Goal: Task Accomplishment & Management: Manage account settings

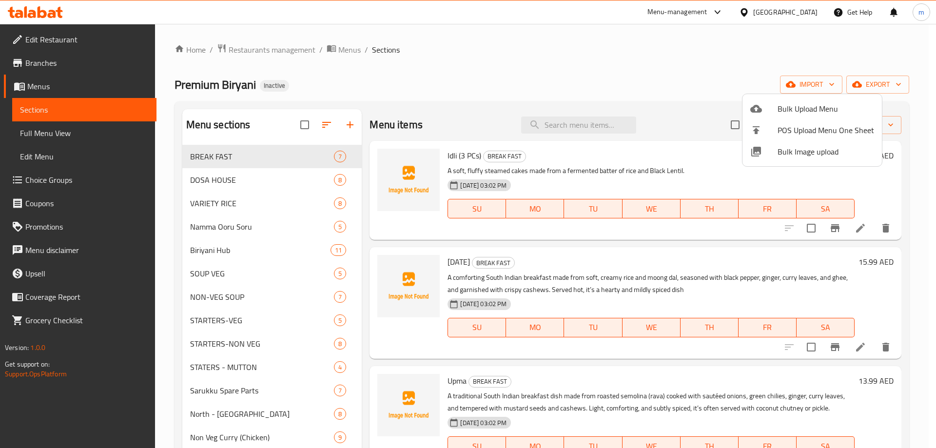
click at [339, 54] on div at bounding box center [468, 224] width 936 height 448
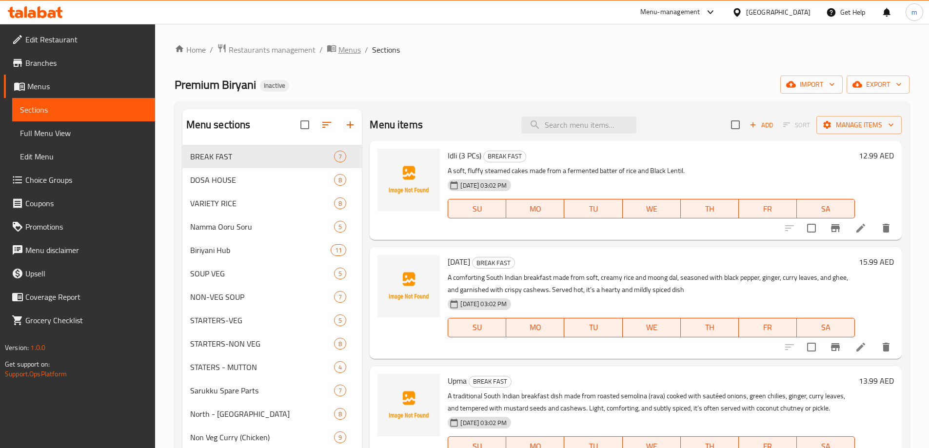
click at [349, 48] on span "Menus" at bounding box center [349, 50] width 22 height 12
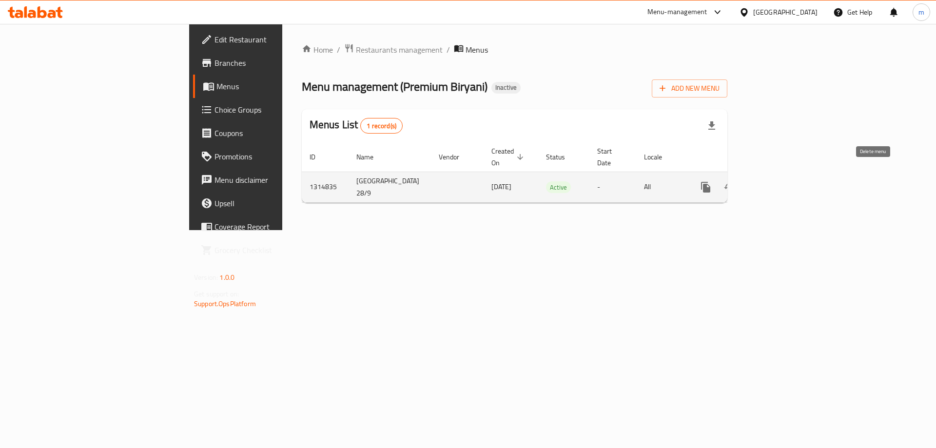
click at [759, 181] on icon "enhanced table" at bounding box center [753, 187] width 12 height 12
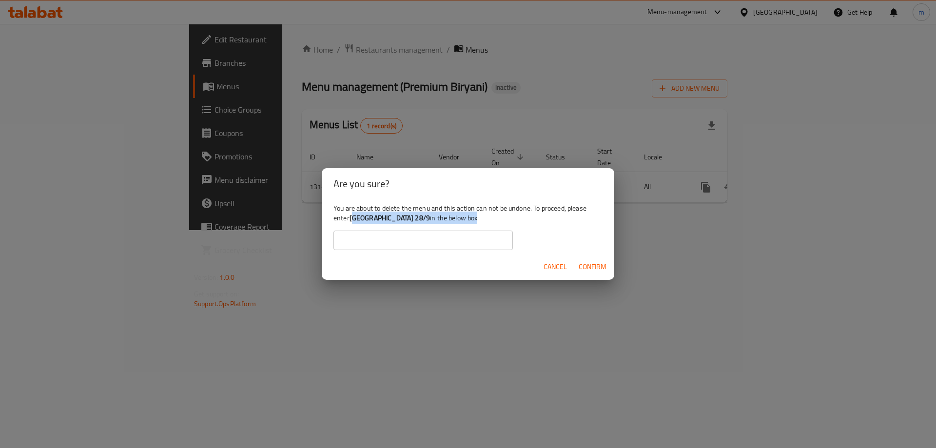
drag, startPoint x: 353, startPoint y: 220, endPoint x: 367, endPoint y: 224, distance: 14.7
click at [367, 224] on div "You are about to delete the menu and this action can not be undone. To proceed,…" at bounding box center [468, 226] width 293 height 55
click at [352, 218] on b "Tokyo 28/9" at bounding box center [390, 218] width 80 height 13
drag, startPoint x: 350, startPoint y: 218, endPoint x: 384, endPoint y: 217, distance: 33.7
click at [384, 217] on div "You are about to delete the menu and this action can not be undone. To proceed,…" at bounding box center [468, 226] width 293 height 55
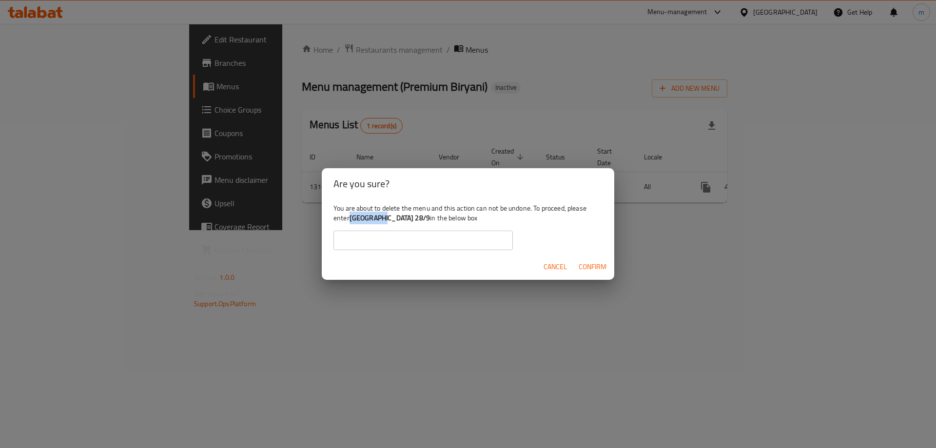
copy b "Tokyo 28/9"
click at [454, 241] on input "text" at bounding box center [423, 241] width 179 height 20
paste input "Tokyo 28/9"
type input "Tokyo 28/9"
click at [591, 266] on span "Confirm" at bounding box center [593, 267] width 28 height 12
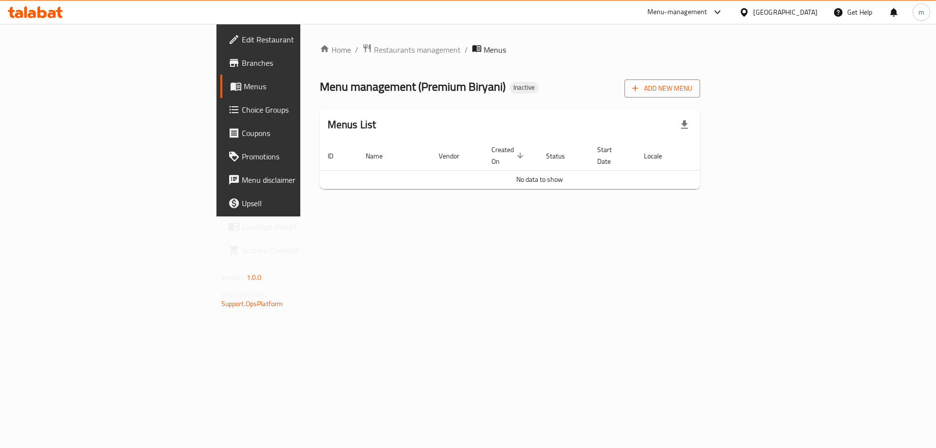
click at [640, 93] on icon "button" at bounding box center [636, 88] width 10 height 10
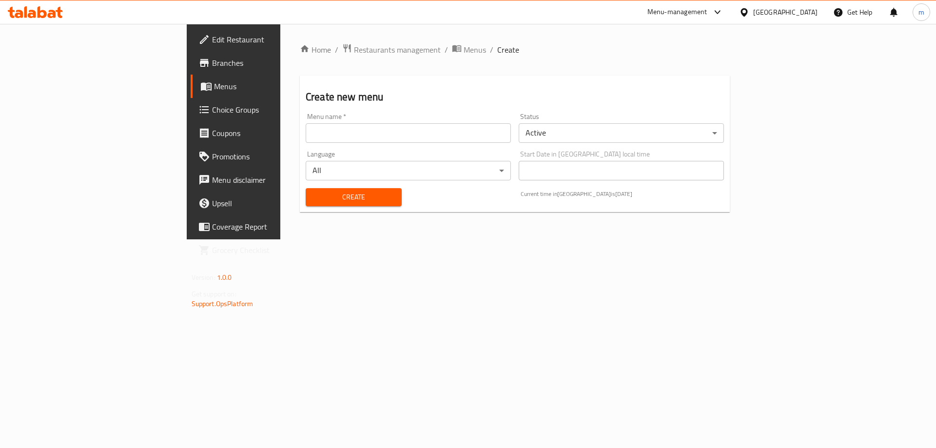
click at [388, 142] on input "text" at bounding box center [408, 133] width 205 height 20
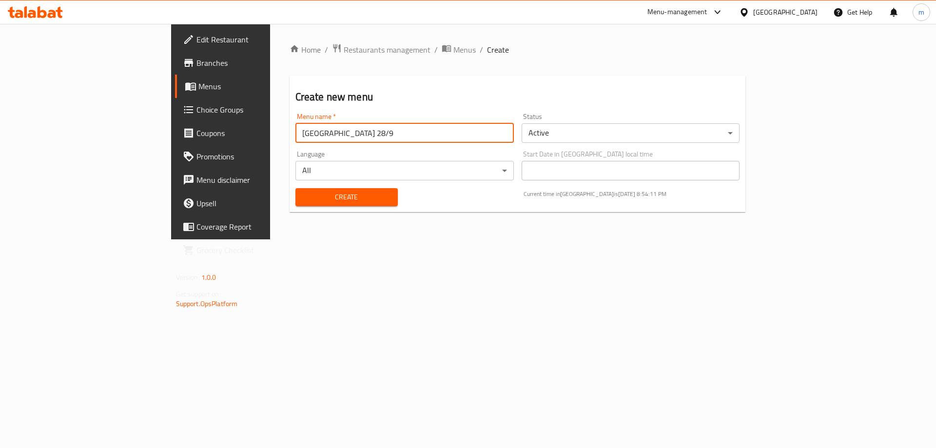
type input "Tokyo 28/9"
click at [296, 188] on button "Create" at bounding box center [347, 197] width 102 height 18
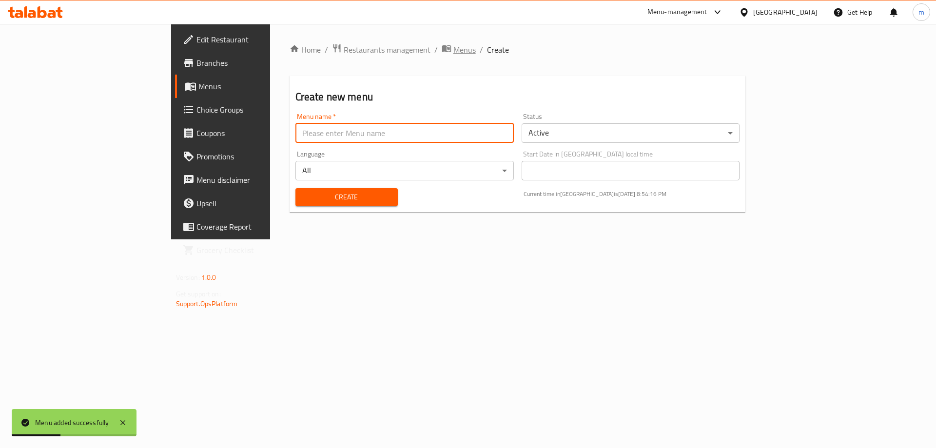
click at [453, 52] on span "Menus" at bounding box center [464, 50] width 22 height 12
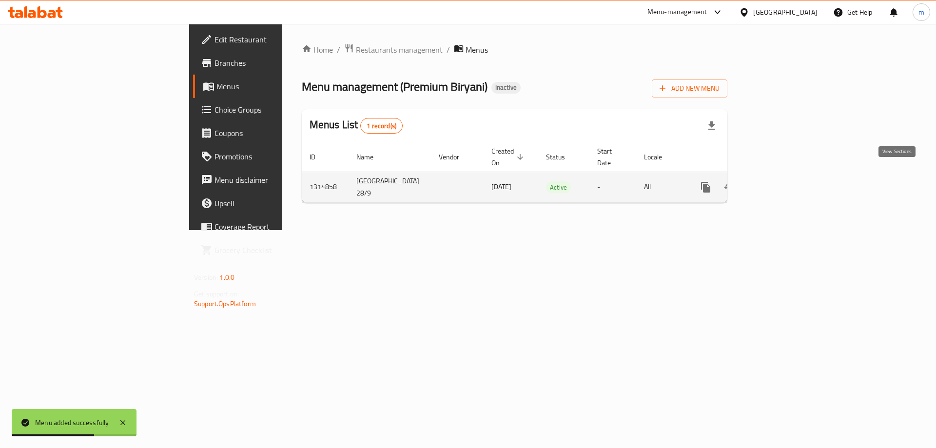
click at [782, 181] on icon "enhanced table" at bounding box center [776, 187] width 12 height 12
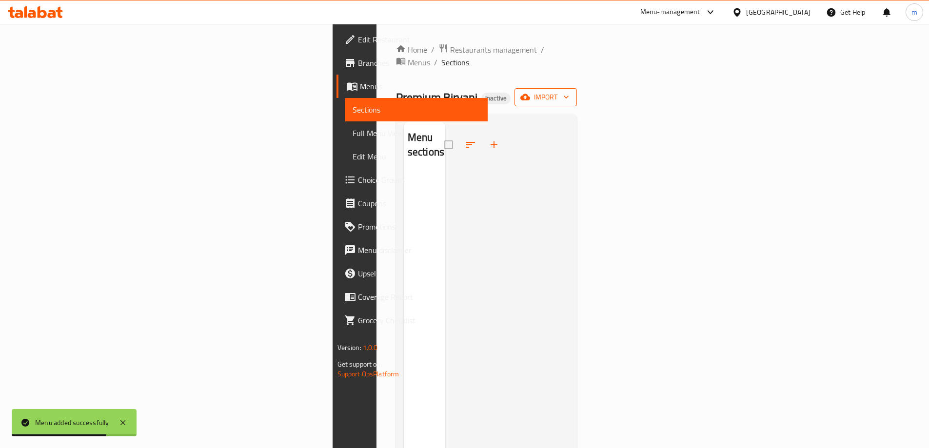
click at [569, 91] on span "import" at bounding box center [545, 97] width 47 height 12
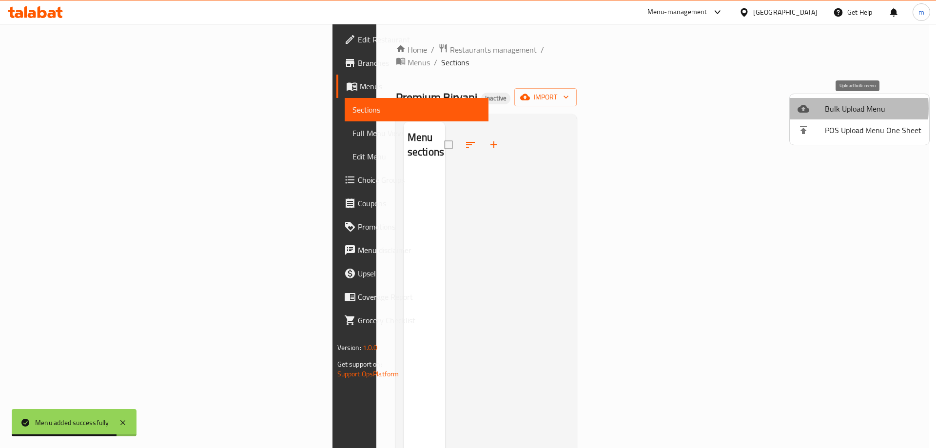
click at [812, 108] on div at bounding box center [811, 109] width 27 height 12
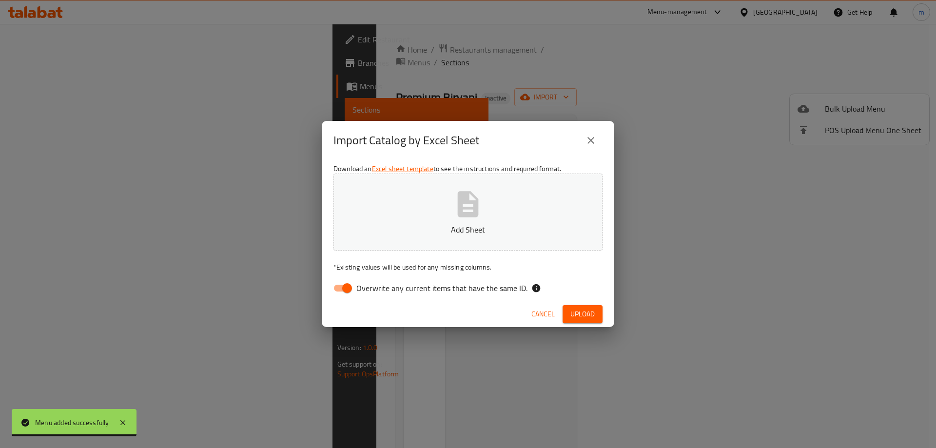
click at [337, 292] on input "Overwrite any current items that have the same ID." at bounding box center [347, 288] width 56 height 19
checkbox input "false"
click at [578, 309] on span "Upload" at bounding box center [583, 314] width 24 height 12
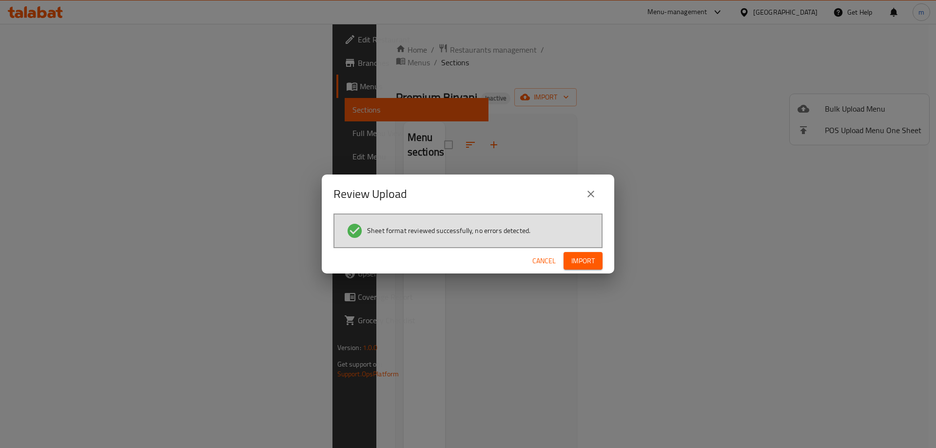
click at [575, 257] on span "Import" at bounding box center [583, 261] width 23 height 12
click at [584, 267] on button "button" at bounding box center [587, 261] width 31 height 16
click at [581, 263] on span "button" at bounding box center [587, 261] width 16 height 10
click at [580, 264] on span "Import" at bounding box center [583, 261] width 23 height 12
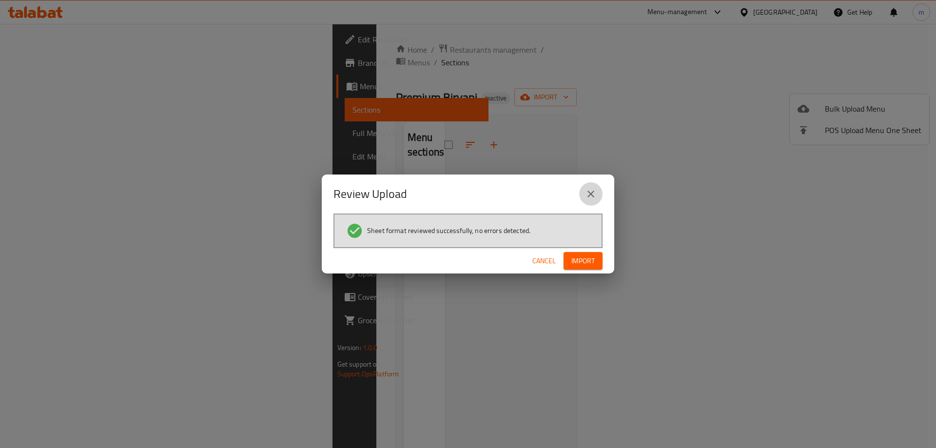
click at [588, 189] on icon "close" at bounding box center [591, 194] width 12 height 12
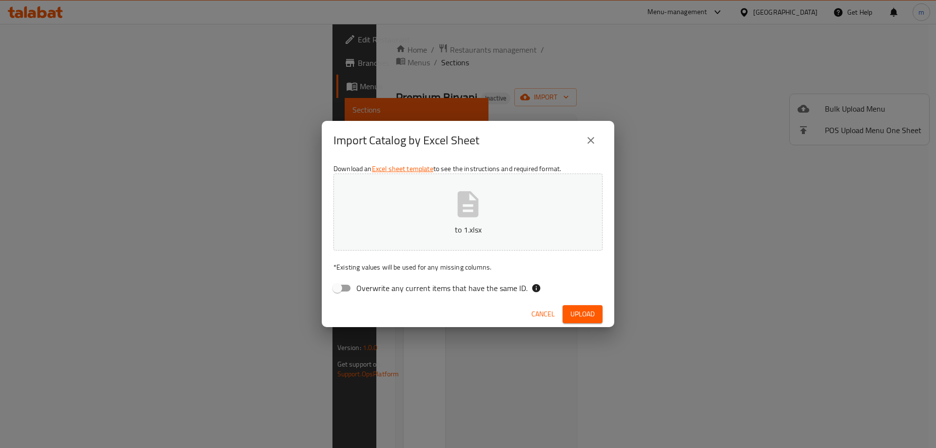
click at [590, 143] on icon "close" at bounding box center [591, 141] width 12 height 12
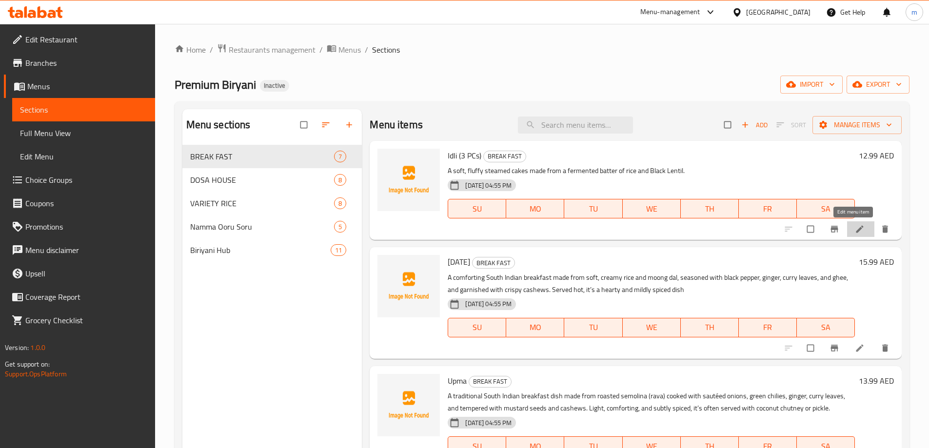
click at [855, 233] on icon at bounding box center [860, 229] width 10 height 10
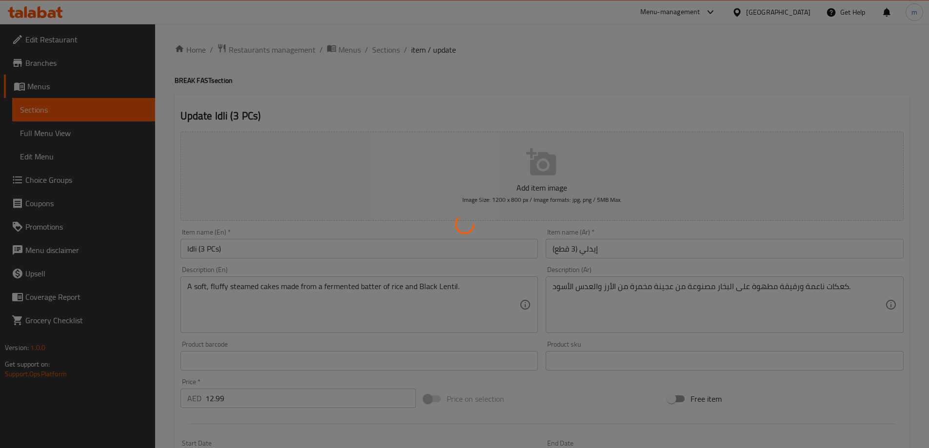
click at [593, 282] on div at bounding box center [464, 224] width 929 height 448
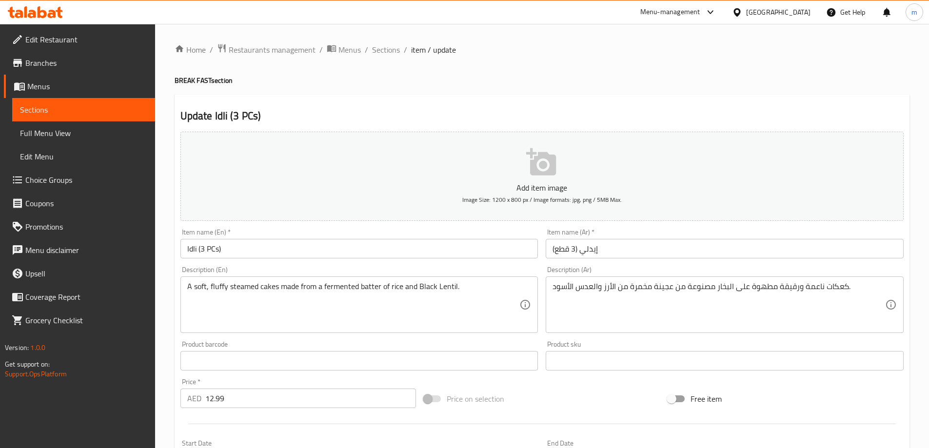
click at [624, 285] on div "Home / Restaurants management / Menus / Sections / item / update BREAK FAST sec…" at bounding box center [542, 356] width 735 height 626
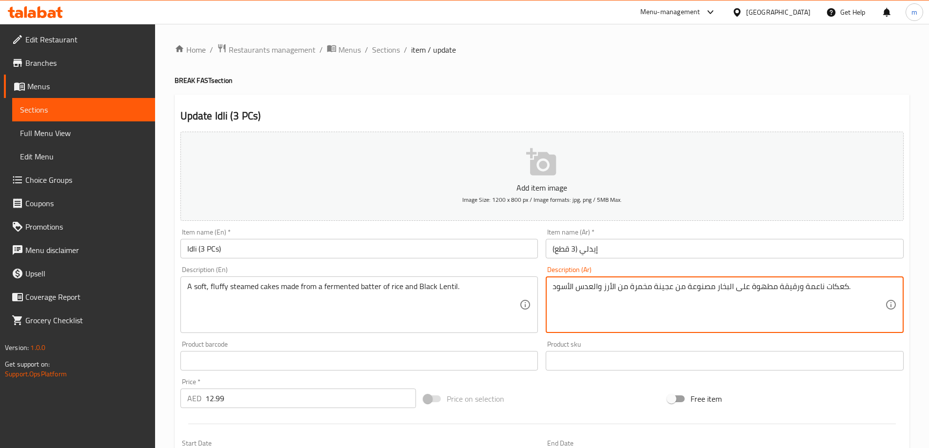
click at [667, 291] on textarea "كعكات ناعمة ورقيقة مطهوة على البخار مصنوعة من عجينة مخمرة من الأرز والعدس الأسو…" at bounding box center [718, 305] width 333 height 46
click at [816, 292] on textarea "كعكات ناعمة ورقيقة مطهوة على البخار مصنوعة من مخمرة من الأرز والعدس الأسود." at bounding box center [718, 305] width 333 height 46
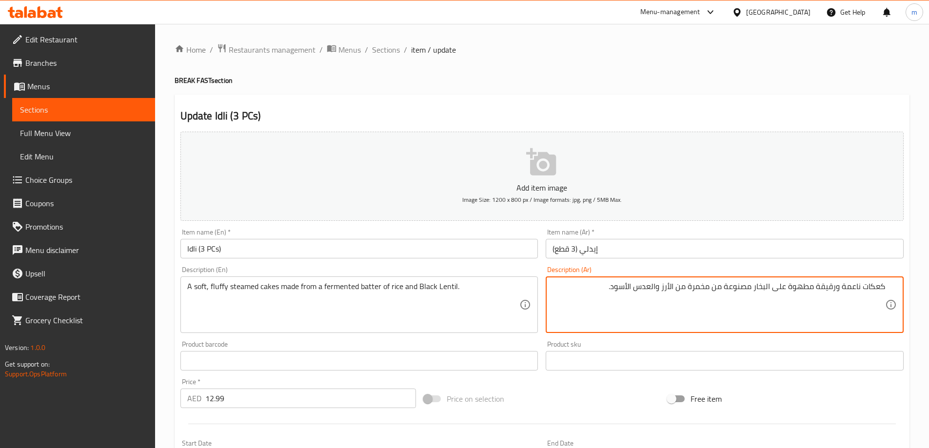
click at [825, 284] on textarea "كعكات ناعمة ورقيقة مطهوة على البخار مصنوعة من مخمرة من الأرز والعدس الأسود." at bounding box center [718, 305] width 333 height 46
click at [712, 289] on textarea "كعكات ناعمة وفلافي مطهوة على البخار مصنوعة من مخمرة من الأرز والعدس الأسود." at bounding box center [718, 305] width 333 height 46
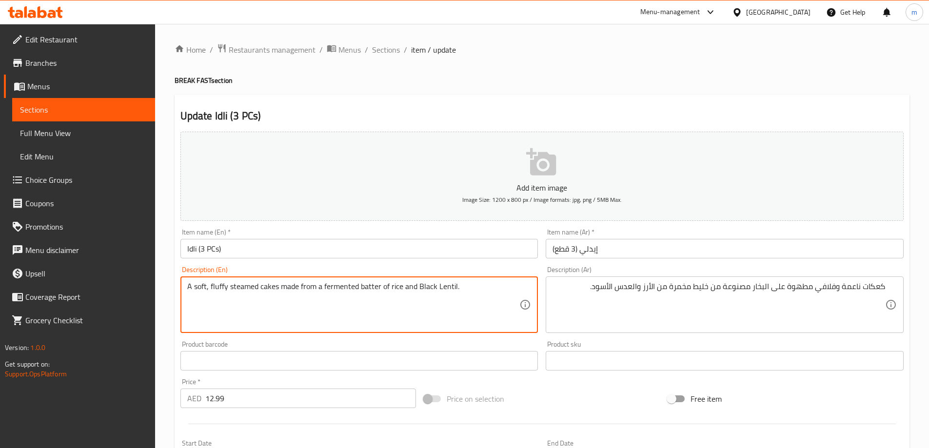
click at [335, 292] on textarea "A soft, fluffy steamed cakes made from a fermented batter of rice and Black Len…" at bounding box center [353, 305] width 333 height 46
click at [370, 286] on textarea "A soft, fluffy steamed cakes made from a fermented batter of rice and Black Len…" at bounding box center [353, 305] width 333 height 46
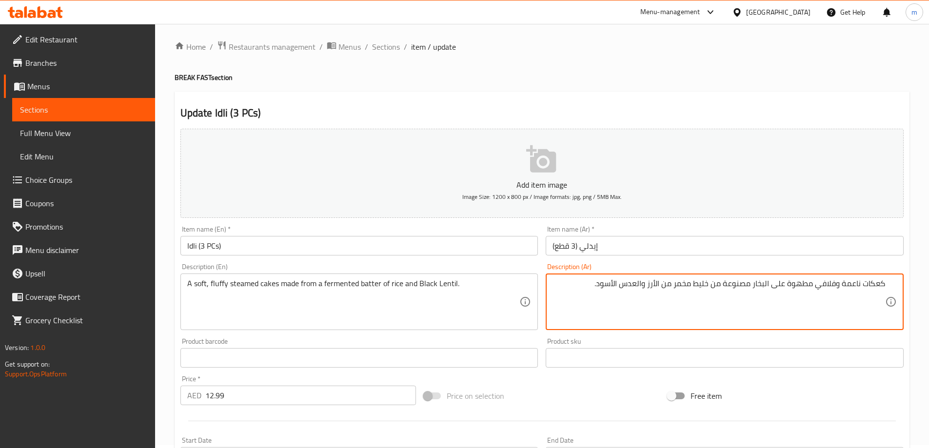
scroll to position [241, 0]
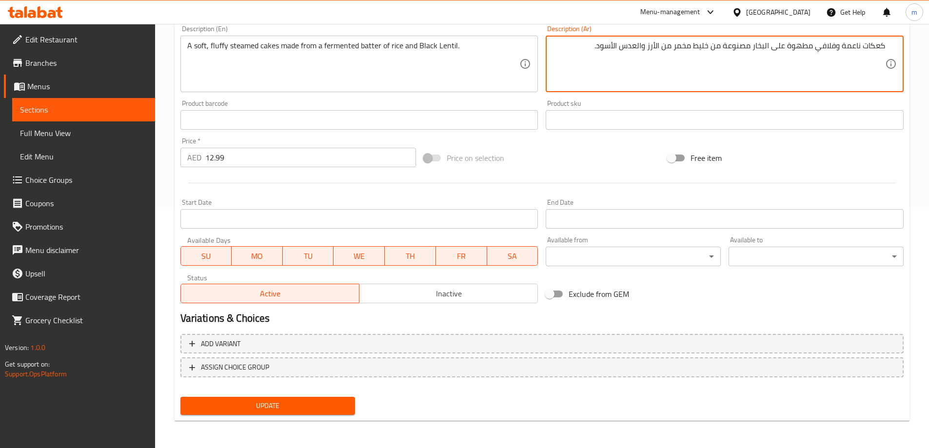
type textarea "كعكات ناعمة وفلافي مطهوة على البخار مصنوعة من خليط مخمر من الأرز والعدس الأسود."
click at [337, 410] on span "Update" at bounding box center [267, 406] width 159 height 12
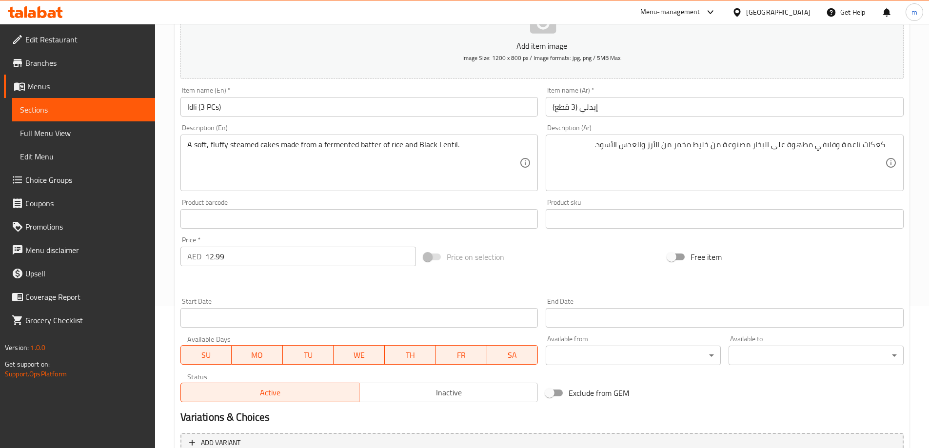
scroll to position [0, 0]
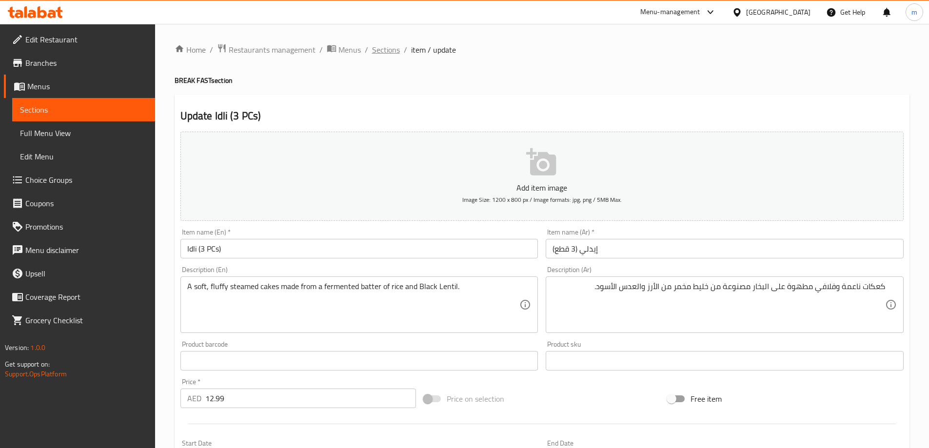
click at [375, 52] on span "Sections" at bounding box center [386, 50] width 28 height 12
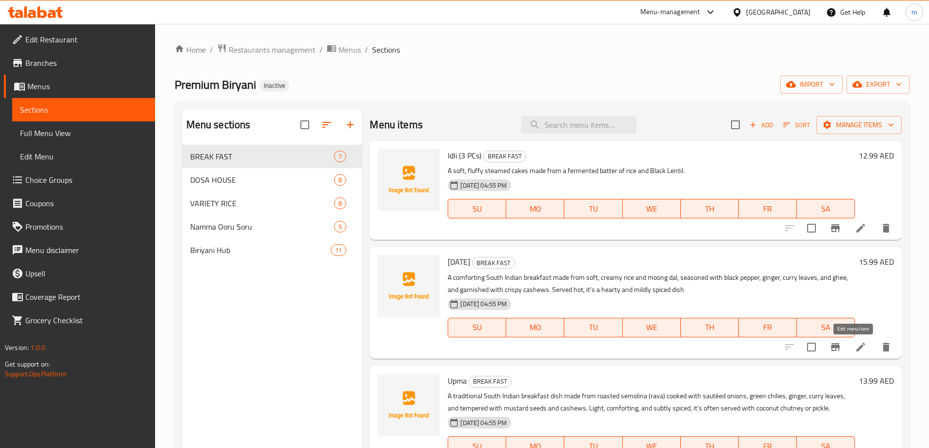
click at [857, 350] on icon at bounding box center [861, 347] width 12 height 12
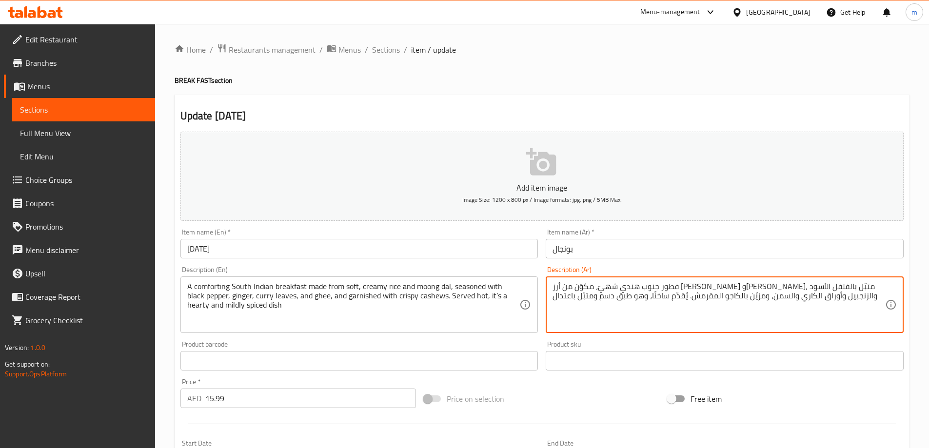
click at [748, 286] on textarea "فطور جنوب هندي شهيّ، مكوّن من أرز طري كريمي ودال مونغ، متبّل بالفلفل الأسود وال…" at bounding box center [718, 305] width 333 height 46
click at [808, 287] on textarea "فطور جنوب هندي شهيّ، مكوّن من أرز طري كريمي ودال مونغ، متبّل بالفلفل الأسود وال…" at bounding box center [718, 305] width 333 height 46
click at [793, 285] on textarea "فطور جنوب هندي شهيّ، مكوّن من أرز طري كريمي ودال مونغ، متبّل بالفلفل الأسود وال…" at bounding box center [718, 305] width 333 height 46
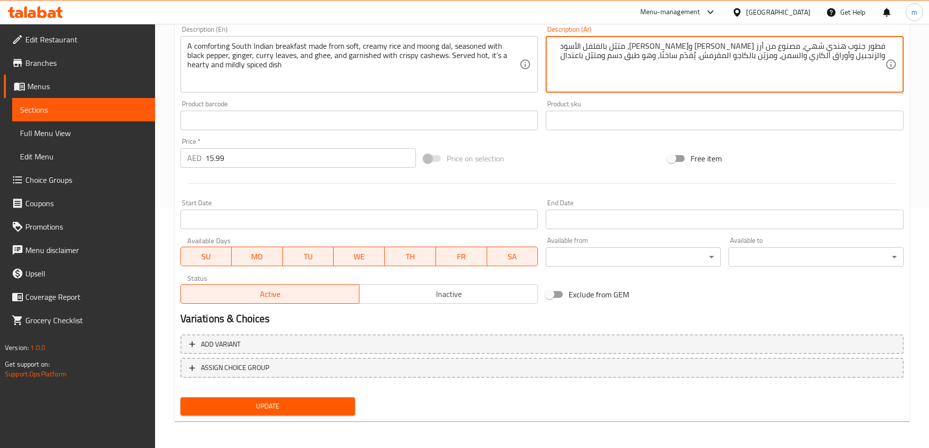
scroll to position [241, 0]
type textarea "فطور جنوب هندي شهيّ، مصنوع من أرز [PERSON_NAME] و[PERSON_NAME]، متبّل بالفلفل ا…"
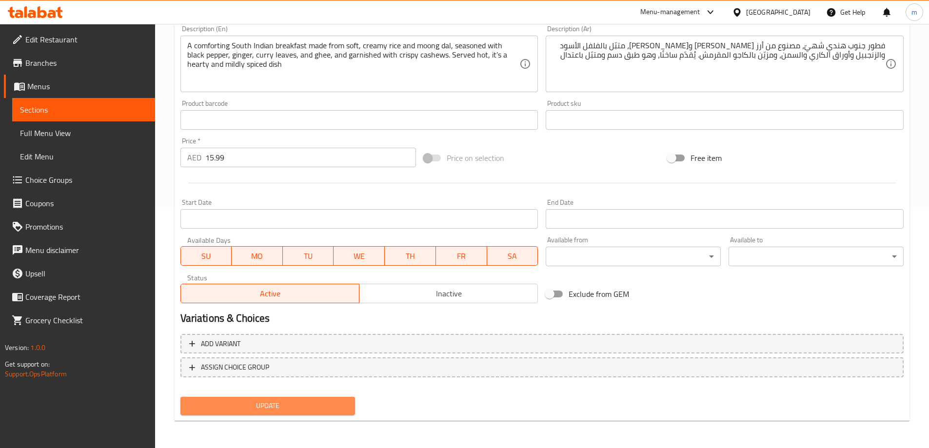
click at [231, 408] on span "Update" at bounding box center [267, 406] width 159 height 12
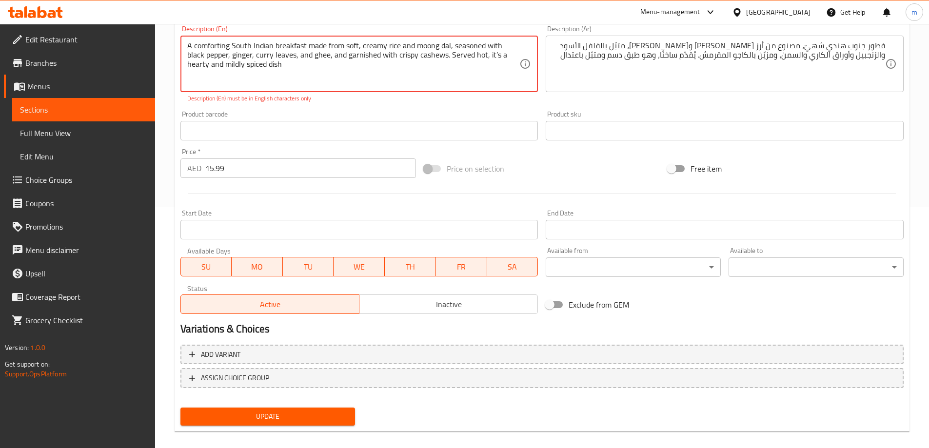
click at [474, 56] on textarea "A comforting South Indian breakfast made from soft, creamy rice and moong dal, …" at bounding box center [353, 64] width 333 height 46
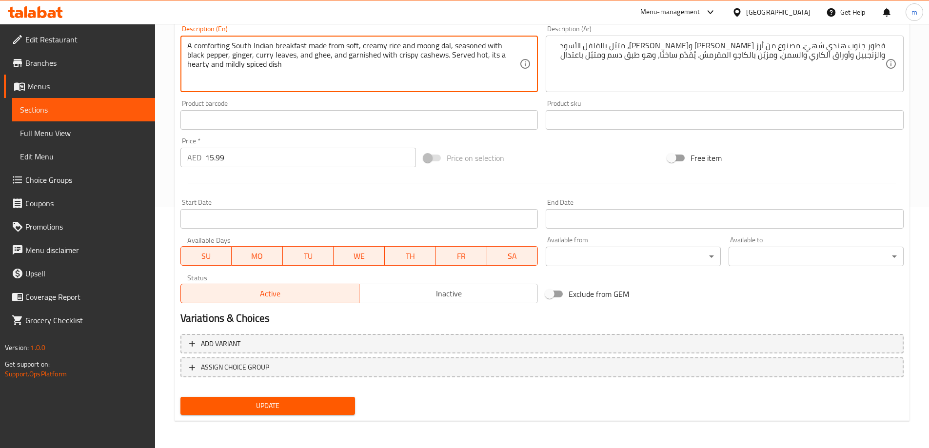
type textarea "A comforting South Indian breakfast made from soft, creamy rice and moong dal, …"
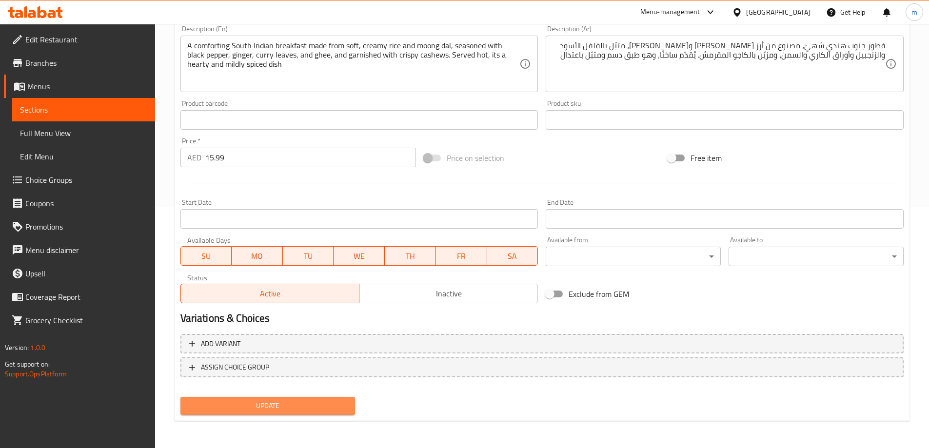
click at [324, 397] on button "Update" at bounding box center [267, 406] width 175 height 18
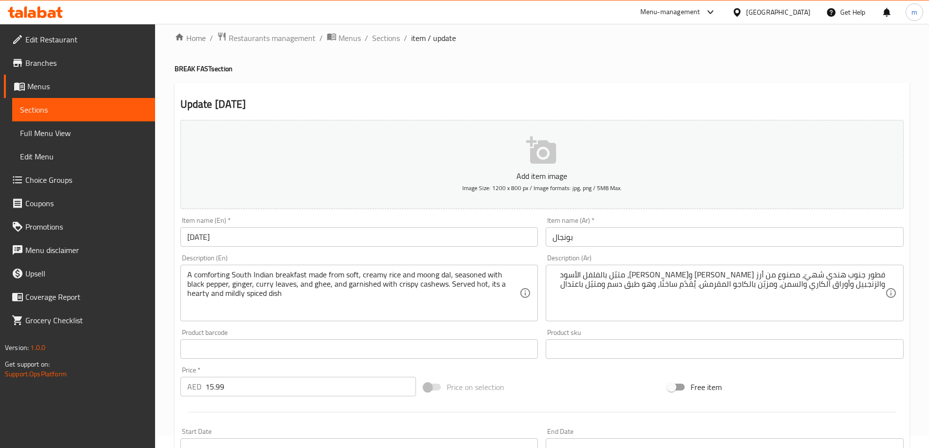
scroll to position [0, 0]
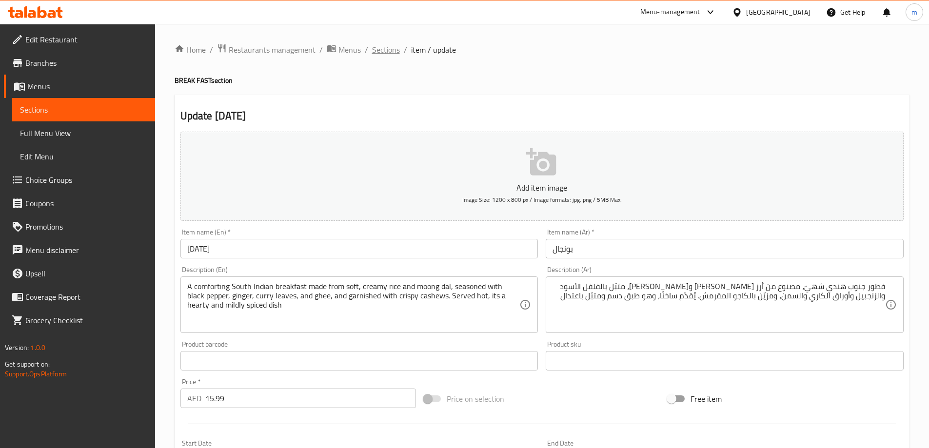
click at [385, 54] on span "Sections" at bounding box center [386, 50] width 28 height 12
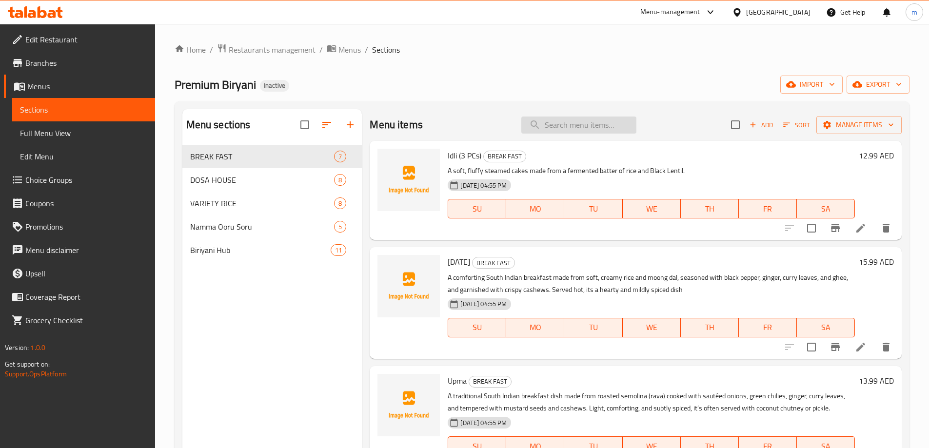
click at [549, 130] on input "search" at bounding box center [578, 125] width 115 height 17
paste input "Upma"
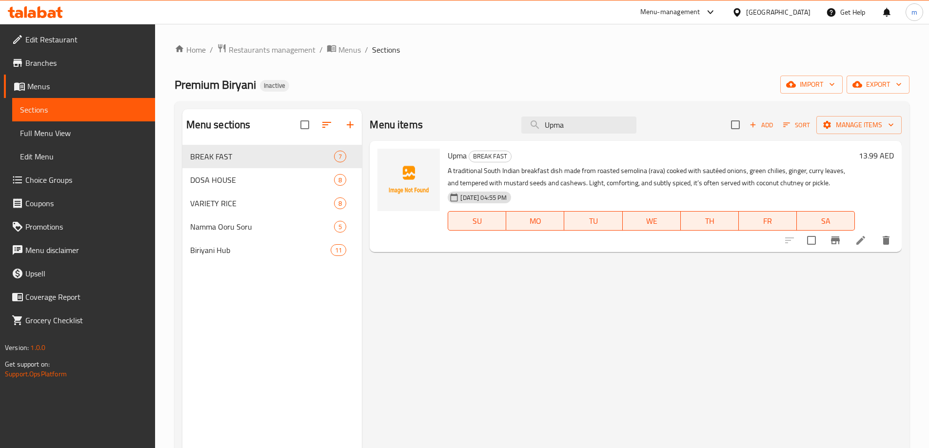
type input "Upma"
click at [863, 238] on icon at bounding box center [861, 241] width 12 height 12
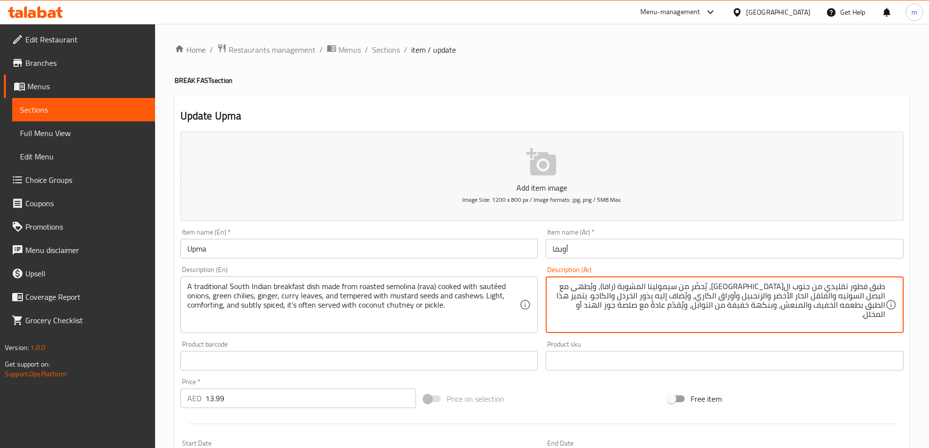
click at [743, 288] on textarea "طبق فطور تقليدي من جنوب الهند، يُحضّر من سيمولينا المشوية (رافا)، ويُطهى مع الب…" at bounding box center [718, 305] width 333 height 46
click at [770, 289] on textarea "طبق فطور تقليدي من جنوب الهند، يُحضّر من سيمولينا المشوية (رافا)، ويُطهى مع الب…" at bounding box center [718, 305] width 333 height 46
type textarea "طبق فطور تقليدي من جنوب الهند، مصنوع من سيمولينا المشوية (رافا)، ويُطهى مع البص…"
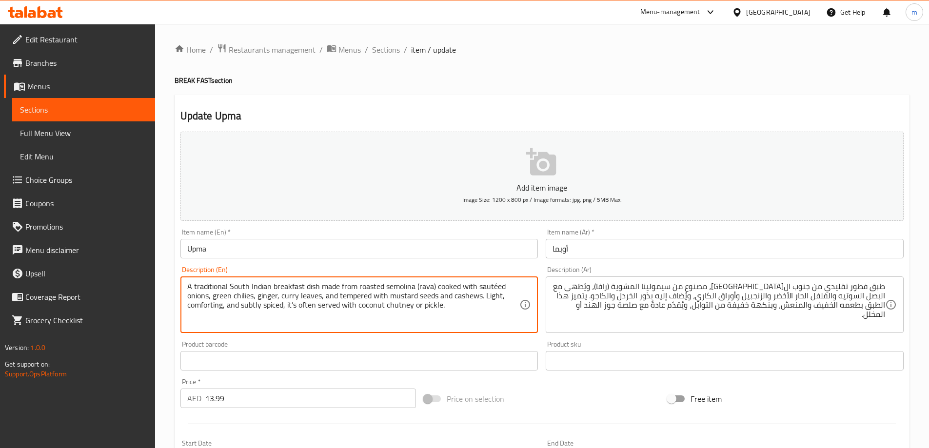
click at [495, 288] on textarea "A traditional South Indian breakfast dish made from roasted semolina (rava) coo…" at bounding box center [353, 305] width 333 height 46
type textarea "A traditional South Indian breakfast dish made from roasted semolina (rava) coo…"
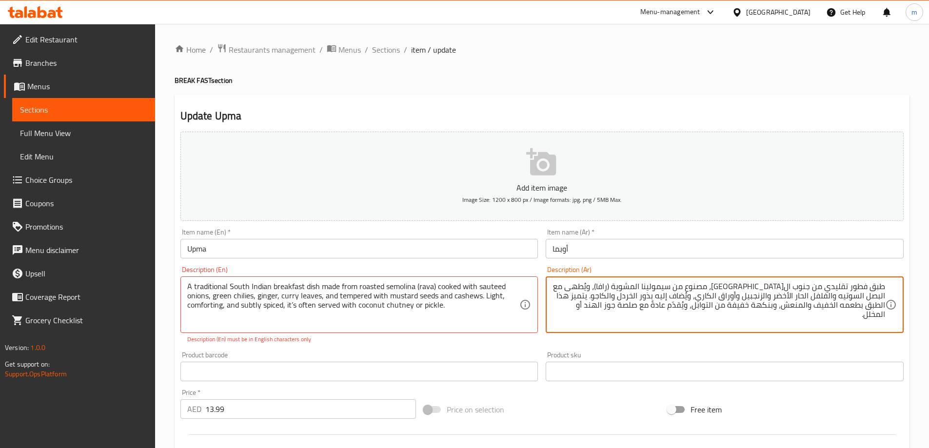
click at [679, 296] on textarea "طبق فطور تقليدي من جنوب الهند، مصنوع من سيمولينا المشوية (رافا)، ويُطهى مع البص…" at bounding box center [718, 305] width 333 height 46
click at [667, 298] on textarea "طبق فطور تقليدي من جنوب الهند، مصنوع من سيمولينا المشوية (رافا)، ويُطهى مع البص…" at bounding box center [718, 305] width 333 height 46
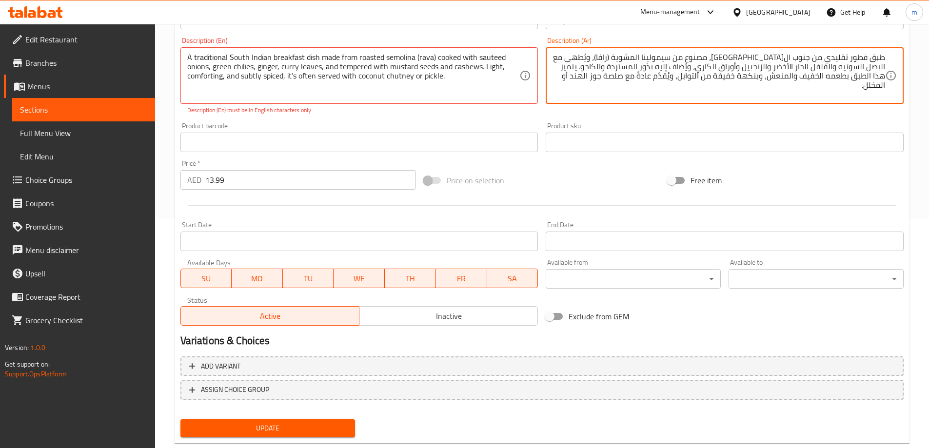
scroll to position [252, 0]
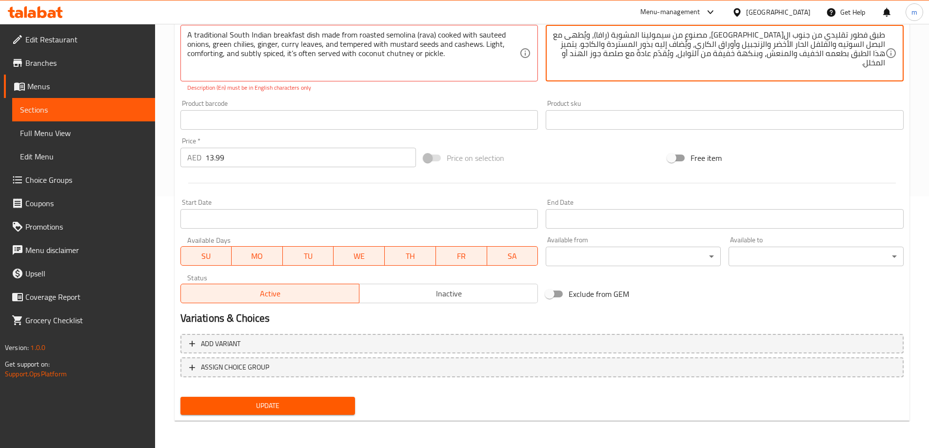
type textarea "طبق فطور تقليدي من جنوب ال[GEOGRAPHIC_DATA]، مصنوع من سيمولينا المشوية (رافا)، …"
click at [278, 406] on span "Update" at bounding box center [267, 406] width 159 height 12
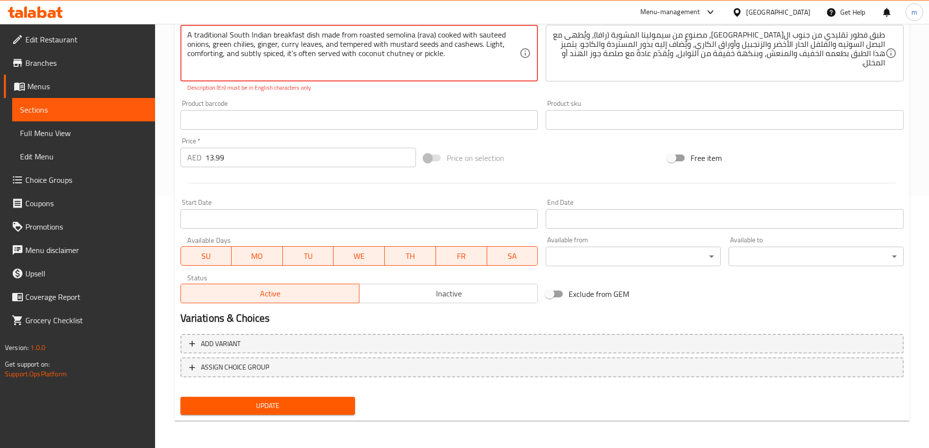
click at [309, 412] on span "Update" at bounding box center [267, 406] width 159 height 12
click at [292, 58] on textarea "A traditional South Indian breakfast dish made from roasted semolina (rava) coo…" at bounding box center [353, 53] width 333 height 46
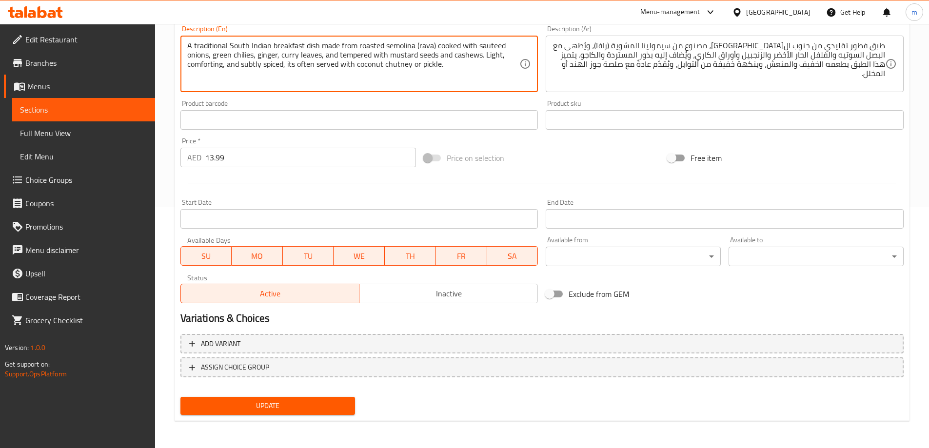
scroll to position [241, 0]
type textarea "A traditional South Indian breakfast dish made from roasted semolina (rava) coo…"
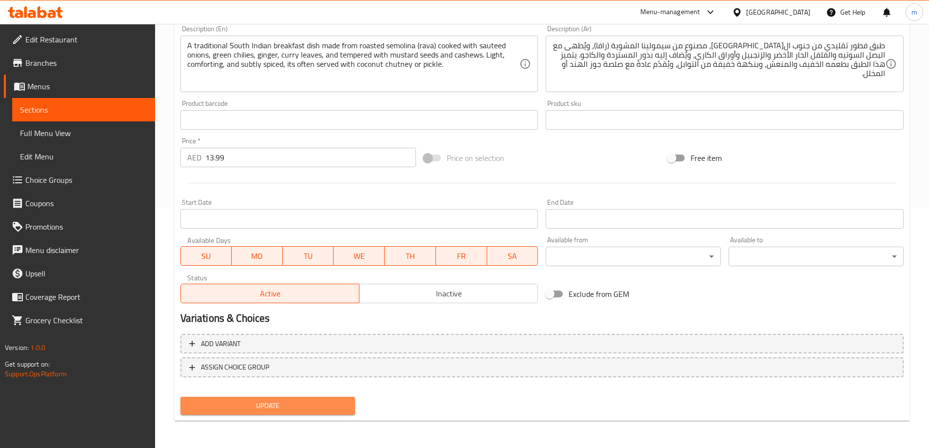
click at [314, 403] on span "Update" at bounding box center [267, 406] width 159 height 12
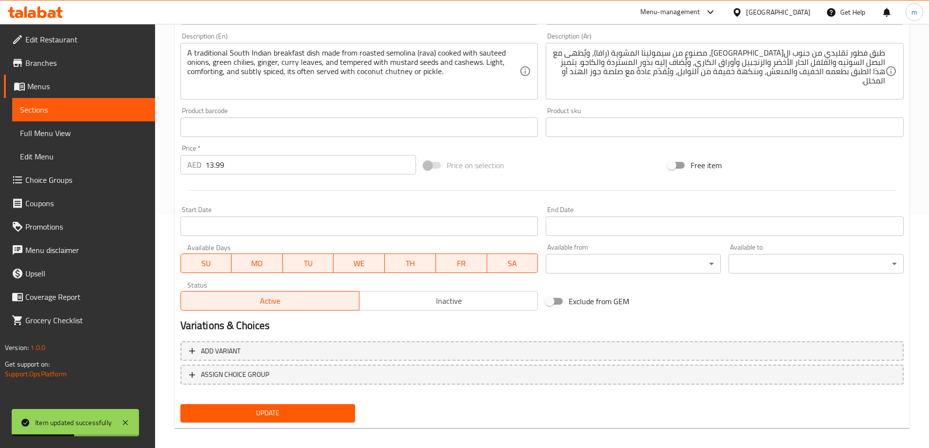
scroll to position [0, 0]
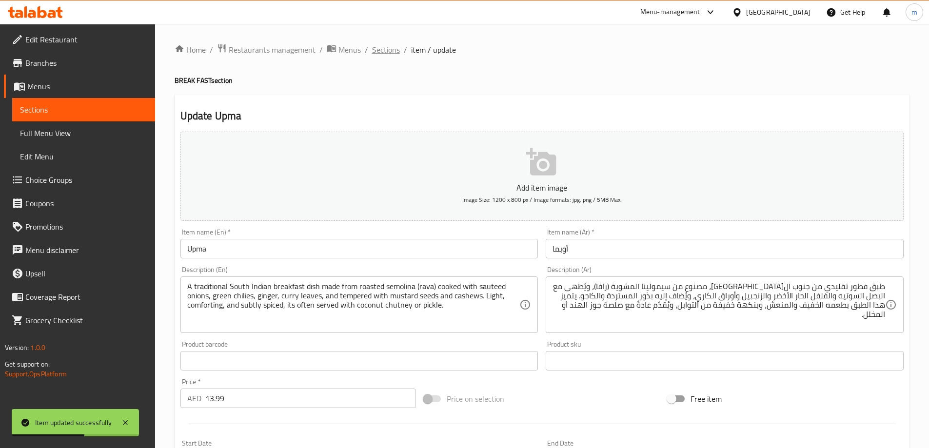
click at [385, 56] on span "Sections" at bounding box center [386, 50] width 28 height 12
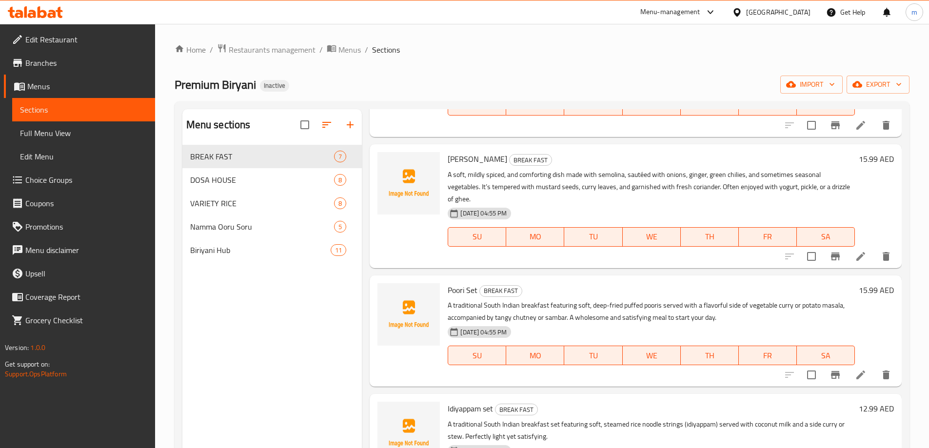
scroll to position [341, 0]
click at [847, 257] on li at bounding box center [860, 256] width 27 height 18
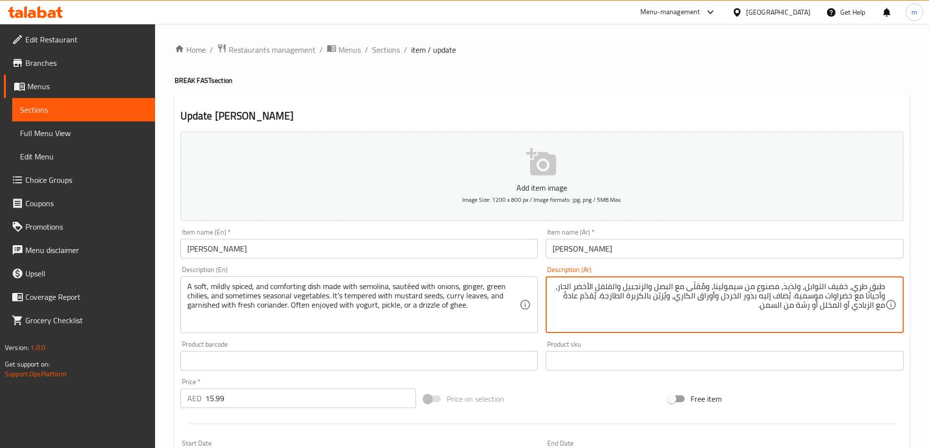
click at [842, 286] on textarea "طبق طري، خفيف التوابل، ولذيذ، مصنوع من سيمولينا، ومُقلّى مع البصل والزنجبيل وال…" at bounding box center [718, 305] width 333 height 46
click at [828, 289] on textarea "طبق طري، التوابل، ولذيذ، مصنوع من سيمولينا، ومُقلّى مع البصل والزنجبيل والفلفل …" at bounding box center [718, 305] width 333 height 46
click at [789, 289] on textarea "طبق طري، التوابل معتدل، ولذيذ، مصنوع من سيمولينا، ومُقلّى مع البصل والزنجبيل وا…" at bounding box center [718, 305] width 333 height 46
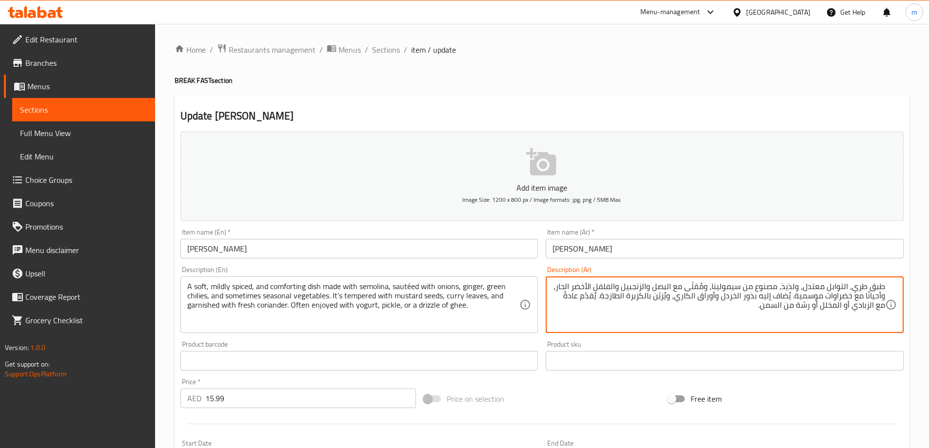
click at [791, 288] on textarea "طبق طري، التوابل معتدل، ولذيذ، مصنوع من سيمولينا، ومُقلّى مع البصل والزنجبيل وا…" at bounding box center [718, 305] width 333 height 46
click at [793, 286] on textarea "طبق طري، التوابل معتدل، ولذيذ، مصنوع من سيمولينا، ومُقلّى مع البصل والزنجبيل وا…" at bounding box center [718, 305] width 333 height 46
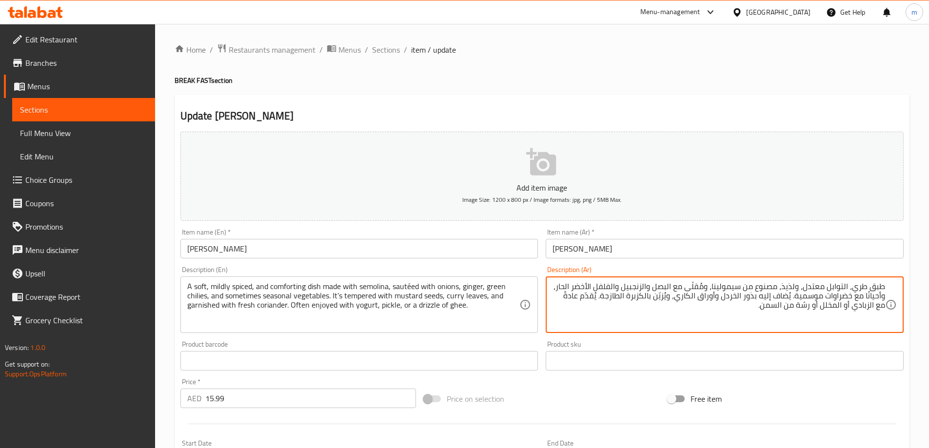
click at [793, 286] on textarea "طبق طري، التوابل معتدل، ولذيذ، مصنوع من سيمولينا، ومُقلّى مع البصل والزنجبيل وا…" at bounding box center [718, 305] width 333 height 46
click at [793, 294] on textarea "طبق طري، التوابل معتدل، ولذيذ، مصنوع من سيمولينا، ومُقلّى مع البصل والزنجبيل وا…" at bounding box center [718, 305] width 333 height 46
click at [794, 293] on textarea "طبق طري، التوابل معتدل، ولذيذ، مصنوع من سيمولينا، ومُقلّى مع البصل والزنجبيل وا…" at bounding box center [718, 305] width 333 height 46
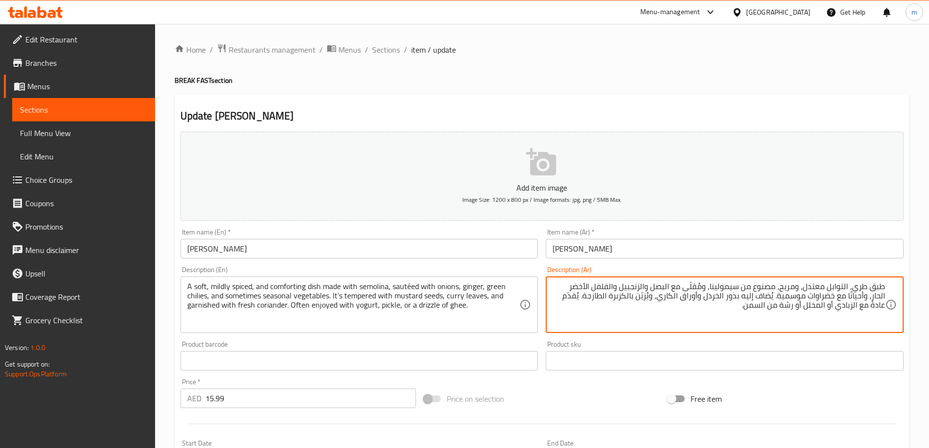
type textarea "طبق طري، التوابل معتدل، ومريح، مصنوع من سيمولينا، ومُقلّى مع البصل والزنجبيل وا…"
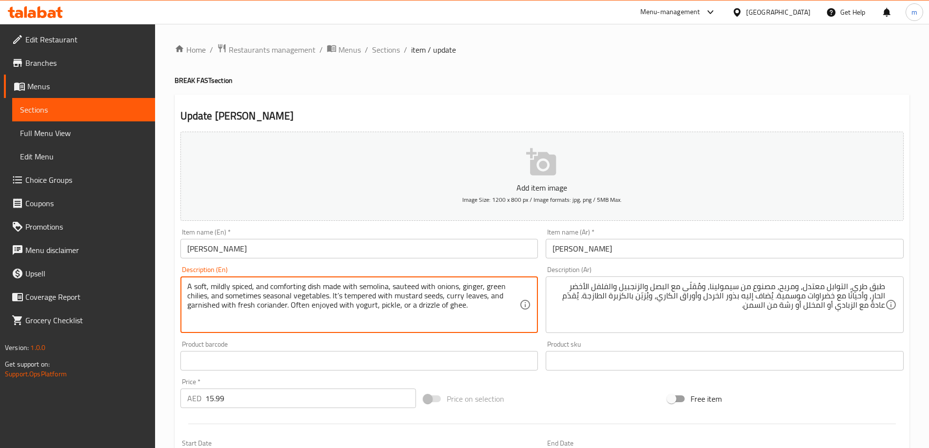
type textarea "A soft, mildly spiced, and comforting dish made with semolina, sauteed with oni…"
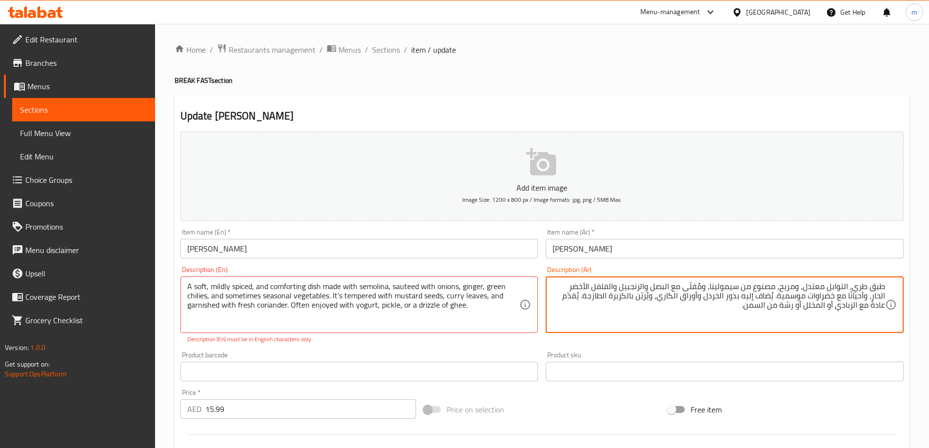
click at [696, 290] on textarea "طبق طري، التوابل معتدل، ومريح، مصنوع من سيمولينا، ومُقلّى مع البصل والزنجبيل وا…" at bounding box center [718, 305] width 333 height 46
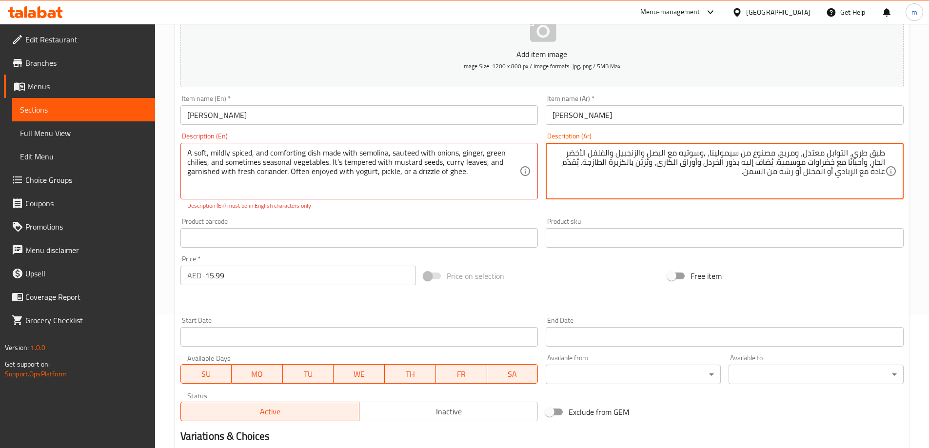
scroll to position [105, 0]
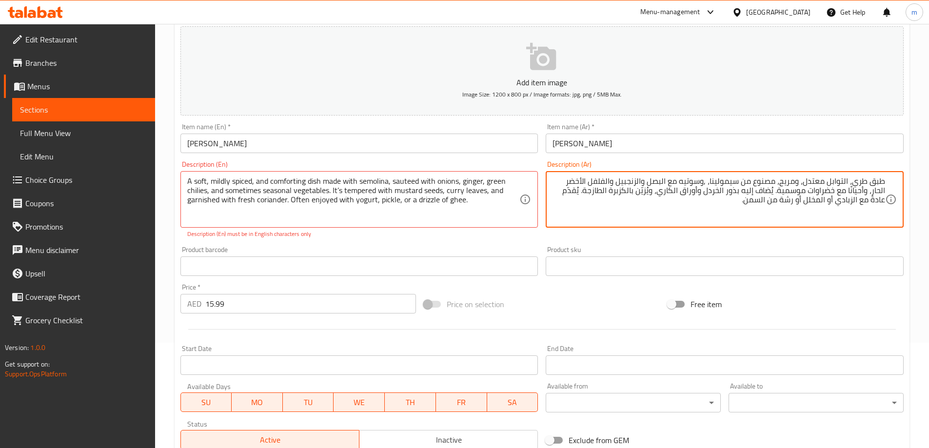
type textarea "طبق طري، التوابل معتدل، ومريح، مصنوع من سيمولينا، ,وسوتيه مع البصل والزنجبيل وا…"
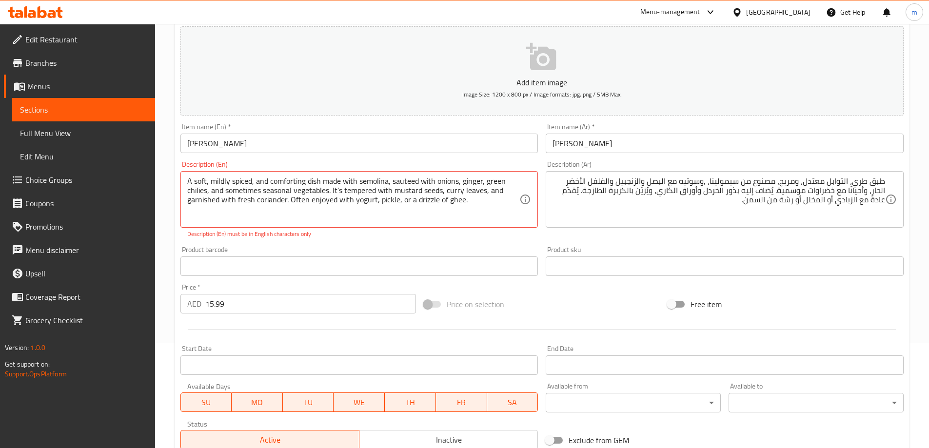
click at [216, 149] on input "Rava Kichadi" at bounding box center [359, 144] width 358 height 20
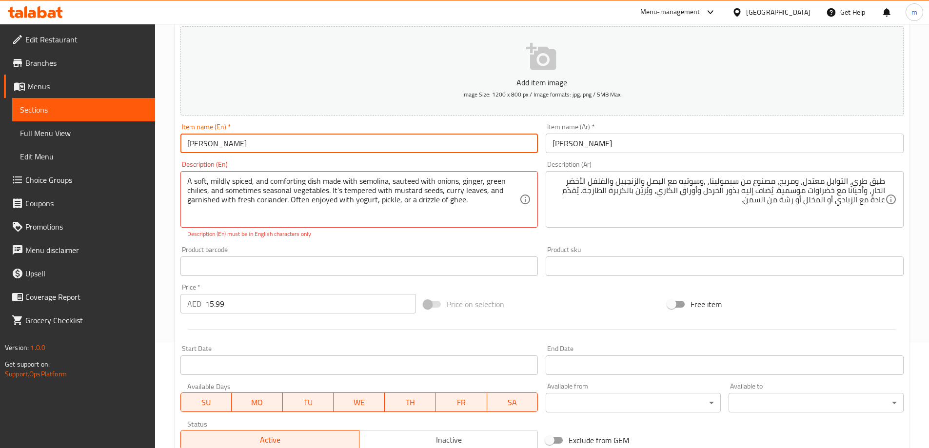
click at [216, 149] on input "Rava Kichadi" at bounding box center [359, 144] width 358 height 20
click at [224, 139] on input "Rava Kichadi" at bounding box center [359, 144] width 358 height 20
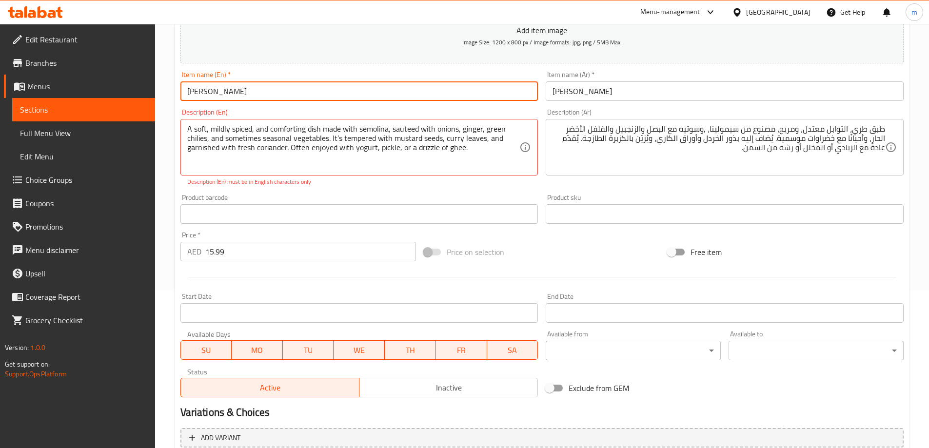
scroll to position [0, 0]
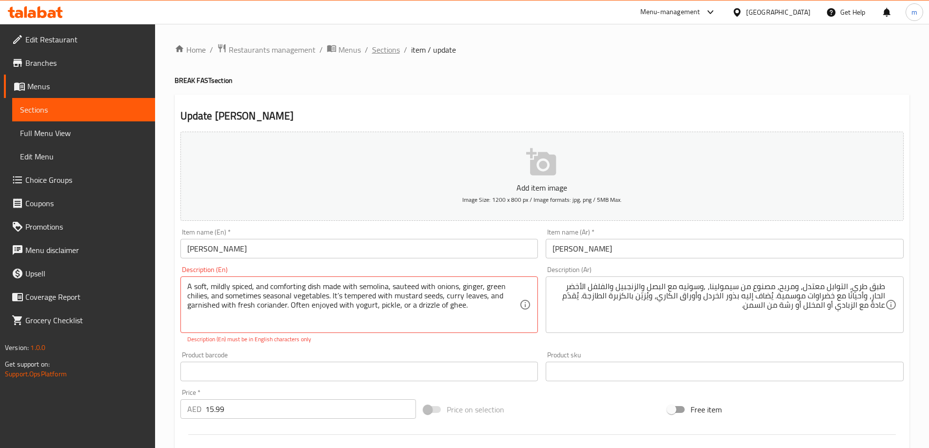
click at [383, 49] on span "Sections" at bounding box center [386, 50] width 28 height 12
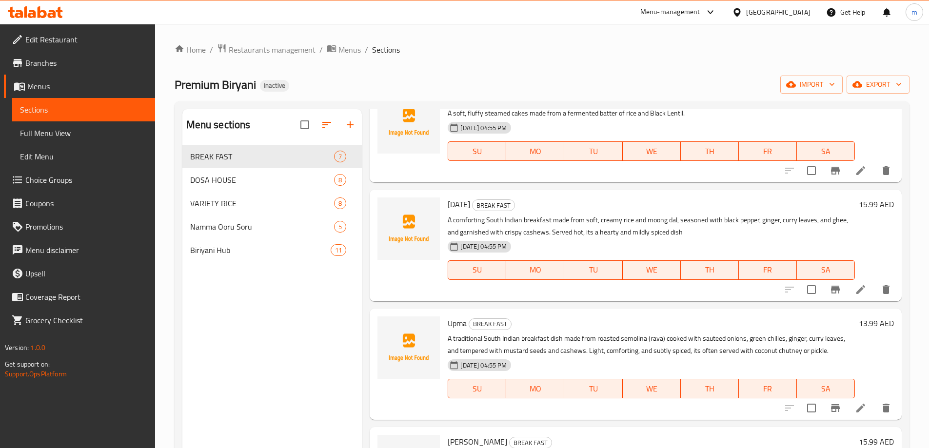
scroll to position [195, 0]
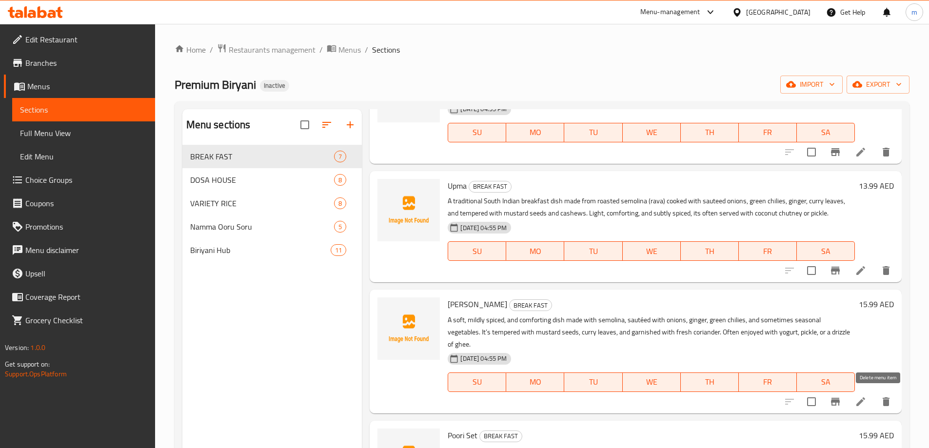
click at [880, 401] on icon "delete" at bounding box center [886, 402] width 12 height 12
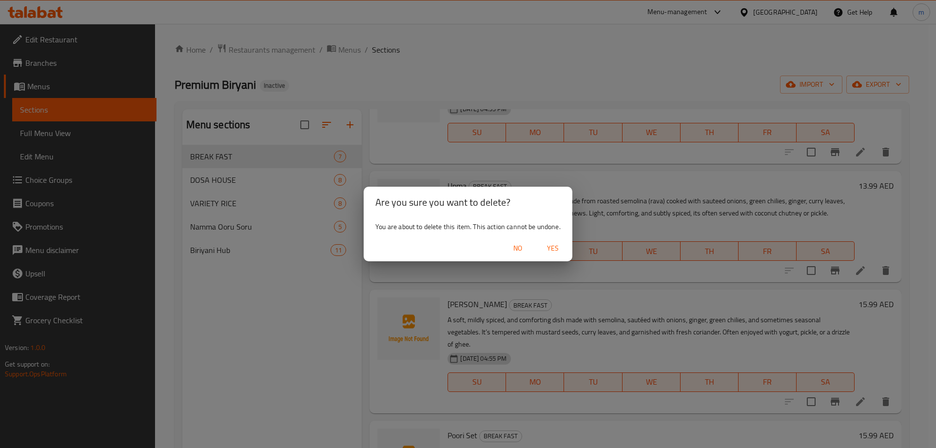
click at [552, 248] on span "Yes" at bounding box center [552, 248] width 23 height 12
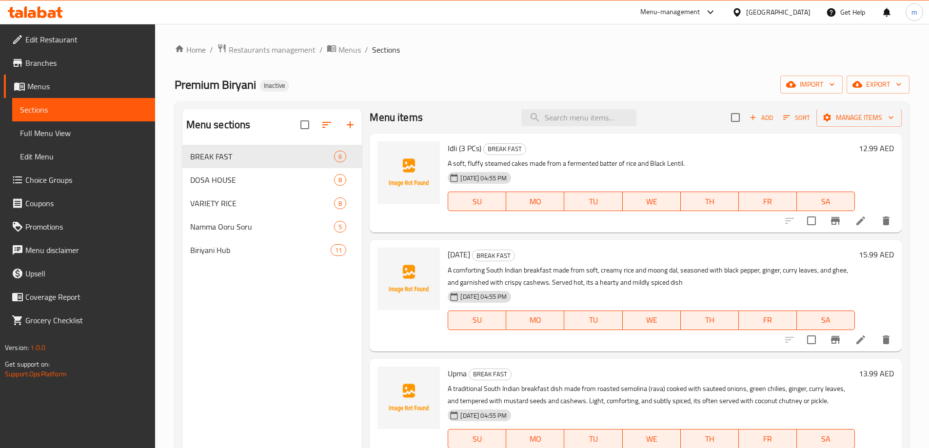
scroll to position [0, 0]
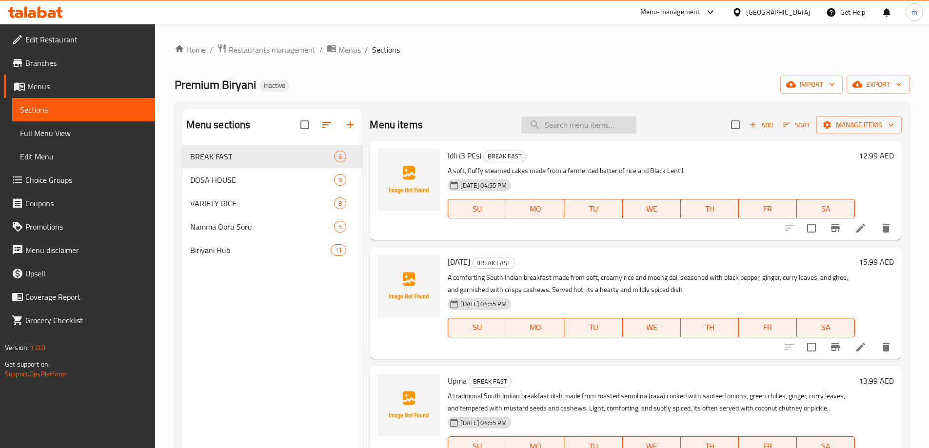
click at [559, 122] on input "search" at bounding box center [578, 125] width 115 height 17
paste input "Poori Set"
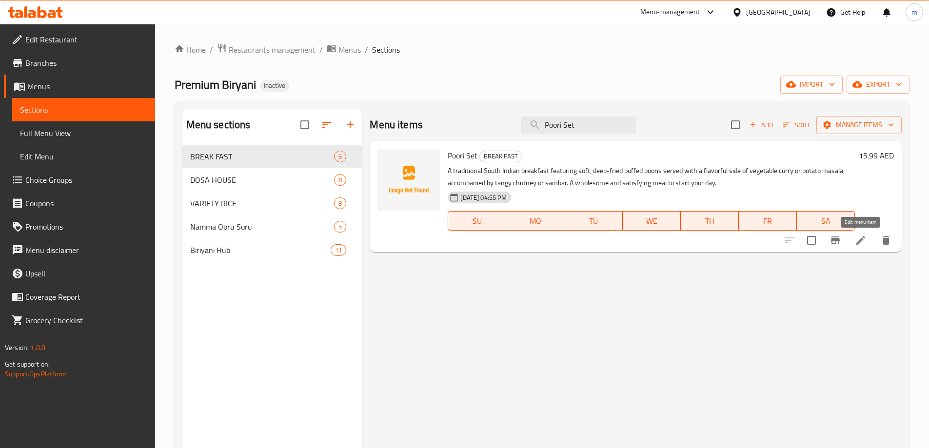
type input "Poori Set"
click at [857, 241] on icon at bounding box center [861, 241] width 12 height 12
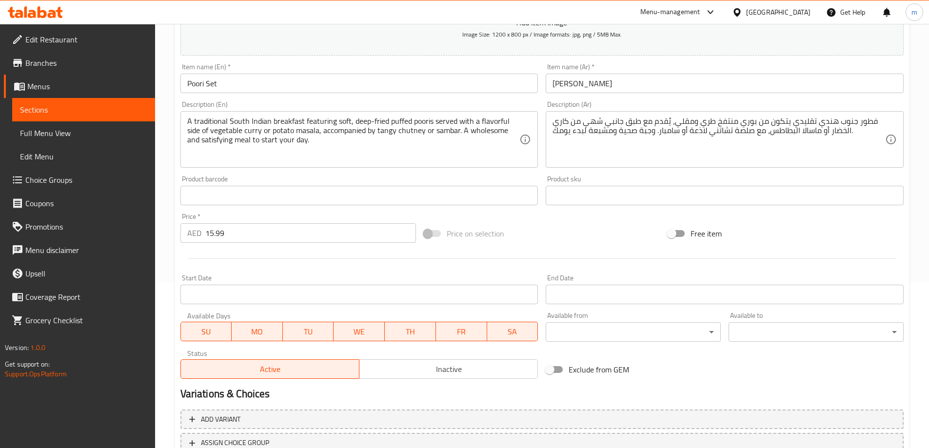
scroll to position [195, 0]
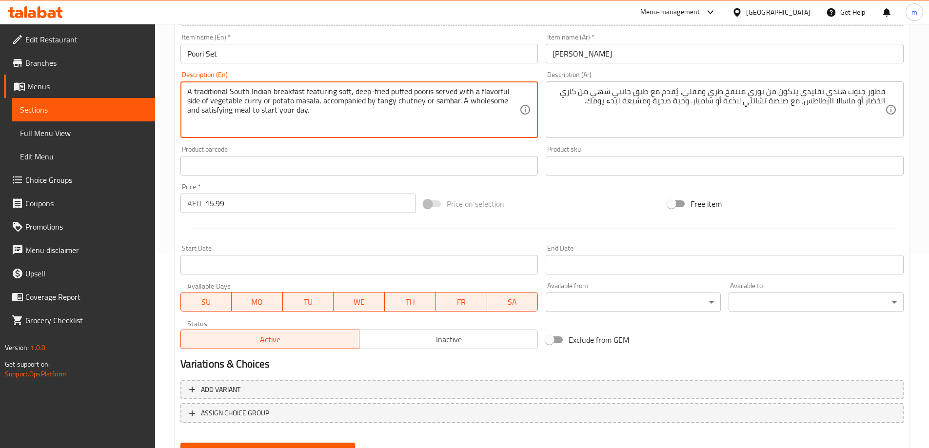
click at [316, 93] on textarea "A traditional South Indian breakfast featuring soft, deep-fried puffed pooris s…" at bounding box center [353, 110] width 333 height 46
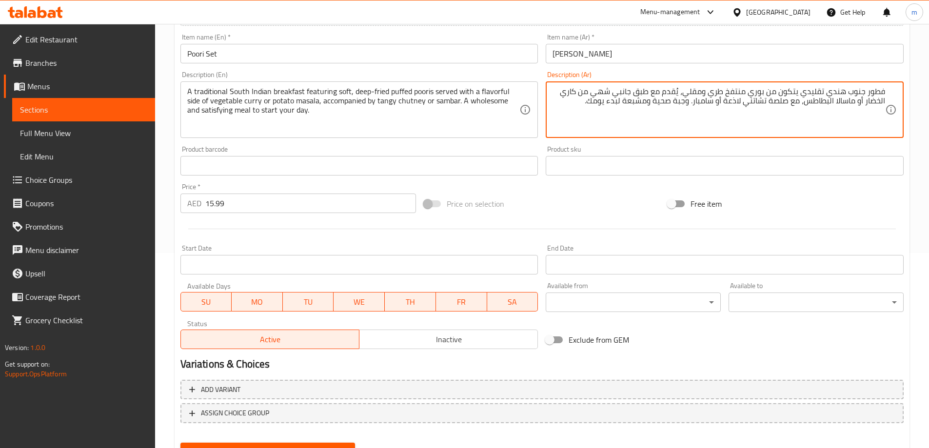
click at [788, 93] on textarea "فطور جنوب هندي تقليدي يتكون من بوري منتفخ طري ومقلي، يُقدم مع طبق جانبي شهي من …" at bounding box center [718, 110] width 333 height 46
click at [773, 94] on textarea "فطور جنوب هندي تقليدي يتكون من بوري منتفخ طري ومقلي، يُقدم مع طبق جانبي شهي من …" at bounding box center [718, 110] width 333 height 46
drag, startPoint x: 771, startPoint y: 94, endPoint x: 801, endPoint y: 94, distance: 30.2
click at [801, 94] on textarea "فطور جنوب هندي تقليدي يتكون من بوري منتفخ طري ومقلي، يُقدم مع طبق جانبي شهي من …" at bounding box center [718, 110] width 333 height 46
click at [779, 90] on textarea "فطور جنوب هندي تقليدي يتكون من بوري منتفخ طري ومقلي، يُقدم مع طبق جانبي شهي من …" at bounding box center [718, 110] width 333 height 46
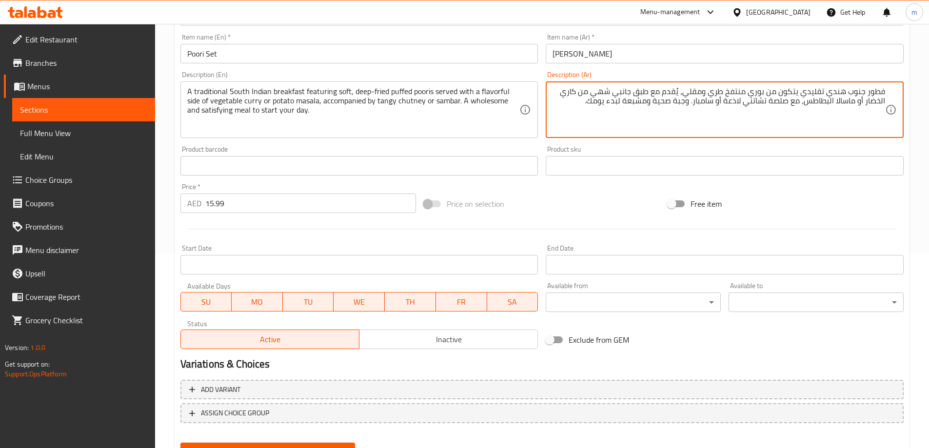
drag, startPoint x: 767, startPoint y: 93, endPoint x: 798, endPoint y: 93, distance: 30.7
click at [798, 93] on textarea "فطور جنوب هندي تقليدي يتكون من بوري منتفخ طري ومقلي، يُقدم مع طبق جانبي شهي من …" at bounding box center [718, 110] width 333 height 46
paste textarea "يضم"
click at [621, 88] on textarea "فطور جنوب هندي تقليدي ييضم بوري منتفخ طري ومقلي، يُقدم مع طبق جانبي شهي من كاري…" at bounding box center [718, 110] width 333 height 46
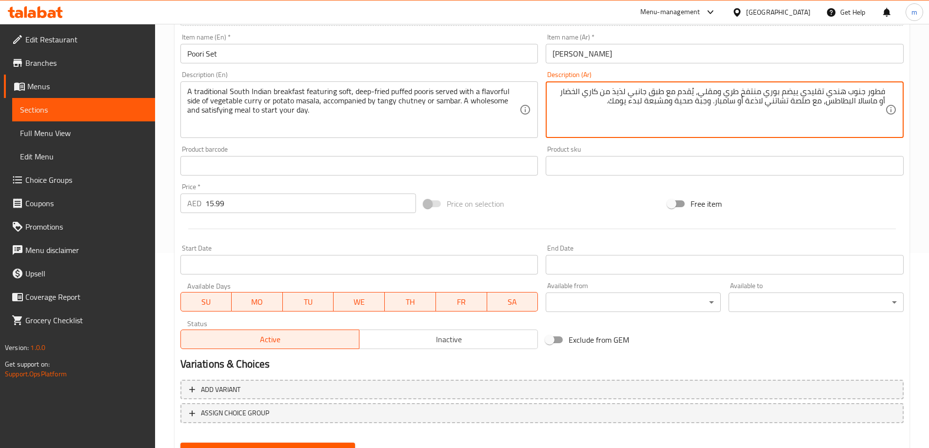
click at [759, 106] on textarea "فطور جنوب هندي تقليدي ييضم بوري منتفخ طري ومقلي، يُقدم مع طبق جانبي لذيذ من كار…" at bounding box center [718, 110] width 333 height 46
type textarea "فطور جنوب هندي تقليدي ييضم بوري منتفخ طري ومقلي، يُقدم مع طبق جانبي لذيذ من كار…"
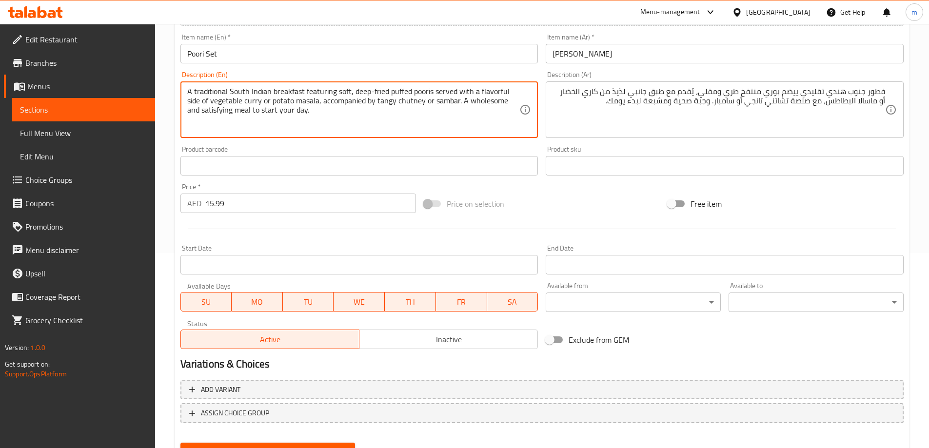
drag, startPoint x: 460, startPoint y: 101, endPoint x: 498, endPoint y: 127, distance: 46.3
click at [498, 127] on textarea "A traditional South Indian breakfast featuring soft, deep-fried puffed pooris s…" at bounding box center [353, 110] width 333 height 46
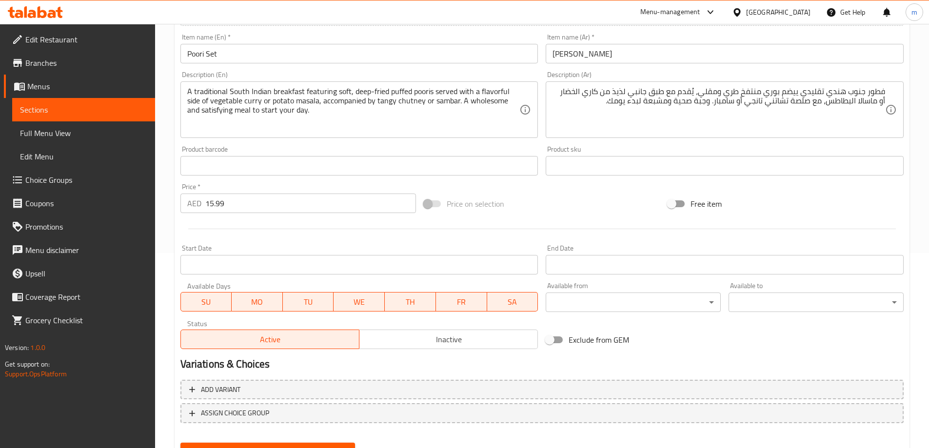
click at [519, 150] on div "Product barcode Product barcode" at bounding box center [359, 161] width 358 height 30
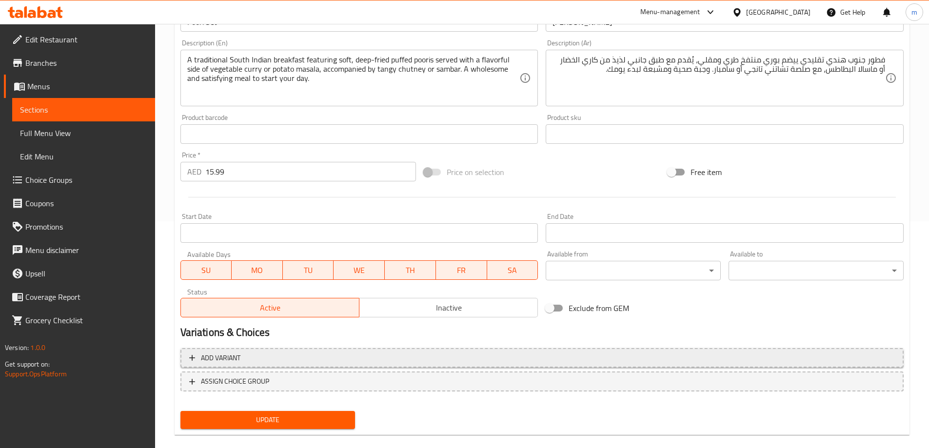
scroll to position [241, 0]
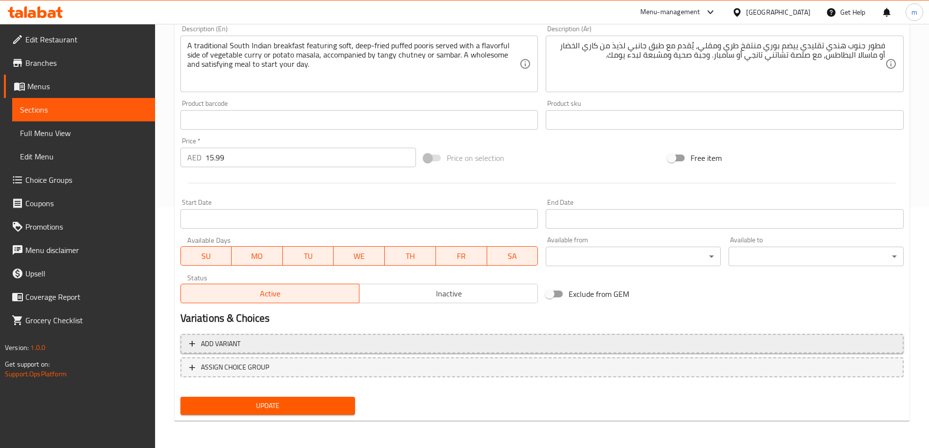
click at [442, 346] on span "Add variant" at bounding box center [542, 344] width 706 height 12
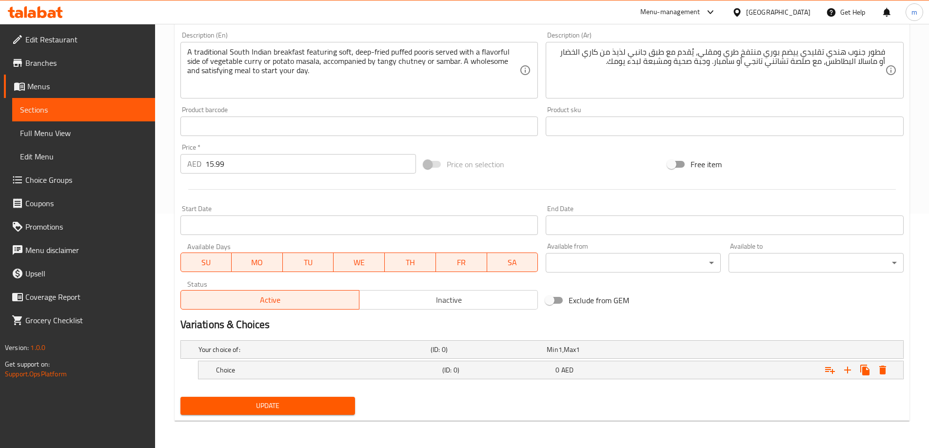
scroll to position [235, 0]
click at [534, 367] on h5 "(ID: 0)" at bounding box center [496, 370] width 109 height 10
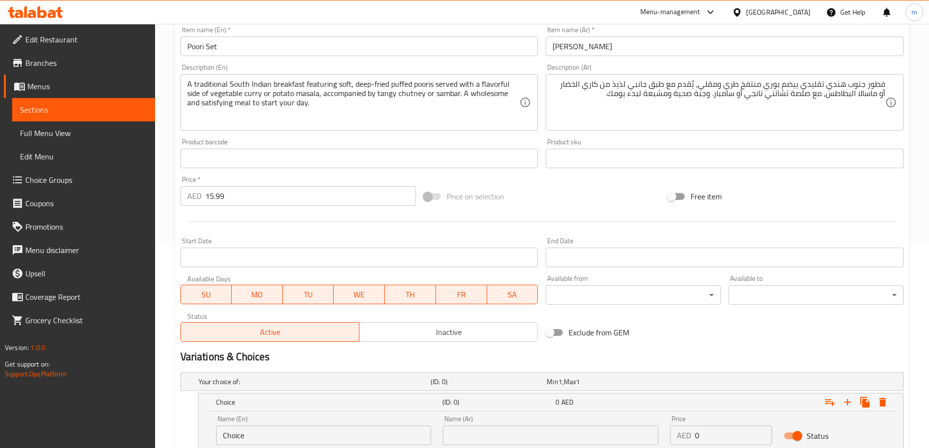
scroll to position [186, 0]
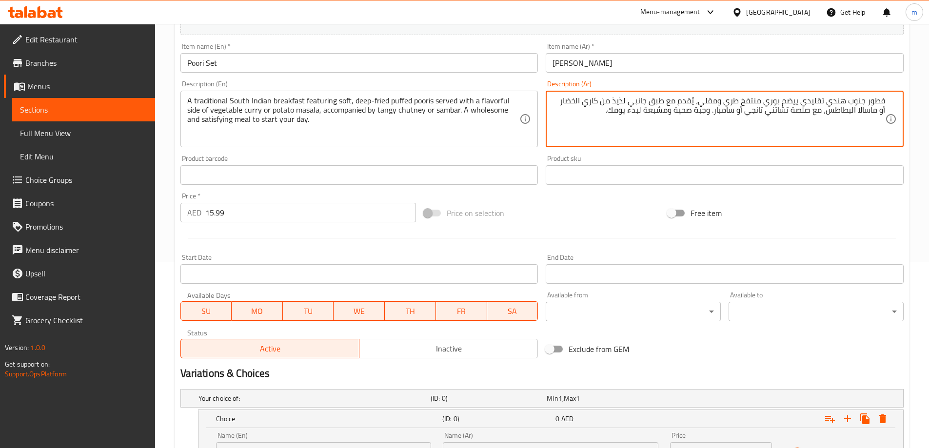
drag, startPoint x: 566, startPoint y: 101, endPoint x: 606, endPoint y: 109, distance: 40.7
click at [595, 107] on textarea "فطور جنوب هندي تقليدي ييضم بوري منتفخ طري ومقلي، يُقدم مع طبق جانبي لذيذ من كار…" at bounding box center [718, 119] width 333 height 46
click at [582, 107] on textarea "فطور جنوب هندي تقليدي ييضم بوري منتفخ طري ومقلي، يُقدم مع طبق جانبي لذيذ من كار…" at bounding box center [718, 119] width 333 height 46
drag, startPoint x: 567, startPoint y: 101, endPoint x: 603, endPoint y: 101, distance: 35.6
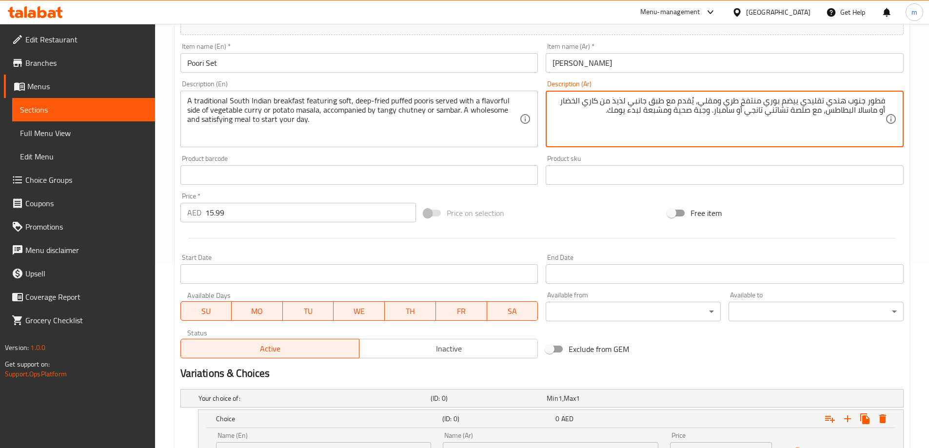
click at [603, 101] on textarea "فطور جنوب هندي تقليدي ييضم بوري منتفخ طري ومقلي، يُقدم مع طبق جانبي لذيذ من كار…" at bounding box center [718, 119] width 333 height 46
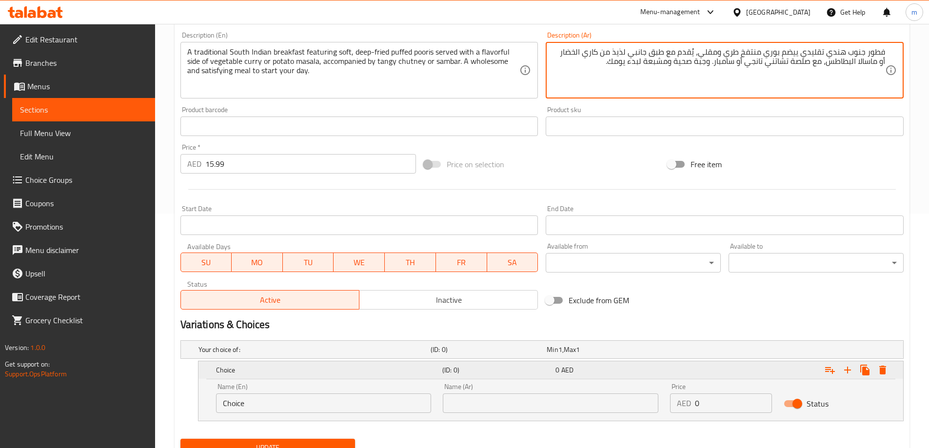
scroll to position [276, 0]
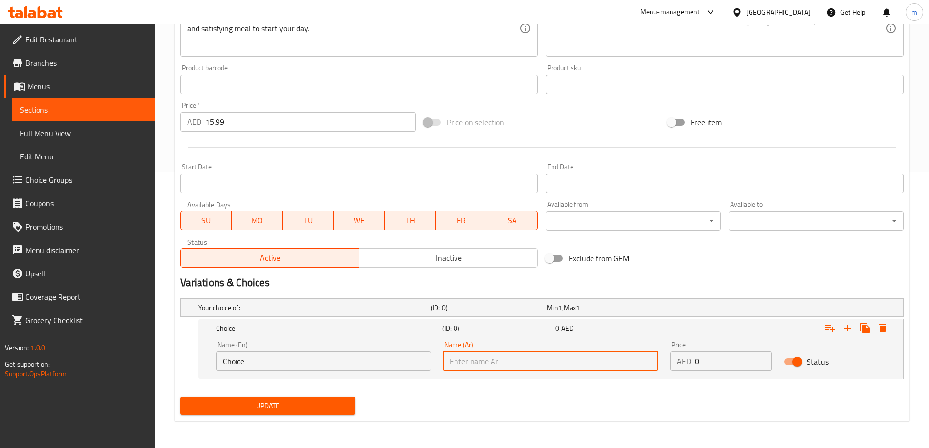
click at [546, 354] on input "text" at bounding box center [551, 362] width 216 height 20
paste input "كاري الخضار"
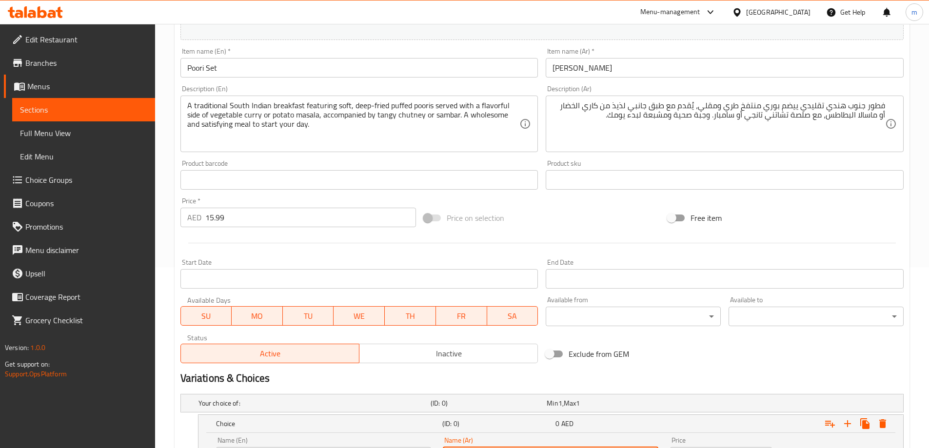
scroll to position [179, 0]
type input "كاري الخضار"
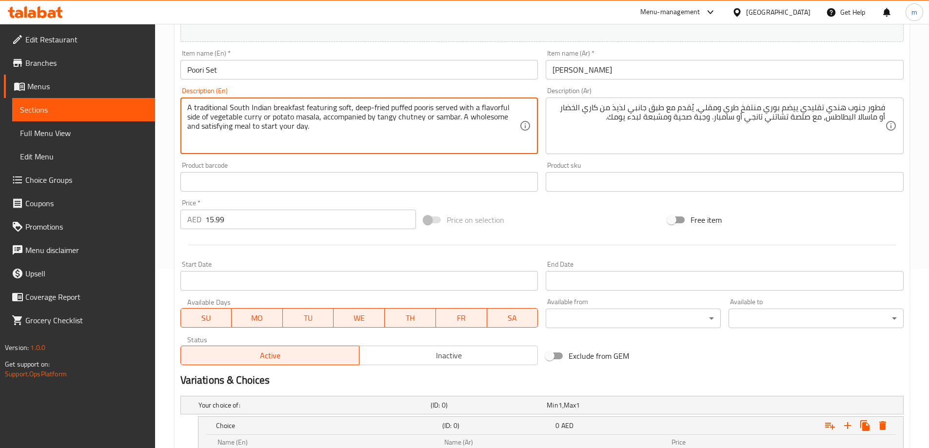
drag, startPoint x: 211, startPoint y: 117, endPoint x: 263, endPoint y: 119, distance: 52.7
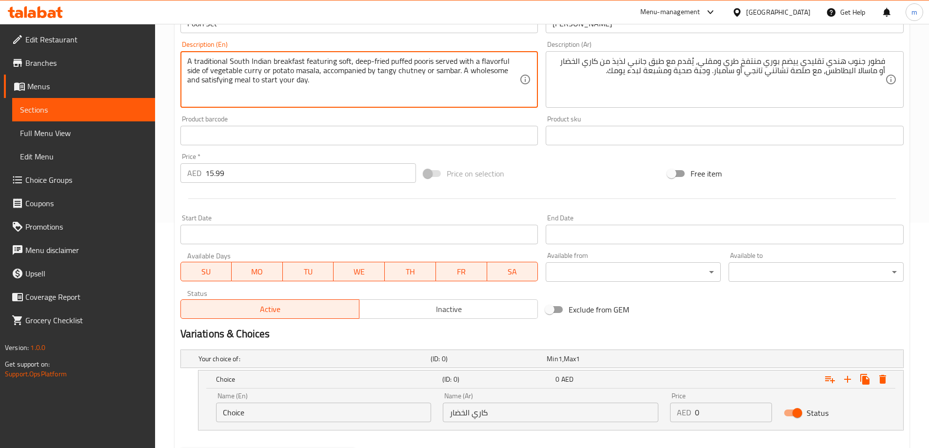
scroll to position [276, 0]
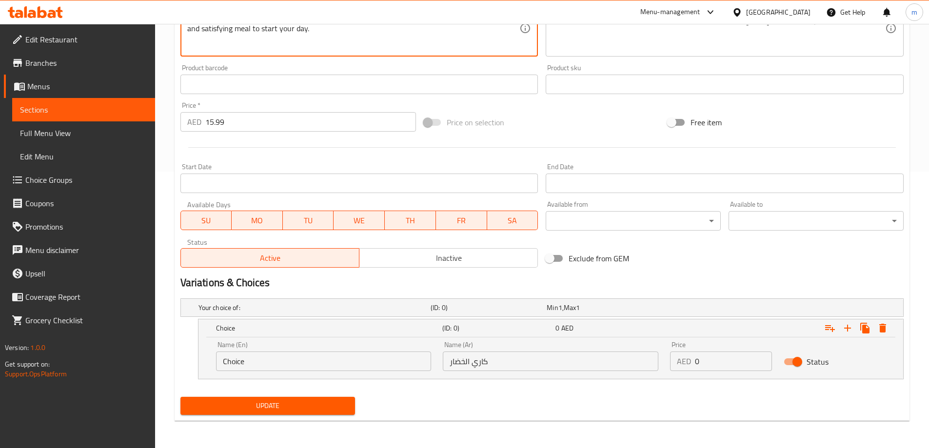
click at [295, 360] on input "Choice" at bounding box center [324, 362] width 216 height 20
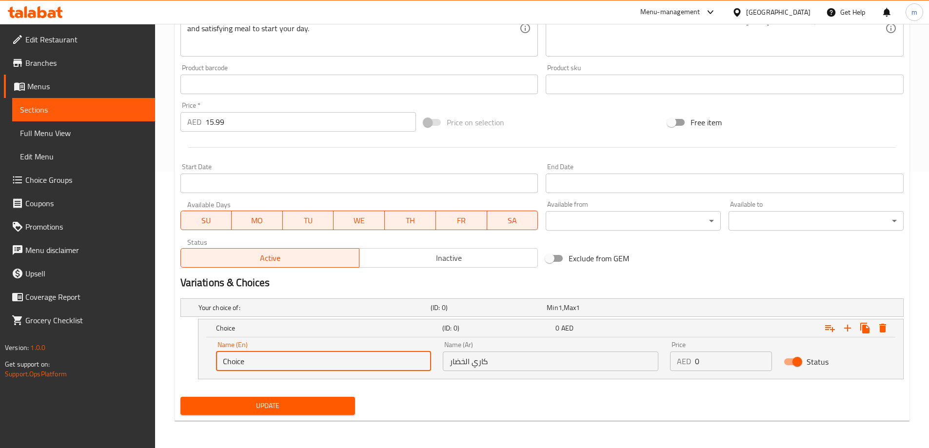
click at [295, 359] on input "Choice" at bounding box center [324, 362] width 216 height 20
paste input "vegetable curry"
type input "vegetable curry"
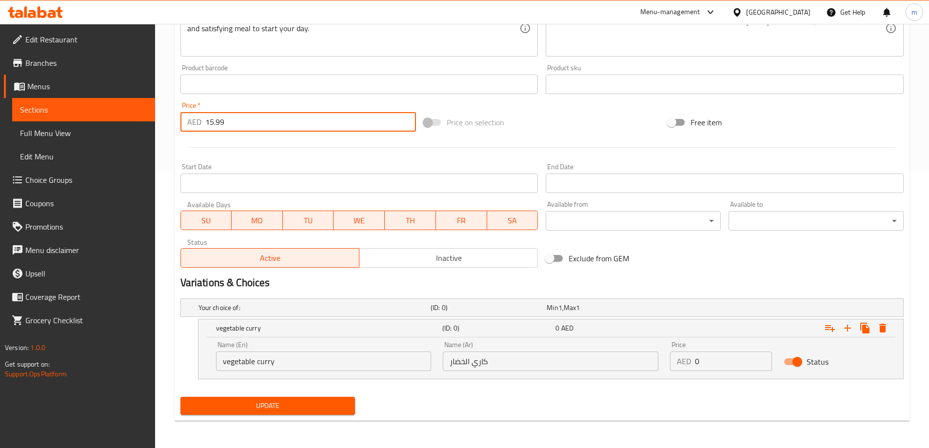
drag, startPoint x: 226, startPoint y: 124, endPoint x: 187, endPoint y: 121, distance: 39.6
click at [185, 121] on div "AED 15.99 Price *" at bounding box center [298, 122] width 236 height 20
type input "0"
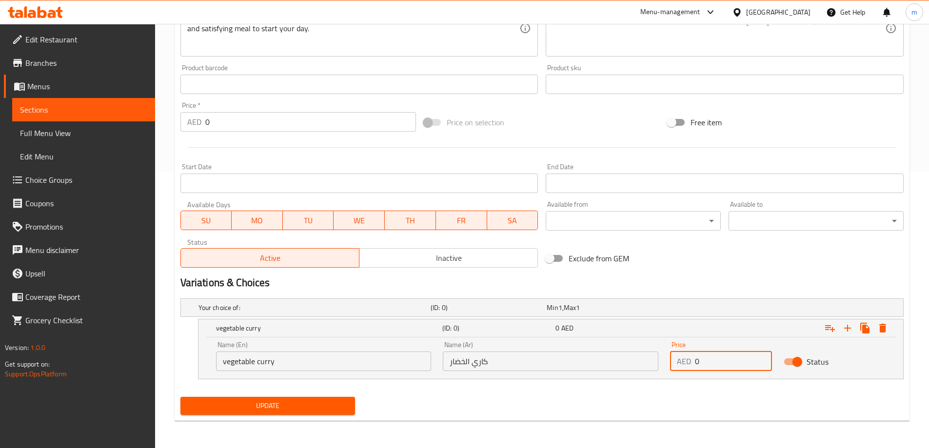
drag, startPoint x: 689, startPoint y: 362, endPoint x: 684, endPoint y: 361, distance: 5.5
click at [684, 361] on div "AED 0 Price" at bounding box center [721, 362] width 102 height 20
paste input "15.99"
type input "15.99"
click at [851, 326] on icon "Expand" at bounding box center [848, 328] width 12 height 12
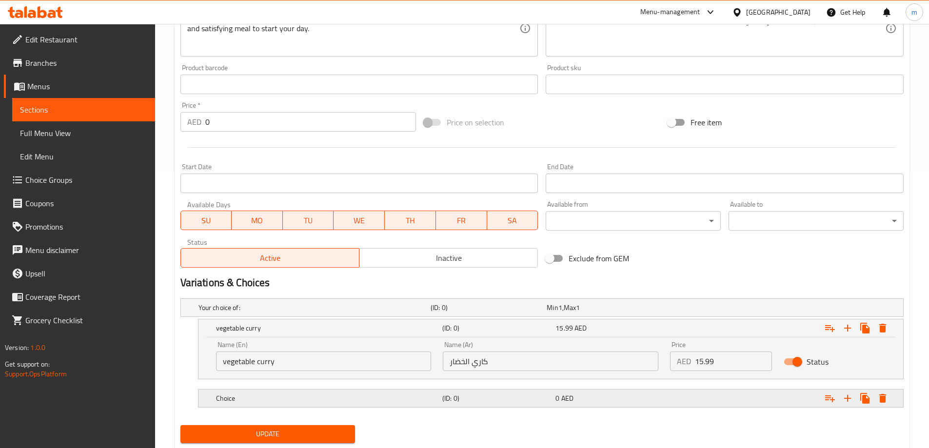
click at [495, 403] on h5 "(ID: 0)" at bounding box center [496, 399] width 109 height 10
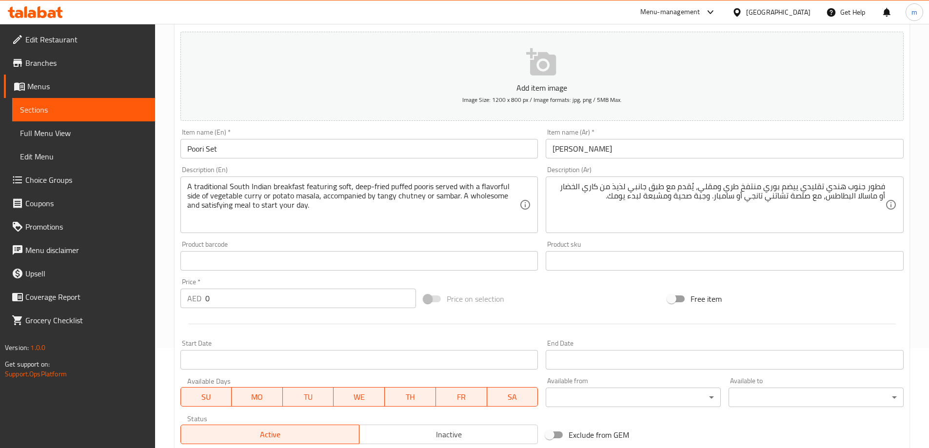
scroll to position [81, 0]
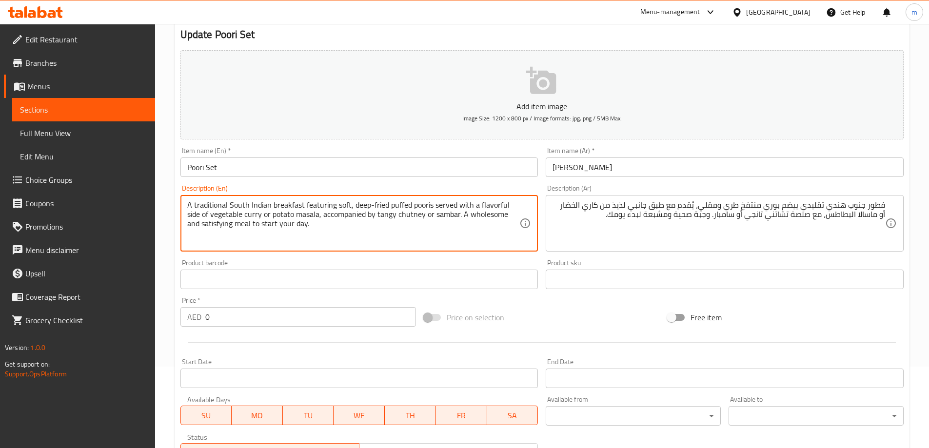
drag, startPoint x: 271, startPoint y: 216, endPoint x: 317, endPoint y: 217, distance: 46.8
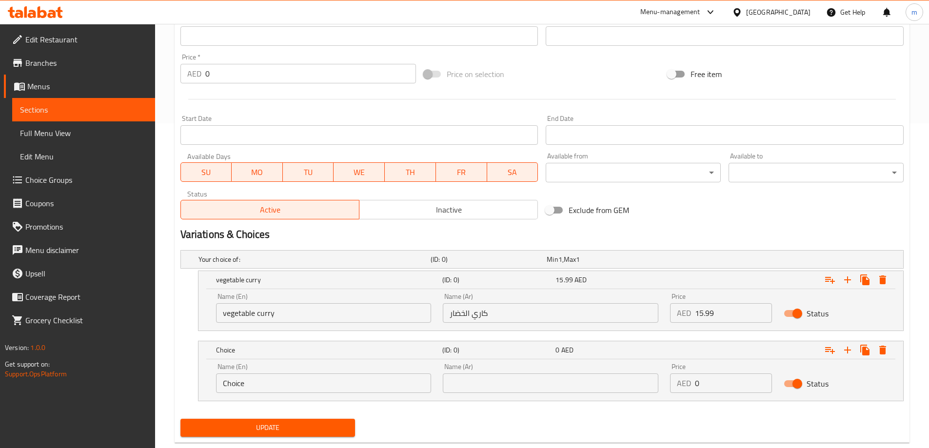
scroll to position [325, 0]
click at [265, 391] on input "Choice" at bounding box center [324, 383] width 216 height 20
paste input "potato masala"
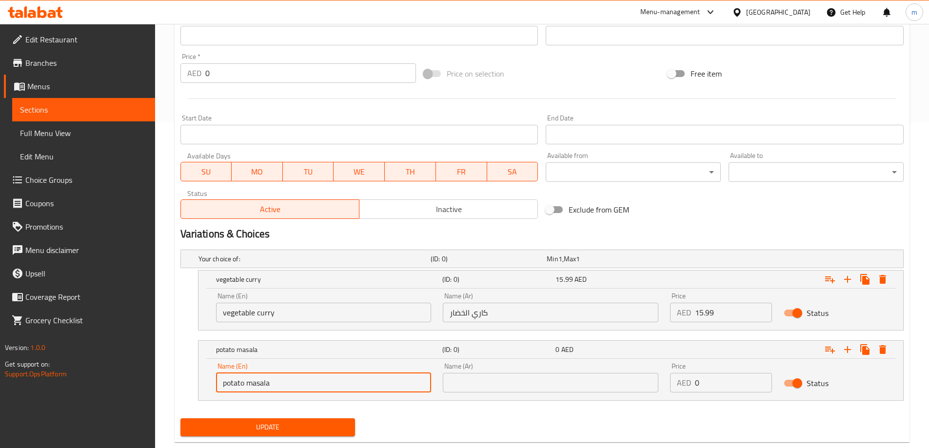
click at [265, 390] on input "potato masala" at bounding box center [324, 383] width 216 height 20
click at [265, 389] on input "potato masala" at bounding box center [324, 383] width 216 height 20
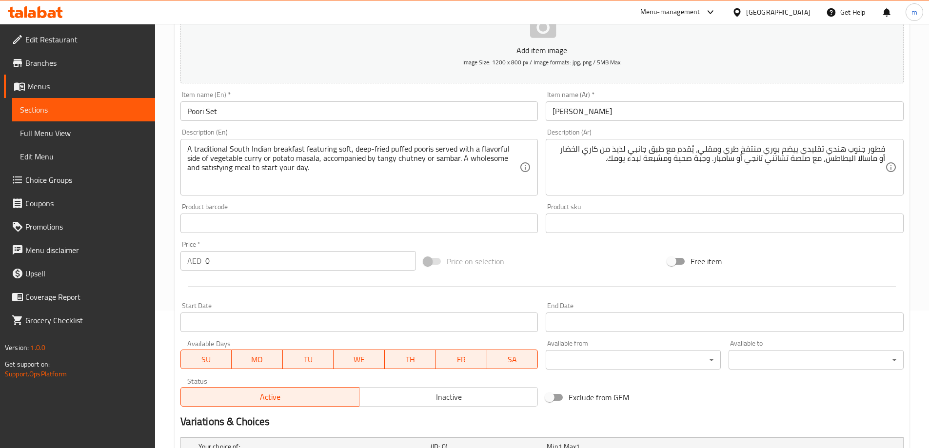
scroll to position [130, 0]
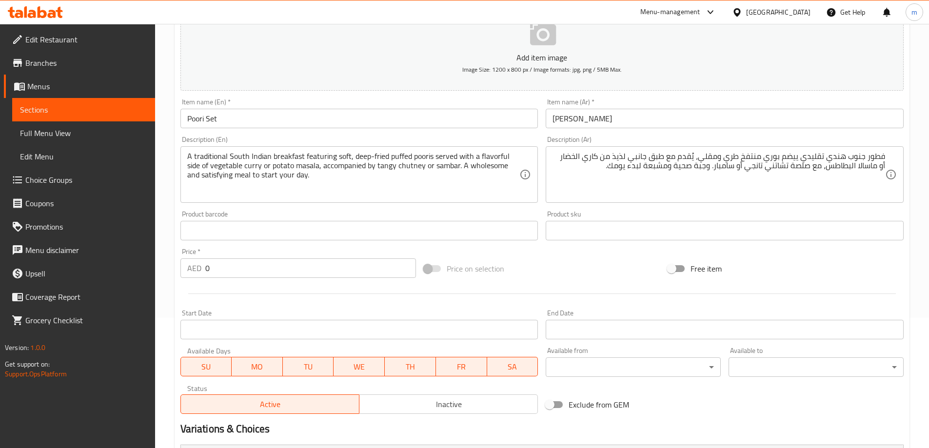
type input "Potato Masala"
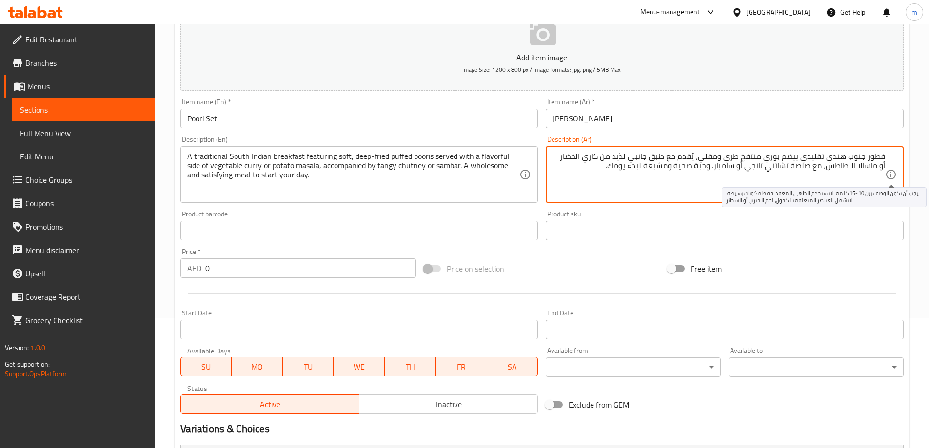
drag, startPoint x: 834, startPoint y: 169, endPoint x: 885, endPoint y: 169, distance: 50.7
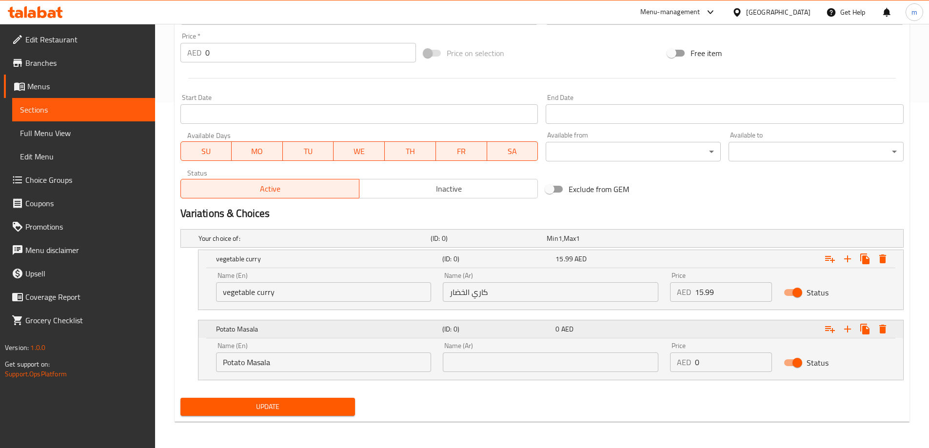
scroll to position [347, 0]
click at [579, 368] on input "text" at bounding box center [551, 362] width 216 height 20
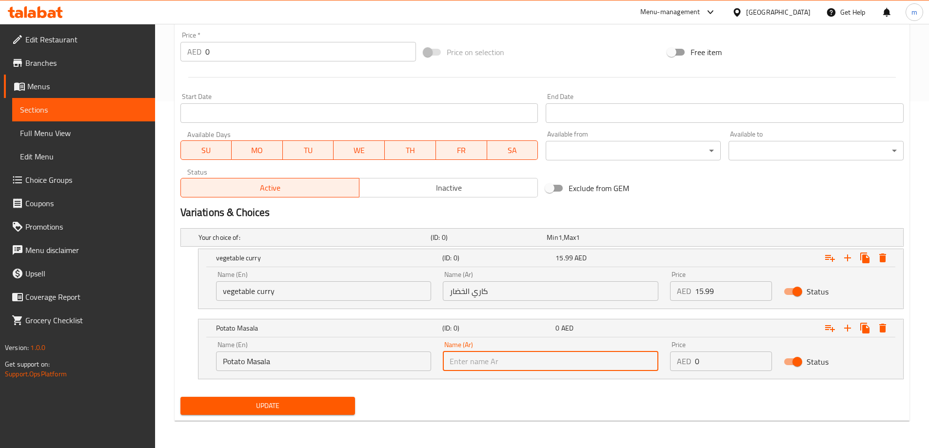
paste input "ماسالا البطاطس"
type input "ماسالا البطاطس"
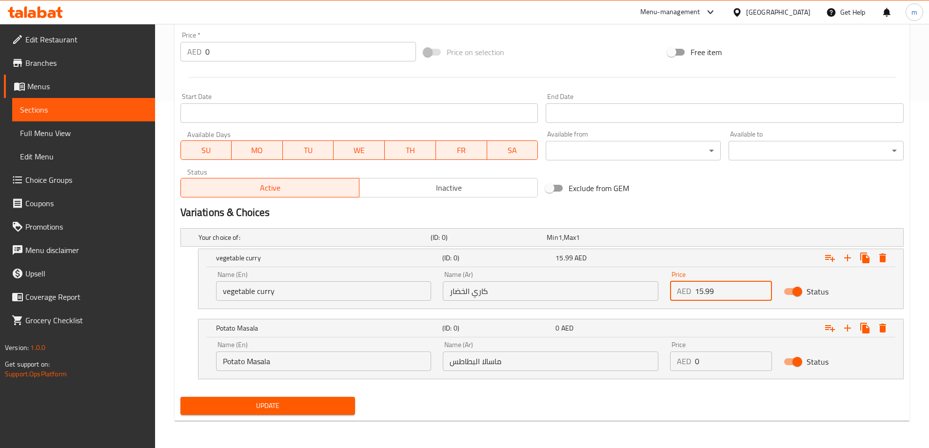
click at [703, 296] on input "15.99" at bounding box center [733, 291] width 77 height 20
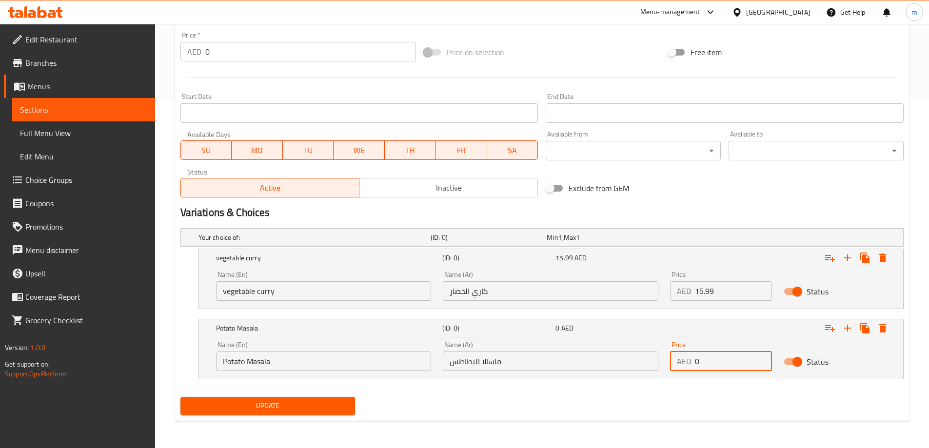
drag, startPoint x: 703, startPoint y: 366, endPoint x: 695, endPoint y: 366, distance: 7.8
click at [695, 366] on input "0" at bounding box center [733, 362] width 77 height 20
paste input "15.99"
type input "15.99"
click at [277, 404] on span "Update" at bounding box center [267, 406] width 159 height 12
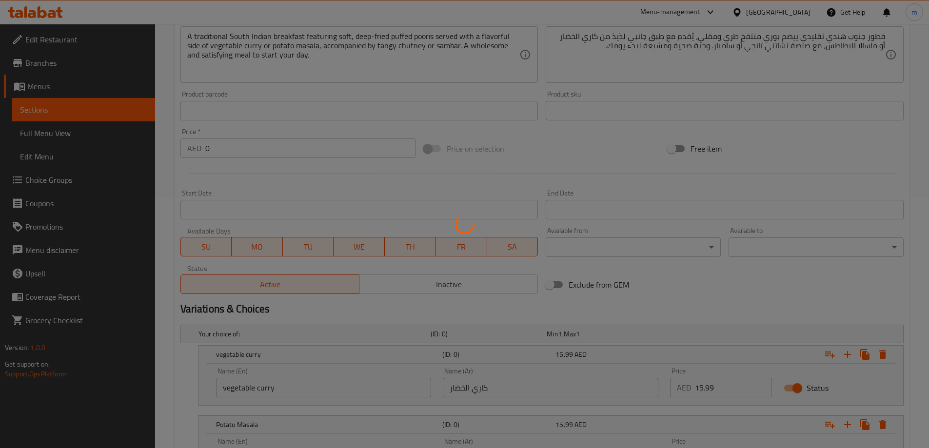
scroll to position [249, 0]
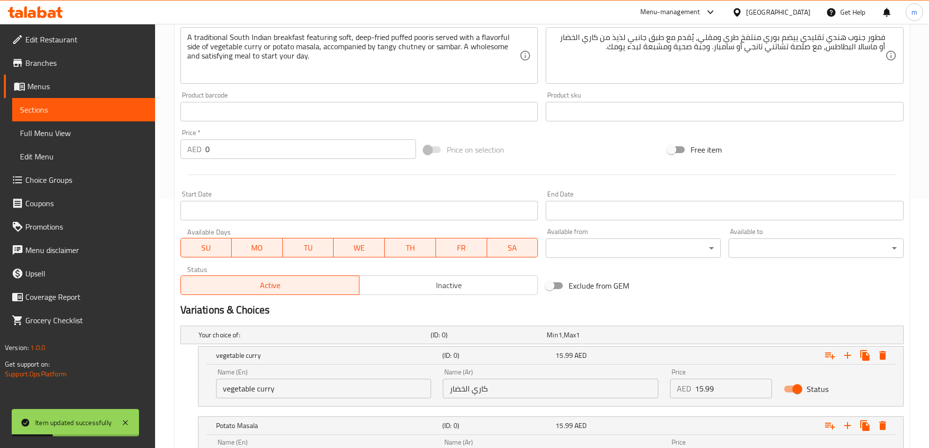
click at [82, 184] on span "Choice Groups" at bounding box center [86, 180] width 122 height 12
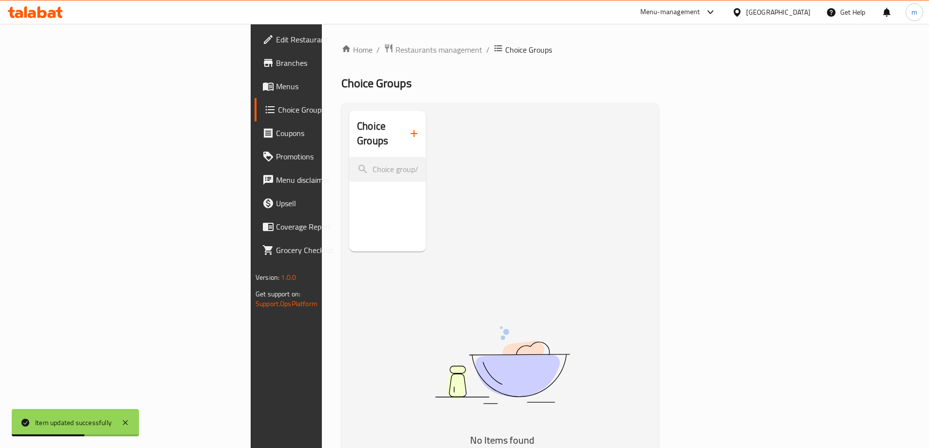
click at [402, 133] on button "button" at bounding box center [413, 133] width 23 height 23
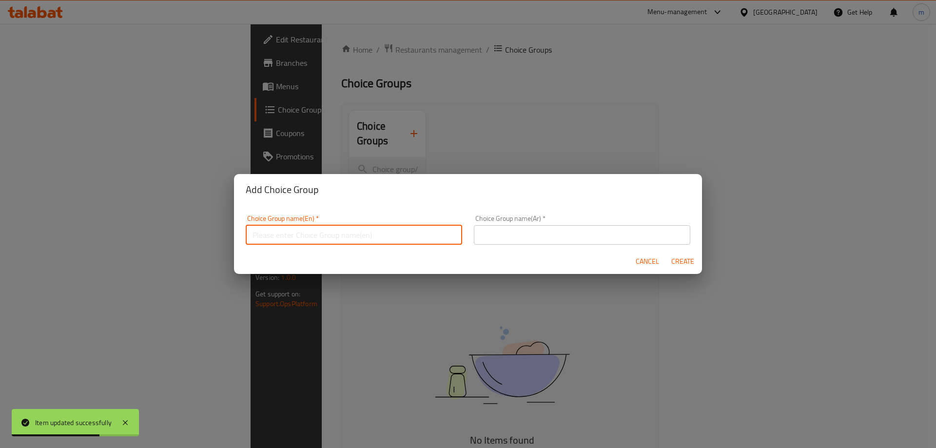
click at [394, 235] on input "text" at bounding box center [354, 235] width 217 height 20
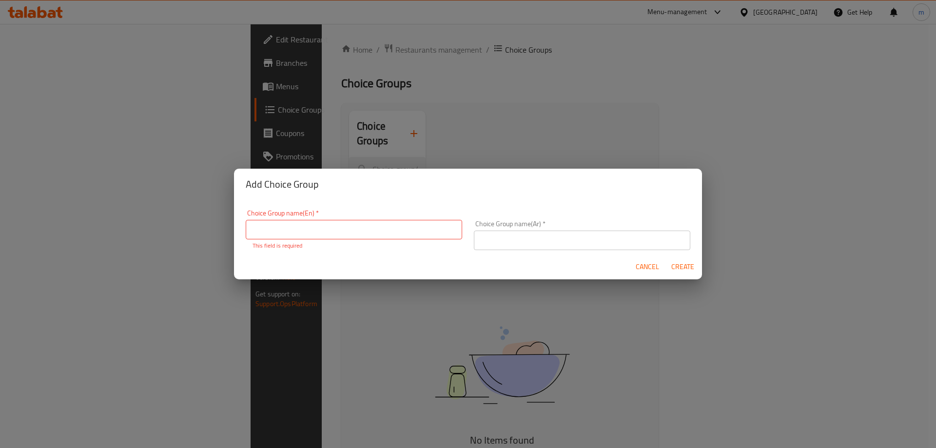
click at [335, 219] on div "Choice Group name(En)   * Choice Group name(En) * This field is required" at bounding box center [354, 230] width 217 height 40
click at [340, 229] on input "text" at bounding box center [354, 230] width 217 height 20
type input "غ"
type input "your choice of :"
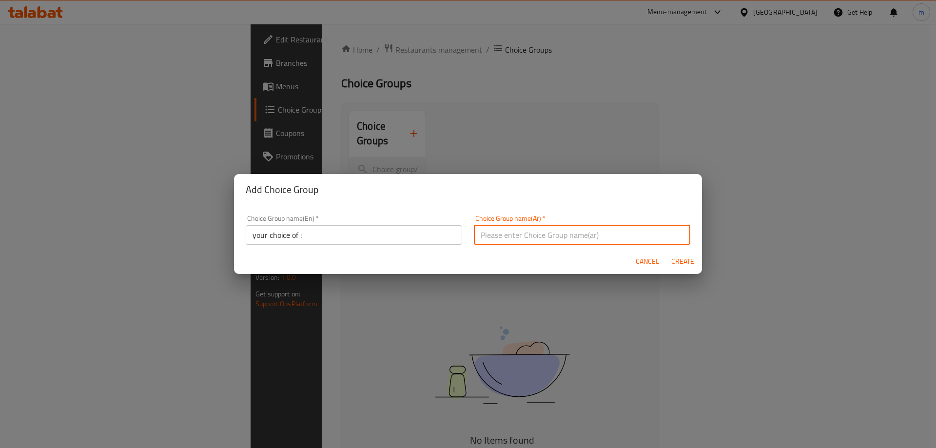
click at [520, 241] on input "text" at bounding box center [582, 235] width 217 height 20
click at [486, 234] on input "إختيارك من الحجم:" at bounding box center [582, 235] width 217 height 20
click at [483, 235] on input "إختيارك من الحجم:" at bounding box center [582, 235] width 217 height 20
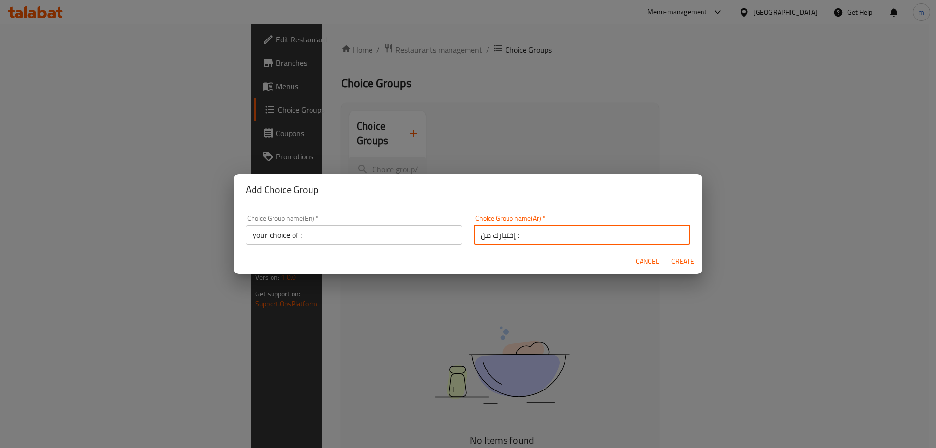
type input "إختيارك من :"
click at [679, 262] on span "Create" at bounding box center [682, 262] width 23 height 12
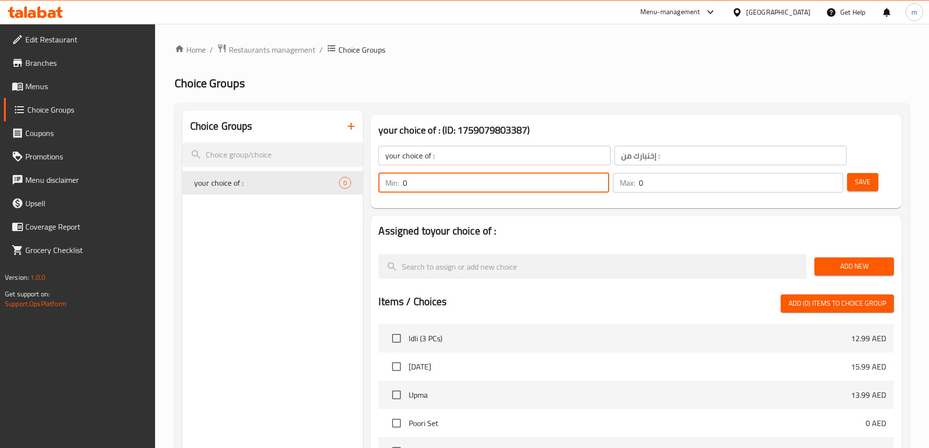
click at [609, 173] on div "Min: 0 ​" at bounding box center [493, 183] width 230 height 20
type input "1"
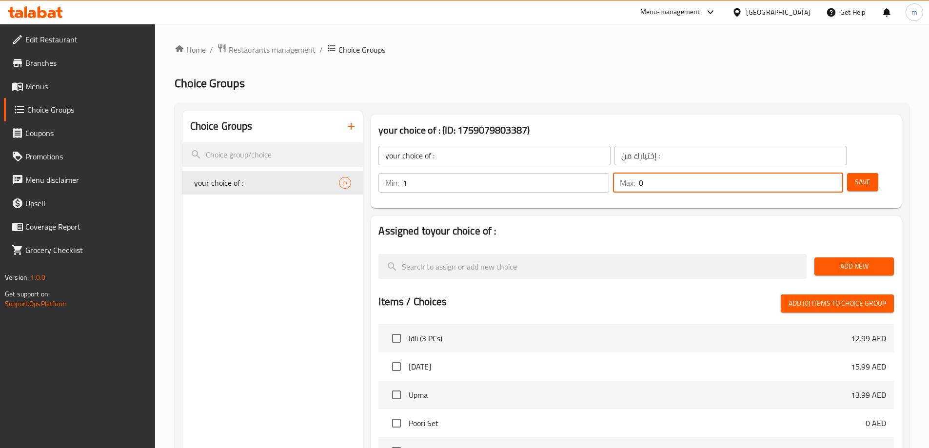
drag, startPoint x: 804, startPoint y: 152, endPoint x: 812, endPoint y: 152, distance: 8.3
click at [812, 173] on input "0" at bounding box center [741, 183] width 204 height 20
type input "1"
click at [854, 250] on div "Add New" at bounding box center [853, 266] width 87 height 33
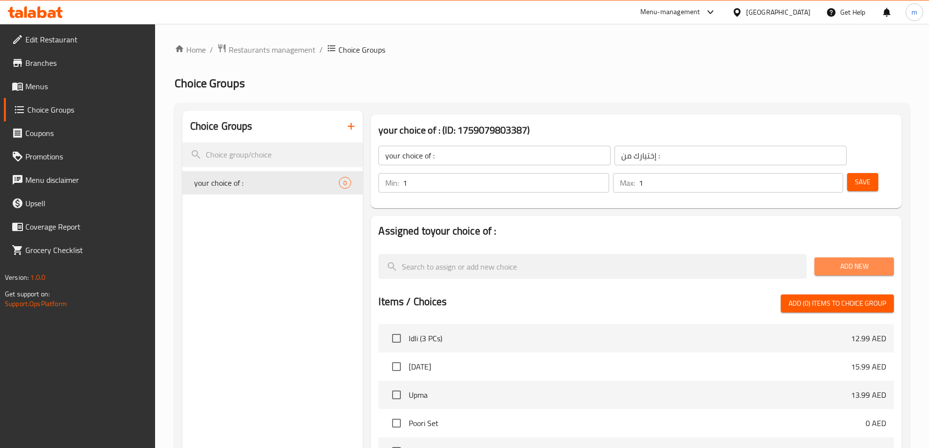
drag, startPoint x: 863, startPoint y: 233, endPoint x: 866, endPoint y: 251, distance: 18.3
click at [863, 260] on span "Add New" at bounding box center [854, 266] width 64 height 12
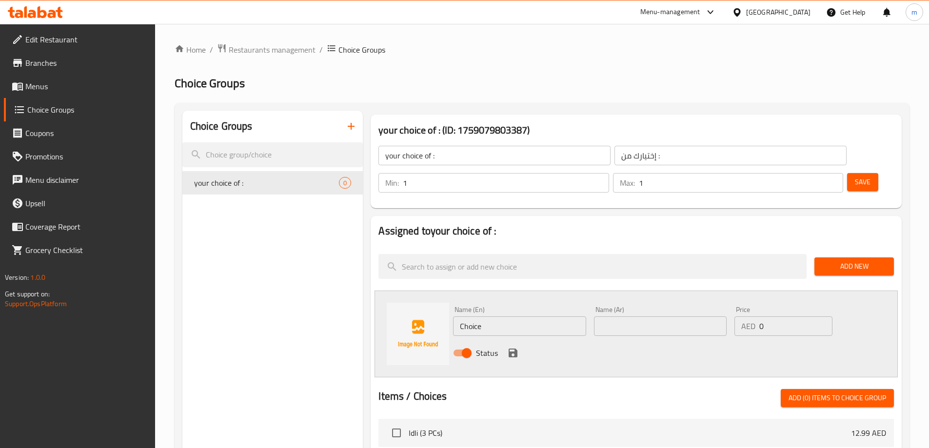
click at [490, 316] on input "Choice" at bounding box center [519, 326] width 133 height 20
paste input "tangy chutney"
click at [490, 316] on input "tangy chutney" at bounding box center [519, 326] width 133 height 20
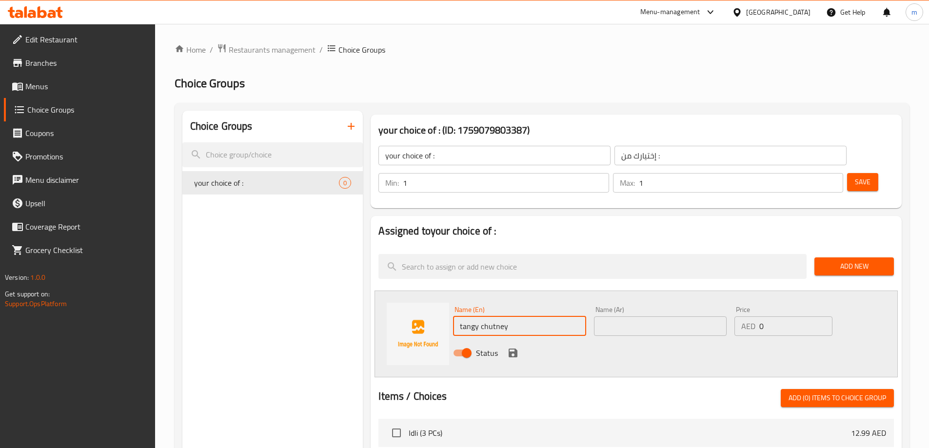
click at [490, 316] on input "tangy chutney" at bounding box center [519, 326] width 133 height 20
type input "Tangy Chutney"
click at [632, 316] on input "text" at bounding box center [660, 326] width 133 height 20
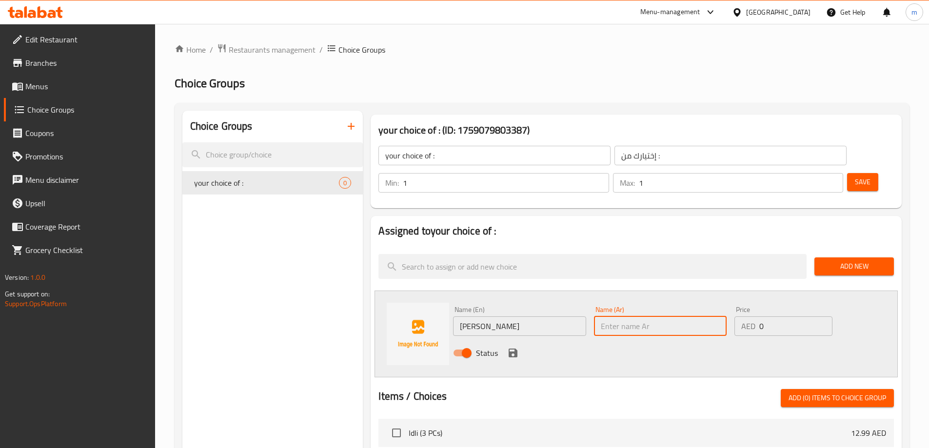
paste input "تشاتني تانجي"
click at [614, 316] on input "تشاتني تانجي" at bounding box center [660, 326] width 133 height 20
type input "تشاتني من"
click at [472, 316] on input "Tangy Chutney" at bounding box center [519, 326] width 133 height 20
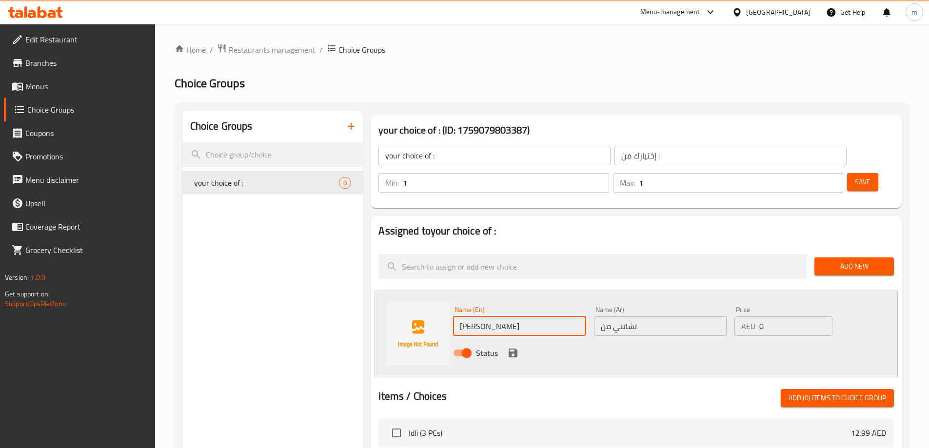
click at [472, 316] on input "Tangy Chutney" at bounding box center [519, 326] width 133 height 20
type input "Chutney"
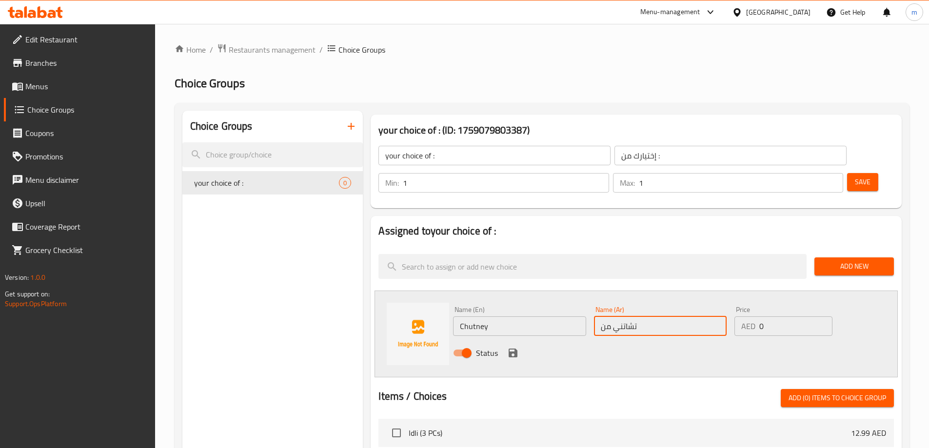
click at [610, 316] on input "تشاتني من" at bounding box center [660, 326] width 133 height 20
type input "تشاتني"
click at [505, 340] on div "Status" at bounding box center [660, 353] width 422 height 26
click at [508, 347] on icon "save" at bounding box center [513, 353] width 12 height 12
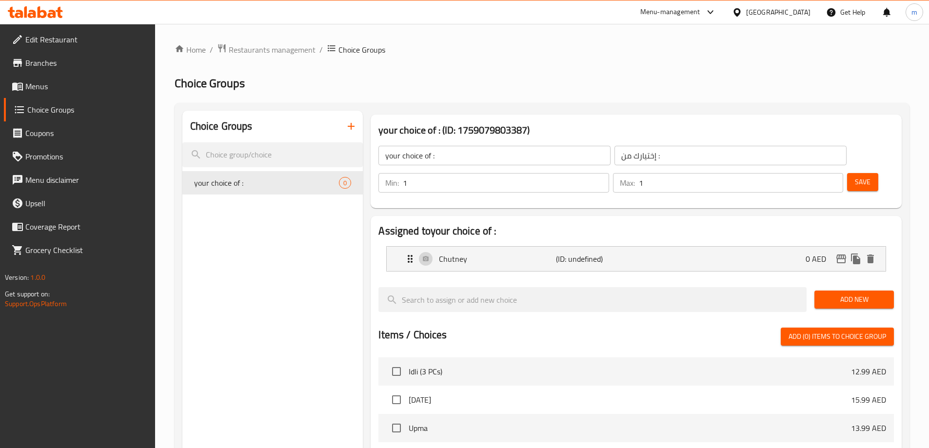
click at [854, 294] on span "Add New" at bounding box center [854, 300] width 64 height 12
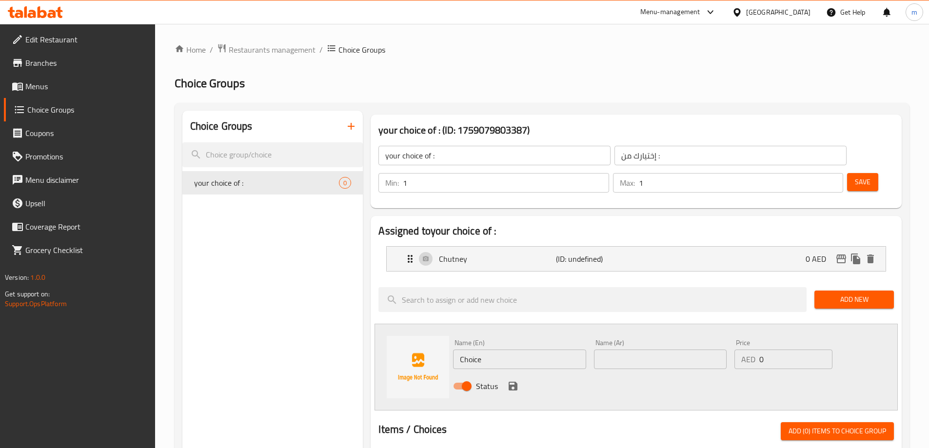
click at [479, 350] on input "Choice" at bounding box center [519, 360] width 133 height 20
paste input "sambar"
type input "sambar"
click at [655, 350] on input "text" at bounding box center [660, 360] width 133 height 20
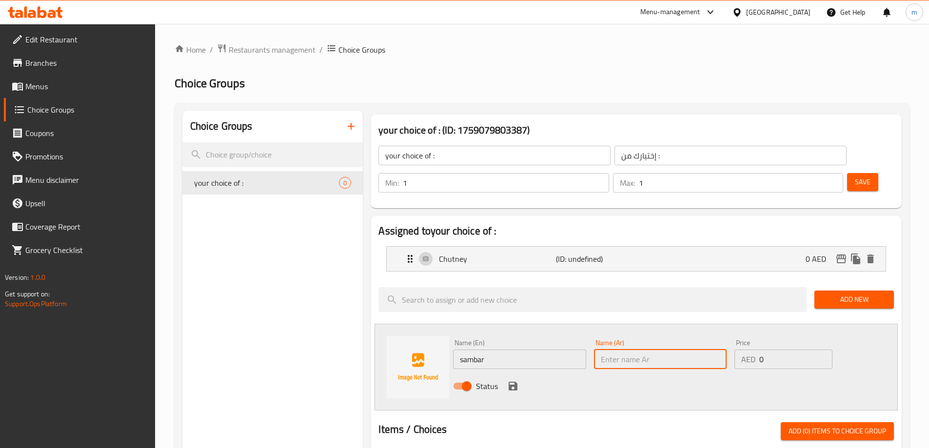
paste input "سامبار"
type input "سامبار"
click at [508, 380] on icon "save" at bounding box center [513, 386] width 12 height 12
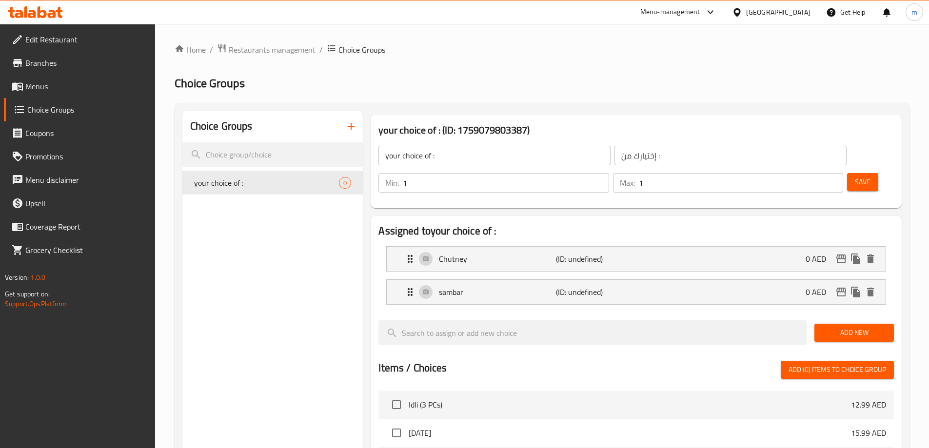
click at [855, 176] on span "Save" at bounding box center [863, 182] width 16 height 12
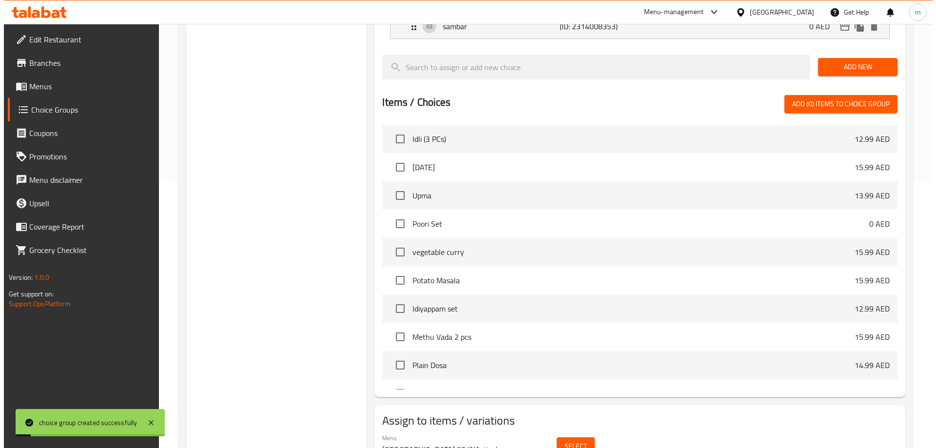
scroll to position [287, 0]
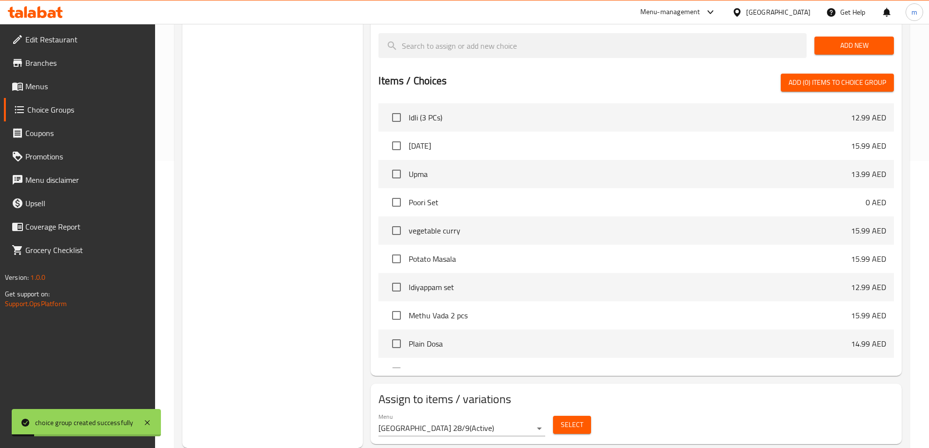
click at [556, 416] on button "Select" at bounding box center [572, 425] width 38 height 18
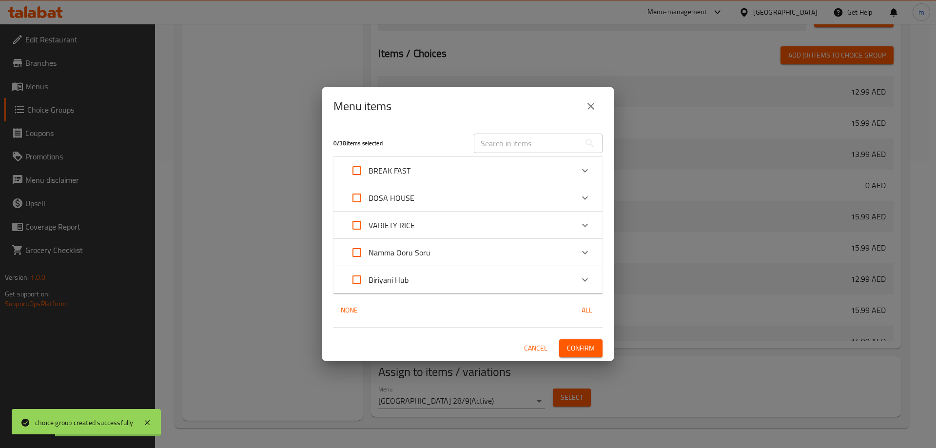
click at [426, 174] on div "BREAK FAST" at bounding box center [459, 170] width 228 height 23
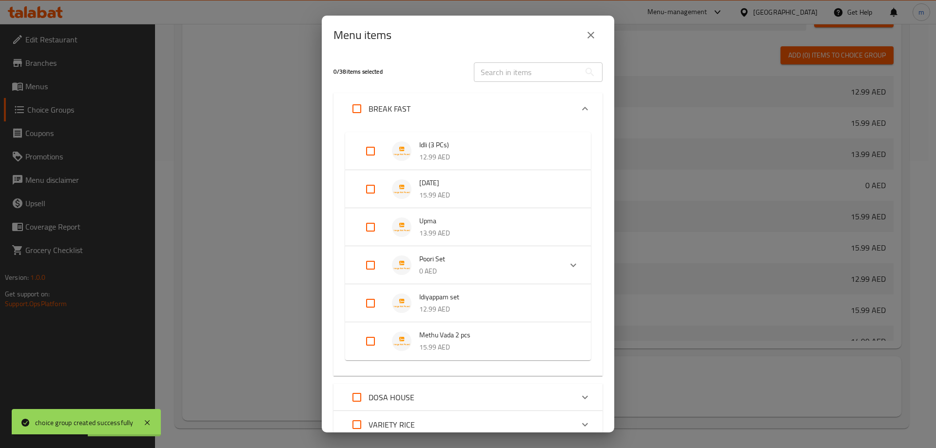
click at [463, 267] on p "0 AED" at bounding box center [486, 271] width 135 height 12
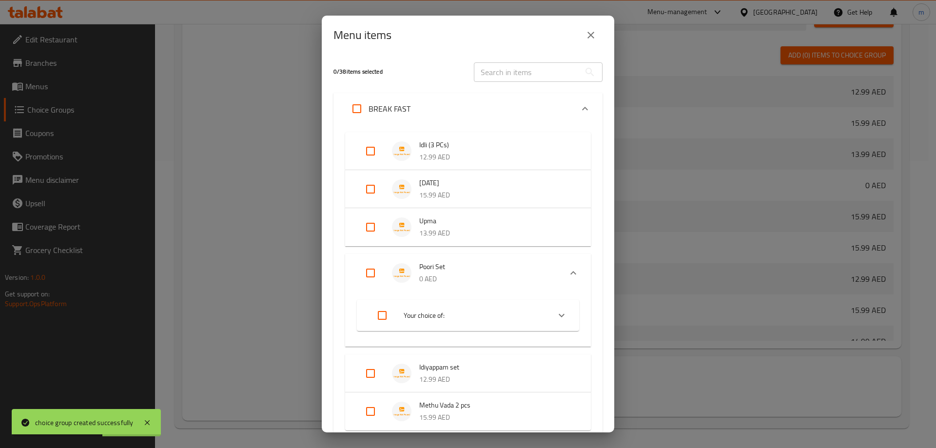
click at [451, 314] on span "Your choice of:" at bounding box center [473, 316] width 138 height 12
click at [384, 315] on input "Expand" at bounding box center [382, 315] width 23 height 23
checkbox input "true"
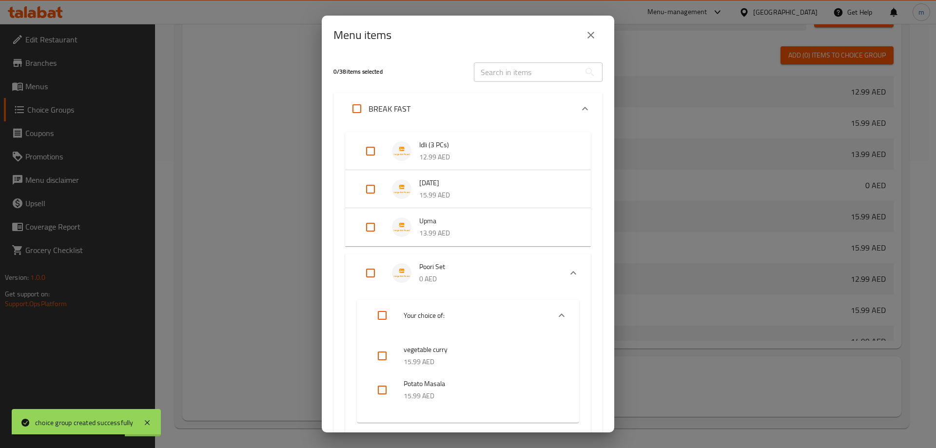
checkbox input "true"
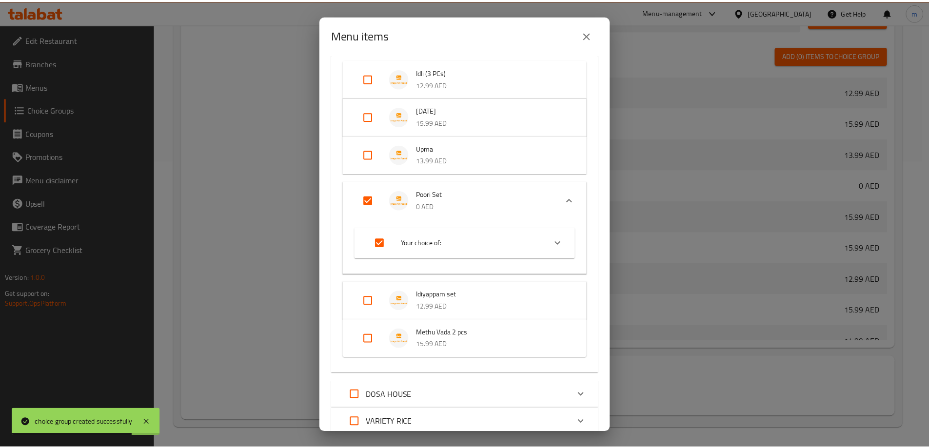
scroll to position [195, 0]
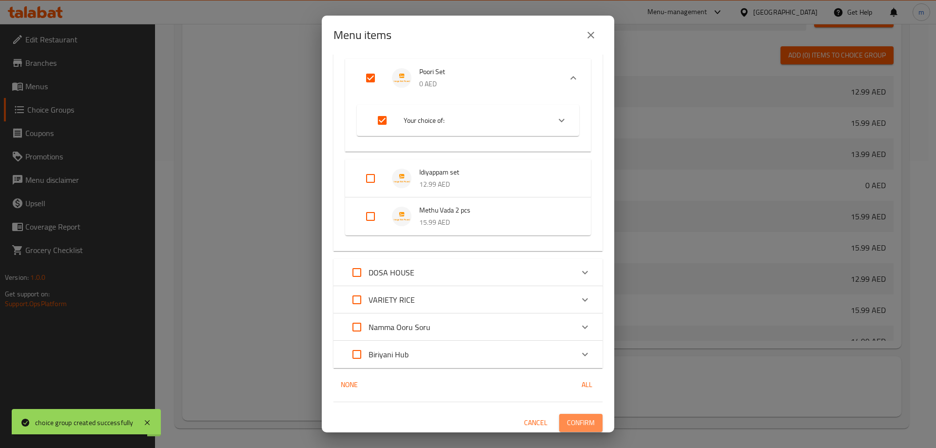
click at [589, 422] on button "Confirm" at bounding box center [580, 423] width 43 height 18
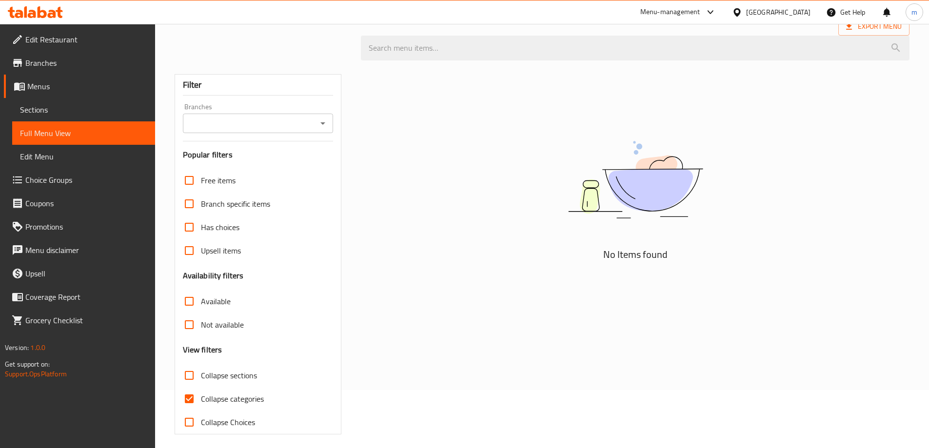
scroll to position [64, 0]
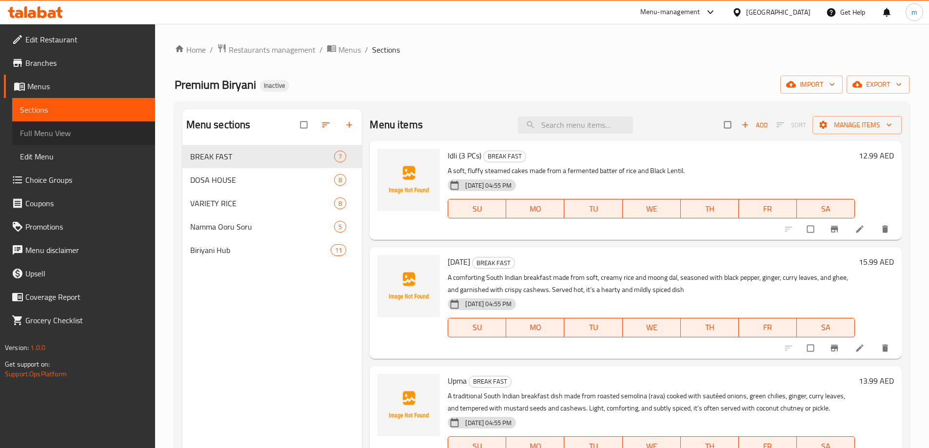
click at [45, 133] on span "Full Menu View" at bounding box center [83, 133] width 127 height 12
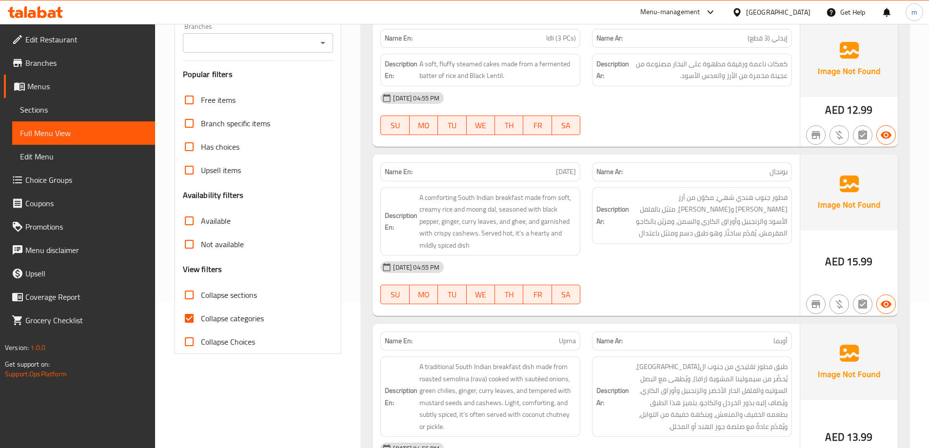
scroll to position [146, 0]
click at [225, 312] on span "Collapse categories" at bounding box center [232, 318] width 63 height 12
click at [201, 312] on input "Collapse categories" at bounding box center [188, 317] width 23 height 23
checkbox input "false"
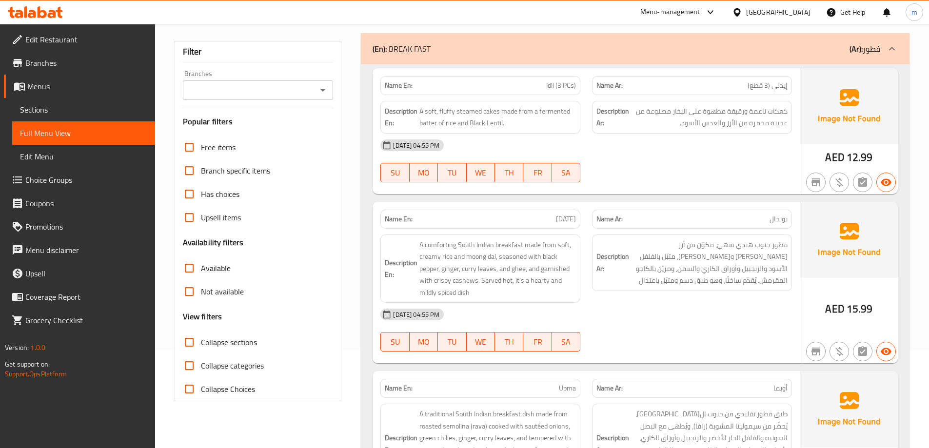
scroll to position [98, 0]
click at [433, 125] on span "A soft, fluffy steamed cakes made from a fermented batter of rice and Black Len…" at bounding box center [497, 118] width 157 height 24
copy span "batter"
click at [550, 94] on div "Name En: Idli (3 PCs)" at bounding box center [480, 86] width 200 height 19
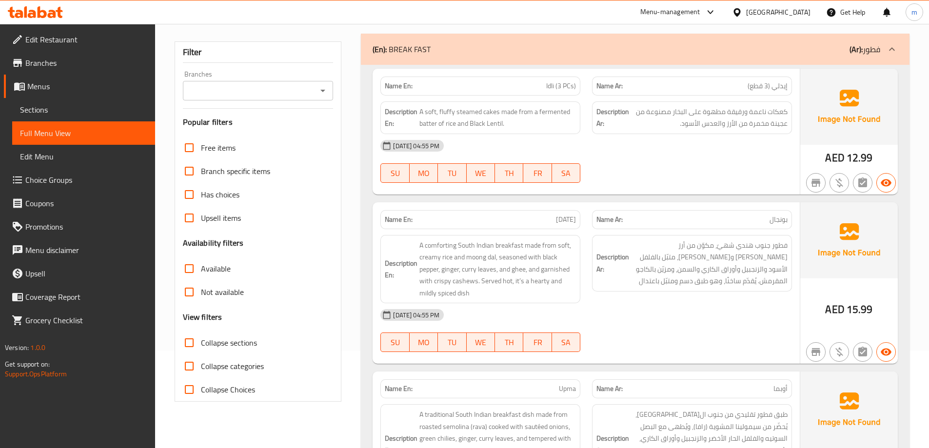
click at [550, 84] on span "Idli (3 PCs)" at bounding box center [561, 86] width 30 height 10
click at [551, 83] on span "Idli (3 PCs)" at bounding box center [561, 86] width 30 height 10
copy span "Idli (3 PCs)"
click at [569, 219] on span "[DATE]" at bounding box center [566, 220] width 20 height 10
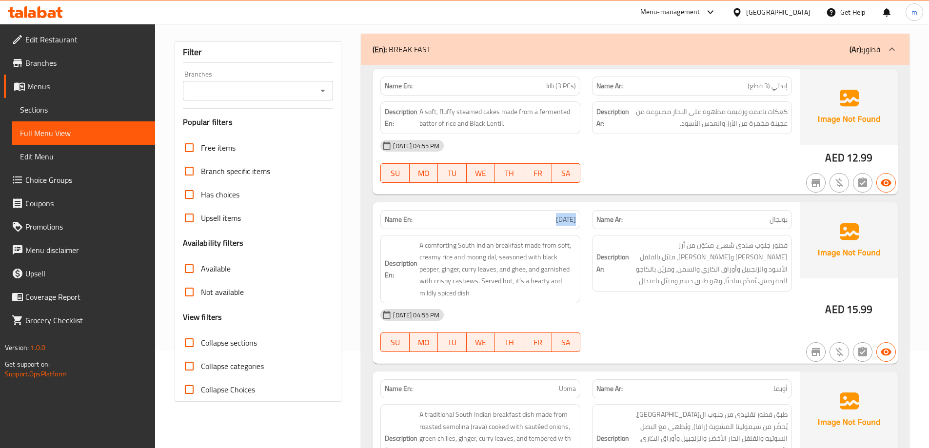
click at [569, 219] on span "[DATE]" at bounding box center [566, 220] width 20 height 10
copy span "[DATE]"
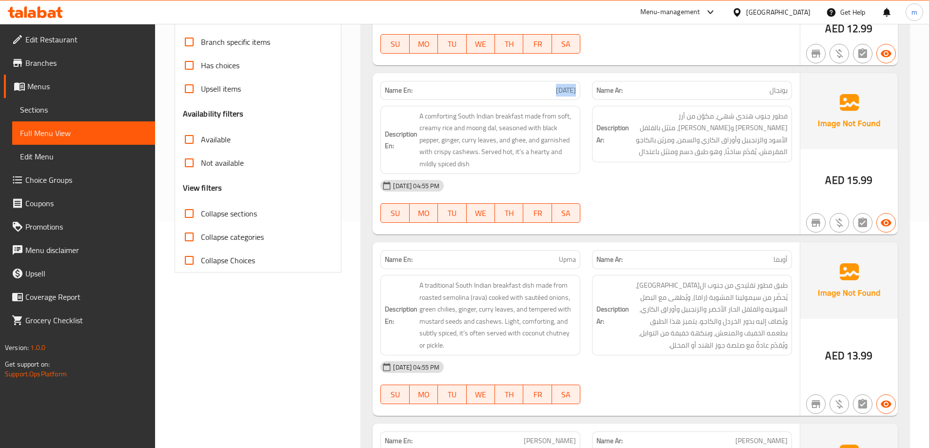
scroll to position [244, 0]
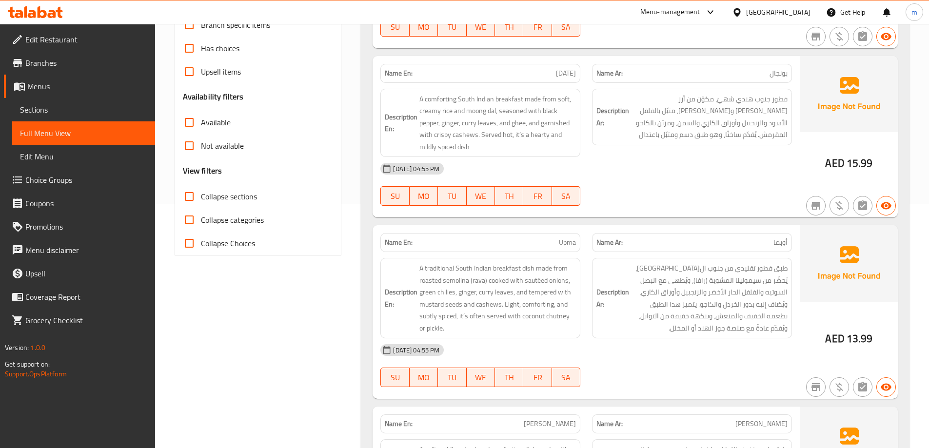
click at [567, 247] on span "Upma" at bounding box center [567, 242] width 17 height 10
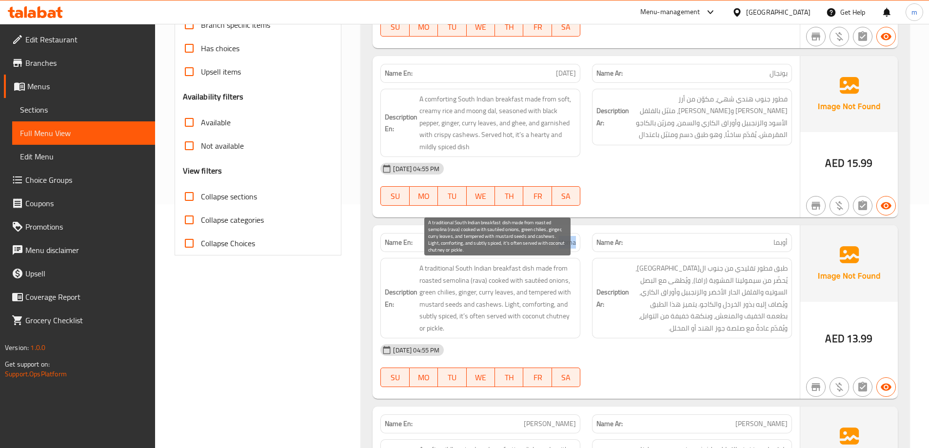
copy span "Upma"
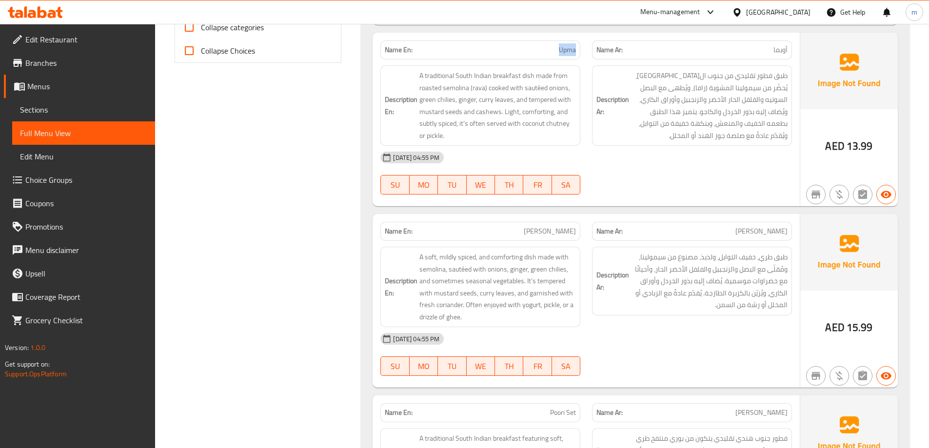
scroll to position [439, 0]
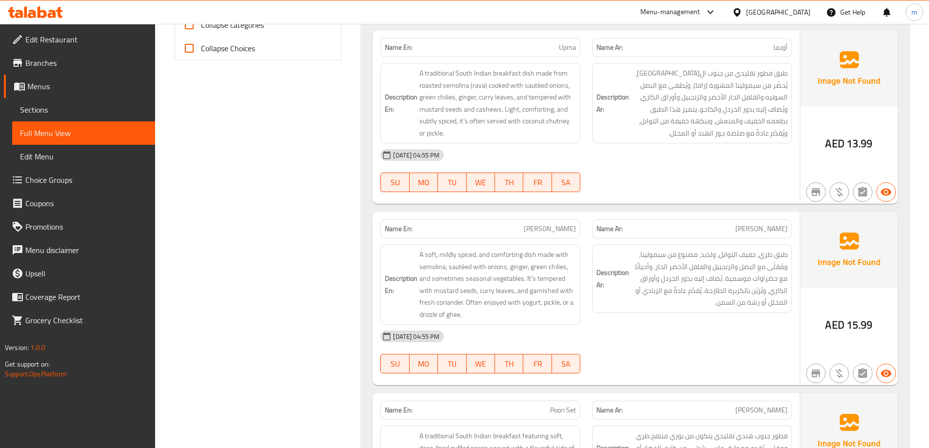
click at [560, 230] on span "Rava Kichadi" at bounding box center [550, 229] width 52 height 10
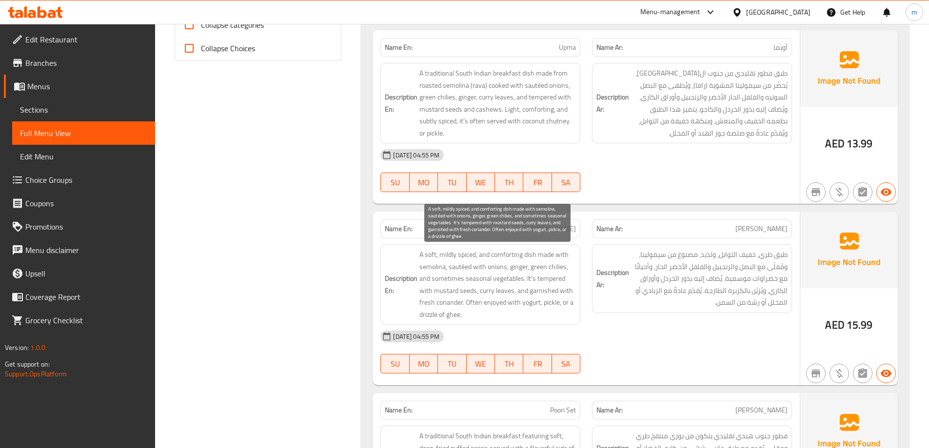
click at [517, 257] on span "A soft, mildly spiced, and comforting dish made with semolina, sautéed with oni…" at bounding box center [497, 285] width 157 height 72
copy span "comforting"
click at [501, 256] on span "A soft, mildly spiced, and comforting dish made with semolina, sautéed with oni…" at bounding box center [497, 285] width 157 height 72
drag, startPoint x: 534, startPoint y: 259, endPoint x: 422, endPoint y: 255, distance: 112.7
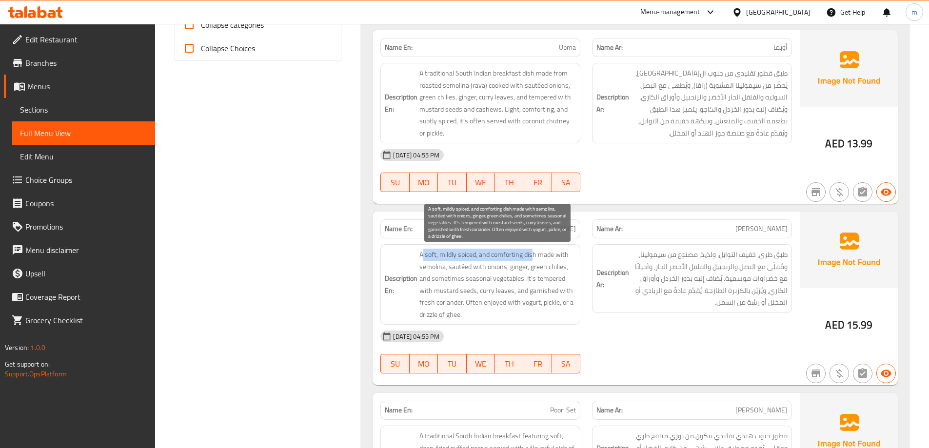
click at [422, 255] on span "A soft, mildly spiced, and comforting dish made with semolina, sautéed with oni…" at bounding box center [497, 285] width 157 height 72
click at [538, 256] on span "A soft, mildly spiced, and comforting dish made with semolina, sautéed with oni…" at bounding box center [497, 285] width 157 height 72
drag, startPoint x: 538, startPoint y: 256, endPoint x: 425, endPoint y: 256, distance: 113.1
click at [425, 256] on span "A soft, mildly spiced, and comforting dish made with semolina, sautéed with oni…" at bounding box center [497, 285] width 157 height 72
click at [496, 258] on span "A soft, mildly spiced, and comforting dish made with semolina, sautéed with oni…" at bounding box center [497, 285] width 157 height 72
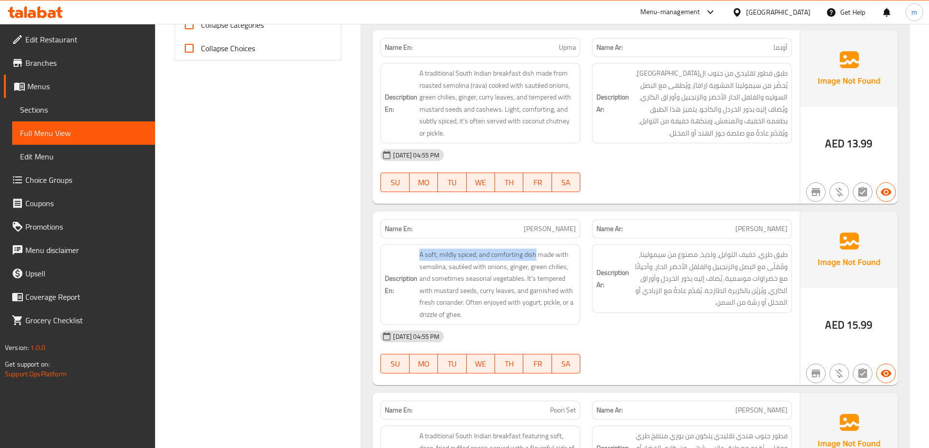
drag, startPoint x: 536, startPoint y: 255, endPoint x: 398, endPoint y: 246, distance: 138.3
click at [398, 246] on div "Description En: A soft, mildly spiced, and comforting dish made with semolina, …" at bounding box center [480, 284] width 200 height 80
copy span "A soft, mildly spiced, and comforting dish"
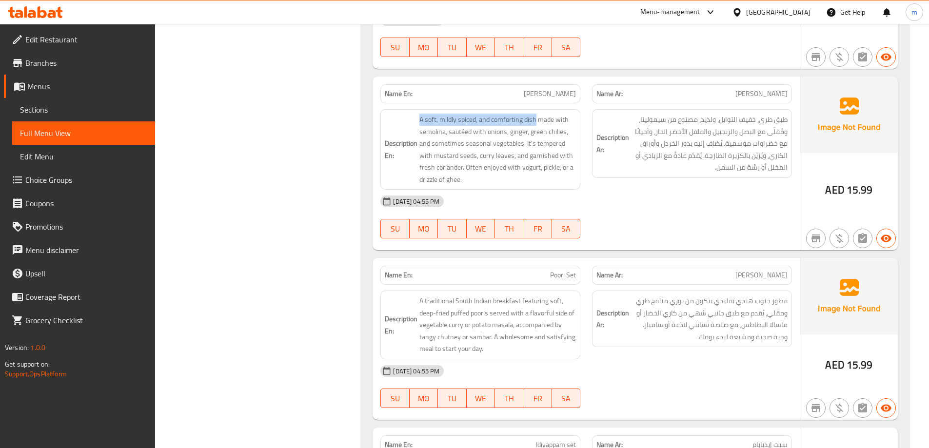
scroll to position [585, 0]
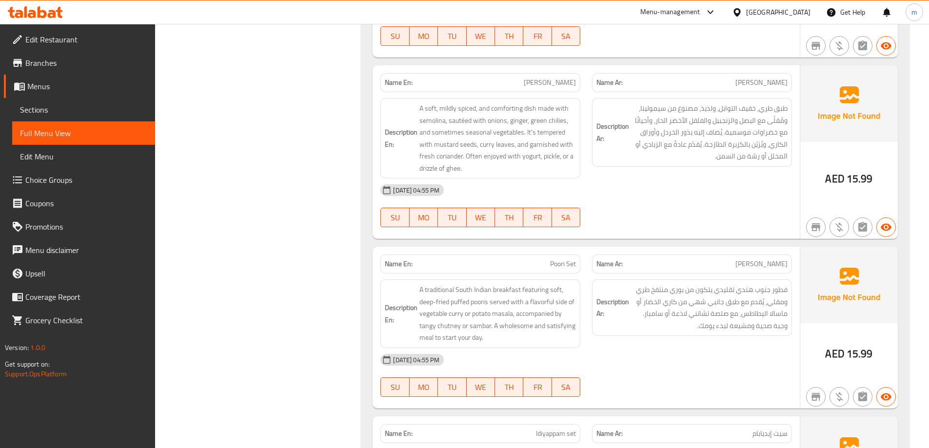
click at [557, 263] on span "Poori Set" at bounding box center [563, 264] width 26 height 10
copy span "Poori Set"
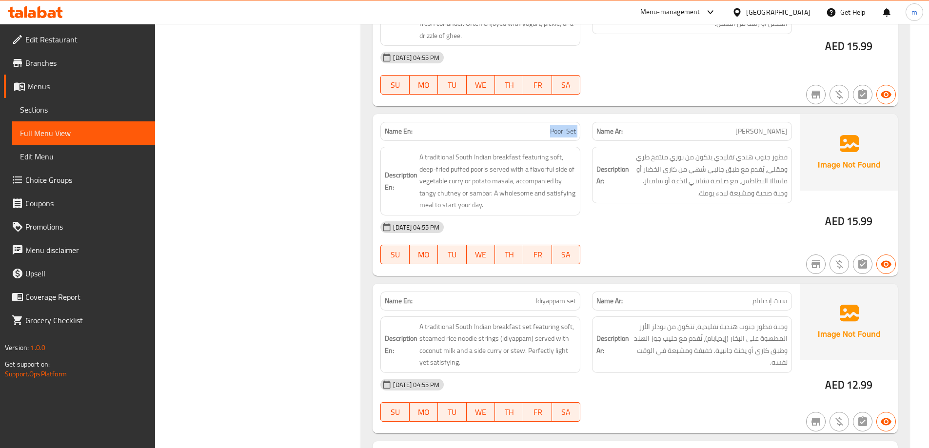
scroll to position [731, 0]
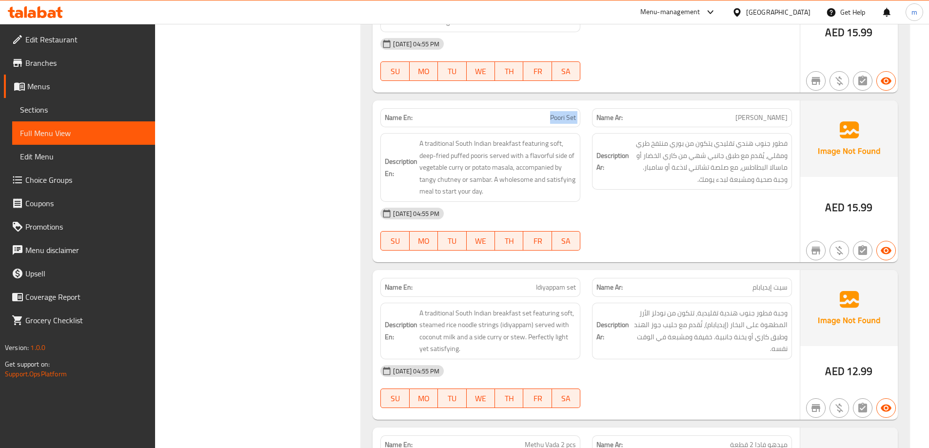
copy span "Poori Set"
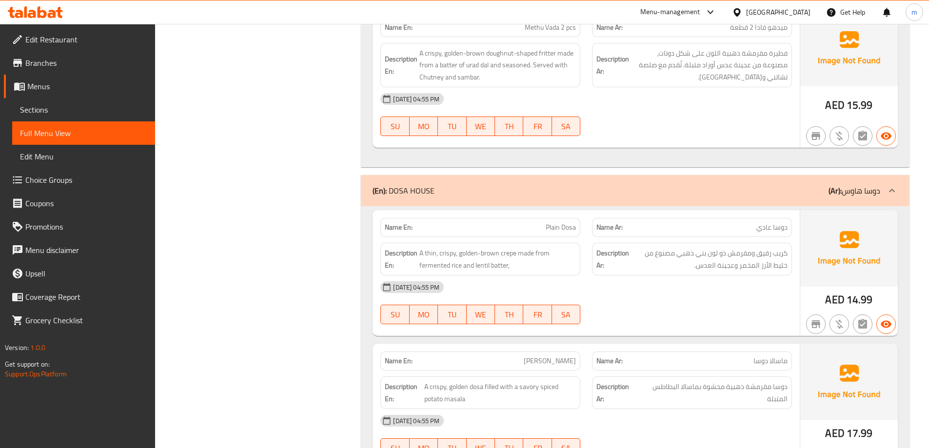
scroll to position [1170, 0]
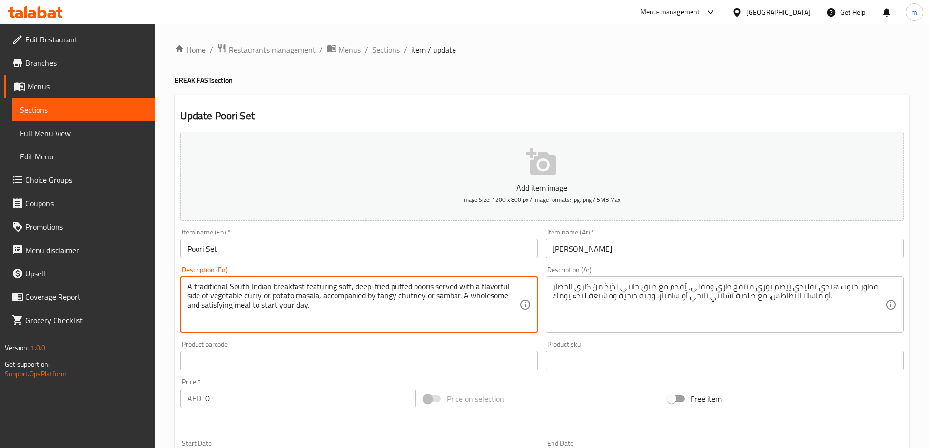
click at [342, 296] on textarea "A traditional South Indian breakfast featuring soft, deep-fried puffed pooris s…" at bounding box center [353, 305] width 333 height 46
click at [328, 299] on textarea "A traditional South Indian breakfast featuring soft, deep-fried puffed pooris s…" at bounding box center [353, 305] width 333 height 46
drag, startPoint x: 320, startPoint y: 299, endPoint x: 375, endPoint y: 300, distance: 54.6
click at [375, 300] on textarea "A traditional South Indian breakfast featuring soft, deep-fried puffed pooris s…" at bounding box center [353, 305] width 333 height 46
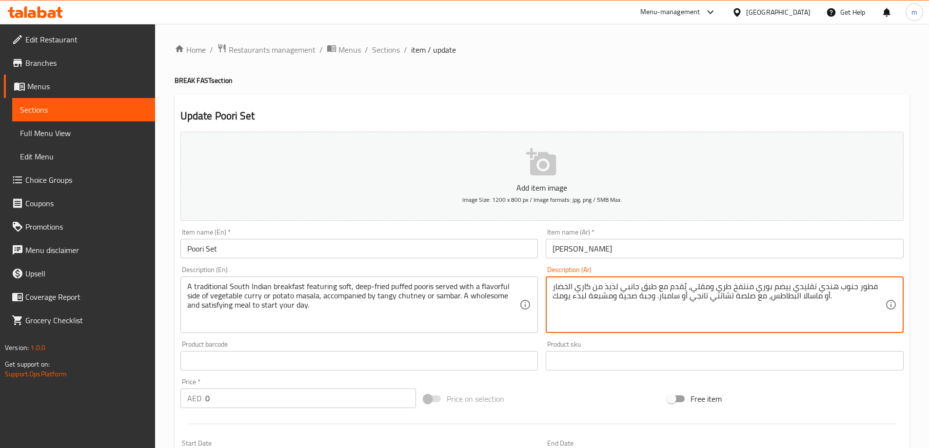
click at [763, 298] on textarea "فطور جنوب هندي تقليدي ييضم بوري منتفخ طري ومقلي، يُقدم مع طبق جانبي لذيذ من كار…" at bounding box center [718, 305] width 333 height 46
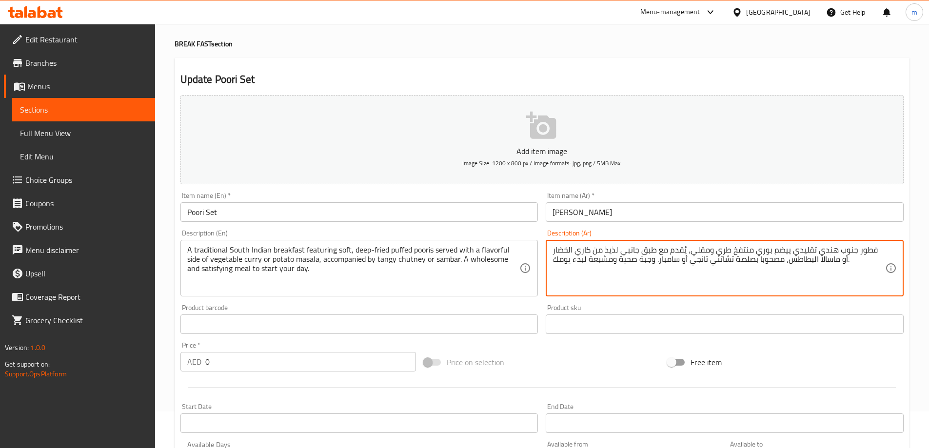
scroll to position [195, 0]
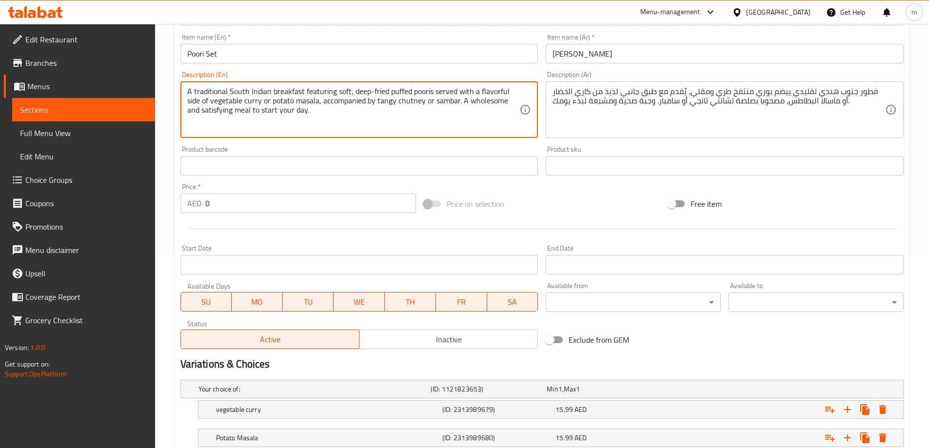
drag, startPoint x: 378, startPoint y: 106, endPoint x: 422, endPoint y: 107, distance: 43.9
click at [390, 102] on textarea "A traditional South Indian breakfast featuring soft, deep-fried puffed pooris s…" at bounding box center [353, 110] width 333 height 46
drag, startPoint x: 375, startPoint y: 99, endPoint x: 423, endPoint y: 105, distance: 48.1
click at [423, 105] on textarea "A traditional South Indian breakfast featuring soft, deep-fried puffed pooris s…" at bounding box center [353, 110] width 333 height 46
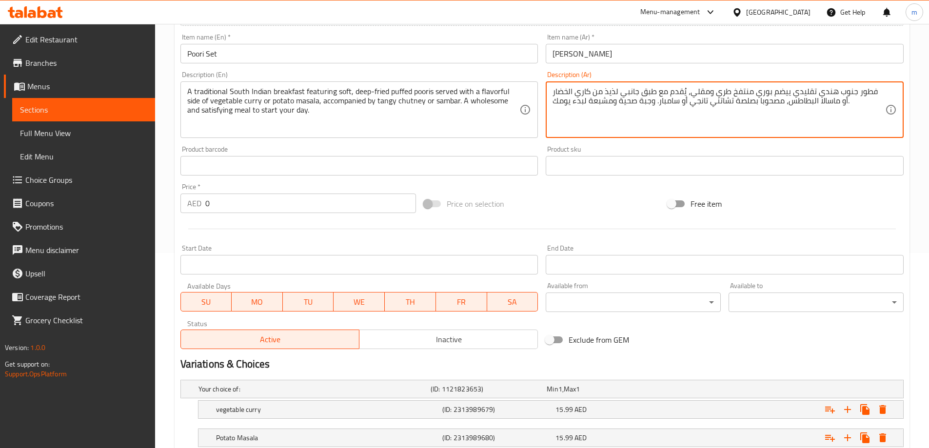
drag, startPoint x: 688, startPoint y: 107, endPoint x: 731, endPoint y: 111, distance: 43.1
click at [740, 103] on textarea "فطور جنوب هندي تقليدي ييضم بوري منتفخ طري ومقلي، يُقدم مع طبق جانبي لذيذ من كار…" at bounding box center [718, 110] width 333 height 46
type textarea "فطور جنوب هندي تقليدي ييضم بوري منتفخ طري ومقلي، يُقدم مع طبق جانبي لذيذ من كار…"
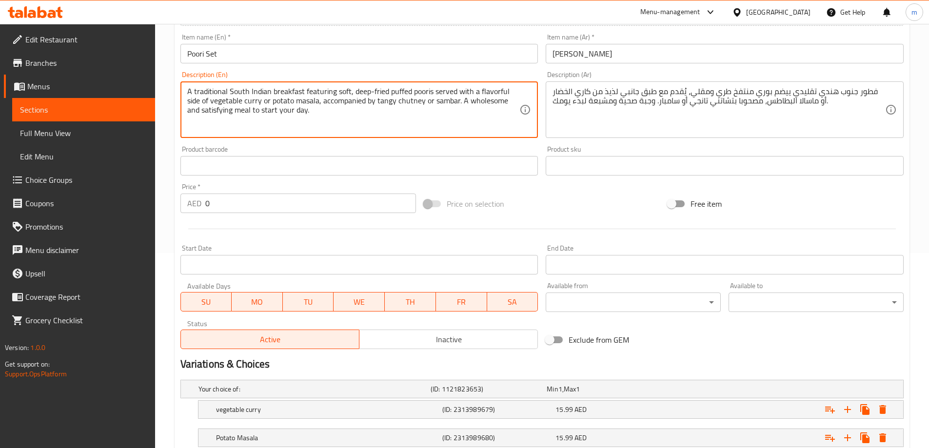
click at [448, 99] on textarea "A traditional South Indian breakfast featuring soft, deep-fried puffed pooris s…" at bounding box center [353, 110] width 333 height 46
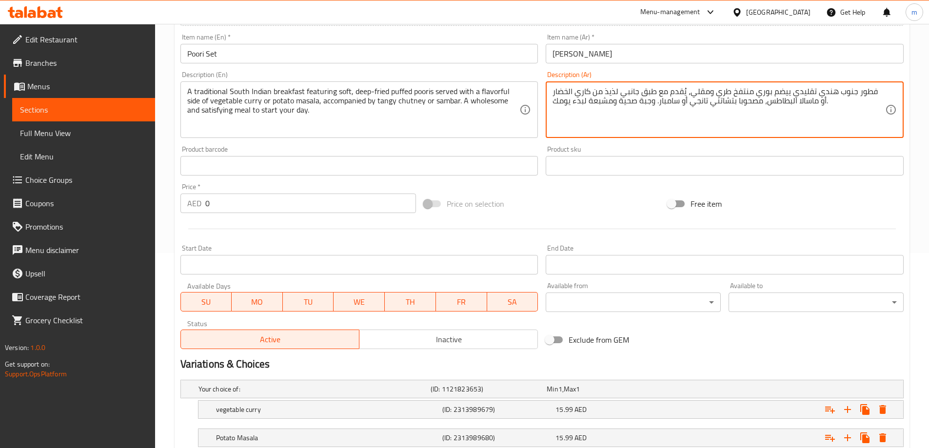
click at [672, 101] on textarea "فطور جنوب هندي تقليدي ييضم بوري منتفخ طري ومقلي، يُقدم مع طبق جانبي لذيذ من كار…" at bounding box center [718, 110] width 333 height 46
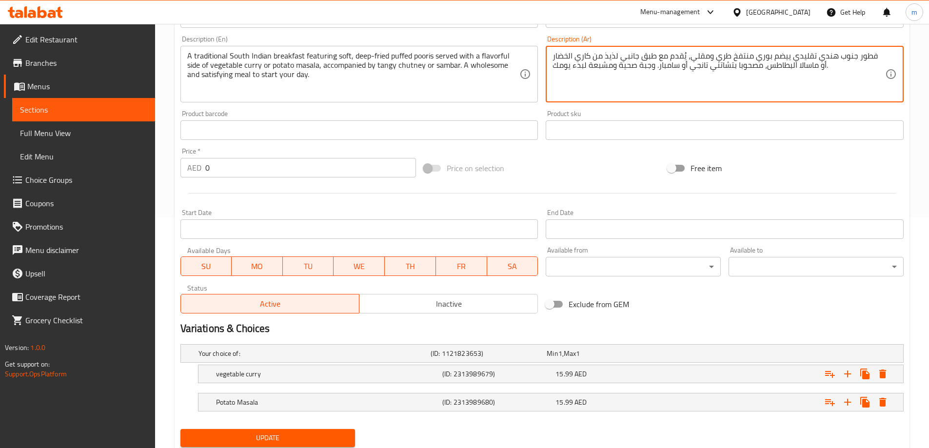
scroll to position [263, 0]
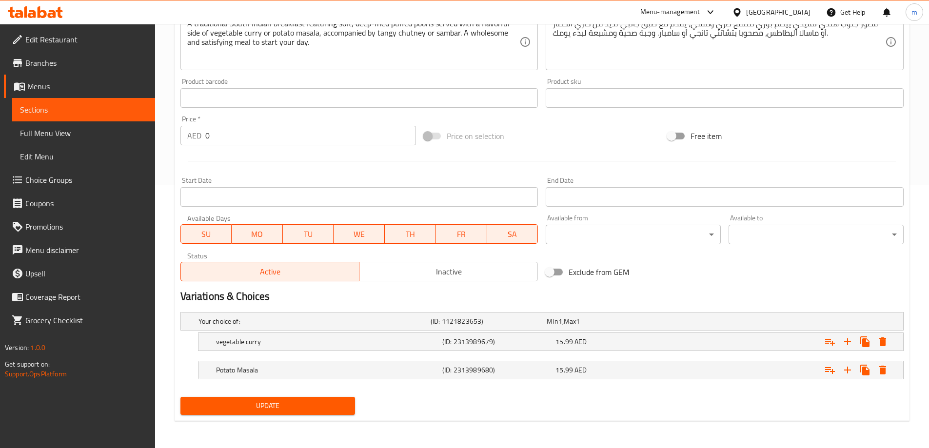
drag, startPoint x: 343, startPoint y: 391, endPoint x: 347, endPoint y: 400, distance: 10.5
click at [344, 391] on div "Your choice of: (ID: 1121823653) Min 1 , Max 1 Name (En) Your choice of: Name (…" at bounding box center [542, 350] width 731 height 85
click at [347, 401] on span "Update" at bounding box center [267, 406] width 159 height 12
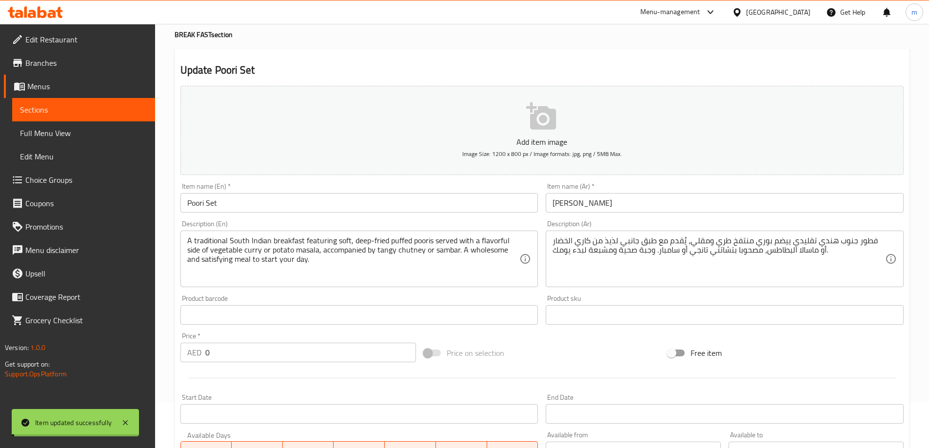
scroll to position [0, 0]
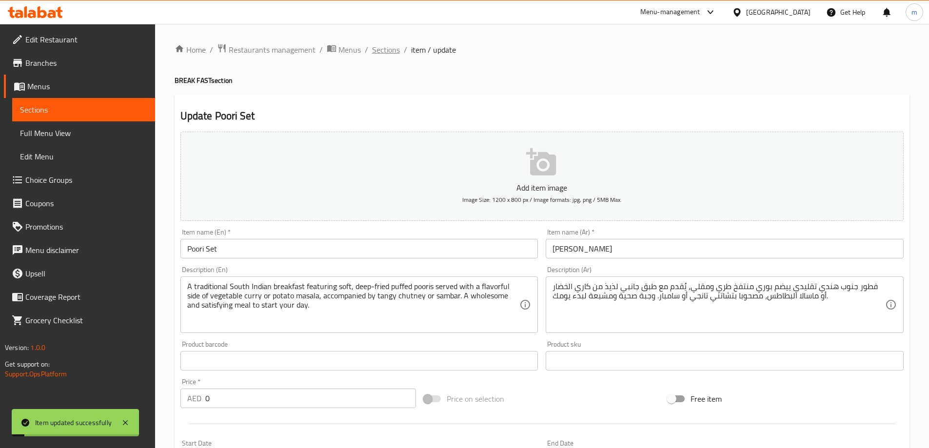
click at [379, 44] on span "Sections" at bounding box center [386, 50] width 28 height 12
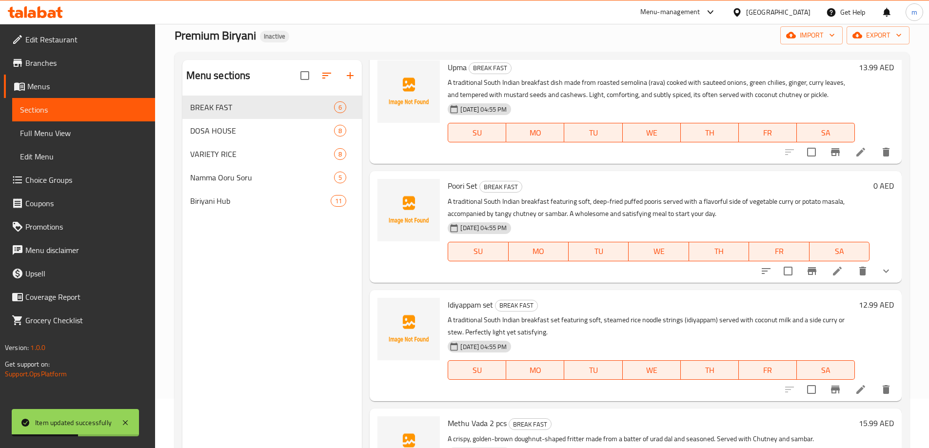
scroll to position [137, 0]
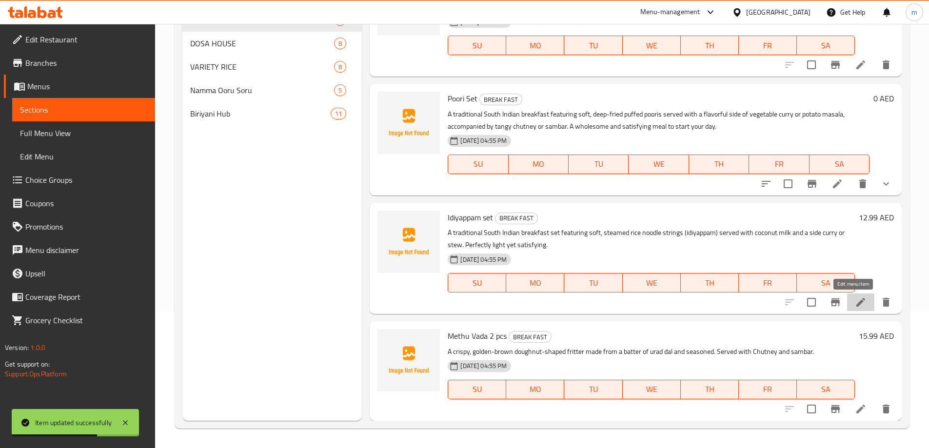
click at [855, 297] on icon at bounding box center [861, 302] width 12 height 12
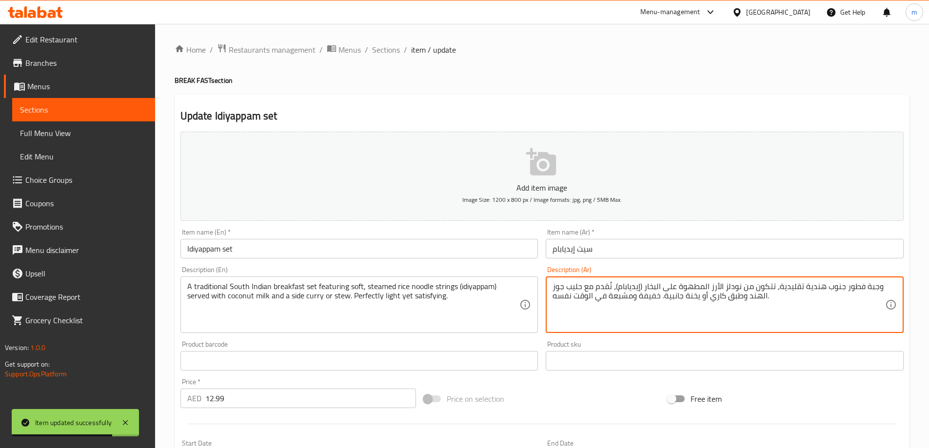
click at [752, 293] on textarea "وجبة فطور جنوب هندية تقليدية، تتكون من نودلز الأرز المطهوة على البخار (إيديابام…" at bounding box center [718, 305] width 333 height 46
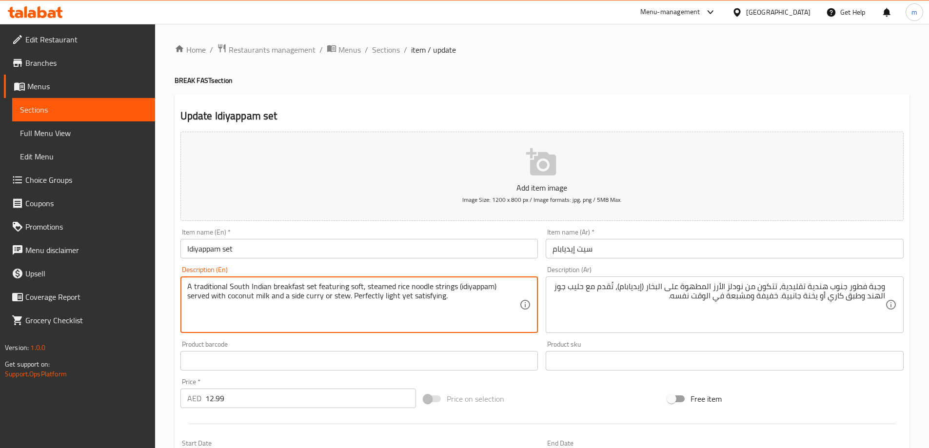
click at [286, 287] on textarea "A traditional South Indian breakfast set featuring soft, steamed rice noodle st…" at bounding box center [353, 305] width 333 height 46
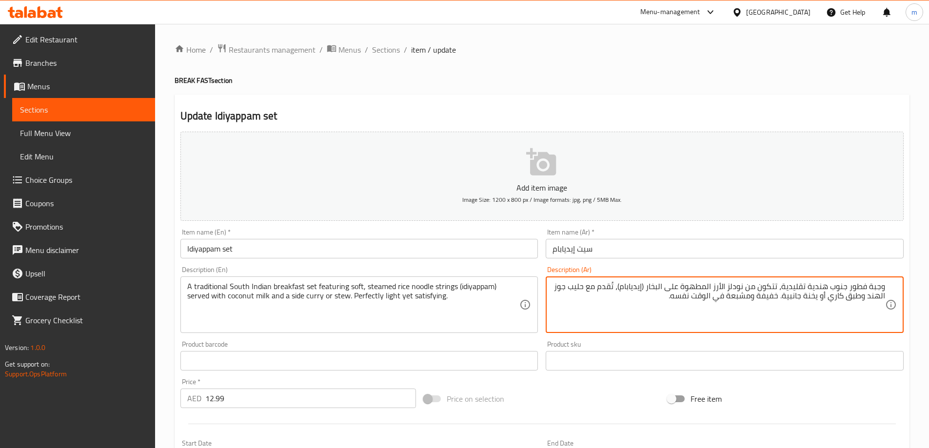
click at [873, 287] on textarea "وجبة فطور جنوب هندية تقليدية، تتكون من نودلز الأرز المطهوة على البخار (إيديابام…" at bounding box center [718, 305] width 333 height 46
click at [883, 291] on textarea "وجبسية فطور جنوب هندية تقليدية، تتكون من نودلز الأرز المطهوة على البخار (إيدياب…" at bounding box center [718, 305] width 333 height 46
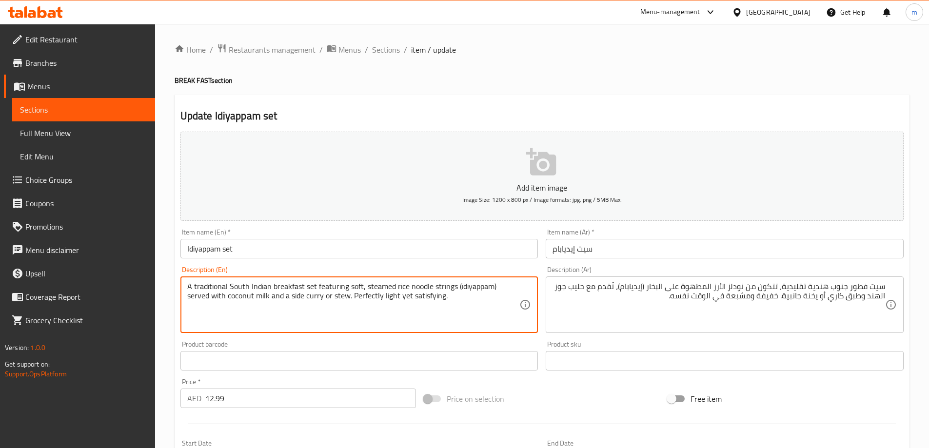
drag, startPoint x: 317, startPoint y: 289, endPoint x: 360, endPoint y: 287, distance: 43.4
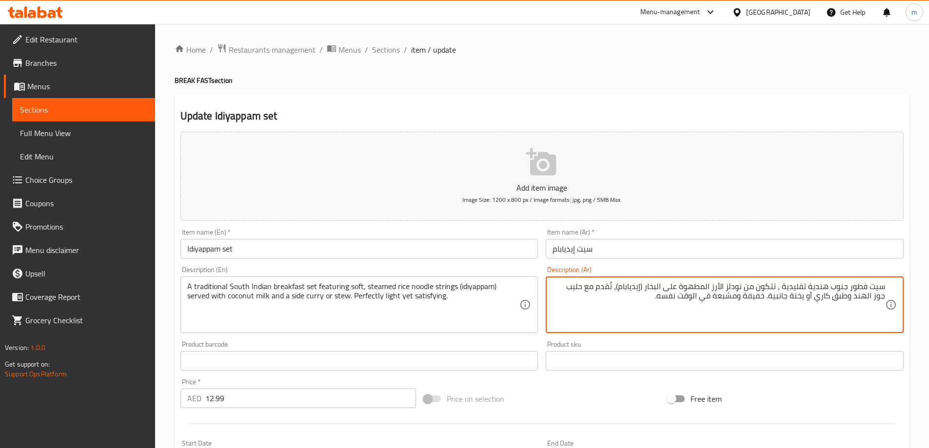
paste textarea "يتميز بالنعومة"
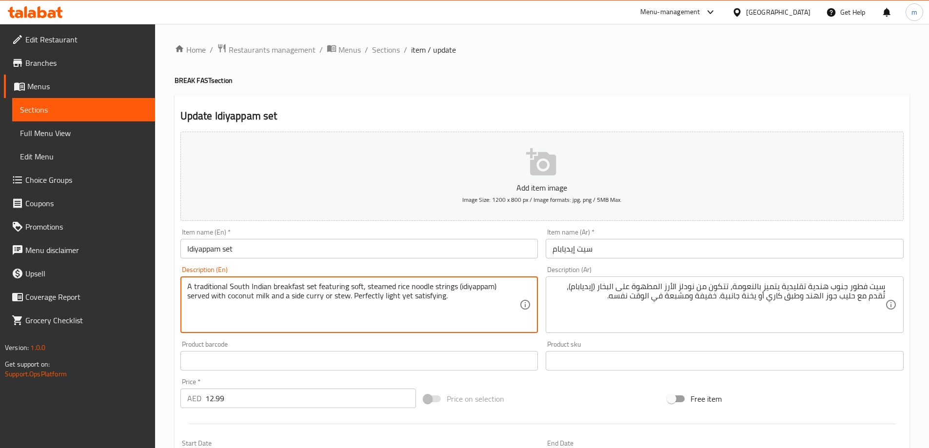
click at [440, 288] on textarea "A traditional South Indian breakfast set featuring soft, steamed rice noodle st…" at bounding box center [353, 305] width 333 height 46
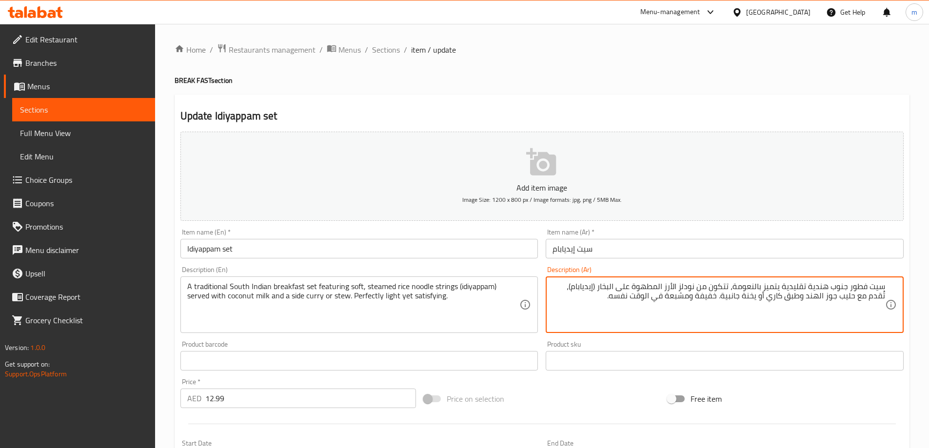
click at [719, 287] on textarea "سيت فطور جنوب هندية تقليدية يتميز بالنعومة، تتكون من نودلز الأرز المطهوة على ال…" at bounding box center [718, 305] width 333 height 46
click at [698, 288] on textarea "سيت فطور جنوب هندية تقليدية يتميز بالنعومة، تتكون من نودلز الأرز المطهوة على ال…" at bounding box center [718, 305] width 333 height 46
drag, startPoint x: 698, startPoint y: 288, endPoint x: 726, endPoint y: 289, distance: 27.8
click at [726, 289] on textarea "سيت فطور جنوب هندية تقليدية يتميز بالنعومة، تتكون من نودلز الأرز المطهوة على ال…" at bounding box center [718, 305] width 333 height 46
click at [697, 288] on textarea "سيت فطور جنوب هندية تقليدية يتميز بالنعومة، نودلز الأرز المطهوة على البخار (إيد…" at bounding box center [718, 305] width 333 height 46
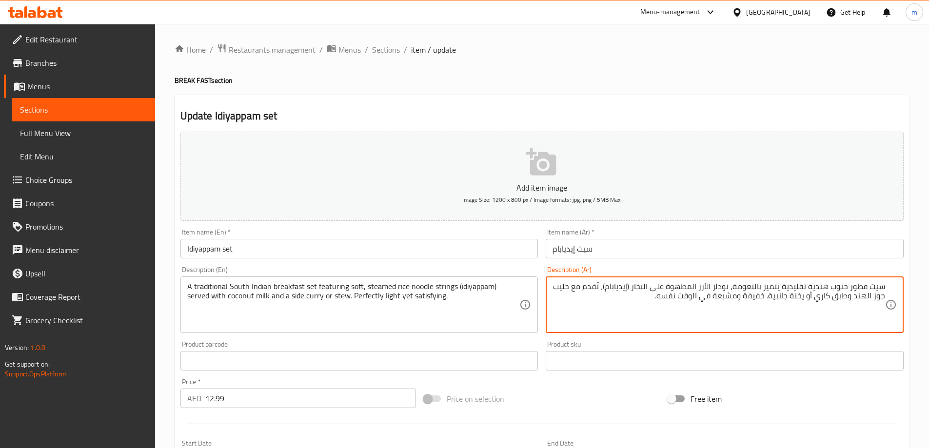
paste textarea "أوتار"
click at [698, 289] on textarea "سيت فطور جنوب هندية تقليدية يتميز بالنعومة، نودلز الأرز اأوتار لمطهوة على البخا…" at bounding box center [718, 305] width 333 height 46
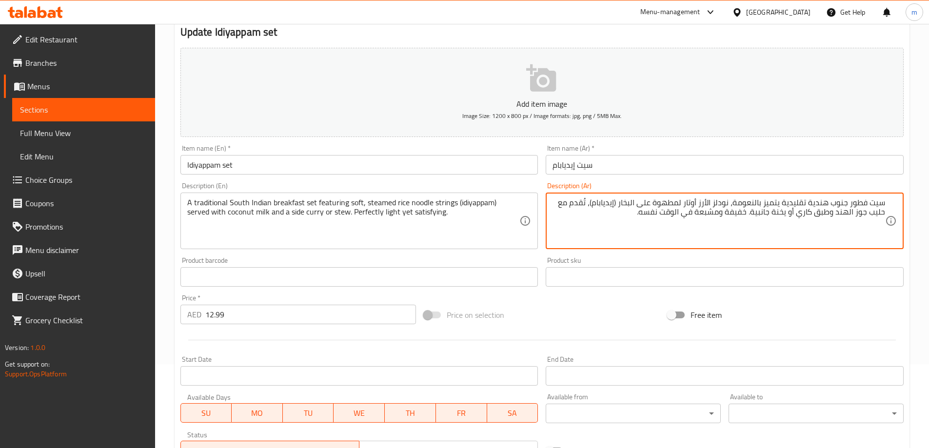
scroll to position [241, 0]
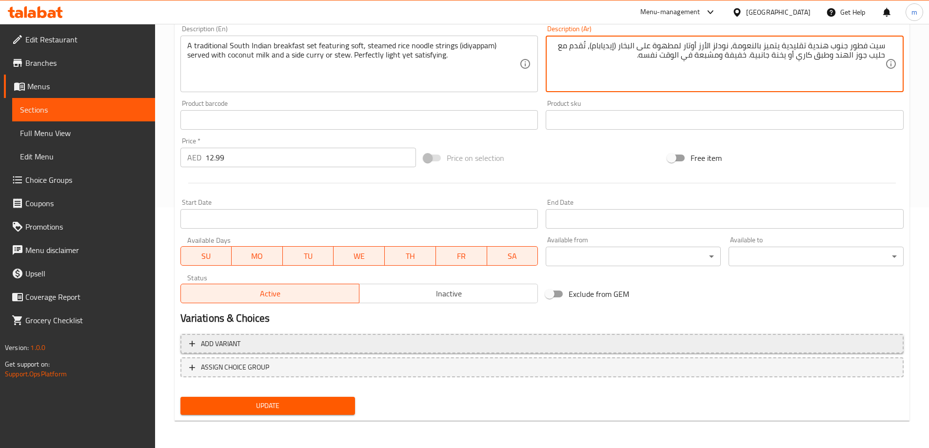
type textarea "سيت فطور جنوب هندية تقليدية يتميز بالنعومة، نودلز الأرز أوتار لمطهوة على البخار…"
click at [385, 348] on span "Add variant" at bounding box center [542, 344] width 706 height 12
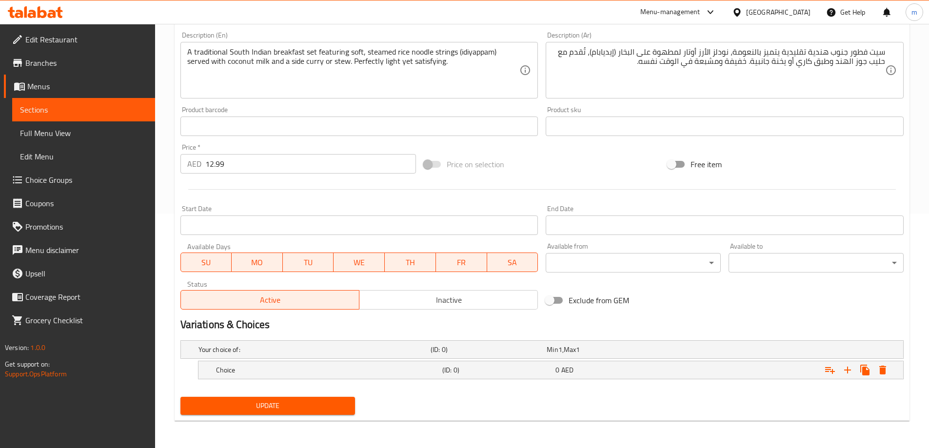
scroll to position [235, 0]
click at [428, 375] on h5 "Choice" at bounding box center [327, 370] width 222 height 10
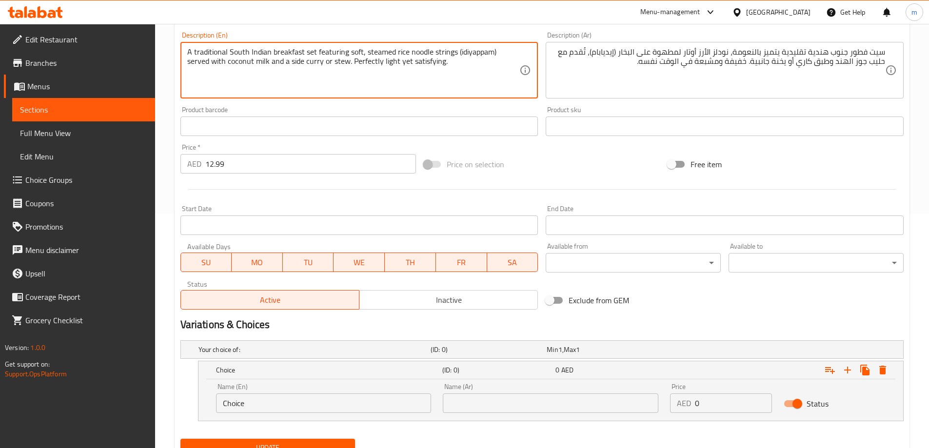
drag, startPoint x: 267, startPoint y: 63, endPoint x: 299, endPoint y: 69, distance: 32.3
click at [293, 408] on input "Choice" at bounding box center [324, 404] width 216 height 20
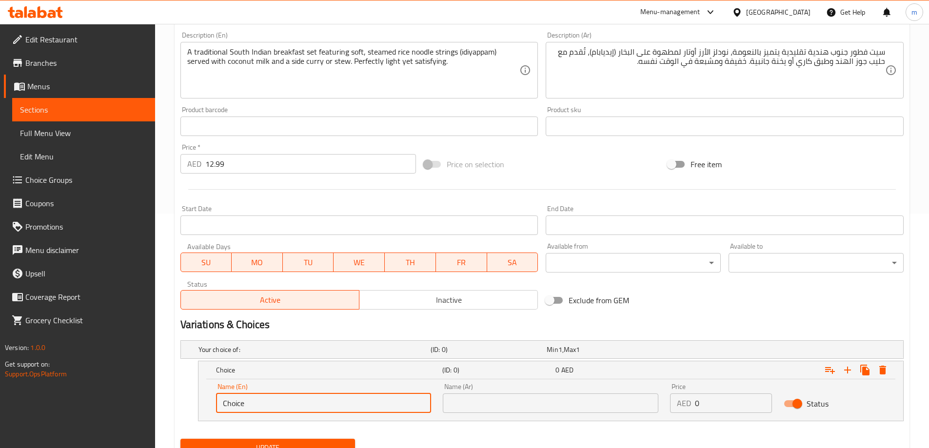
click at [293, 408] on input "Choice" at bounding box center [324, 404] width 216 height 20
paste input "side curry"
click at [293, 408] on input "side curry" at bounding box center [324, 404] width 216 height 20
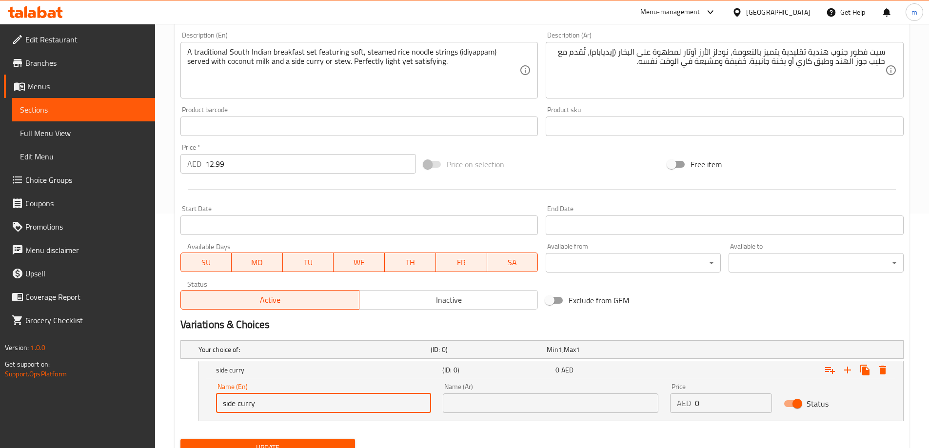
click at [293, 408] on input "side curry" at bounding box center [324, 404] width 216 height 20
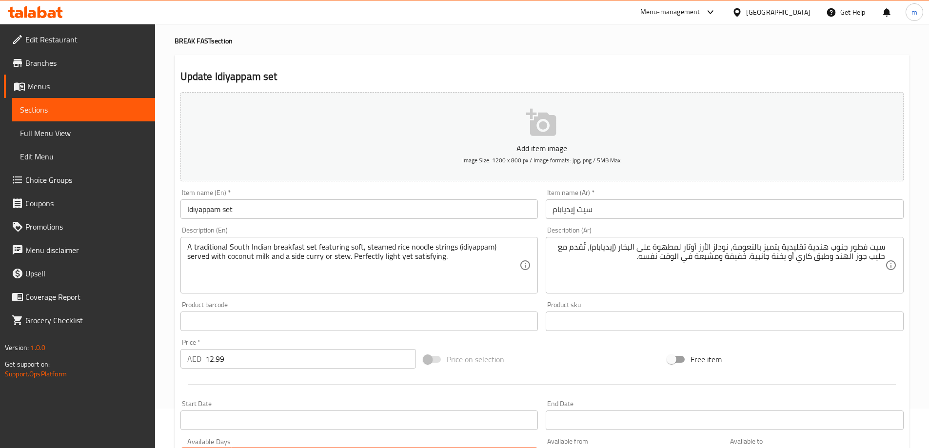
type input "Side Curry"
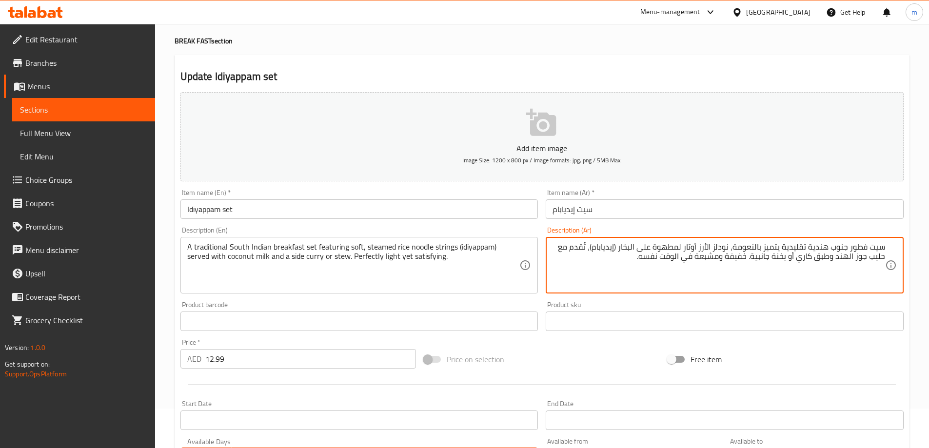
drag, startPoint x: 798, startPoint y: 263, endPoint x: 832, endPoint y: 265, distance: 33.7
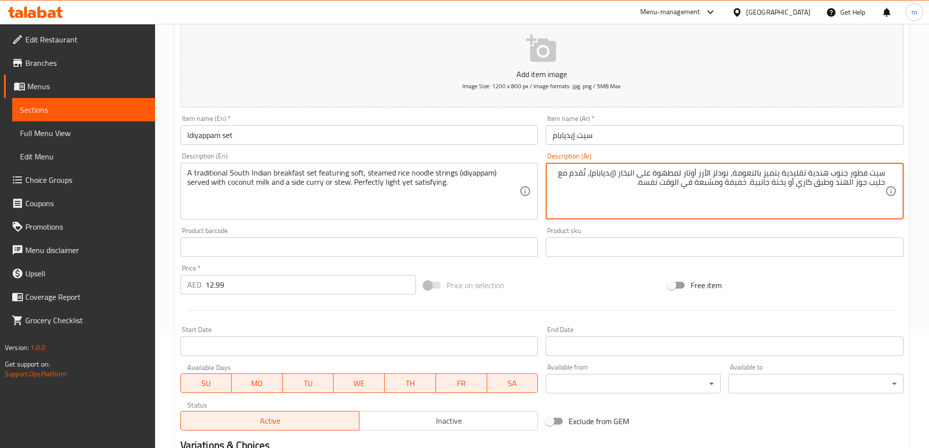
scroll to position [276, 0]
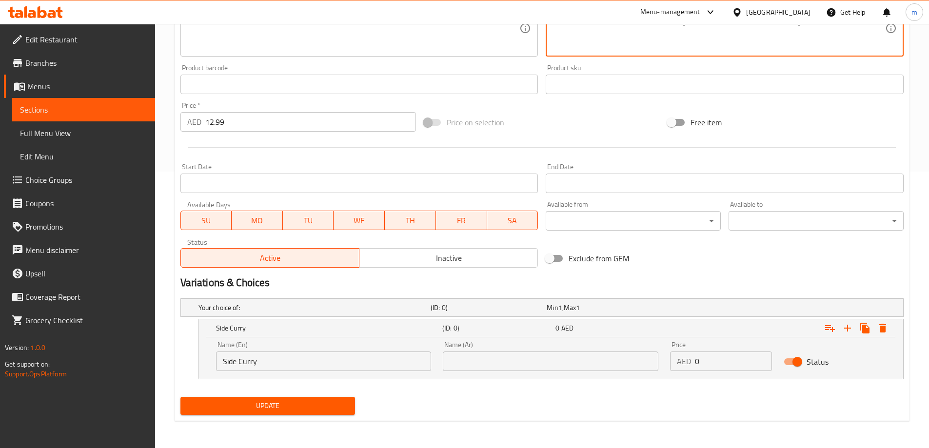
click at [552, 362] on input "text" at bounding box center [551, 362] width 216 height 20
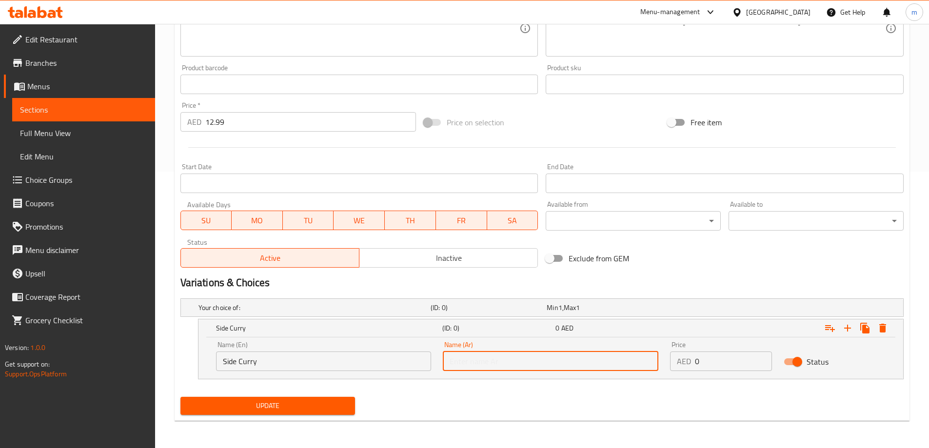
paste input "طبق كاري"
type input "طبق كاري"
click at [217, 125] on input "12.99" at bounding box center [310, 122] width 211 height 20
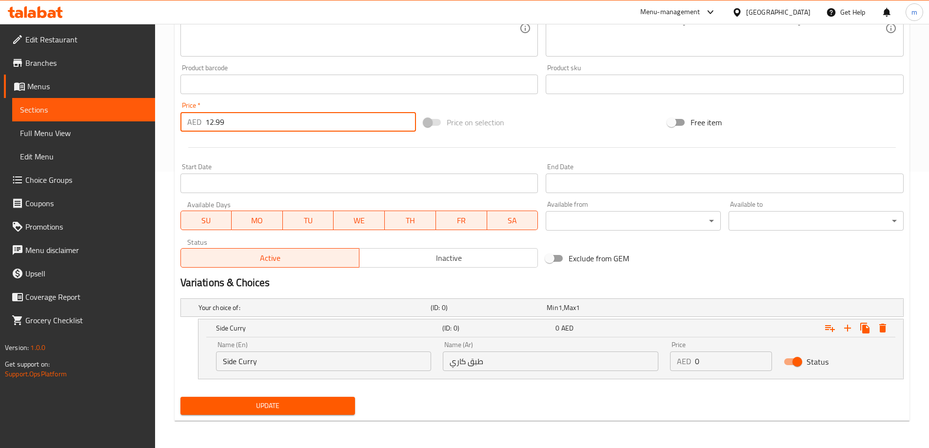
click at [217, 125] on input "12.99" at bounding box center [310, 122] width 211 height 20
type input "0"
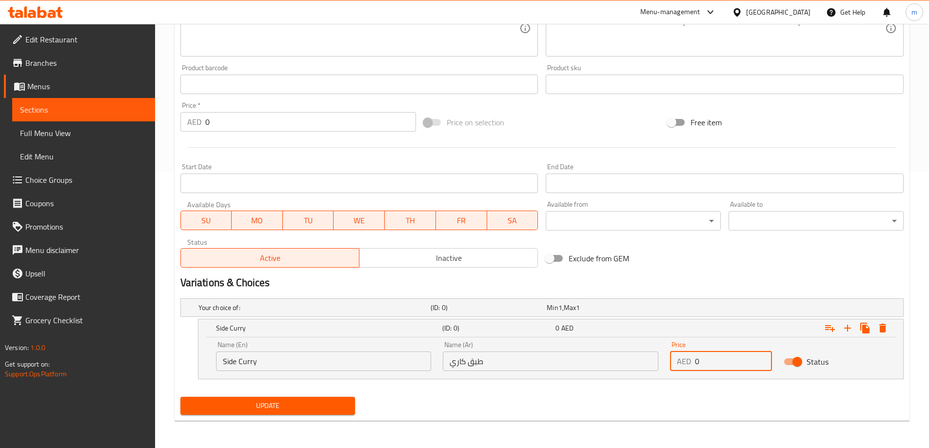
drag, startPoint x: 710, startPoint y: 355, endPoint x: 690, endPoint y: 359, distance: 20.0
click at [690, 359] on div "AED 0 Price" at bounding box center [721, 362] width 102 height 20
paste input "12.99"
type input "12.99"
click at [846, 331] on icon "Expand" at bounding box center [848, 328] width 12 height 12
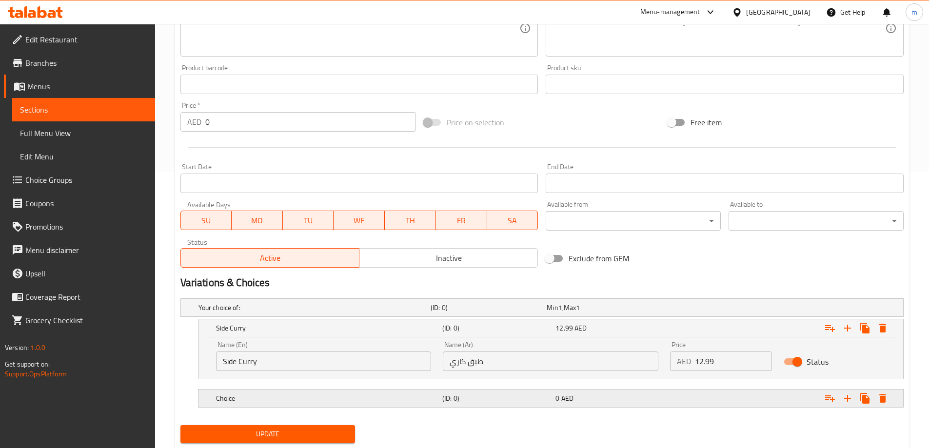
click at [290, 405] on div "Choice" at bounding box center [327, 399] width 226 height 14
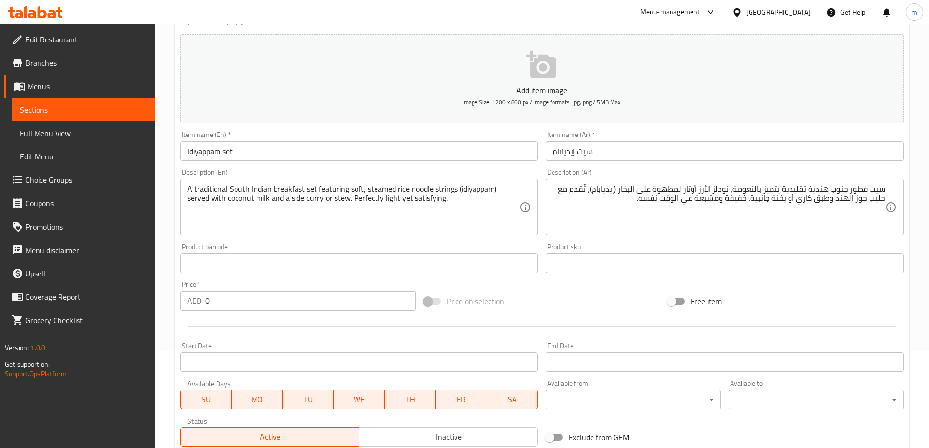
scroll to position [81, 0]
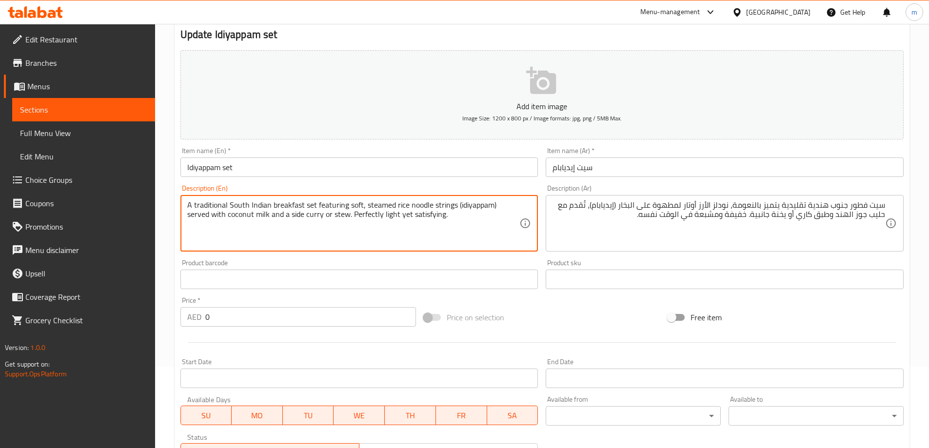
click at [312, 220] on textarea "A traditional South Indian breakfast set featuring soft, steamed rice noodle st…" at bounding box center [353, 223] width 333 height 46
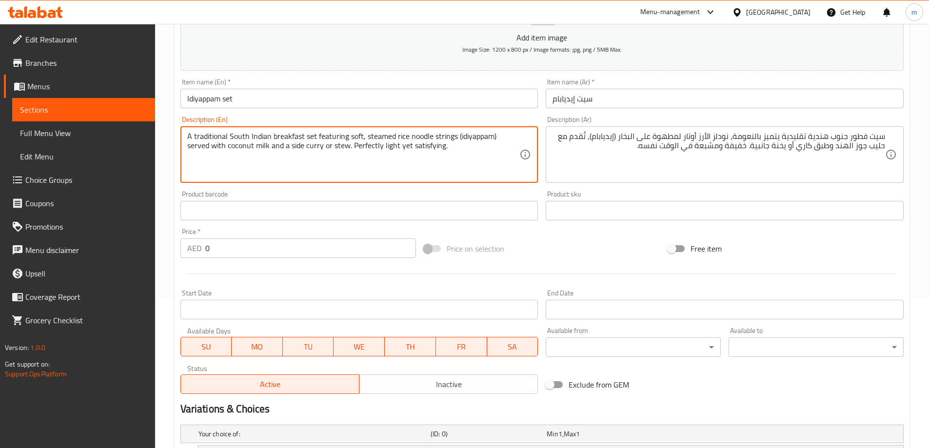
scroll to position [276, 0]
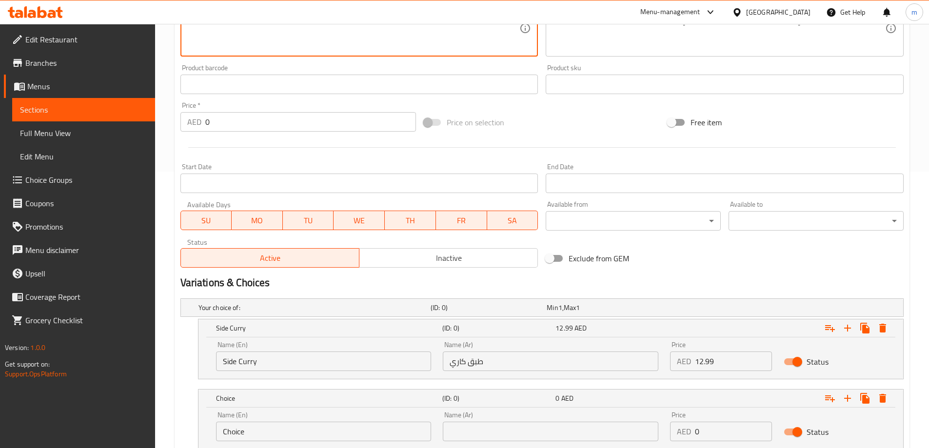
click at [297, 432] on input "Choice" at bounding box center [324, 432] width 216 height 20
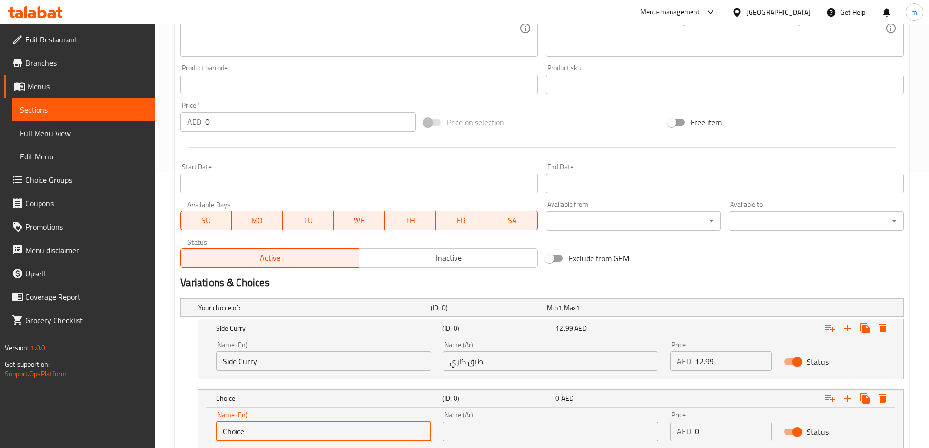
paste input "stew"
click at [267, 434] on input "Choicestew" at bounding box center [324, 432] width 216 height 20
paste input "text"
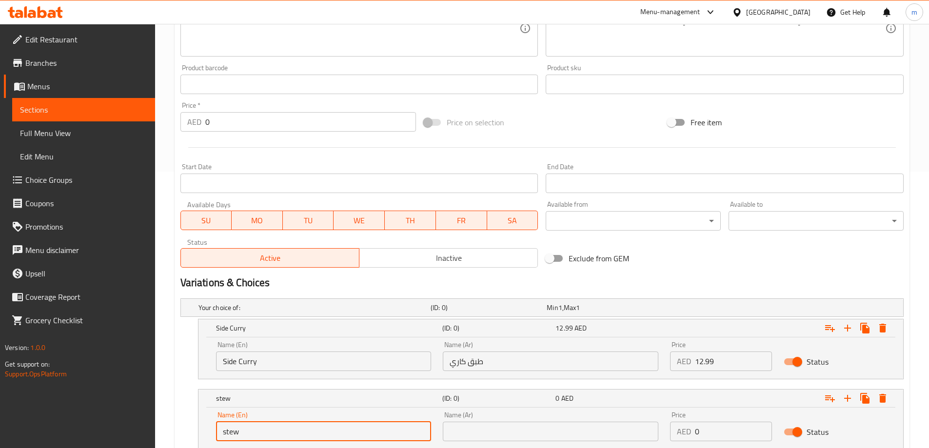
click at [263, 431] on input "stew" at bounding box center [324, 432] width 216 height 20
click at [264, 431] on input "stew" at bounding box center [324, 432] width 216 height 20
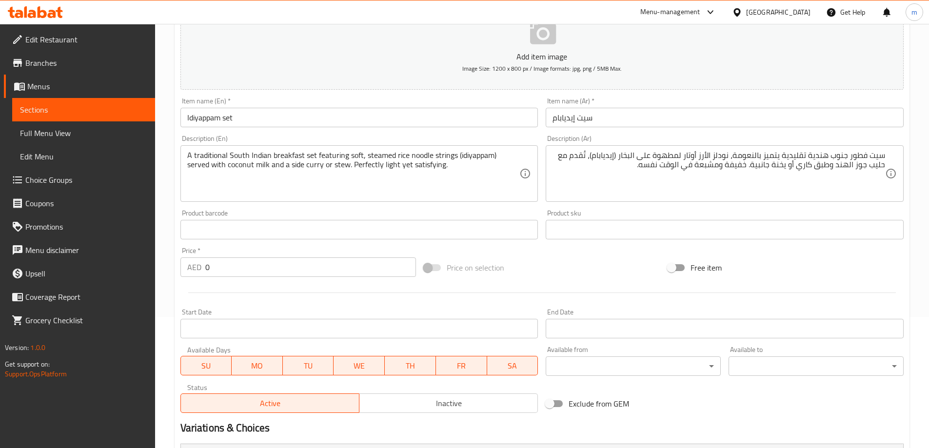
scroll to position [130, 0]
type input "Stew"
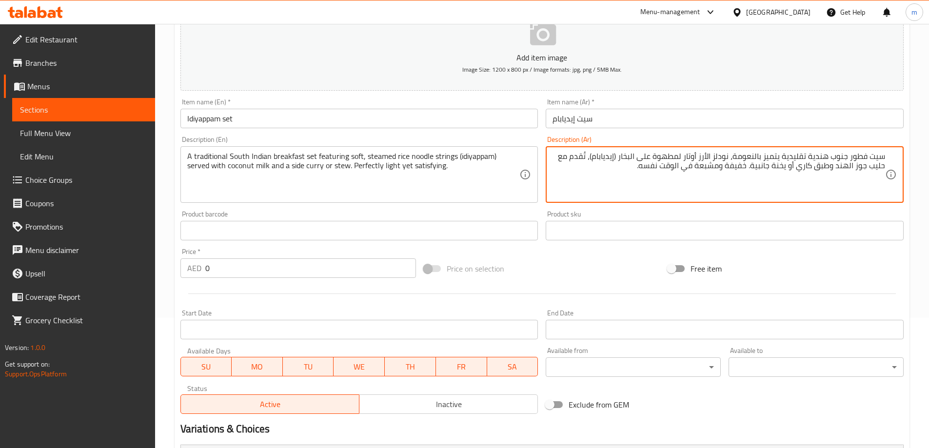
click at [783, 166] on textarea "سيت فطور جنوب هندية تقليدية يتميز بالنعومة، نودلز الأرز أوتار لمطهوة على البخار…" at bounding box center [718, 175] width 333 height 46
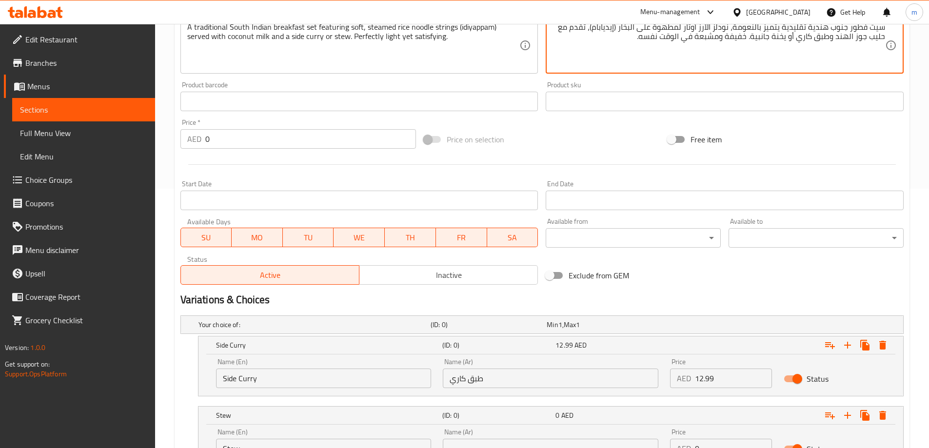
scroll to position [347, 0]
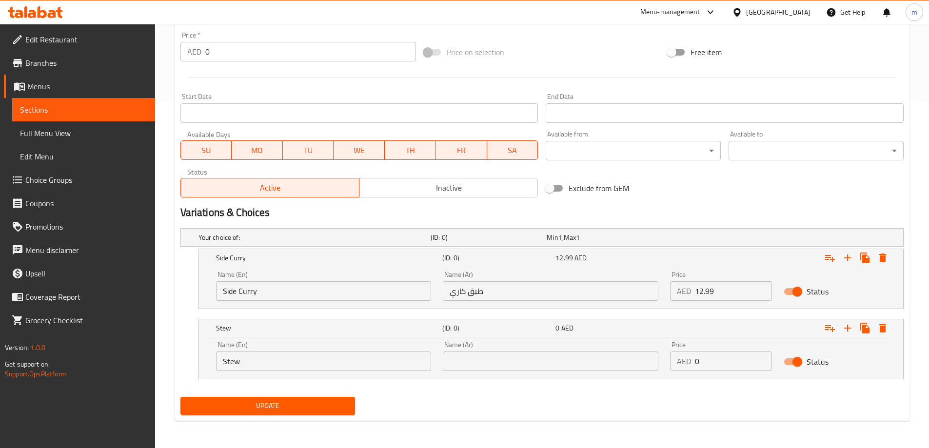
click at [570, 367] on input "text" at bounding box center [551, 362] width 216 height 20
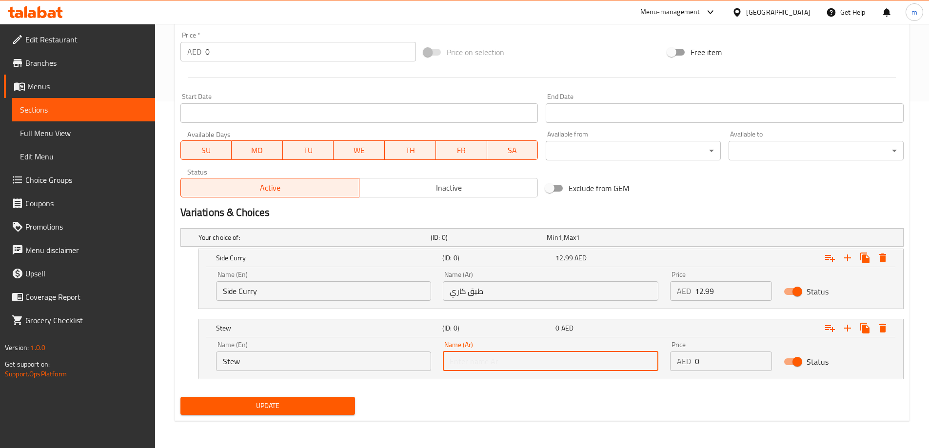
paste input "يخنة"
type input "يخنة"
click at [710, 287] on input "12.99" at bounding box center [733, 291] width 77 height 20
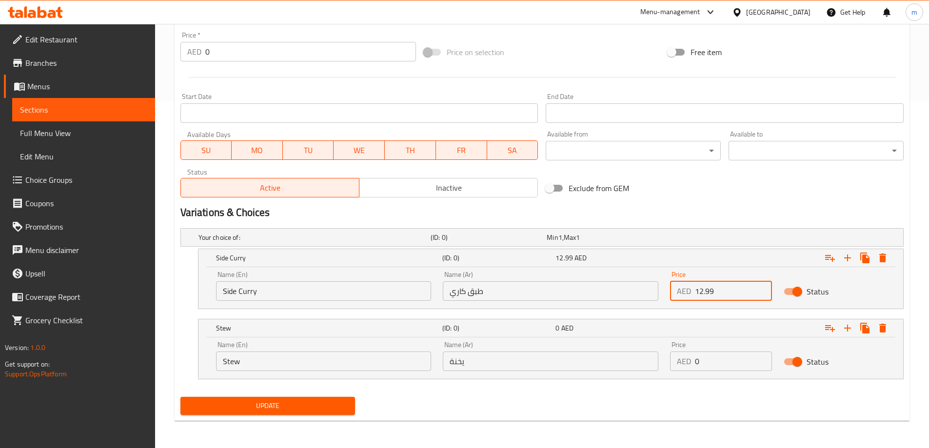
click at [710, 287] on input "12.99" at bounding box center [733, 291] width 77 height 20
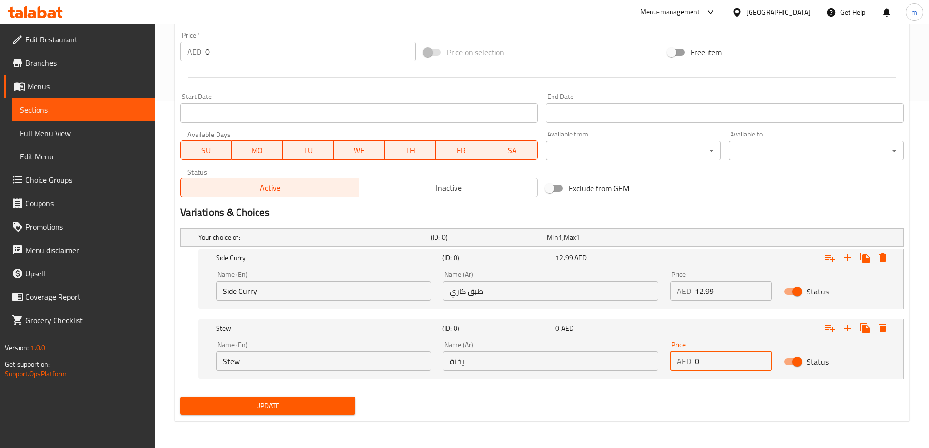
drag, startPoint x: 707, startPoint y: 369, endPoint x: 687, endPoint y: 370, distance: 20.0
click at [687, 370] on div "AED 0 Price" at bounding box center [721, 362] width 102 height 20
paste input "12.99"
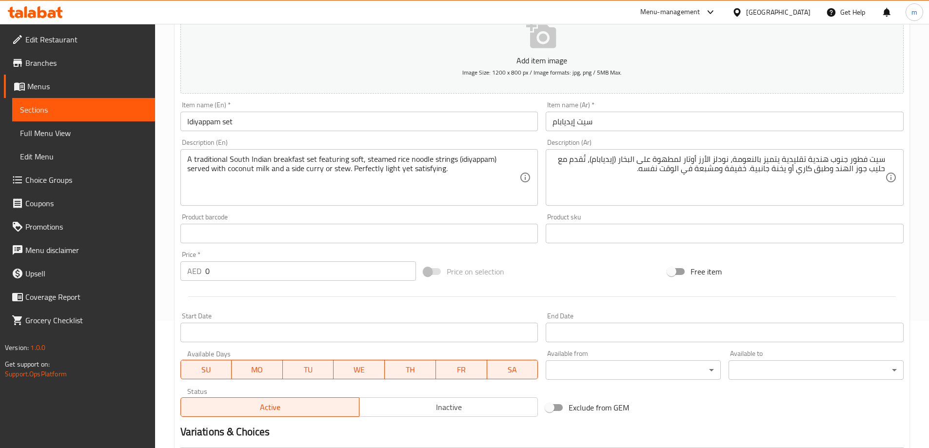
scroll to position [103, 0]
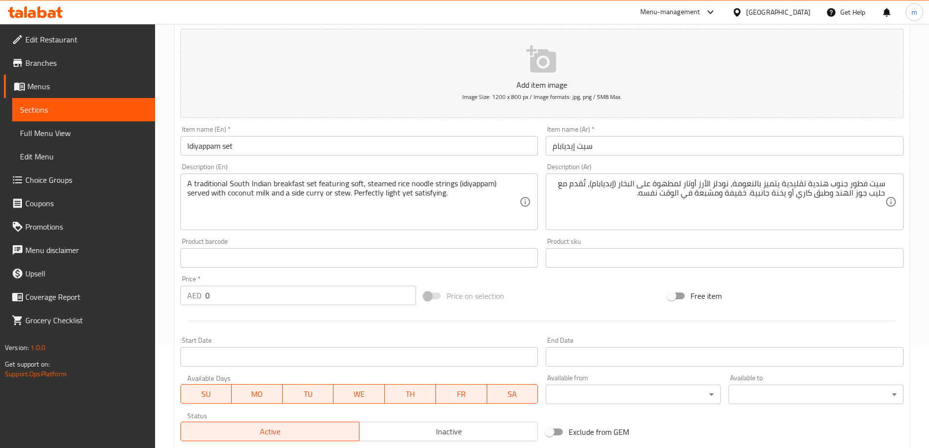
type input "12.99"
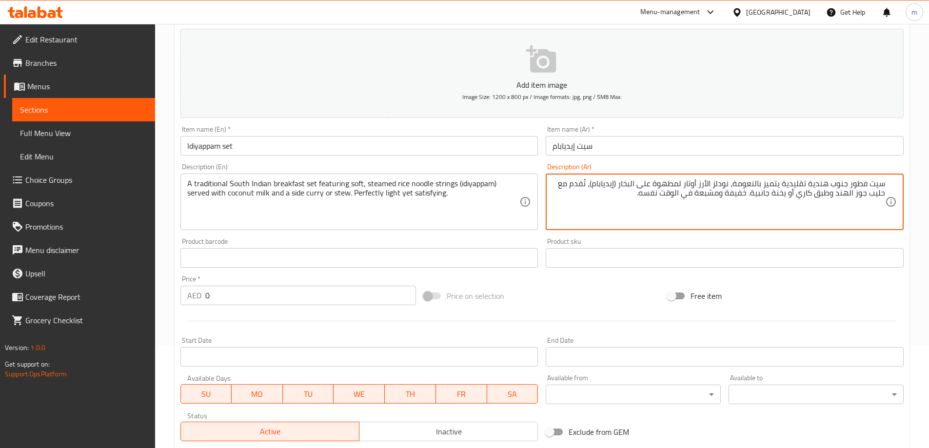
click at [764, 196] on textarea "سيت فطور جنوب هندية تقليدية يتميز بالنعومة، نودلز الأرز أوتار لمطهوة على البخار…" at bounding box center [718, 202] width 333 height 46
click at [815, 199] on textarea "سيت فطور جنوب هندية تقليدية يتميز بالنعومة، نودلز الأرز أوتار لمطهوة على البخار…" at bounding box center [718, 202] width 333 height 46
paste textarea "جانبية"
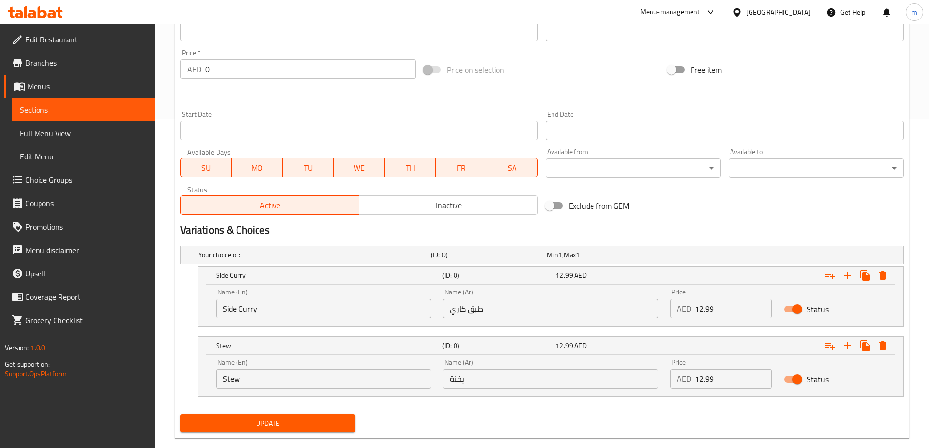
scroll to position [347, 0]
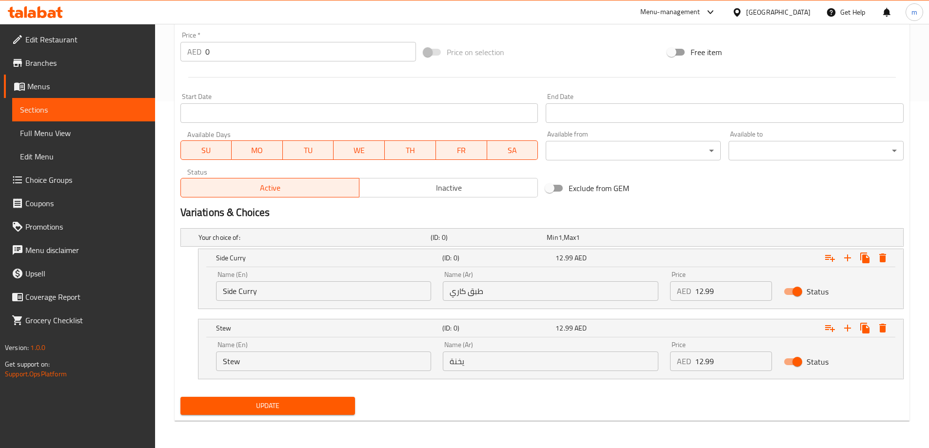
type textarea "سيت فطور جنوب هندية تقليدية يتميز بالنعومة، نودلز الأرز أوتار لمطهوة على البخار…"
click at [331, 410] on span "Update" at bounding box center [267, 406] width 159 height 12
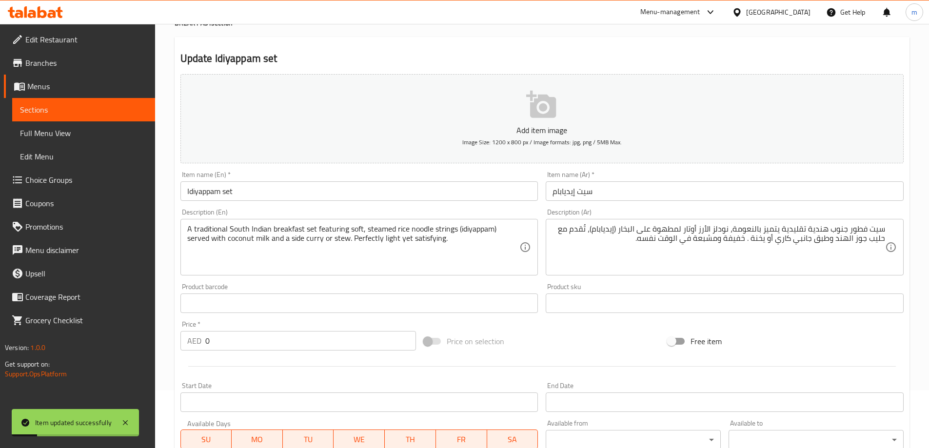
scroll to position [0, 0]
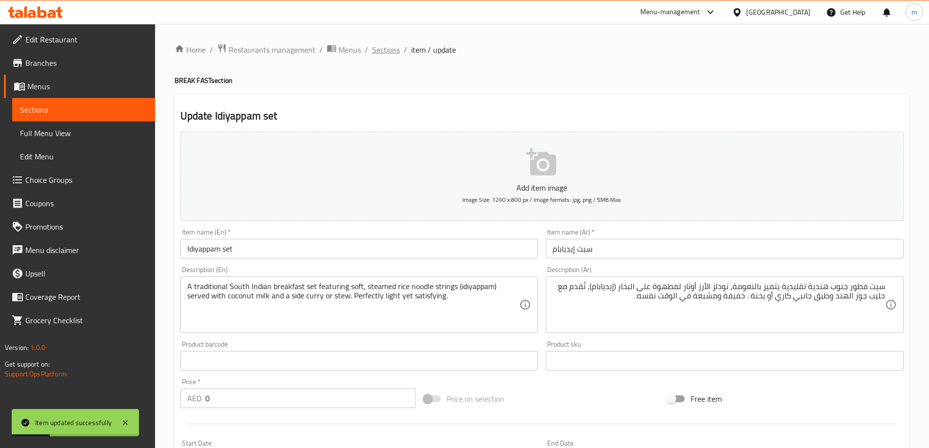
click at [394, 51] on span "Sections" at bounding box center [386, 50] width 28 height 12
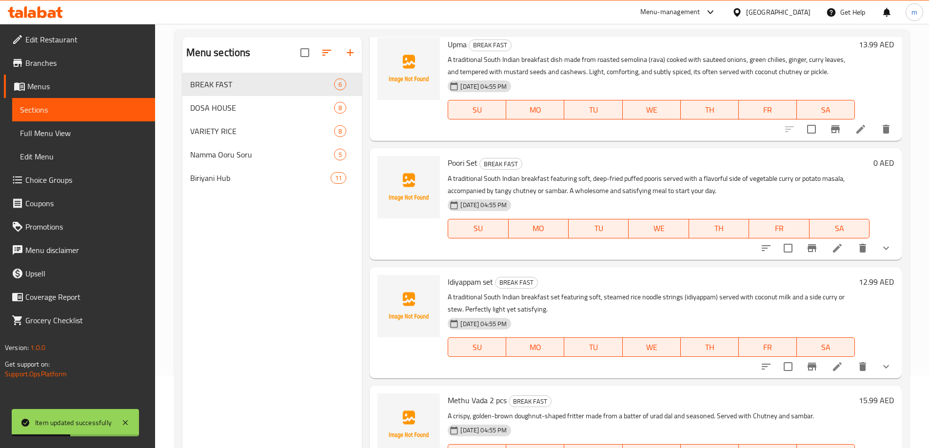
scroll to position [137, 0]
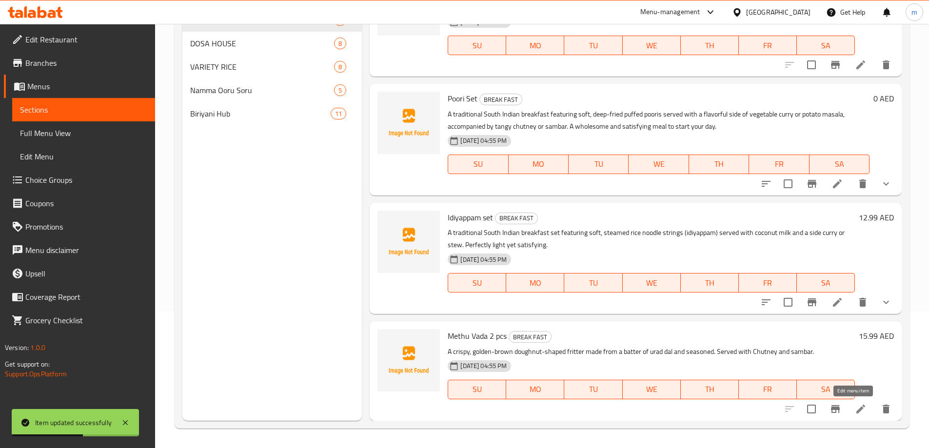
click at [855, 406] on icon at bounding box center [861, 409] width 12 height 12
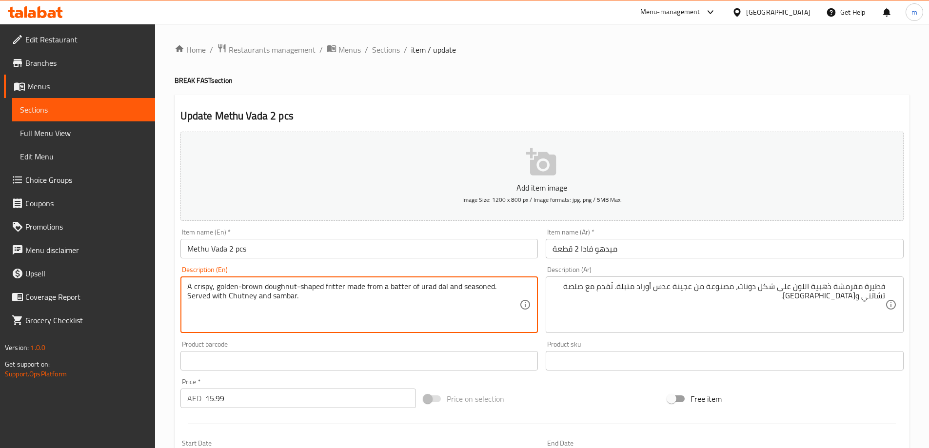
click at [286, 286] on textarea "A crispy, golden-brown doughnut-shaped fritter made from a batter of urad dal a…" at bounding box center [353, 305] width 333 height 46
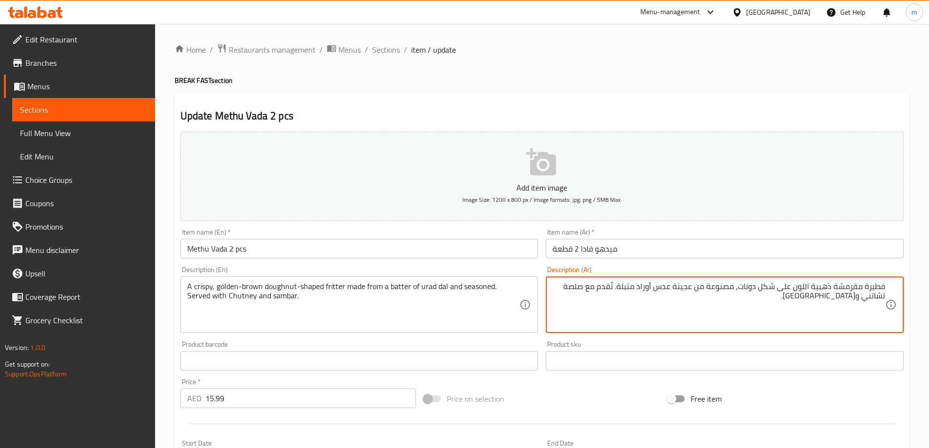
click at [878, 286] on textarea "فطيرة مقرمشة ذهبية اللون على شكل دونات، مصنوعة من عجينة عدس أوراد متبلة. تُقدم …" at bounding box center [718, 305] width 333 height 46
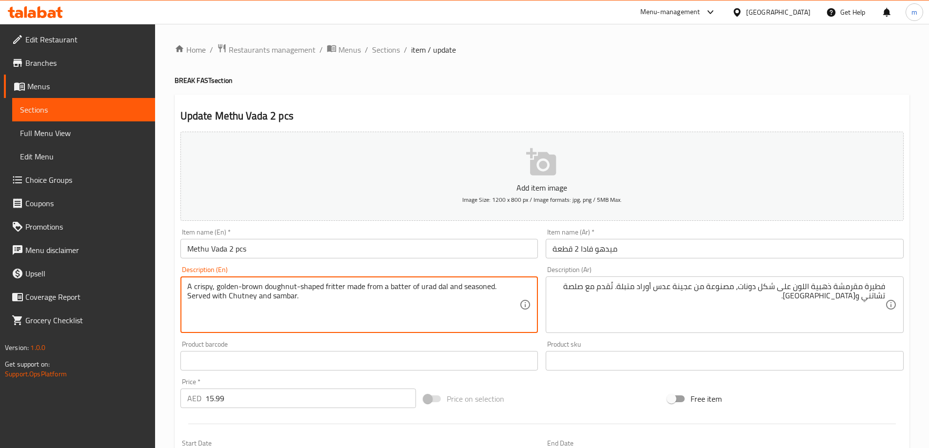
drag, startPoint x: 212, startPoint y: 283, endPoint x: 263, endPoint y: 288, distance: 51.4
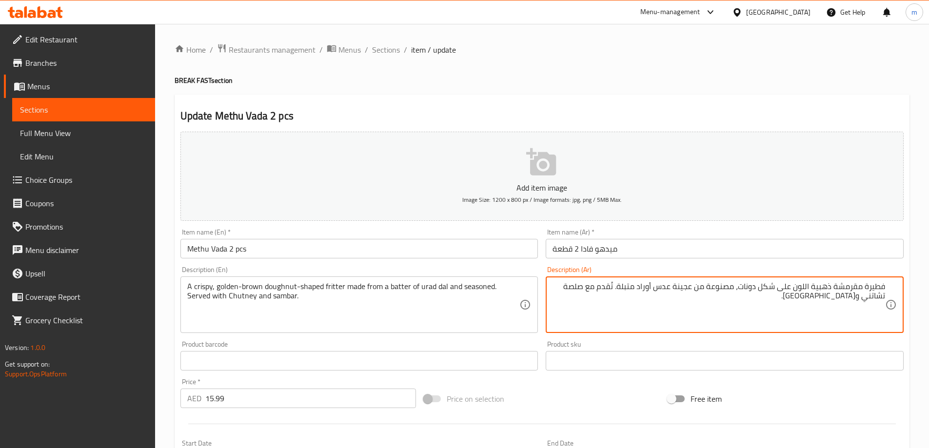
click at [829, 284] on textarea "فطيرة مقرمشة ذهبية اللون على شكل دونات، مصنوعة من عجينة عدس أوراد متبلة. تُقدم …" at bounding box center [718, 305] width 333 height 46
paste textarea "ني ذهبي"
click at [788, 286] on textarea "فطيرة مقرمشة بني ذهبي اللون على شكل دونات، مصنوعة من عجينة عدس أوراد متبلة. تُق…" at bounding box center [718, 305] width 333 height 46
click at [687, 286] on textarea "فطيرة مقرمشة بني ذهبي على شكل دونات، مصنوعة من عجينة عدس أوراد متبلة. تُقدم مع …" at bounding box center [718, 305] width 333 height 46
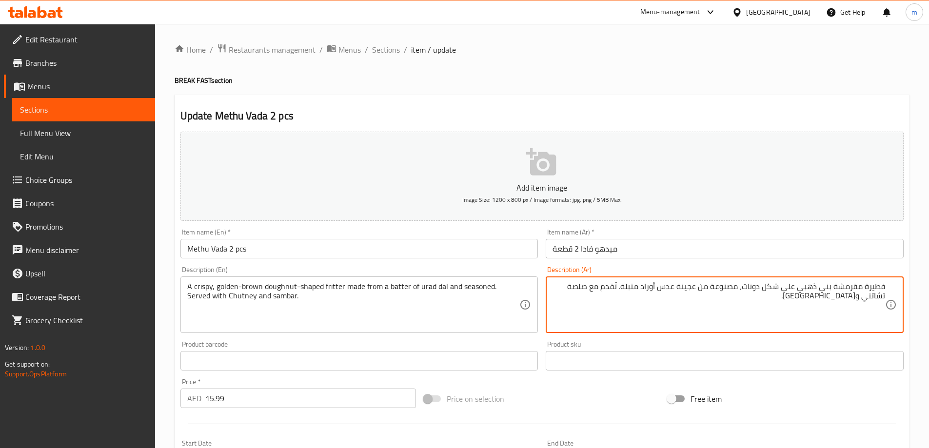
click at [687, 286] on textarea "فطيرة مقرمشة بني ذهبي على شكل دونات، مصنوعة من عجينة عدس أوراد متبلة. تُقدم مع …" at bounding box center [718, 305] width 333 height 46
type textarea "فطيرة مقرمشة بني ذهبي على شكل دونات، مصنوعة من خليط عدس أوراد متبلة. تُقدم مع ص…"
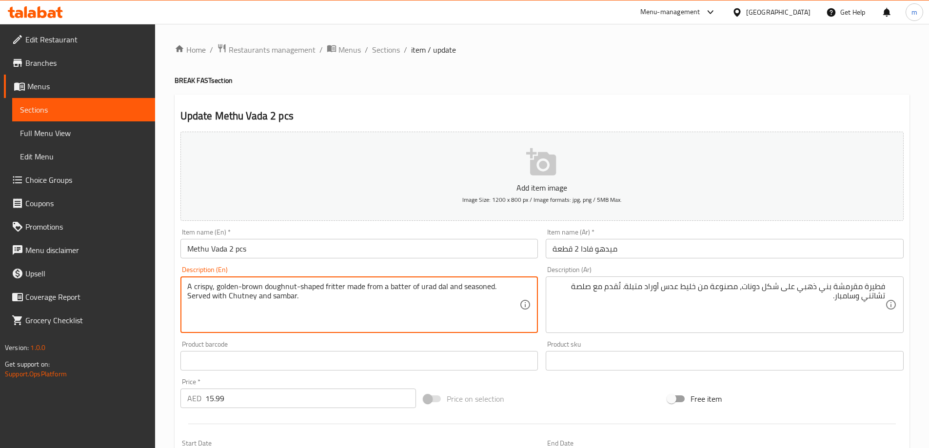
click at [426, 290] on textarea "A crispy, golden-brown doughnut-shaped fritter made from a batter of urad dal a…" at bounding box center [353, 305] width 333 height 46
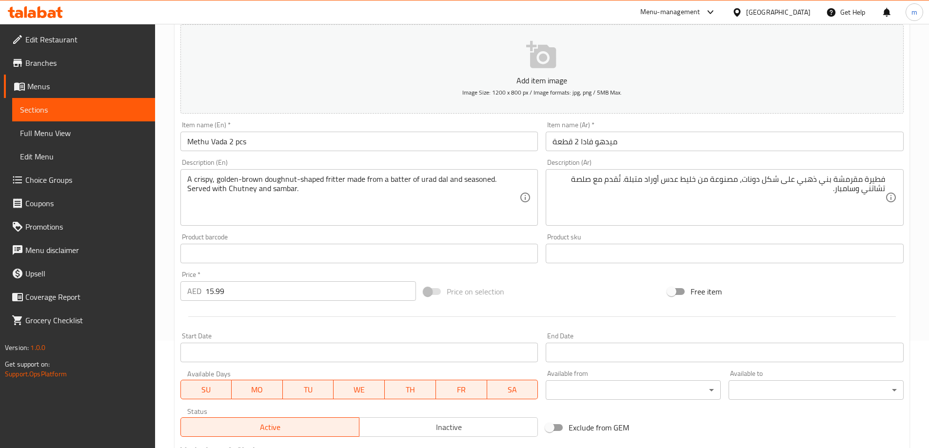
scroll to position [241, 0]
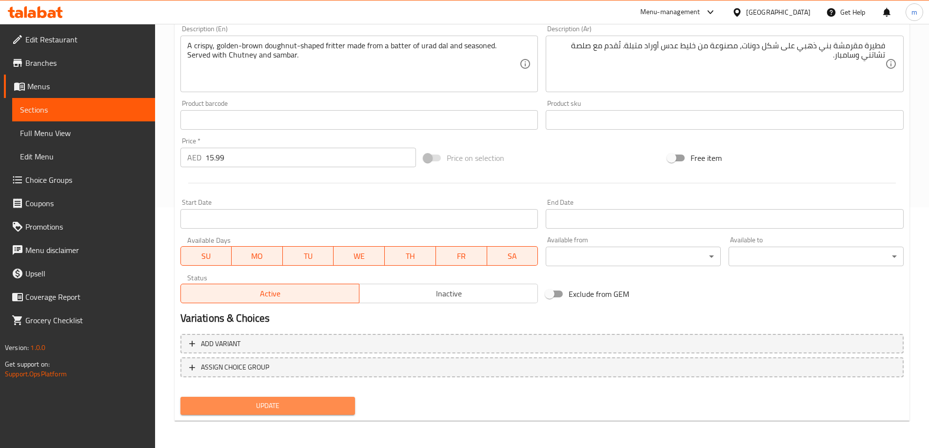
click at [234, 405] on span "Update" at bounding box center [267, 406] width 159 height 12
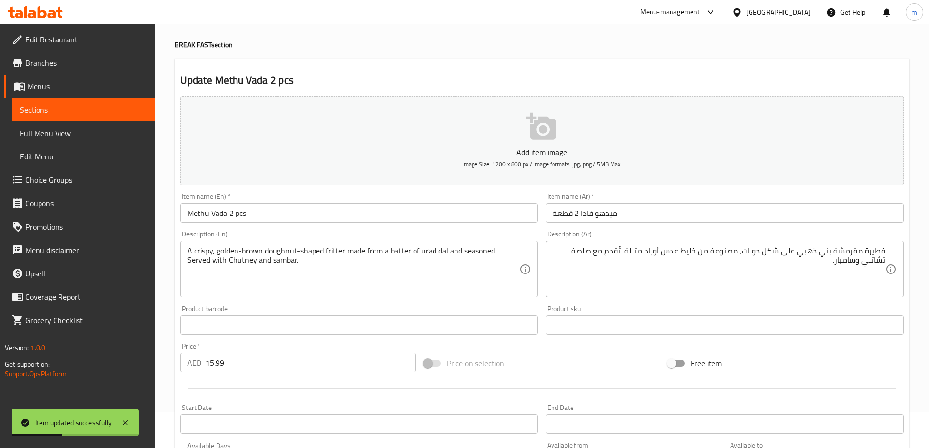
scroll to position [0, 0]
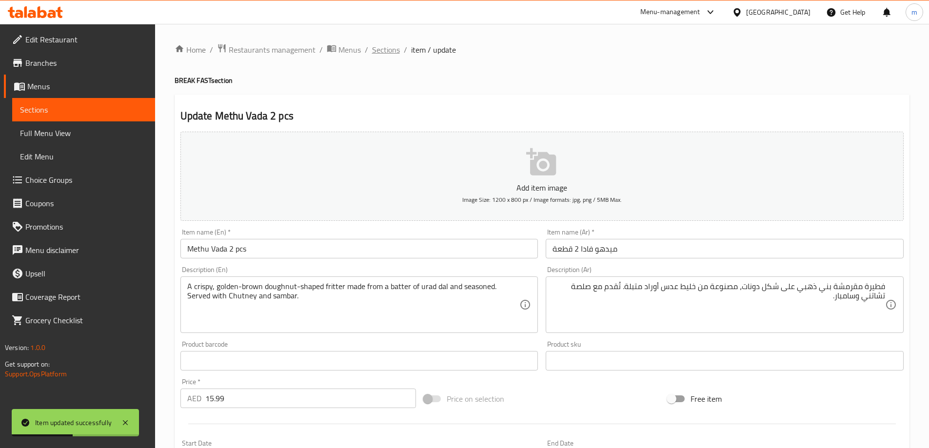
click at [391, 49] on span "Sections" at bounding box center [386, 50] width 28 height 12
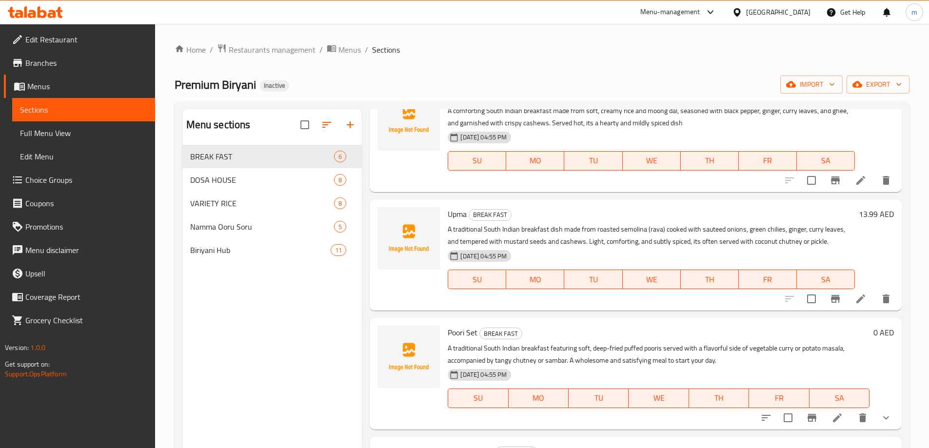
scroll to position [244, 0]
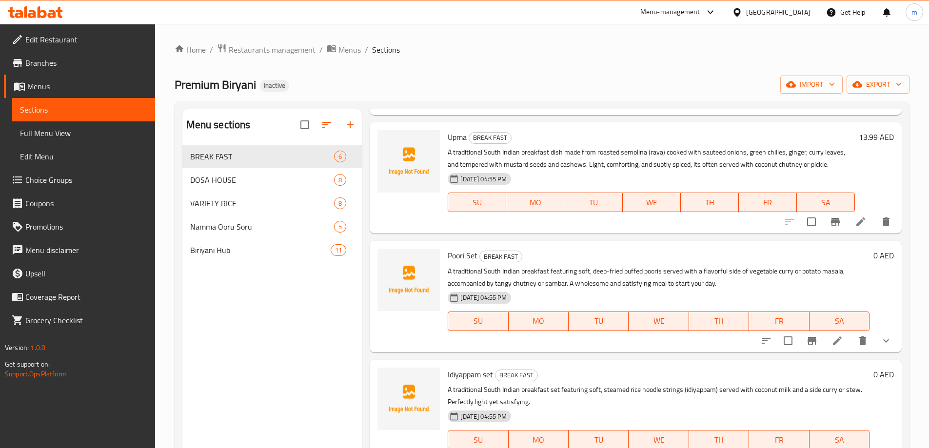
click at [884, 344] on icon "show more" at bounding box center [886, 341] width 12 height 12
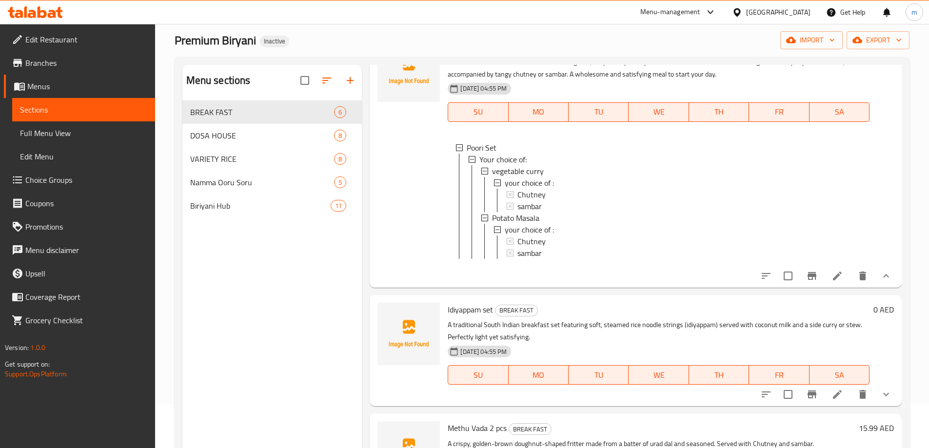
scroll to position [137, 0]
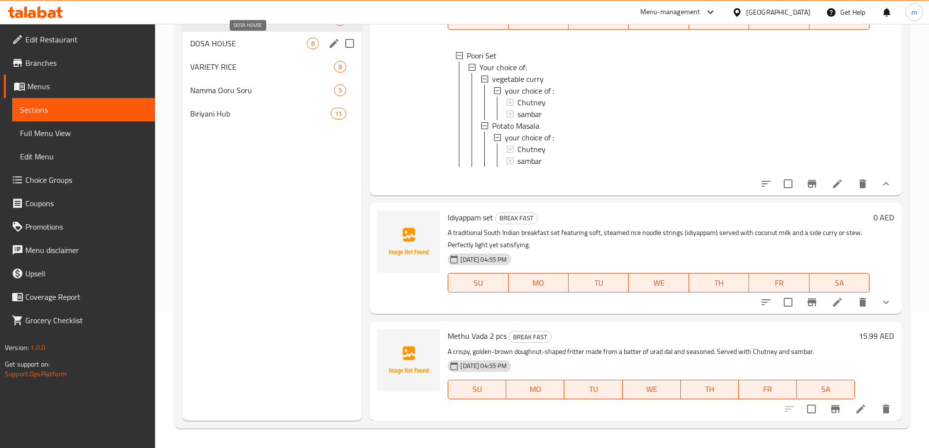
click at [241, 48] on span "DOSA HOUSE" at bounding box center [248, 44] width 117 height 12
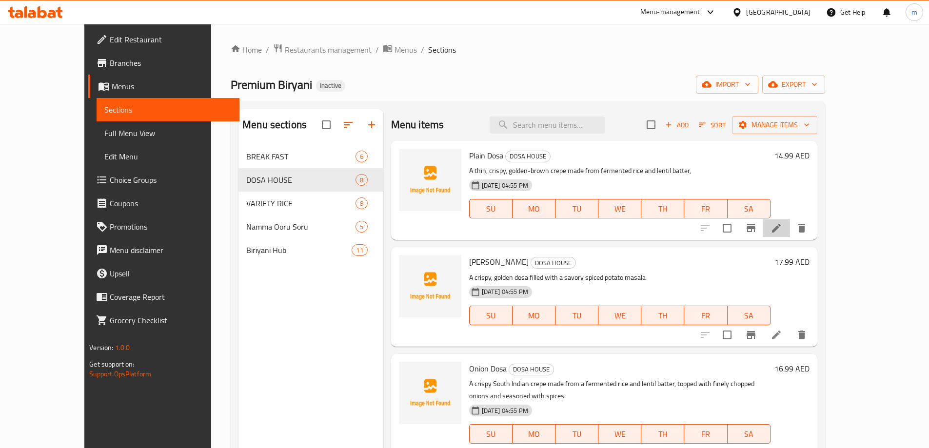
click at [782, 227] on icon at bounding box center [776, 228] width 12 height 12
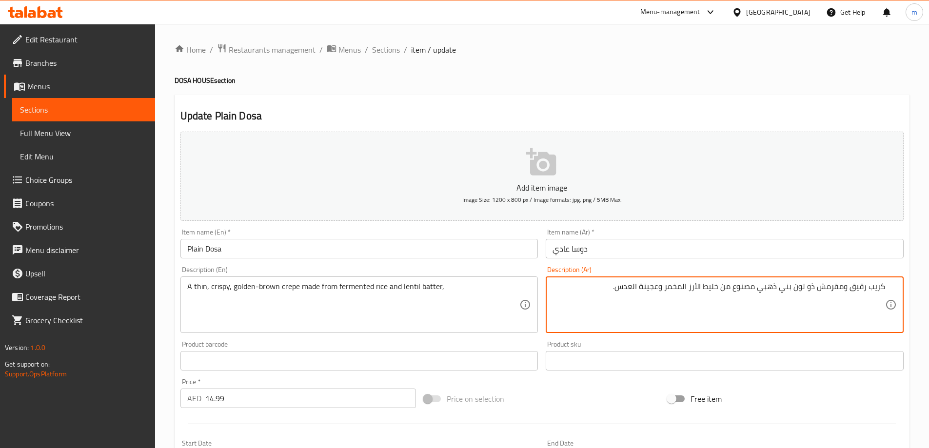
drag, startPoint x: 793, startPoint y: 292, endPoint x: 818, endPoint y: 294, distance: 25.5
click at [818, 294] on textarea "كريب رقيق ومقرمش ذو لون بني ذهبي مصنوع من خليط الأرز المخمر وعجينة العدس." at bounding box center [718, 305] width 333 height 46
click at [672, 290] on textarea "كريب رقيق ومقرمش بني ذهبي مصنوع من خليط الأرز المخمر وعجينة العدس." at bounding box center [718, 305] width 333 height 46
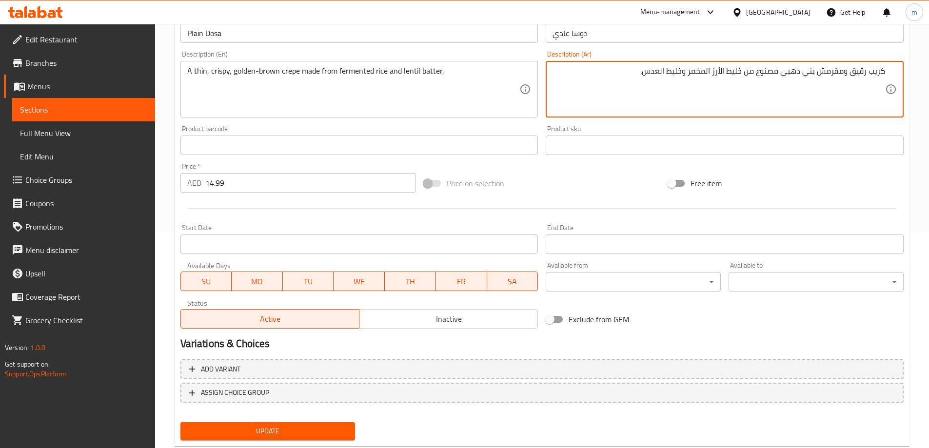
scroll to position [241, 0]
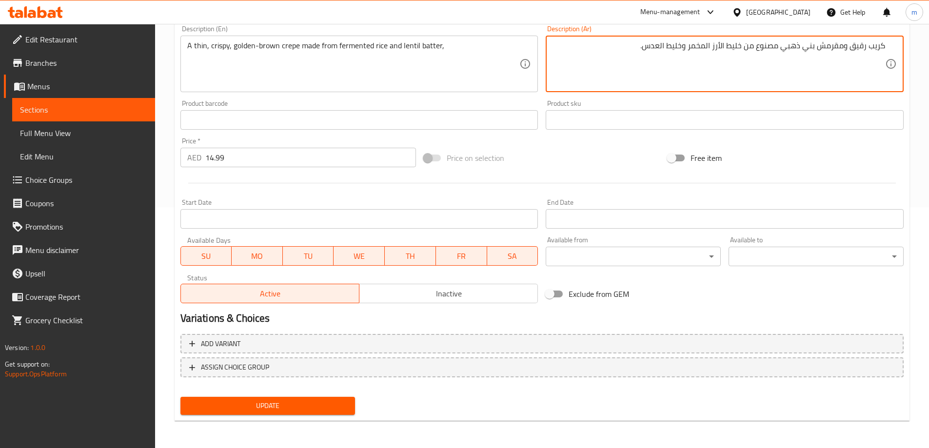
type textarea "كريب رقيق ومقرمش بني ذهبي مصنوع من خليط الأرز المخمر وخليط العدس."
click at [306, 403] on span "Update" at bounding box center [267, 406] width 159 height 12
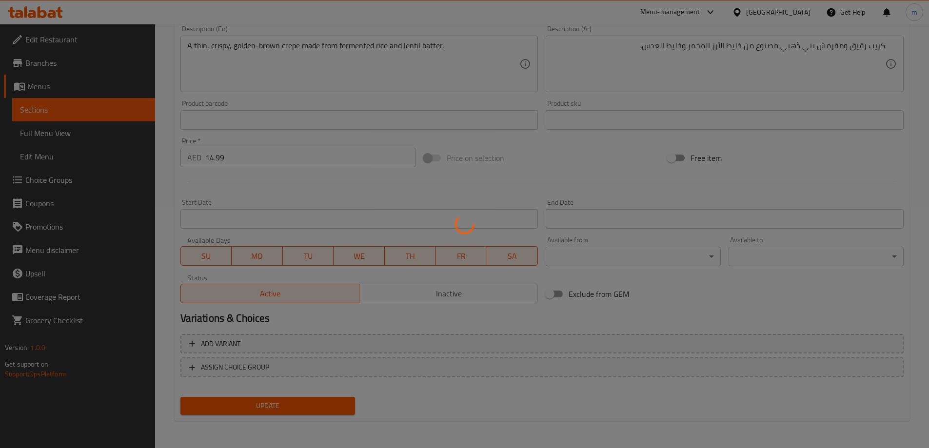
scroll to position [0, 0]
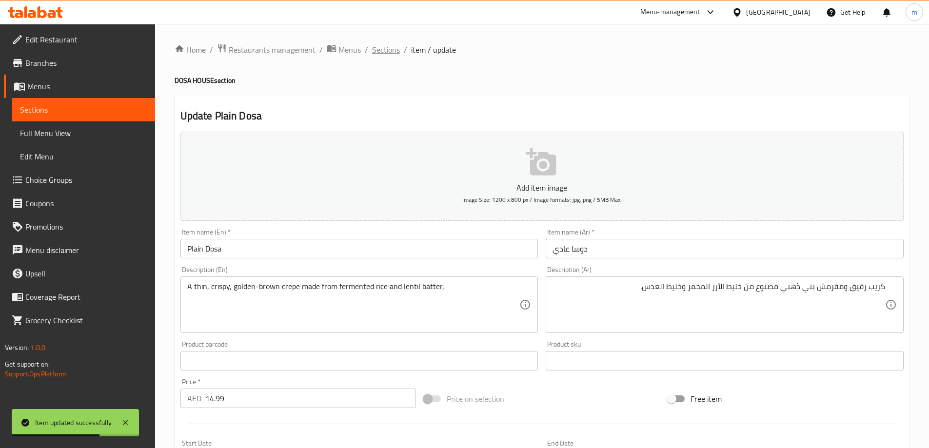
click at [385, 55] on span "Sections" at bounding box center [386, 50] width 28 height 12
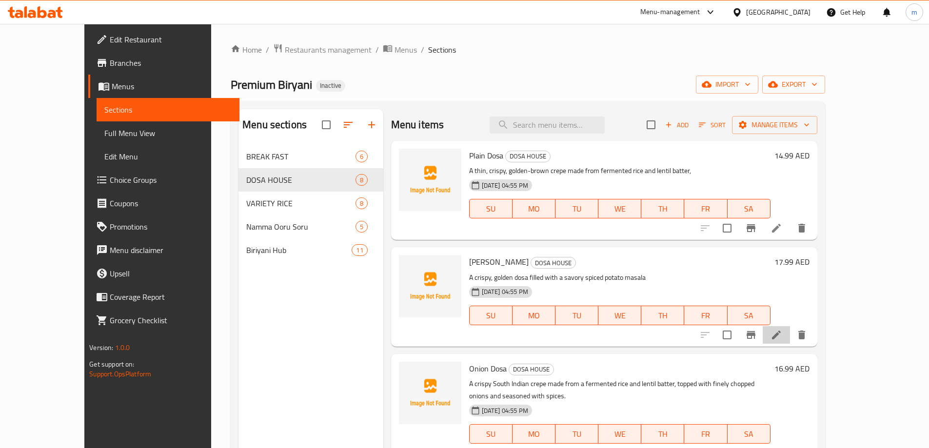
click at [790, 341] on li at bounding box center [776, 335] width 27 height 18
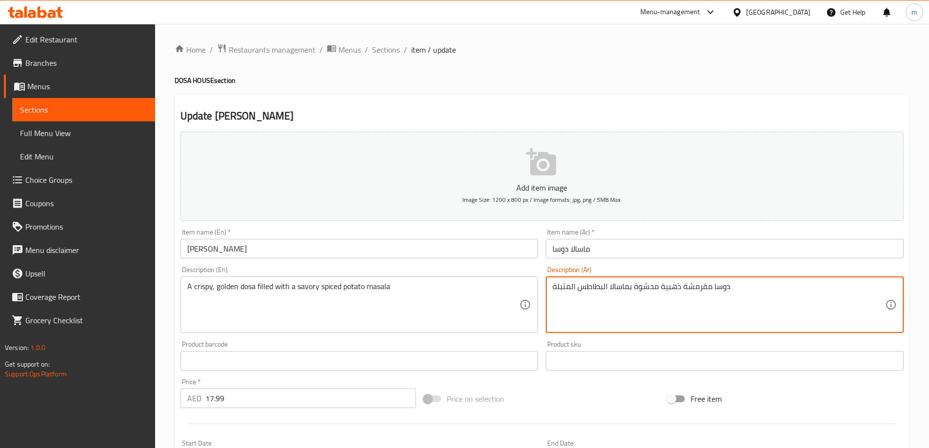
click at [576, 294] on textarea "دوسا مقرمشة ذهبية محشوة بماسالا البطاطس المتبلة" at bounding box center [718, 305] width 333 height 46
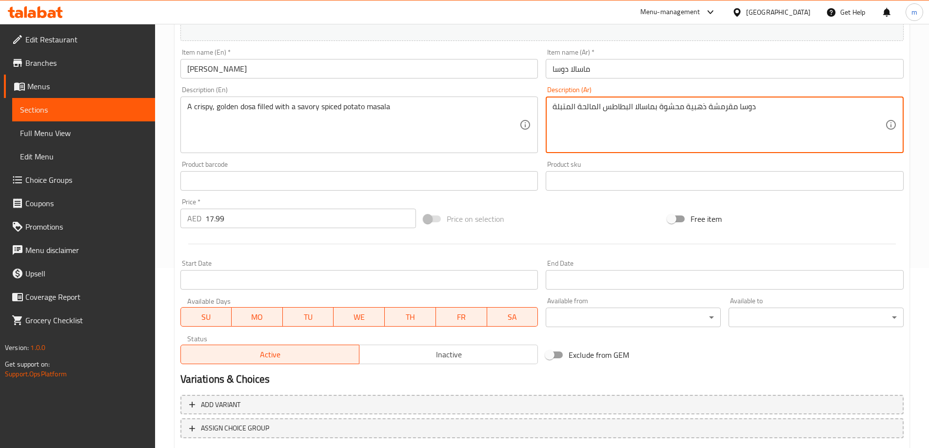
scroll to position [241, 0]
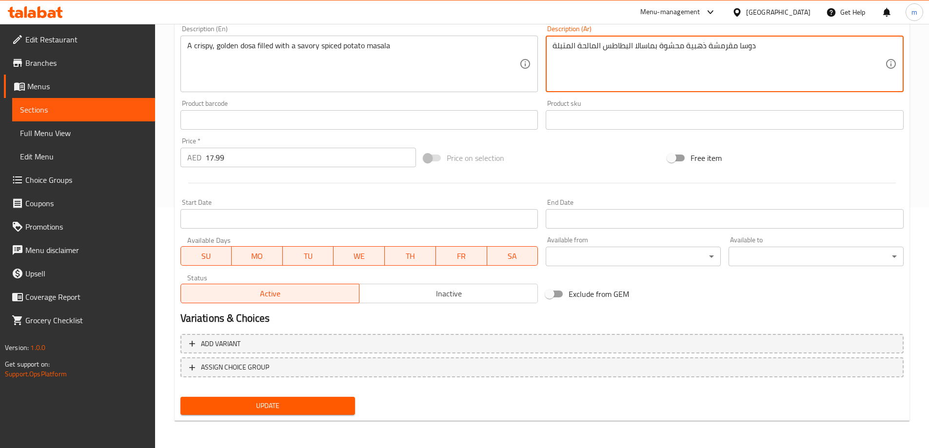
click at [633, 47] on textarea "دوسا مقرمشة ذهبية محشوة بماسالا البطاطس المالحة المتبلة" at bounding box center [718, 64] width 333 height 46
type textarea "دوسا مقرمشة ذهبية محشوة بماسالا البطاطس المالحة المتبلة"
click at [322, 409] on span "Update" at bounding box center [267, 406] width 159 height 12
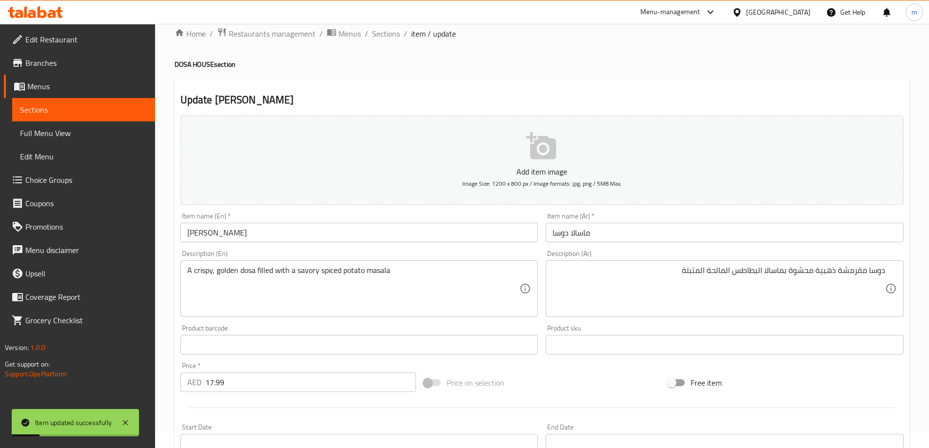
scroll to position [0, 0]
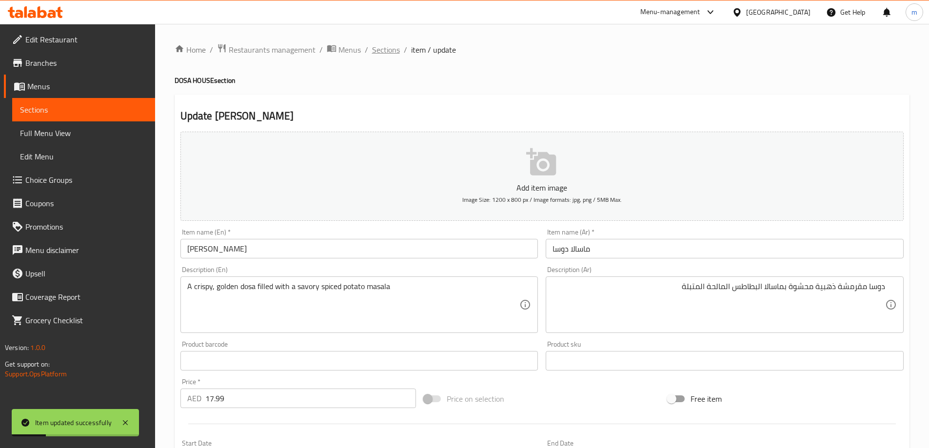
click at [392, 46] on span "Sections" at bounding box center [386, 50] width 28 height 12
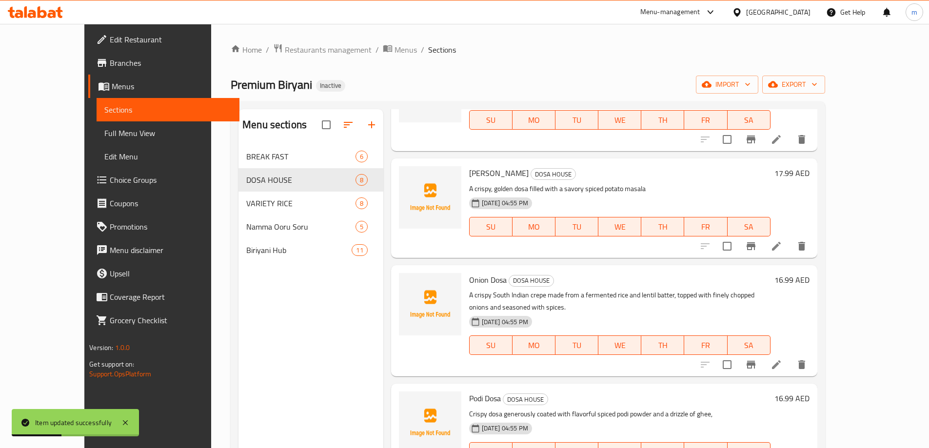
scroll to position [98, 0]
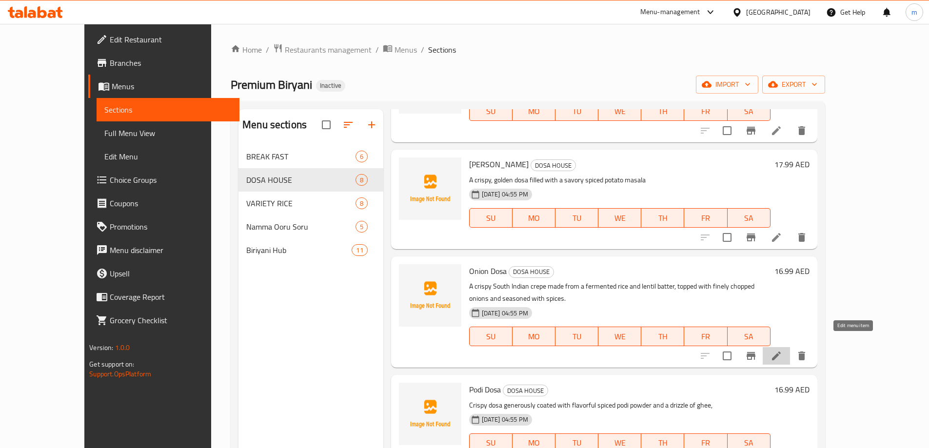
click at [782, 350] on icon at bounding box center [776, 356] width 12 height 12
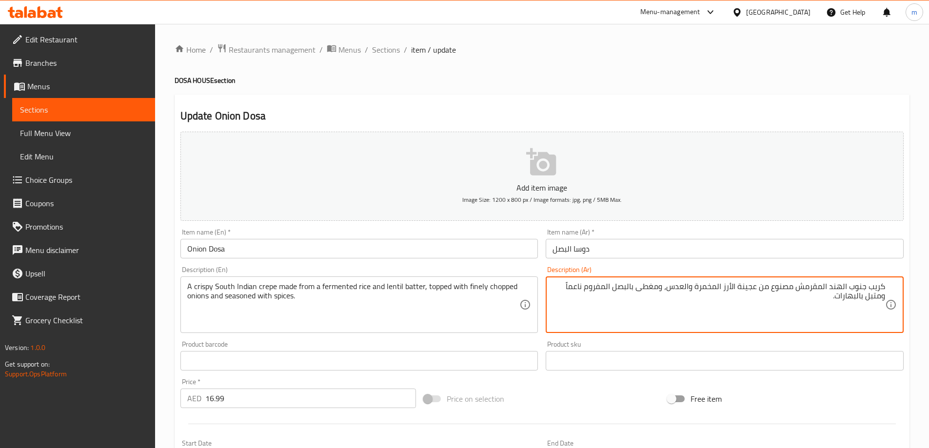
click at [741, 288] on textarea "كريب جنوب الهند المقرمش مصنوع من عجينة الأرز المخمرة والعدس، ومغطى بالبصل المفر…" at bounding box center [718, 305] width 333 height 46
click at [700, 283] on textarea "كريب جنوب الهند المقرمش مصنوع من خليط الأرز المخمرة والعدس، ومغطى بالبصل المفرو…" at bounding box center [718, 305] width 333 height 46
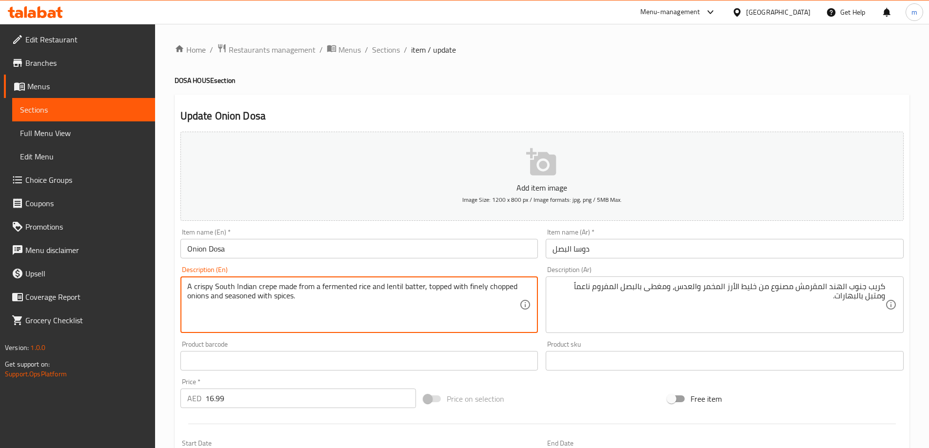
drag, startPoint x: 426, startPoint y: 285, endPoint x: 528, endPoint y: 324, distance: 109.3
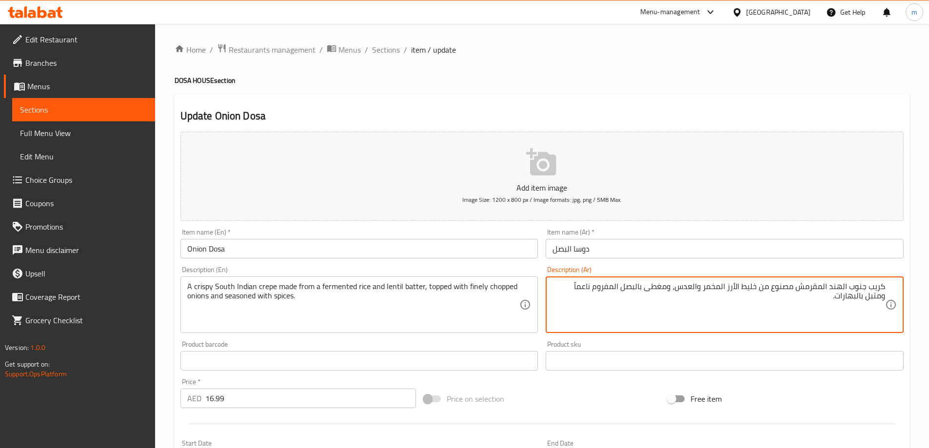
click at [610, 287] on textarea "كريب جنوب الهند المقرمش مصنوع من خليط الأرز المخمر والعدس، ومغطى بالبصل المفروم…" at bounding box center [718, 305] width 333 height 46
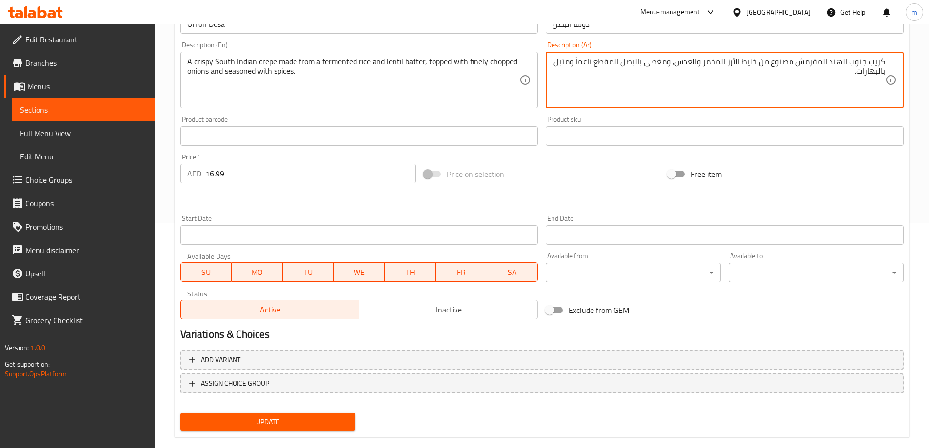
scroll to position [241, 0]
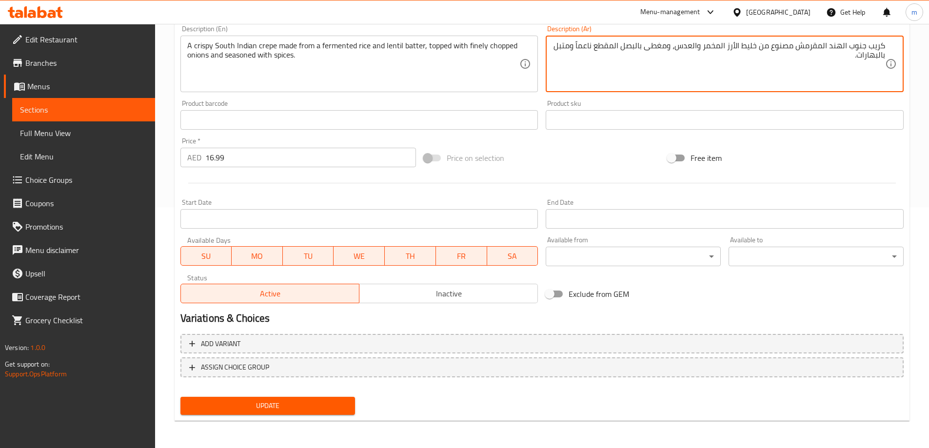
type textarea "كريب جنوب الهند المقرمش مصنوع من خليط الأرز المخمر والعدس، ومغطى بالبصل المقطع …"
drag, startPoint x: 346, startPoint y: 408, endPoint x: 350, endPoint y: 392, distance: 16.2
click at [349, 396] on div "Update" at bounding box center [268, 406] width 183 height 26
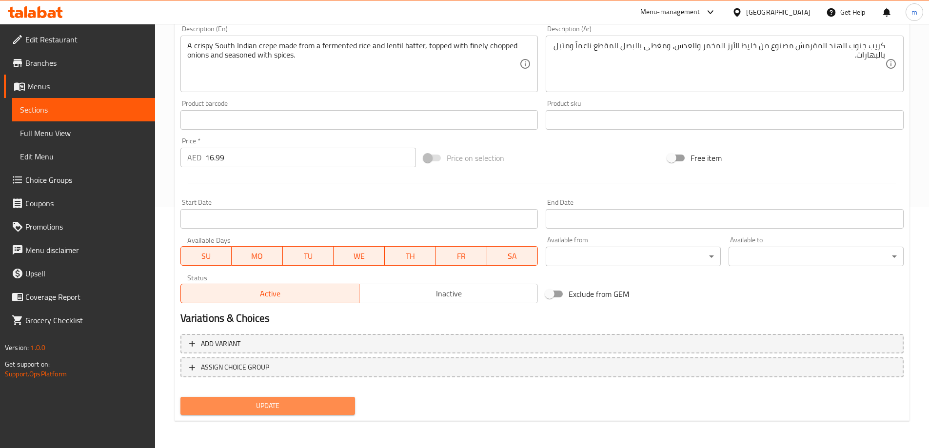
click at [328, 411] on span "Update" at bounding box center [267, 406] width 159 height 12
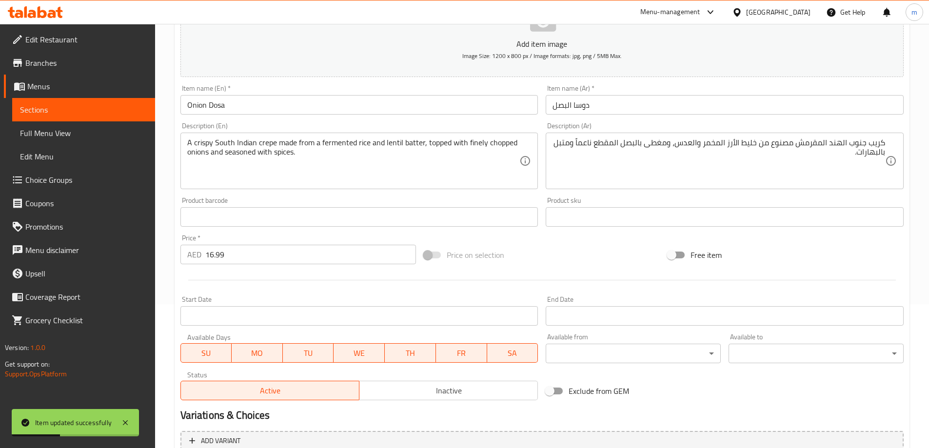
scroll to position [0, 0]
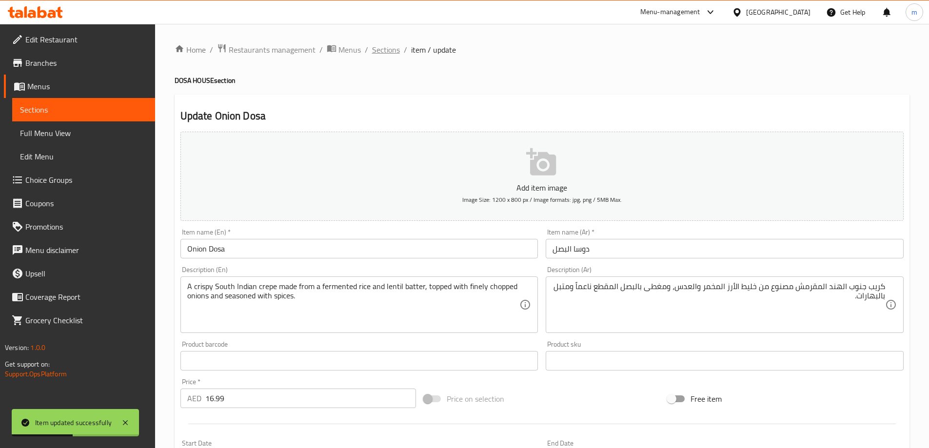
click at [376, 44] on span "Sections" at bounding box center [386, 50] width 28 height 12
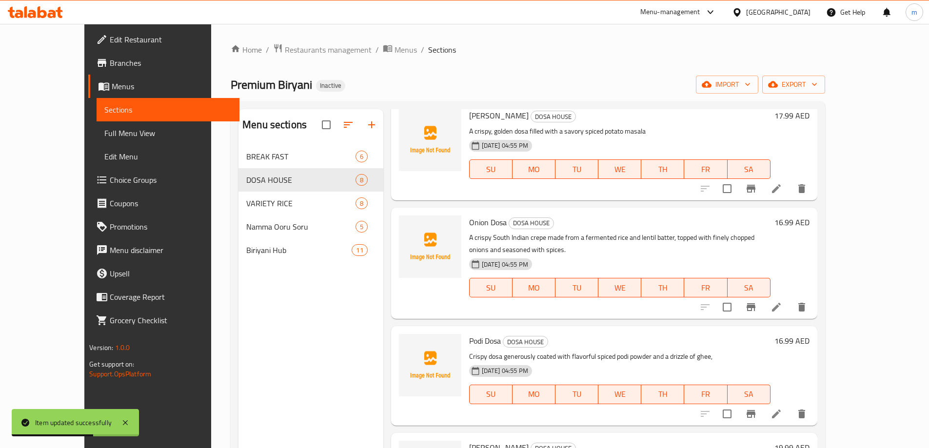
scroll to position [244, 0]
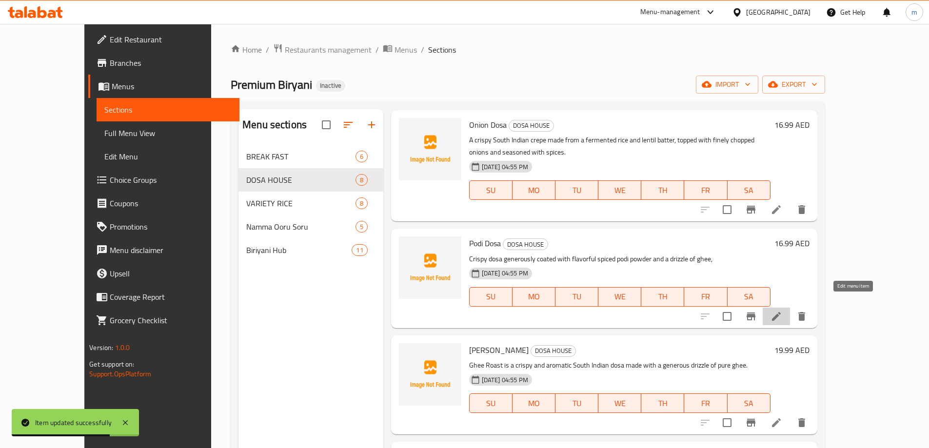
click at [782, 311] on icon at bounding box center [776, 317] width 12 height 12
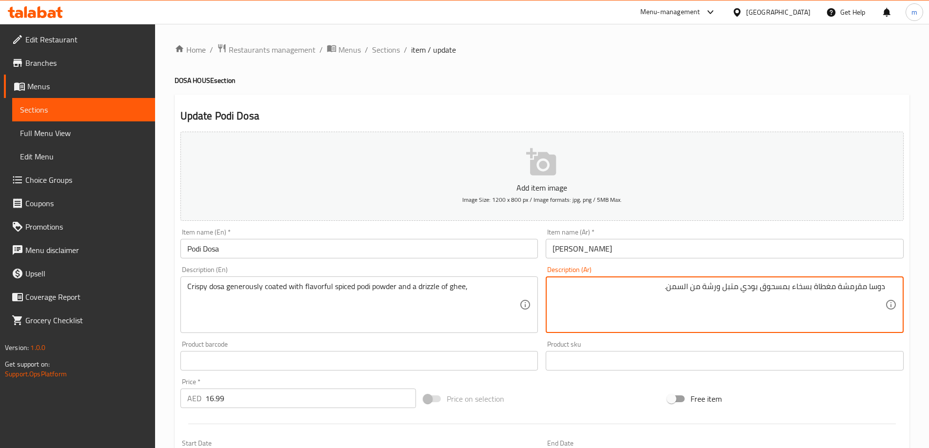
drag, startPoint x: 762, startPoint y: 288, endPoint x: 787, endPoint y: 300, distance: 27.9
click at [787, 300] on textarea "دوسا مقرمشة مغطاة بسخاء بمسحوق بودي متبل ورشة من السمن." at bounding box center [718, 305] width 333 height 46
drag, startPoint x: 715, startPoint y: 288, endPoint x: 729, endPoint y: 296, distance: 15.1
click at [729, 296] on textarea "دوسا مقرمشة مغطاة بسخاء ببودرة بودي متبل ورشة من السمن." at bounding box center [718, 305] width 333 height 46
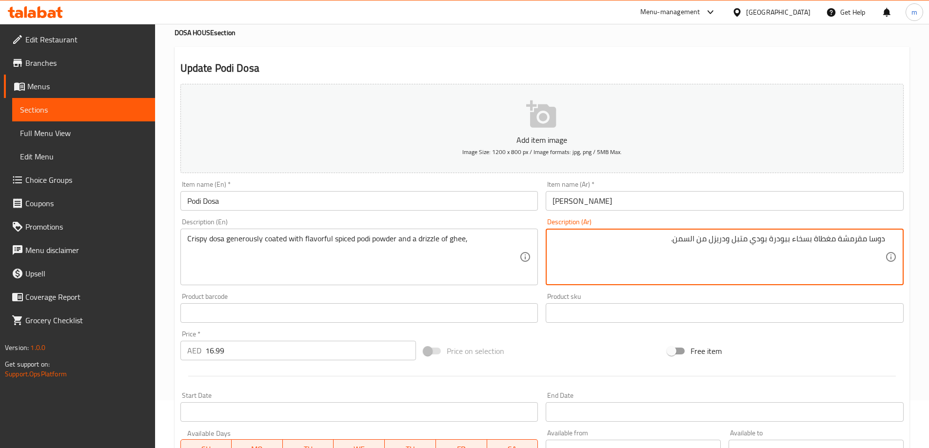
scroll to position [241, 0]
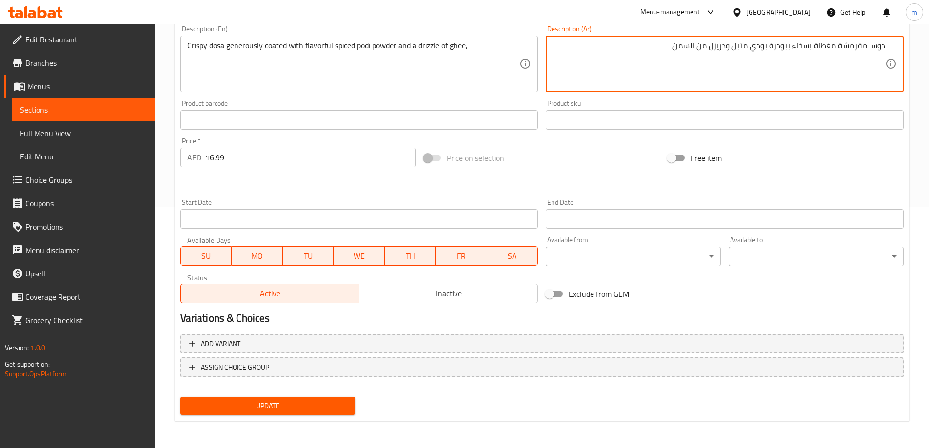
type textarea "دوسا مقرمشة مغطاة بسخاء ببودرة بودي متبل ودريزل من السمن."
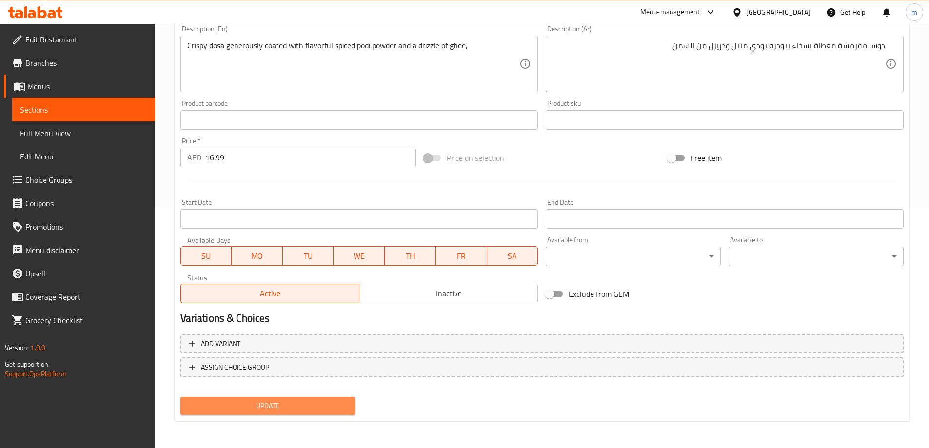
click at [324, 400] on span "Update" at bounding box center [267, 406] width 159 height 12
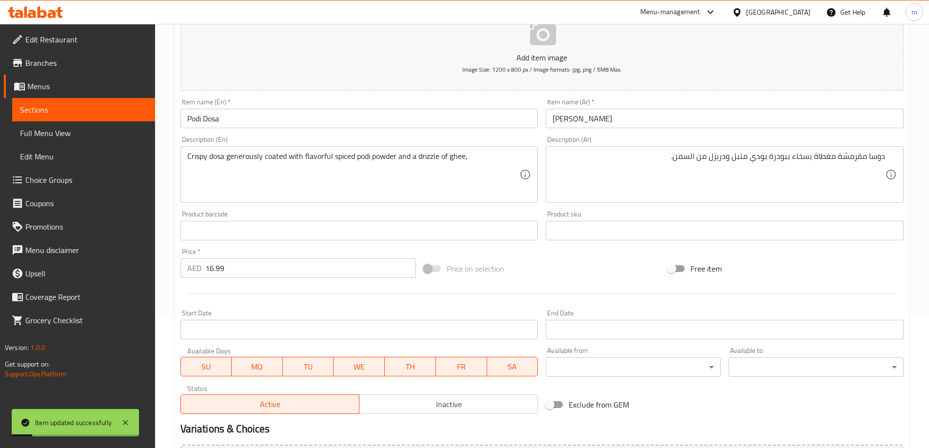
scroll to position [0, 0]
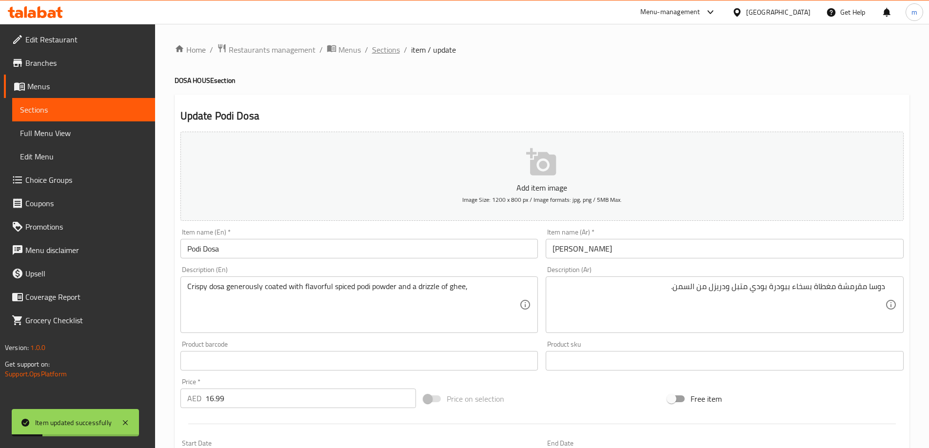
click at [384, 50] on span "Sections" at bounding box center [386, 50] width 28 height 12
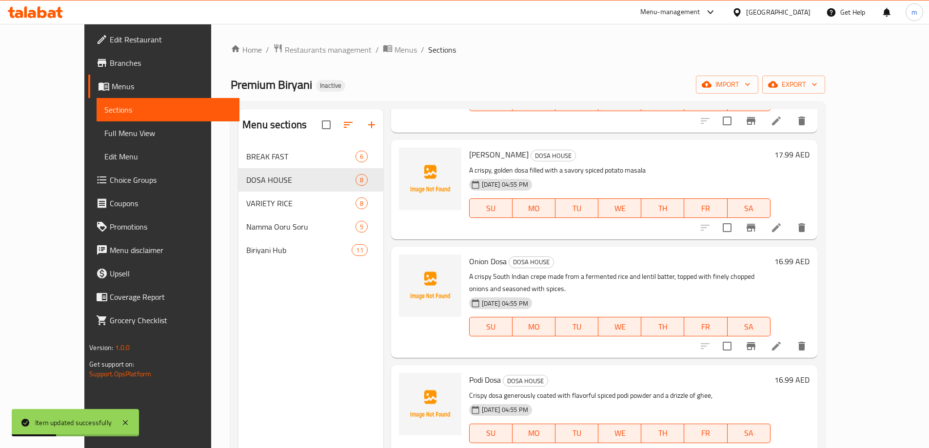
scroll to position [244, 0]
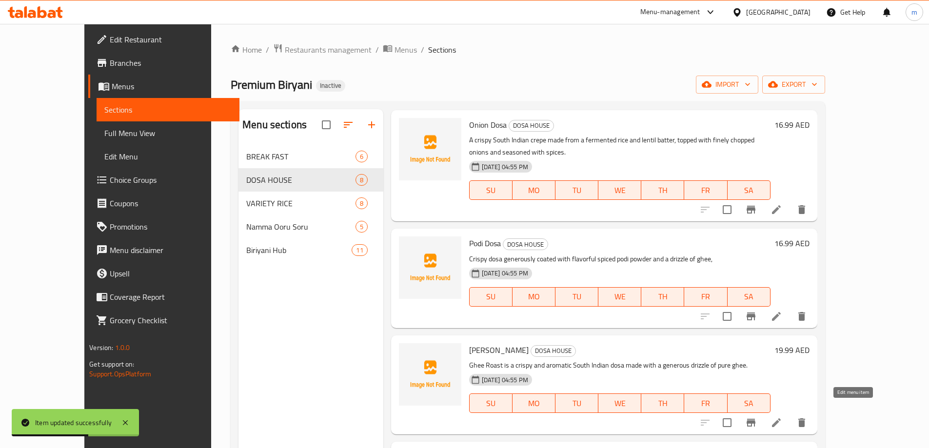
click at [781, 418] on icon at bounding box center [776, 422] width 9 height 9
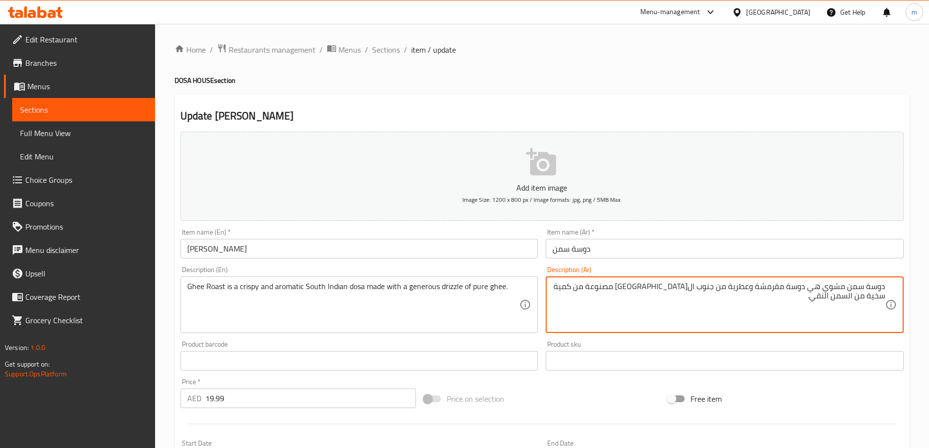
click at [868, 289] on textarea "دوسة سمن مشوي هي دوسة مقرمشة وعطرية من جنوب الهند مصنوعة من كمية سخية من السمن …" at bounding box center [718, 305] width 333 height 46
click at [789, 287] on textarea "دوسا سمن مشوي هي دوسة مقرمشة وعطرية من جنوب الهند مصنوعة من كمية سخية من السمن …" at bounding box center [718, 305] width 333 height 46
click at [871, 289] on textarea "دوسا سمن مشوي هي دوسا مقرمشة وعطرية من جنوب الهند مصنوعة من كمية سخية من السمن …" at bounding box center [718, 305] width 333 height 46
click at [654, 286] on textarea "سمن مشوي هي دوسا مقرمشة وعطرية من جنوب الهند مصنوعة من كمية سخية من السمن النقي." at bounding box center [718, 305] width 333 height 46
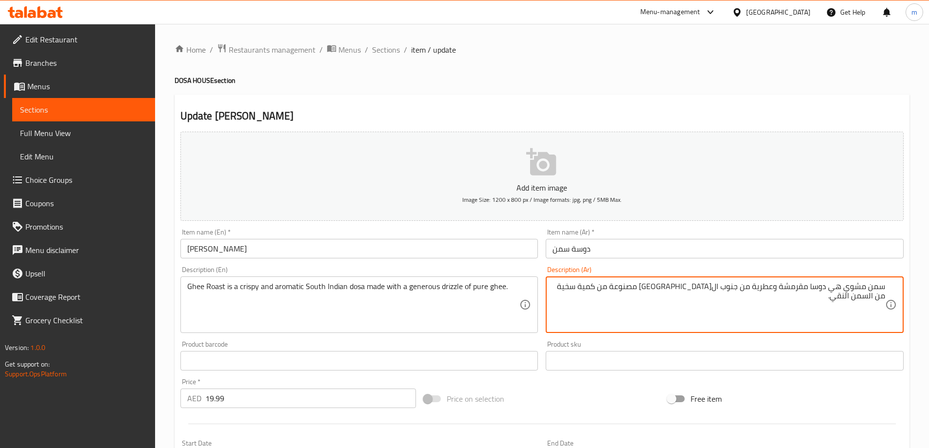
click at [654, 286] on textarea "سمن مشوي هي دوسا مقرمشة وعطرية من جنوب الهند مصنوعة من كمية سخية من السمن النقي." at bounding box center [718, 305] width 333 height 46
click at [651, 289] on textarea "سمن مشوي هي دوسا مقرمشة وعطرية من جنوب الهند مصنوعة من درزيزلد سخية من السمن ال…" at bounding box center [718, 305] width 333 height 46
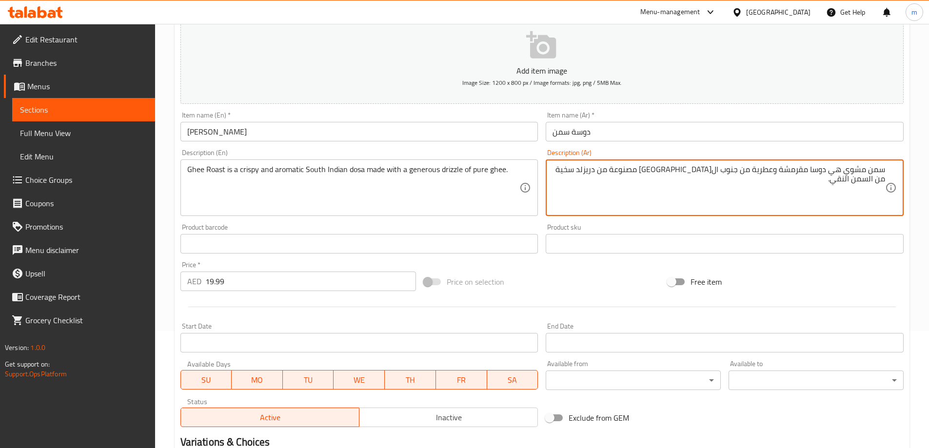
scroll to position [241, 0]
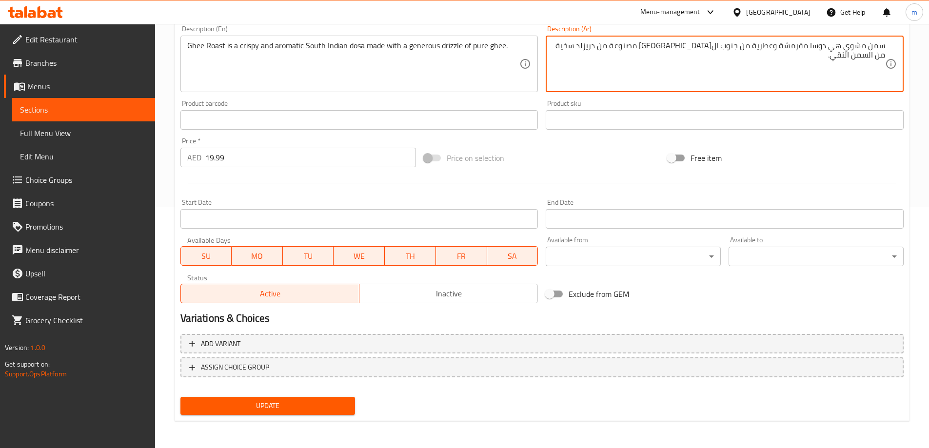
type textarea "سمن مشوي هي دوسا مقرمشة وعطرية من جنوب ال[GEOGRAPHIC_DATA] مصنوعة من دريزلد سخي…"
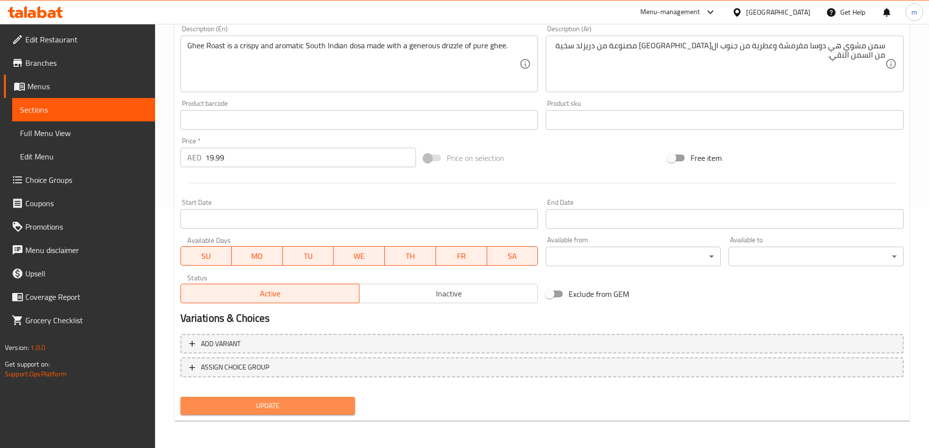
click at [317, 402] on span "Update" at bounding box center [267, 406] width 159 height 12
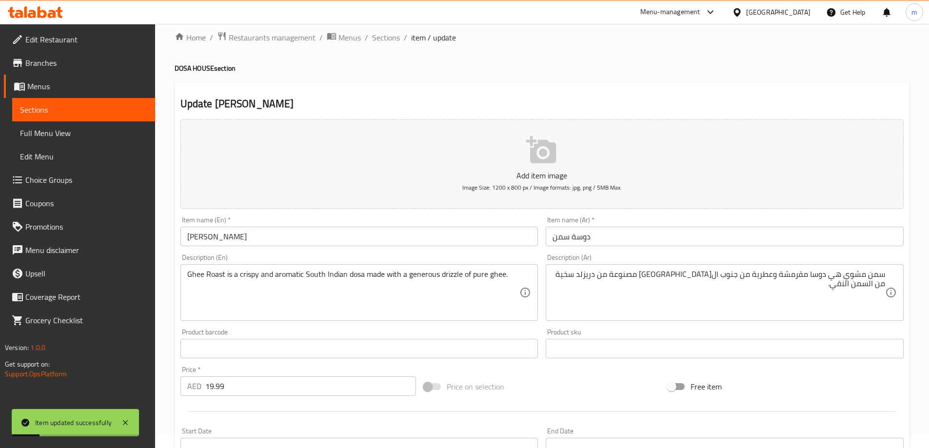
scroll to position [0, 0]
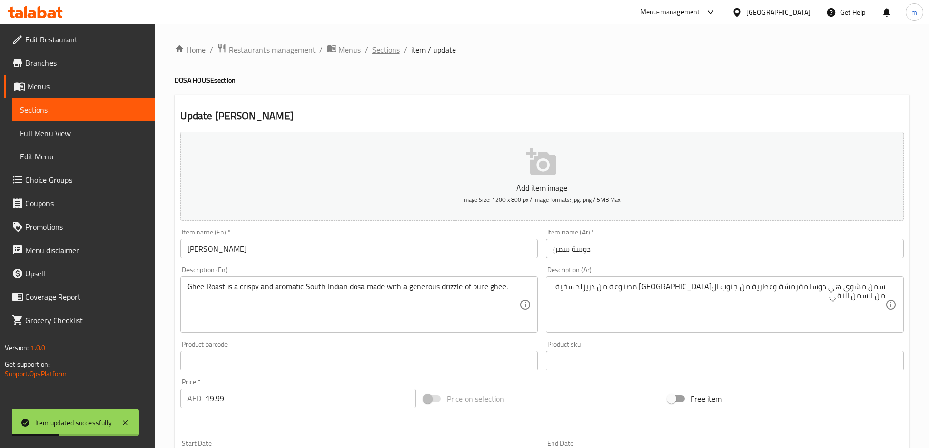
click at [385, 46] on span "Sections" at bounding box center [386, 50] width 28 height 12
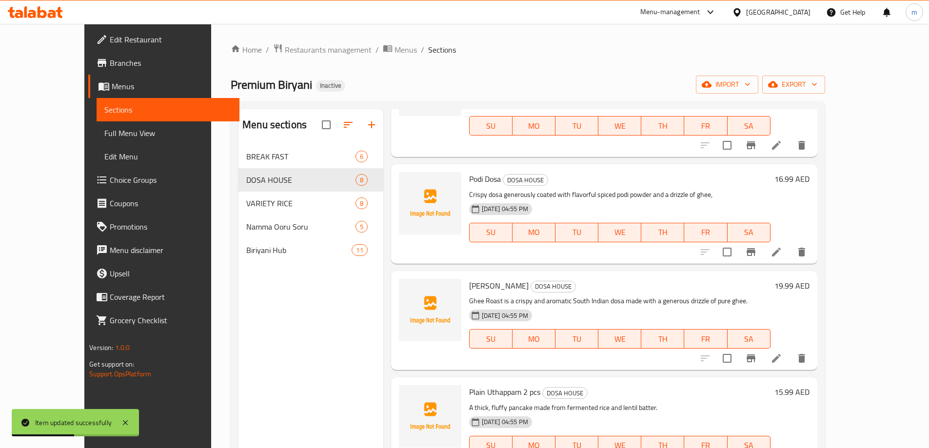
scroll to position [439, 0]
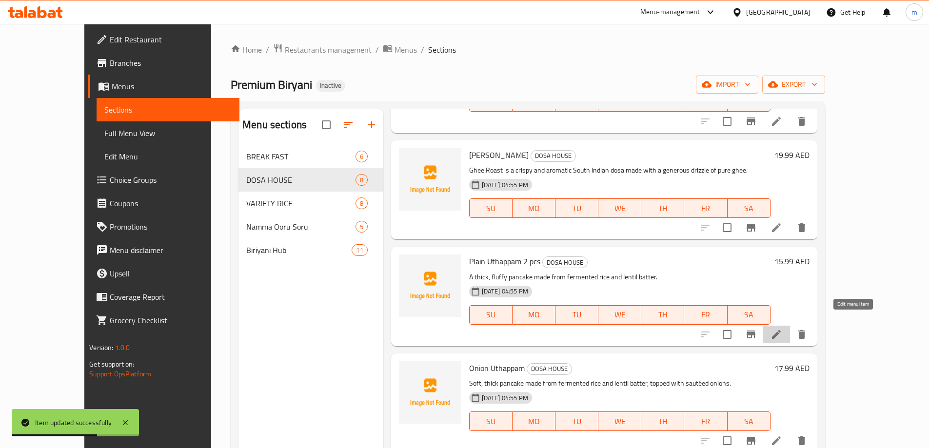
click at [782, 329] on icon at bounding box center [776, 335] width 12 height 12
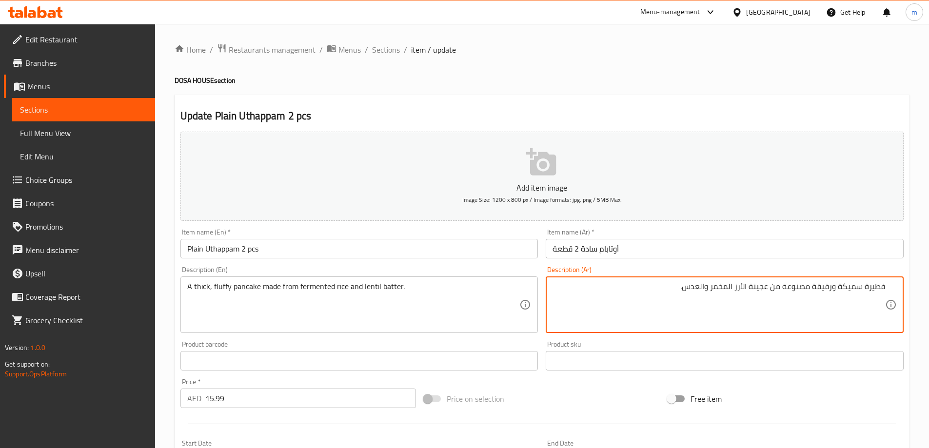
click at [881, 293] on textarea "فطيرة سميكة ورقيقة مصنوعة من عجينة الأرز المخمر والعدس." at bounding box center [718, 305] width 333 height 46
click at [821, 292] on textarea "بان كيك سميكة ورقيقة مصنوعة من عجينة الأرز المخمر والعدس." at bounding box center [718, 305] width 333 height 46
click at [755, 288] on textarea "بان كيك سميكة وفلافي مصنوعة من عجينة الأرز المخمر والعدس." at bounding box center [718, 305] width 333 height 46
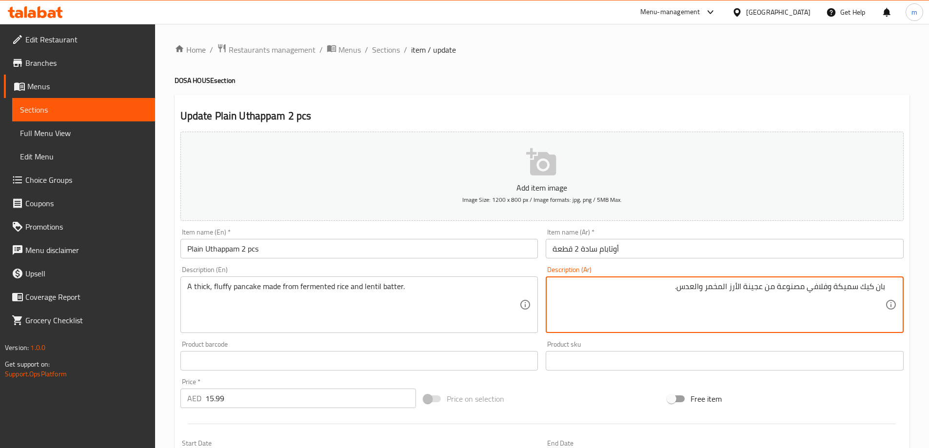
click at [755, 288] on textarea "بان كيك سميكة وفلافي مصنوعة من عجينة الأرز المخمر والعدس." at bounding box center [718, 305] width 333 height 46
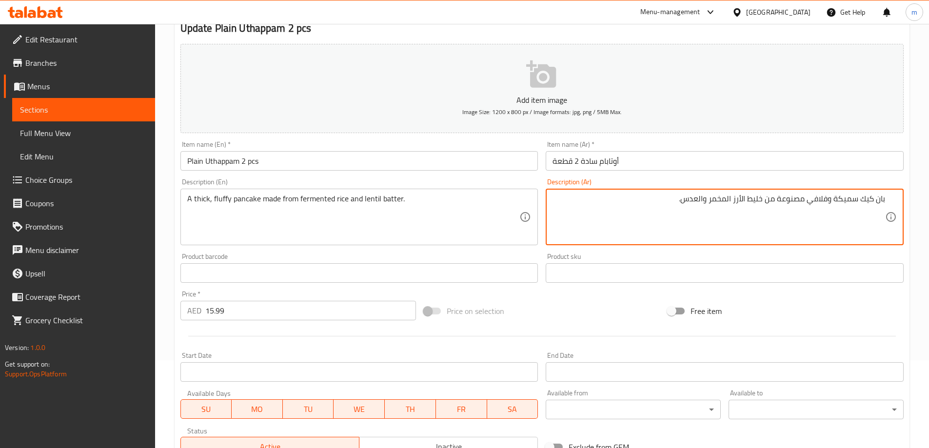
scroll to position [241, 0]
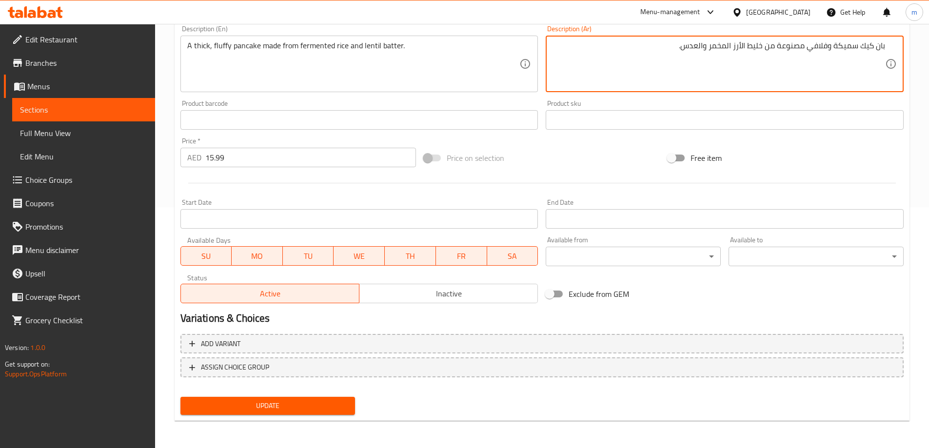
type textarea "بان كيك سميكة وفلافي مصنوعة من خليط الأرز المخمر والعدس."
click at [327, 408] on span "Update" at bounding box center [267, 406] width 159 height 12
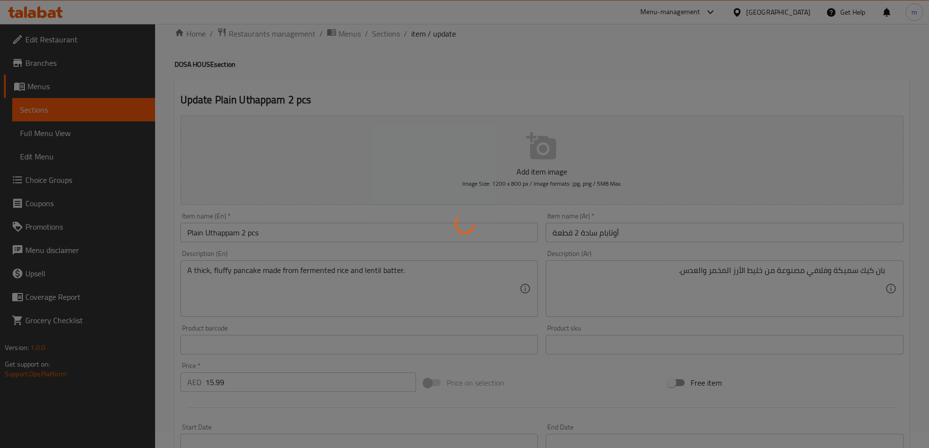
scroll to position [0, 0]
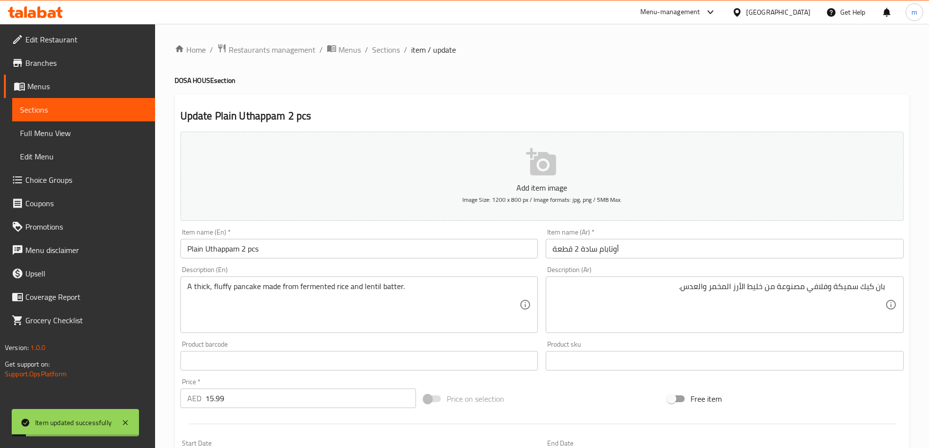
click at [241, 249] on input "Plain Uthappam 2 pcs" at bounding box center [359, 249] width 358 height 20
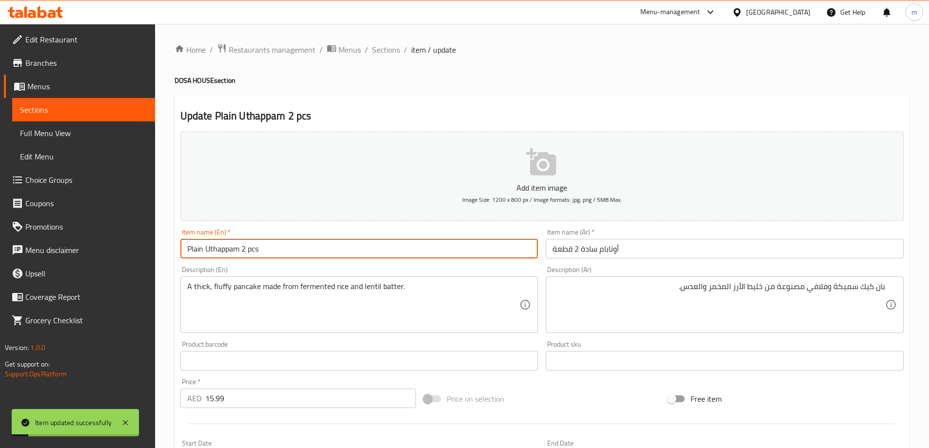
click at [241, 249] on input "Plain Uthappam 2 pcs" at bounding box center [359, 249] width 358 height 20
click at [393, 44] on span "Sections" at bounding box center [386, 50] width 28 height 12
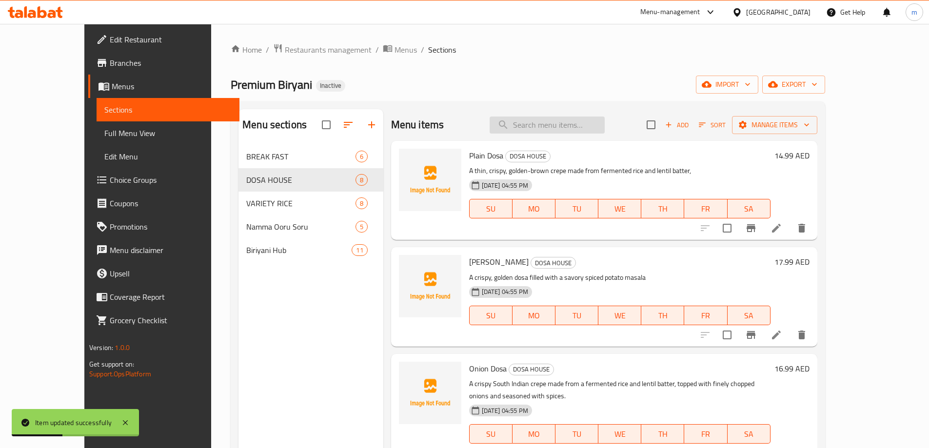
click at [594, 126] on input "search" at bounding box center [547, 125] width 115 height 17
paste input "Plain Uthappam 2 pcs"
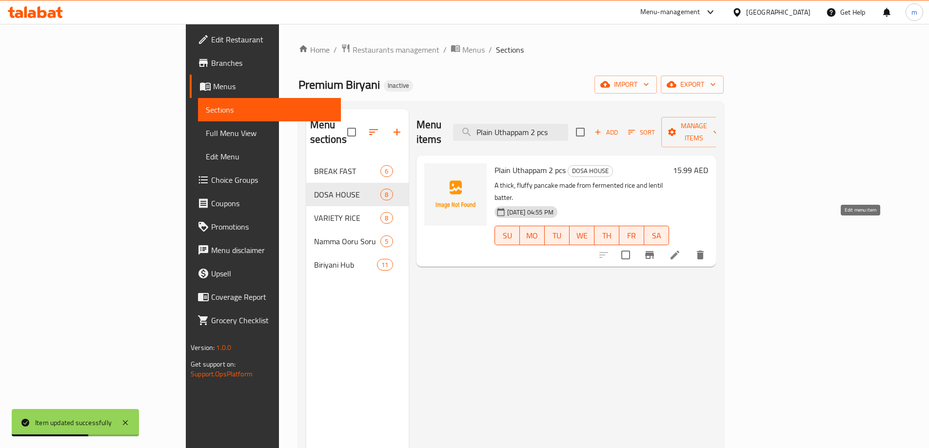
type input "Plain Uthappam 2 pcs"
click at [681, 249] on icon at bounding box center [675, 255] width 12 height 12
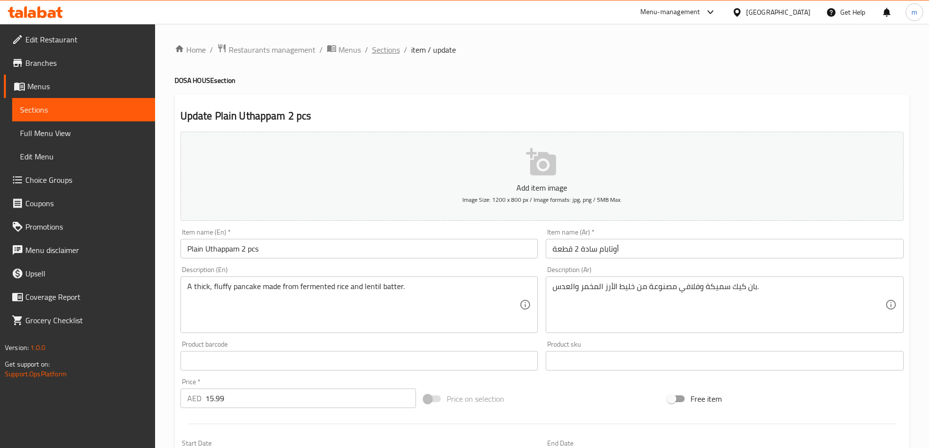
click at [392, 44] on span "Sections" at bounding box center [386, 50] width 28 height 12
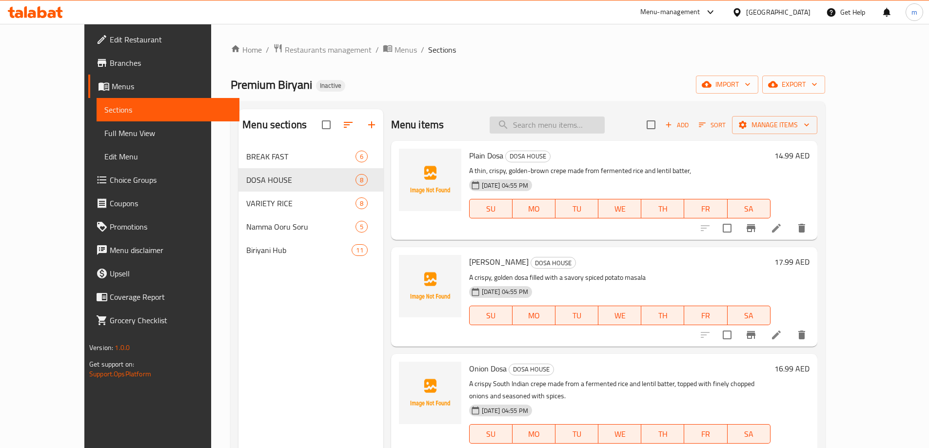
click at [560, 133] on input "search" at bounding box center [547, 125] width 115 height 17
paste input "Plain Uthappam 2 pcs"
type input "Plain Uthappam 2 pcs"
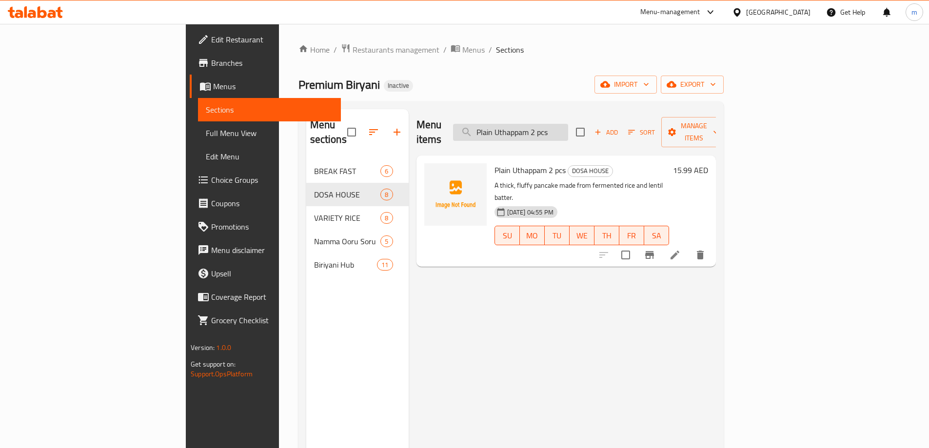
click at [568, 129] on input "Plain Uthappam 2 pcs" at bounding box center [510, 132] width 115 height 17
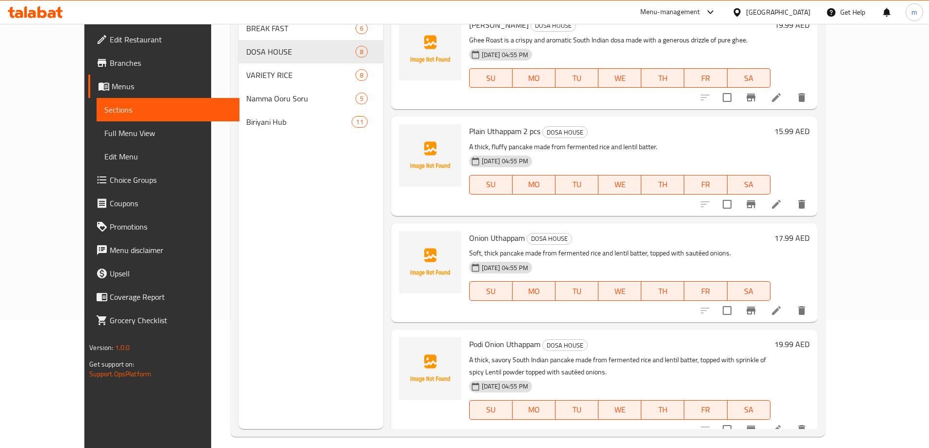
scroll to position [137, 0]
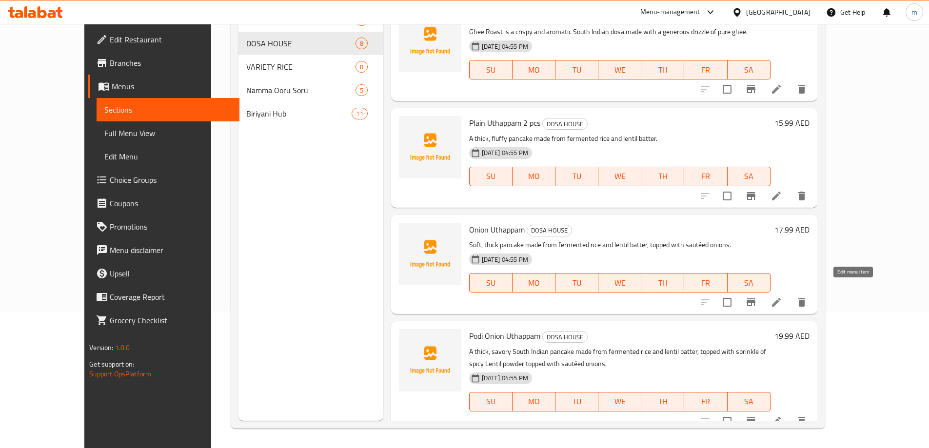
click at [782, 296] on icon at bounding box center [776, 302] width 12 height 12
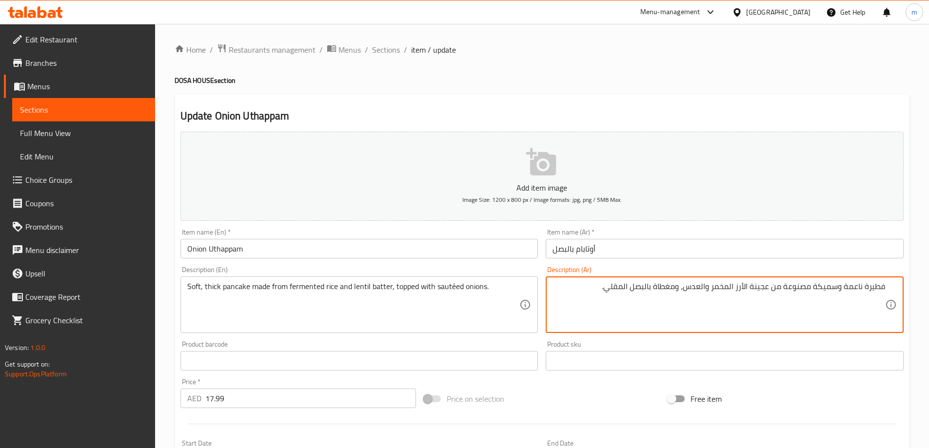
click at [872, 295] on textarea "فطيرة ناعمة وسميكة مصنوعة من عجينة الأرز المخمر والعدس، ومغطاة بالبصل المقلي." at bounding box center [718, 305] width 333 height 46
click at [759, 290] on textarea "بان كيك ناعمة وسميكة مصنوعة من عجينة الأرز المخمر والعدس، ومغطاة بالبصل المقلي." at bounding box center [718, 305] width 333 height 46
type textarea "بان كيك ناعمة وسميكة مصنوعة من خليط الأرز المخمر والعدس، ومغطاة بالبصل المقلي."
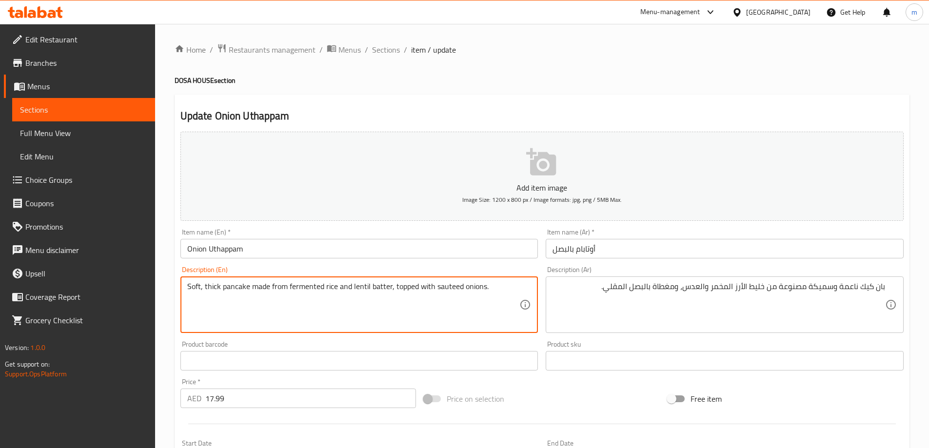
type textarea "Soft, thick pancake made from fermented rice and lentil batter, topped with sau…"
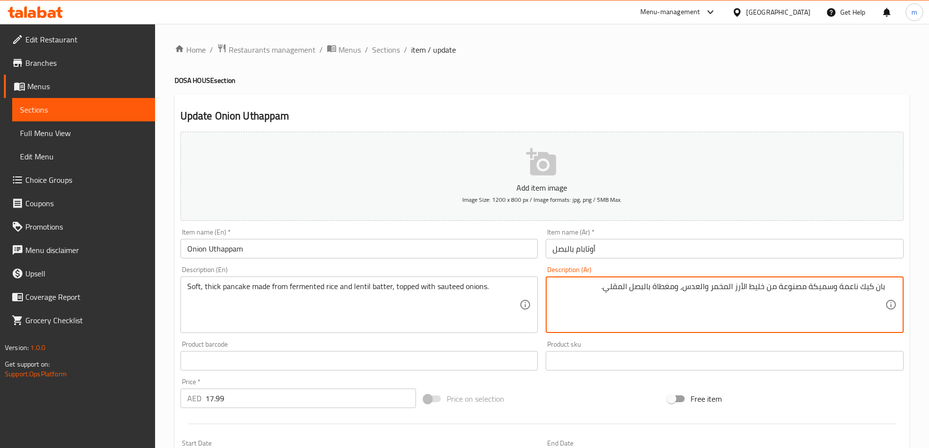
click at [626, 286] on textarea "بان كيك ناعمة وسميكة مصنوعة من خليط الأرز المخمر والعدس، ومغطاة بالبصل المقلي." at bounding box center [718, 305] width 333 height 46
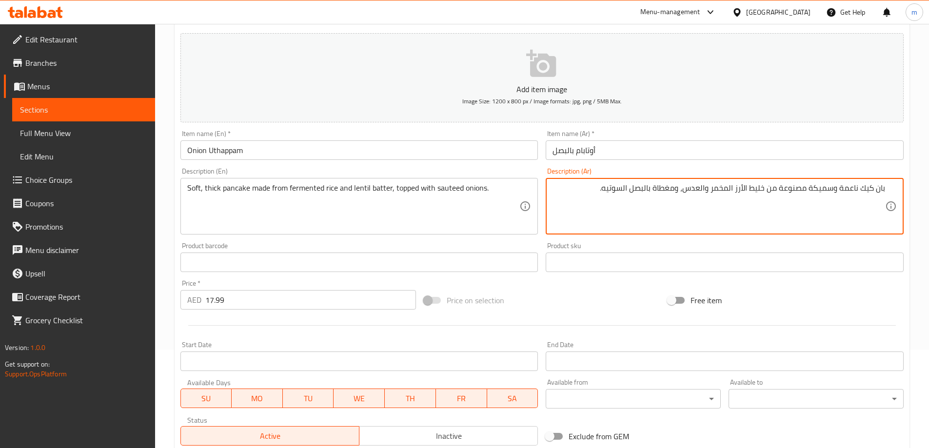
scroll to position [241, 0]
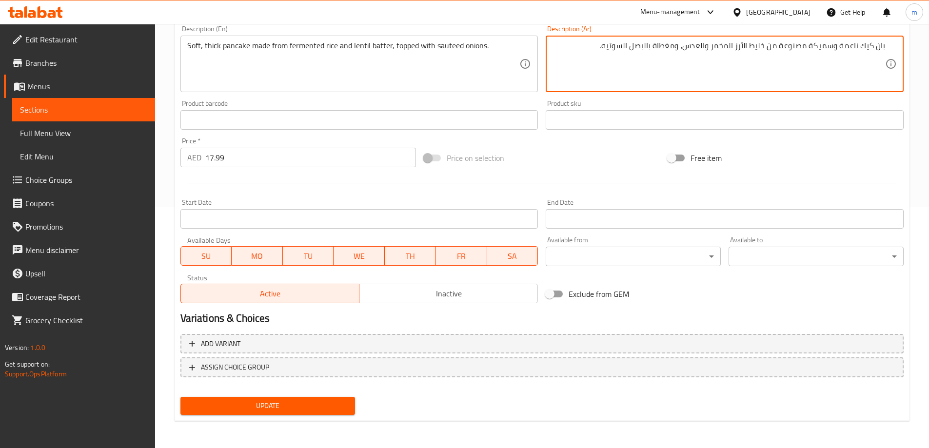
type textarea "بان كيك ناعمة وسميكة مصنوعة من خليط الأرز المخمر والعدس، ومغطاة بالبصل السوتيه."
click at [336, 412] on span "Update" at bounding box center [267, 406] width 159 height 12
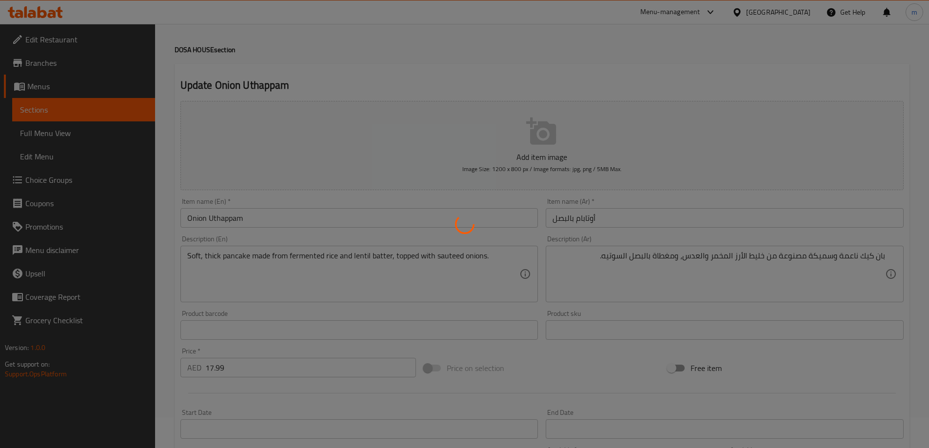
scroll to position [0, 0]
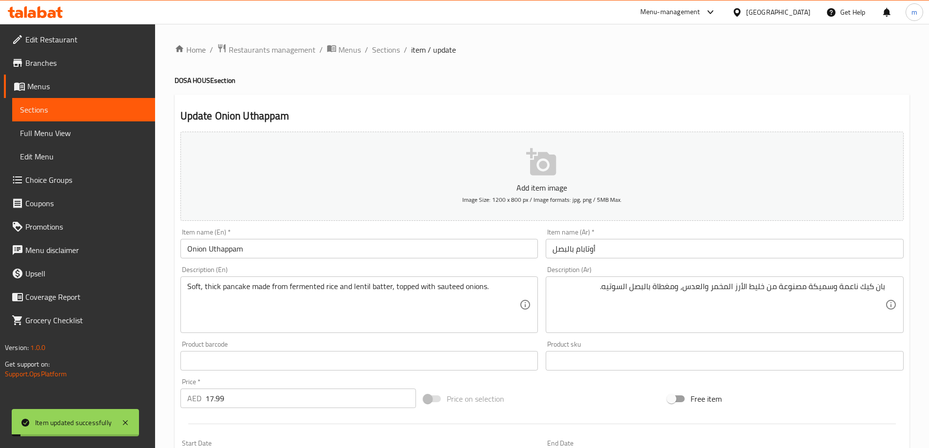
click at [387, 54] on span "Sections" at bounding box center [386, 50] width 28 height 12
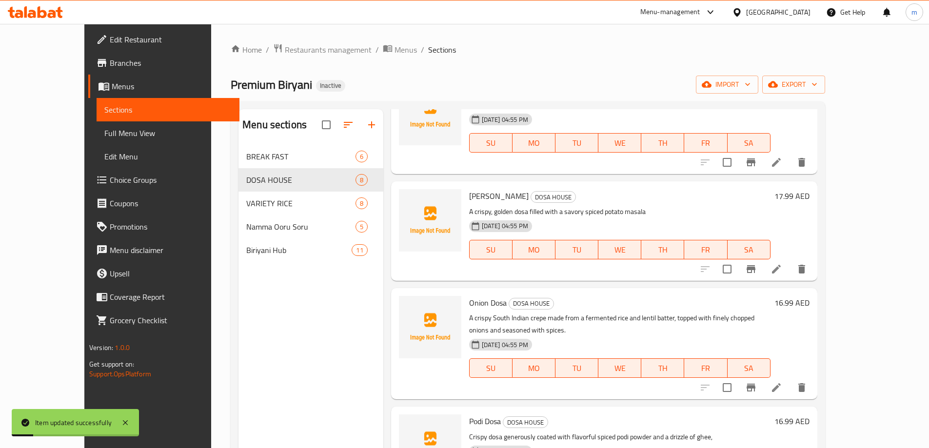
scroll to position [244, 0]
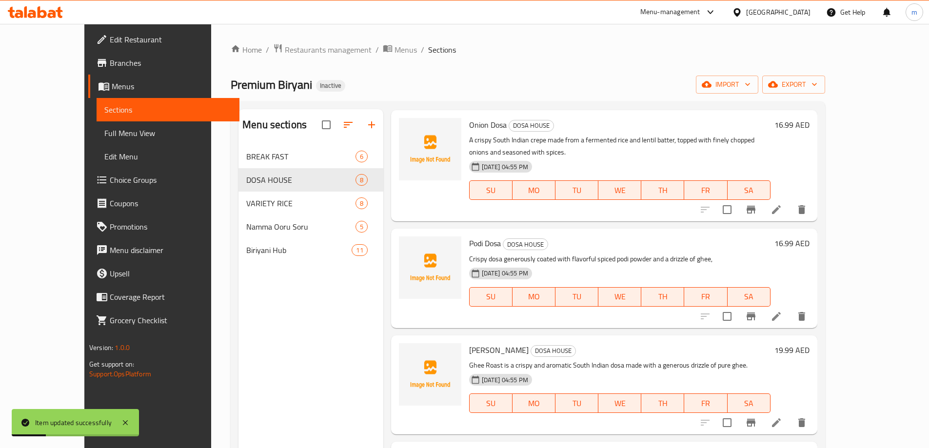
click at [592, 54] on ol "Home / Restaurants management / Menus / Sections" at bounding box center [528, 49] width 594 height 13
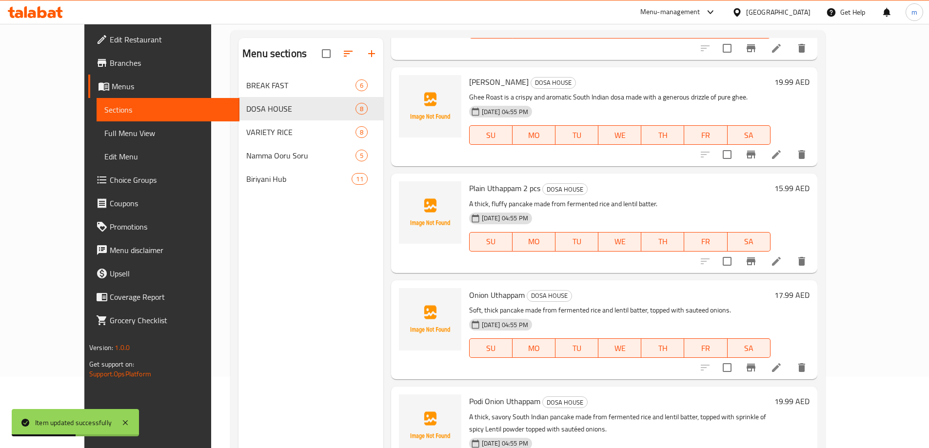
scroll to position [137, 0]
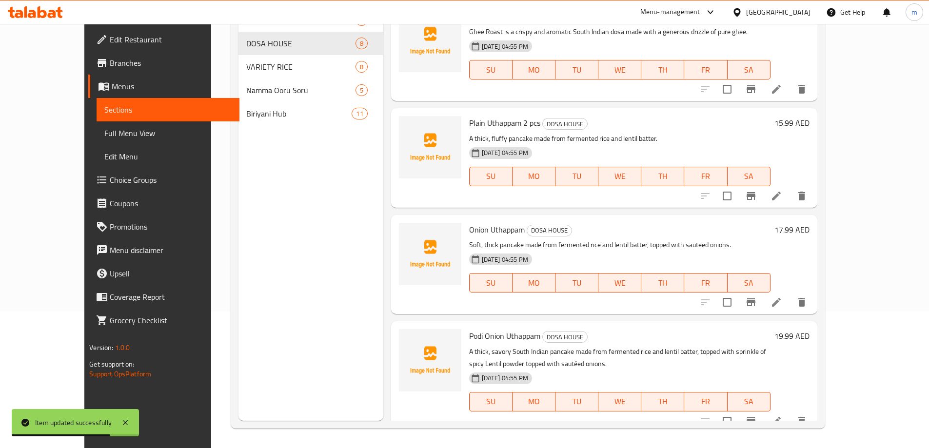
click at [782, 415] on icon at bounding box center [776, 421] width 12 height 12
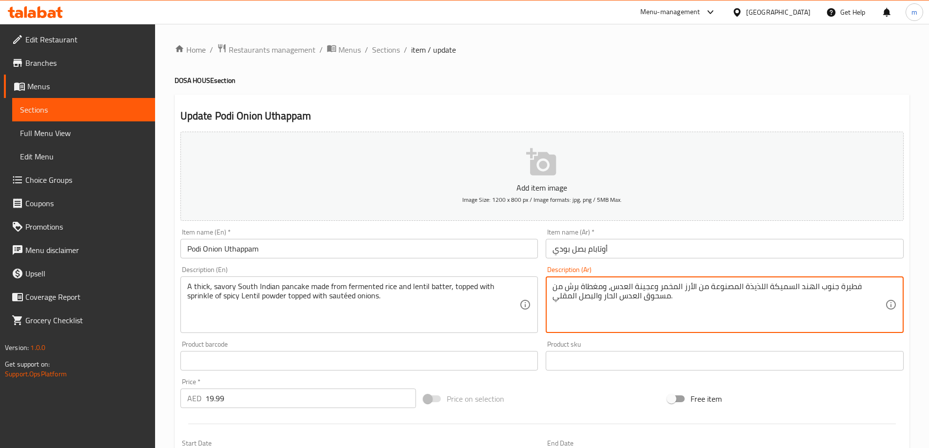
click at [689, 331] on div "فطيرة جنوب الهند السميكة اللذيذة المصنوعة من الأرز المخمر وعجينة العدس، ومغطاة …" at bounding box center [725, 304] width 358 height 57
click at [887, 286] on div "فطيرة جنوب الهند السميكة اللذيذة المصنوعة من الأرز المخمر وعجينة العدس، ومغطاة …" at bounding box center [725, 304] width 358 height 57
click at [879, 286] on textarea "فطيرة جنوب الهند السميكة اللذيذة المصنوعة من الأرز المخمر وعجينة العدس، ومغطاة …" at bounding box center [718, 305] width 333 height 46
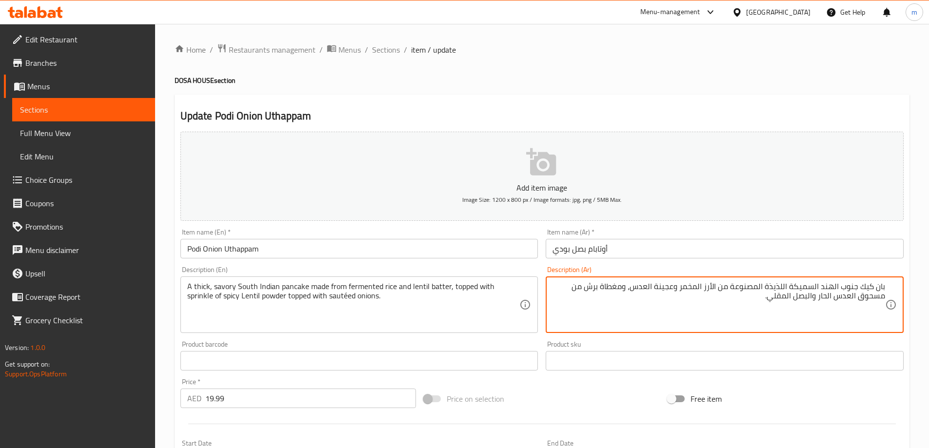
click at [771, 290] on textarea "بان كيك جنوب الهند السميكة اللذيذة المصنوعة من الأرز المخمر وعجينة العدس، ومغطا…" at bounding box center [718, 305] width 333 height 46
click at [720, 288] on textarea "بان كيك جنوب الهند السميكة المالحة المصنوعة من الأرز المخمر وعجينة العدس، ومغطا…" at bounding box center [718, 305] width 333 height 46
click at [717, 291] on textarea "بان كيك جنوب الهند السميكة المالحة المصنوعة من خليط الأرز المخمر وعجينة العدس، …" at bounding box center [718, 305] width 333 height 46
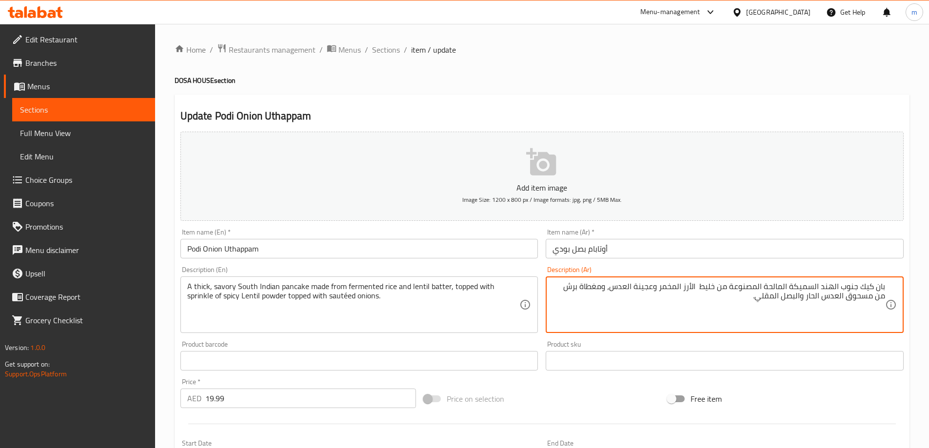
click at [648, 290] on textarea "بان كيك جنوب الهند السميكة المالحة المصنوعة من خليط الأرز المخمر وعجينة العدس، …" at bounding box center [718, 305] width 333 height 46
click at [669, 290] on textarea "بان كيك جنوب الهند السميكة المالحة المصنوعة من خليط الأرز المخمر العدس، ومغطاة …" at bounding box center [718, 305] width 333 height 46
click at [661, 292] on textarea "بان كيك جنوب الهند السميكة المالحة المصنوعة من خليط الأرز والعدس، ومغطاة برش من…" at bounding box center [718, 305] width 333 height 46
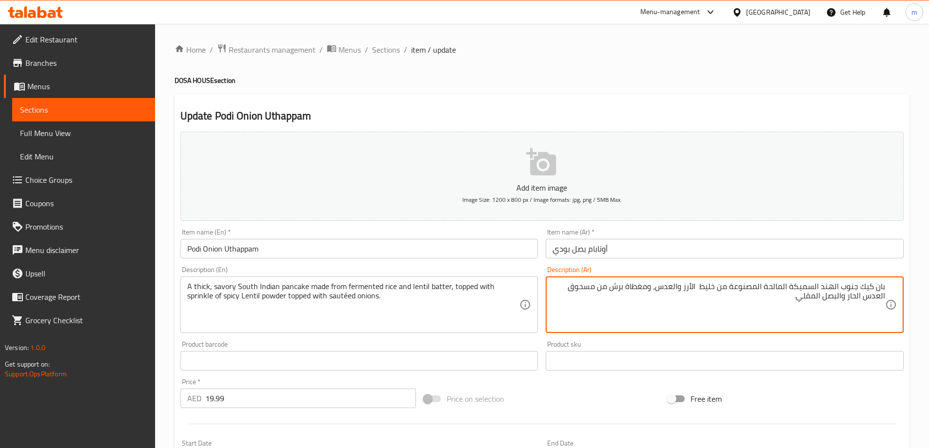
paste textarea "لمخمر"
click at [663, 287] on textarea "بان كيك جنوب الهند السميكة المالحة المصنوعة من خليط الأرز والعدسالمخمر ، ومغطاة…" at bounding box center [718, 305] width 333 height 46
click at [862, 298] on textarea "بان كيك جنوب الهند السميكة المالحة المصنوعة من خليط الأرز والعدس المخمر ، ومغطا…" at bounding box center [718, 305] width 333 height 46
click at [808, 304] on textarea "بان كيك جنوب الهند السميكة المالحة المصنوعة من خليط الأرز والعدس المخمر ، ومغطا…" at bounding box center [718, 305] width 333 height 46
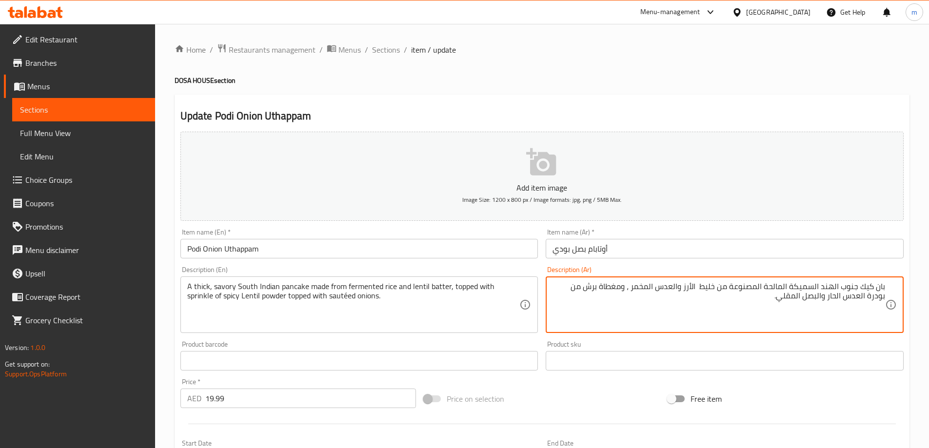
click at [808, 304] on textarea "بان كيك جنوب الهند السميكة المالحة المصنوعة من خليط الأرز والعدس المخمر ، ومغطا…" at bounding box center [718, 305] width 333 height 46
type textarea "بان كيك جنوب الهند السميكة المالحة المصنوعة من خليط الأرز والعدس المخمر ، ومغطا…"
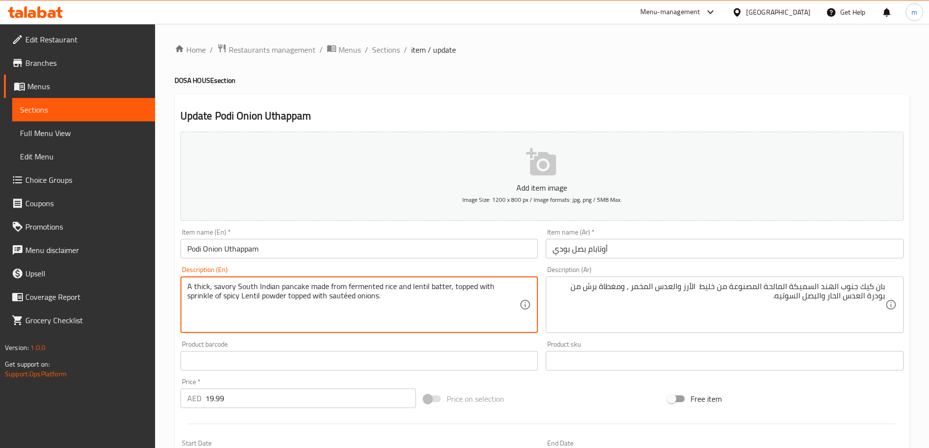
click at [321, 304] on textarea "A thick, savory South Indian pancake made from fermented rice and lentil batter…" at bounding box center [353, 305] width 333 height 46
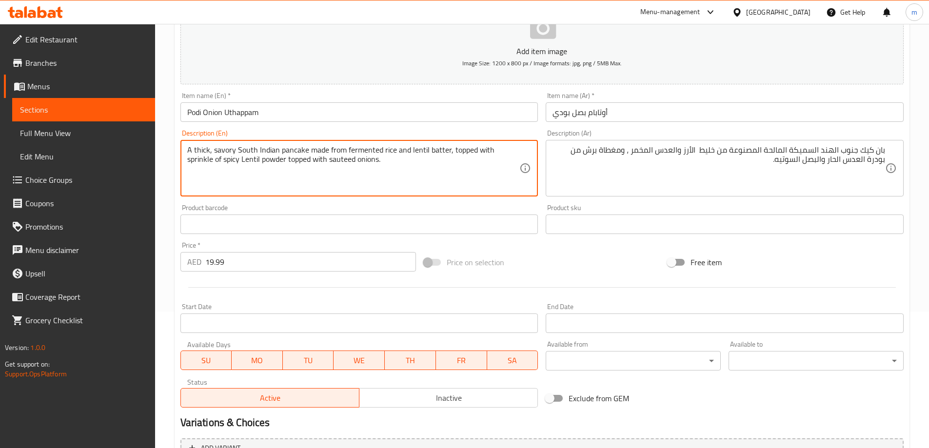
scroll to position [241, 0]
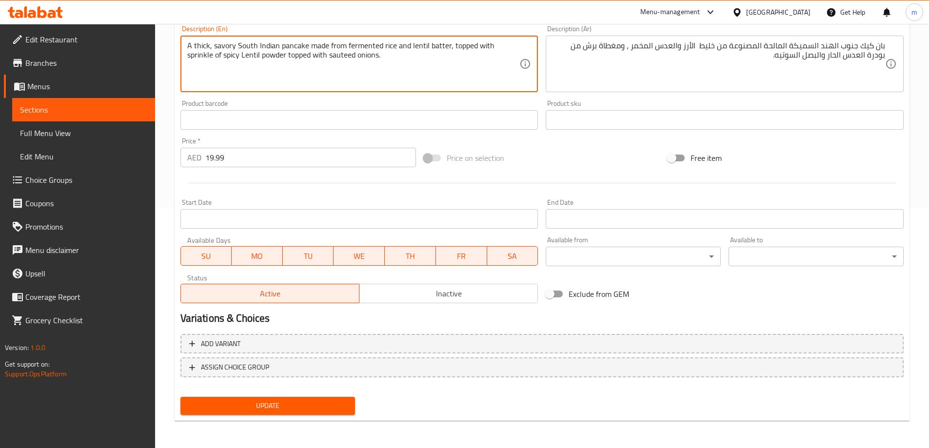
type textarea "A thick, savory South Indian pancake made from fermented rice and lentil batter…"
click at [341, 407] on span "Update" at bounding box center [267, 406] width 159 height 12
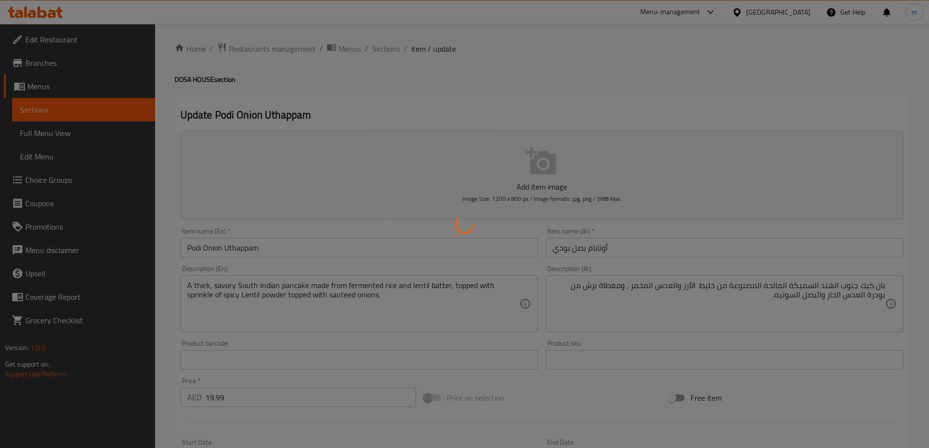
scroll to position [0, 0]
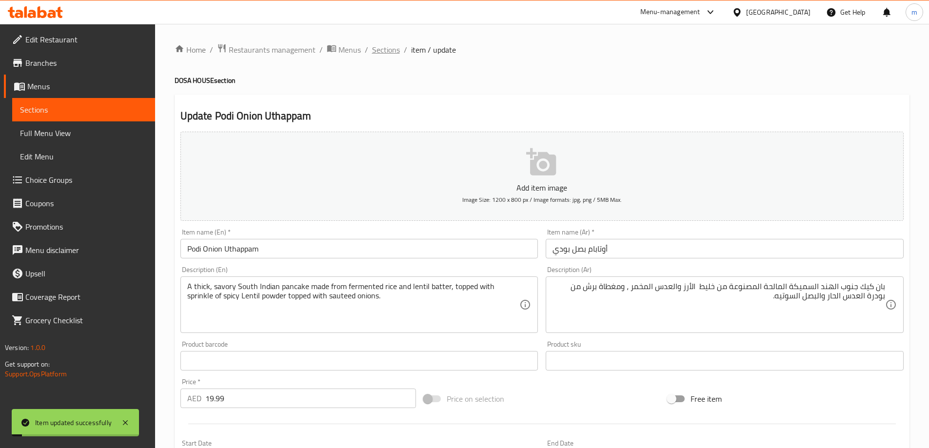
click at [393, 49] on span "Sections" at bounding box center [386, 50] width 28 height 12
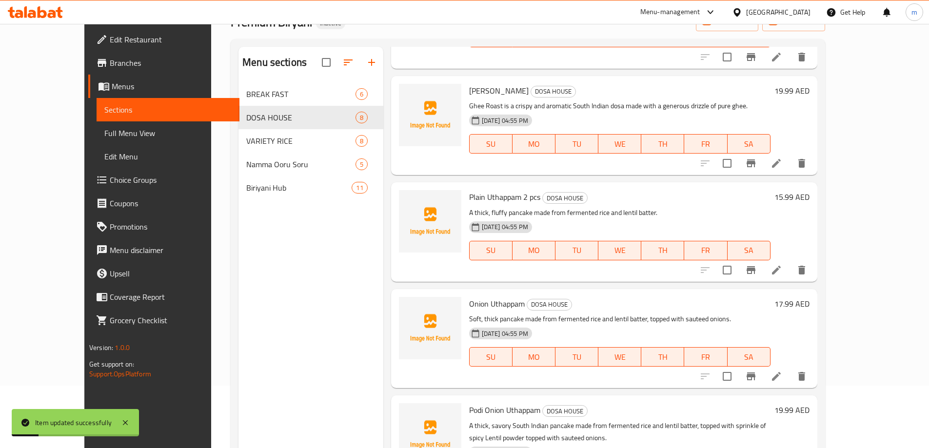
scroll to position [137, 0]
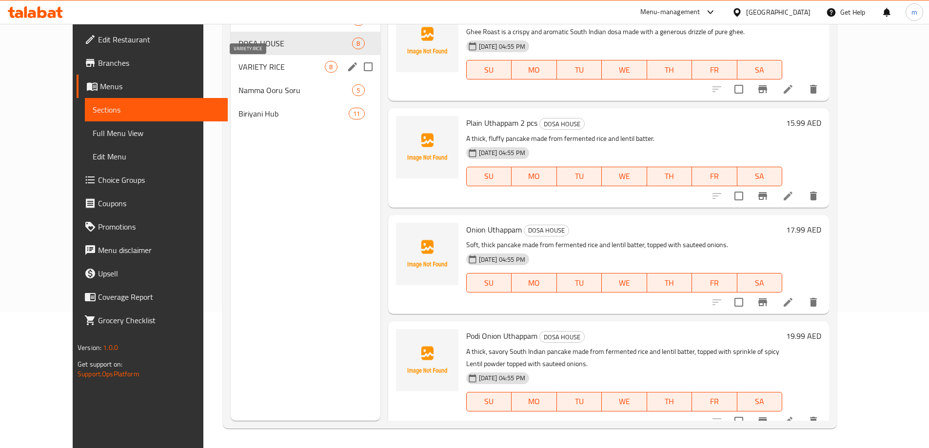
click at [243, 69] on span "VARIETY RICE" at bounding box center [281, 67] width 87 height 12
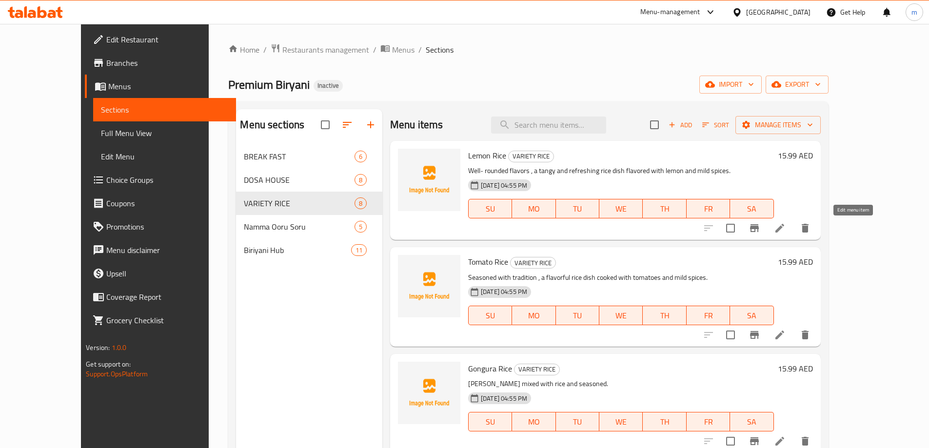
click at [793, 235] on li at bounding box center [779, 228] width 27 height 18
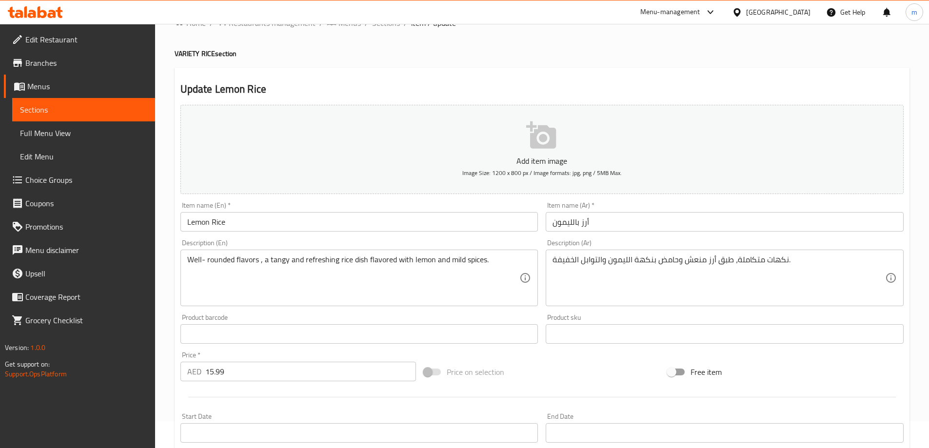
scroll to position [49, 0]
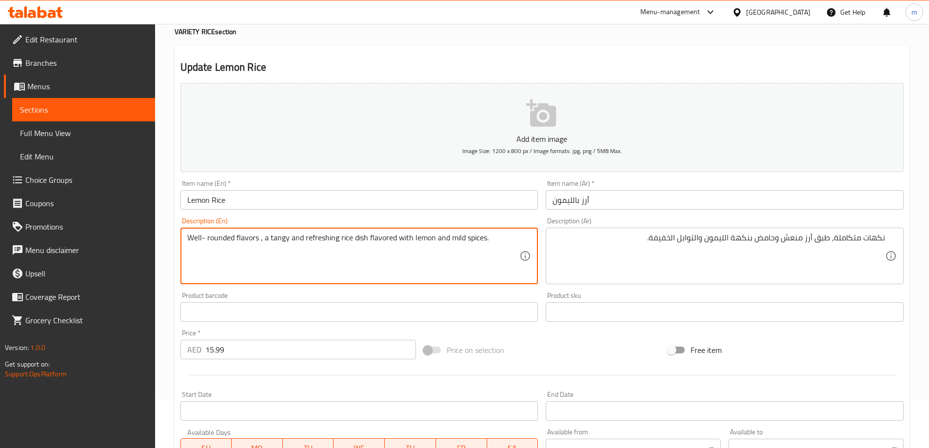
drag, startPoint x: 257, startPoint y: 239, endPoint x: 146, endPoint y: 246, distance: 110.9
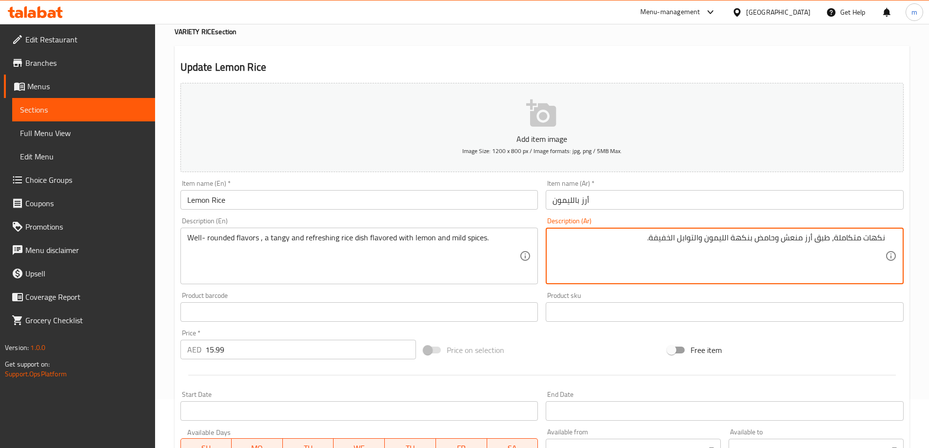
click at [776, 238] on textarea "نكهات متكاملة، طبق أرز منعش وحامض بنكهة الليمون والتوابل الخفيفة." at bounding box center [718, 256] width 333 height 46
click at [667, 240] on textarea "نكهات متكاملة، طبق أرز منعش ,وتانجي بنكهة الليمون والتوابل الخفيفة." at bounding box center [718, 256] width 333 height 46
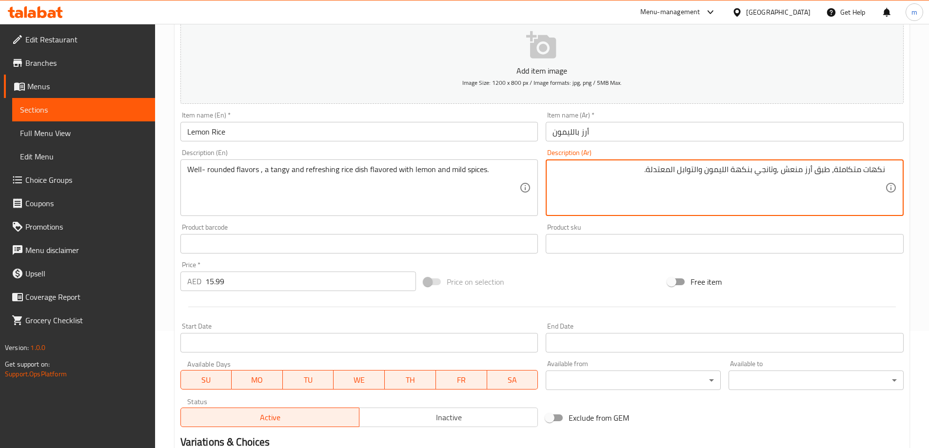
scroll to position [241, 0]
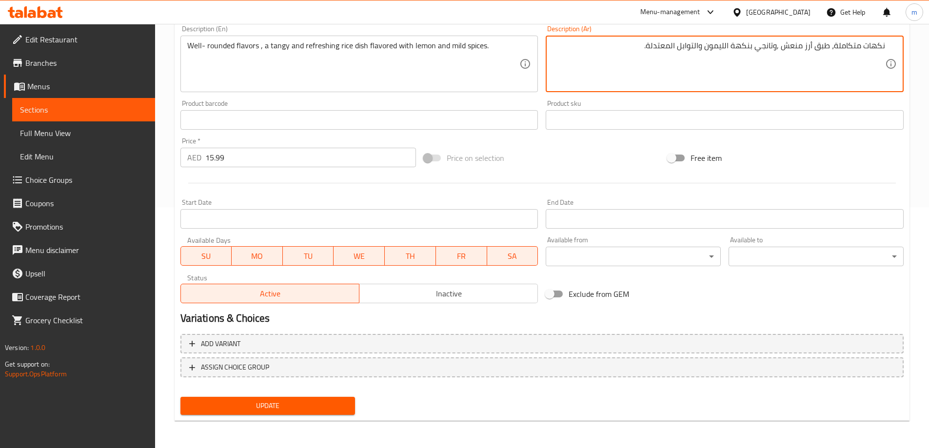
type textarea "نكهات متكاملة، طبق أرز منعش ,وتانجي بنكهة الليمون والتوابل المعتدلة."
click at [326, 415] on div "Update" at bounding box center [268, 406] width 183 height 26
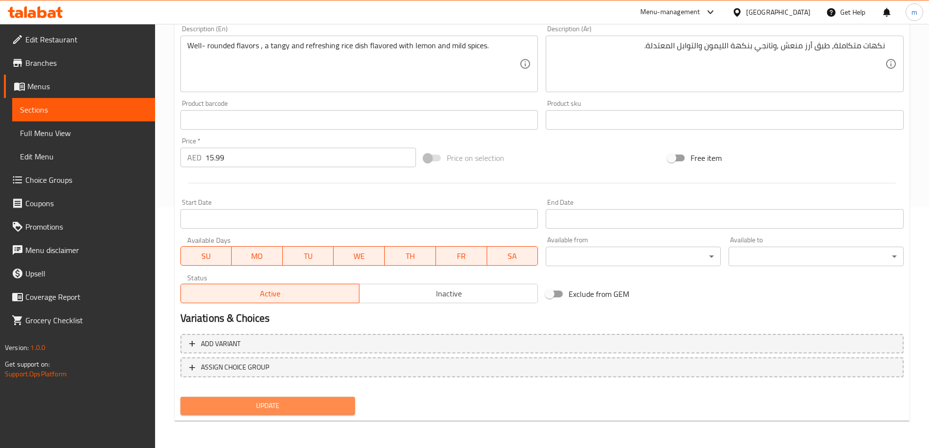
click at [330, 412] on span "Update" at bounding box center [267, 406] width 159 height 12
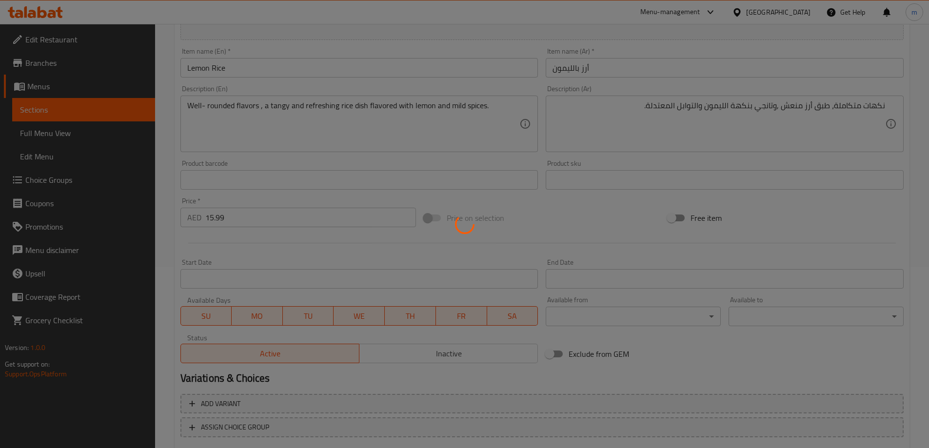
scroll to position [0, 0]
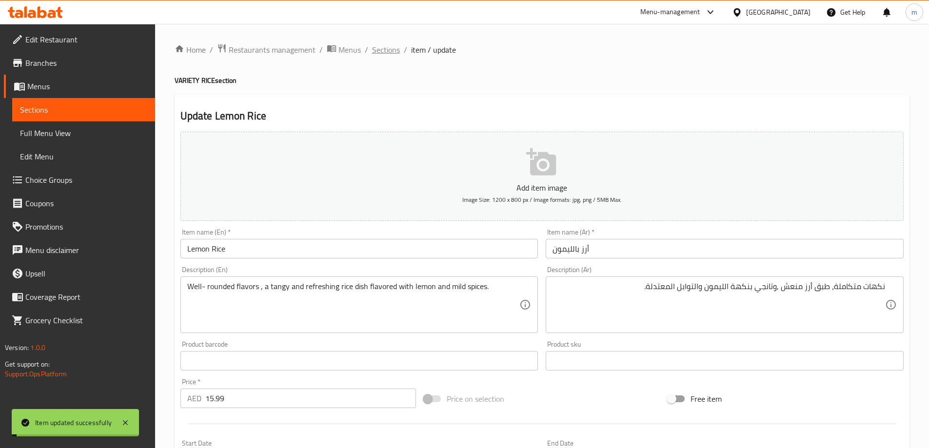
click at [392, 48] on span "Sections" at bounding box center [386, 50] width 28 height 12
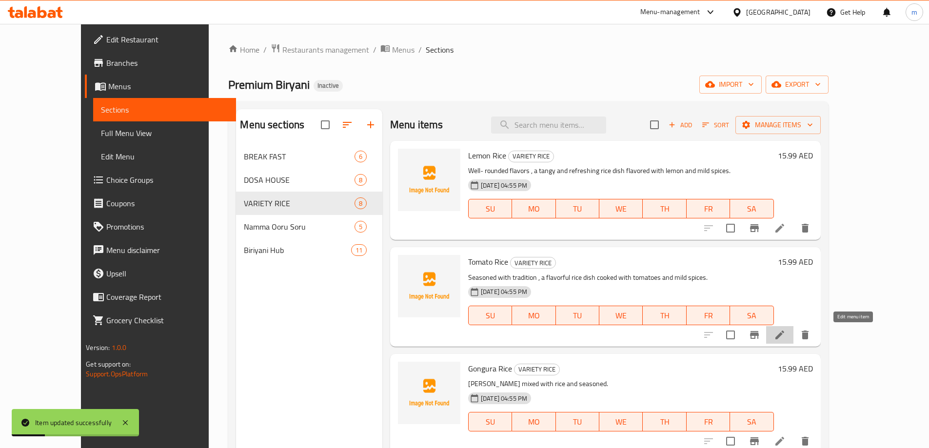
click at [784, 335] on icon at bounding box center [779, 335] width 9 height 9
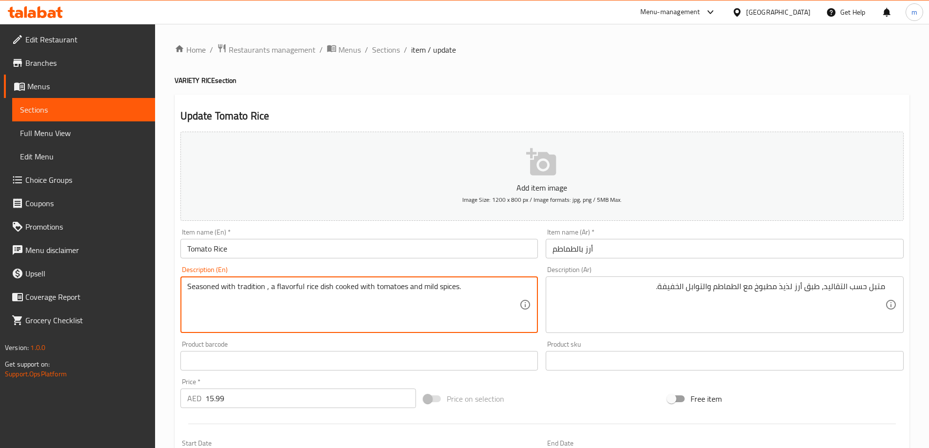
drag, startPoint x: 265, startPoint y: 288, endPoint x: 115, endPoint y: 298, distance: 150.5
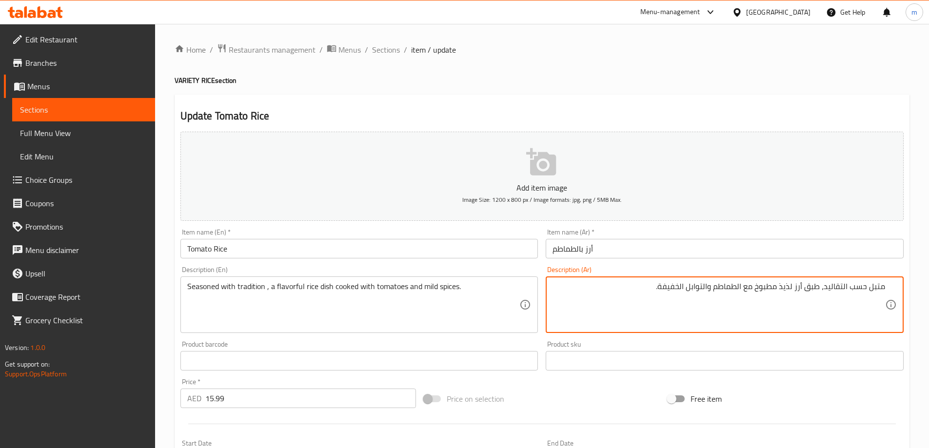
drag, startPoint x: 827, startPoint y: 293, endPoint x: 928, endPoint y: 289, distance: 102.0
paste textarea
drag, startPoint x: 761, startPoint y: 297, endPoint x: 698, endPoint y: 253, distance: 77.0
click at [757, 297] on textarea "متبل حسب التقاليد، طبق أرز لذيذ مطبوخ مع الطماطم والتوابل الخفيفة." at bounding box center [718, 305] width 333 height 46
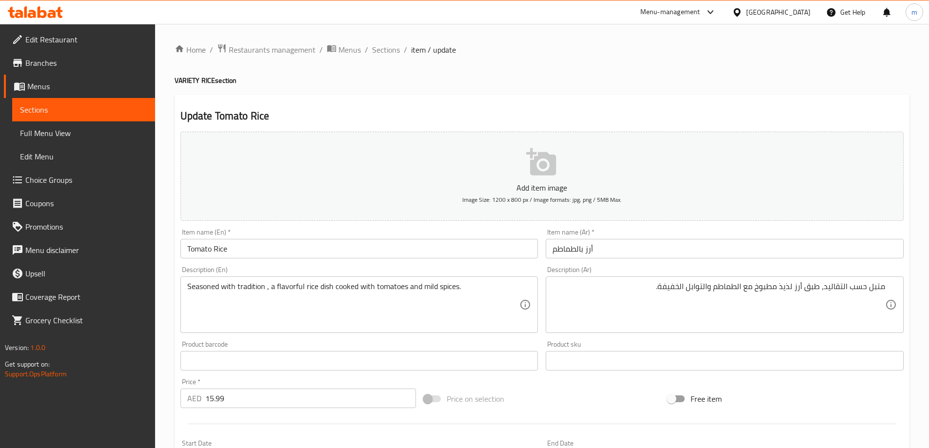
click at [863, 291] on textarea "متبل حسب التقاليد، طبق أرز لذيذ مطبوخ مع الطماطم والتوابل الخفيفة." at bounding box center [718, 305] width 333 height 46
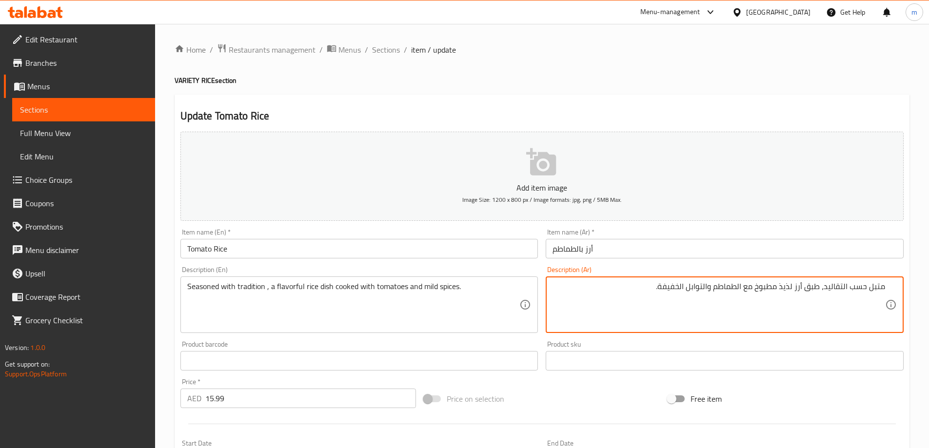
click at [863, 291] on textarea "متبل حسب التقاليد، طبق أرز لذيذ مطبوخ مع الطماطم والتوابل الخفيفة." at bounding box center [718, 305] width 333 height 46
click at [695, 288] on textarea "متبل بالتقاليد، طبق أرز لذيذ مطبوخ مع الطماطم والتوابل الخفيفة." at bounding box center [718, 305] width 333 height 46
click at [695, 289] on textarea "متبل بالتقاليد، طبق أرز لذيذ مطبوخ مع الطماطم والتوابل الخفيفة." at bounding box center [718, 305] width 333 height 46
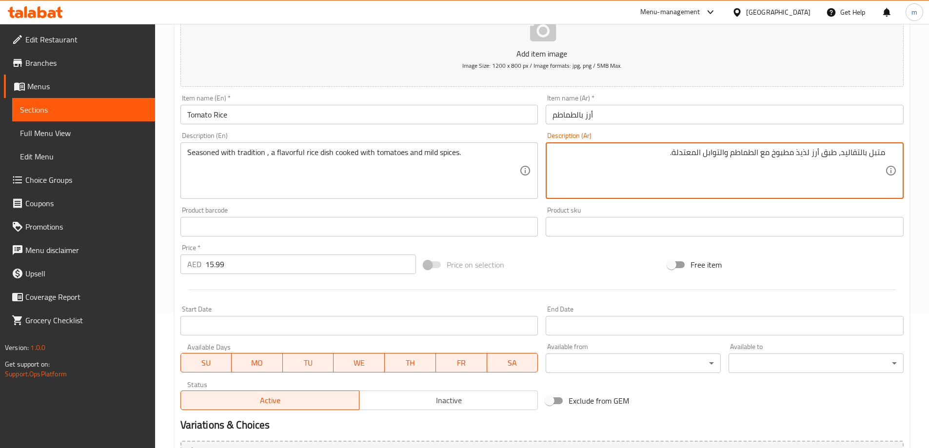
scroll to position [241, 0]
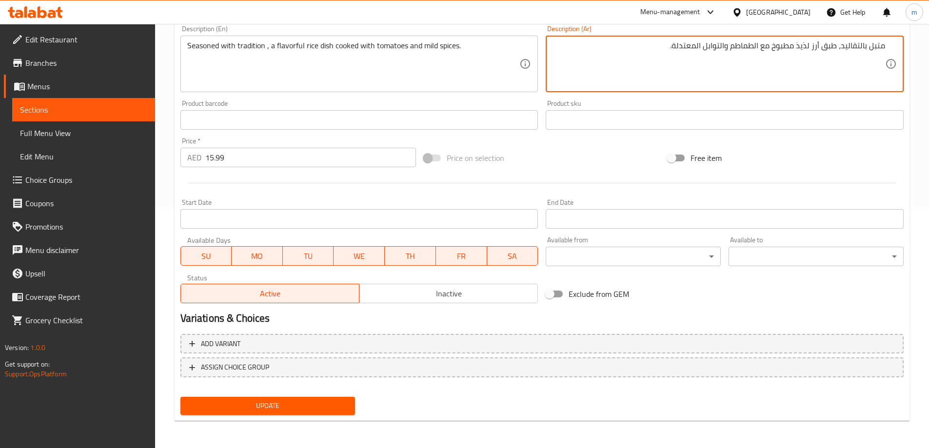
type textarea "متبل بالتقاليد، طبق أرز لذيذ مطبوخ مع الطماطم والتوابل المعتدلة."
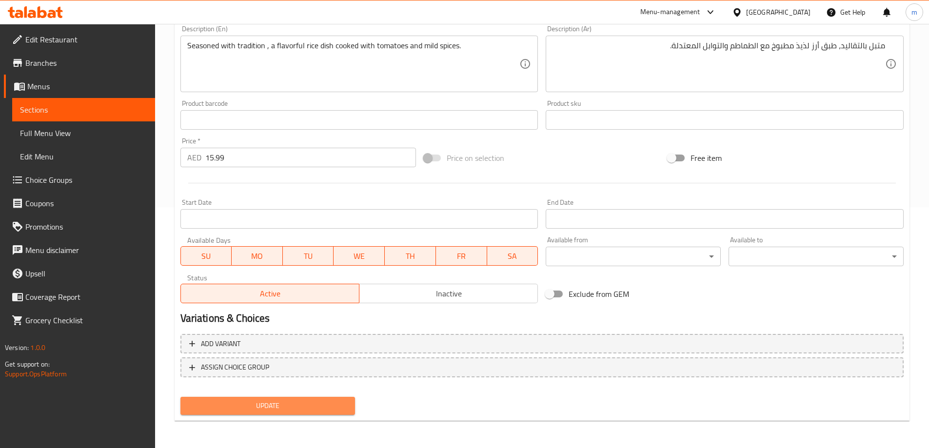
click at [314, 404] on span "Update" at bounding box center [267, 406] width 159 height 12
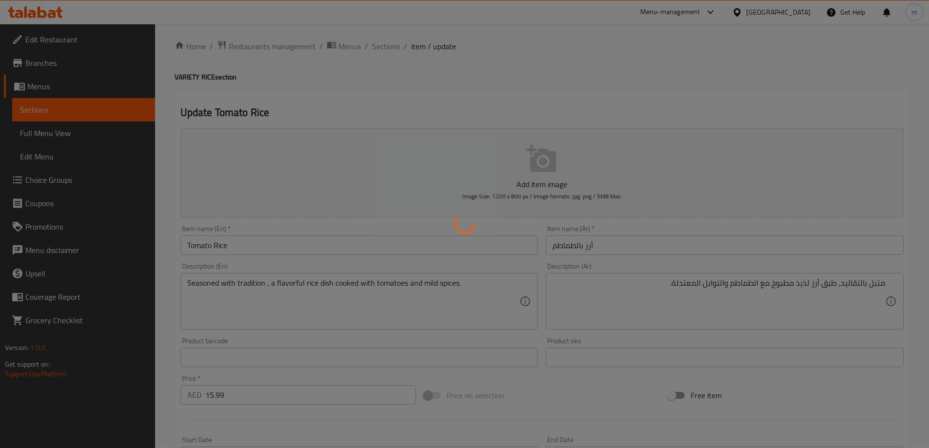
scroll to position [0, 0]
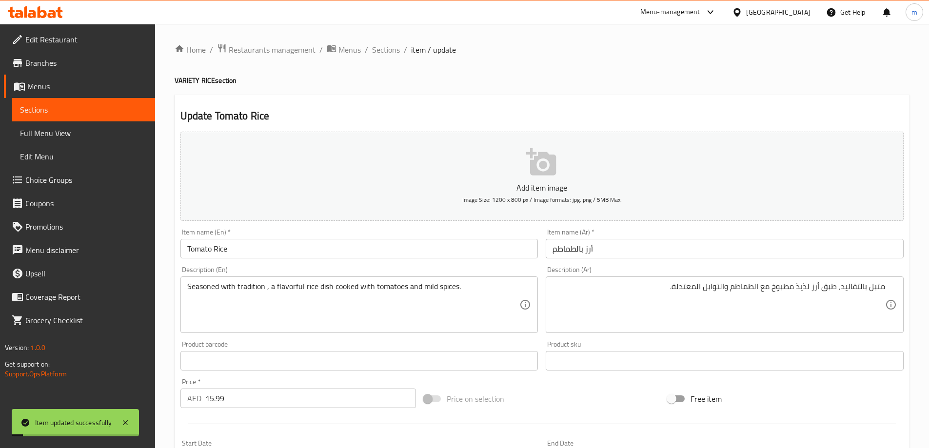
click at [220, 239] on div "Item name (En)   * Tomato Rice Item name (En) *" at bounding box center [359, 244] width 358 height 30
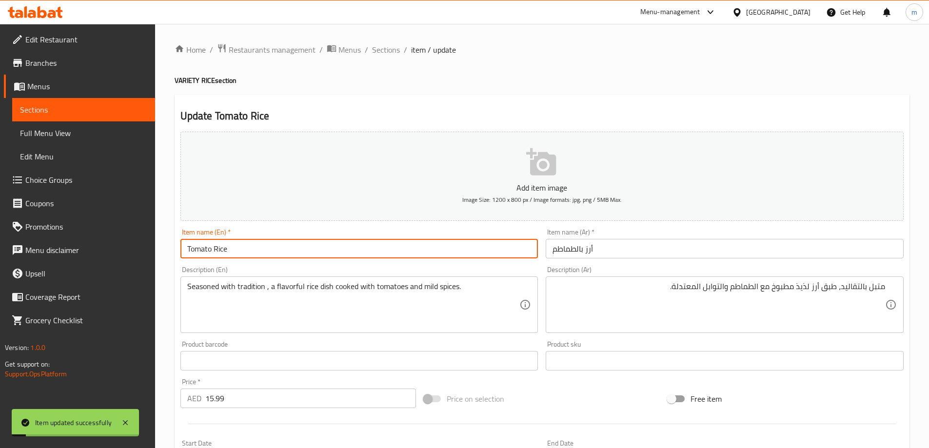
click at [222, 248] on input "Tomato Rice" at bounding box center [359, 249] width 358 height 20
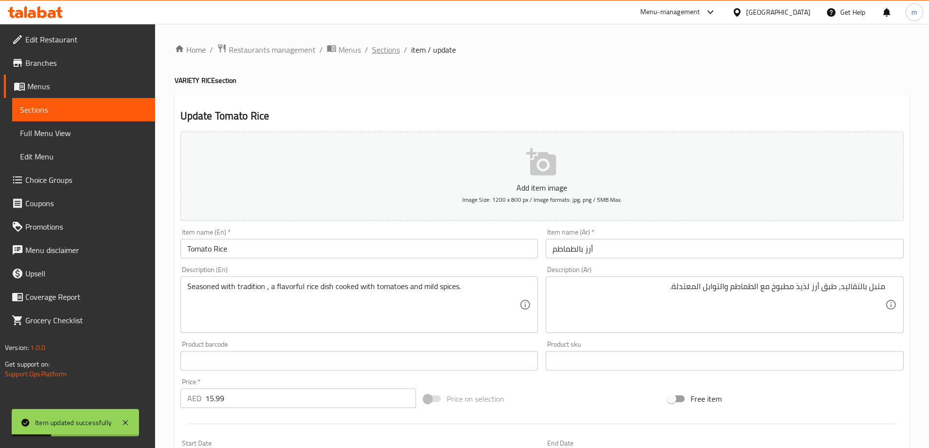
click at [378, 54] on span "Sections" at bounding box center [386, 50] width 28 height 12
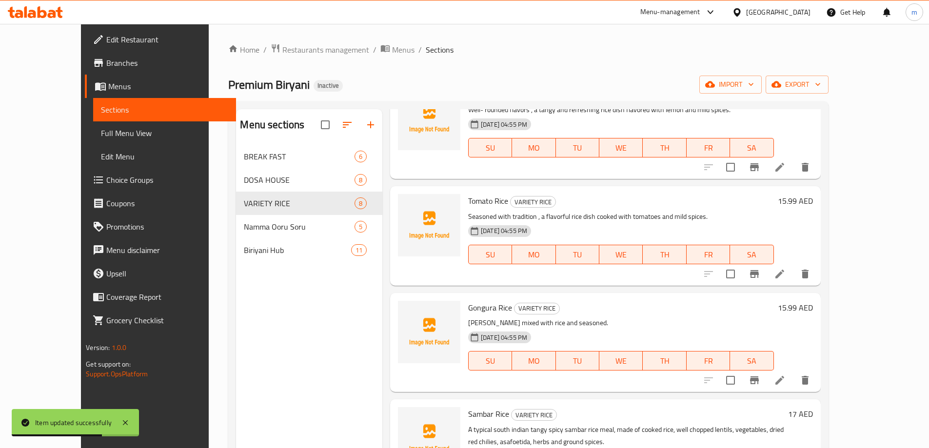
scroll to position [146, 0]
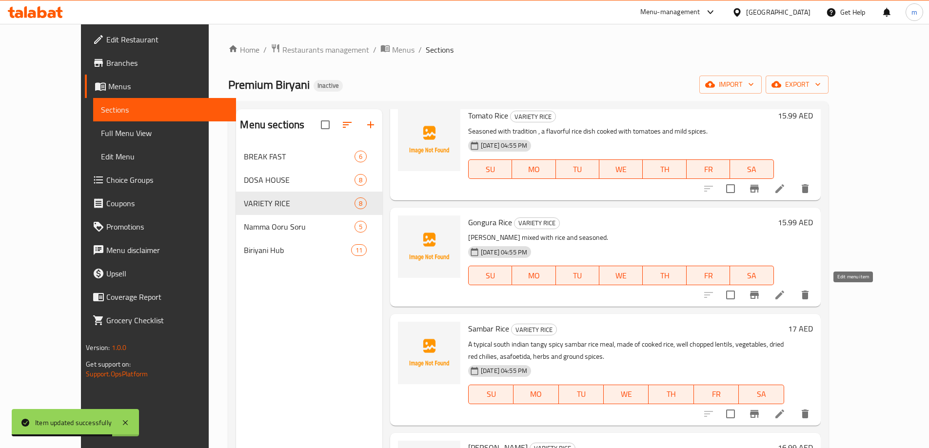
click at [786, 295] on icon at bounding box center [780, 295] width 12 height 12
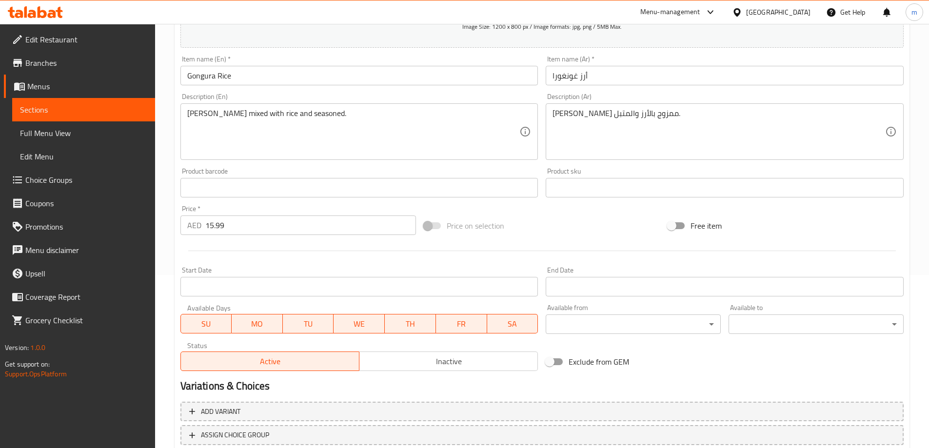
scroll to position [241, 0]
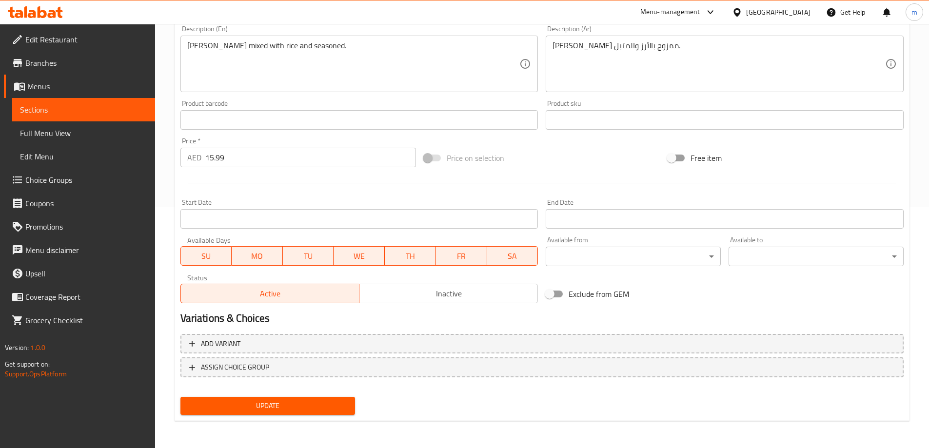
click at [342, 404] on span "Update" at bounding box center [267, 406] width 159 height 12
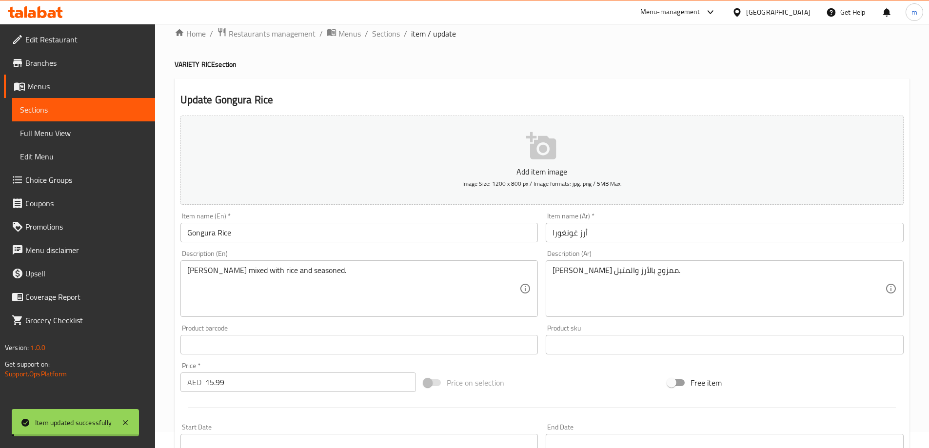
scroll to position [0, 0]
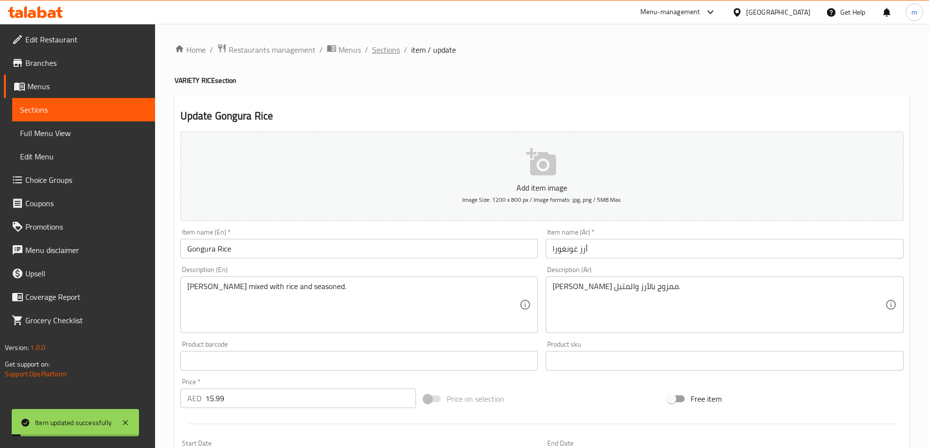
click at [395, 49] on span "Sections" at bounding box center [386, 50] width 28 height 12
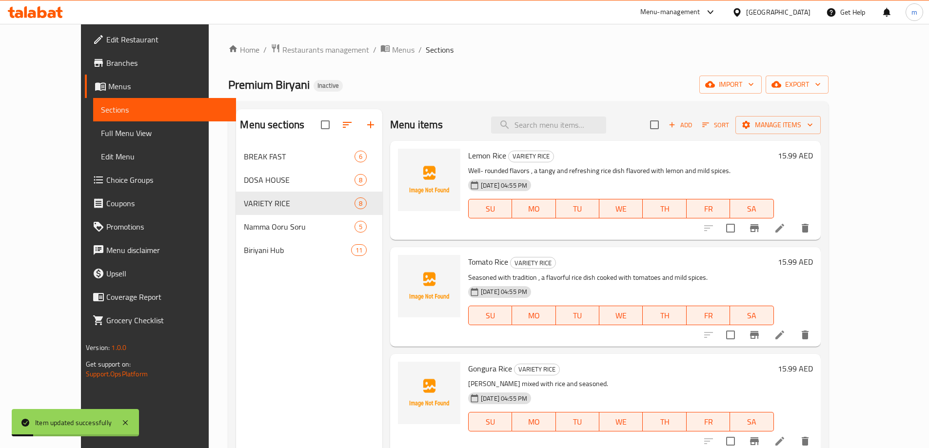
scroll to position [244, 0]
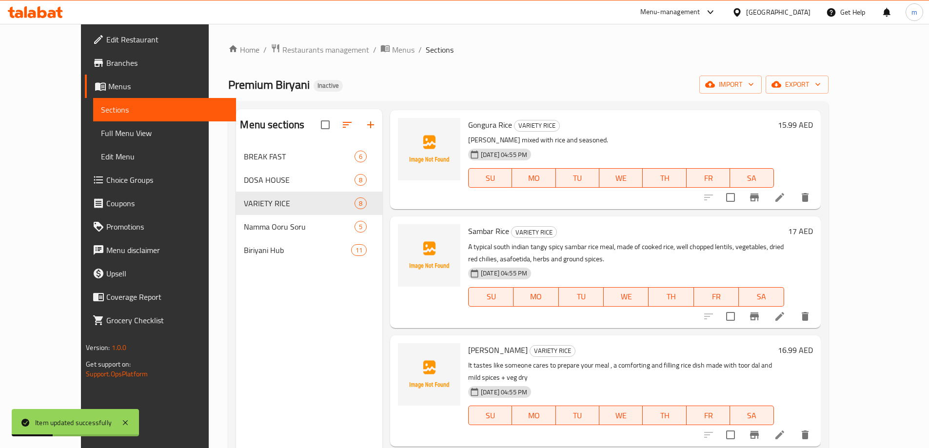
click at [793, 314] on li at bounding box center [779, 317] width 27 height 18
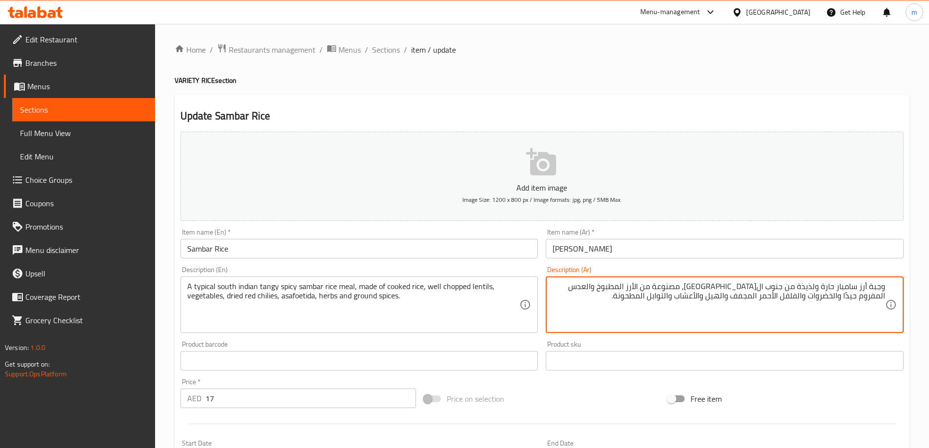
click at [818, 289] on textarea "وجبة أرز سامبار حارة ولذيذة من جنوب الهند، مصنوعة من الأرز المطبوخ والعدس المفر…" at bounding box center [718, 305] width 333 height 46
click at [816, 287] on textarea "وجبة أرز سامبار حارة ولذيذة من جنوب الهند، مصنوعة من الأرز المطبوخ والعدس المفر…" at bounding box center [718, 305] width 333 height 46
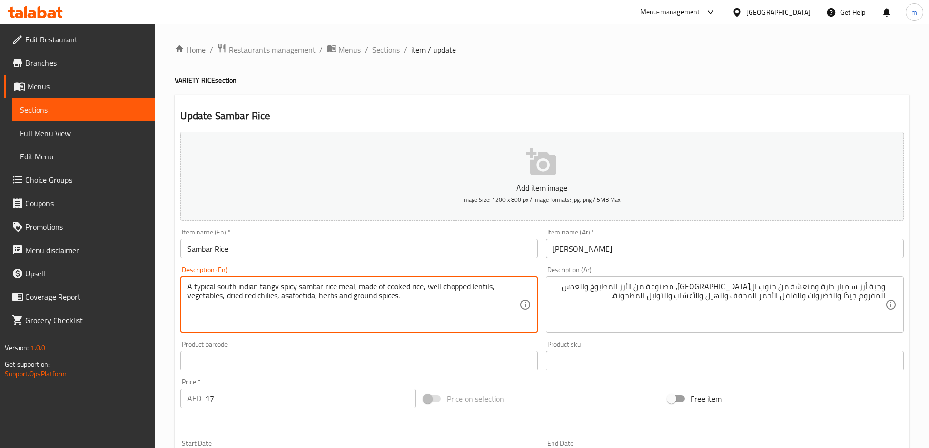
click at [216, 285] on textarea "A typical south indian tangy spicy sambar rice meal, made of cooked rice, well …" at bounding box center [353, 305] width 333 height 46
click at [211, 286] on textarea "A typical south indian tangy spicy sambar rice meal, made of cooked rice, well …" at bounding box center [353, 305] width 333 height 46
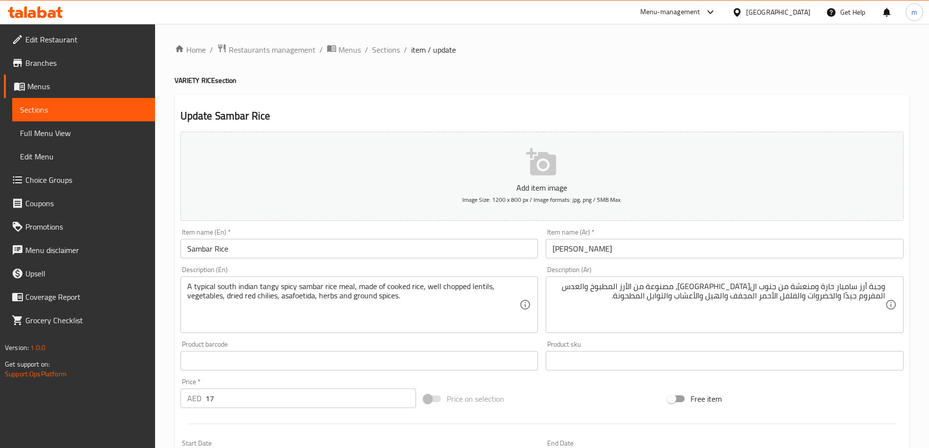
click at [189, 290] on textarea "A typical south indian tangy spicy sambar rice meal, made of cooked rice, well …" at bounding box center [353, 305] width 333 height 46
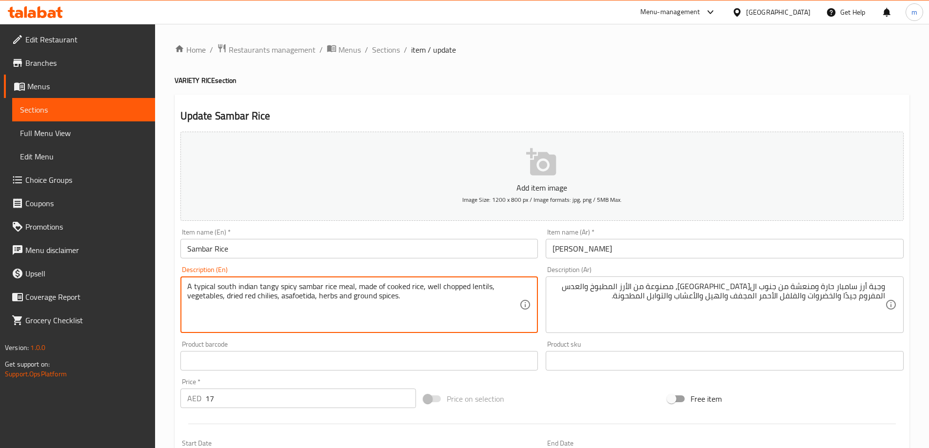
drag, startPoint x: 188, startPoint y: 287, endPoint x: 214, endPoint y: 293, distance: 26.4
click at [214, 293] on textarea "A typical south indian tangy spicy sambar rice meal, made of cooked rice, well …" at bounding box center [353, 305] width 333 height 46
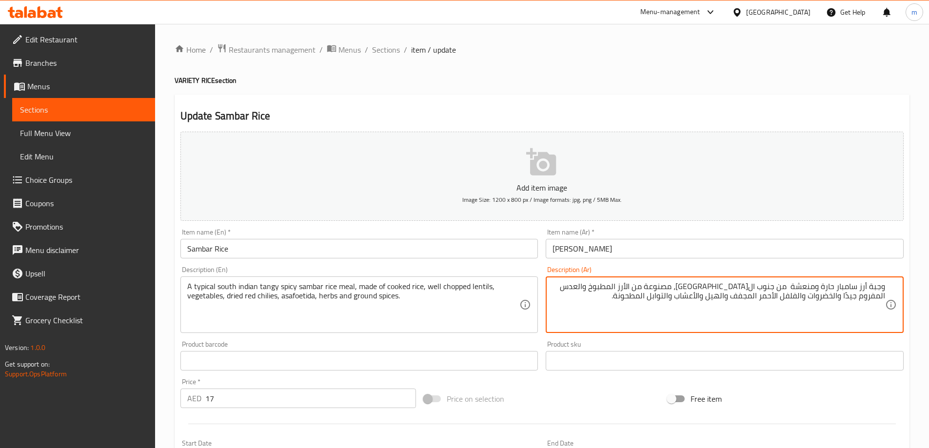
paste textarea "نموذجي"
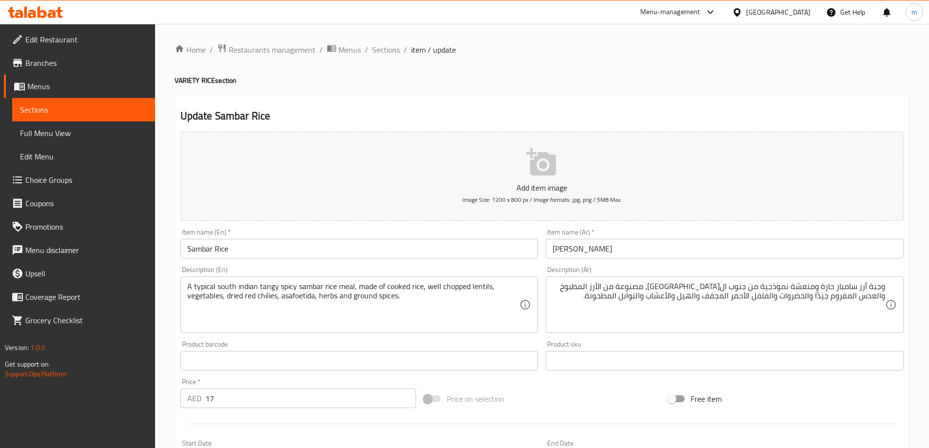
drag, startPoint x: 394, startPoint y: 378, endPoint x: 413, endPoint y: 443, distance: 67.5
click at [413, 443] on div "Add item image Image Size: 1200 x 800 px / Image formats: jpg, png / 5MB Max. I…" at bounding box center [542, 338] width 731 height 420
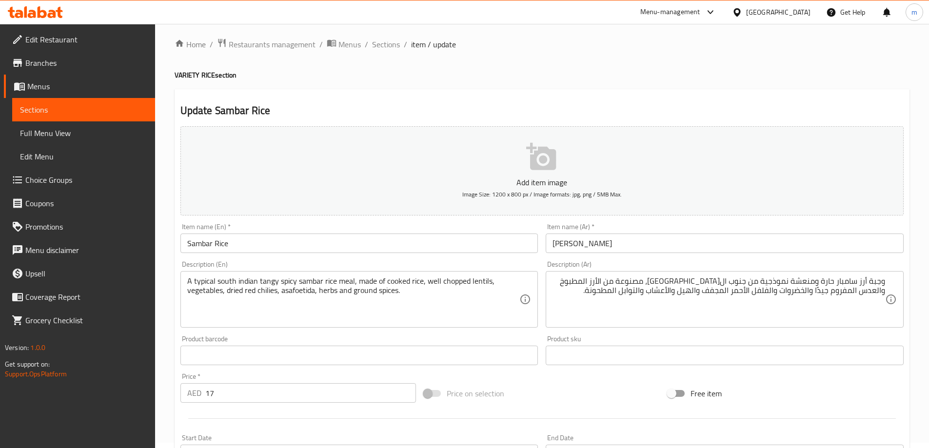
drag, startPoint x: 353, startPoint y: 272, endPoint x: 353, endPoint y: 278, distance: 5.9
click at [353, 278] on div "A typical south indian tangy spicy sambar rice meal, made of cooked rice, well …" at bounding box center [359, 299] width 358 height 57
click at [217, 243] on input "Sambar Rice" at bounding box center [359, 244] width 358 height 20
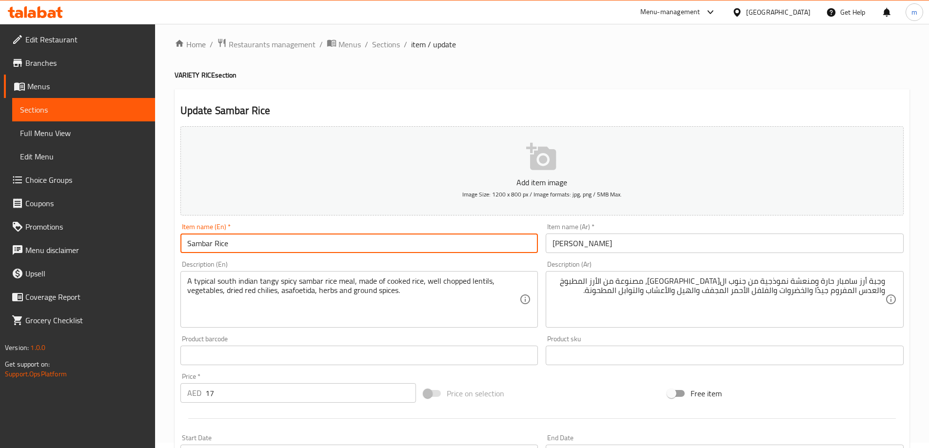
click at [217, 243] on input "Sambar Rice" at bounding box center [359, 244] width 358 height 20
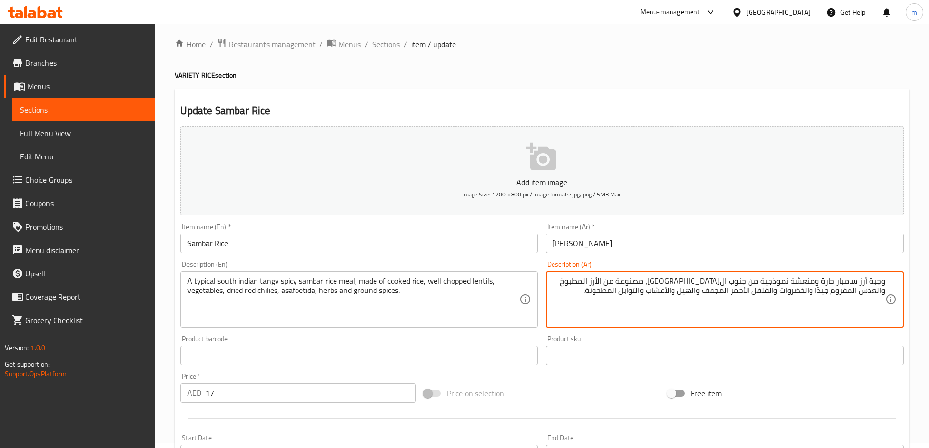
click at [579, 285] on textarea "وجبة أرز سامبار حارة ومنعشة نموذجية من جنوب الهند، مصنوعة من الأرز المطبوخ والع…" at bounding box center [718, 299] width 333 height 46
click at [822, 295] on textarea "وجبة أرز سامبار حارة ومنعشة نموذجية من جنوب الهند، مصنوعة من الأرز المطبوخ والع…" at bounding box center [718, 299] width 333 height 46
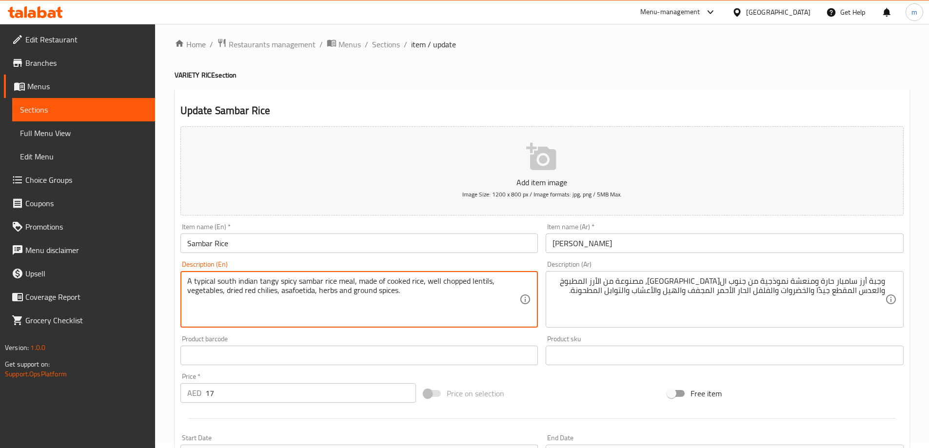
click at [290, 293] on textarea "A typical south indian tangy spicy sambar rice meal, made of cooked rice, well …" at bounding box center [353, 299] width 333 height 46
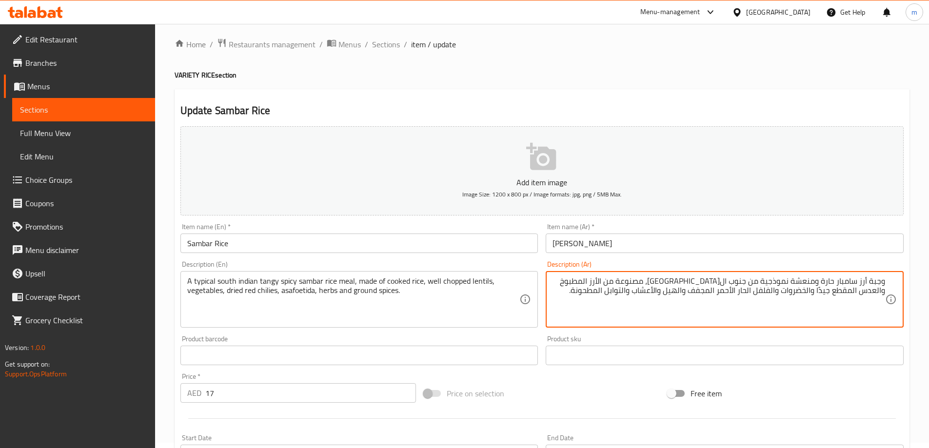
click at [738, 295] on textarea "وجبة أرز سامبار حارة ومنعشة نموذجية من جنوب الهند، مصنوعة من الأرز المطبوخ والع…" at bounding box center [718, 299] width 333 height 46
paste textarea "الحلتيت"
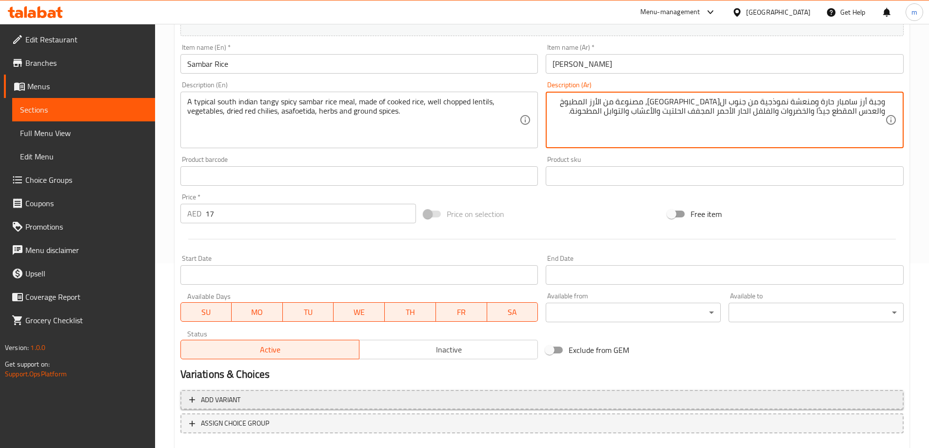
scroll to position [241, 0]
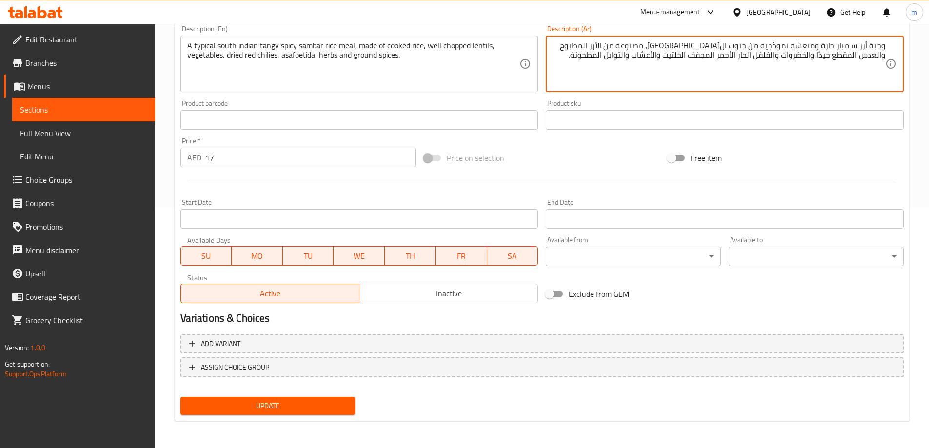
type textarea "وجبة أرز سامبار حارة ومنعشة نموذجية من جنوب ال[GEOGRAPHIC_DATA]، مصنوعة من الأر…"
click at [350, 405] on button "Update" at bounding box center [267, 406] width 175 height 18
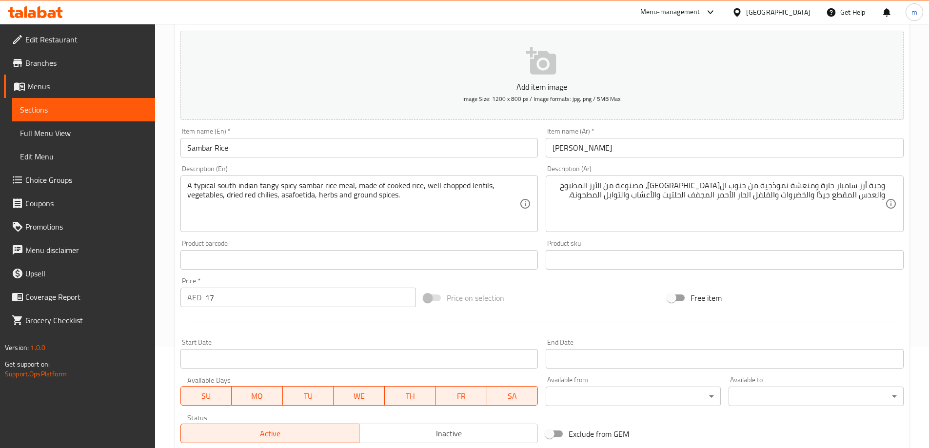
scroll to position [46, 0]
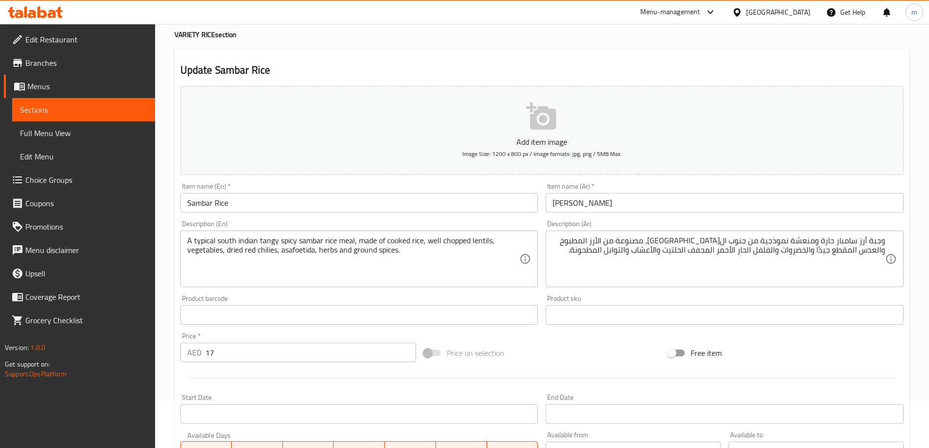
click at [221, 212] on input "Sambar Rice" at bounding box center [359, 203] width 358 height 20
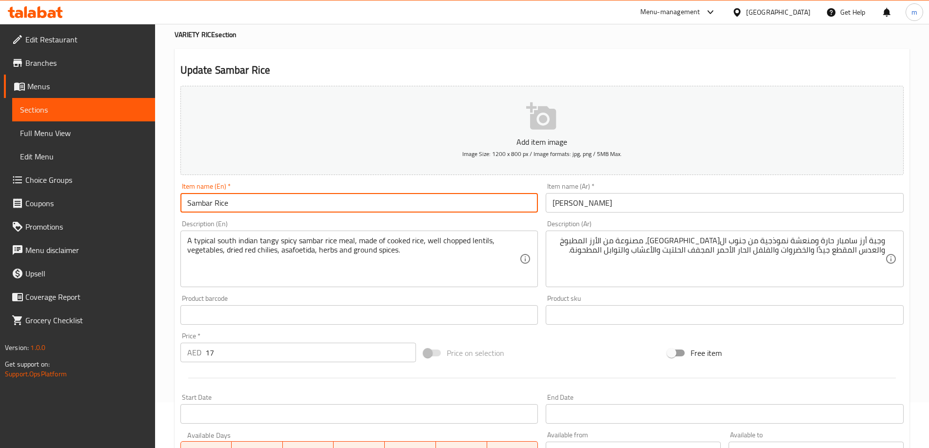
click at [221, 212] on input "Sambar Rice" at bounding box center [359, 203] width 358 height 20
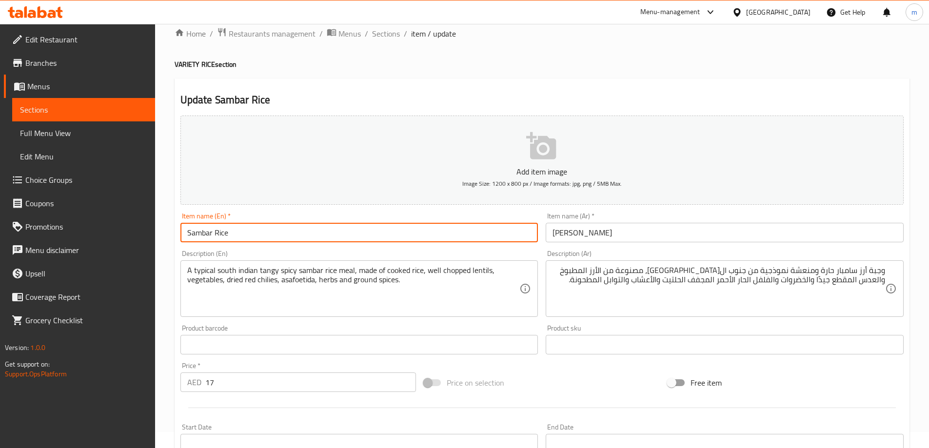
scroll to position [0, 0]
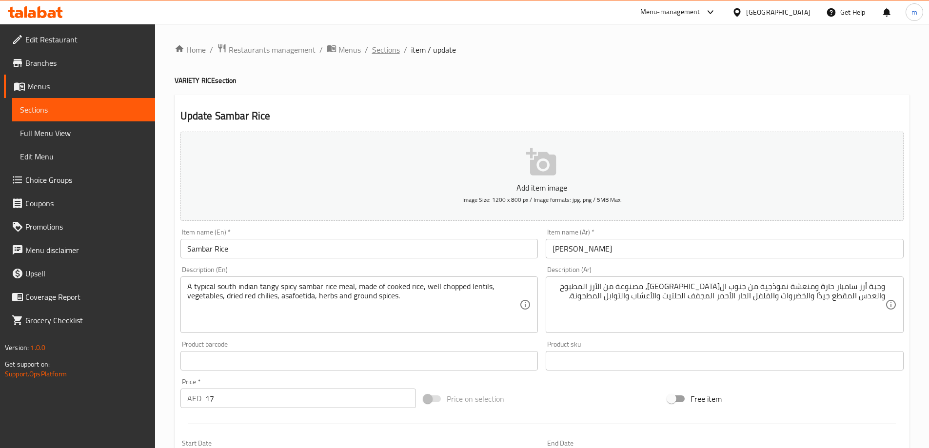
click at [387, 49] on span "Sections" at bounding box center [386, 50] width 28 height 12
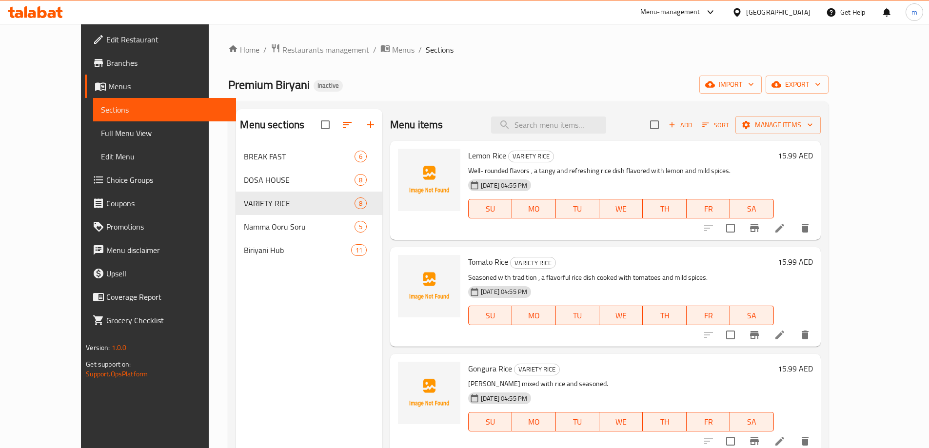
click at [417, 49] on ol "Home / Restaurants management / Menus / Sections" at bounding box center [528, 49] width 600 height 13
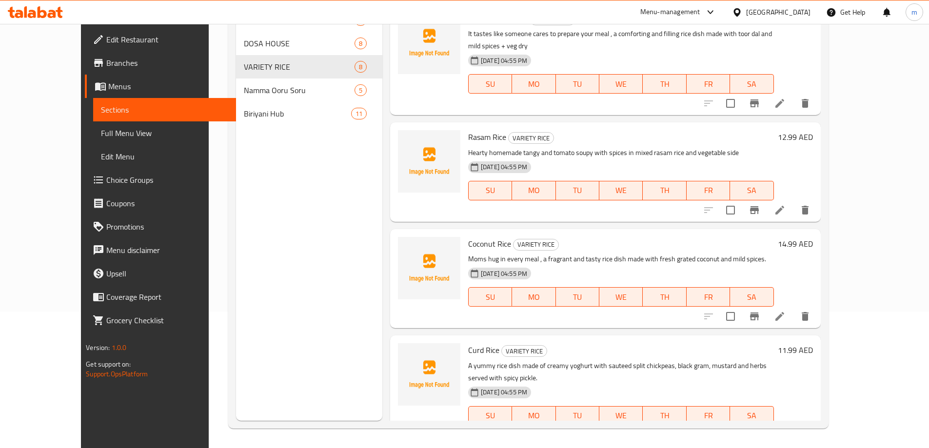
scroll to position [441, 0]
click at [786, 96] on icon at bounding box center [780, 102] width 12 height 12
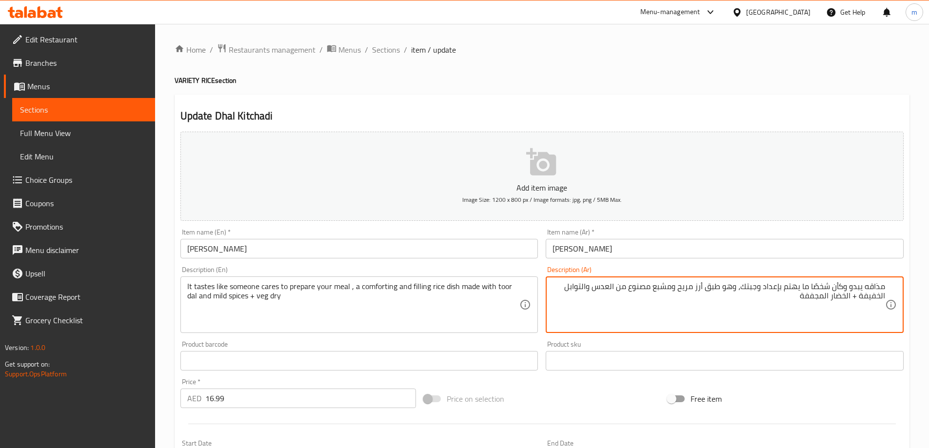
drag, startPoint x: 738, startPoint y: 292, endPoint x: 965, endPoint y: 283, distance: 227.4
click at [928, 283] on html "​ Menu-management United Arab Emirates Get Help m Edit Restaurant Branches Menu…" at bounding box center [464, 224] width 929 height 448
type textarea "وهو طبق أرز مريح ومشبع مصنوع من العدس والتوابل الخفيفة + الخضار المجففة"
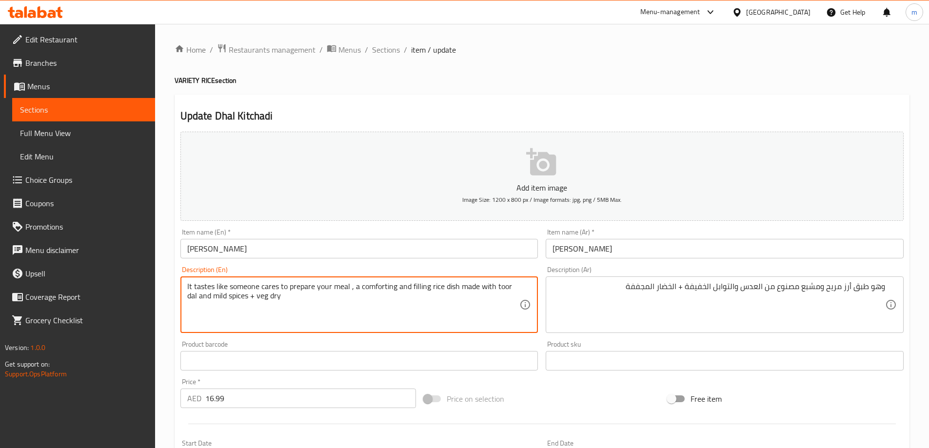
drag, startPoint x: 351, startPoint y: 290, endPoint x: 79, endPoint y: 290, distance: 271.6
click at [339, 287] on textarea "a comforting and filling rice dish made with toor dal and mild spices + veg dry" at bounding box center [353, 305] width 333 height 46
drag, startPoint x: 331, startPoint y: 289, endPoint x: 355, endPoint y: 295, distance: 25.1
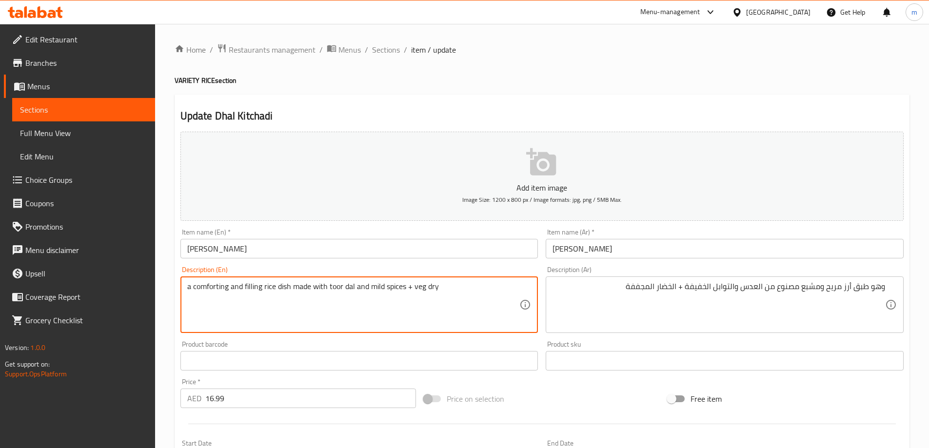
click at [355, 295] on textarea "a comforting and filling rice dish made with toor dal and mild spices + veg dry" at bounding box center [353, 305] width 333 height 46
type textarea "a comforting and filling rice dish made with toor dal and mild spices + veg dry"
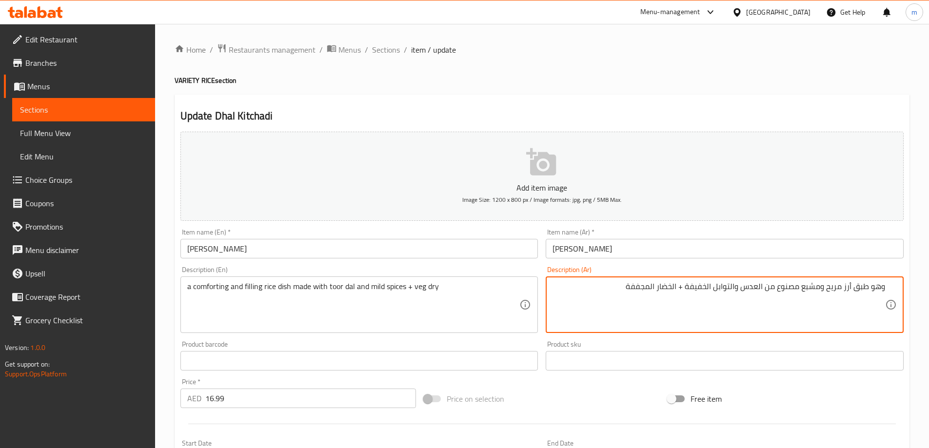
click at [756, 291] on textarea "وهو طبق أرز مريح ومشبع مصنوع من العدس والتوابل الخفيفة + الخضار المجففة" at bounding box center [718, 305] width 333 height 46
paste textarea "ور دال"
click at [702, 286] on textarea "وهو طبق أرز مريح ومشبع مصنوع من تور دال والتوابل الخفيفة + الخضار المجففة" at bounding box center [718, 305] width 333 height 46
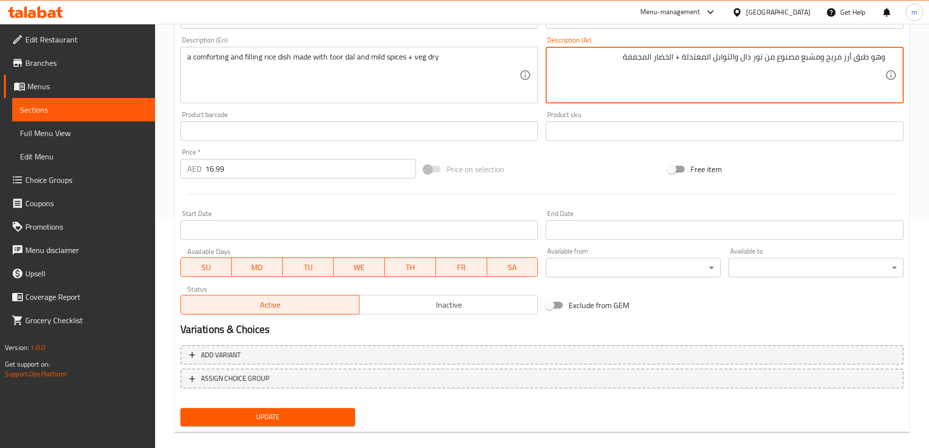
scroll to position [241, 0]
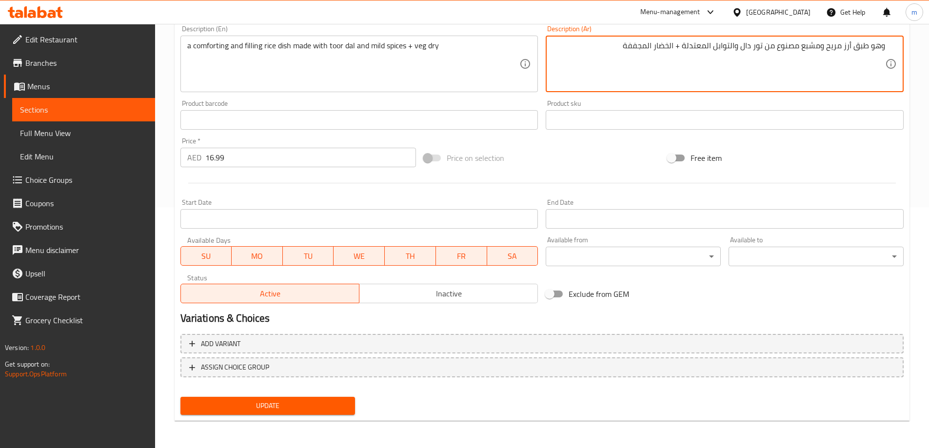
type textarea "وهو طبق أرز مريح ومشبع مصنوع من تور دال والتوابل المعتدلة + الخضار المجففة"
click at [285, 406] on span "Update" at bounding box center [267, 406] width 159 height 12
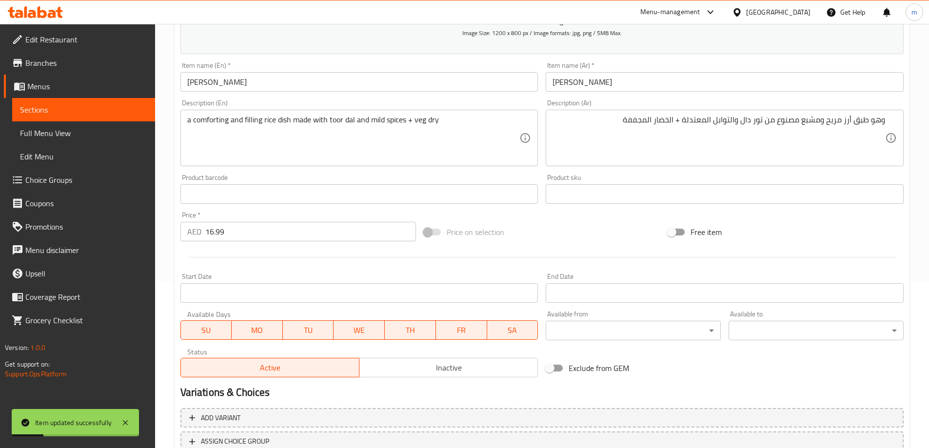
scroll to position [0, 0]
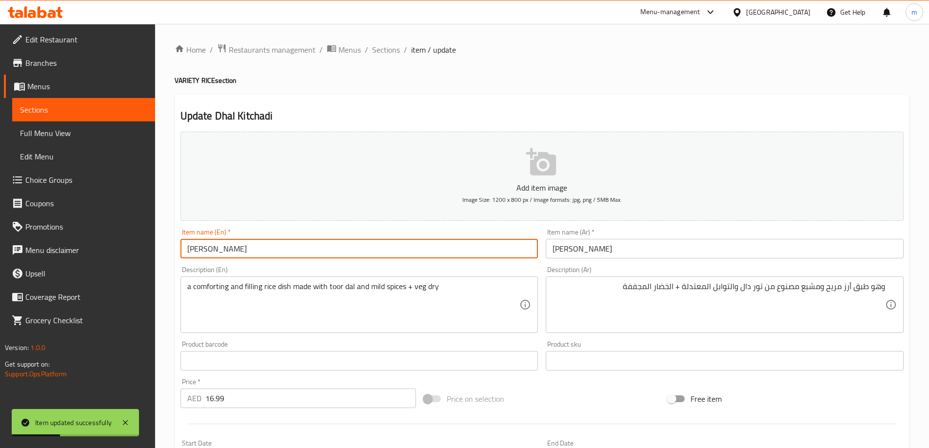
click at [261, 245] on input "[PERSON_NAME]" at bounding box center [359, 249] width 358 height 20
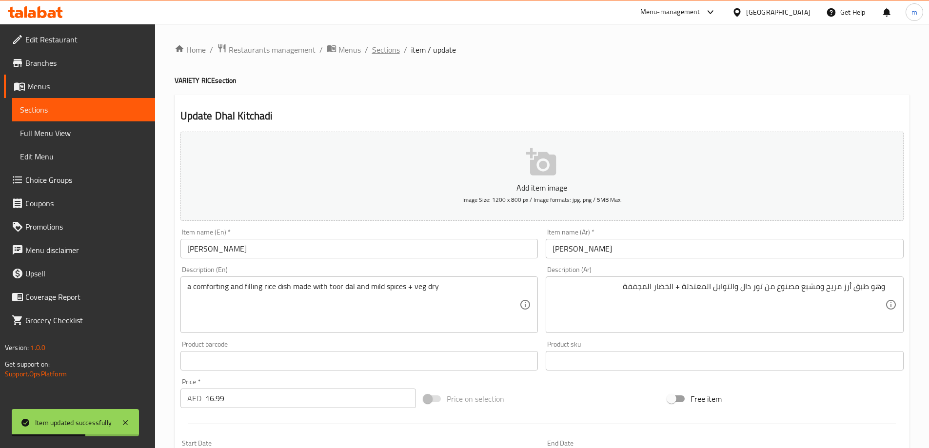
click at [393, 53] on span "Sections" at bounding box center [386, 50] width 28 height 12
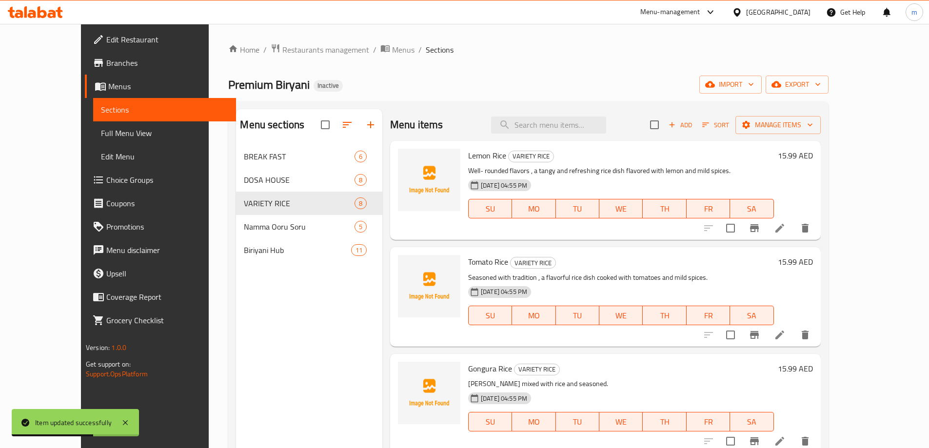
click at [536, 135] on div "Menu items Add Sort Manage items" at bounding box center [605, 125] width 431 height 32
click at [540, 130] on input "search" at bounding box center [548, 125] width 115 height 17
paste input "[PERSON_NAME]"
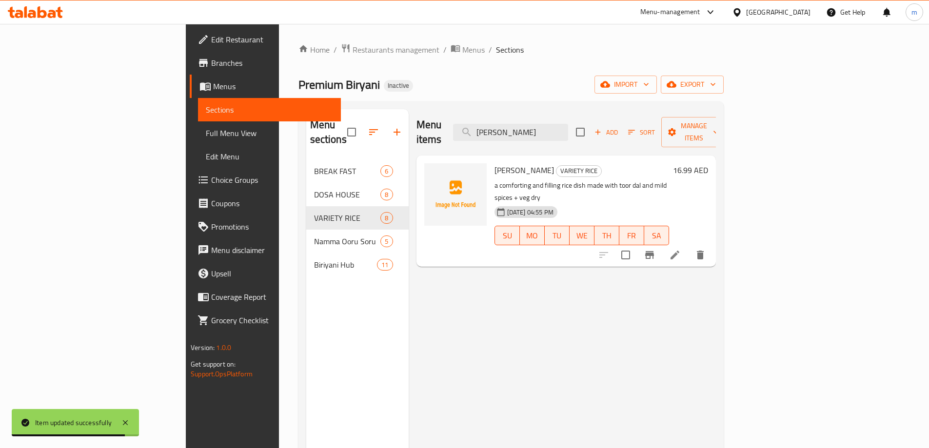
type input "[PERSON_NAME]"
click at [584, 65] on div "Home / Restaurants management / Menus / Sections Premium Biryani Inactive impor…" at bounding box center [510, 304] width 425 height 522
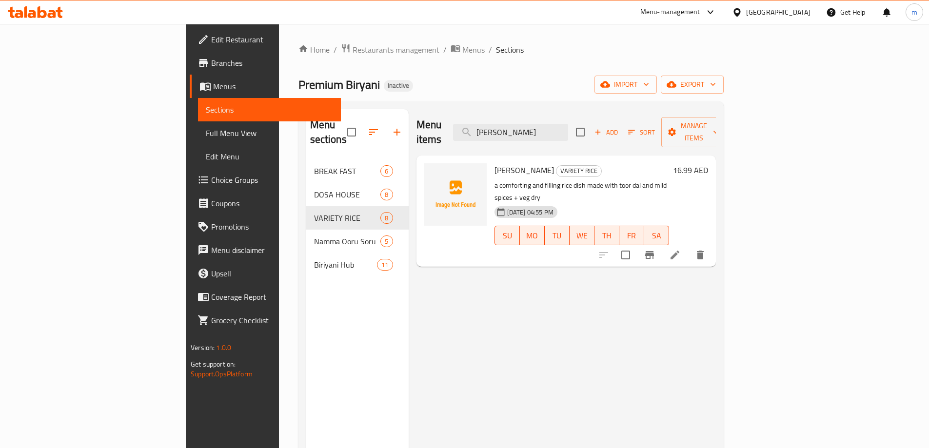
click at [451, 93] on div "Premium Biryani Inactive import export" at bounding box center [510, 85] width 425 height 18
click at [568, 128] on input "[PERSON_NAME]" at bounding box center [510, 132] width 115 height 17
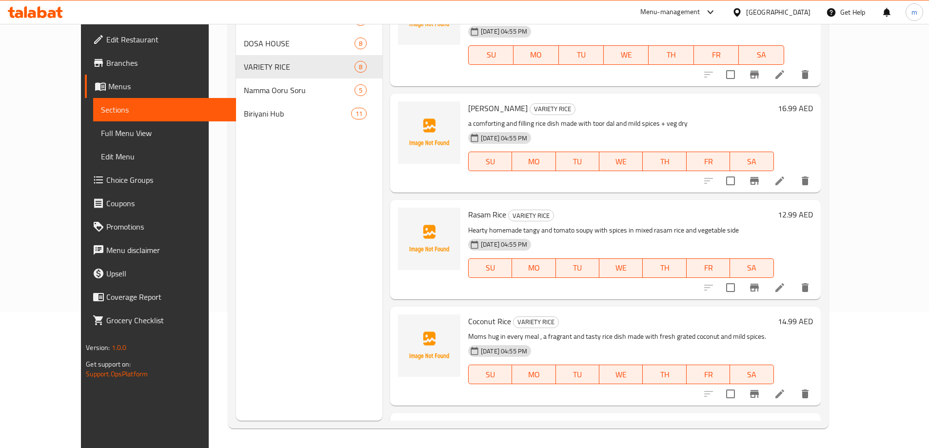
scroll to position [358, 0]
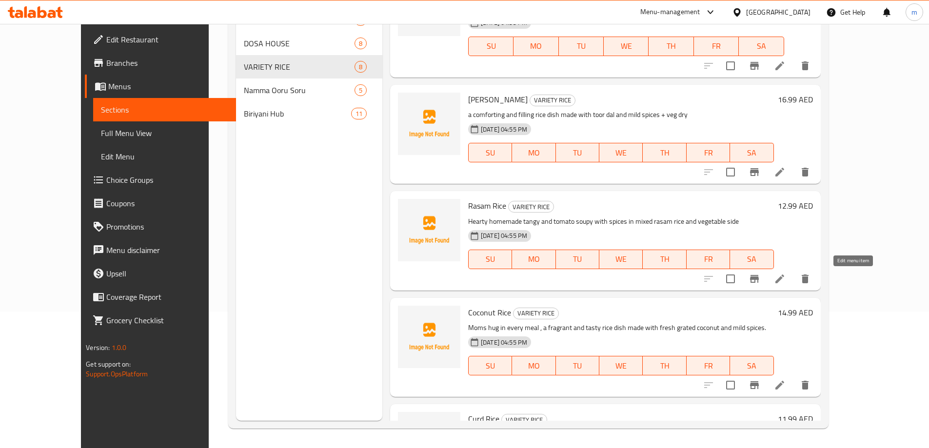
click at [786, 282] on icon at bounding box center [780, 279] width 12 height 12
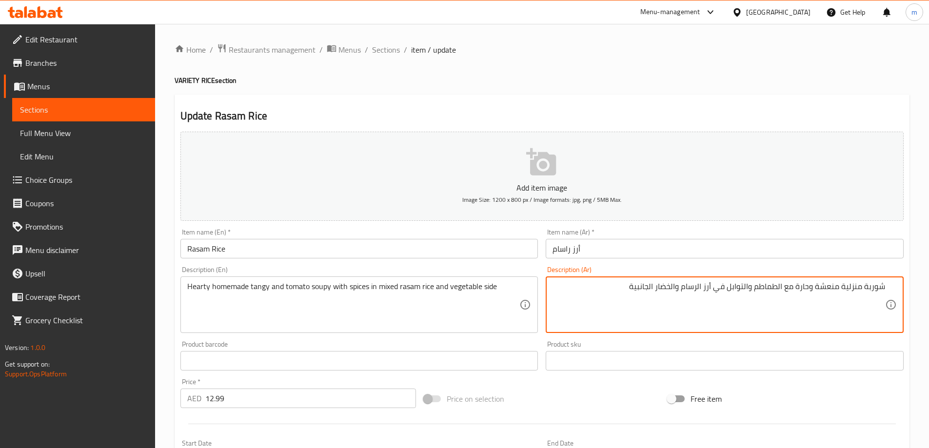
click at [840, 290] on textarea "شوربة منزلية منعشة وحارة مع الطماطم والتوابل في أرز الرسام والخضار الجانبية" at bounding box center [718, 305] width 333 height 46
click at [851, 288] on textarea "شوربة منزلية منعشة وحارة مع الطماطم والتوابل في أرز الرسام والخضار الجانبية" at bounding box center [718, 305] width 333 height 46
click at [799, 286] on textarea "شوربة بيتي منعشة وحارة مع الطماطم والتوابل في أرز الرسام والخضار الجانبية" at bounding box center [718, 305] width 333 height 46
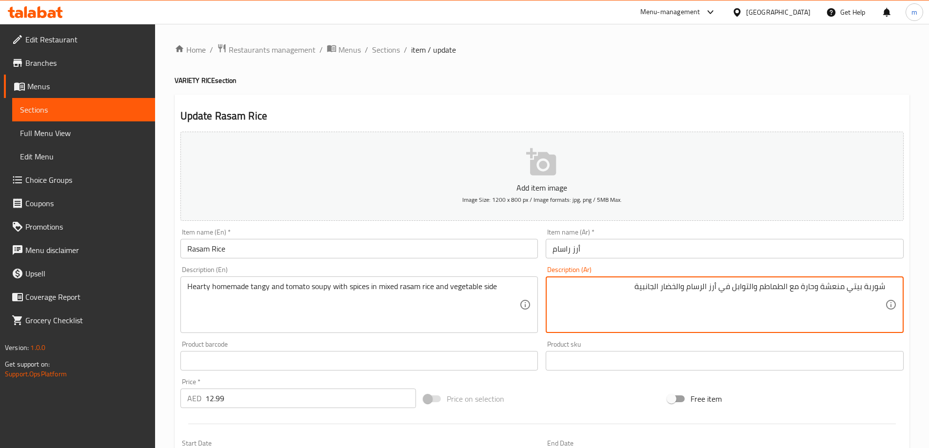
click at [799, 286] on textarea "شوربة بيتي منعشة وحارة مع الطماطم والتوابل في أرز الرسام والخضار الجانبية" at bounding box center [718, 305] width 333 height 46
click at [799, 290] on textarea "شوربة بيتي منعشة وحارة الطماطم والتوابل في أرز الرسام والخضار الجانبية" at bounding box center [718, 305] width 333 height 46
click at [796, 290] on textarea "شوربة بيتي منعشة وحارة الطماطم والتوابل في أرز الرسام والخضار الجانبية" at bounding box center [718, 305] width 333 height 46
click at [799, 291] on textarea "شوربة بيتي منعشة وحارة طماطم والتوابل في أرز الرسام والخضار الجانبية" at bounding box center [718, 305] width 333 height 46
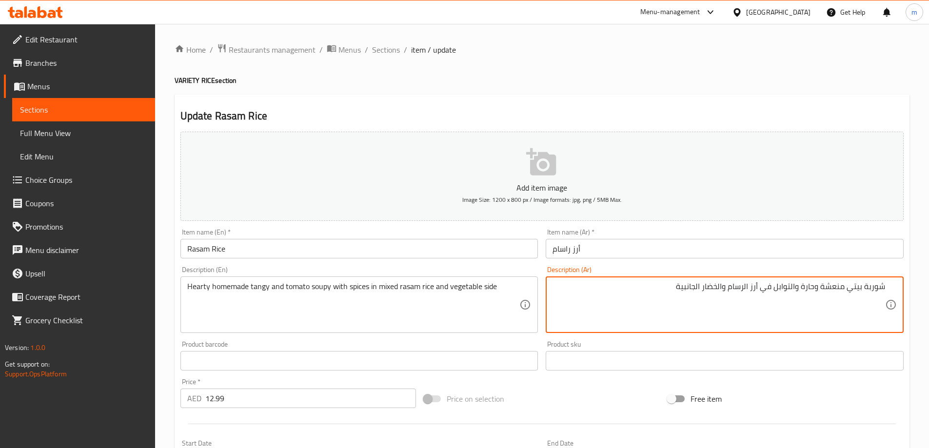
click at [860, 290] on textarea "شوربة بيتي منعشة وحارة والتوابل في أرز الرسام والخضار الجانبية" at bounding box center [718, 305] width 333 height 46
click at [865, 294] on textarea "شوربة بيتي منعشة وحارة والتوابل في أرز الرسام والخضار الجانبية" at bounding box center [718, 305] width 333 height 46
paste textarea "طماطم"
click at [865, 294] on textarea "شوربةطماطم بيتي منعشة وحارة والتوابل في أرز الرسام والخضار الجانبية" at bounding box center [718, 305] width 333 height 46
click at [839, 291] on textarea "شوربة طماطم بيتي منعشة وحارة والتوابل في أرز الرسام والخضار الجانبية" at bounding box center [718, 305] width 333 height 46
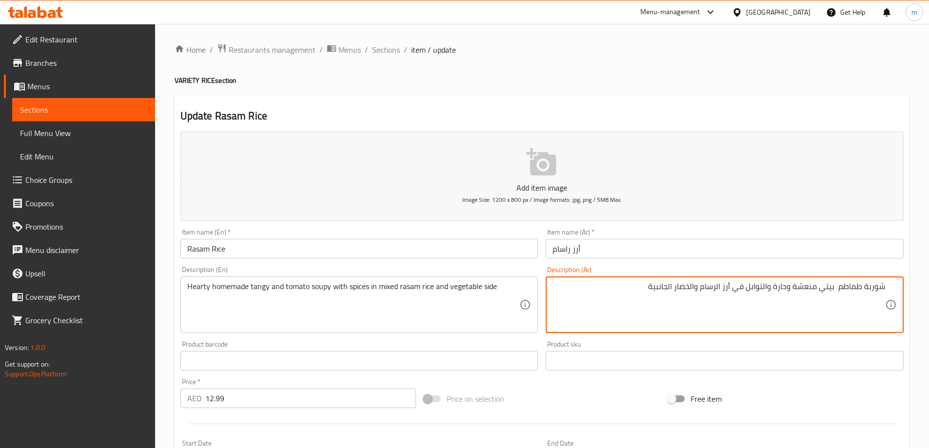
click at [837, 292] on textarea "شوربة طماطم بيتي منعشة وحارة والتوابل في أرز الرسام والخضار الجانبية" at bounding box center [718, 305] width 333 height 46
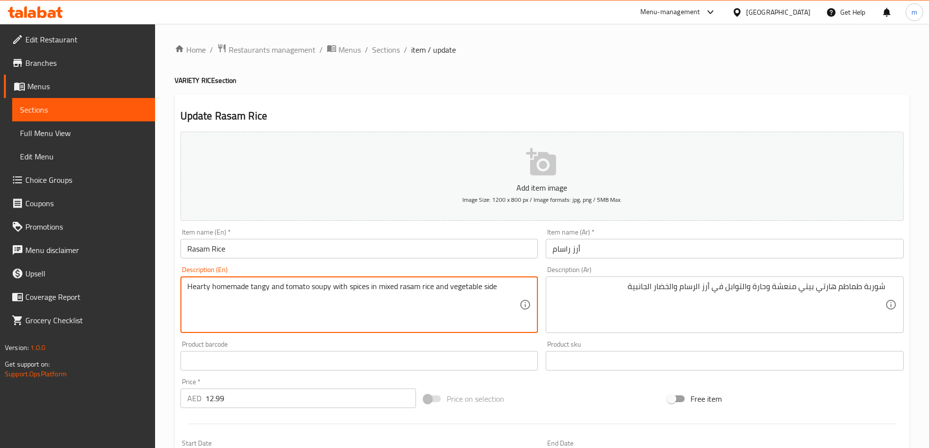
drag, startPoint x: 447, startPoint y: 289, endPoint x: 508, endPoint y: 288, distance: 60.5
drag, startPoint x: 330, startPoint y: 286, endPoint x: 547, endPoint y: 287, distance: 217.5
click at [547, 287] on div "Add item image Image Size: 1200 x 800 px / Image formats: jpg, png / 5MB Max. I…" at bounding box center [542, 338] width 731 height 420
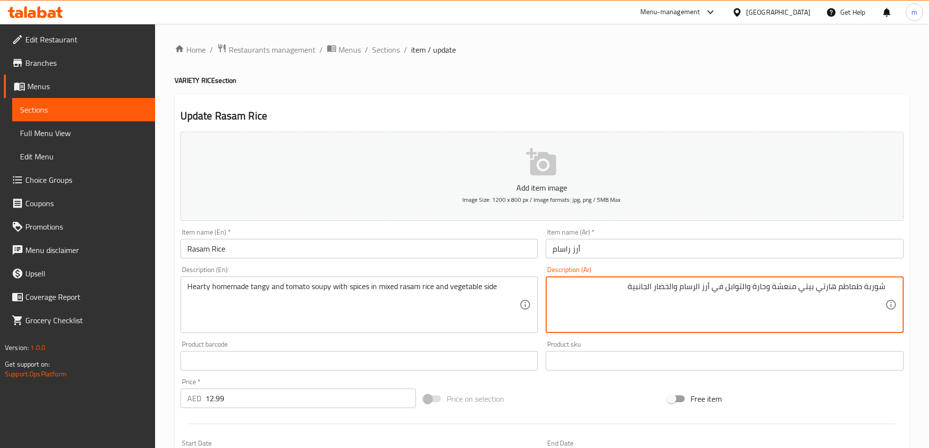
drag, startPoint x: 753, startPoint y: 292, endPoint x: 611, endPoint y: 298, distance: 141.6
paste textarea "ع التوابل في أرز راسام المختلط وطبق جانبي من الخضار"
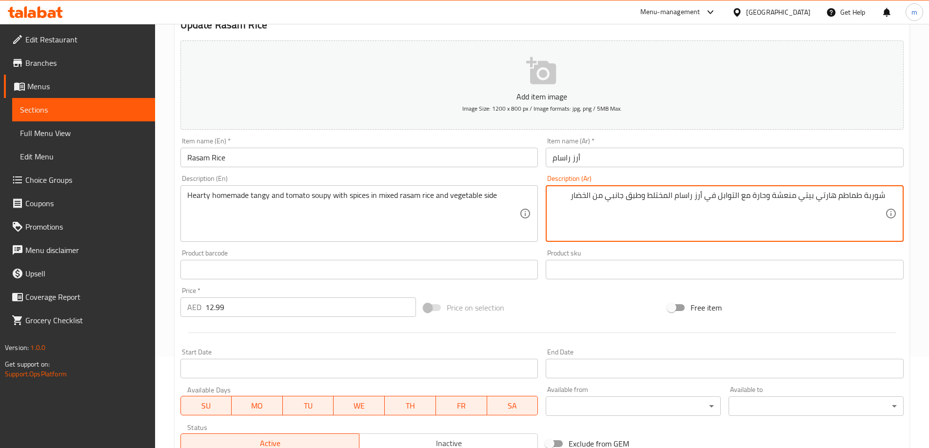
scroll to position [241, 0]
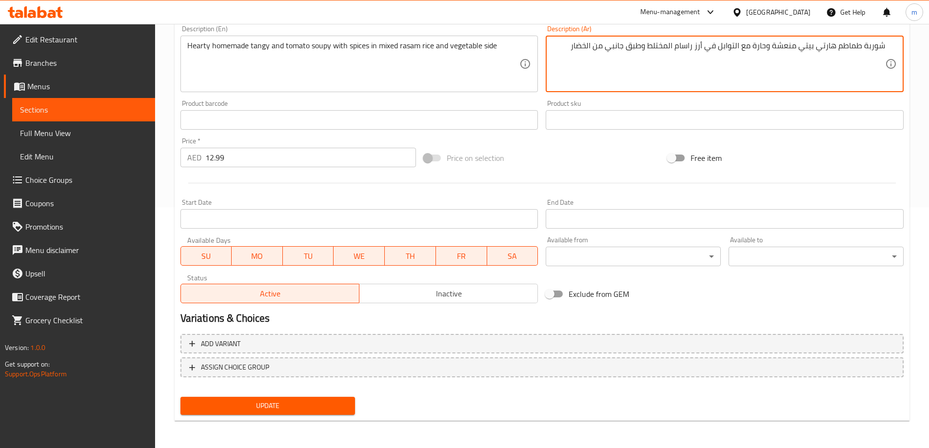
type textarea "شوربة طماطم هارتي بيتي منعشة وحارة مع التوابل في أرز راسام المختلط وطبق جانبي م…"
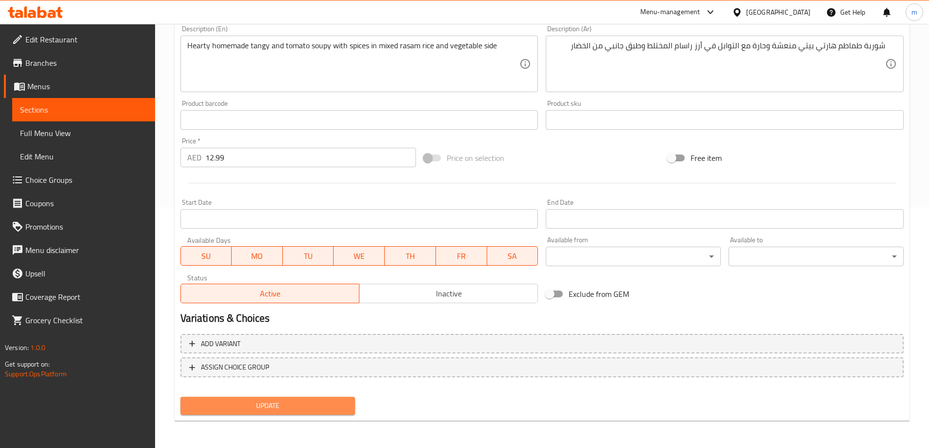
click at [331, 404] on span "Update" at bounding box center [267, 406] width 159 height 12
click at [323, 412] on span "Update" at bounding box center [267, 406] width 159 height 12
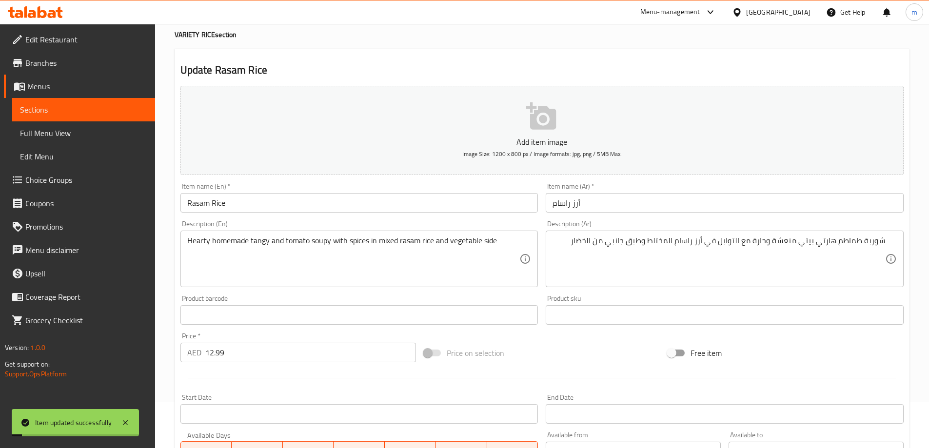
scroll to position [0, 0]
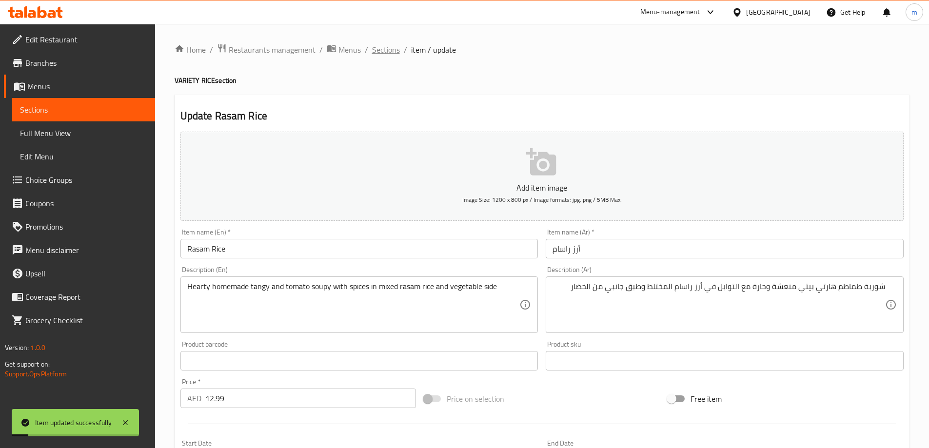
click at [389, 55] on span "Sections" at bounding box center [386, 50] width 28 height 12
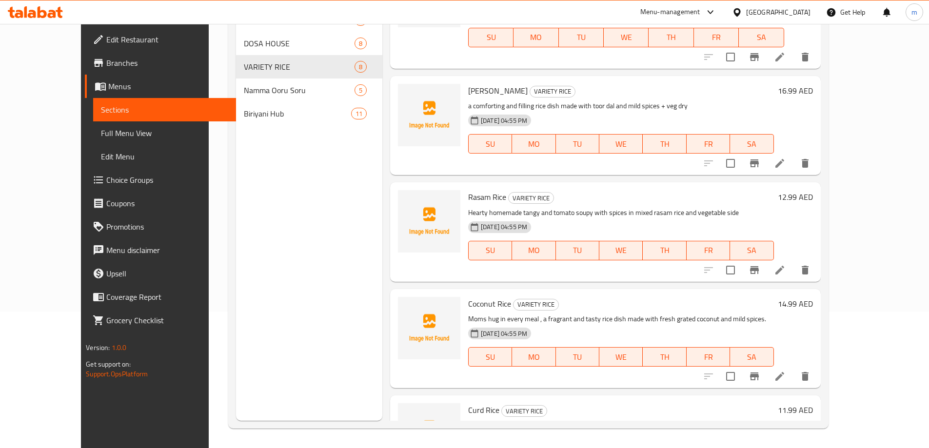
scroll to position [441, 0]
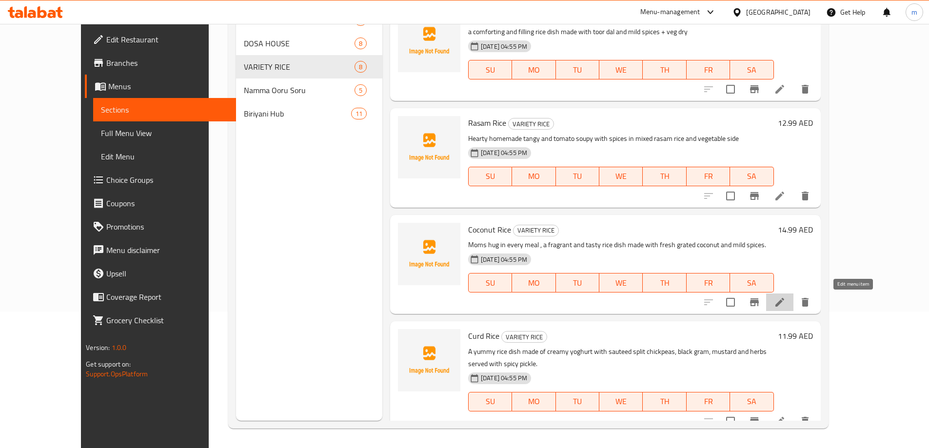
click at [786, 302] on icon at bounding box center [780, 302] width 12 height 12
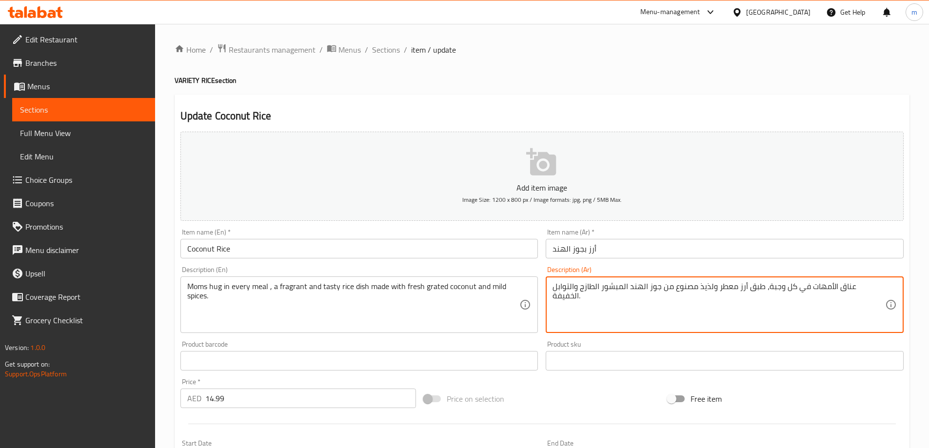
drag, startPoint x: 791, startPoint y: 296, endPoint x: 1002, endPoint y: 296, distance: 210.7
drag, startPoint x: 828, startPoint y: 303, endPoint x: 816, endPoint y: 303, distance: 12.2
click at [828, 303] on textarea "عناق الأمهات في كل وجبة، طبق أرز معطر ولذيذ مصنوع من جوز الهند المبشور الطازج و…" at bounding box center [718, 305] width 333 height 46
drag, startPoint x: 795, startPoint y: 289, endPoint x: 878, endPoint y: 285, distance: 83.5
click at [878, 285] on textarea "عناق الأمهات في كل وجبة، طبق أرز معطر ولذيذ مصنوع من جوز الهند المبشور الطازج و…" at bounding box center [718, 305] width 333 height 46
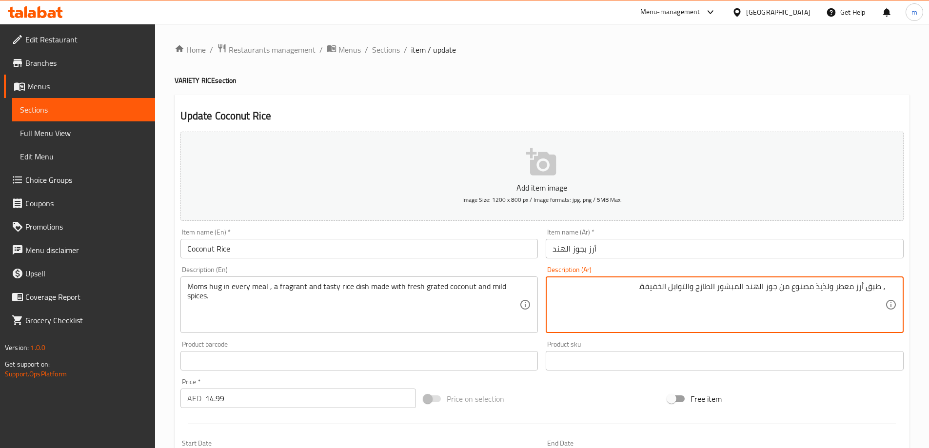
click at [879, 289] on textarea "، طبق أرز معطر ولذيذ مصنوع من جوز الهند المبشور الطازج والتوابل الخفيفة." at bounding box center [718, 305] width 333 height 46
type textarea "طبق أرز معطر ولذيذ مصنوع من جوز الهند المبشور الطازج والتوابل الخفيفة."
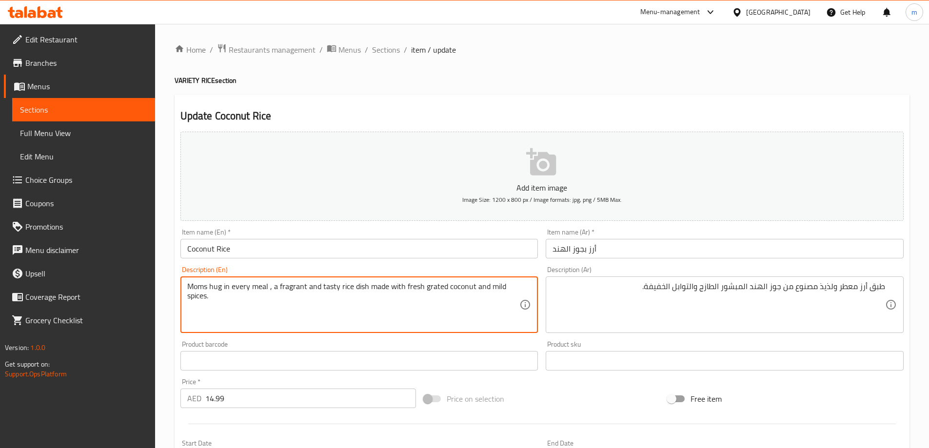
drag, startPoint x: 274, startPoint y: 290, endPoint x: 178, endPoint y: 283, distance: 96.3
type textarea "a fragrant and tasty rice dish made with fresh grated coconut and mild spices."
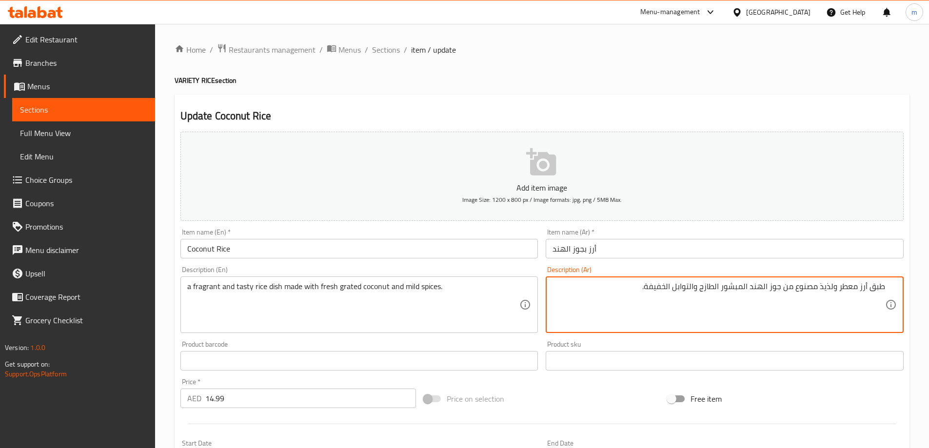
drag, startPoint x: 670, startPoint y: 288, endPoint x: 657, endPoint y: 284, distance: 13.3
click at [670, 288] on textarea "طبق أرز معطر ولذيذ مصنوع من جوز الهند المبشور الطازج والتوابل الخفيفة." at bounding box center [718, 305] width 333 height 46
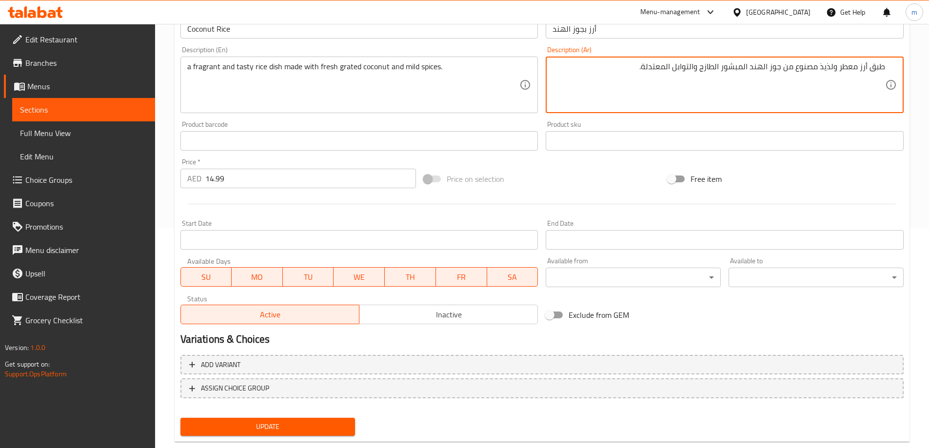
scroll to position [241, 0]
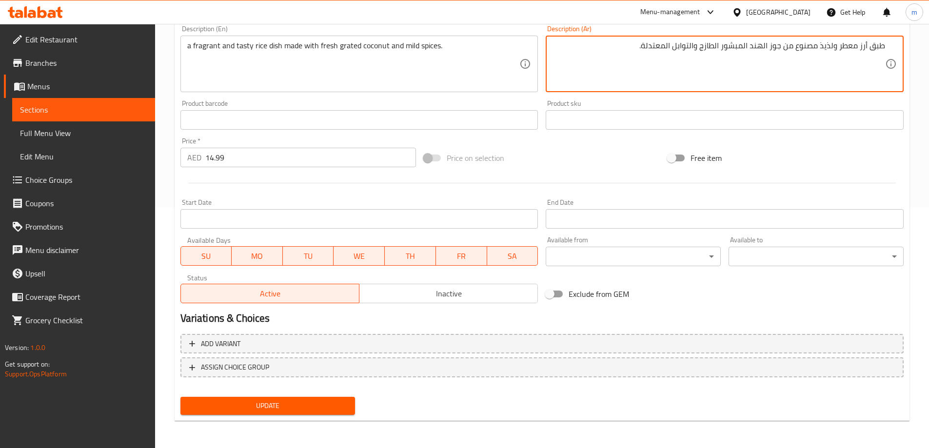
type textarea "طبق أرز معطر ولذيذ مصنوع من جوز الهند المبشور الطازج والتوابل المعتدلة."
click at [312, 400] on span "Update" at bounding box center [267, 406] width 159 height 12
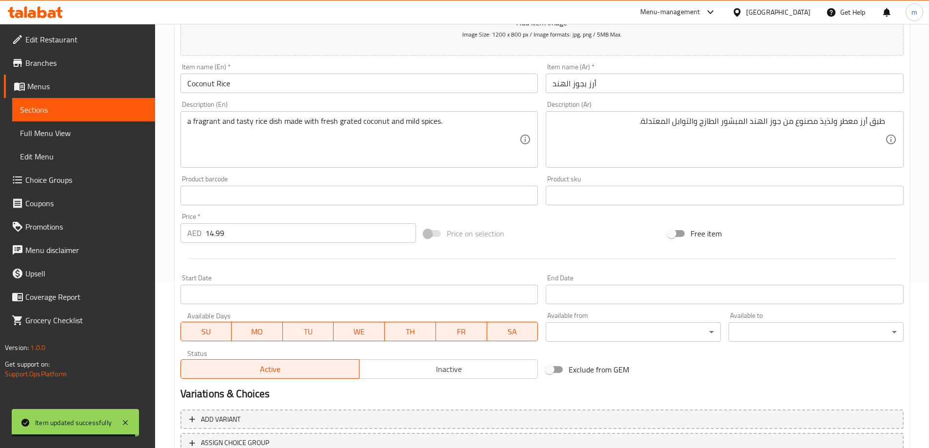
scroll to position [0, 0]
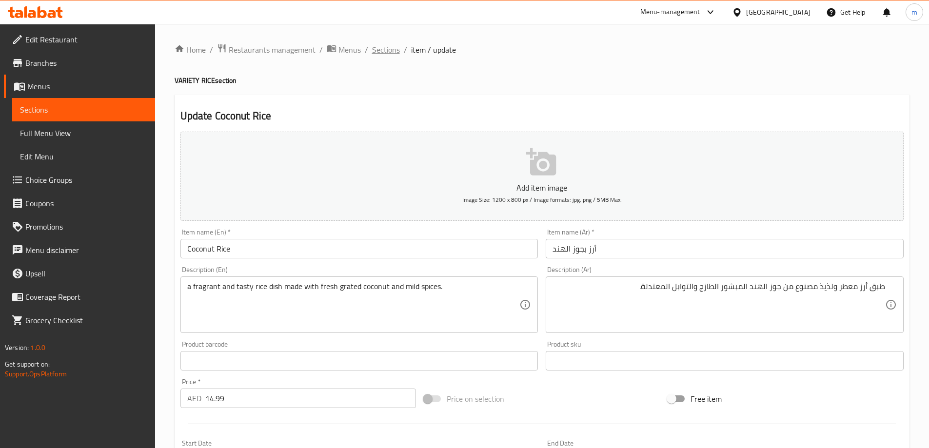
click at [374, 55] on span "Sections" at bounding box center [386, 50] width 28 height 12
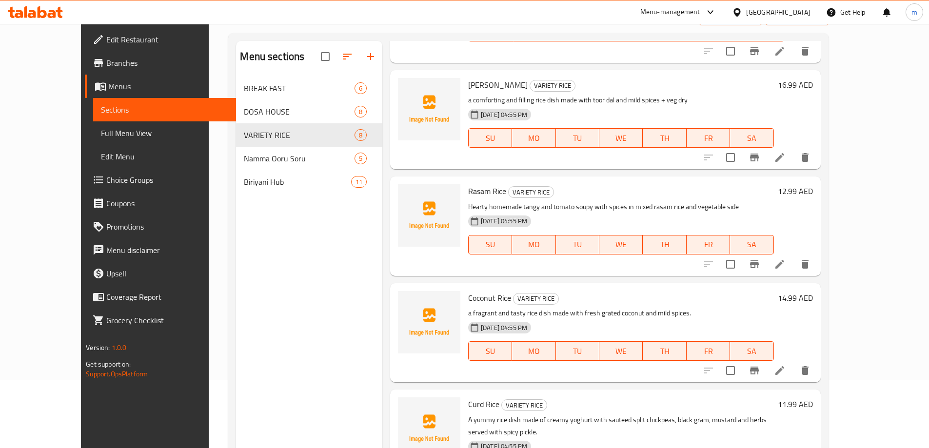
scroll to position [137, 0]
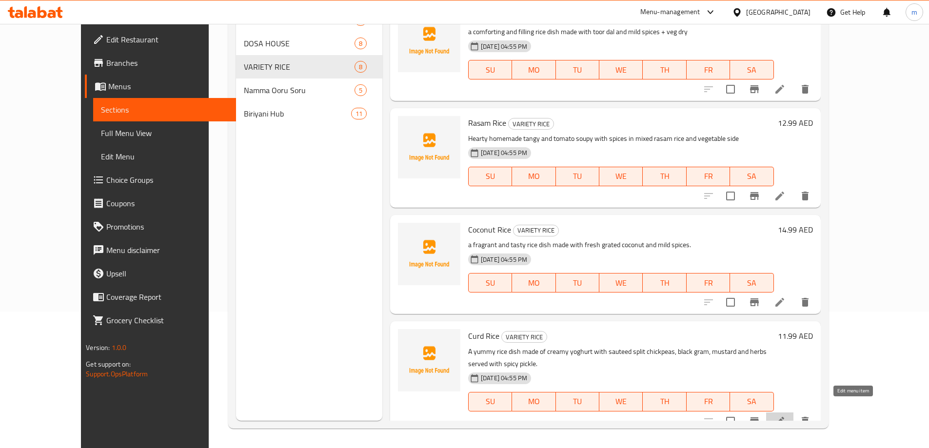
click at [786, 415] on icon at bounding box center [780, 421] width 12 height 12
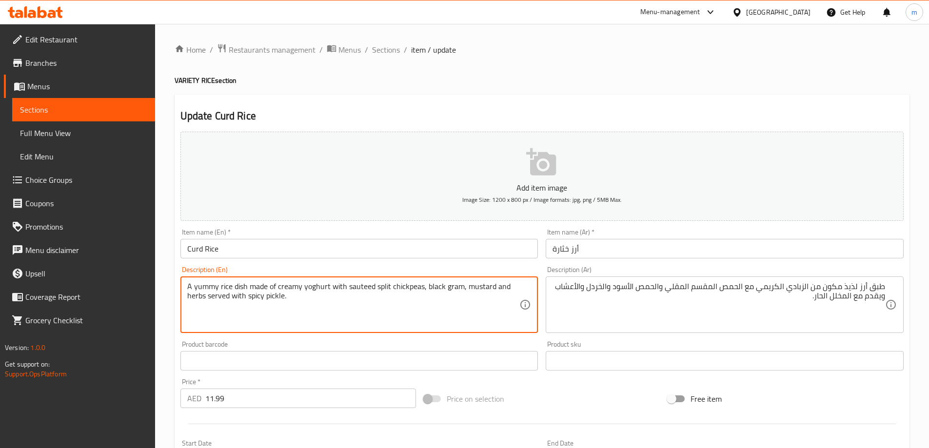
click at [199, 287] on textarea "A yummy rice dish made of creamy yoghurt with sauteed split chickpeas, black gr…" at bounding box center [353, 305] width 333 height 46
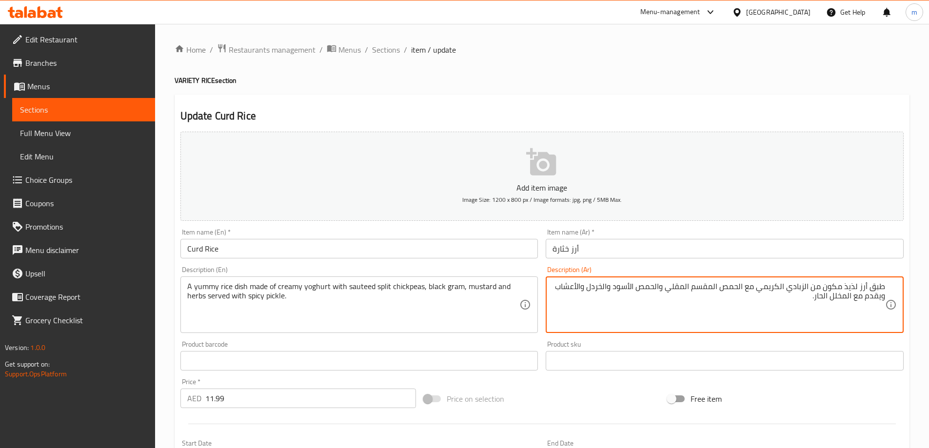
click at [754, 293] on textarea "طبق أرز لذيذ مكون من الزبادي الكريمي مع الحمص المقسم المقلي والحمص الأسود والخر…" at bounding box center [718, 305] width 333 height 46
click at [651, 288] on textarea "طبق أرز لذيذ مكون من الزبادي الكريمي مصنوع من الحمص المقسم المقلي والحمص الأسود…" at bounding box center [718, 305] width 333 height 46
click at [626, 289] on textarea "طبق أرز لذيذ مكون من الزبادي الكريمي مصنوع من الحمص المقسم السوتيه والحمص الأسو…" at bounding box center [718, 305] width 333 height 46
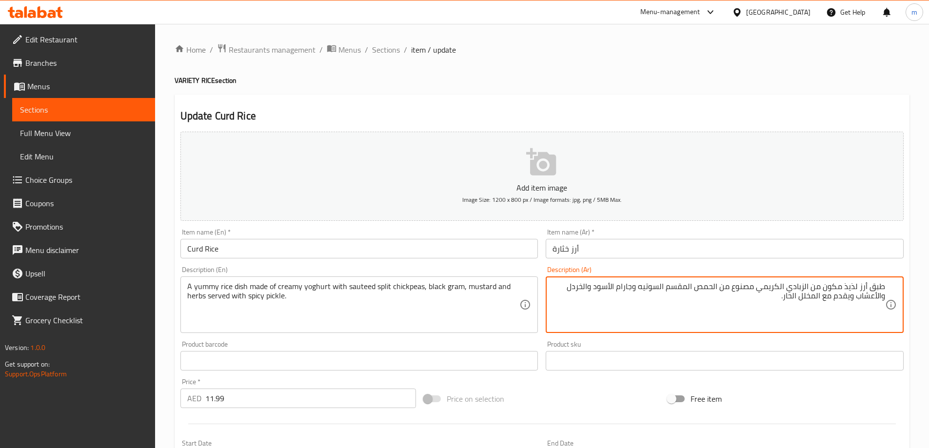
click at [568, 289] on textarea "طبق أرز لذيذ مكون من الزبادي الكريمي مصنوع من الحمص المقسم السوتيه وجارام الأسو…" at bounding box center [718, 305] width 333 height 46
click at [579, 284] on textarea "طبق أرز لذيذ مكون من الزبادي الكريمي مصنوع من الحمص المقسم السوتيه وجارام الأسو…" at bounding box center [718, 305] width 333 height 46
click at [571, 287] on textarea "طبق أرز لذيذ مكون من الزبادي الكريمي مصنوع من الحمص المقسم السوتيه وجارام الأسو…" at bounding box center [718, 305] width 333 height 46
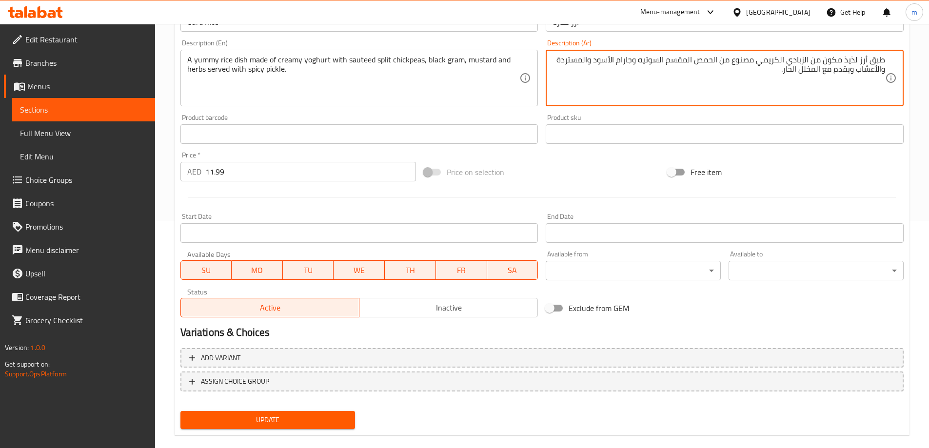
scroll to position [241, 0]
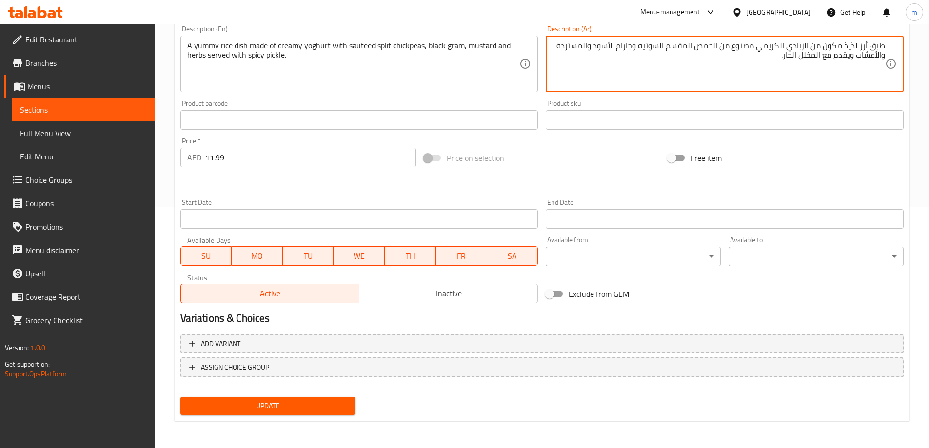
type textarea "طبق أرز لذيذ مكون من الزبادي الكريمي مصنوع من الحمص المقسم السوتيه وجارام الأسو…"
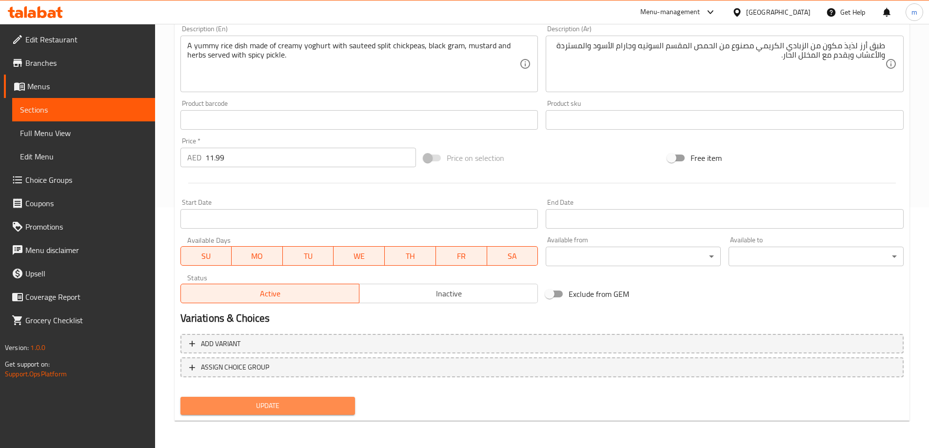
click at [275, 405] on span "Update" at bounding box center [267, 406] width 159 height 12
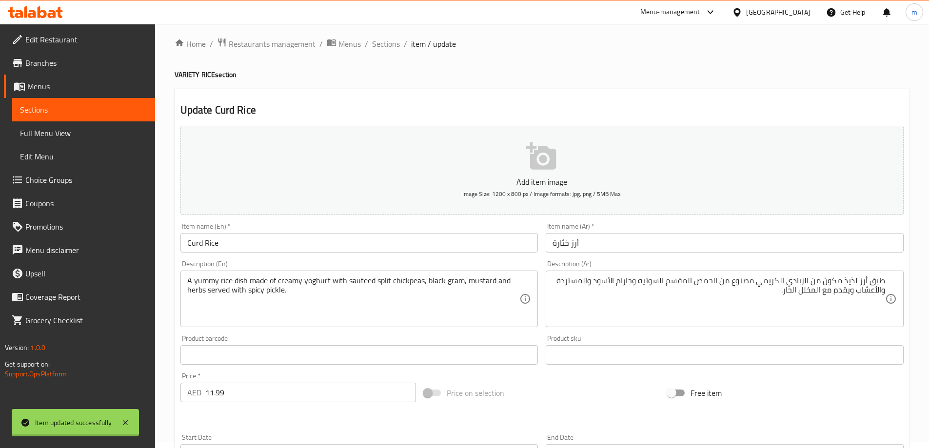
scroll to position [0, 0]
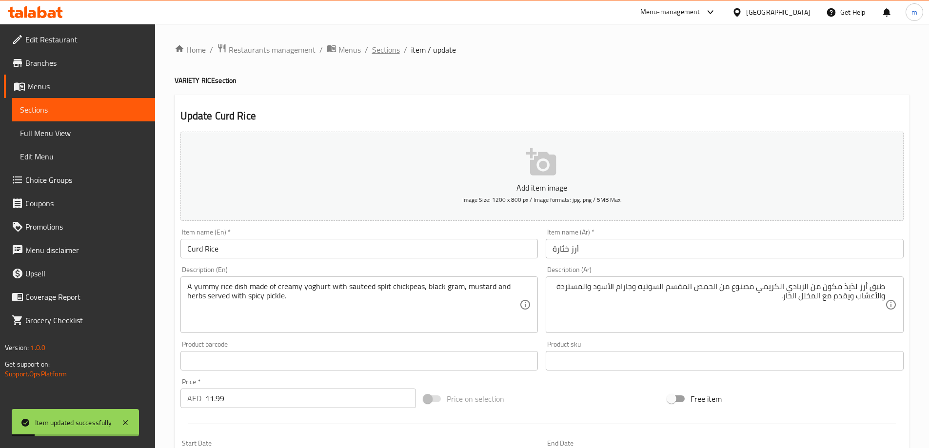
click at [382, 45] on span "Sections" at bounding box center [386, 50] width 28 height 12
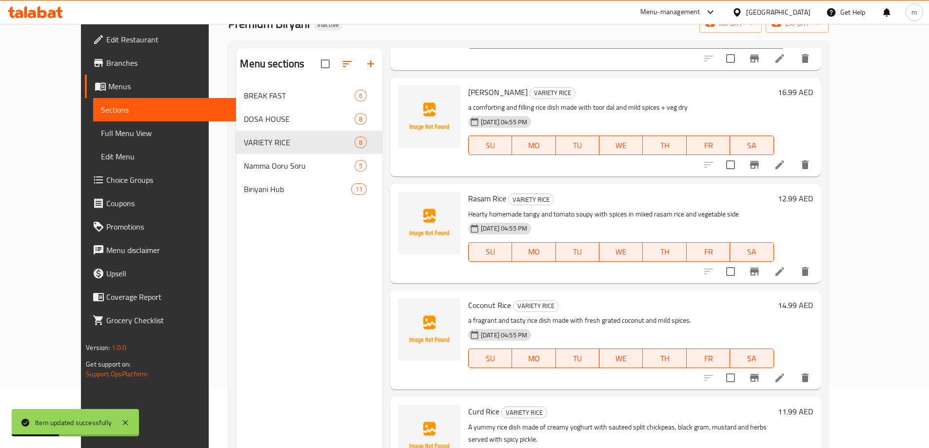
scroll to position [137, 0]
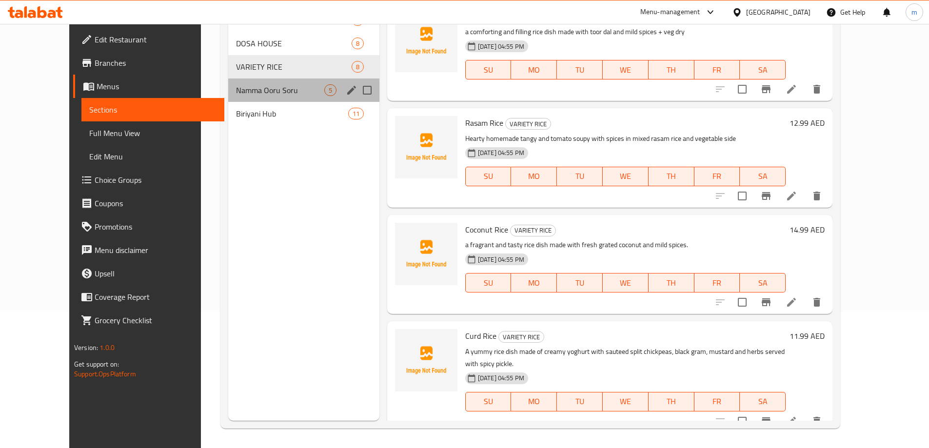
click at [292, 82] on div "Namma Ooru Soru 5" at bounding box center [303, 90] width 151 height 23
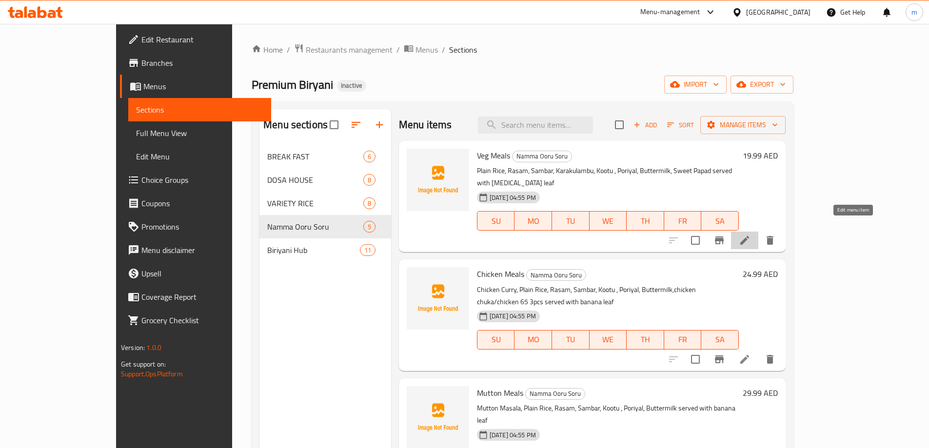
click at [749, 236] on icon at bounding box center [744, 240] width 9 height 9
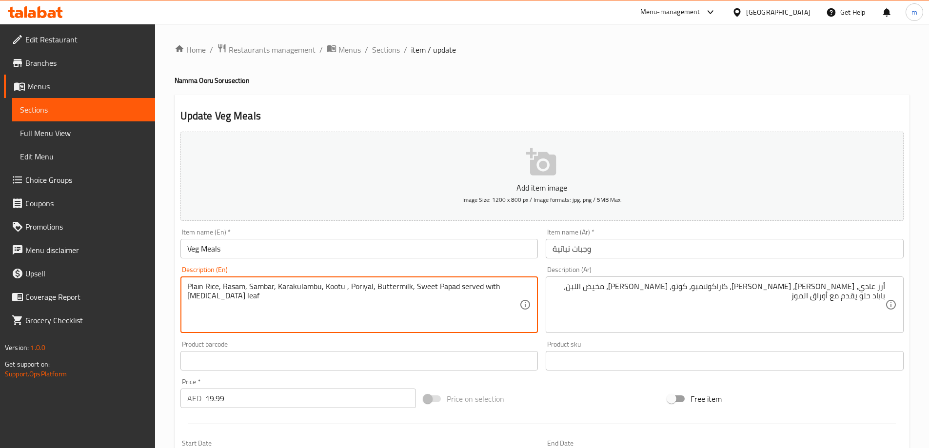
click at [386, 286] on textarea "Plain Rice, Rasam, Sambar, Karakulambu, Kootu , Poriyal, Buttermilk, Sweet Papa…" at bounding box center [353, 305] width 333 height 46
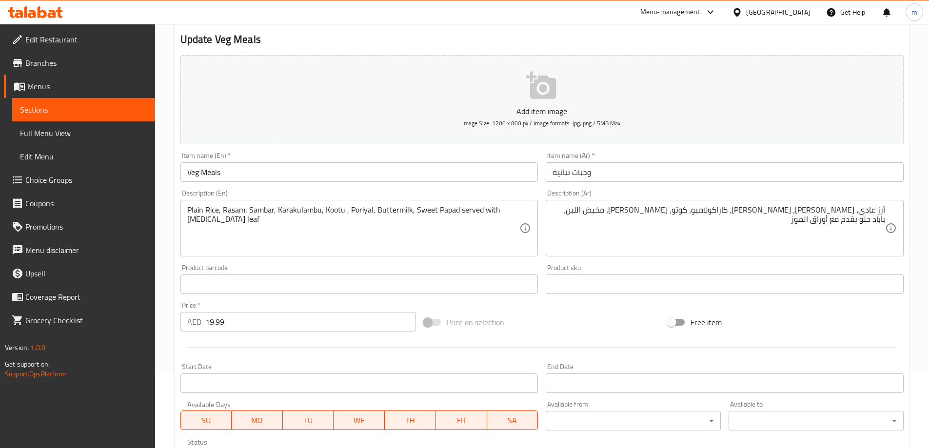
scroll to position [146, 0]
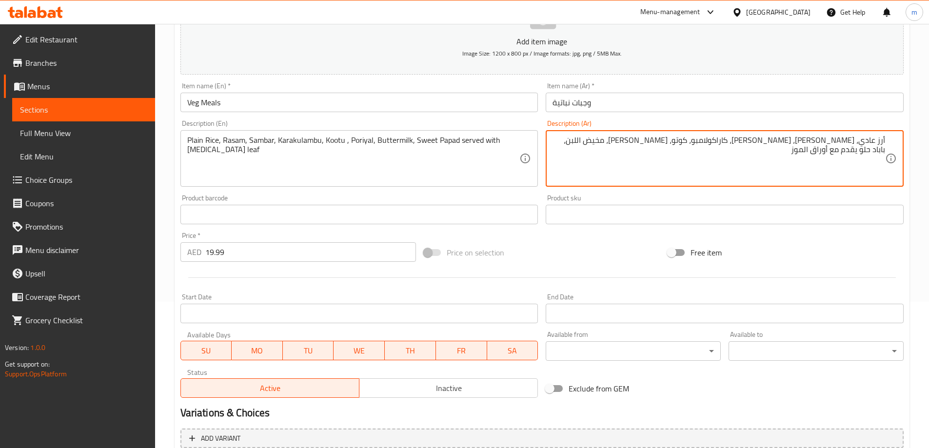
click at [624, 142] on textarea "أرز عادي، راسام، سامبر، كاراكولامبو، كوتو، بوريال، مخيض اللبن، باباد حلو يقدم م…" at bounding box center [718, 159] width 333 height 46
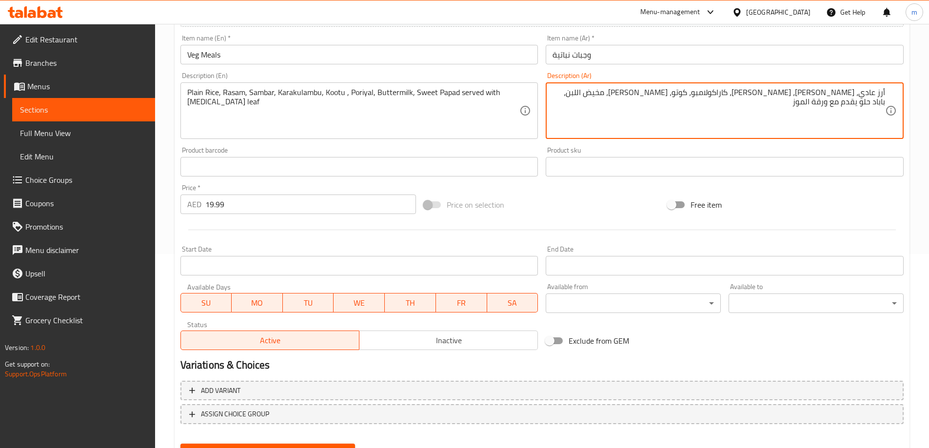
scroll to position [241, 0]
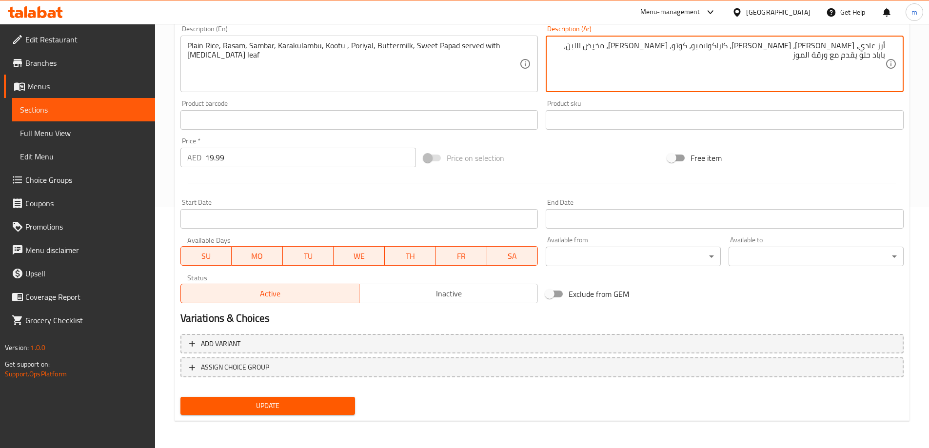
type textarea "أرز عادي، [PERSON_NAME]، [PERSON_NAME]، كاراكولامبو، كوتو، [PERSON_NAME]، مخيض …"
click at [288, 407] on span "Update" at bounding box center [267, 406] width 159 height 12
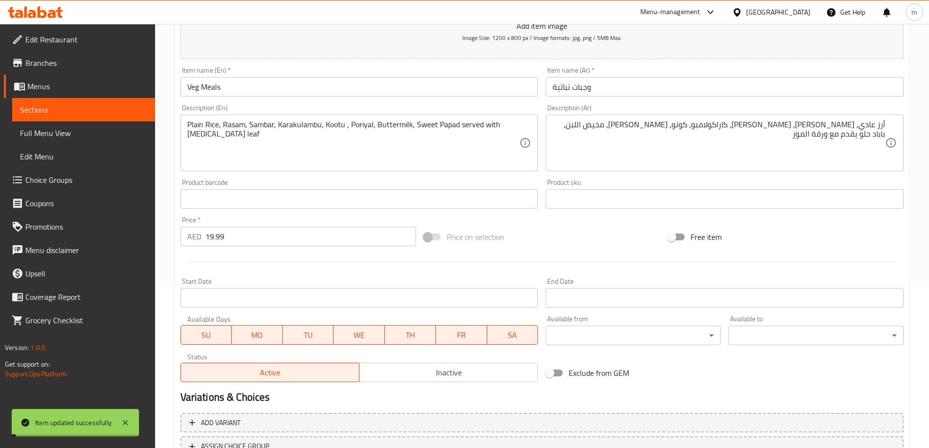
scroll to position [0, 0]
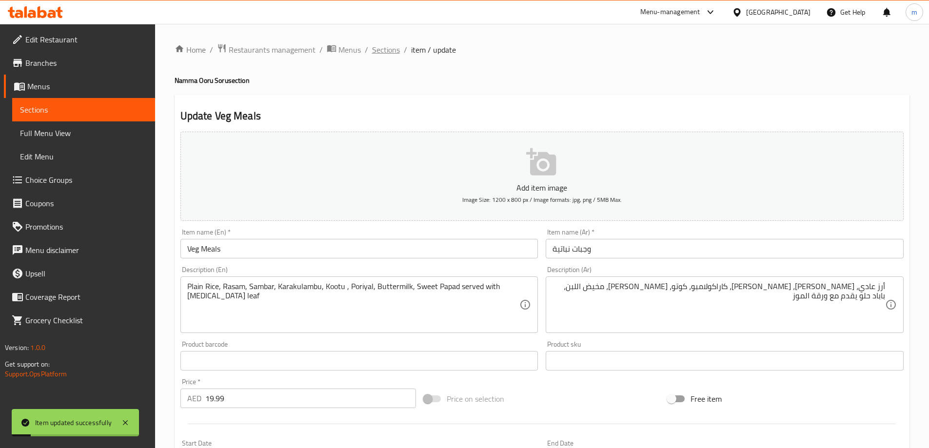
click at [383, 47] on span "Sections" at bounding box center [386, 50] width 28 height 12
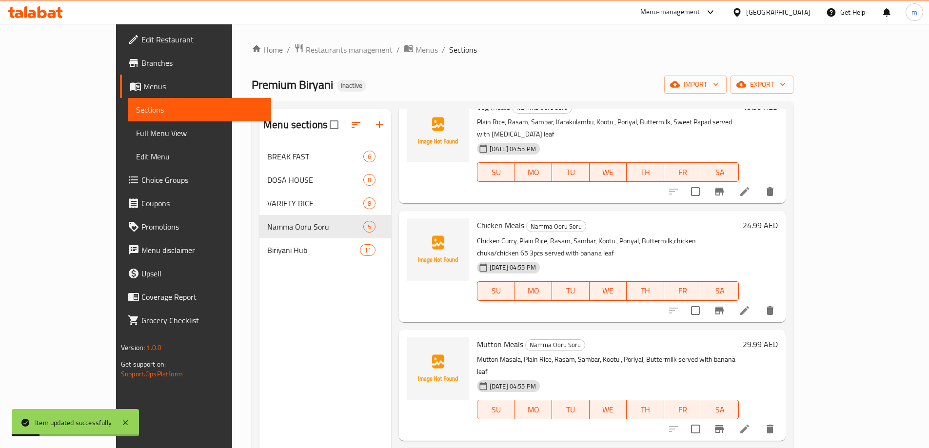
scroll to position [109, 0]
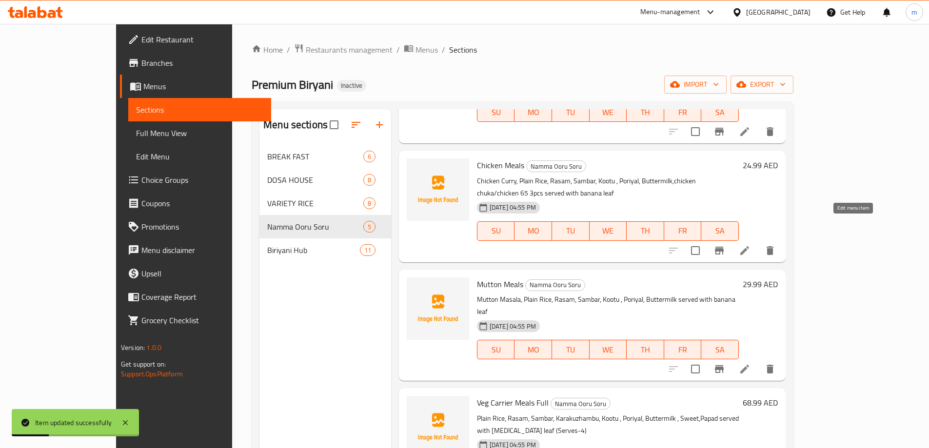
click at [750, 245] on icon at bounding box center [745, 251] width 12 height 12
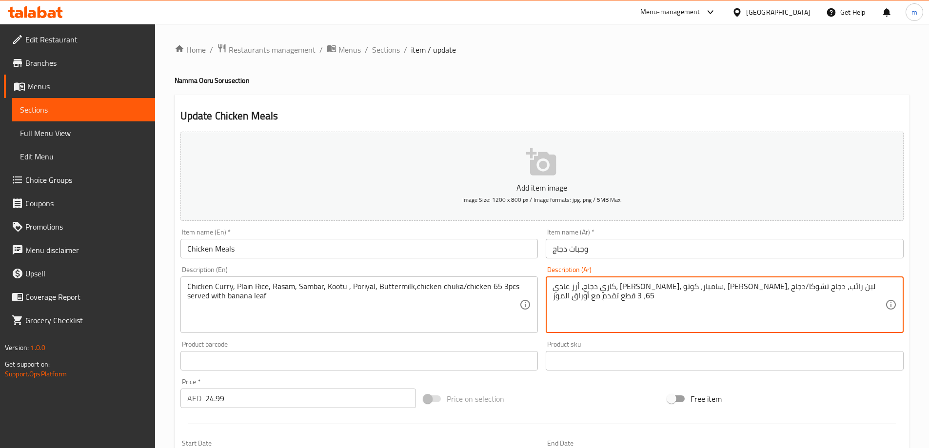
drag, startPoint x: 694, startPoint y: 287, endPoint x: 719, endPoint y: 289, distance: 24.9
click at [719, 289] on textarea "كاري دجاج، أرز عادي، راسام، سامبار، كوتو، بوريال، لبن رائب، دجاج تشوكا/دجاج 65،…" at bounding box center [718, 305] width 333 height 46
paste textarea "خيض اللبن"
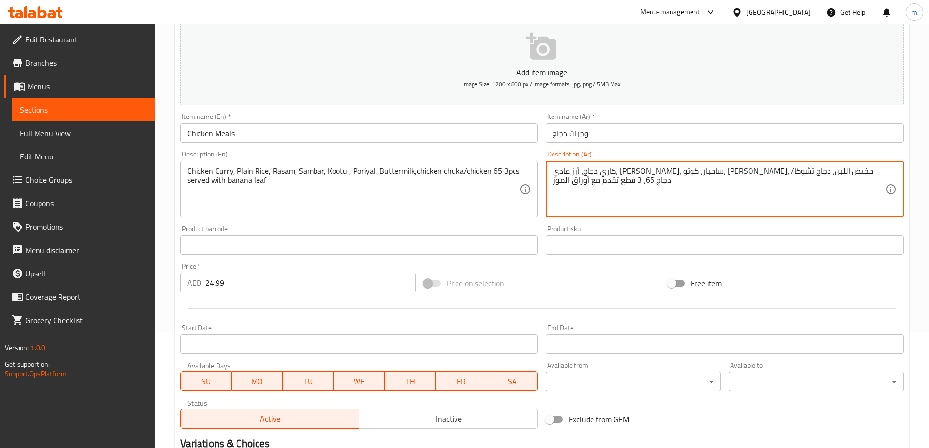
scroll to position [195, 0]
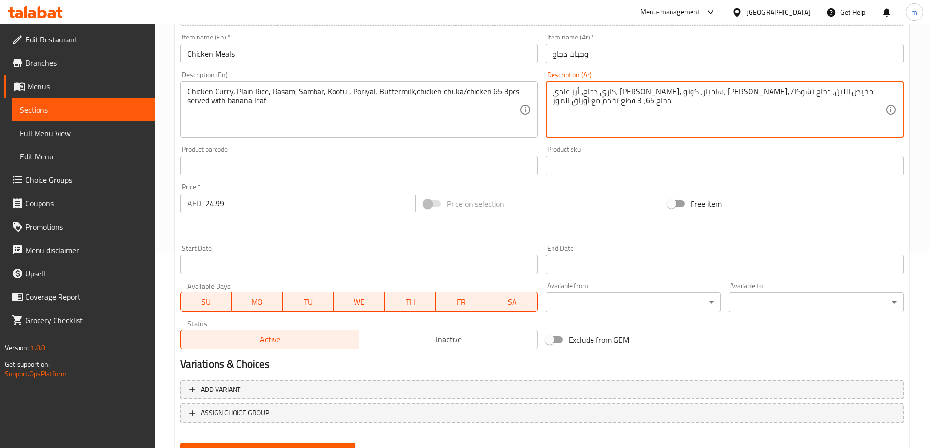
type textarea "كاري دجاج، أرز عادي، راسام، سامبار، كوتو، بوريال، مخيض اللبن، دجاج تشوكا/دجاج 6…"
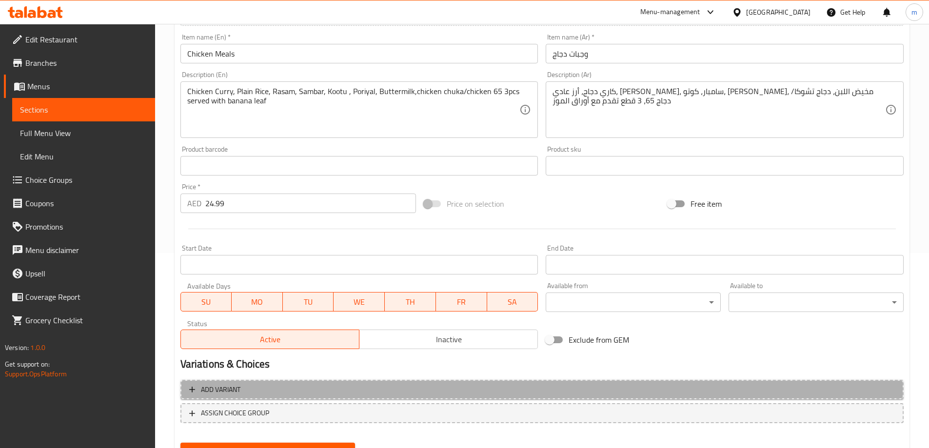
click at [558, 387] on span "Add variant" at bounding box center [542, 390] width 706 height 12
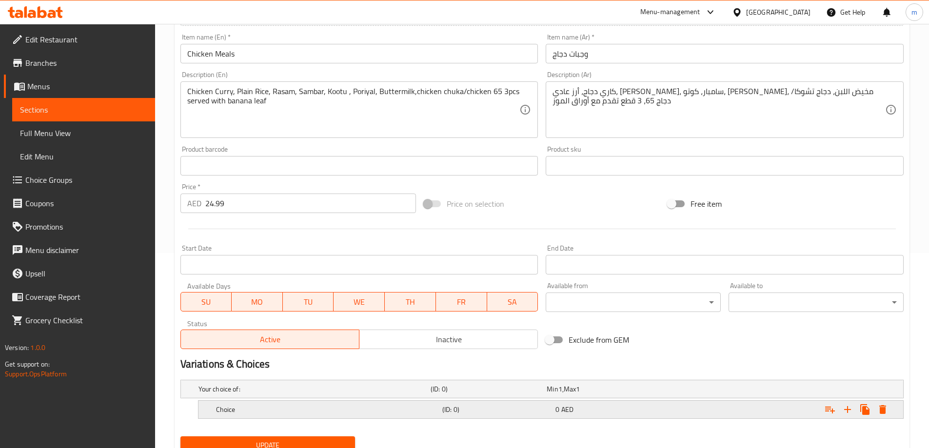
click at [545, 416] on div "Choice (ID: 0) 0 AED" at bounding box center [553, 409] width 679 height 21
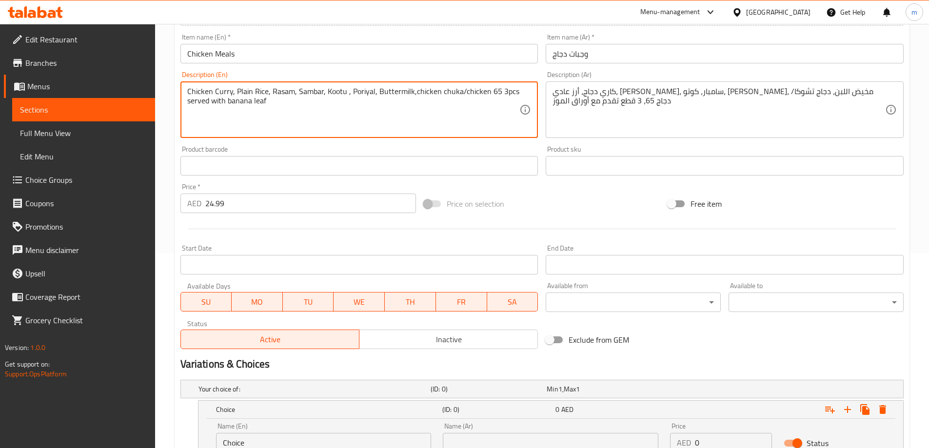
drag, startPoint x: 412, startPoint y: 94, endPoint x: 455, endPoint y: 96, distance: 43.5
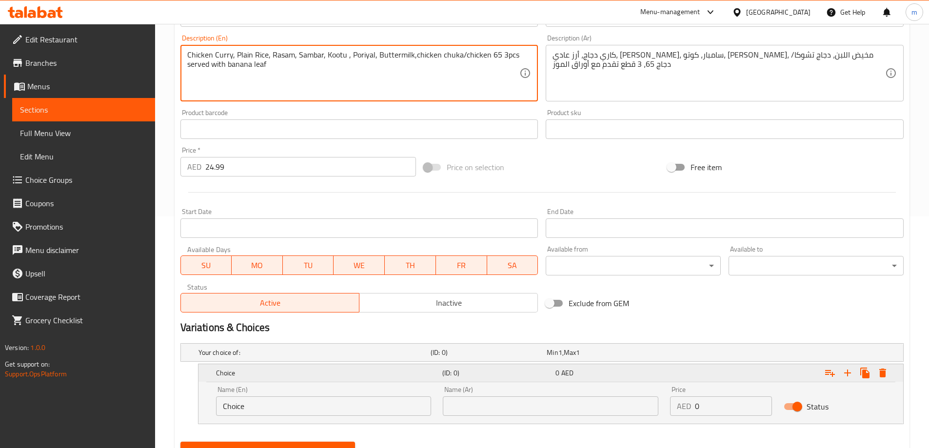
scroll to position [276, 0]
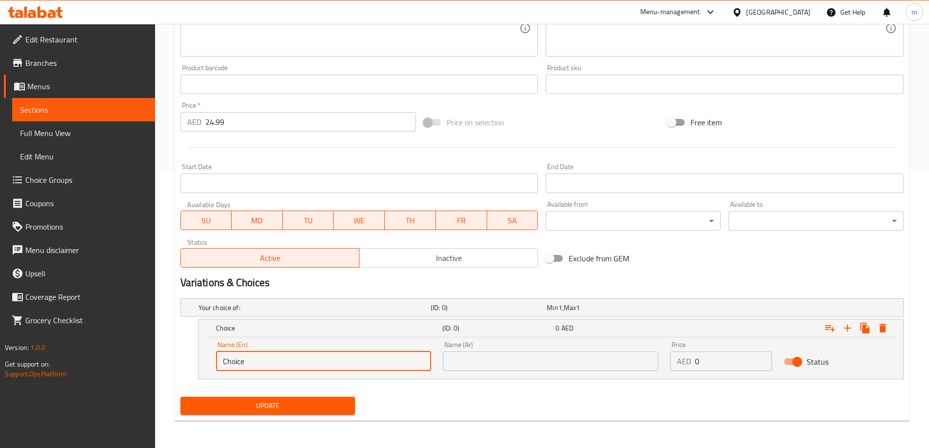
click at [279, 359] on input "Choice" at bounding box center [324, 362] width 216 height 20
paste input "chicken chuka"
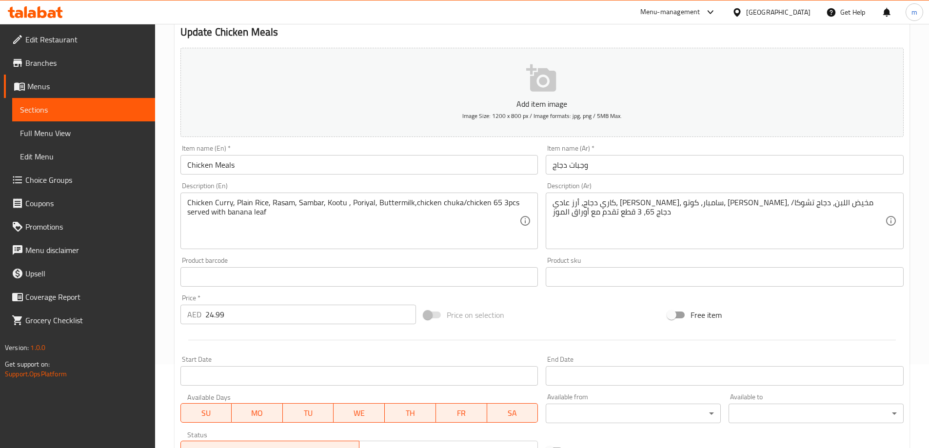
scroll to position [81, 0]
type input "chicken chuka"
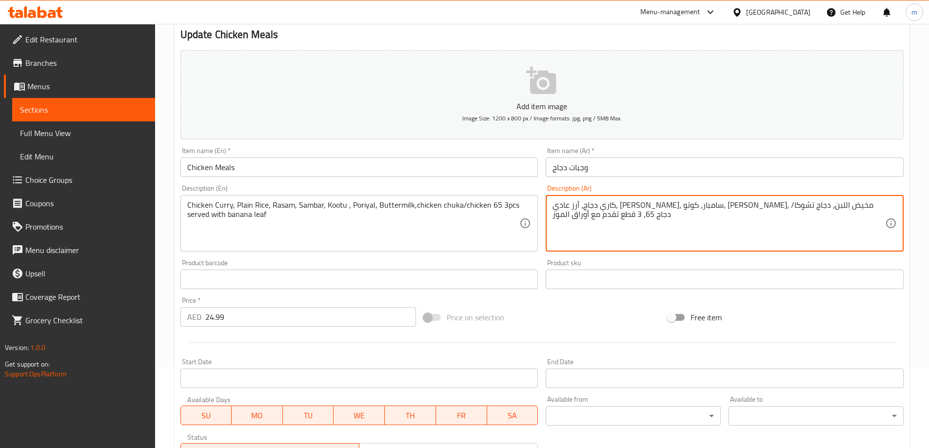
drag, startPoint x: 654, startPoint y: 206, endPoint x: 690, endPoint y: 208, distance: 36.1
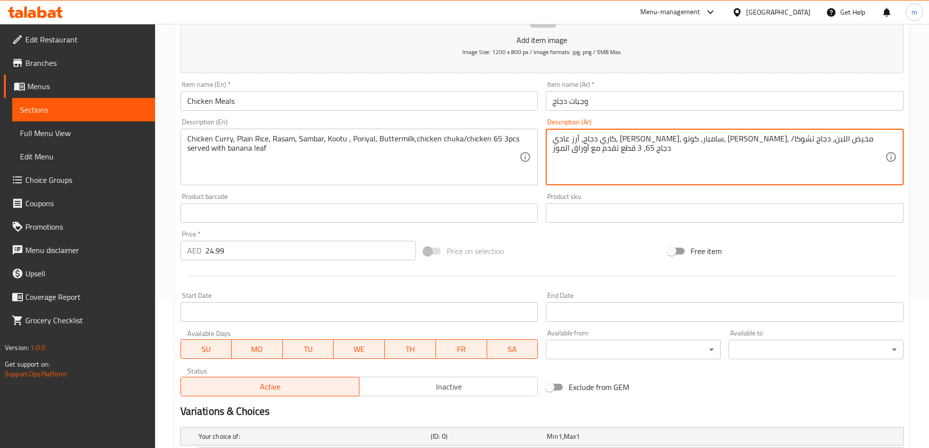
scroll to position [276, 0]
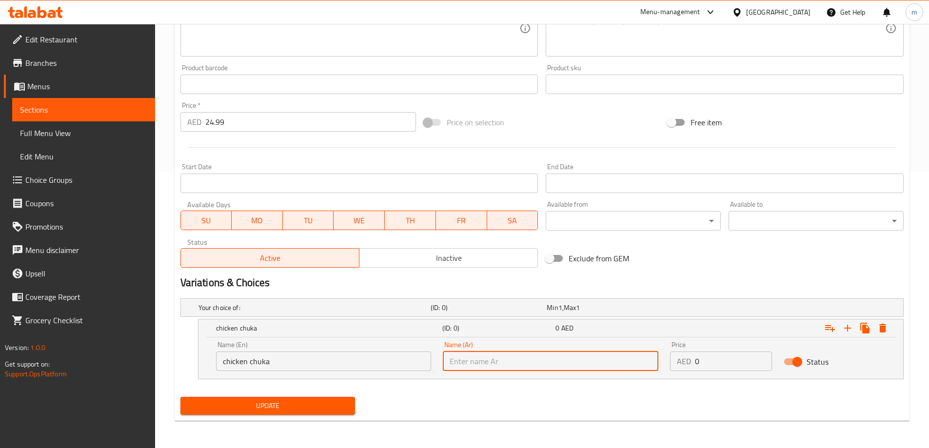
click at [552, 365] on input "text" at bounding box center [551, 362] width 216 height 20
paste input "دجاج تشوكا"
type input "دجاج تشوكا"
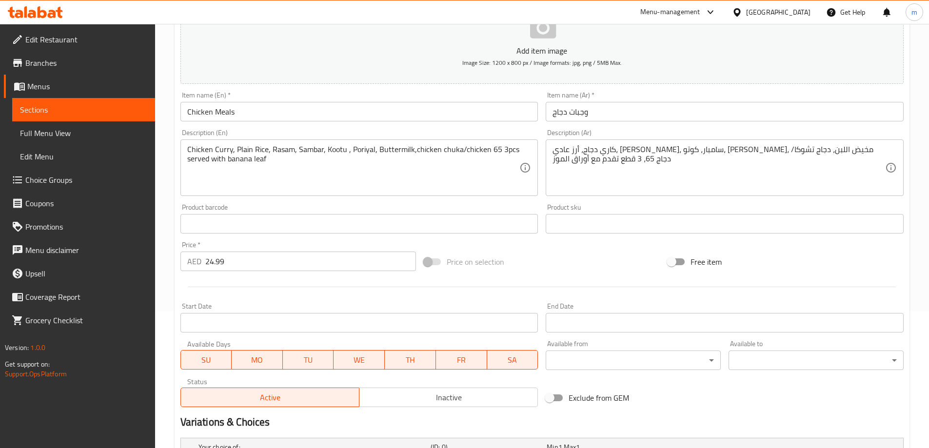
scroll to position [130, 0]
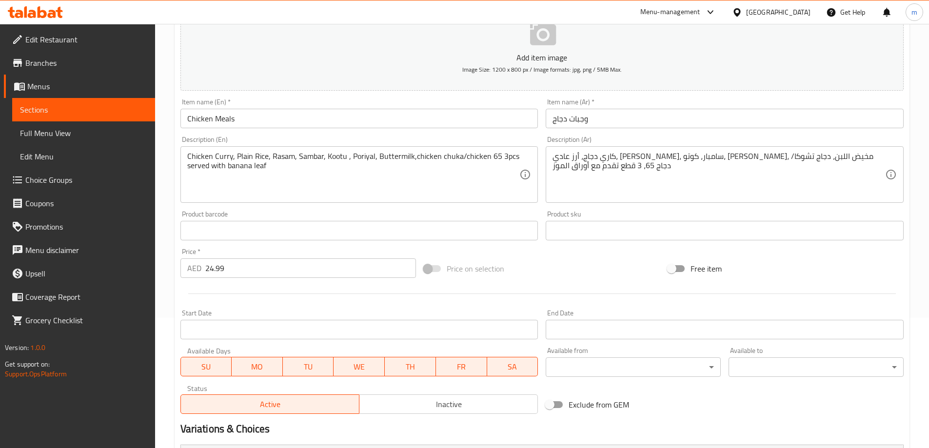
click at [201, 273] on div "AED 24.99 Price *" at bounding box center [298, 268] width 236 height 20
click at [211, 270] on input "24.99" at bounding box center [310, 268] width 211 height 20
click at [212, 270] on input "24.99" at bounding box center [310, 268] width 211 height 20
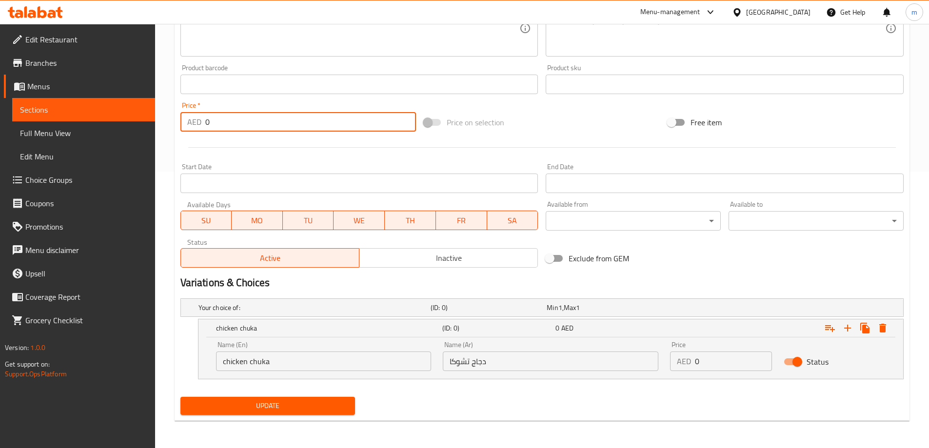
type input "0"
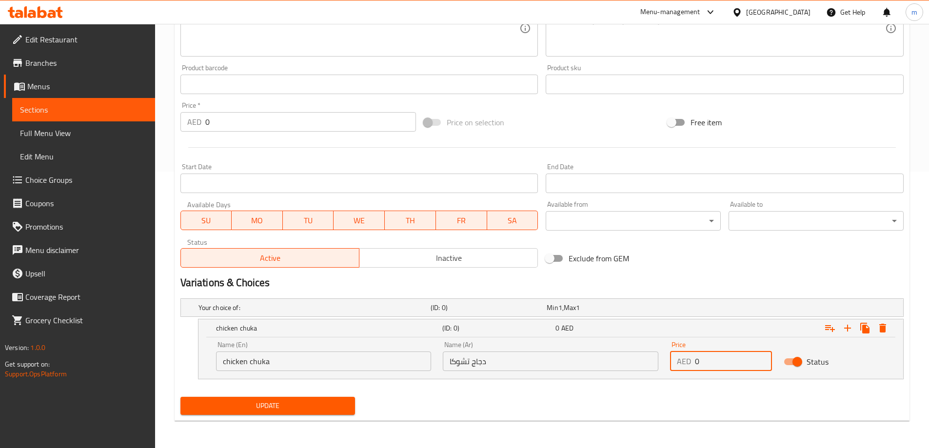
click at [698, 362] on input "0" at bounding box center [733, 362] width 77 height 20
drag, startPoint x: 698, startPoint y: 362, endPoint x: 690, endPoint y: 364, distance: 8.4
click at [690, 364] on div "AED 0 Price" at bounding box center [721, 362] width 102 height 20
paste input "24.99"
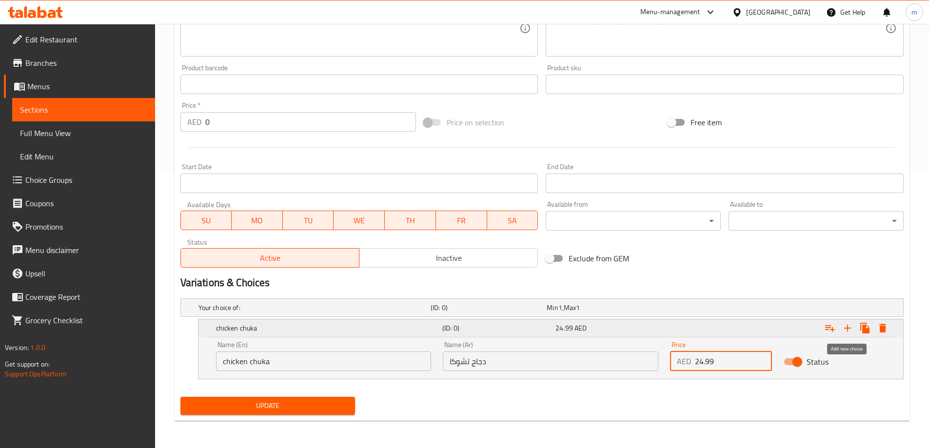
type input "24.99"
click at [852, 330] on icon "Expand" at bounding box center [848, 328] width 12 height 12
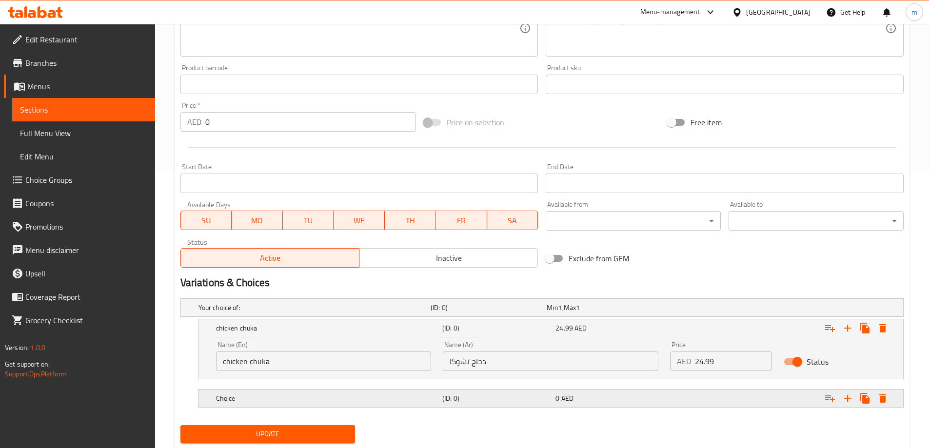
click at [518, 398] on h5 "(ID: 0)" at bounding box center [496, 399] width 109 height 10
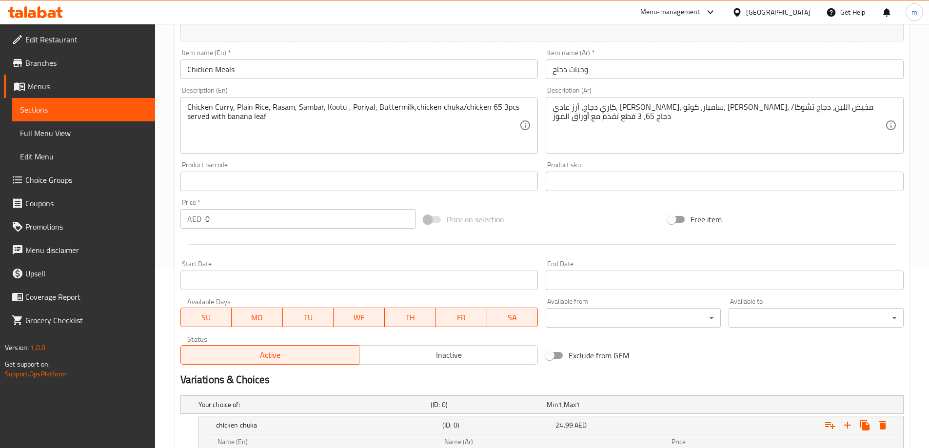
scroll to position [33, 0]
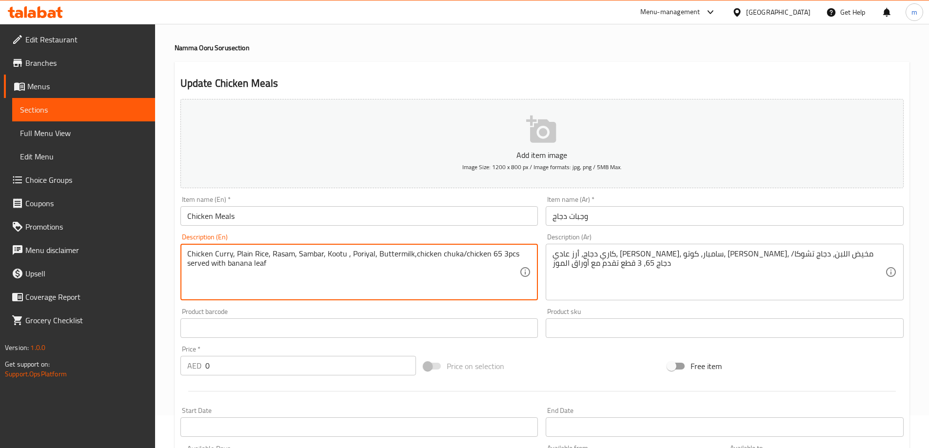
drag, startPoint x: 461, startPoint y: 256, endPoint x: 495, endPoint y: 256, distance: 33.6
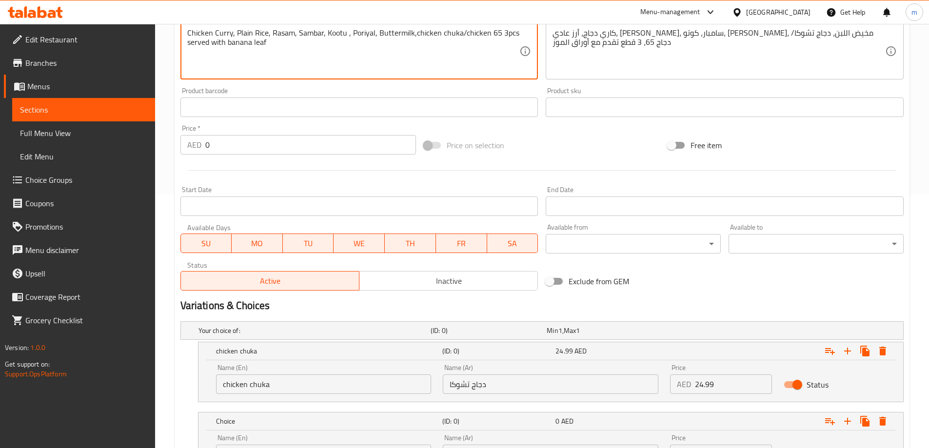
scroll to position [347, 0]
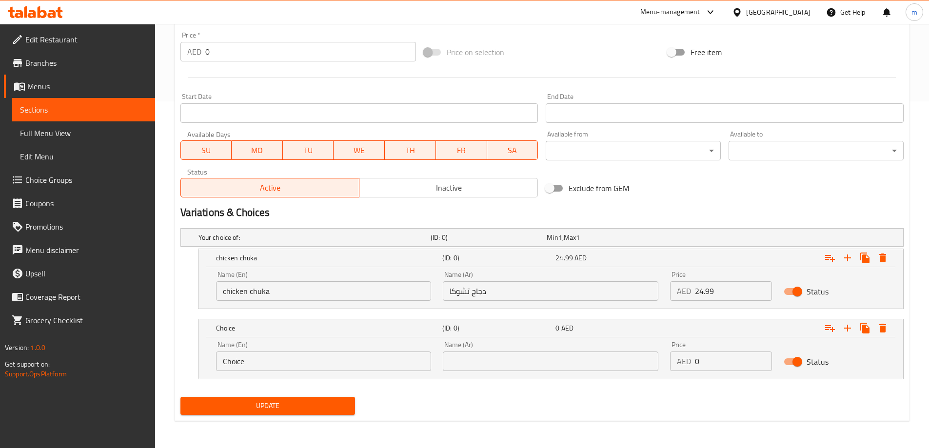
click at [277, 363] on input "Choice" at bounding box center [324, 362] width 216 height 20
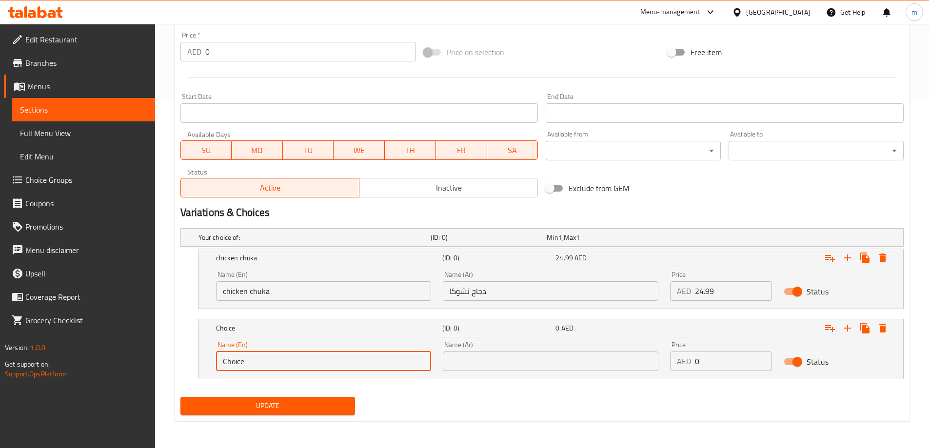
click at [277, 363] on input "Choice" at bounding box center [324, 362] width 216 height 20
click at [278, 363] on input "Choice" at bounding box center [324, 362] width 216 height 20
paste input "chicken 65"
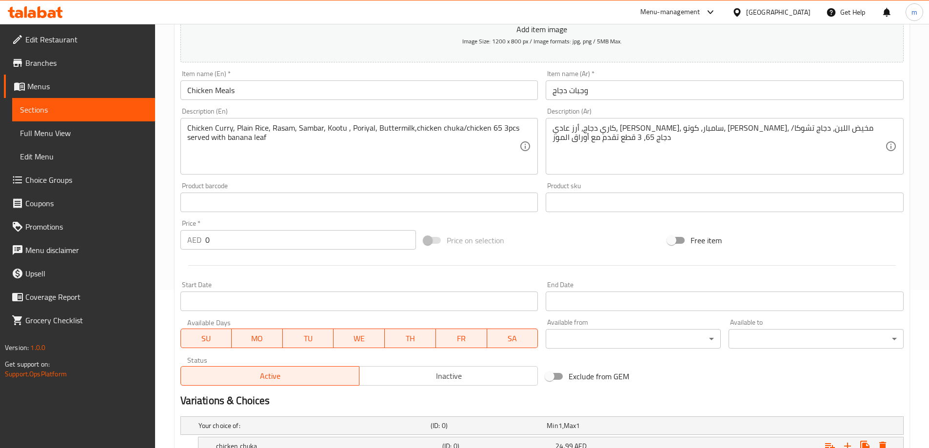
scroll to position [152, 0]
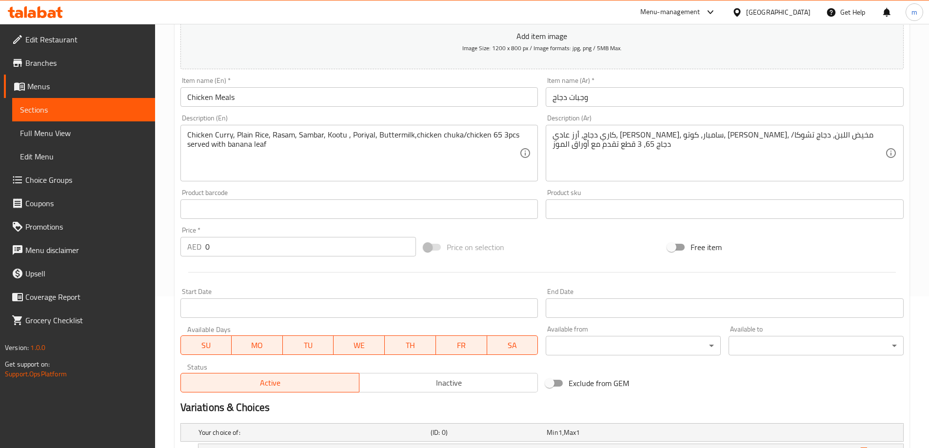
type input "chicken 65"
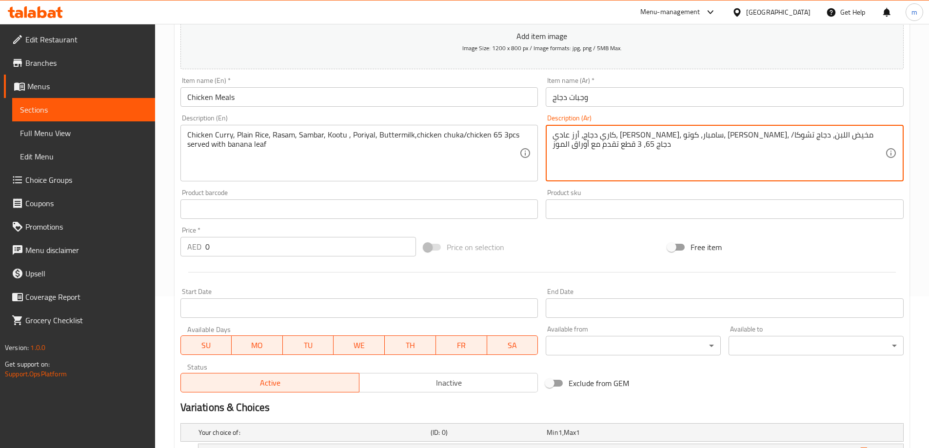
drag, startPoint x: 627, startPoint y: 136, endPoint x: 646, endPoint y: 138, distance: 19.2
click at [633, 137] on textarea "كاري دجاج، أرز عادي، راسام، سامبار، كوتو، بوريال، مخيض اللبن، دجاج تشوكا/دجاج 6…" at bounding box center [718, 153] width 333 height 46
drag, startPoint x: 626, startPoint y: 134, endPoint x: 647, endPoint y: 138, distance: 20.8
click at [647, 138] on textarea "كاري دجاج، أرز عادي، راسام، سامبار، كوتو، بوريال، مخيض اللبن، دجاج تشوكا/دجاج 6…" at bounding box center [718, 153] width 333 height 46
click at [625, 134] on textarea "كاري دجاج، أرز عادي، راسام، سامبار، كوتو، بوريال، مخيض اللبن، دجاج تشوكا/دجاج 6…" at bounding box center [718, 153] width 333 height 46
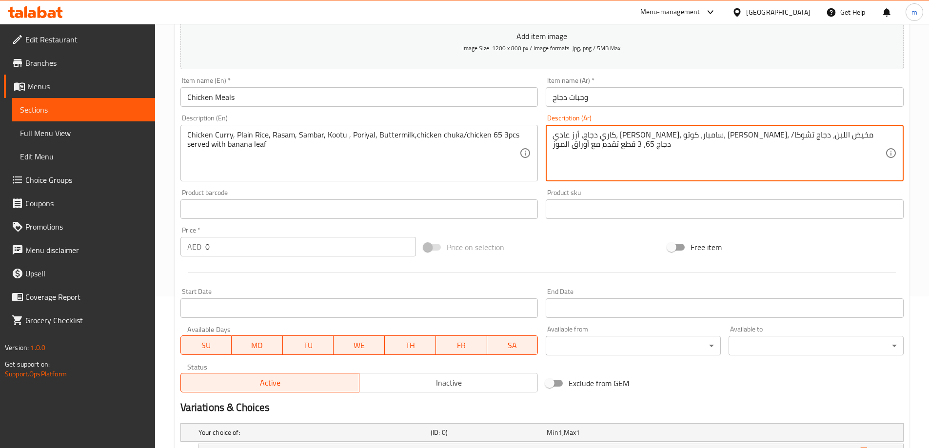
drag, startPoint x: 627, startPoint y: 137, endPoint x: 647, endPoint y: 138, distance: 20.5
click at [647, 138] on textarea "كاري دجاج، أرز عادي، راسام، سامبار، كوتو، بوريال، مخيض اللبن، دجاج تشوكا/دجاج 6…" at bounding box center [718, 153] width 333 height 46
click at [648, 137] on textarea "كاري دجاج، أرز عادي، راسام، سامبار، كوتو، بوريال، مخيض اللبن، دجاج تشوكا/دجاج 6…" at bounding box center [718, 153] width 333 height 46
click at [651, 136] on textarea "كاري دجاج، أرز عادي، راسام، سامبار، كوتو، بوريال، مخيض اللبن، دجاج تشوكا/دجاج 6…" at bounding box center [718, 153] width 333 height 46
drag, startPoint x: 651, startPoint y: 136, endPoint x: 631, endPoint y: 136, distance: 19.0
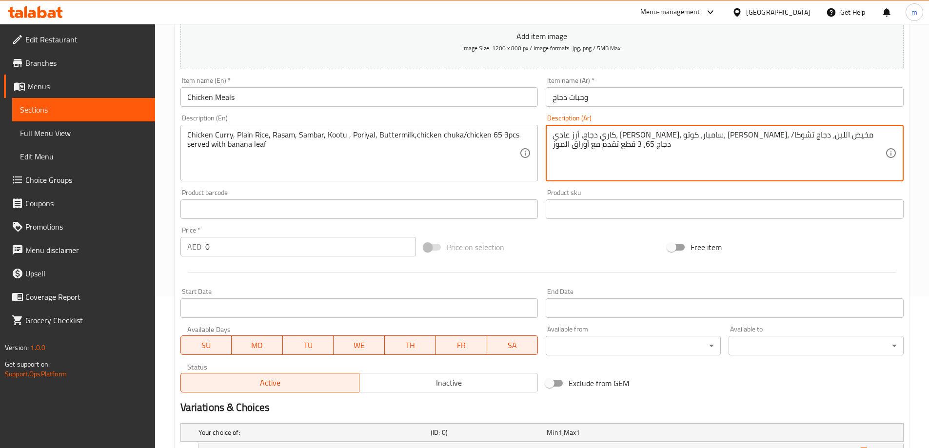
click at [631, 136] on textarea "كاري دجاج، أرز عادي، راسام، سامبار، كوتو، بوريال، مخيض اللبن، دجاج تشوكا/دجاج 6…" at bounding box center [718, 153] width 333 height 46
click at [632, 136] on textarea "كاري دجاج، أرز عادي، راسام، سامبار، كوتو، بوريال، مخيض اللبن، دجاج تشوكا/دجاج 6…" at bounding box center [718, 153] width 333 height 46
click at [649, 130] on textarea "كاري دجاج، أرز عادي، راسام، سامبار، كوتو، بوريال، مخيض اللبن، دجاج تشوكا/دجاج 6…" at bounding box center [718, 153] width 333 height 46
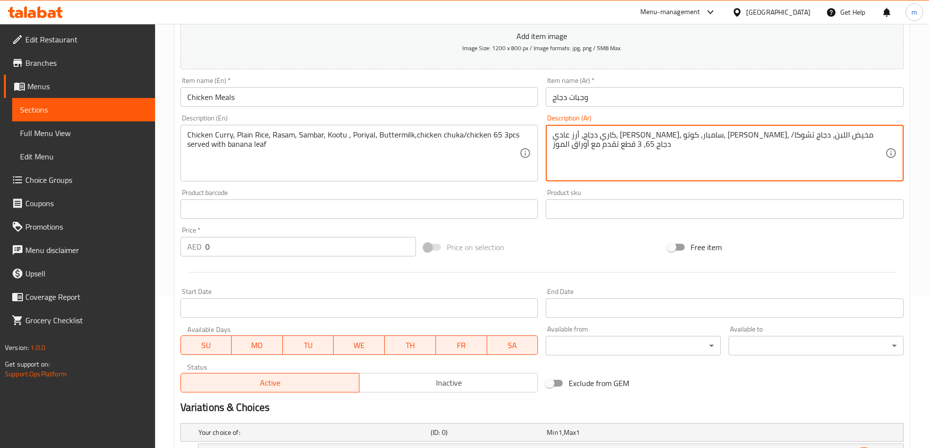
click at [649, 130] on textarea "كاري دجاج، أرز عادي، راسام، سامبار، كوتو، بوريال، مخيض اللبن، دجاج تشوكا/دجاج 6…" at bounding box center [718, 153] width 333 height 46
click at [700, 143] on textarea "كاري دجاج، أرز عادي، راسام، سامبار، كوتو، بوريال، مخيض اللبن، دجاج تشوكا/دجاج 6…" at bounding box center [718, 153] width 333 height 46
click at [653, 140] on textarea "كاري دجاج، أرز عادي، راسام، سامبار، كوتو، بوريال، مخيض اللبن، دجاج تشوكا/دجاج 6…" at bounding box center [718, 153] width 333 height 46
click at [650, 137] on textarea "كاري دجاج، أرز عادي، راسام، سامبار، كوتو، بوريال، مخيض اللبن، دجاج تشوكا /دجاج …" at bounding box center [718, 153] width 333 height 46
drag, startPoint x: 625, startPoint y: 134, endPoint x: 640, endPoint y: 136, distance: 14.8
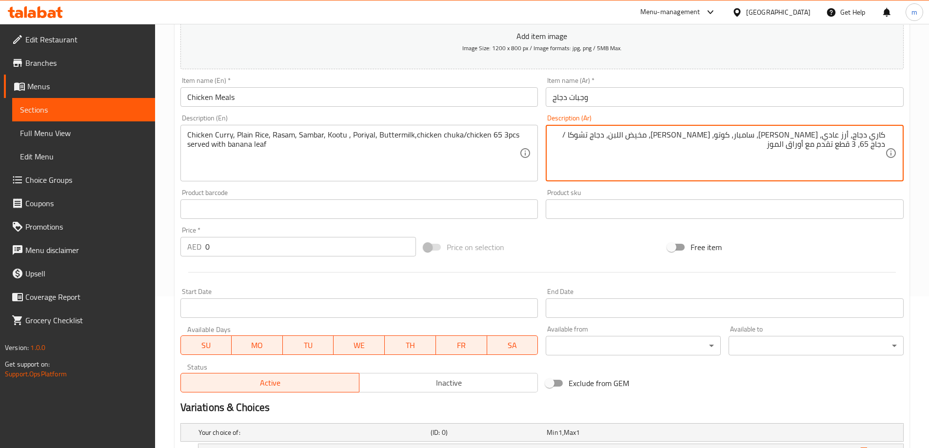
click at [640, 136] on textarea "كاري دجاج، أرز عادي، [PERSON_NAME]، سامبار، كوتو، [PERSON_NAME]، مخيض اللبن، دج…" at bounding box center [718, 153] width 333 height 46
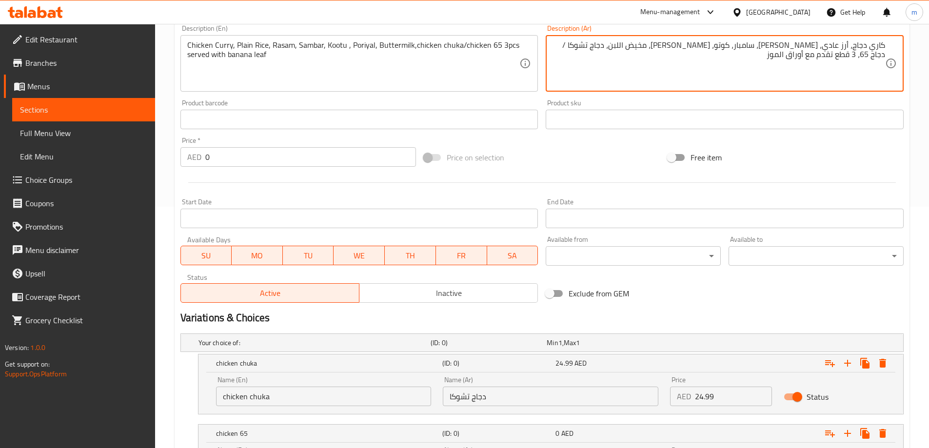
scroll to position [347, 0]
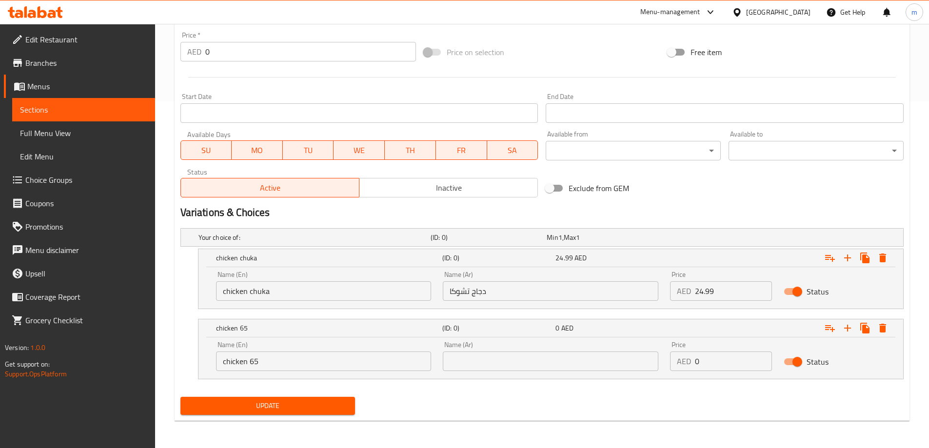
type textarea "كاري دجاج، أرز عادي، [PERSON_NAME]، سامبار، كوتو، [PERSON_NAME]، مخيض اللبن، دج…"
click at [566, 361] on input "text" at bounding box center [551, 362] width 216 height 20
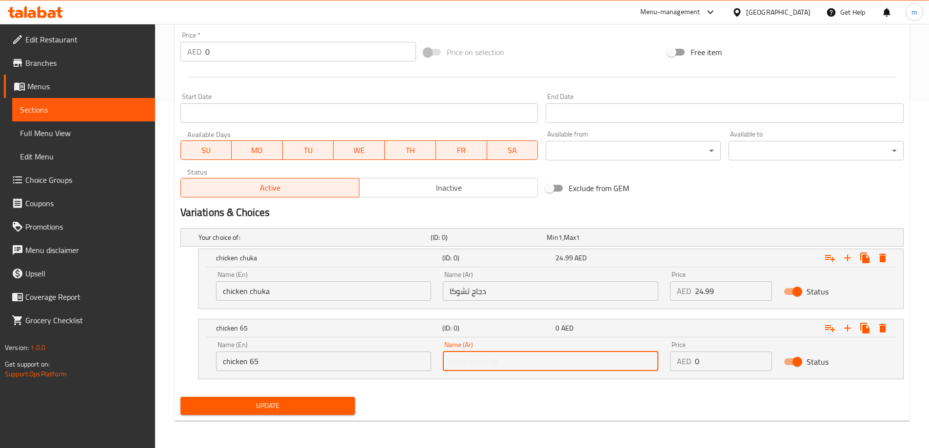
paste input "دجاج"
type input "دجاج 65"
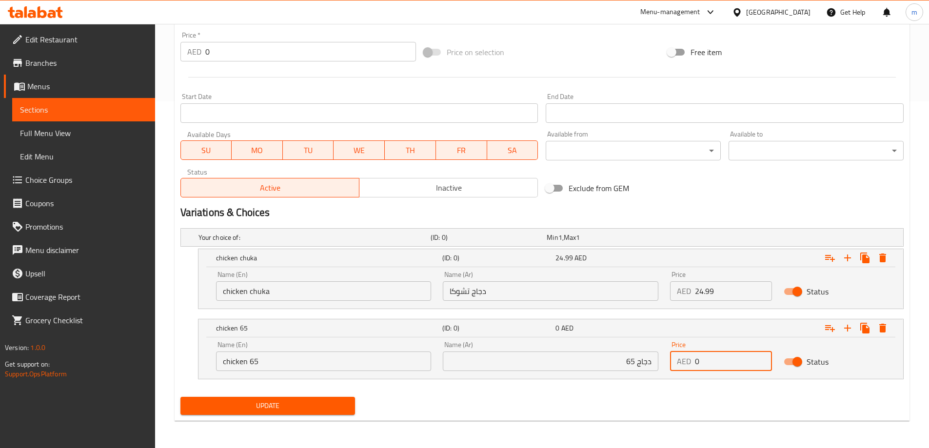
click at [726, 364] on input "0" at bounding box center [733, 362] width 77 height 20
drag, startPoint x: 724, startPoint y: 364, endPoint x: 692, endPoint y: 355, distance: 32.4
click at [692, 355] on div "AED 0 Price" at bounding box center [721, 362] width 102 height 20
paste input "24.99"
type input "24.99"
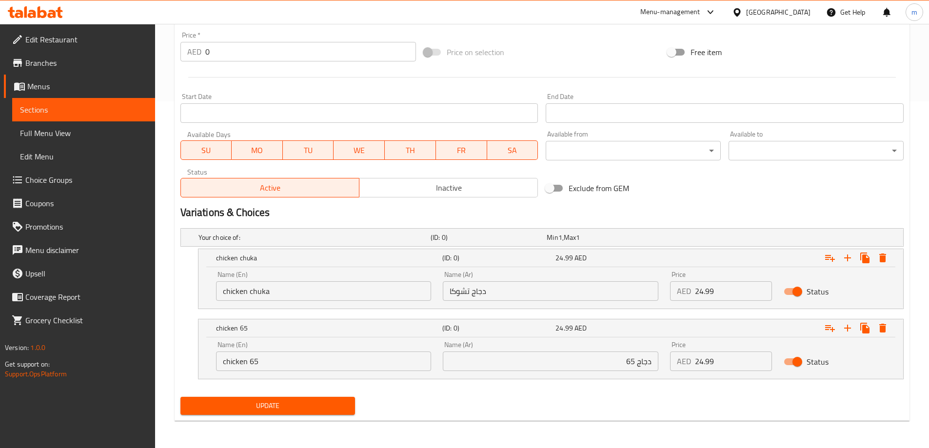
click at [355, 408] on div "Update" at bounding box center [268, 406] width 183 height 26
click at [345, 403] on span "Update" at bounding box center [267, 406] width 159 height 12
click at [314, 400] on span "Update" at bounding box center [267, 406] width 159 height 12
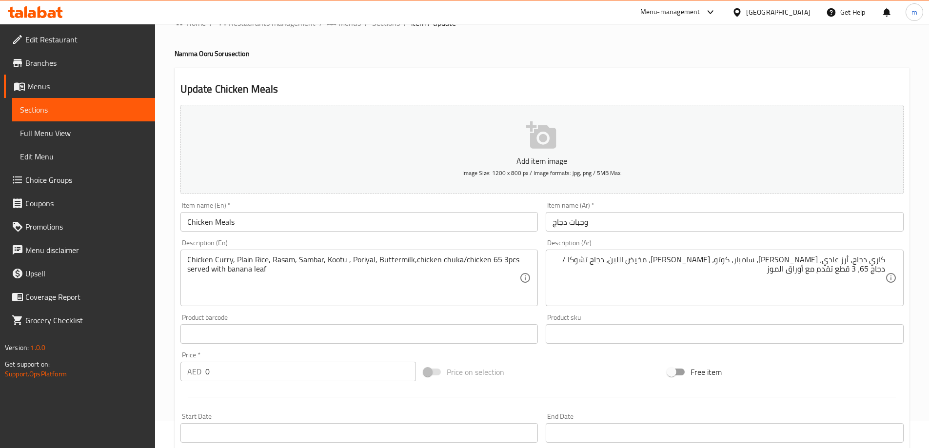
scroll to position [0, 0]
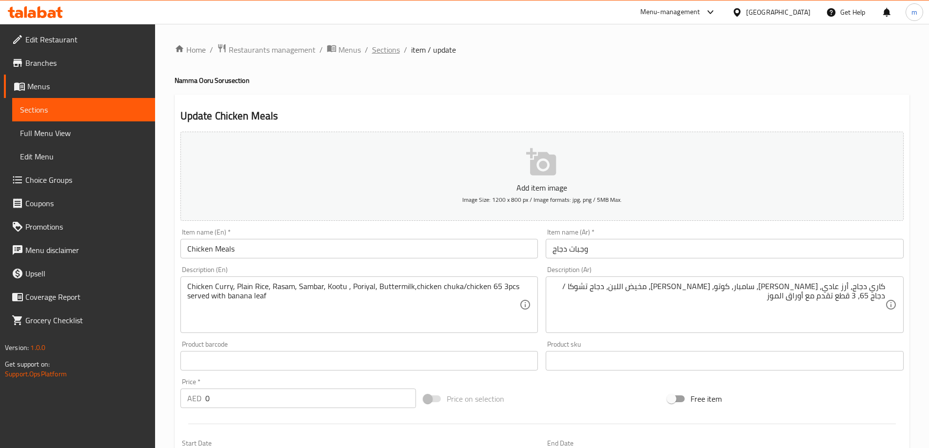
click at [394, 51] on span "Sections" at bounding box center [386, 50] width 28 height 12
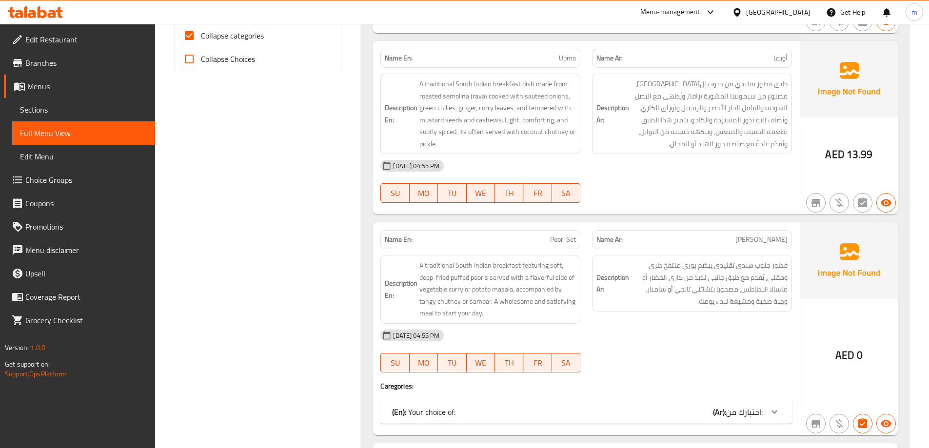
scroll to position [439, 0]
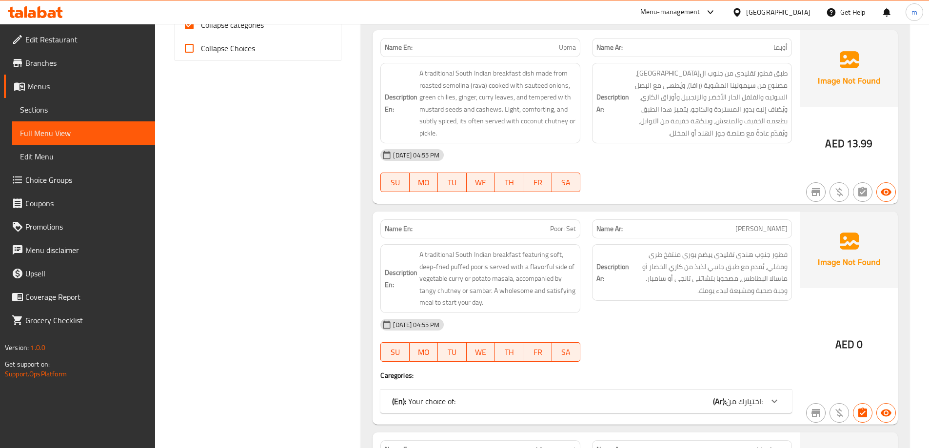
click at [652, 396] on div "(En): Your choice of: (Ar): اختيارك من:" at bounding box center [577, 401] width 371 height 12
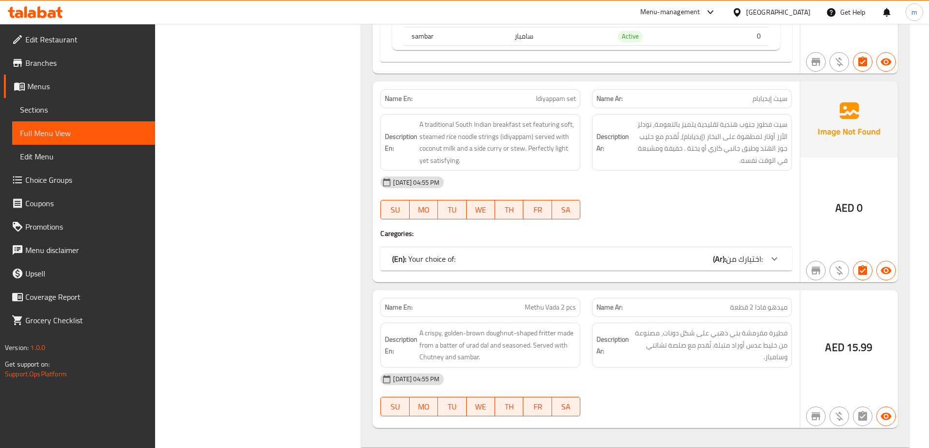
scroll to position [1073, 0]
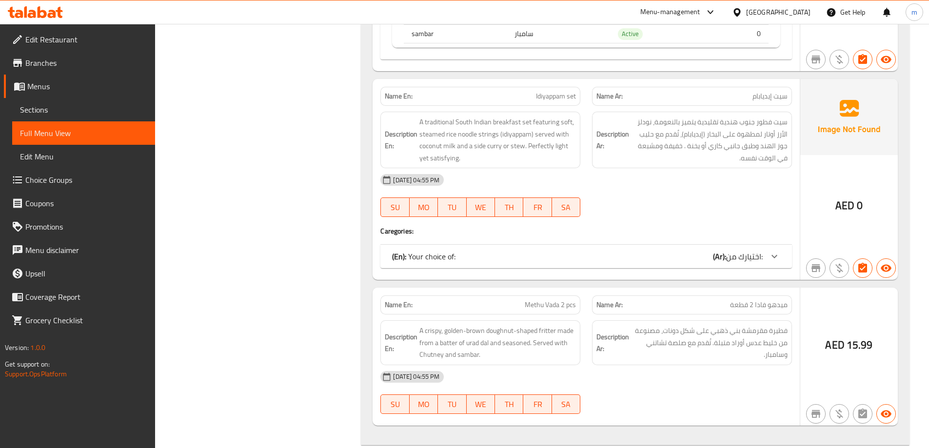
click at [674, 257] on div "(En): Your choice of: (Ar): اختيارك من:" at bounding box center [577, 257] width 371 height 12
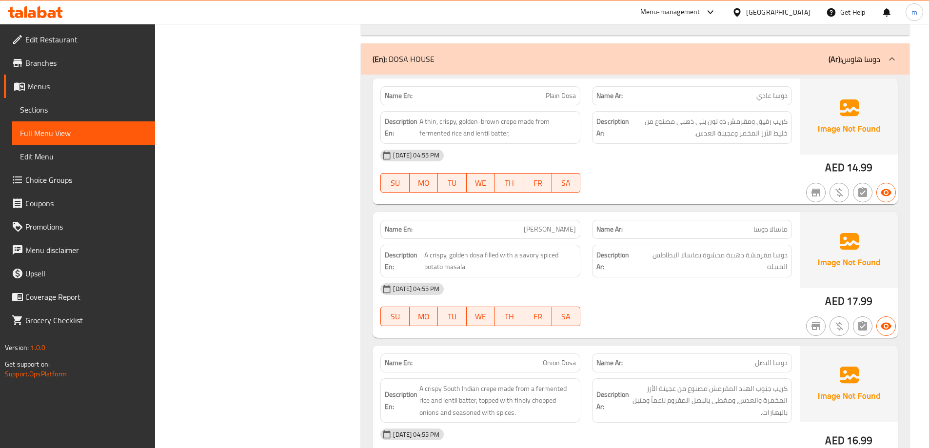
scroll to position [1609, 0]
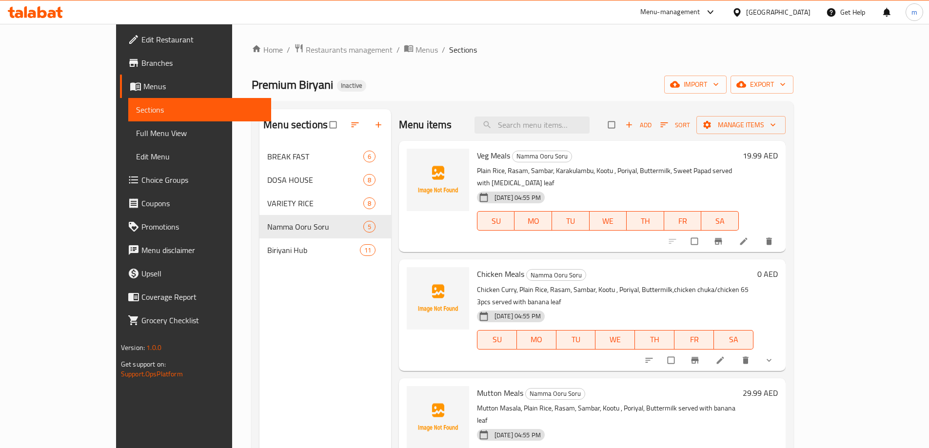
scroll to position [109, 0]
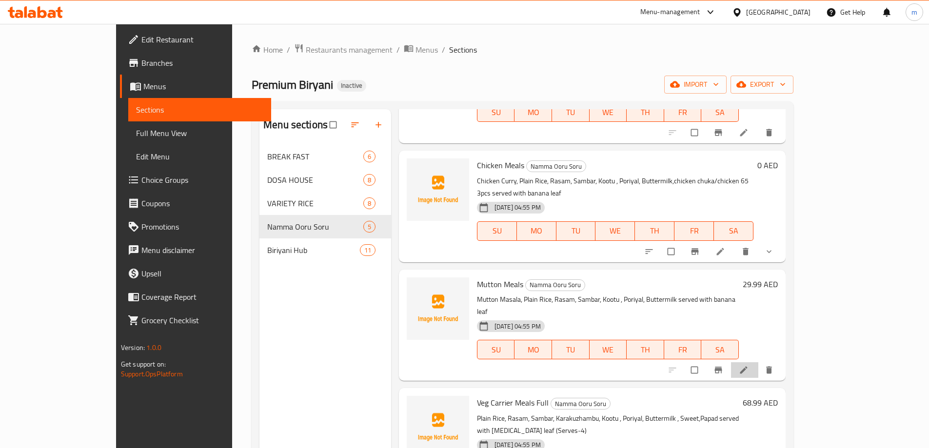
click at [758, 362] on li at bounding box center [744, 370] width 27 height 16
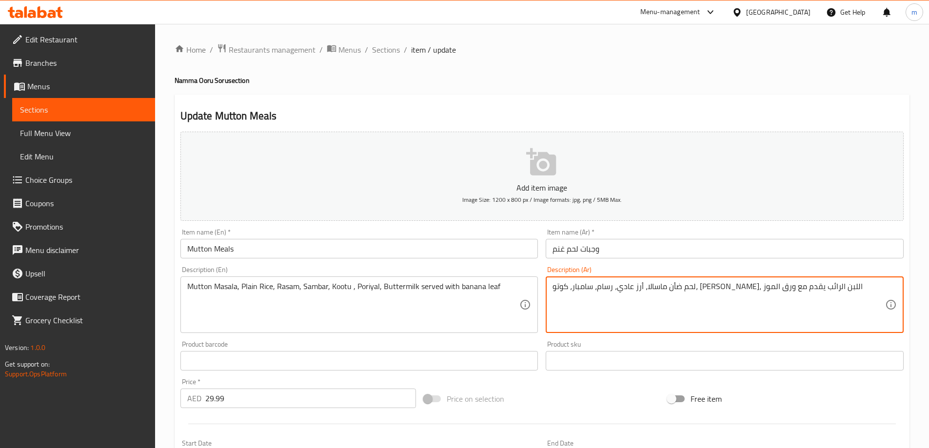
click at [820, 289] on textarea "لحم ضأن ماسالا، أرز عادي، رسام، سامبار، كوتو، [PERSON_NAME]، اللبن الرائب يقدم …" at bounding box center [718, 305] width 333 height 46
click at [870, 287] on textarea "لحم ضأن ماسالا، أرز عادي، رسام، سامبار، كوتو، [PERSON_NAME]، اللبن الرائب يقدم …" at bounding box center [718, 305] width 333 height 46
click at [869, 287] on textarea "لحم ضأن ماسالا، أرز عادي، رسام، سامبار، كوتو، [PERSON_NAME]، اللبن الرائب يقدم …" at bounding box center [718, 305] width 333 height 46
drag, startPoint x: 686, startPoint y: 290, endPoint x: 719, endPoint y: 291, distance: 33.7
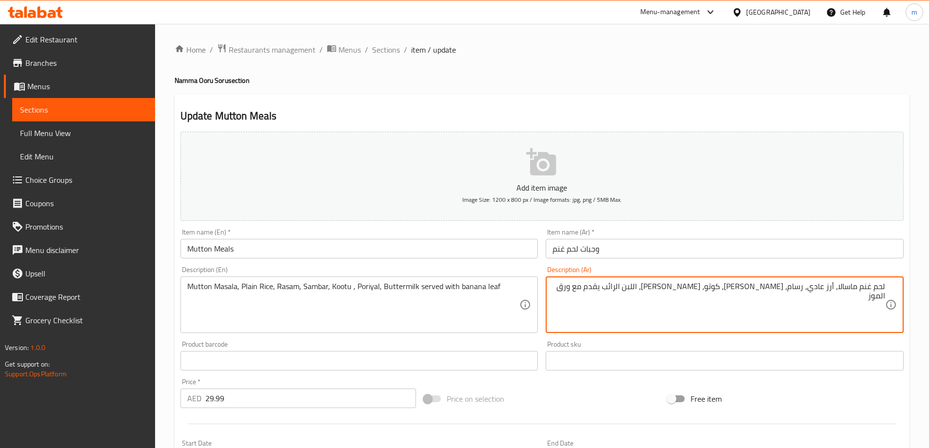
click at [719, 291] on textarea "لحم غنم ماسالا، أرز عادي، رسام، [PERSON_NAME]، كوتو، [PERSON_NAME]، اللبن الرائ…" at bounding box center [718, 305] width 333 height 46
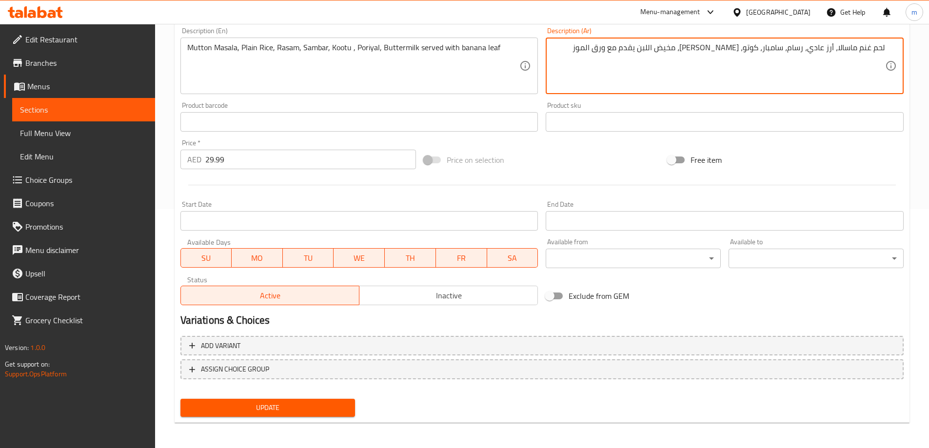
scroll to position [241, 0]
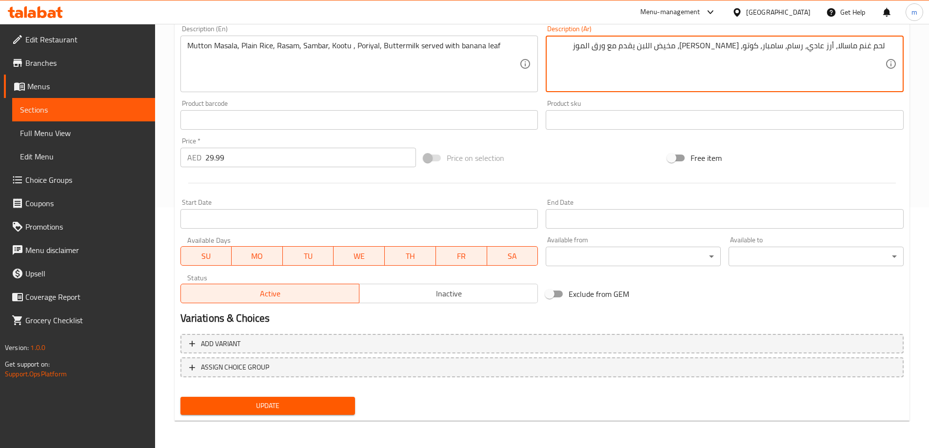
type textarea "لحم غنم ماسالا، أرز عادي، رسام، سامبار، كوتو، [PERSON_NAME]، مخيض اللبن يقدم مع…"
click at [331, 397] on button "Update" at bounding box center [267, 406] width 175 height 18
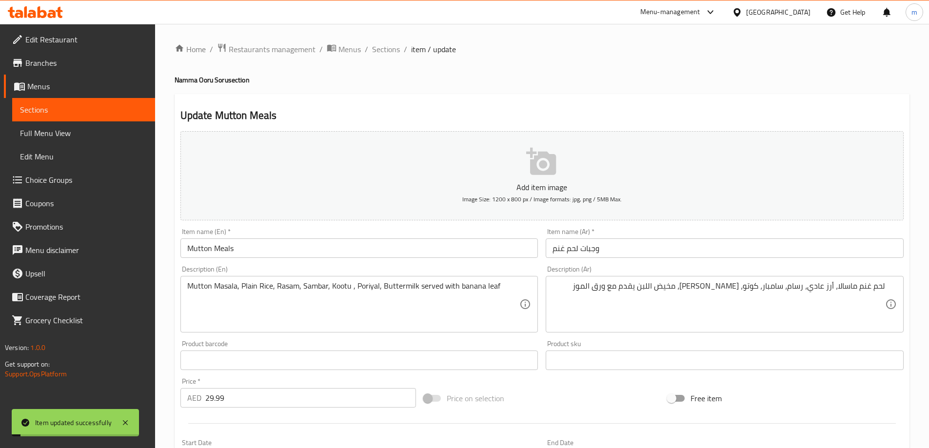
scroll to position [0, 0]
click at [385, 54] on span "Sections" at bounding box center [386, 50] width 28 height 12
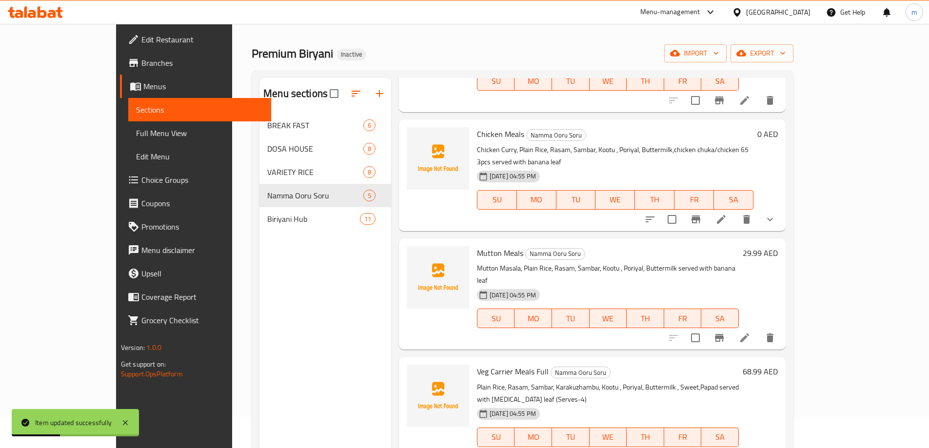
scroll to position [49, 0]
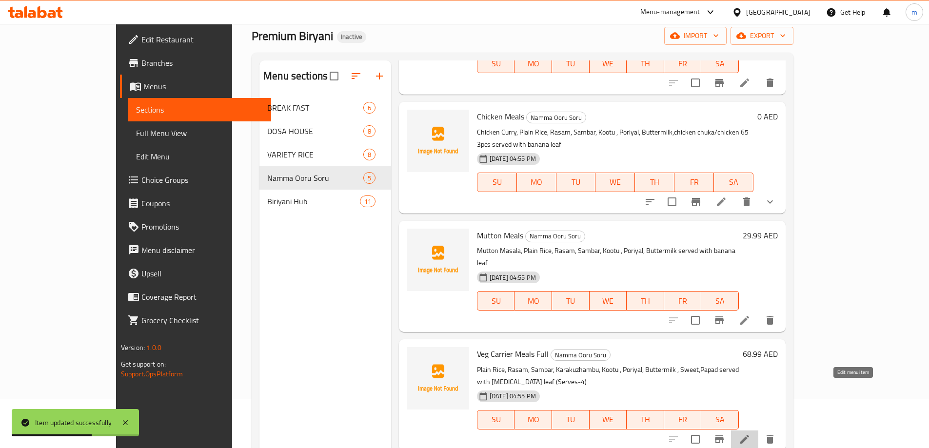
click at [749, 435] on icon at bounding box center [744, 439] width 9 height 9
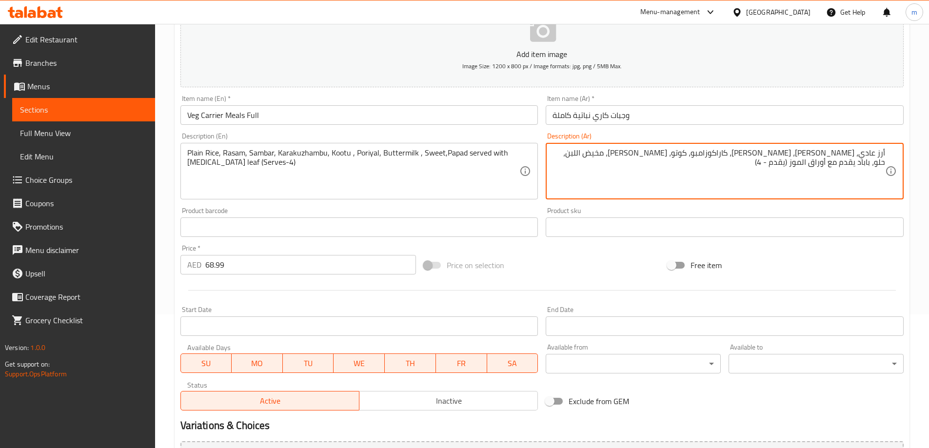
scroll to position [241, 0]
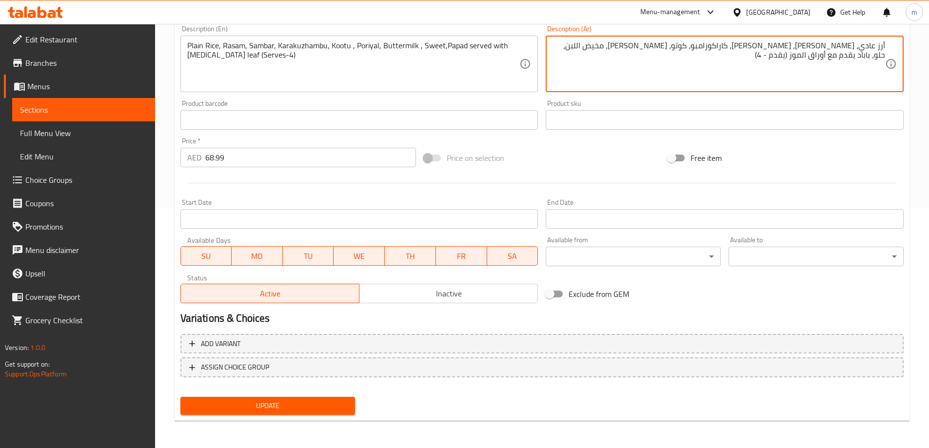
click at [292, 413] on button "Update" at bounding box center [267, 406] width 175 height 18
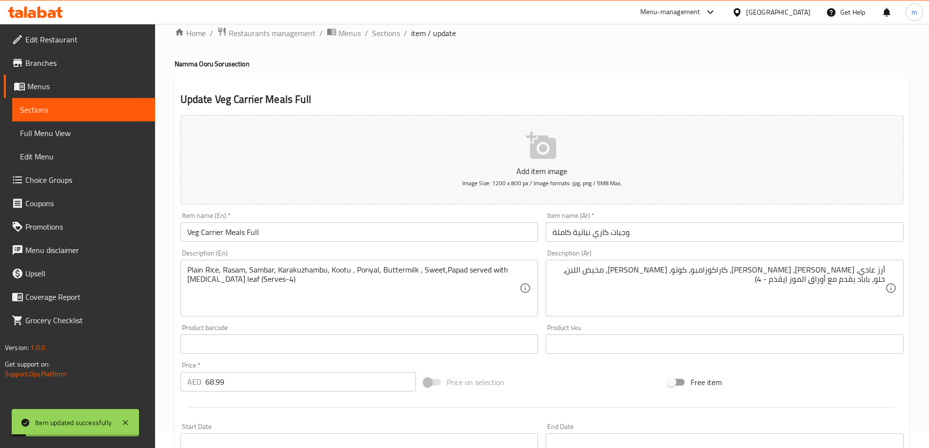
scroll to position [0, 0]
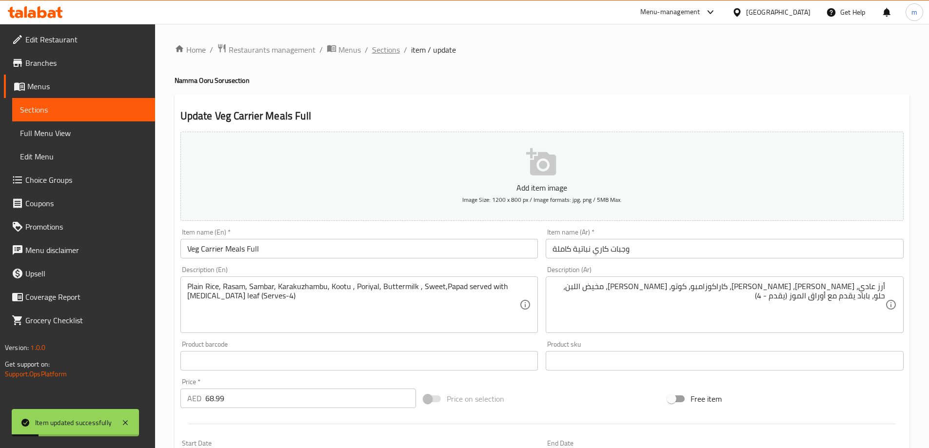
click at [390, 53] on span "Sections" at bounding box center [386, 50] width 28 height 12
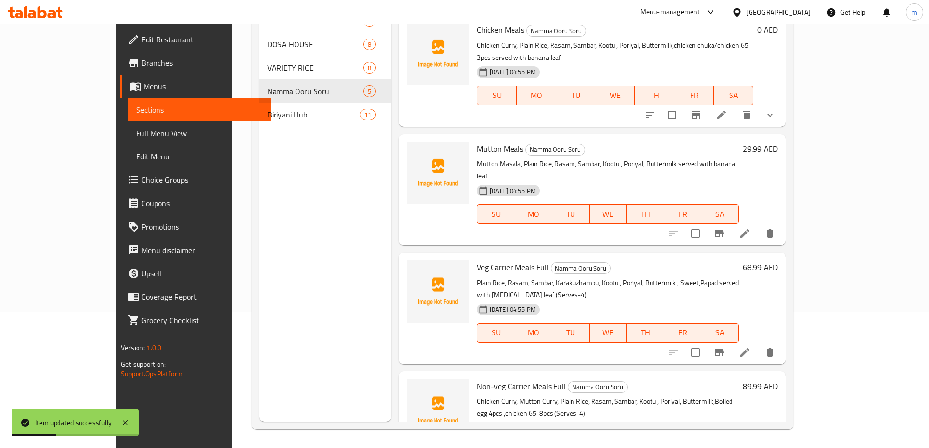
scroll to position [137, 0]
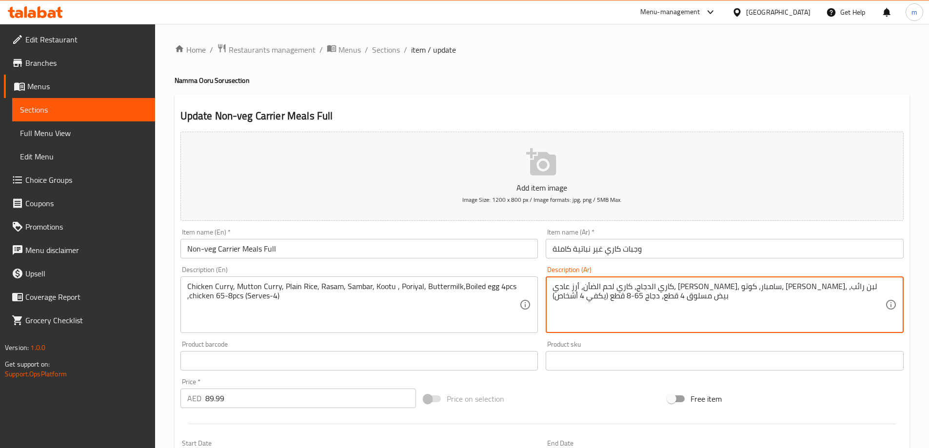
click at [790, 290] on textarea "كاري الدجاج، كاري لحم الضأن، أرز عادي، [PERSON_NAME]، سامبار، كوتو، [PERSON_NAM…" at bounding box center [718, 305] width 333 height 46
drag, startPoint x: 652, startPoint y: 293, endPoint x: 678, endPoint y: 291, distance: 26.4
click at [678, 291] on textarea "كاري الدجاج، كاري لحم غنم ، أرز عادي، راسام، سامبار، كوتو، بوريال، لبن رائب، بي…" at bounding box center [718, 305] width 333 height 46
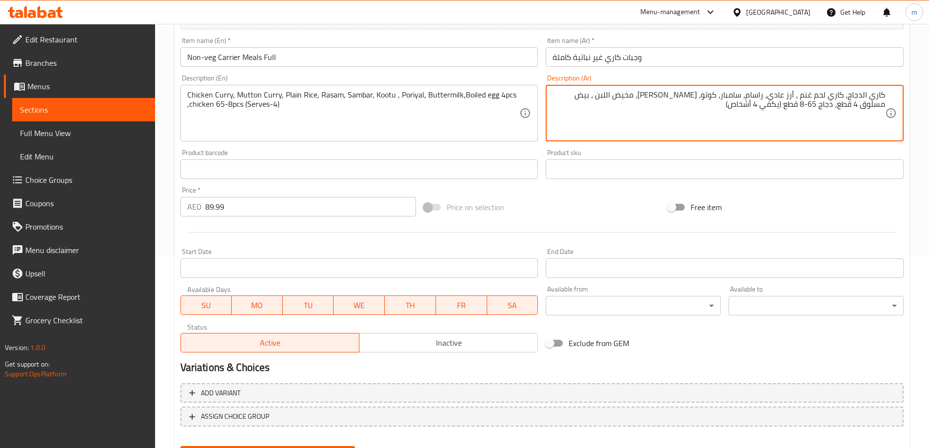
scroll to position [241, 0]
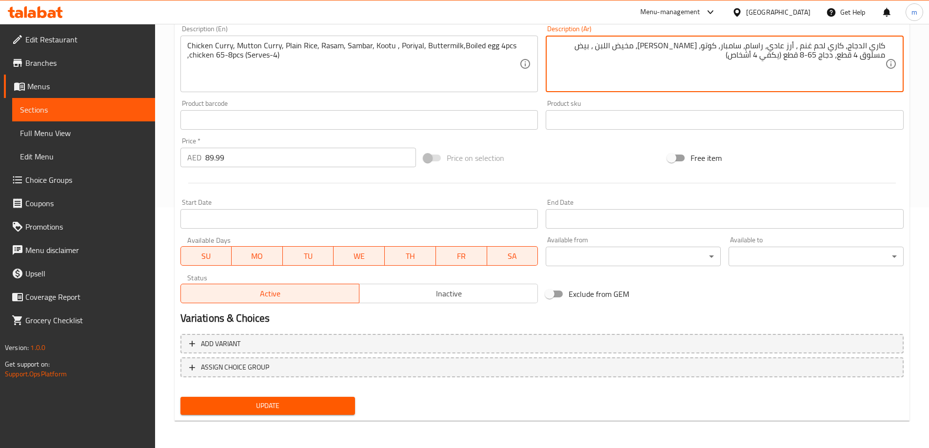
type textarea "كاري الدجاج، كاري لحم غنم ، أرز عادي، راسام، سامبار، كوتو، بوريال، مخيض اللبن ،…"
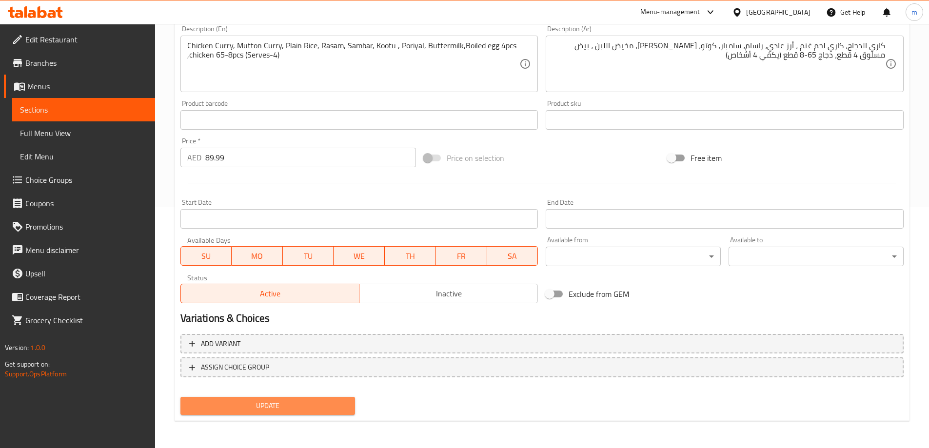
click at [338, 406] on span "Update" at bounding box center [267, 406] width 159 height 12
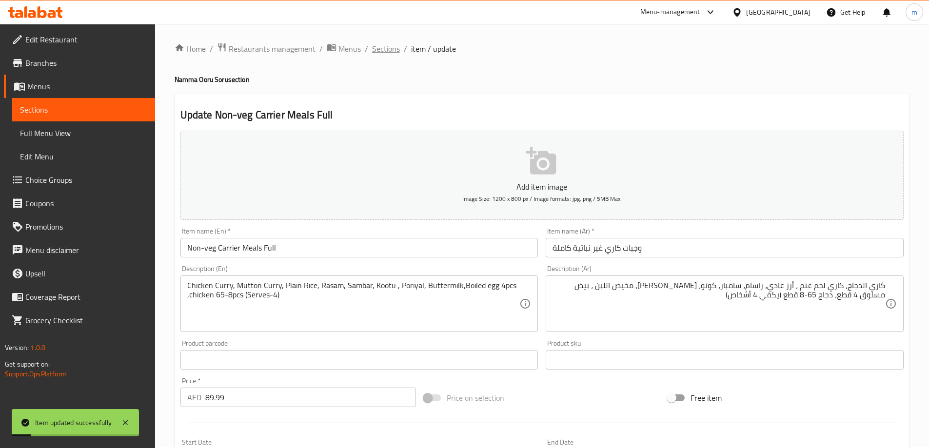
scroll to position [0, 0]
click at [392, 56] on span "Sections" at bounding box center [386, 50] width 28 height 12
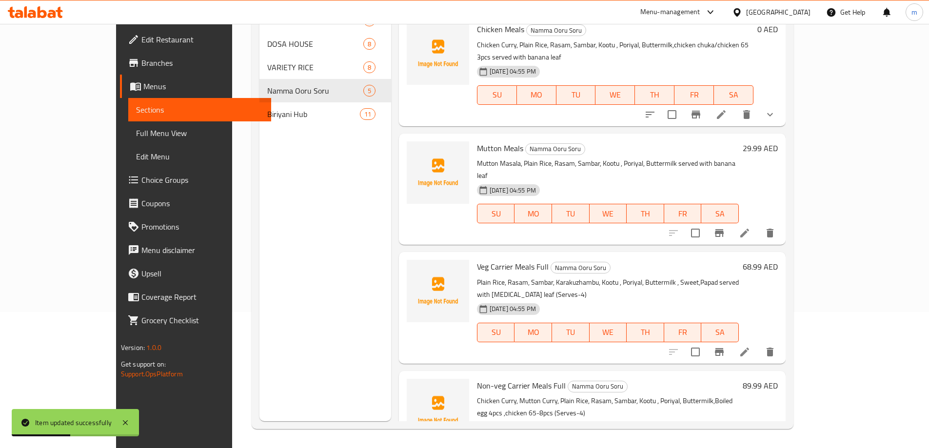
scroll to position [137, 0]
click at [758, 343] on li at bounding box center [744, 352] width 27 height 18
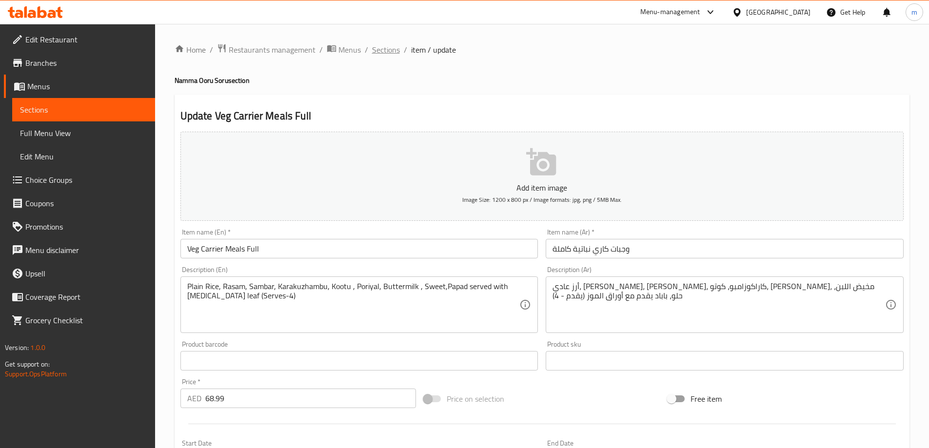
click at [382, 50] on span "Sections" at bounding box center [386, 50] width 28 height 12
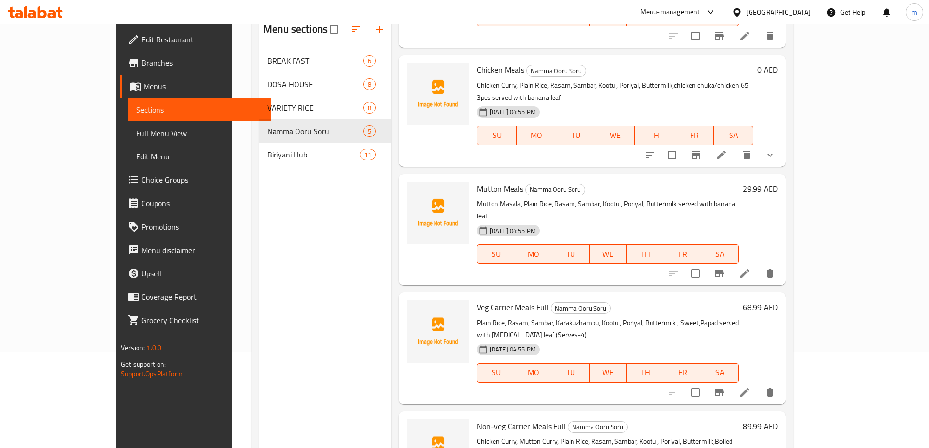
scroll to position [137, 0]
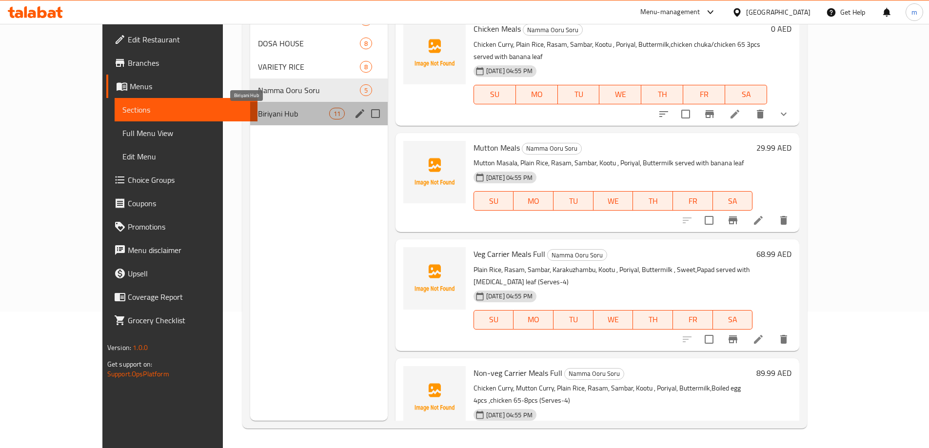
click at [258, 109] on span "Biriyani Hub" at bounding box center [293, 114] width 71 height 12
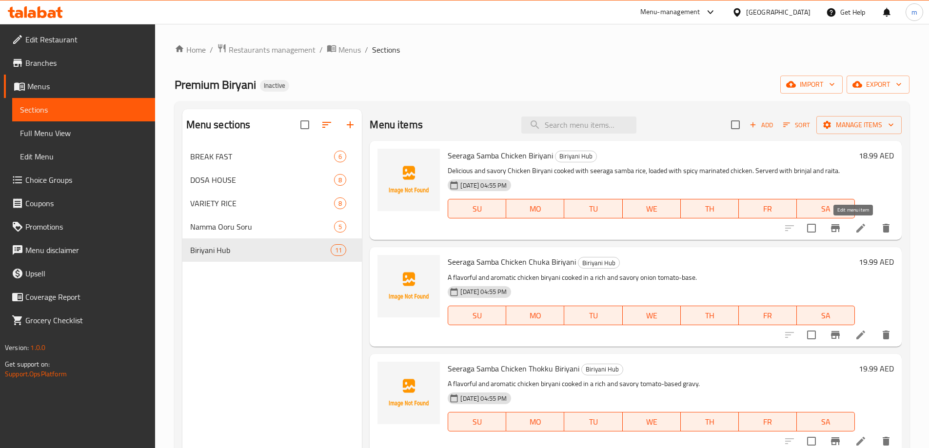
click at [856, 227] on icon at bounding box center [860, 228] width 9 height 9
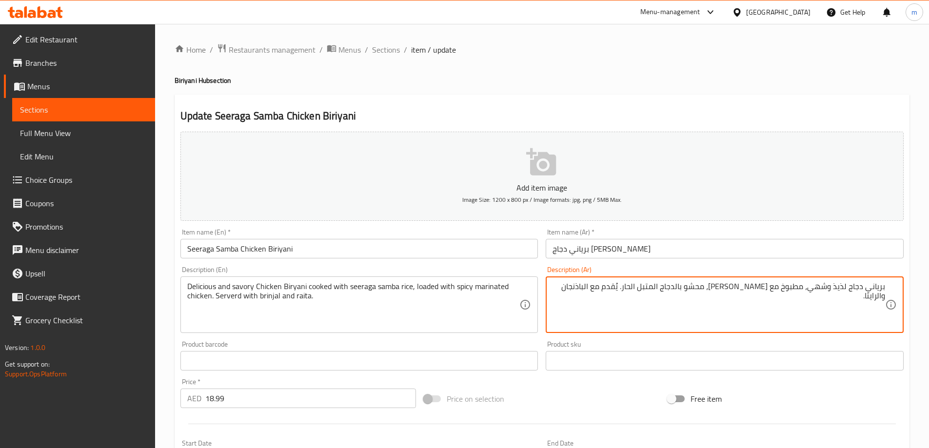
click at [818, 292] on textarea "برياني دجاج لذيذ وشهي، مطبوخ مع أرز سيراجا سامبا، محشو بالدجاج المتبل الحار. يُ…" at bounding box center [718, 305] width 333 height 46
click at [712, 290] on textarea "برياني دجاج لذيذ ومالح، مطبوخ مع أرز سيراجا سامبا، محشو بالدجاج المتبل الحار. ي…" at bounding box center [718, 305] width 333 height 46
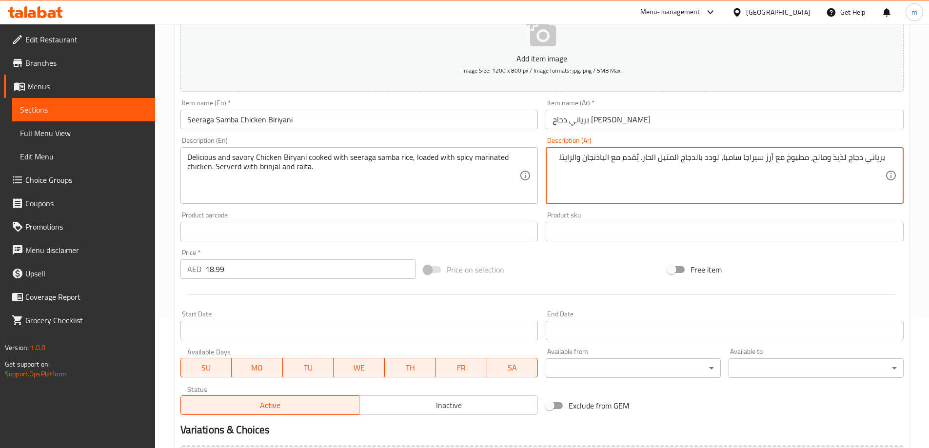
scroll to position [146, 0]
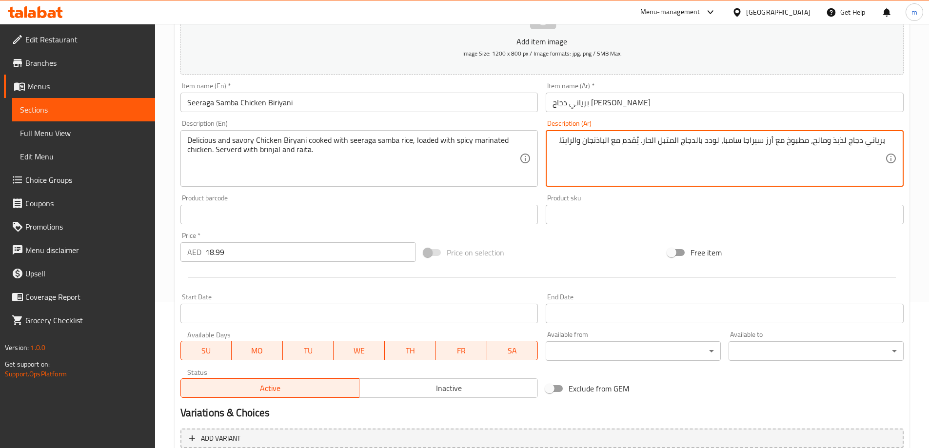
click at [595, 143] on textarea "برياني دجاج لذيذ ومالح، مطبوخ مع أرز سيراجا سامبا، لودد بالدجاج المتبل الحار. ي…" at bounding box center [718, 159] width 333 height 46
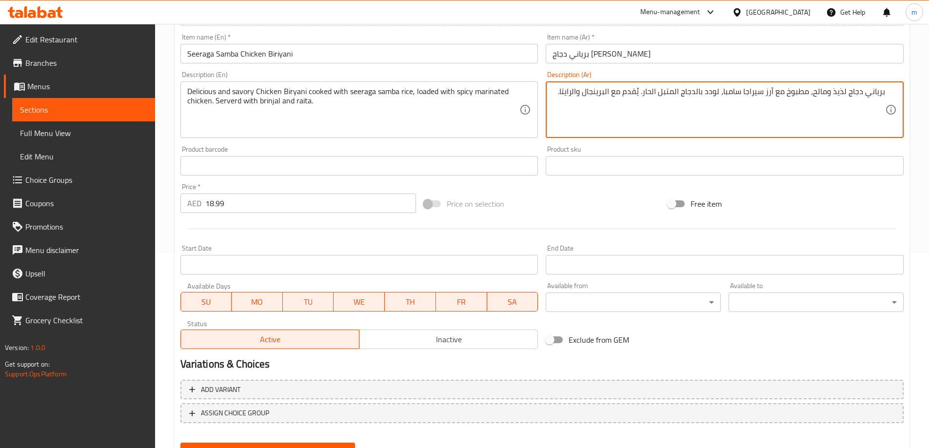
scroll to position [241, 0]
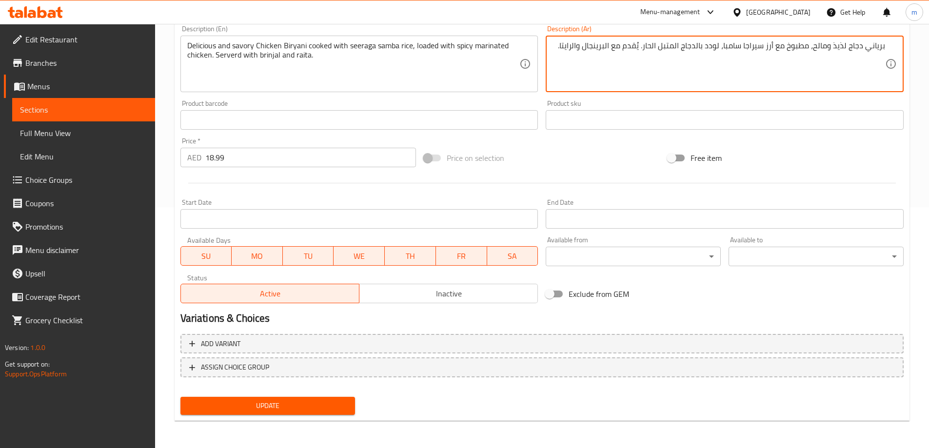
type textarea "برياني دجاج لذيذ ومالح، مطبوخ مع أرز سيراجا سامبا، لودد بالدجاج المتبل الحار. ي…"
click at [315, 402] on span "Update" at bounding box center [267, 406] width 159 height 12
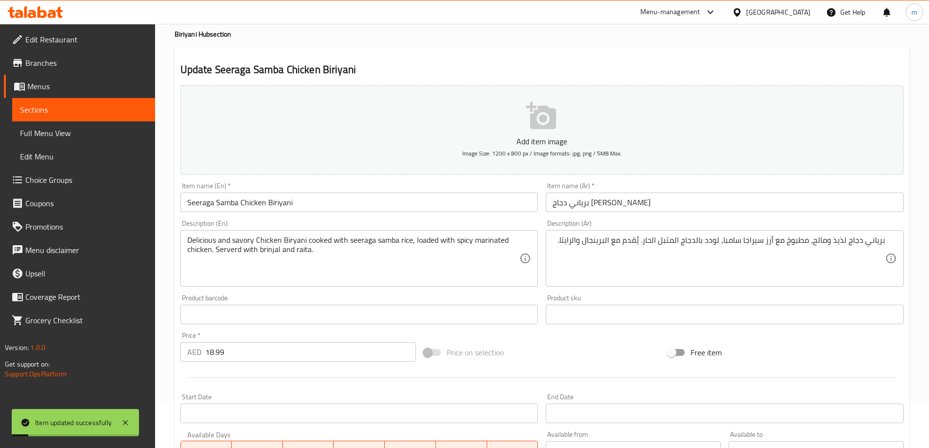
scroll to position [0, 0]
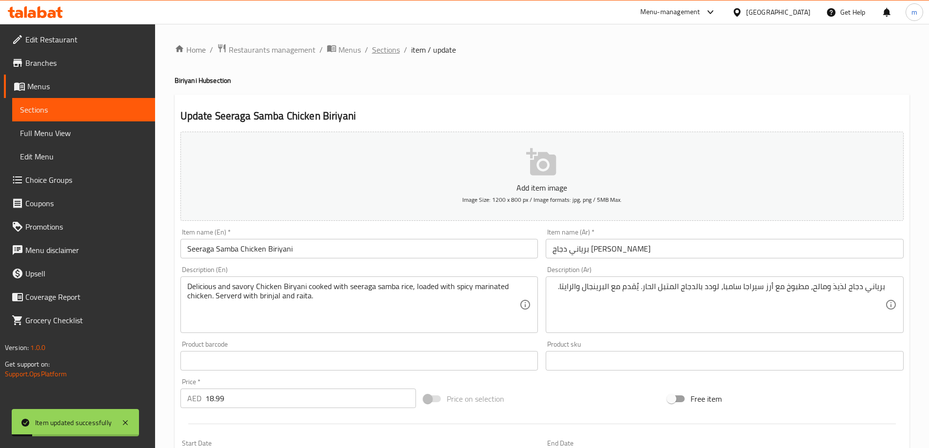
click at [389, 50] on span "Sections" at bounding box center [386, 50] width 28 height 12
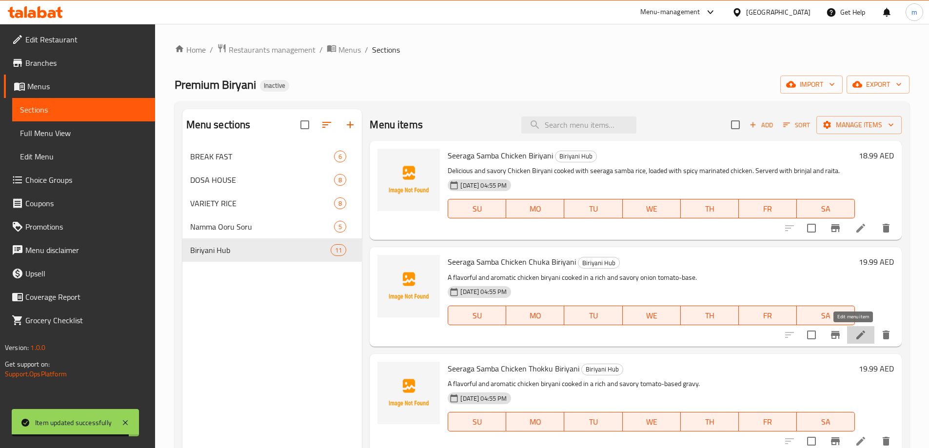
click at [855, 332] on icon at bounding box center [861, 335] width 12 height 12
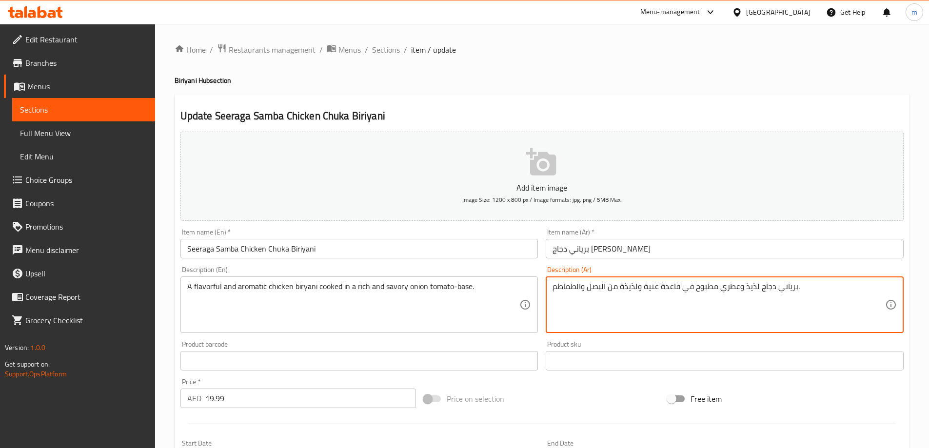
click at [683, 310] on textarea "برياني دجاج لذيذ وعطري مطبوخ في قاعدة غنية ولذيذة من البصل والطماطم." at bounding box center [718, 305] width 333 height 46
click at [725, 290] on textarea "برياني دجاج لذيذ وعطري مطبوخ في قاعدة غنية ولذيذة من البصل والطماطم." at bounding box center [718, 305] width 333 height 46
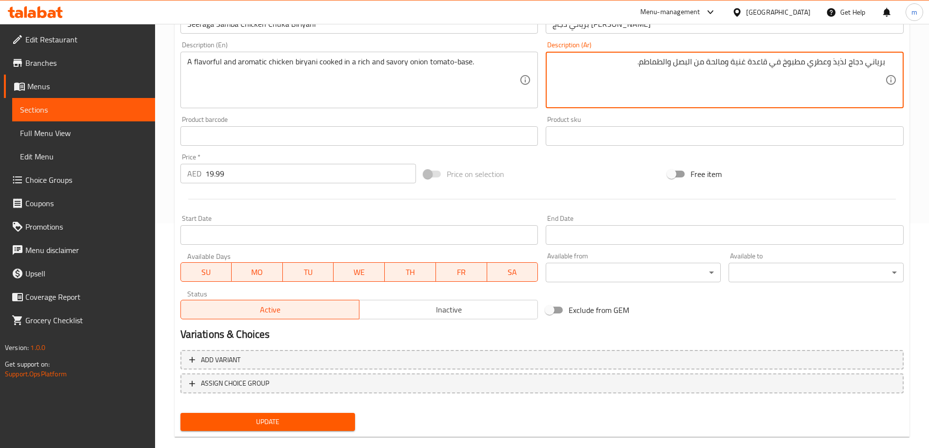
scroll to position [241, 0]
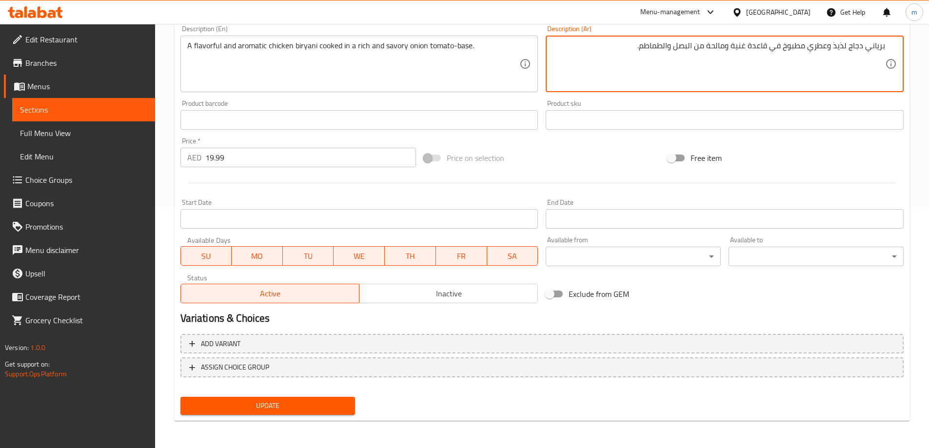
type textarea "برياني دجاج لذيذ وعطري مطبوخ في قاعدة غنية ومالحة من البصل والطماطم."
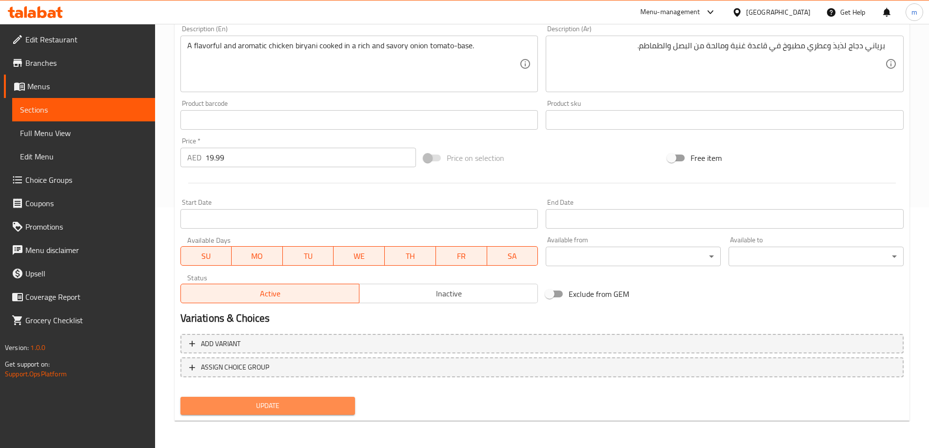
click at [298, 410] on span "Update" at bounding box center [267, 406] width 159 height 12
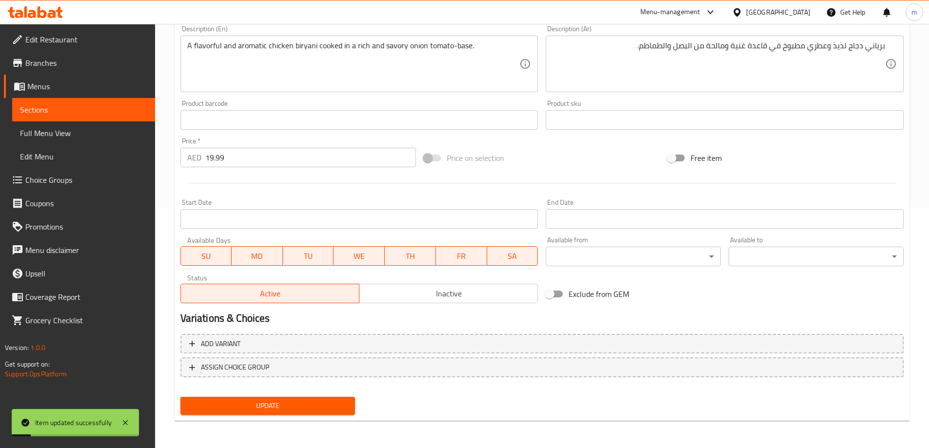
scroll to position [0, 0]
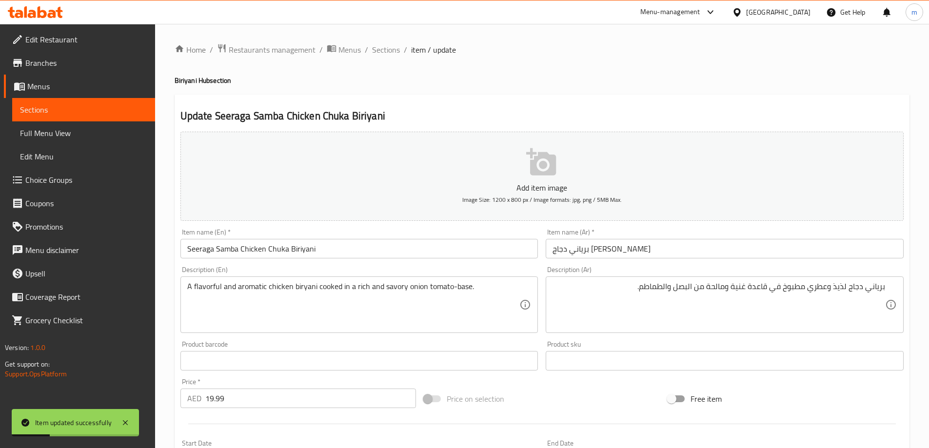
click at [384, 41] on div "Home / Restaurants management / Menus / Sections / item / update Biriyani Hub s…" at bounding box center [542, 356] width 774 height 665
click at [387, 45] on span "Sections" at bounding box center [386, 50] width 28 height 12
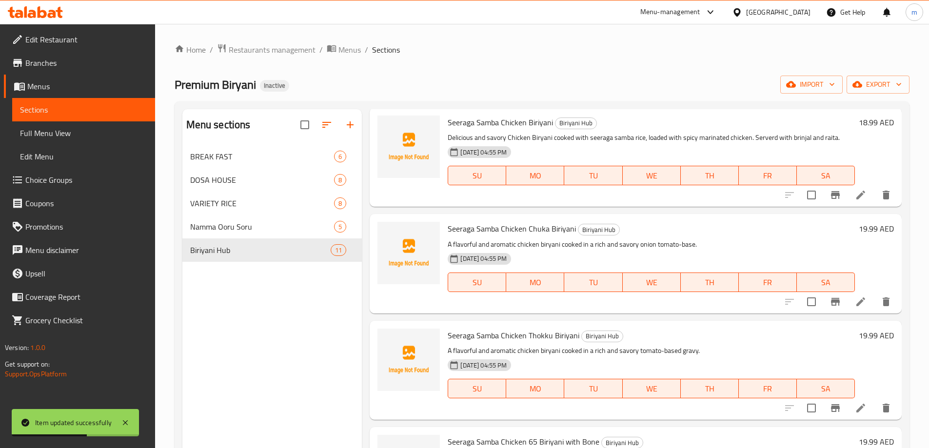
scroll to position [98, 0]
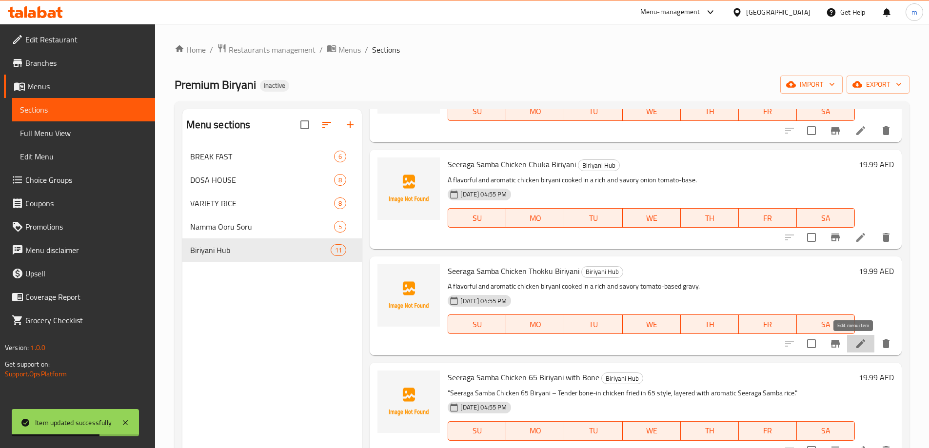
click at [857, 340] on icon at bounding box center [861, 344] width 12 height 12
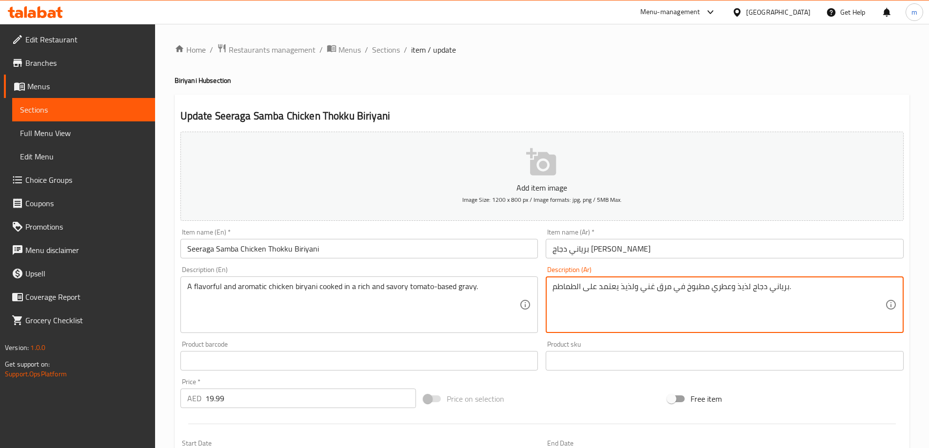
click at [660, 287] on textarea "برياني دجاج لذيذ وعطري مطبوخ في مرق غني ولذيذ يعتمد على الطماطم." at bounding box center [718, 305] width 333 height 46
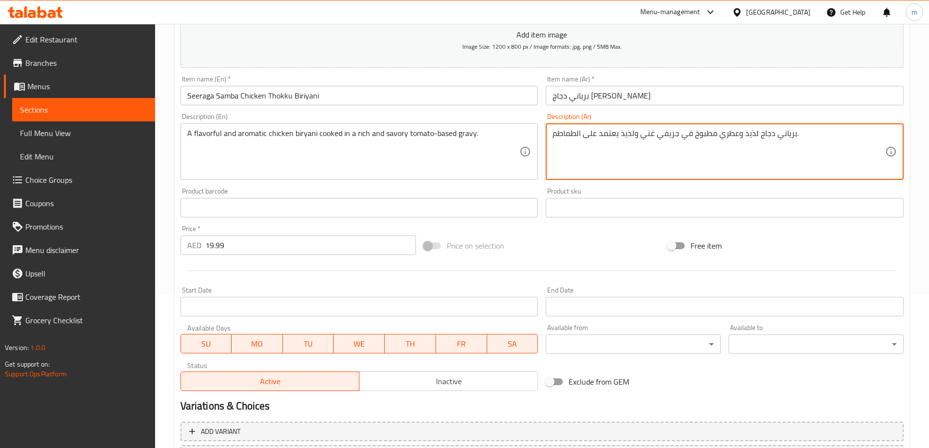
scroll to position [241, 0]
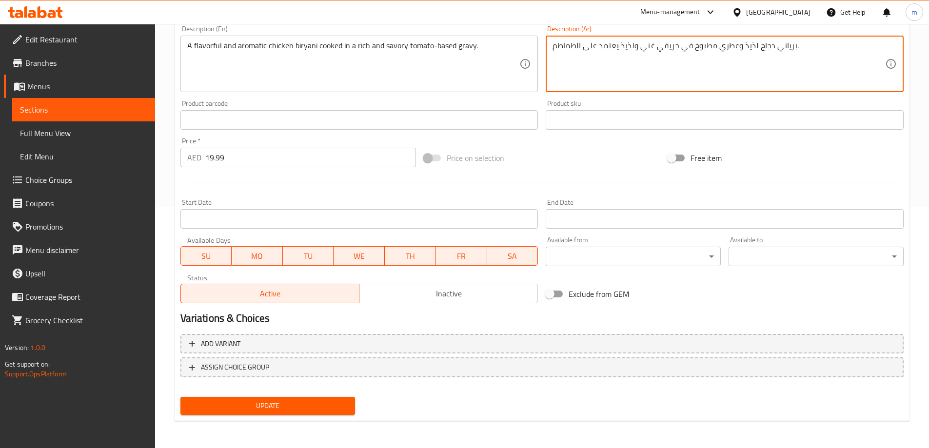
type textarea "برياني دجاج لذيذ وعطري مطبوخ في جريفي غني ولذيذ يعتمد على الطماطم."
click at [282, 409] on span "Update" at bounding box center [267, 406] width 159 height 12
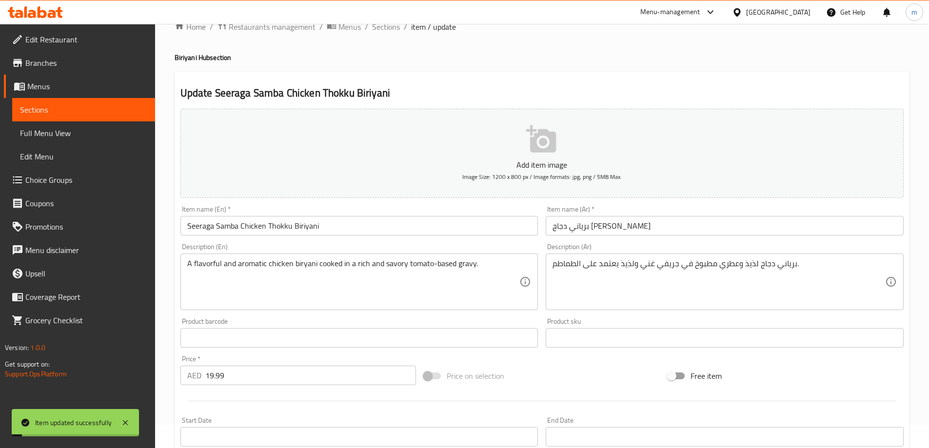
scroll to position [0, 0]
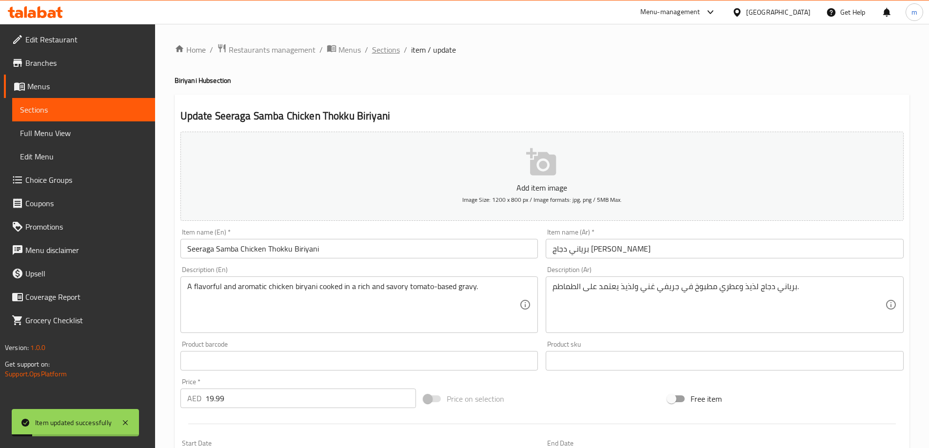
click at [386, 50] on span "Sections" at bounding box center [386, 50] width 28 height 12
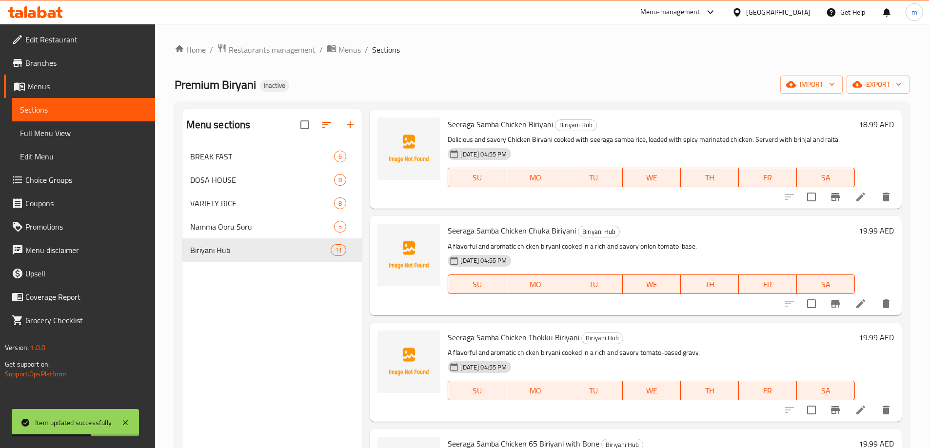
scroll to position [49, 0]
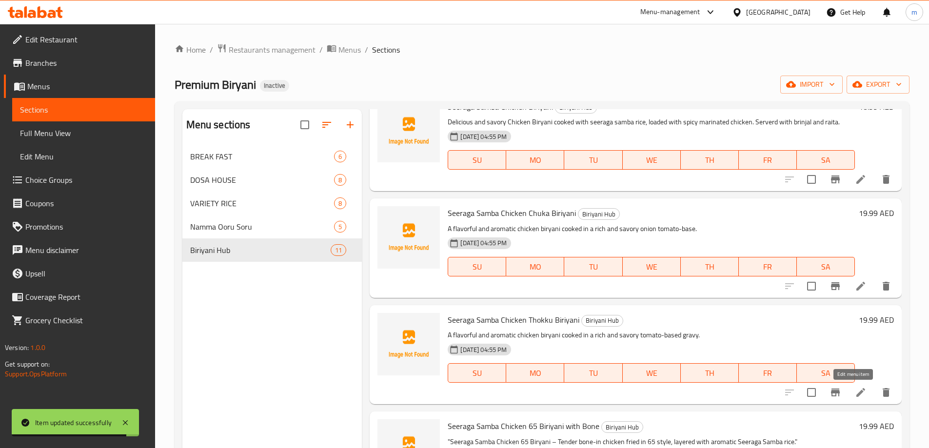
click at [855, 397] on icon at bounding box center [861, 393] width 12 height 12
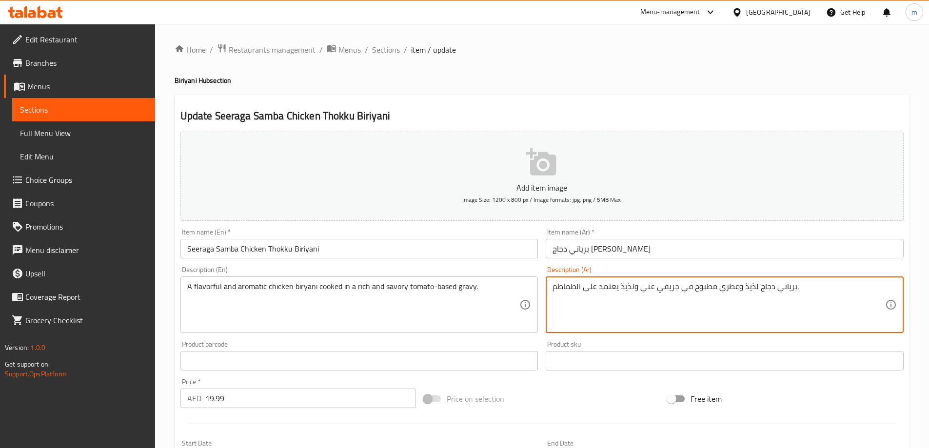
drag, startPoint x: 583, startPoint y: 292, endPoint x: 617, endPoint y: 295, distance: 34.3
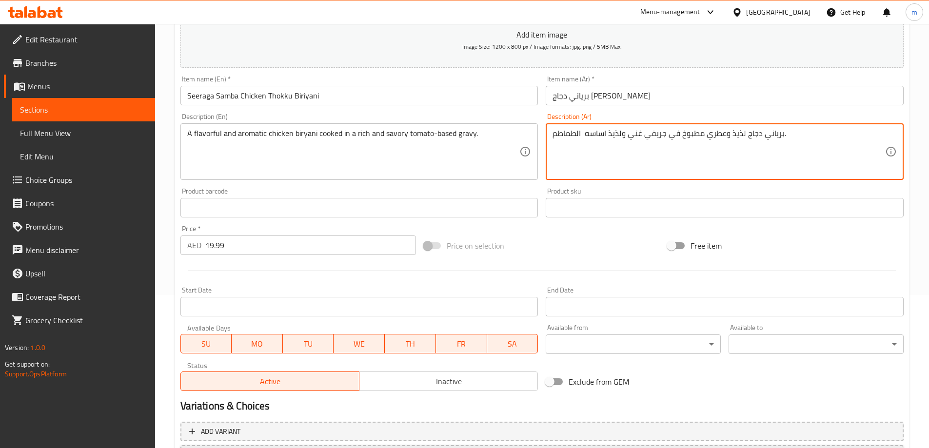
scroll to position [241, 0]
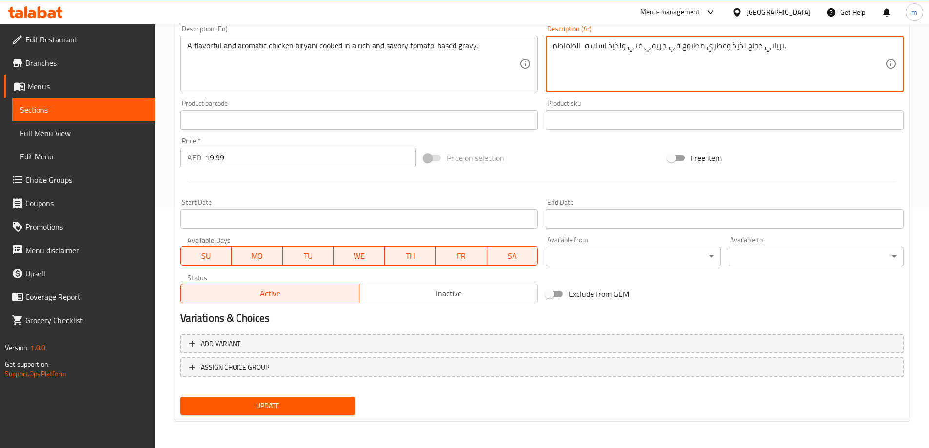
type textarea "برياني دجاج لذيذ وعطري مطبوخ في جريفي غني ولذيذ اساسه الطماطم."
click at [318, 418] on div "Update" at bounding box center [268, 406] width 183 height 26
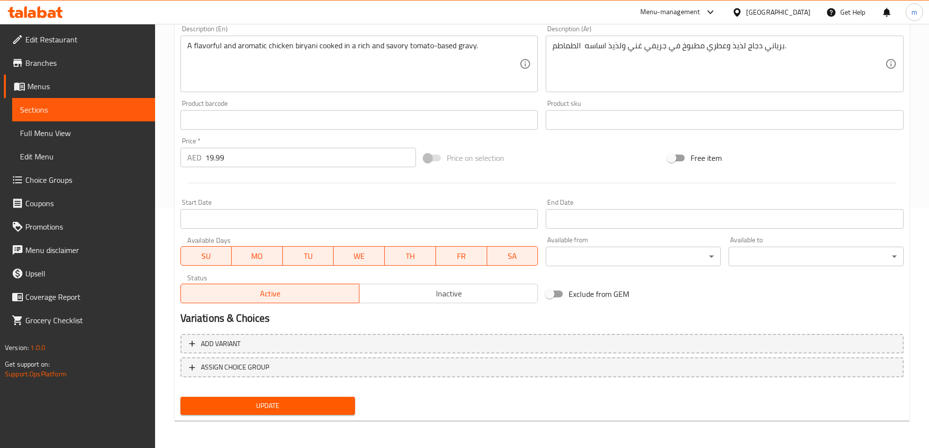
click at [329, 410] on span "Update" at bounding box center [267, 406] width 159 height 12
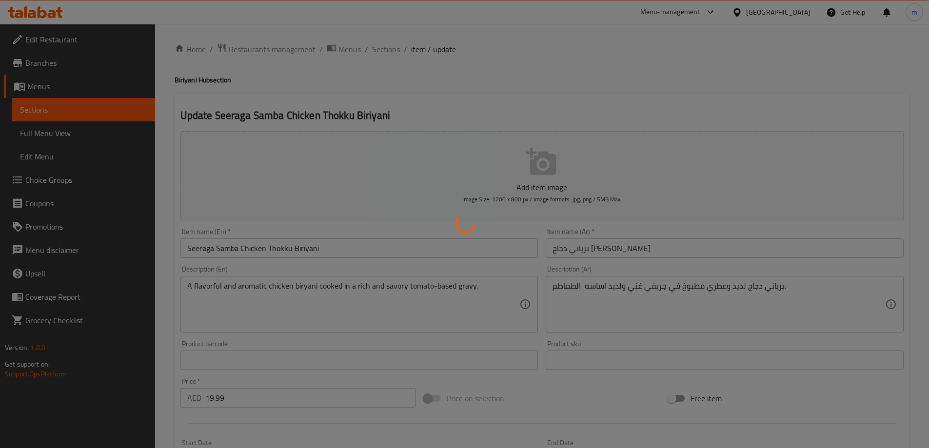
scroll to position [0, 0]
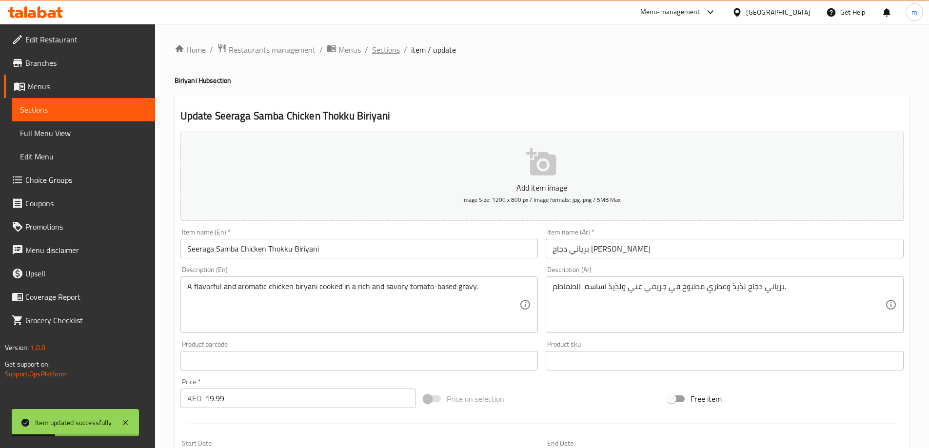
click at [393, 51] on span "Sections" at bounding box center [386, 50] width 28 height 12
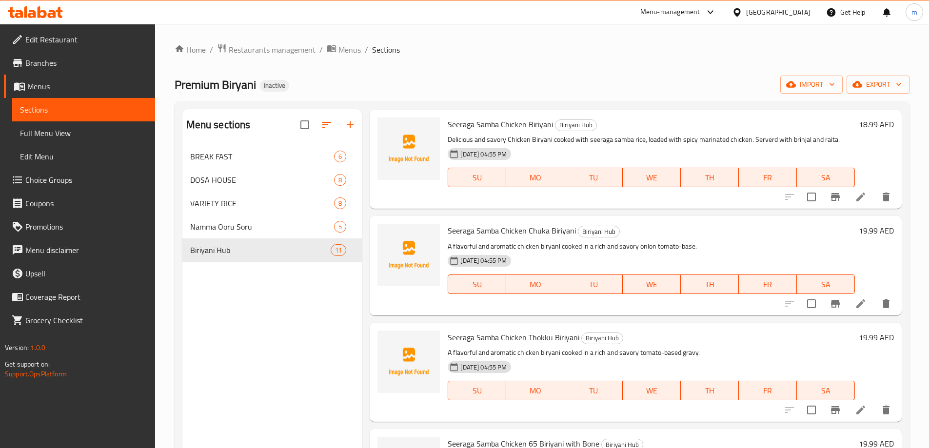
scroll to position [49, 0]
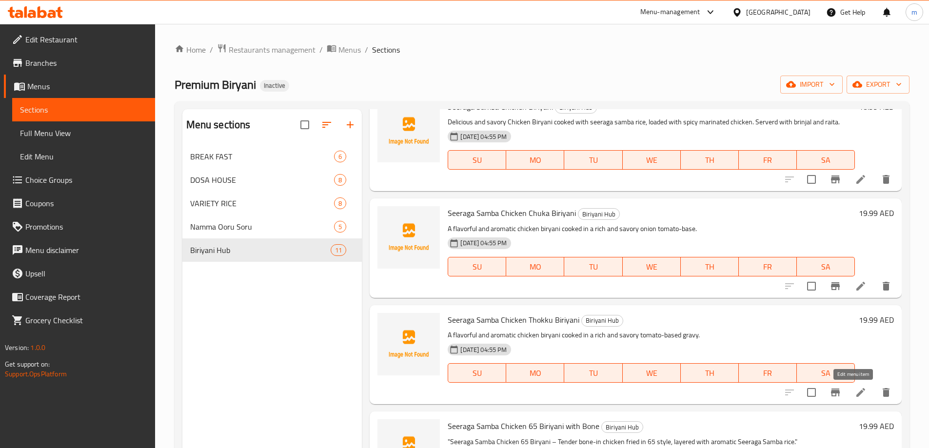
click at [856, 394] on icon at bounding box center [860, 392] width 9 height 9
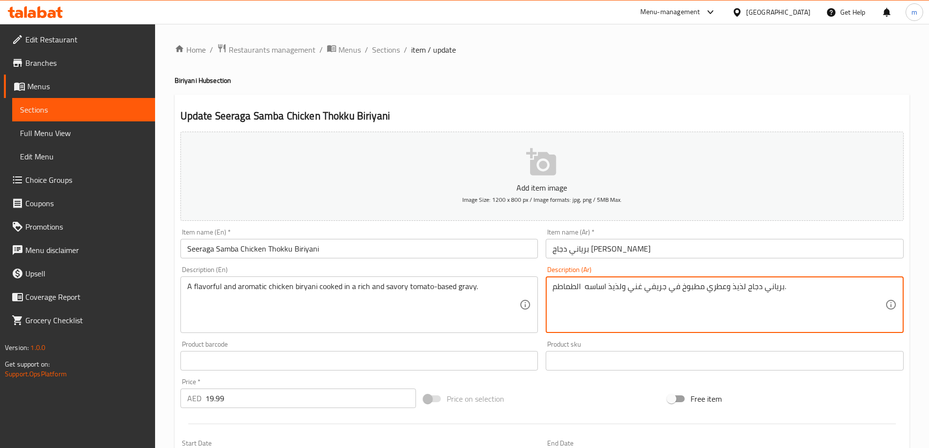
click at [620, 285] on textarea "برياني دجاج لذيذ وعطري مطبوخ في جريفي غني ولذيذ اساسه الطماطم." at bounding box center [718, 305] width 333 height 46
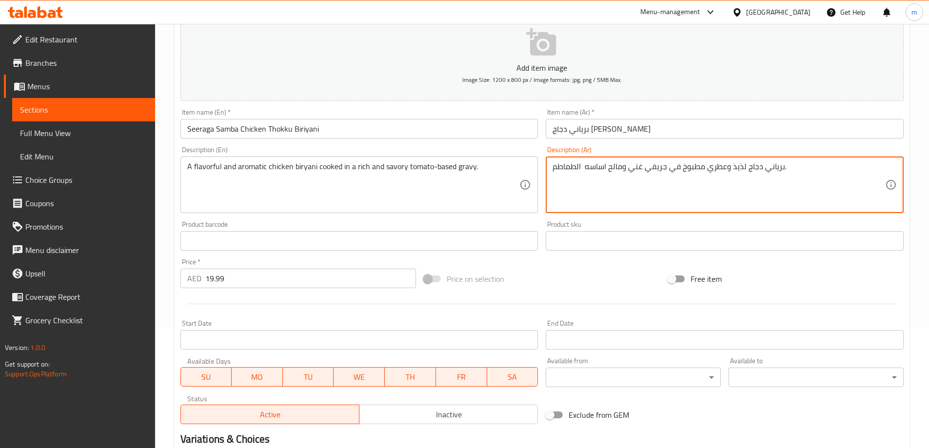
scroll to position [241, 0]
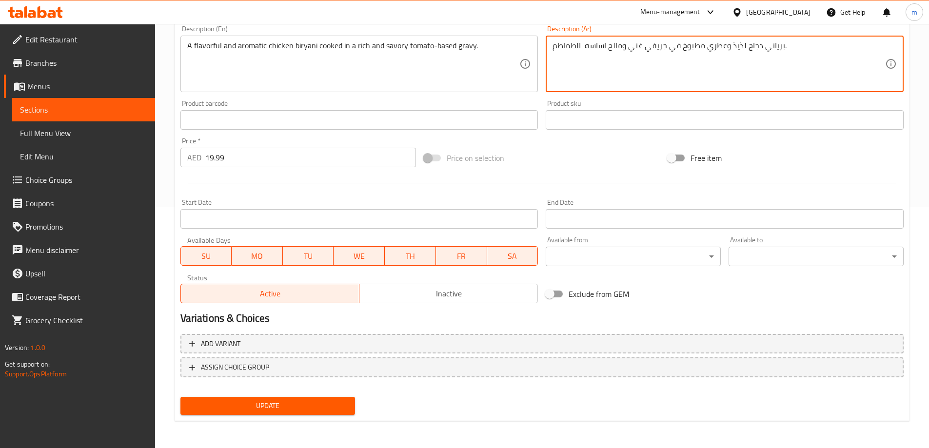
type textarea "برياني دجاج لذيذ وعطري مطبوخ في جريفي غني ومالح اساسه الطماطم."
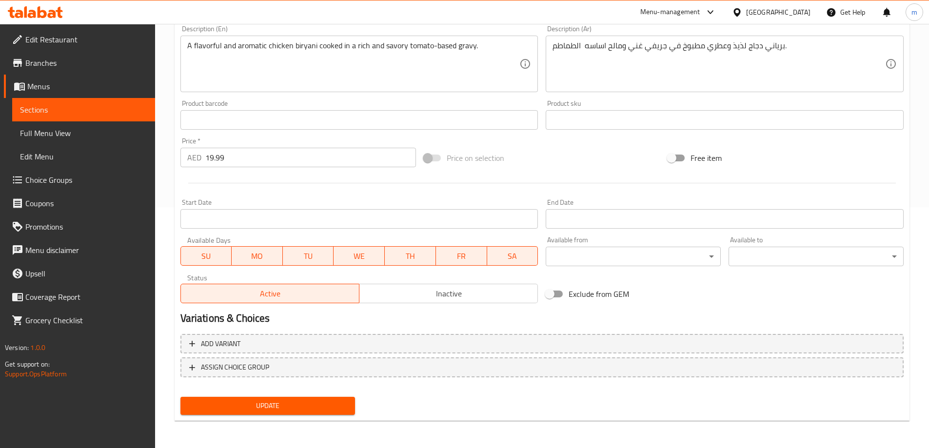
click at [315, 418] on div "Update" at bounding box center [268, 406] width 183 height 26
click at [345, 400] on span "Update" at bounding box center [267, 406] width 159 height 12
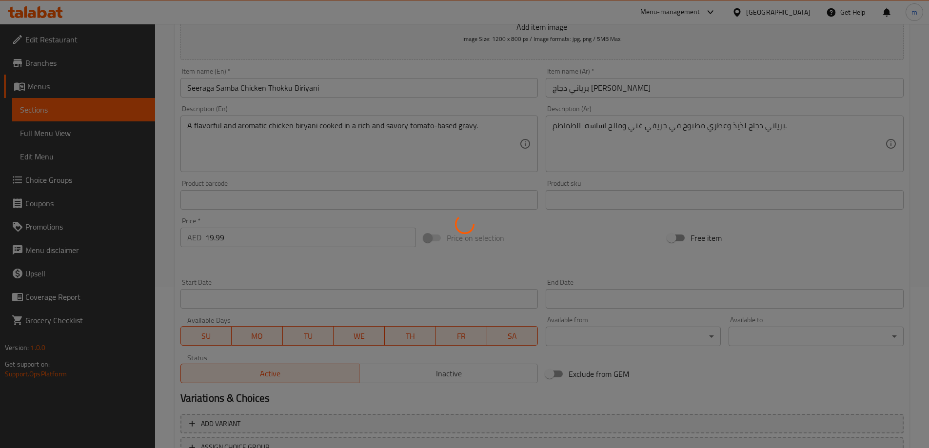
scroll to position [0, 0]
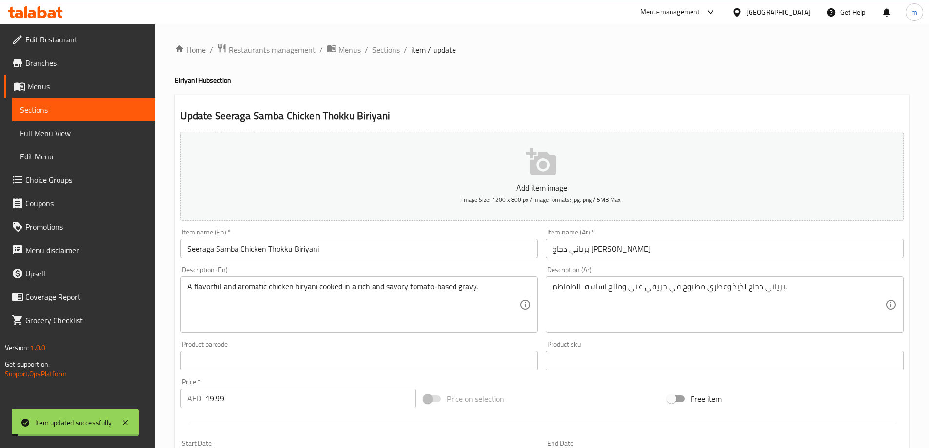
click at [389, 51] on span "Sections" at bounding box center [386, 50] width 28 height 12
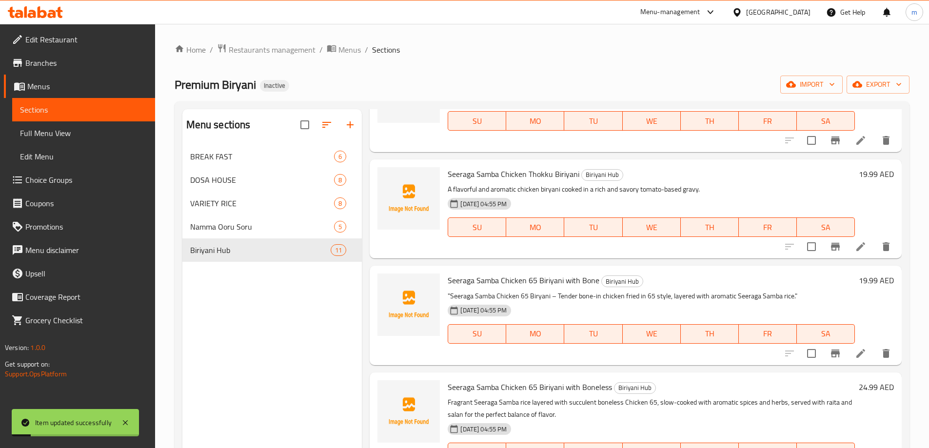
scroll to position [195, 0]
click at [855, 355] on icon at bounding box center [861, 353] width 12 height 12
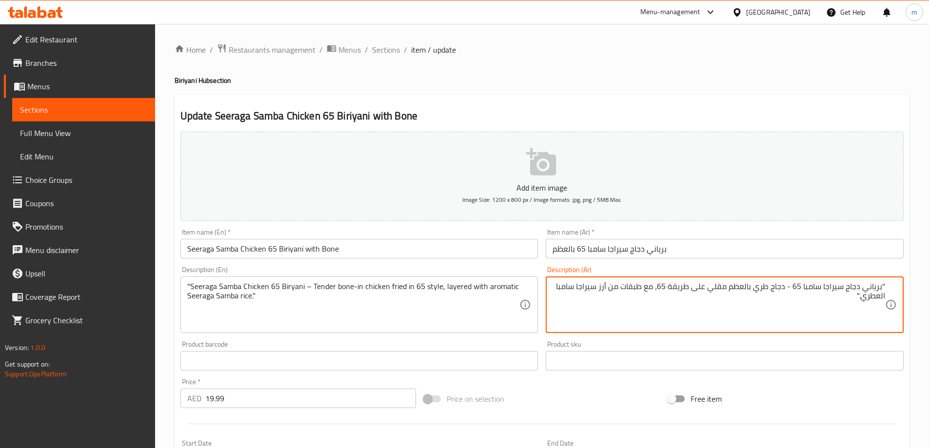
click at [635, 288] on textarea ""برياني دجاج سيراجا سامبا 65 - دجاج طري بالعظم مقلي على طريقة 65، مع طبقات من أ…" at bounding box center [718, 305] width 333 height 46
click at [649, 289] on textarea ""برياني دجاج سيراجا سامبا 65 - دجاج طري بالعظم مقلي على طريقة 65، مع طبقات من أ…" at bounding box center [718, 305] width 333 height 46
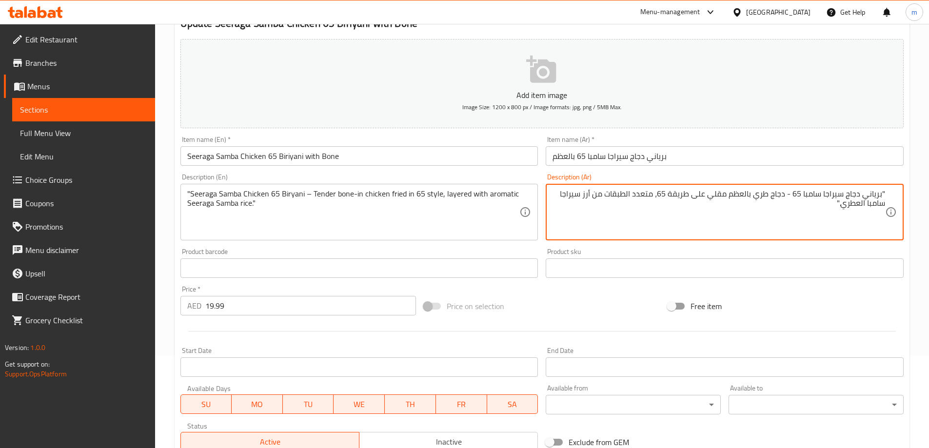
scroll to position [241, 0]
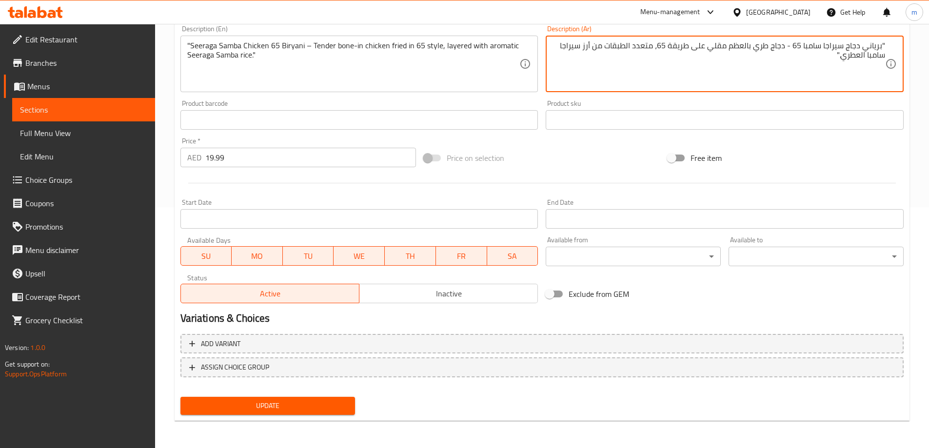
type textarea ""برياني دجاج سيراجا سامبا 65 - دجاج طري بالعظم مقلي على طريقة 65، متعدد الطبقات…"
click at [270, 413] on button "Update" at bounding box center [267, 406] width 175 height 18
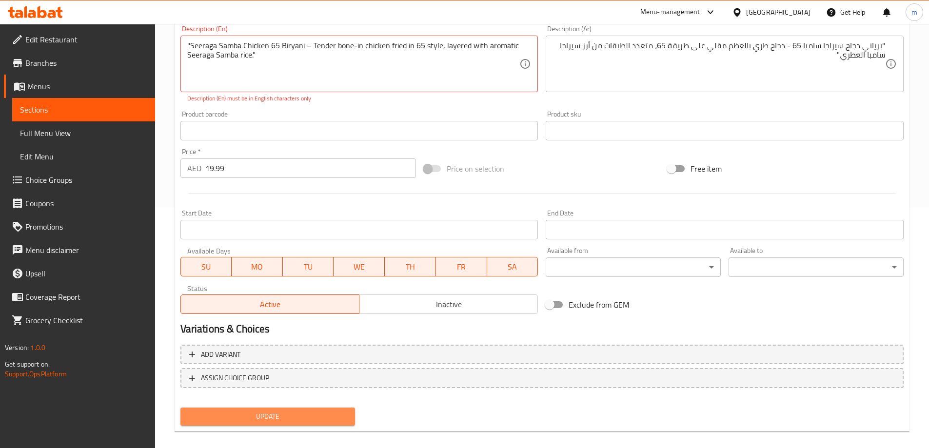
click at [308, 410] on button "Update" at bounding box center [267, 417] width 175 height 18
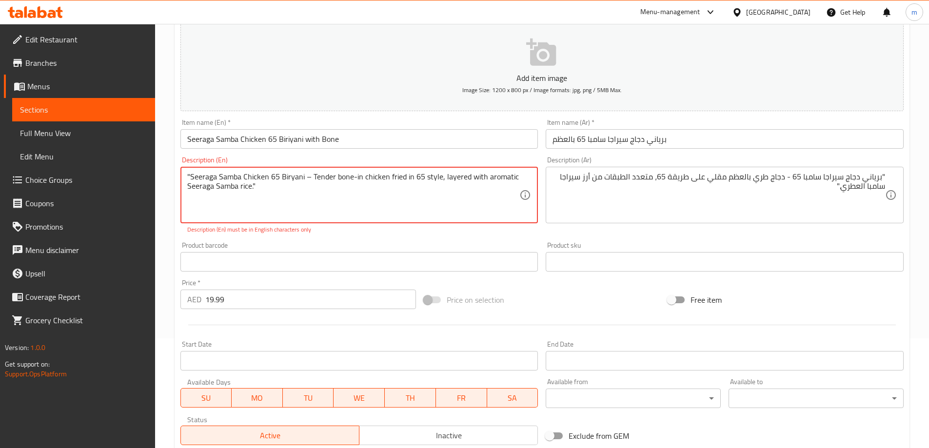
scroll to position [95, 0]
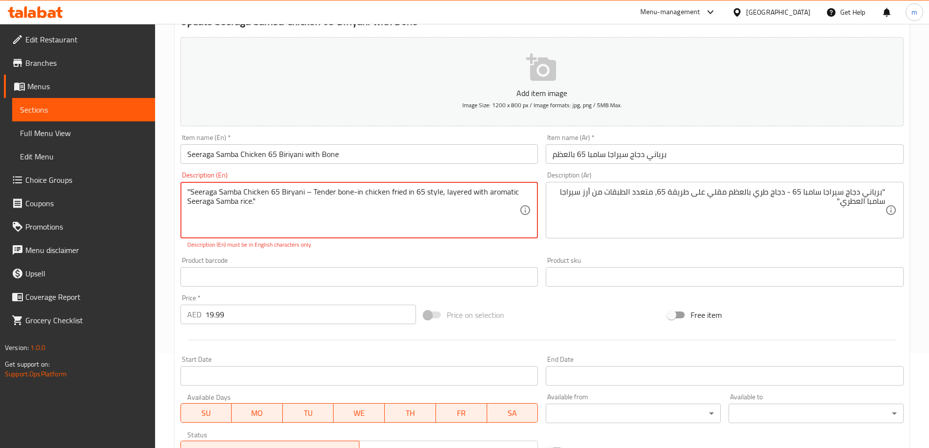
click at [190, 191] on textarea ""Seeraga Samba Chicken 65 Biryani – Tender bone-in chicken fried in 65 style, l…" at bounding box center [353, 210] width 333 height 46
click at [263, 202] on textarea "Seeraga Samba Chicken 65 Biryani – Tender bone-in chicken fried in 65 style, la…" at bounding box center [353, 210] width 333 height 46
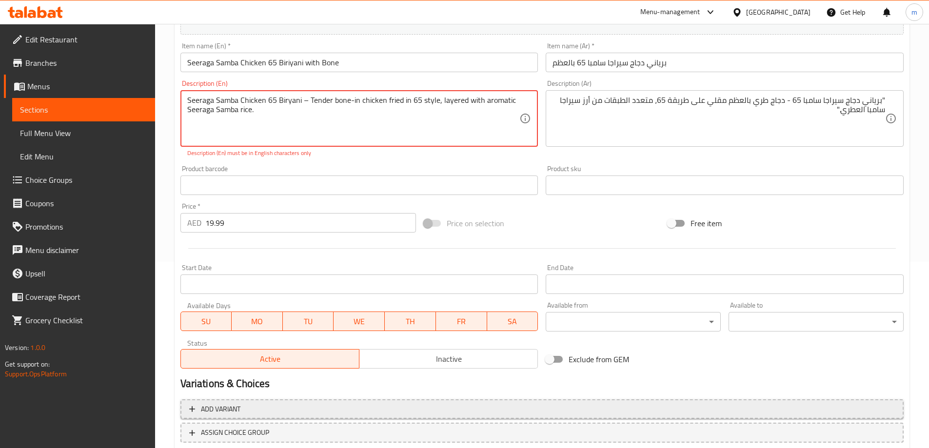
scroll to position [252, 0]
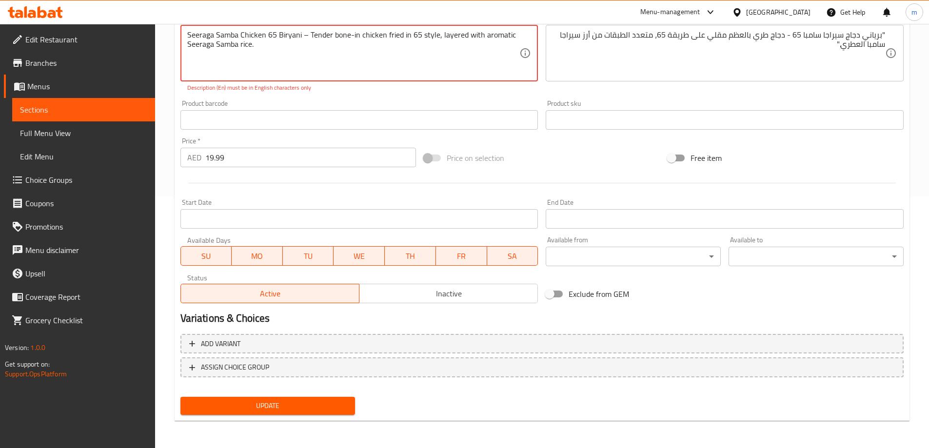
click at [291, 408] on span "Update" at bounding box center [267, 406] width 159 height 12
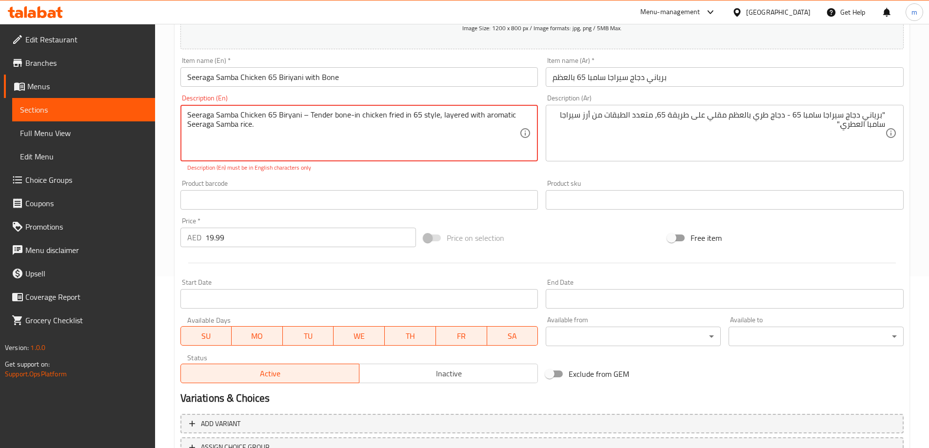
scroll to position [154, 0]
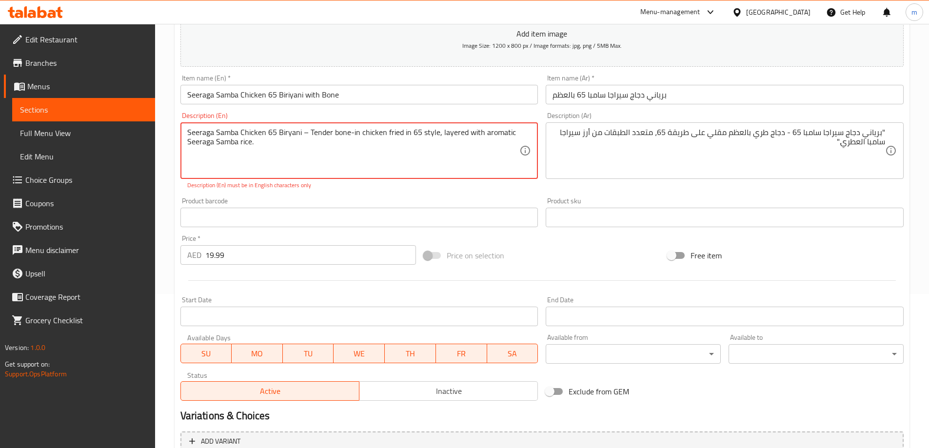
click at [303, 135] on textarea "Seeraga Samba Chicken 65 Biryani – Tender bone-in chicken fried in 65 style, la…" at bounding box center [353, 151] width 333 height 46
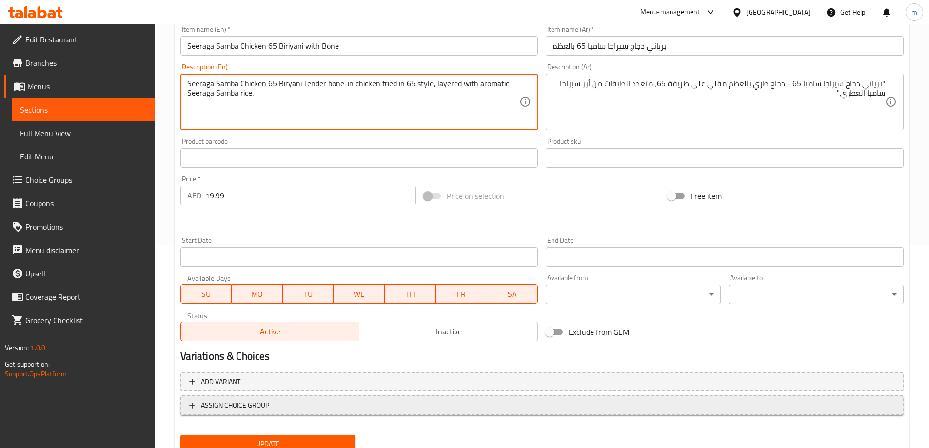
scroll to position [241, 0]
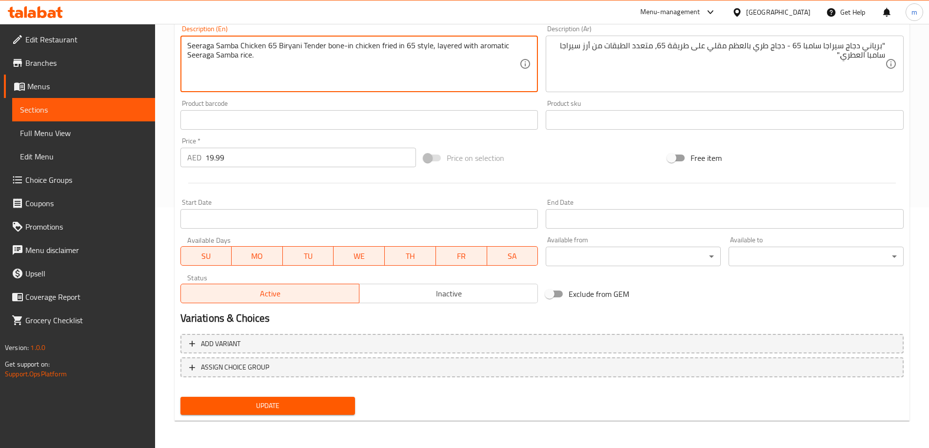
type textarea "Seeraga Samba Chicken 65 Biryani Tender bone-in chicken fried in 65 style, laye…"
click at [308, 405] on span "Update" at bounding box center [267, 406] width 159 height 12
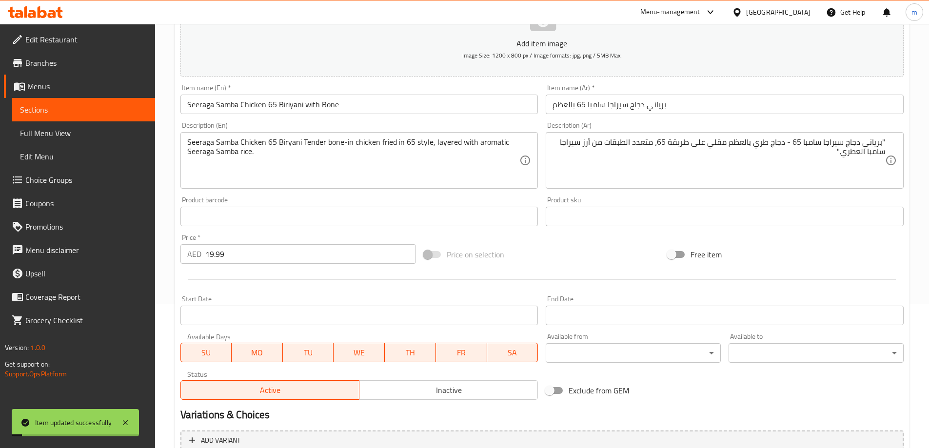
scroll to position [0, 0]
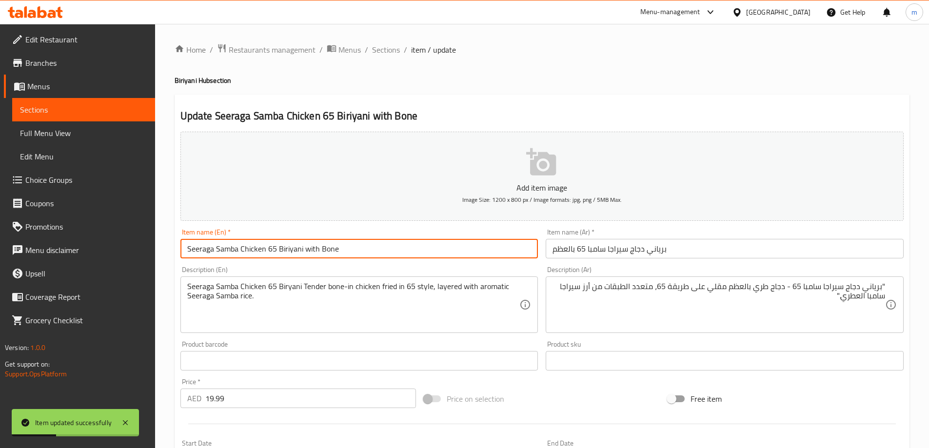
click at [315, 250] on input "Seeraga Samba Chicken 65 Biriyani with Bone" at bounding box center [359, 249] width 358 height 20
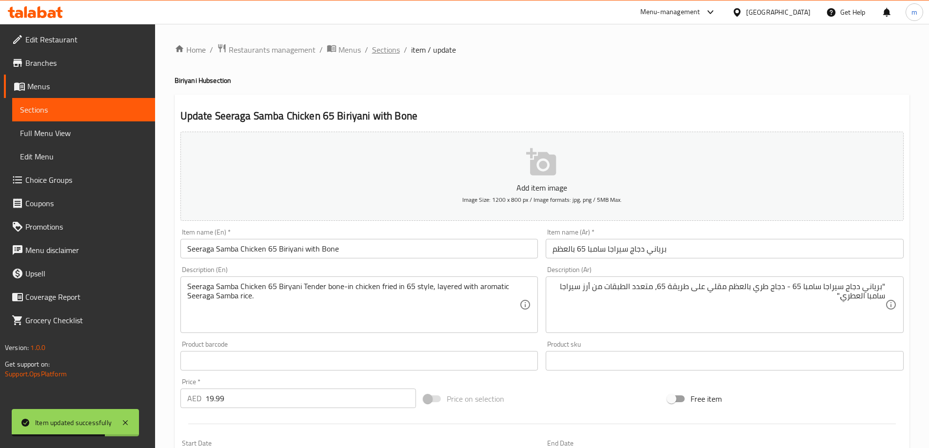
click at [390, 52] on span "Sections" at bounding box center [386, 50] width 28 height 12
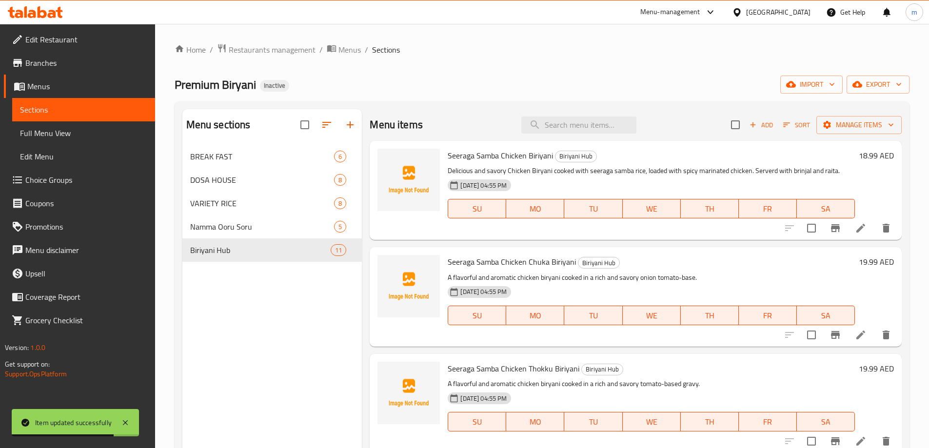
click at [565, 83] on div "Premium Biryani Inactive import export" at bounding box center [542, 85] width 735 height 18
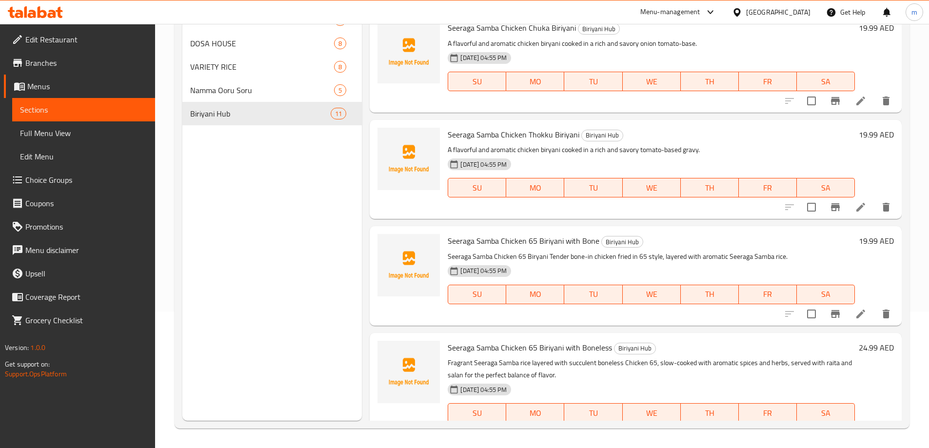
scroll to position [244, 0]
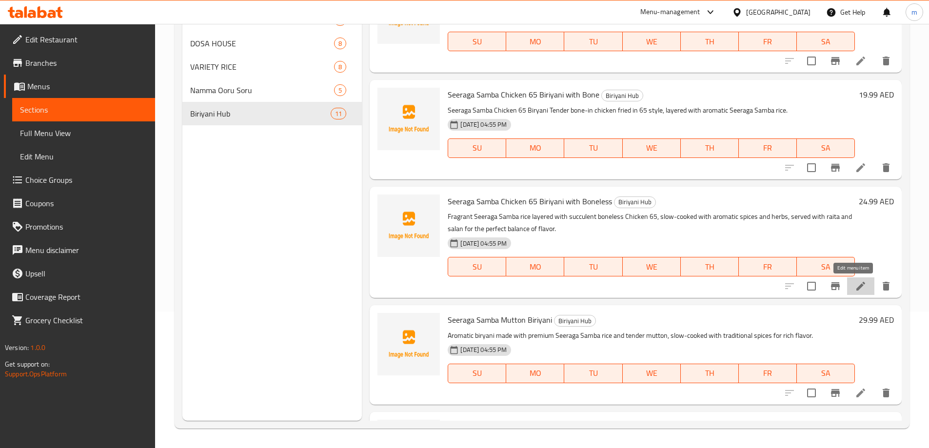
click at [855, 287] on icon at bounding box center [861, 286] width 12 height 12
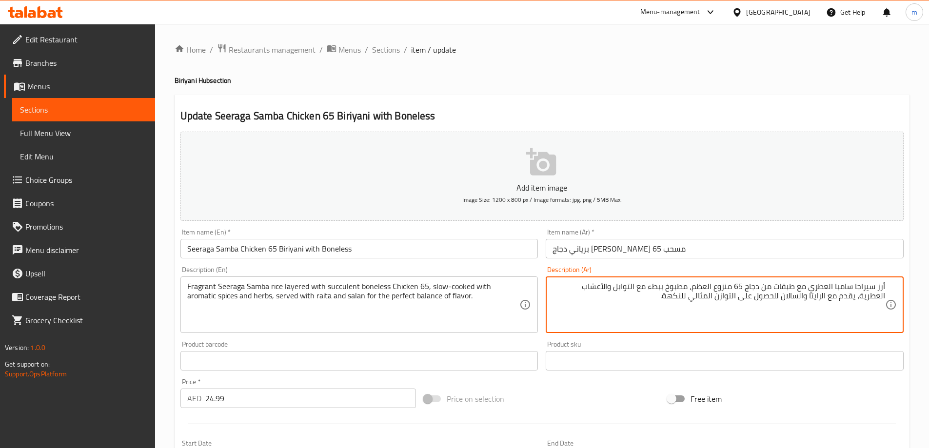
drag, startPoint x: 691, startPoint y: 291, endPoint x: 729, endPoint y: 293, distance: 37.1
click at [729, 293] on textarea "أرز سيراجا سامبا العطري مع طبقات من دجاج 65 منزوع العظم، مطبوخ ببطء مع التوابل …" at bounding box center [718, 305] width 333 height 46
click at [800, 290] on textarea "أرز سيراجا سامبا العطري مع طبقات من دجاج 65 مسحب مطبوخ ببطء مع التوابل والأعشاب…" at bounding box center [718, 305] width 333 height 46
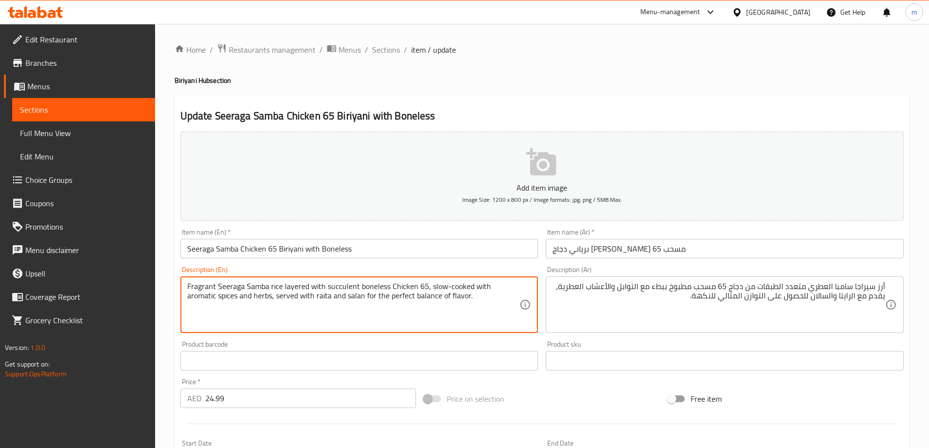
drag, startPoint x: 327, startPoint y: 286, endPoint x: 383, endPoint y: 288, distance: 55.6
drag, startPoint x: 309, startPoint y: 287, endPoint x: 470, endPoint y: 290, distance: 161.0
click at [470, 290] on textarea "Fragrant Seeraga Samba rice layered with succulent boneless Chicken 65, slow-co…" at bounding box center [353, 305] width 333 height 46
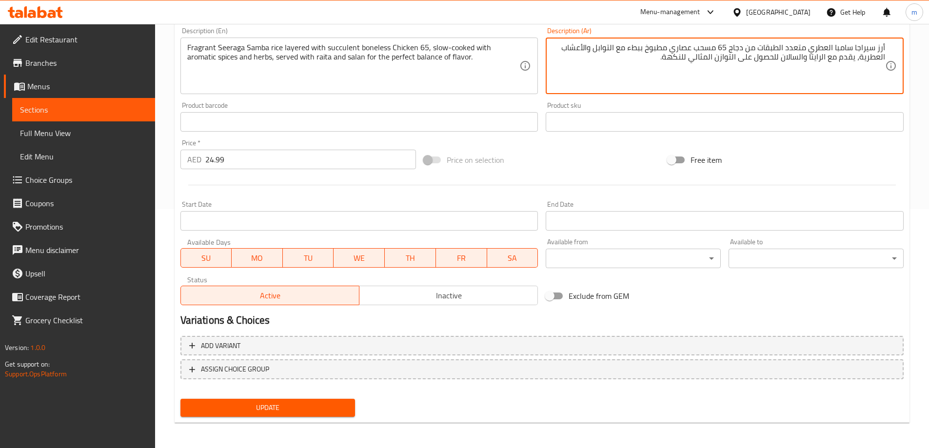
scroll to position [241, 0]
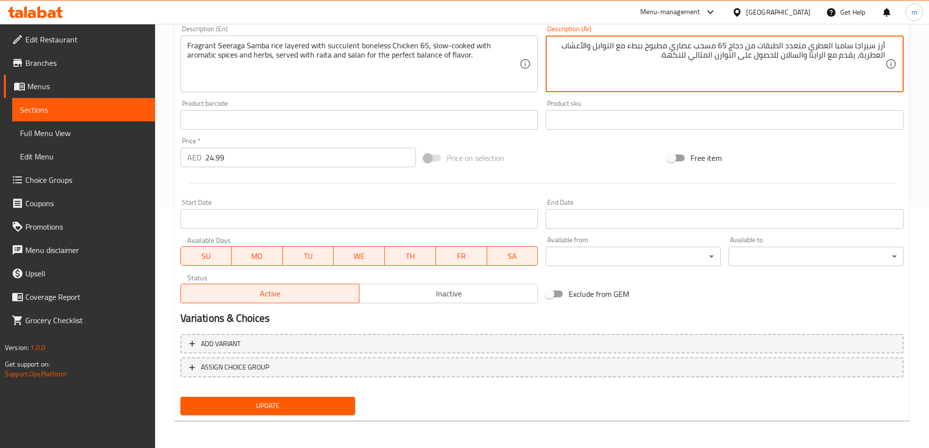
type textarea "أرز سيراجا سامبا العطري متعدد الطبقات من دجاج 65 مسحب عصاري مطبوخ ببطء مع التوا…"
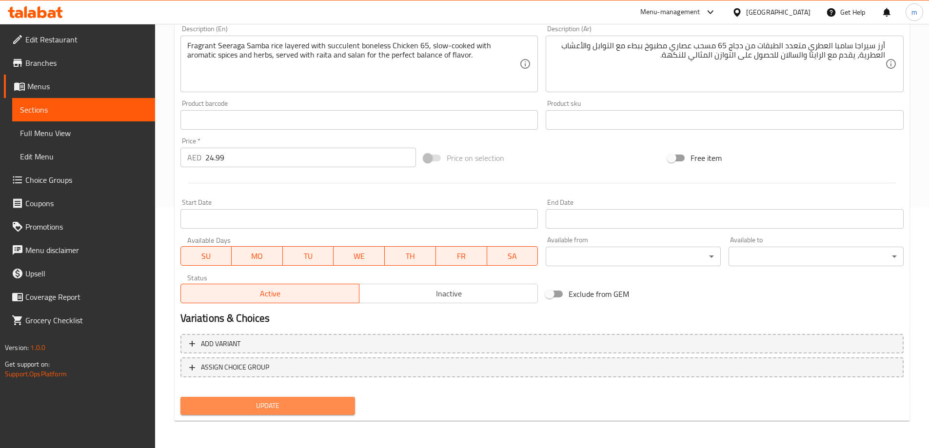
click at [285, 409] on span "Update" at bounding box center [267, 406] width 159 height 12
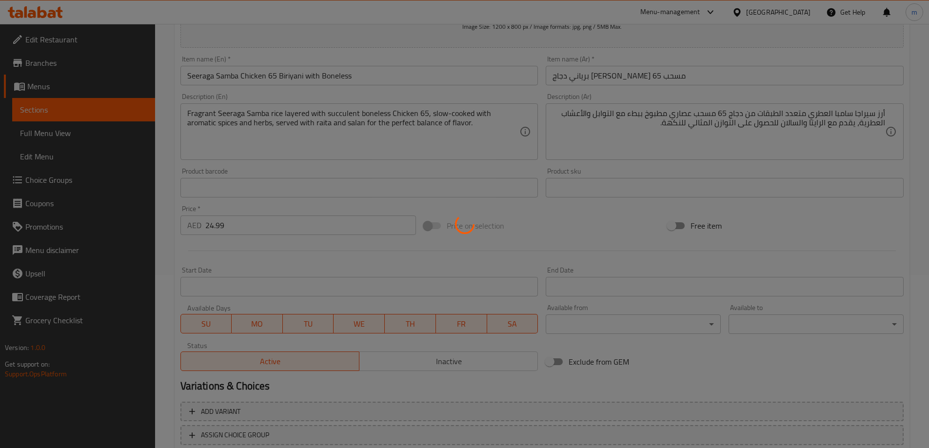
scroll to position [0, 0]
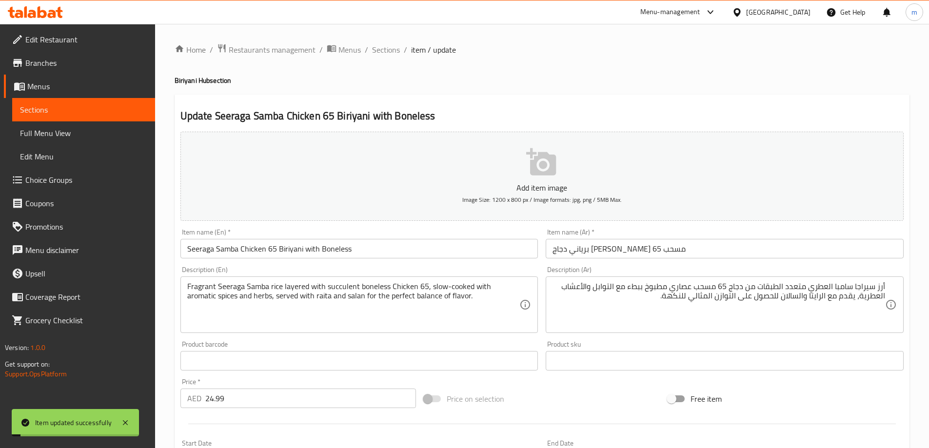
click at [334, 247] on input "Seeraga Samba Chicken 65 Biriyani with Boneless" at bounding box center [359, 249] width 358 height 20
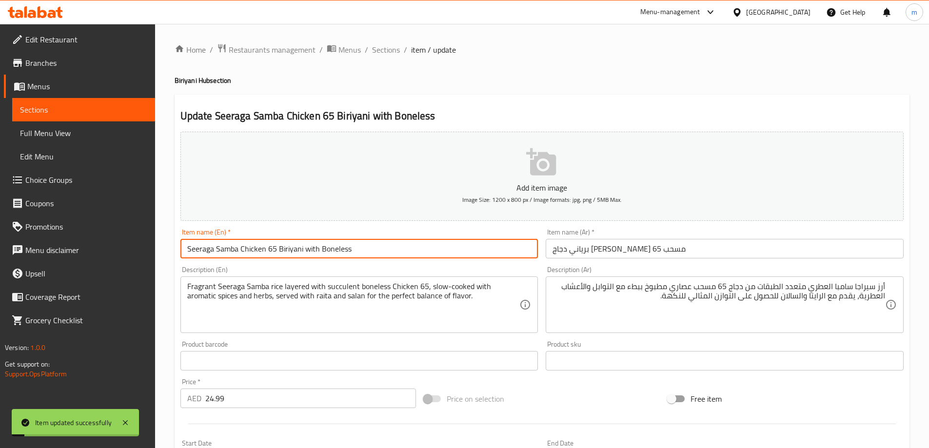
click at [334, 247] on input "Seeraga Samba Chicken 65 Biriyani with Boneless" at bounding box center [359, 249] width 358 height 20
click at [386, 52] on span "Sections" at bounding box center [386, 50] width 28 height 12
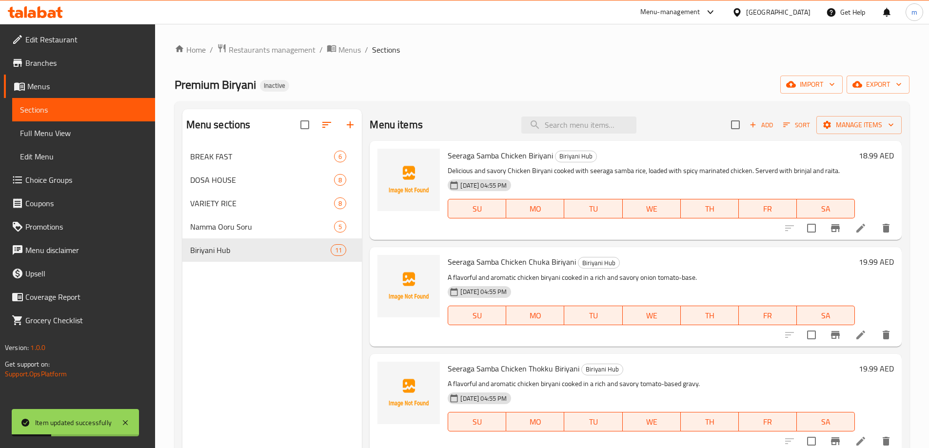
click at [592, 73] on div "Home / Restaurants management / Menus / Sections Premium Biryani Inactive impor…" at bounding box center [542, 304] width 735 height 522
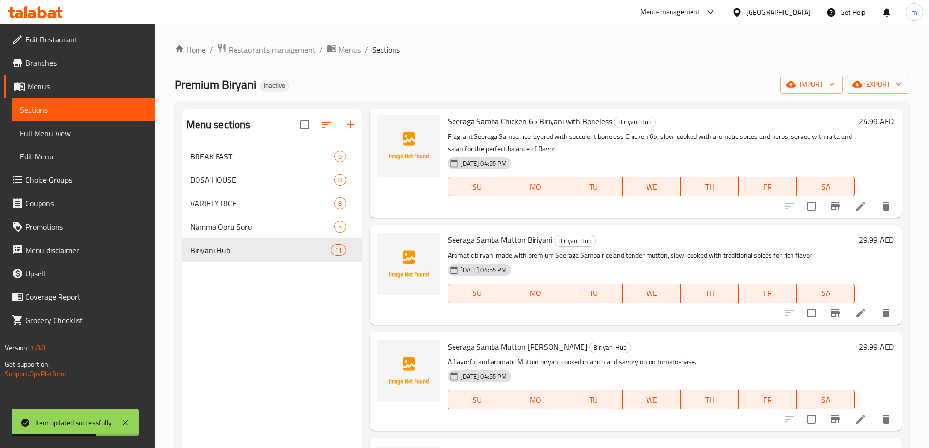
scroll to position [443, 0]
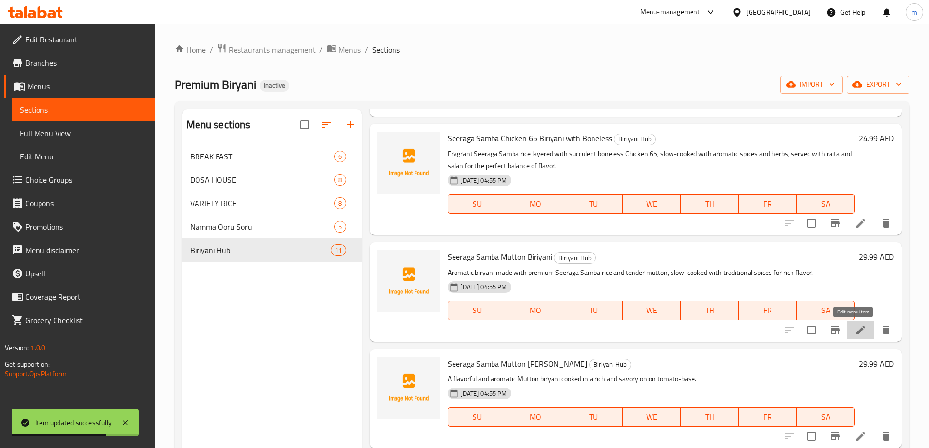
click at [855, 325] on icon at bounding box center [861, 330] width 12 height 12
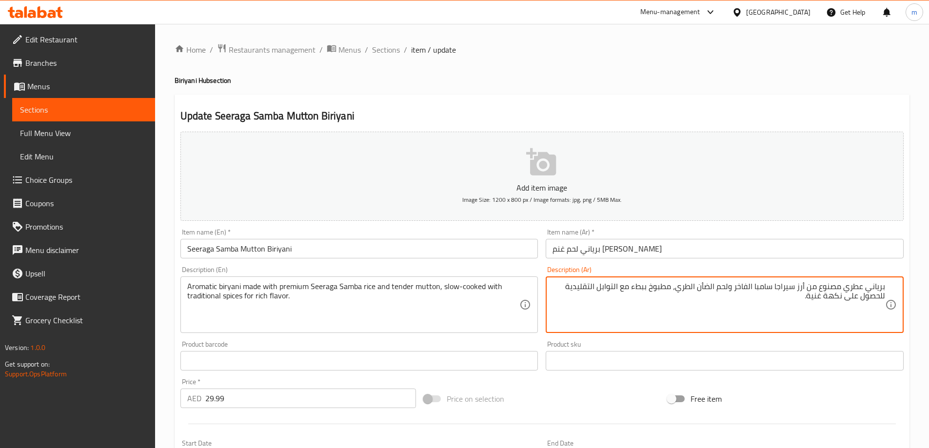
click at [707, 285] on textarea "برياني عطري مصنوع من أرز سيراجا سامبا الفاخر ولحم الضأن الطري، مطبوخ ببطء مع ال…" at bounding box center [718, 305] width 333 height 46
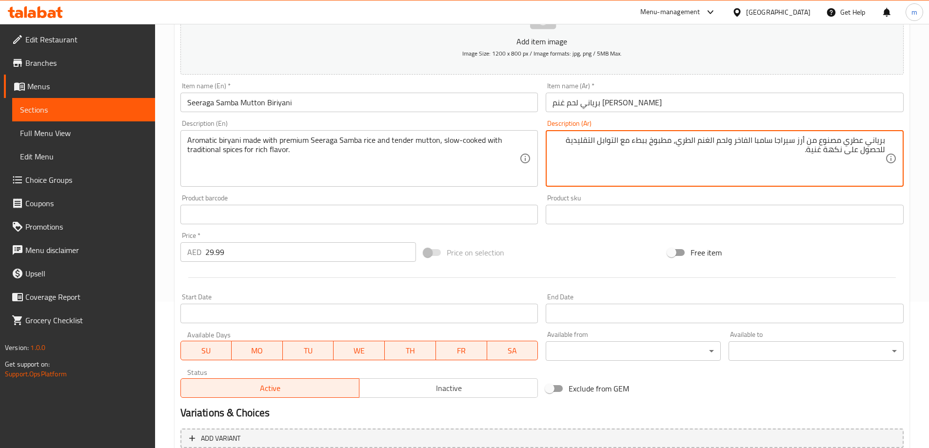
scroll to position [241, 0]
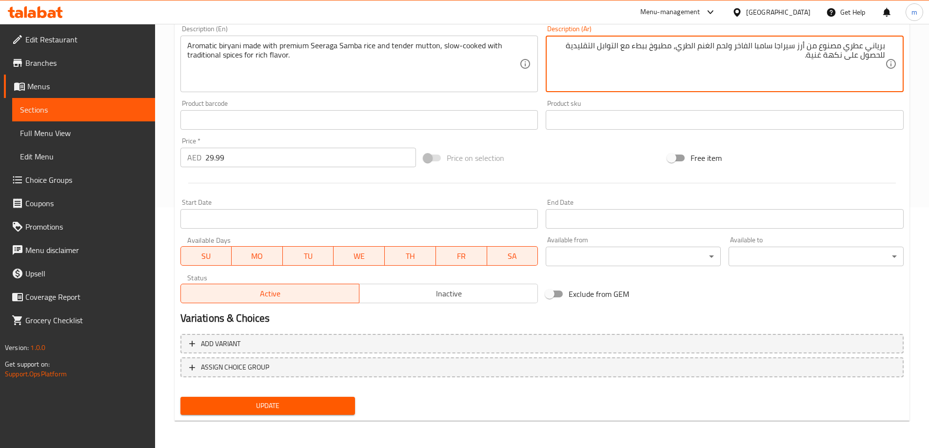
type textarea "برياني عطري مصنوع من أرز سيراجا سامبا الفاخر ولحم الغنم الطري، مطبوخ ببطء مع ال…"
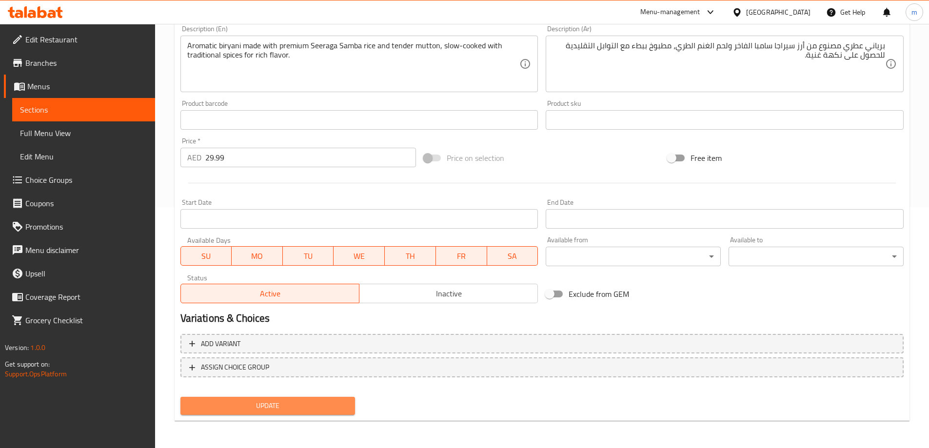
drag, startPoint x: 305, startPoint y: 407, endPoint x: 308, endPoint y: 398, distance: 9.3
click at [305, 407] on span "Update" at bounding box center [267, 406] width 159 height 12
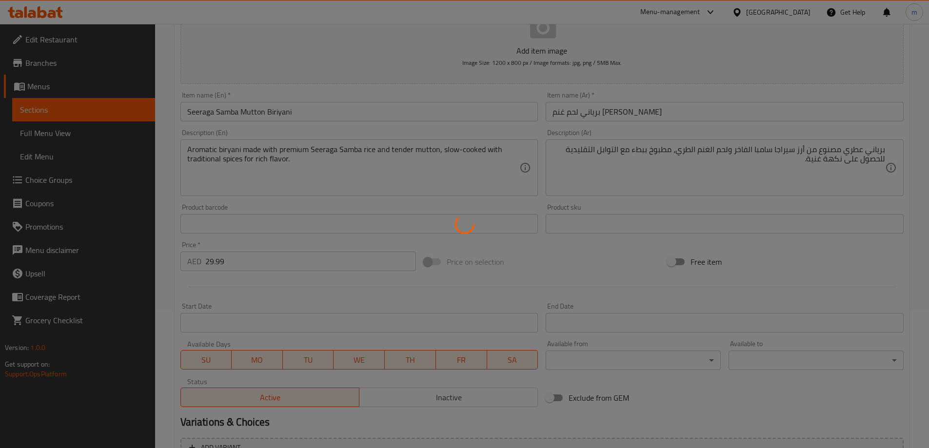
scroll to position [0, 0]
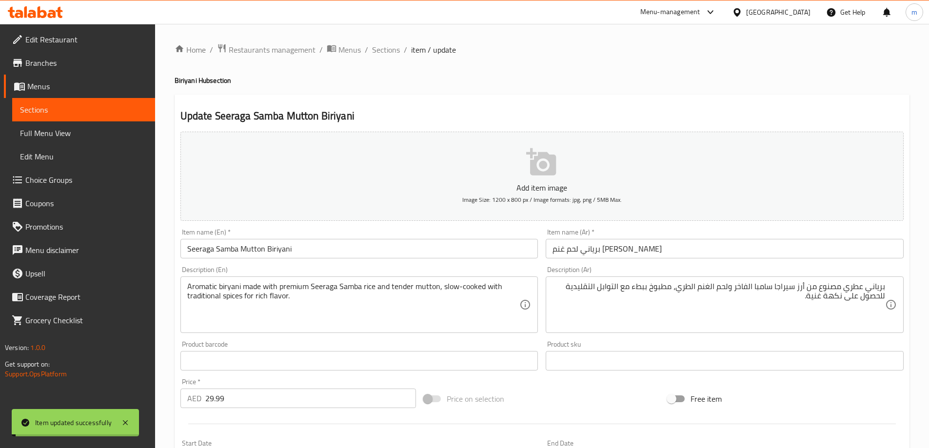
click at [287, 252] on input "Seeraga Samba Mutton Biriyani" at bounding box center [359, 249] width 358 height 20
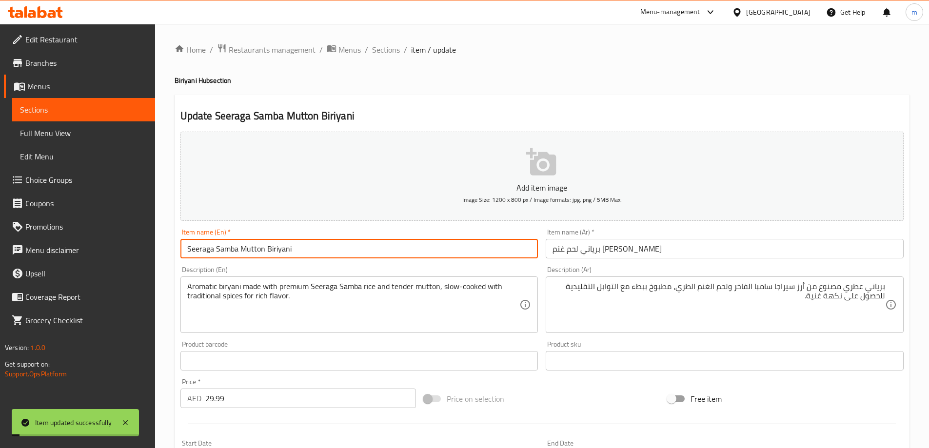
click at [287, 252] on input "Seeraga Samba Mutton Biriyani" at bounding box center [359, 249] width 358 height 20
click at [391, 52] on span "Sections" at bounding box center [386, 50] width 28 height 12
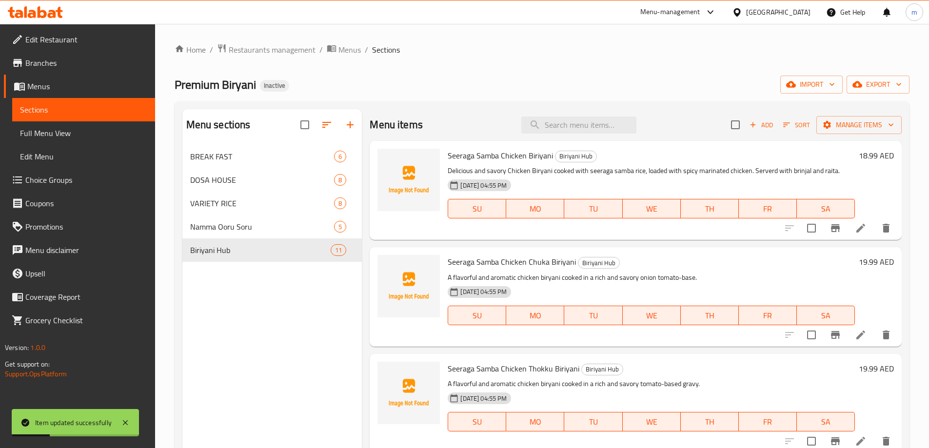
click at [501, 53] on ol "Home / Restaurants management / Menus / Sections" at bounding box center [542, 49] width 735 height 13
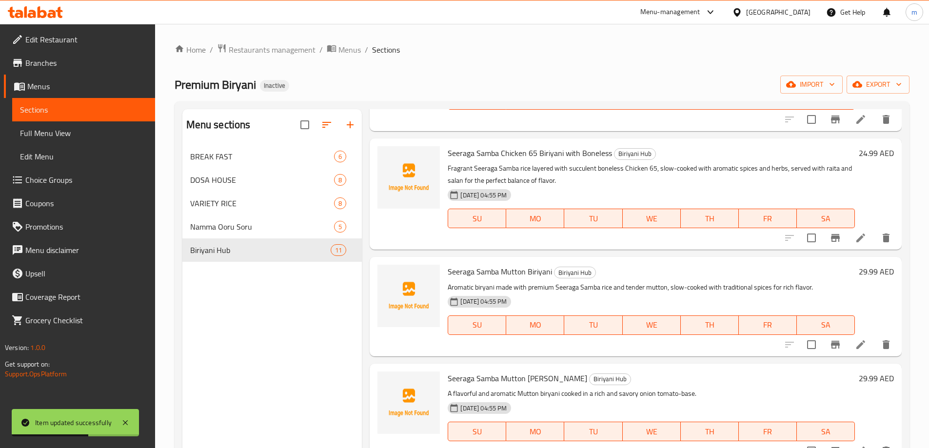
scroll to position [513, 0]
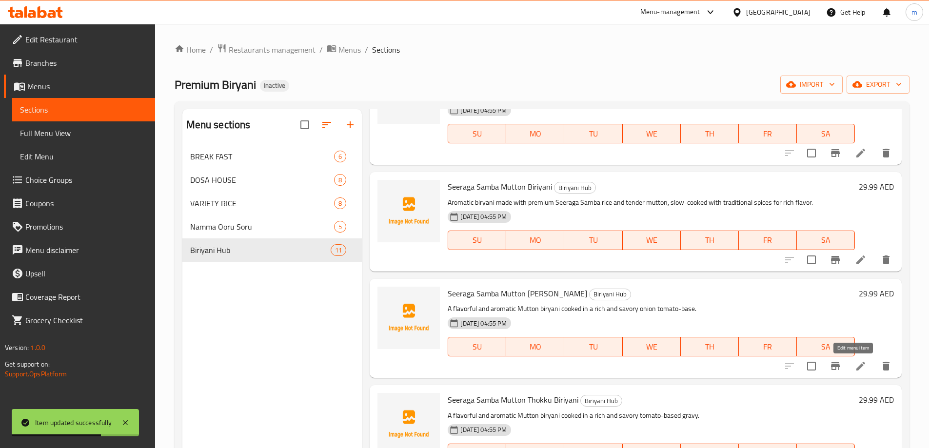
click at [855, 362] on icon at bounding box center [861, 366] width 12 height 12
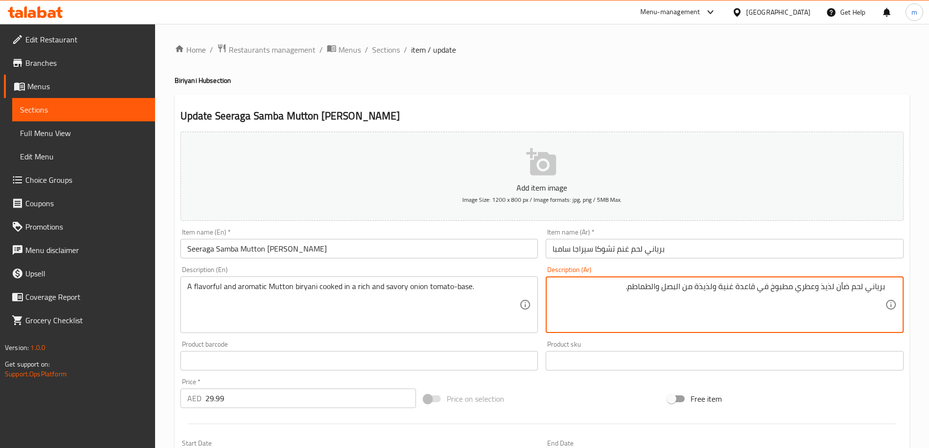
click at [846, 288] on textarea "برياني لحم ضأن لذيذ وعطري مطبوخ في قاعدة غنية ولذيذة من البصل والطماطم." at bounding box center [718, 305] width 333 height 46
click at [713, 294] on textarea "برياني لحم غنم لذيذ وعطري مطبوخ في قاعدة غنية ولذيذة من البصل والطماطم." at bounding box center [718, 305] width 333 height 46
click at [685, 291] on textarea "برياني لحم غنم لذيذ وعطري مطبوخ في قاعدة غنية ومالحة من البصل والطماطم." at bounding box center [718, 305] width 333 height 46
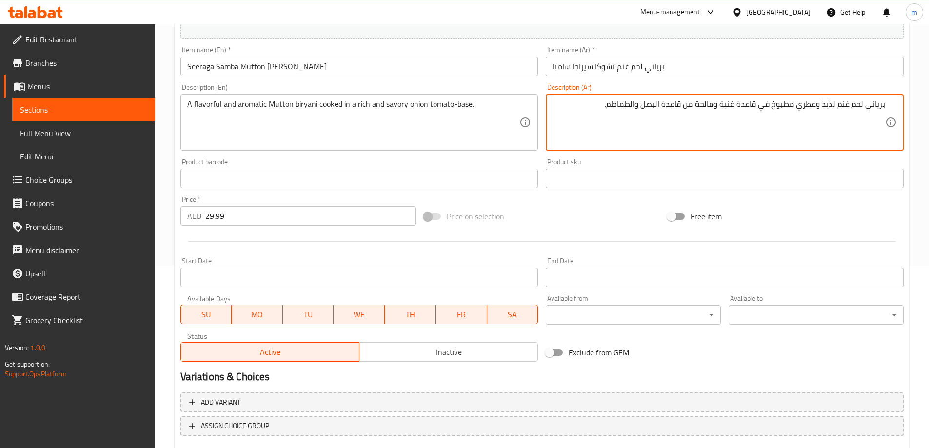
scroll to position [241, 0]
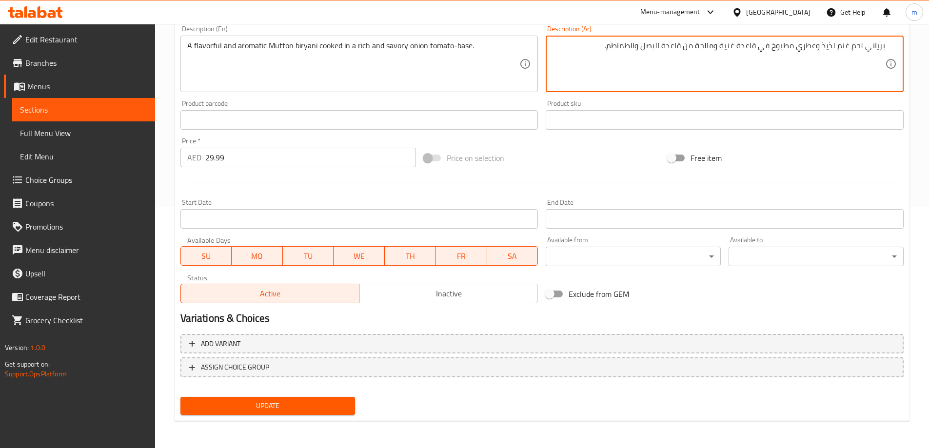
type textarea "برياني لحم غنم لذيذ وعطري مطبوخ في قاعدة غنية ومالحة من قاعدة البصل والطماطم."
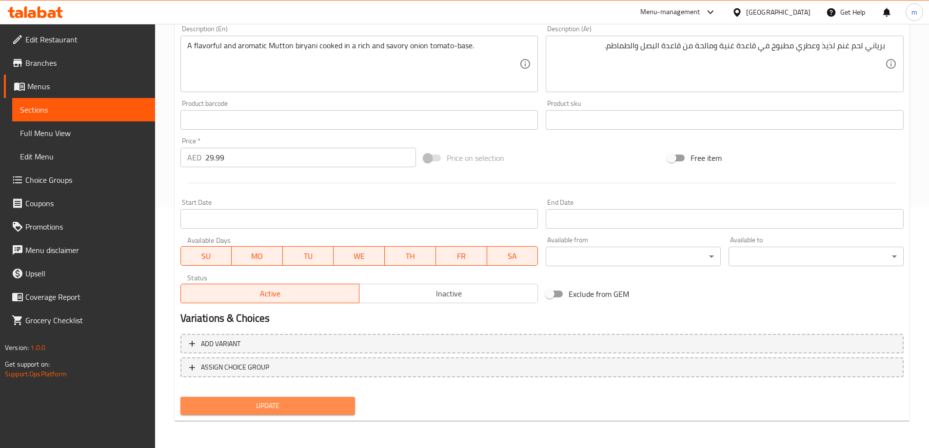
click at [252, 411] on span "Update" at bounding box center [267, 406] width 159 height 12
click at [327, 402] on span "Update" at bounding box center [267, 406] width 159 height 12
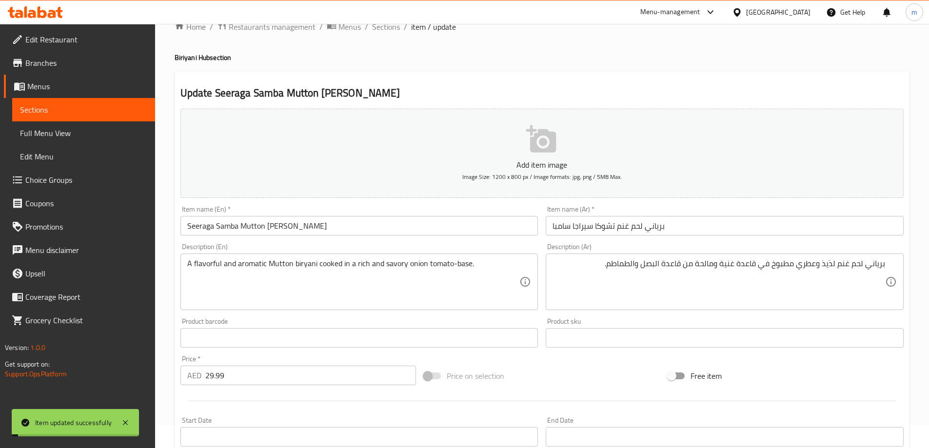
scroll to position [0, 0]
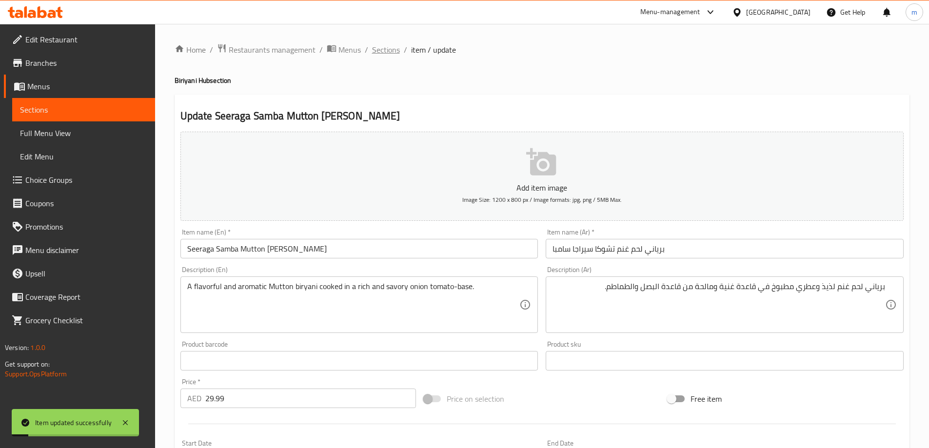
click at [389, 55] on span "Sections" at bounding box center [386, 50] width 28 height 12
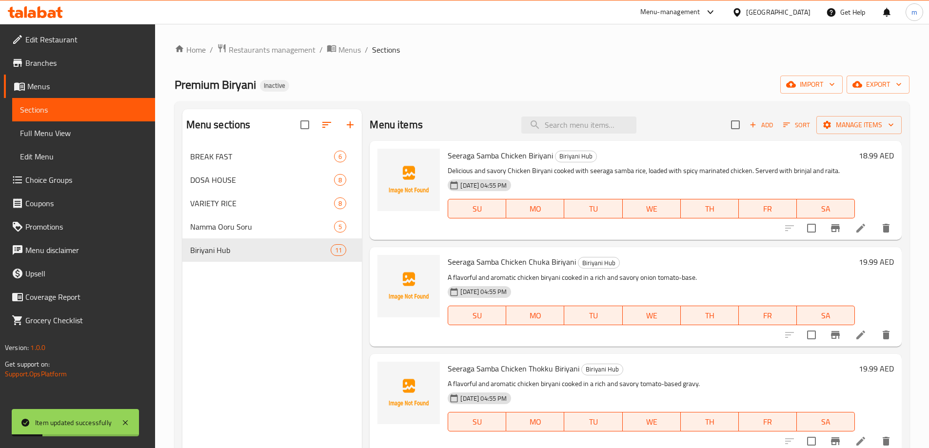
click at [569, 77] on div "Premium Biryani Inactive import export" at bounding box center [542, 85] width 735 height 18
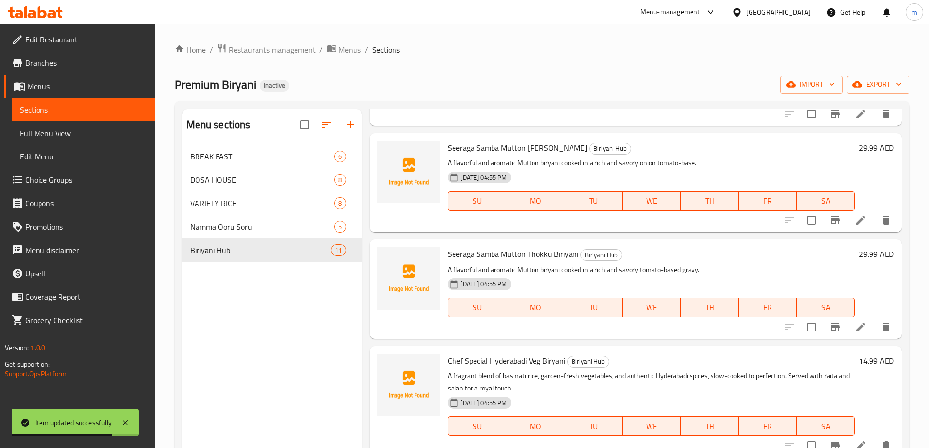
scroll to position [660, 0]
click at [856, 328] on icon at bounding box center [861, 327] width 12 height 12
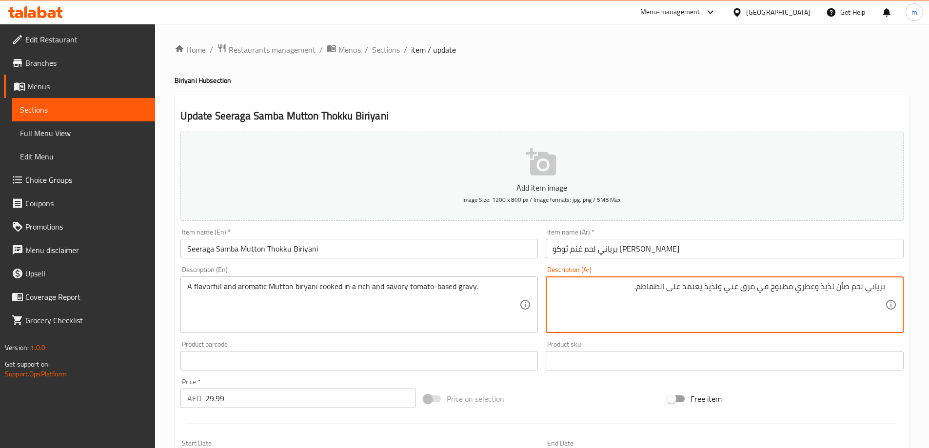
click at [841, 290] on textarea "برياني لحم ضأن لذيذ وعطري مطبوخ في مرق غني ولذيذ يعتمد على الطماطم." at bounding box center [718, 305] width 333 height 46
click at [748, 288] on textarea "برياني لحم عنم لذيذ وعطري مطبوخ في مرق غني ولذيذ يعتمد على الطماطم." at bounding box center [718, 305] width 333 height 46
click at [715, 287] on textarea "برياني لحم عنم لذيذ وعطري مطبوخ في جريفي غني ولذيذ يعتمد على الطماطم." at bounding box center [718, 305] width 333 height 46
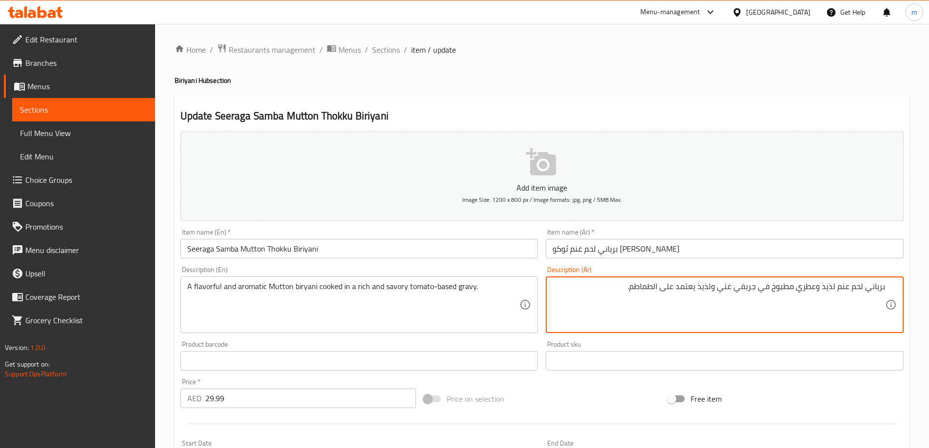
click at [715, 287] on textarea "برياني لحم عنم لذيذ وعطري مطبوخ في جريفي غني ولذيذ يعتمد على الطماطم." at bounding box center [718, 305] width 333 height 46
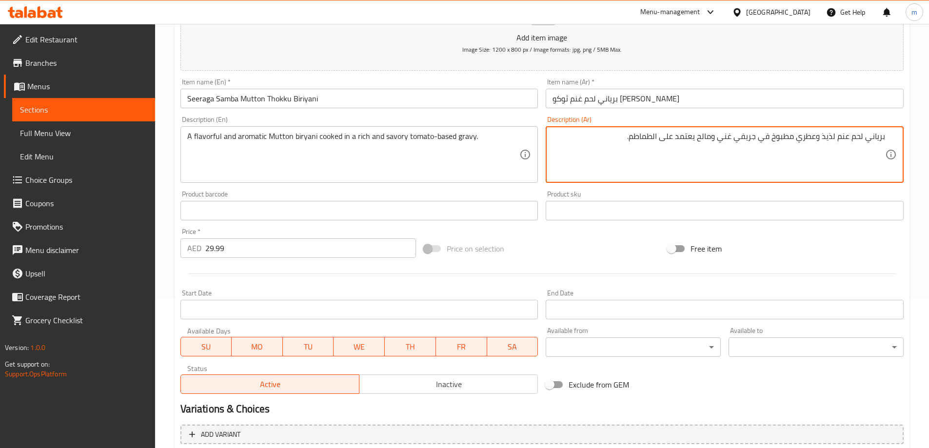
scroll to position [241, 0]
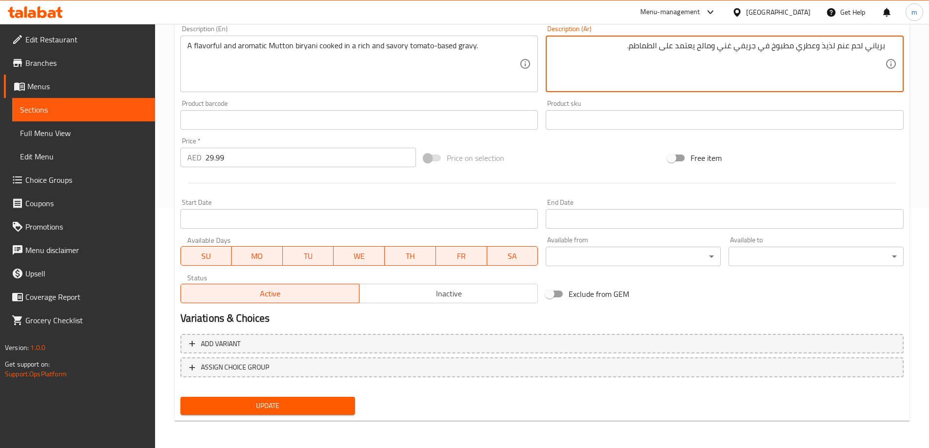
type textarea "برياني لحم عنم لذيذ وعطري مطبوخ في جريفي غني ومالح يعتمد على الطماطم."
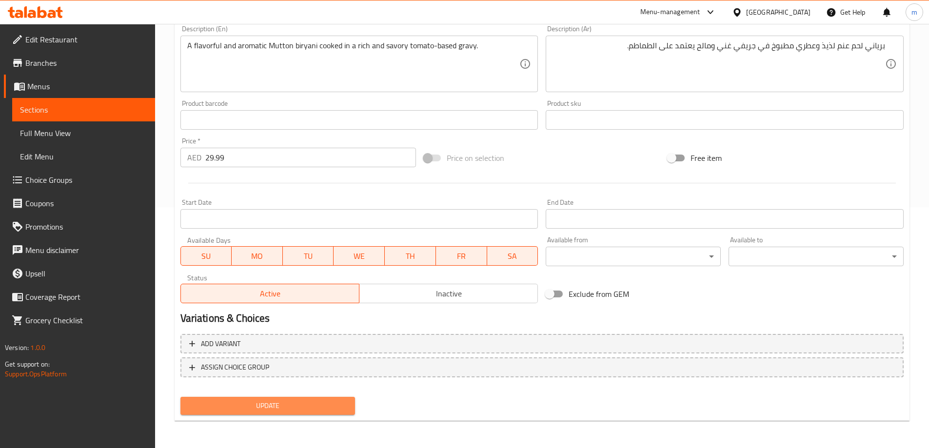
click at [317, 403] on span "Update" at bounding box center [267, 406] width 159 height 12
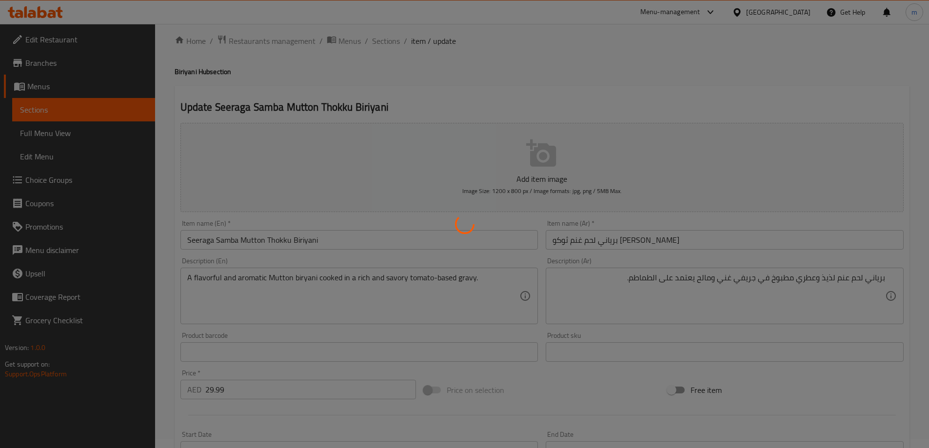
scroll to position [0, 0]
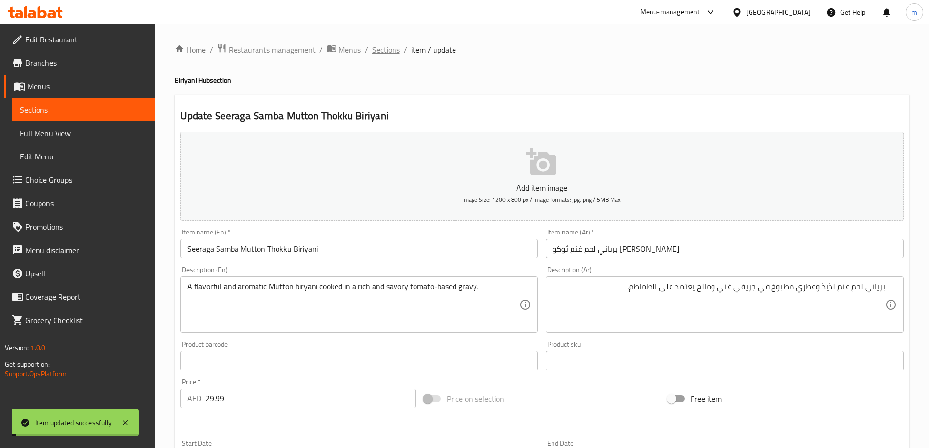
click at [391, 48] on span "Sections" at bounding box center [386, 50] width 28 height 12
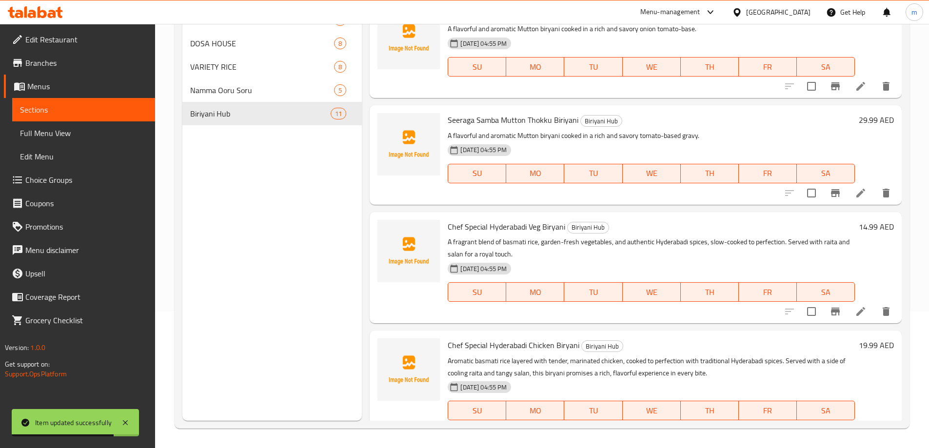
scroll to position [602, 0]
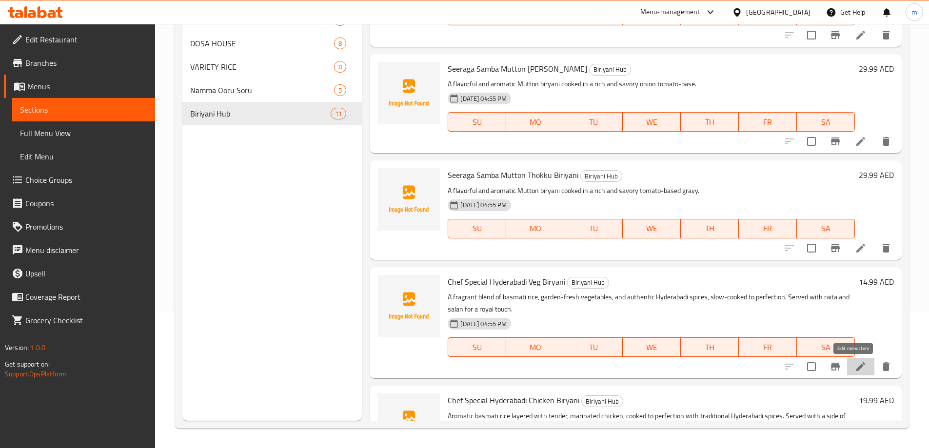
click at [855, 362] on icon at bounding box center [861, 367] width 12 height 12
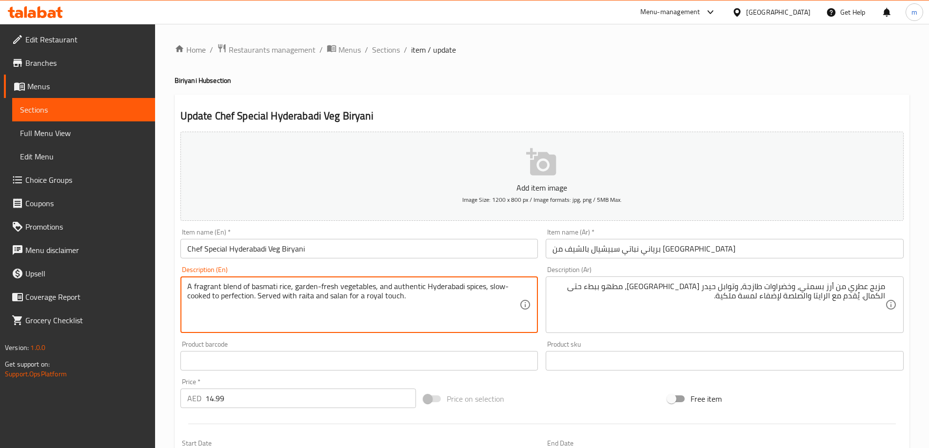
drag, startPoint x: 292, startPoint y: 288, endPoint x: 374, endPoint y: 287, distance: 82.4
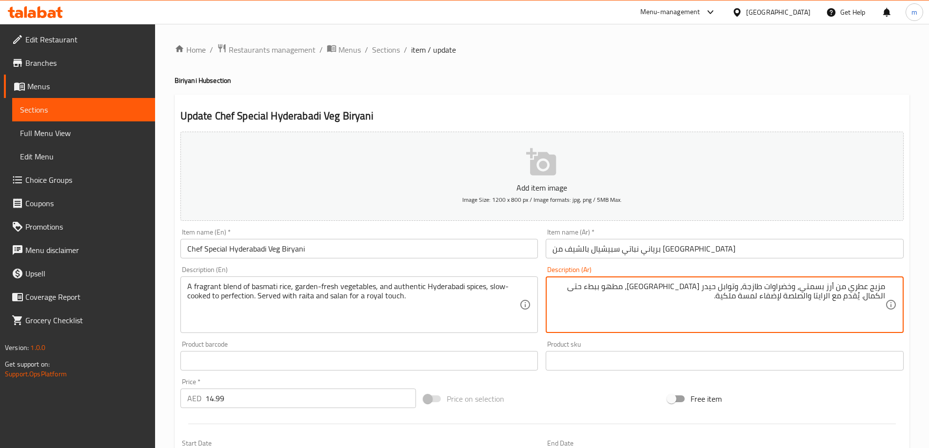
drag, startPoint x: 743, startPoint y: 290, endPoint x: 798, endPoint y: 286, distance: 55.7
paste textarea "خضراوات طازجة من الحديقة"
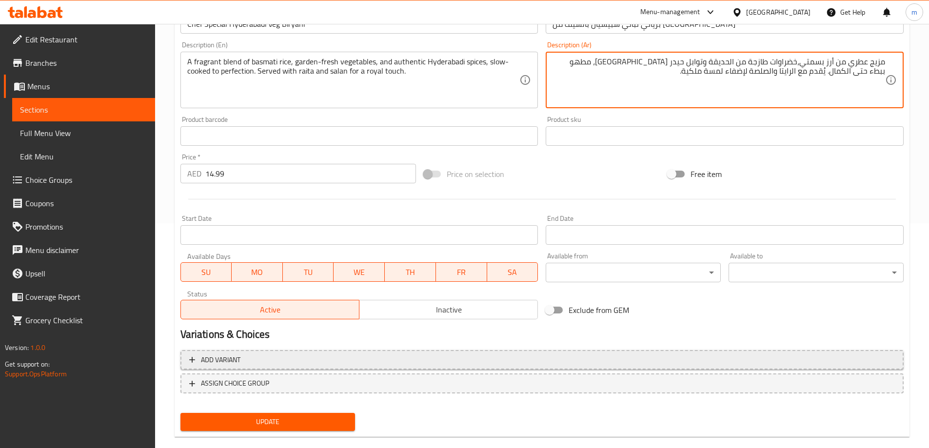
scroll to position [241, 0]
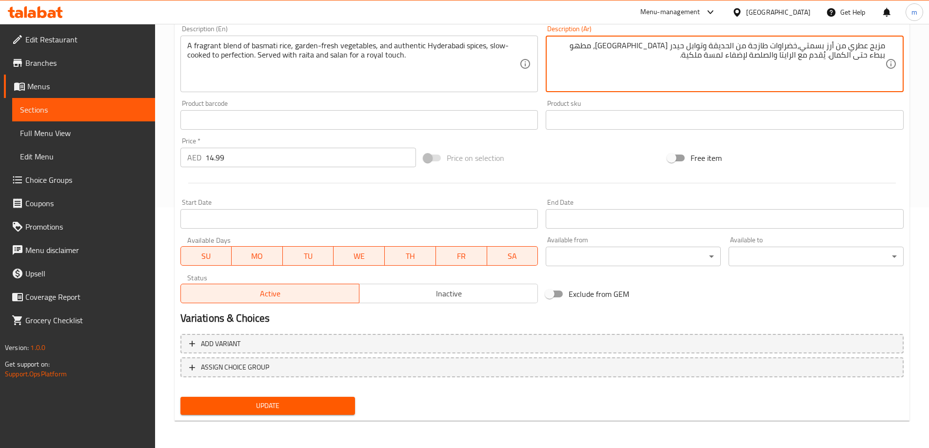
type textarea "مزيج عطري من أرز بسمتي،خضراوات طازجة من الحديقة وتوابل حيدر [GEOGRAPHIC_DATA]، …"
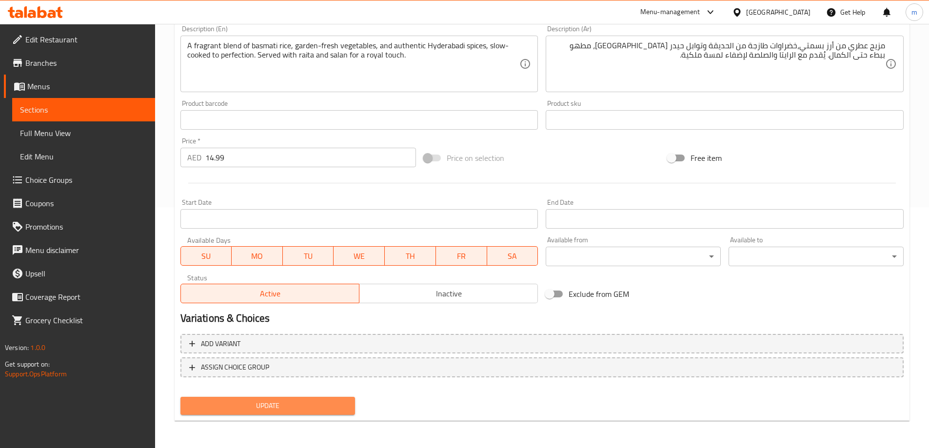
click at [340, 403] on span "Update" at bounding box center [267, 406] width 159 height 12
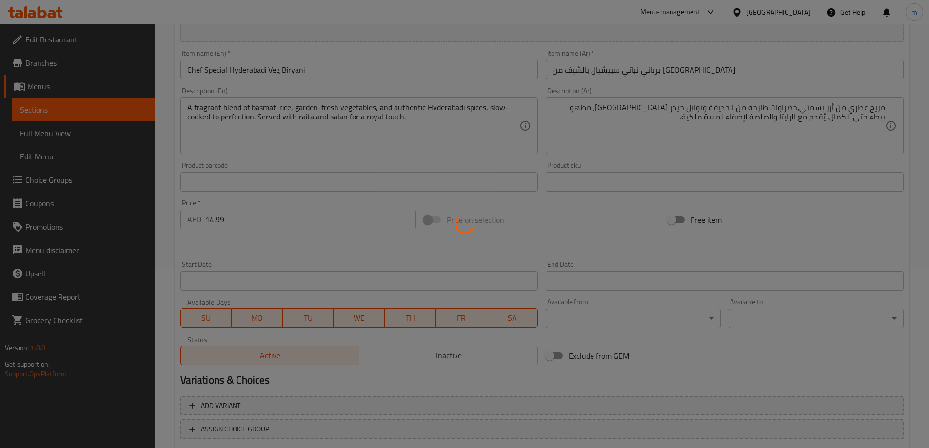
scroll to position [95, 0]
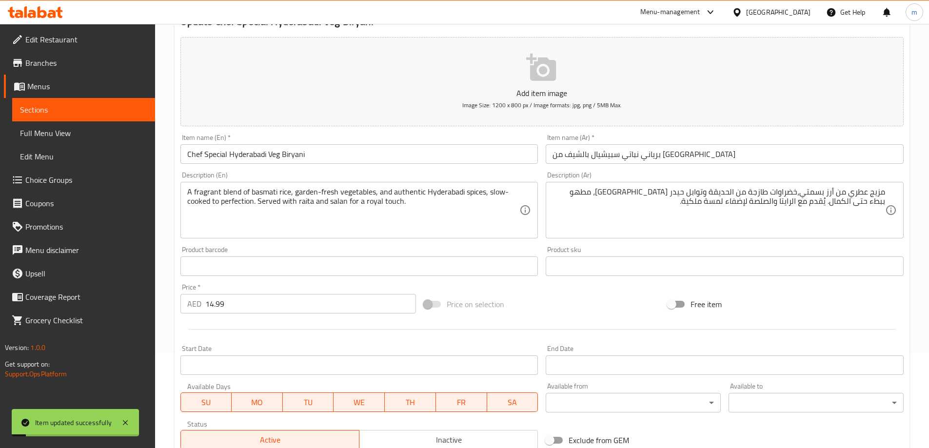
click at [276, 151] on input "Chef Special Hyderabadi Veg Biryani" at bounding box center [359, 154] width 358 height 20
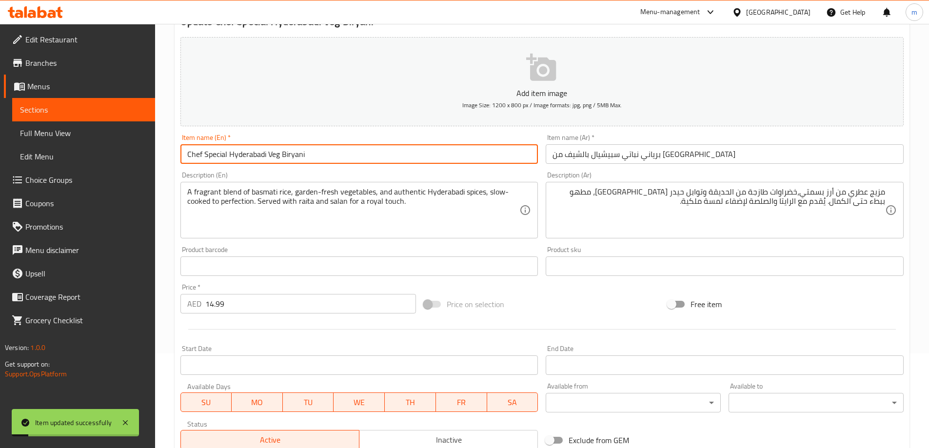
click at [275, 156] on input "Chef Special Hyderabadi Veg Biryani" at bounding box center [359, 154] width 358 height 20
click at [275, 157] on input "Chef Special Hyderabadi Veg Biryani" at bounding box center [359, 154] width 358 height 20
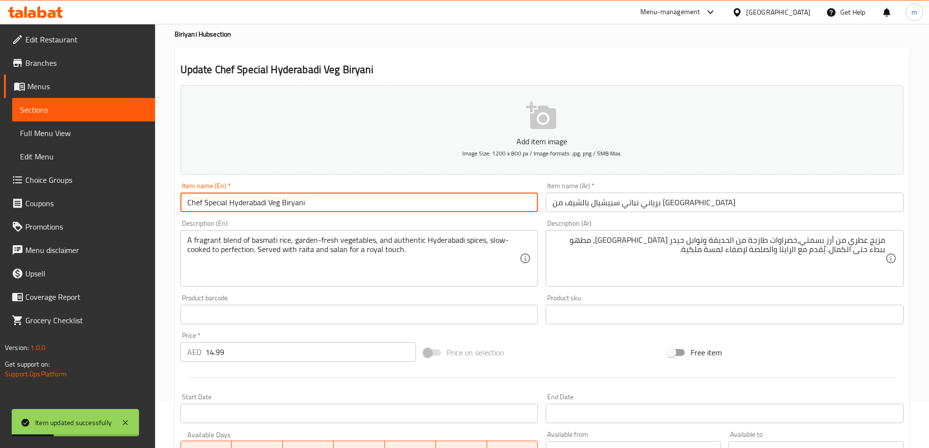
scroll to position [0, 0]
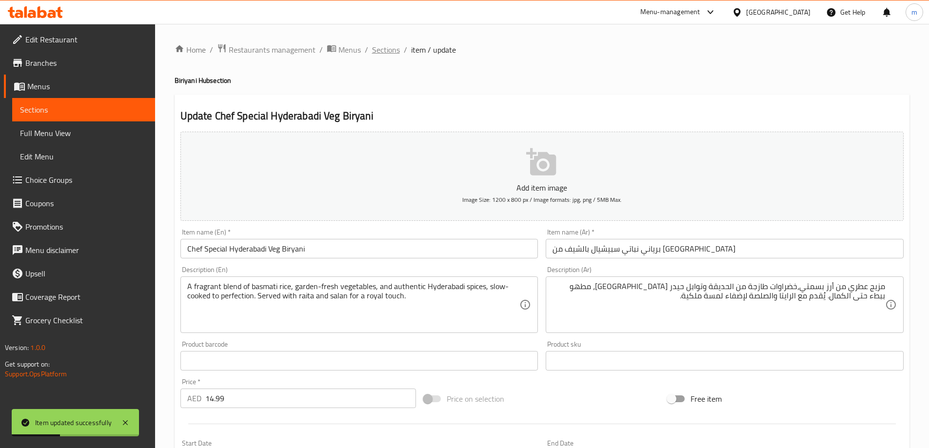
click at [376, 45] on span "Sections" at bounding box center [386, 50] width 28 height 12
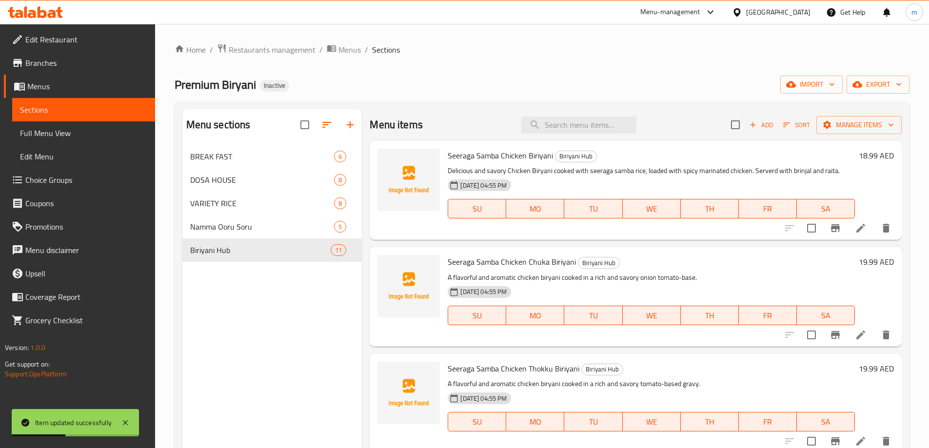
click at [523, 95] on div "Home / Restaurants management / Menus / Sections Premium Biryani Inactive impor…" at bounding box center [542, 304] width 735 height 522
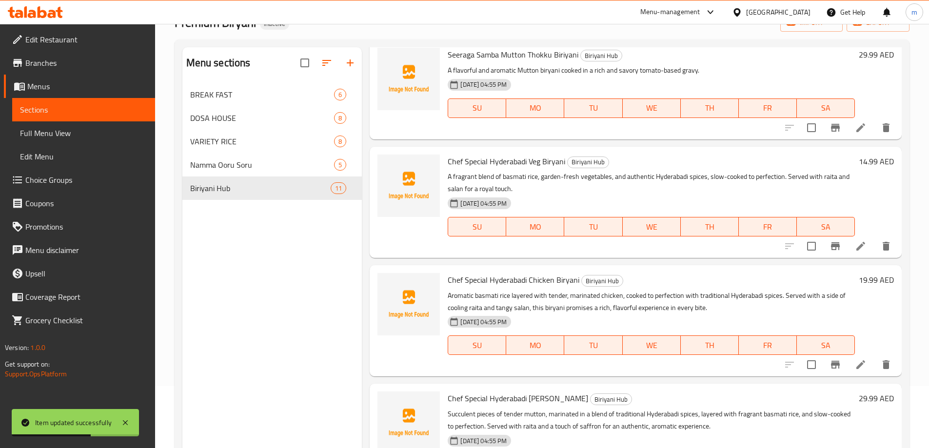
scroll to position [137, 0]
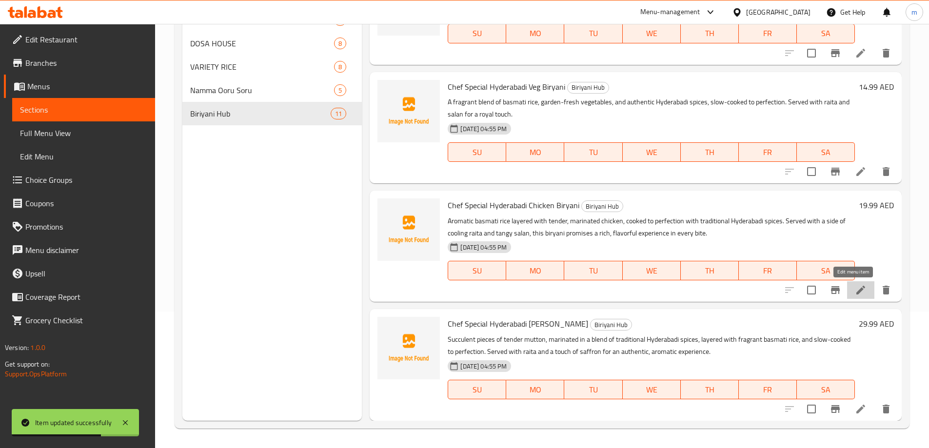
click at [856, 290] on icon at bounding box center [860, 290] width 9 height 9
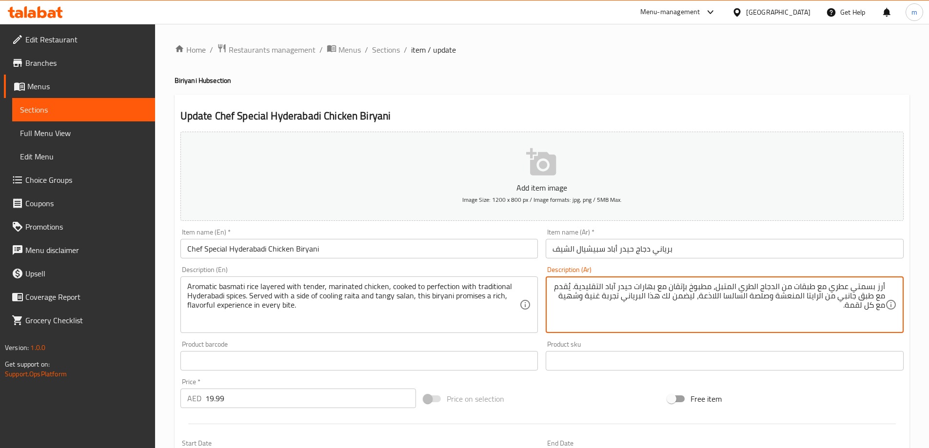
click at [819, 283] on textarea "أرز بسمتي عطري مع طبقات من الدجاج الطري المتبل، مطبوخ بإتقان مع بهارات حيدر آبا…" at bounding box center [718, 305] width 333 height 46
click at [743, 299] on textarea "أرز بسمتي عطري متعدد الطبقات من الدجاج الطري المتبل، مطبوخ بإتقان مع بهارات حيد…" at bounding box center [718, 305] width 333 height 46
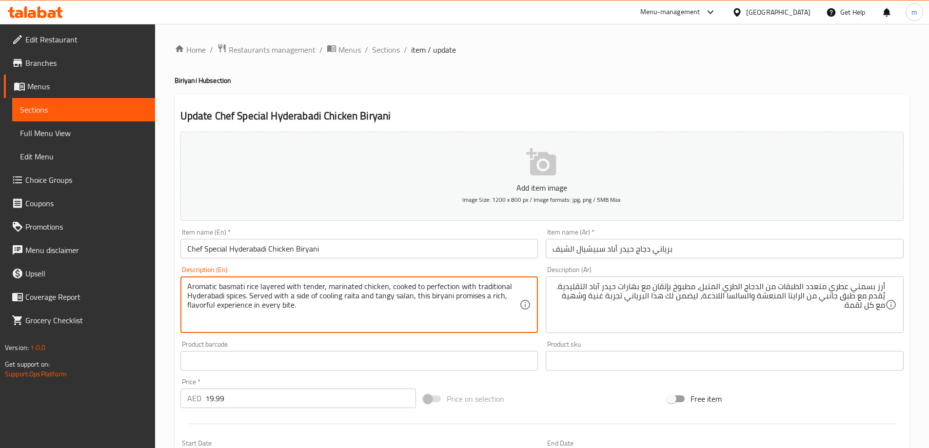
click at [411, 297] on textarea "Aromatic basmati rice layered with tender, marinated chicken, cooked to perfect…" at bounding box center [353, 305] width 333 height 46
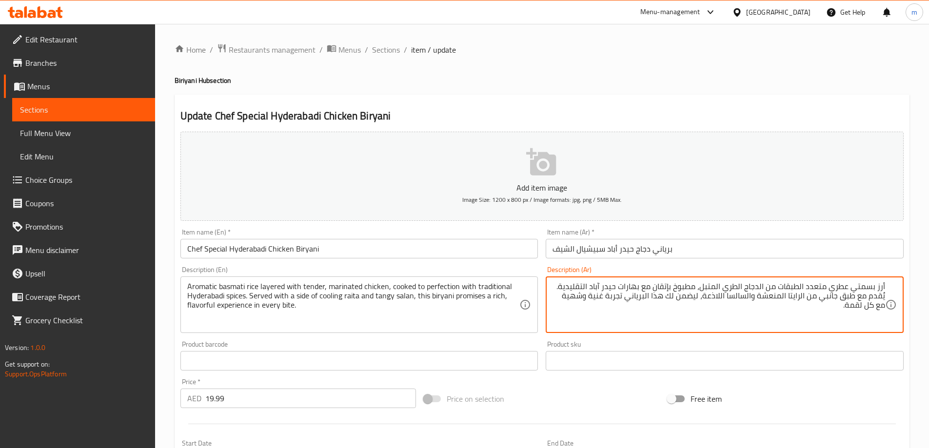
drag, startPoint x: 729, startPoint y: 297, endPoint x: 748, endPoint y: 300, distance: 19.2
paste textarea "ن"
click at [716, 299] on textarea "أرز بسمتي عطري متعدد الطبقات من الدجاج الطري المتبل، مطبوخ بإتقان مع بهارات حيد…" at bounding box center [718, 305] width 333 height 46
click at [717, 295] on textarea "أرز بسمتي عطري متعدد الطبقات من الدجاج الطري المتبل، مطبوخ بإتقان مع بهارات حيد…" at bounding box center [718, 305] width 333 height 46
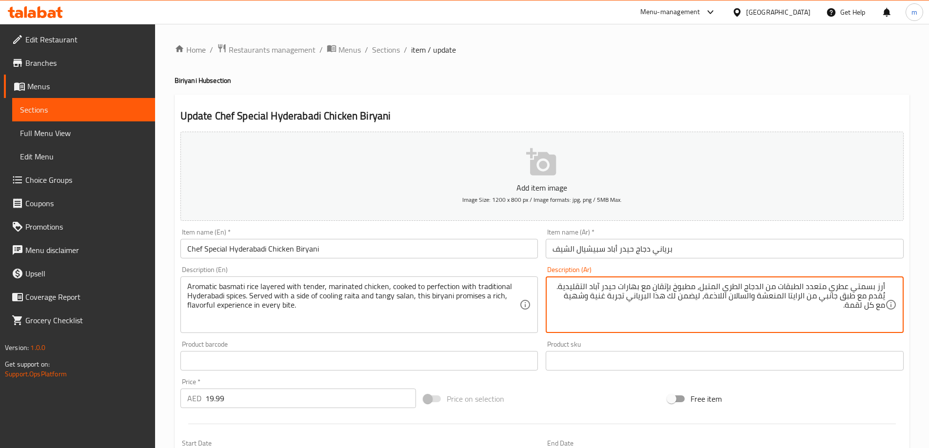
click at [717, 295] on textarea "أرز بسمتي عطري متعدد الطبقات من الدجاج الطري المتبل، مطبوخ بإتقان مع بهارات حيد…" at bounding box center [718, 305] width 333 height 46
drag, startPoint x: 703, startPoint y: 298, endPoint x: 632, endPoint y: 316, distance: 73.3
click at [632, 316] on textarea "أرز بسمتي عطري متعدد الطبقات من الدجاج الطري المتبل، مطبوخ بإتقان مع بهارات حيد…" at bounding box center [718, 305] width 333 height 46
type textarea "أرز بسمتي عطري متعدد الطبقات من الدجاج الطري المتبل، مطبوخ بإتقان مع بهارات حيد…"
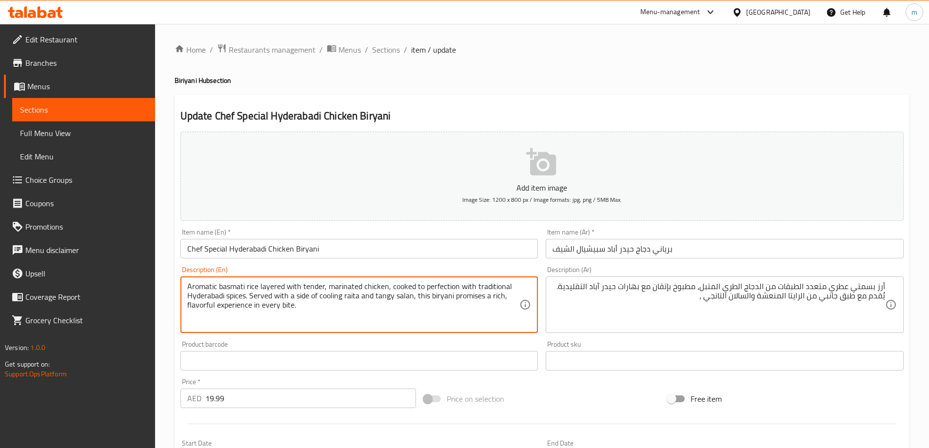
drag, startPoint x: 420, startPoint y: 302, endPoint x: 495, endPoint y: 310, distance: 75.6
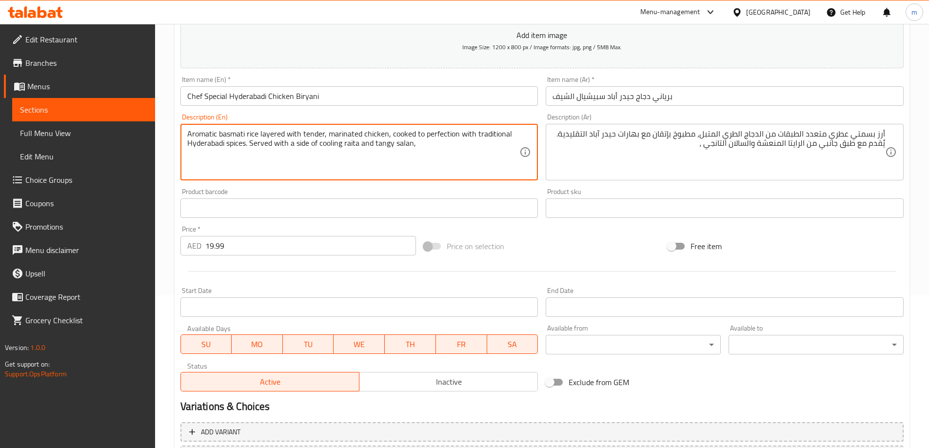
scroll to position [195, 0]
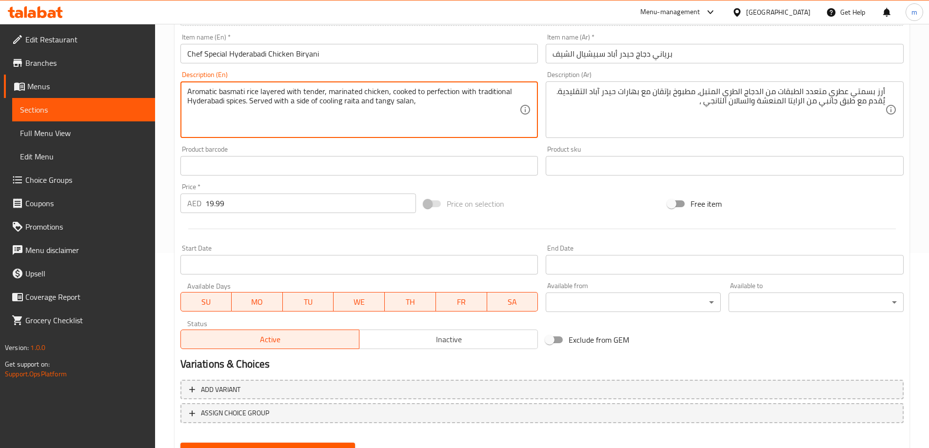
type textarea "Aromatic basmati rice layered with tender, marinated chicken, cooked to perfect…"
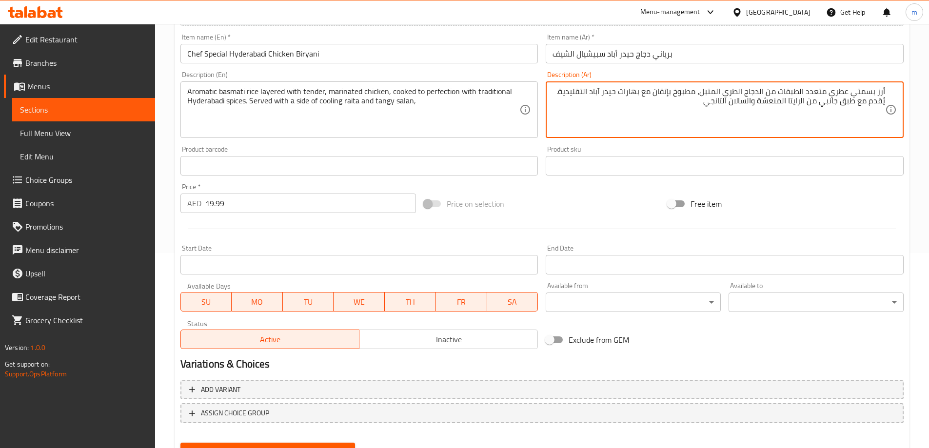
scroll to position [241, 0]
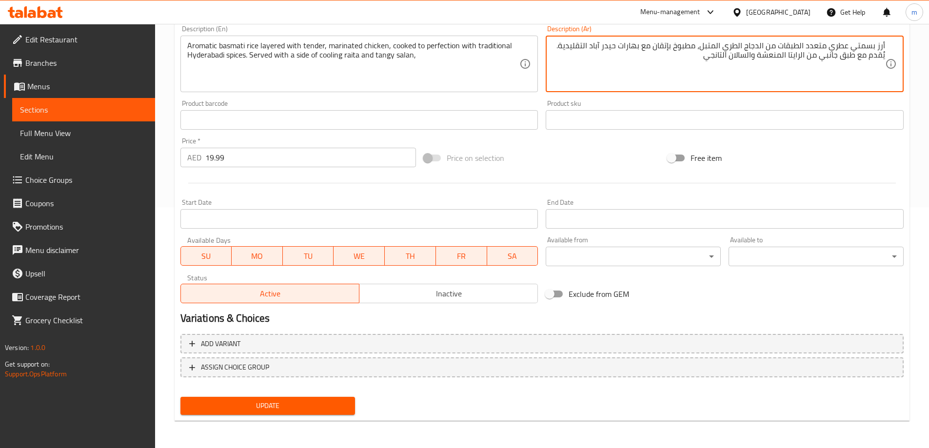
type textarea "أرز بسمتي عطري متعدد الطبقات من الدجاج الطري المتبل، مطبوخ بإتقان مع بهارات حيد…"
click at [317, 414] on button "Update" at bounding box center [267, 406] width 175 height 18
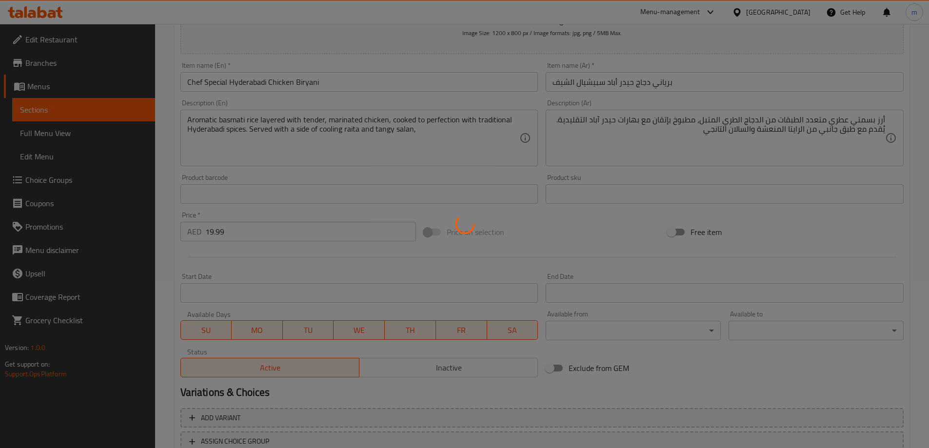
scroll to position [0, 0]
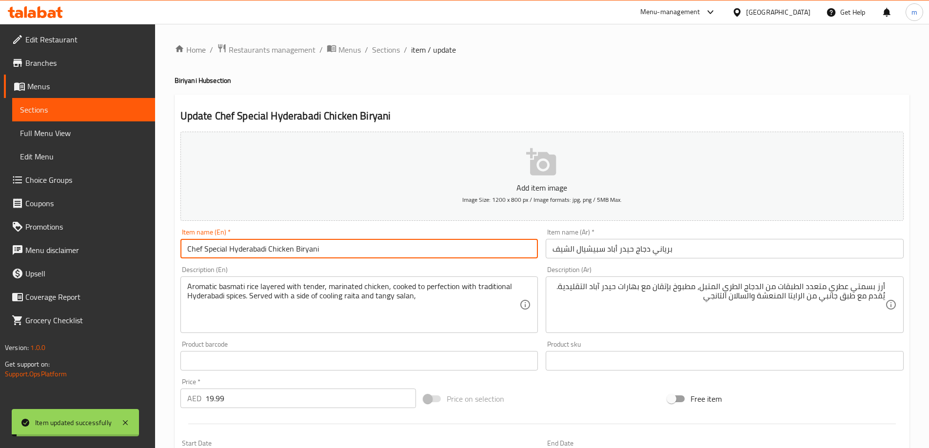
click at [325, 251] on input "Chef Special Hyderabadi Chicken Biryani" at bounding box center [359, 249] width 358 height 20
click at [377, 42] on div "Home / Restaurants management / Menus / Sections / item / update Biriyani Hub s…" at bounding box center [542, 356] width 774 height 665
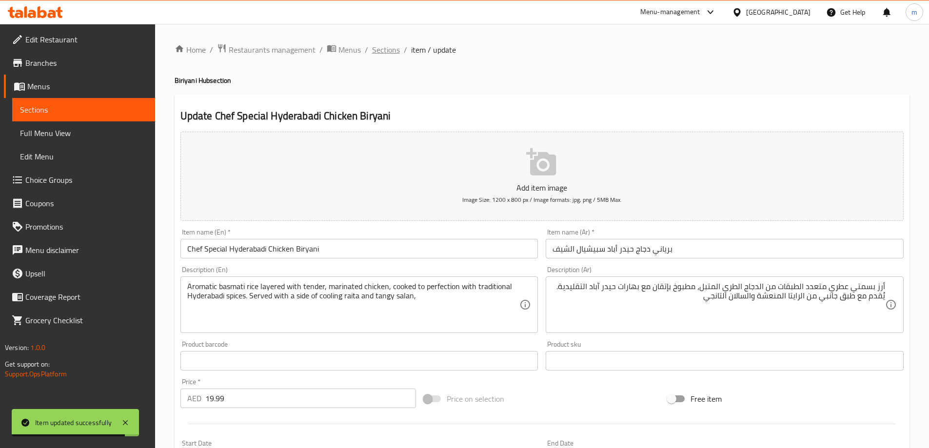
click at [378, 50] on span "Sections" at bounding box center [386, 50] width 28 height 12
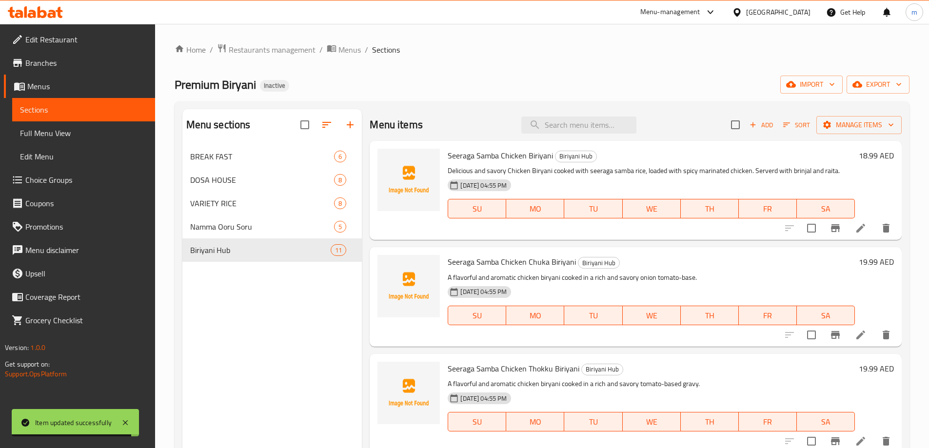
click at [485, 92] on div "Premium Biryani Inactive import export" at bounding box center [542, 85] width 735 height 18
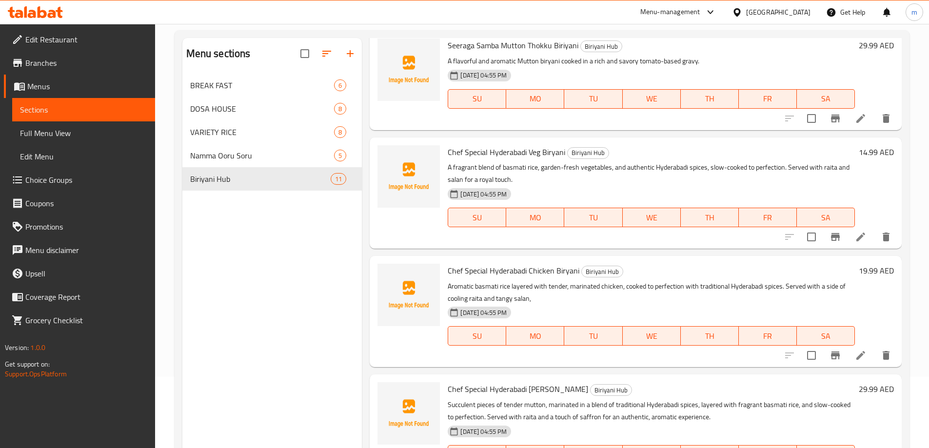
scroll to position [137, 0]
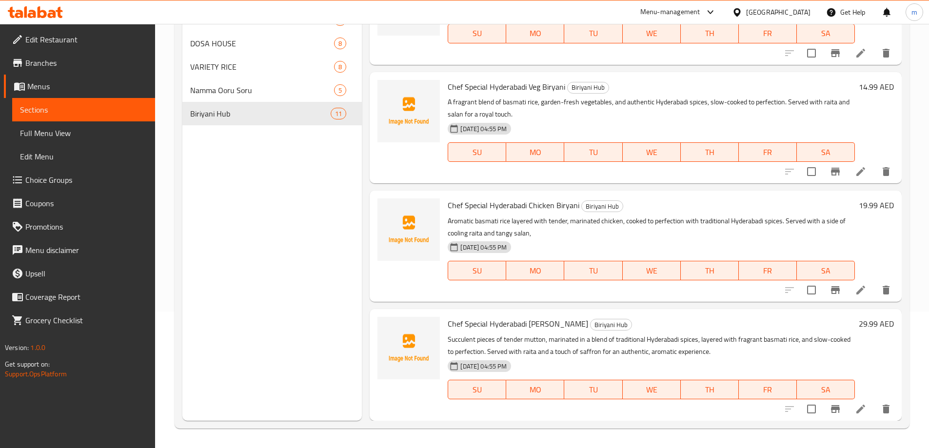
click at [851, 416] on li at bounding box center [860, 409] width 27 height 18
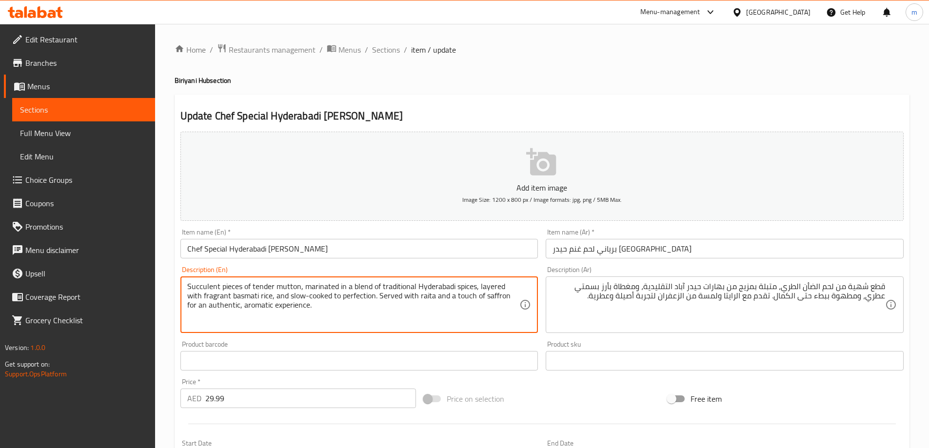
click at [213, 287] on textarea "Succulent pieces of tender mutton, marinated in a blend of traditional Hyderaba…" at bounding box center [353, 305] width 333 height 46
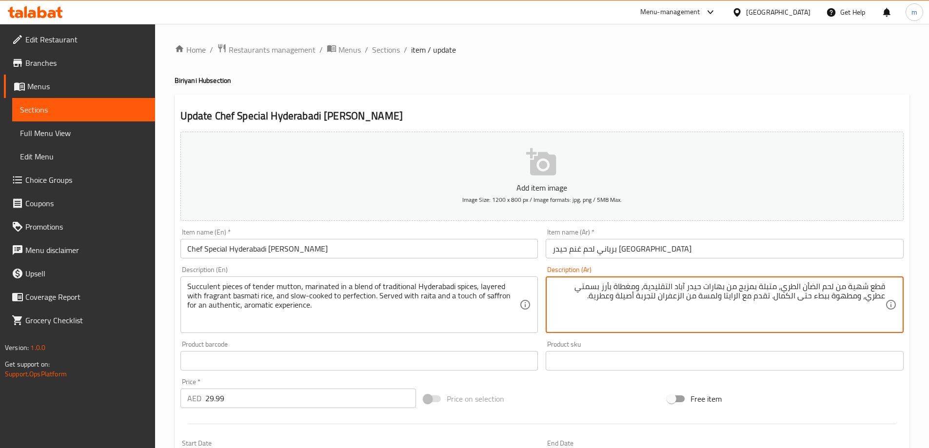
click at [809, 286] on textarea "قطع شهية من لحم الضأن الطري، متبلة بمزيج من بهارات حيدر آباد التقليدية، ومغطاة …" at bounding box center [718, 305] width 333 height 46
click at [851, 288] on textarea "قطع شهية من لحم غنم الطري، متبلة بمزيج من بهارات حيدر آباد التقليدية، ومغطاة بأ…" at bounding box center [718, 305] width 333 height 46
click at [634, 288] on textarea "قطع عصارية من لحم غنم الطري، متبلة بمزيج من بهارات حيدر آباد التقليدية، ومغطاة …" at bounding box center [718, 305] width 333 height 46
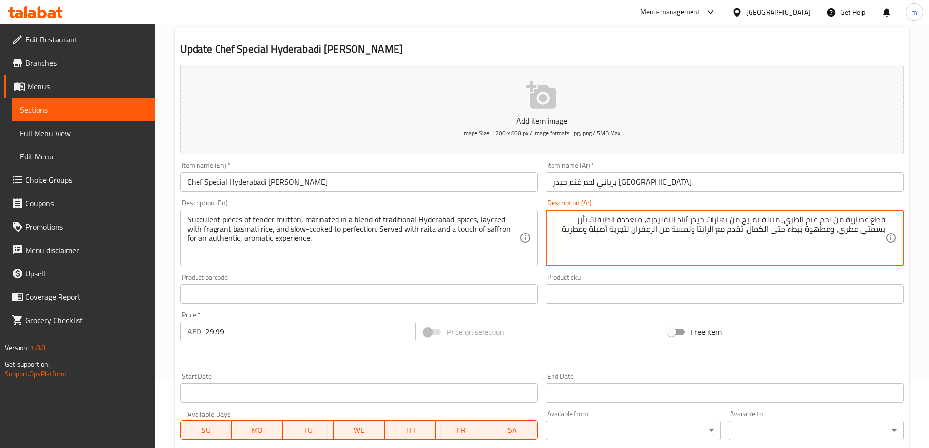
scroll to position [241, 0]
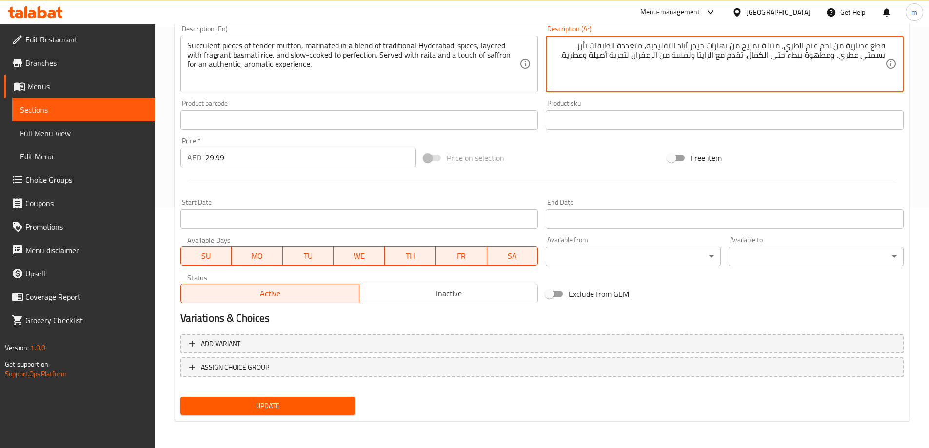
type textarea "قطع عصارية من لحم غنم الطري، متبلة بمزيج من بهارات حيدر آباد التقليدية، متعددة …"
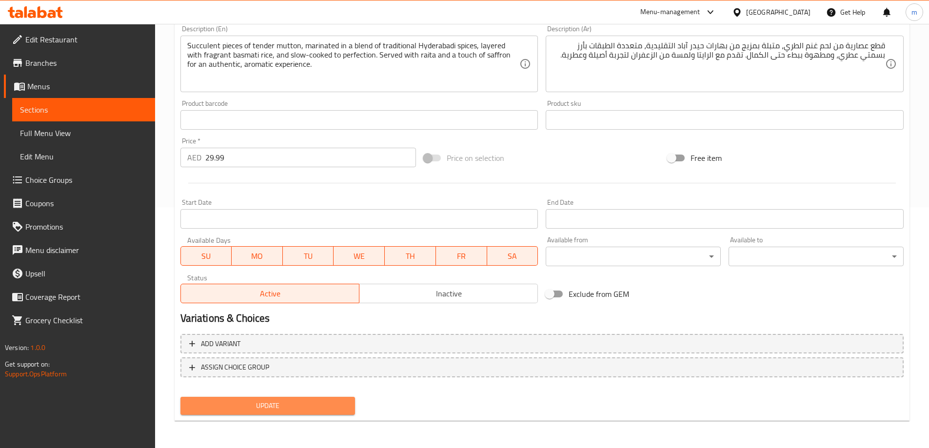
click at [336, 414] on button "Update" at bounding box center [267, 406] width 175 height 18
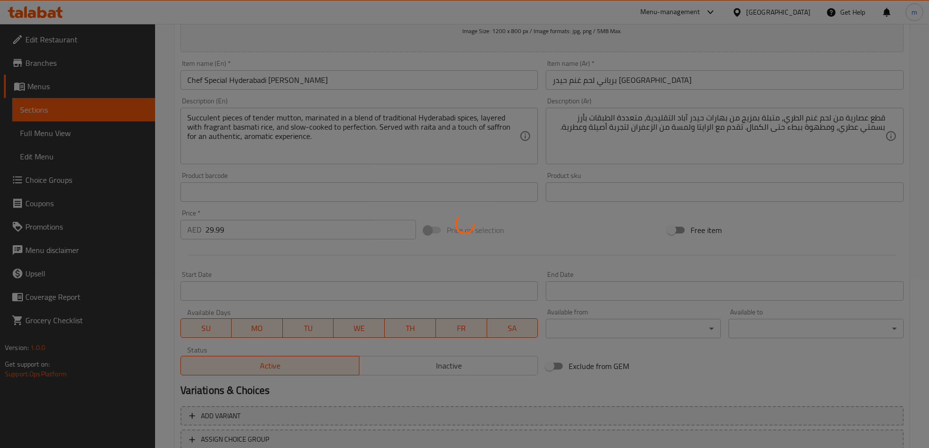
scroll to position [0, 0]
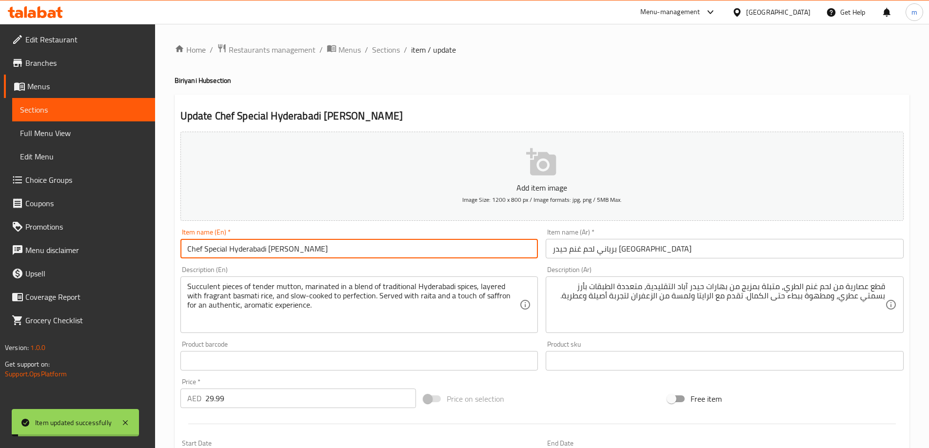
click at [278, 241] on input "Chef Special Hyderabadi [PERSON_NAME]" at bounding box center [359, 249] width 358 height 20
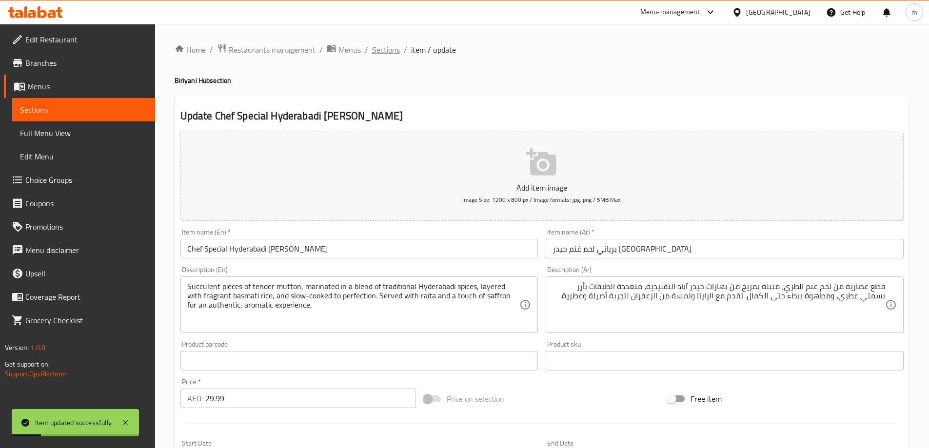
click at [375, 50] on span "Sections" at bounding box center [386, 50] width 28 height 12
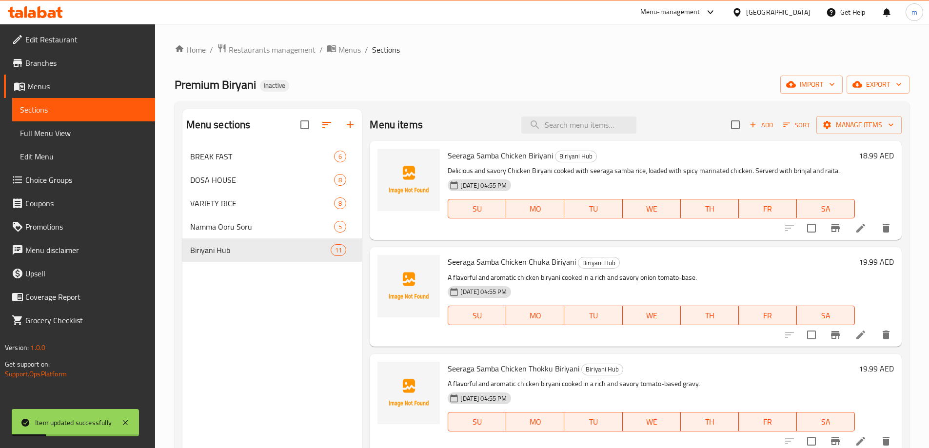
click at [473, 91] on div "Premium Biryani Inactive import export" at bounding box center [542, 85] width 735 height 18
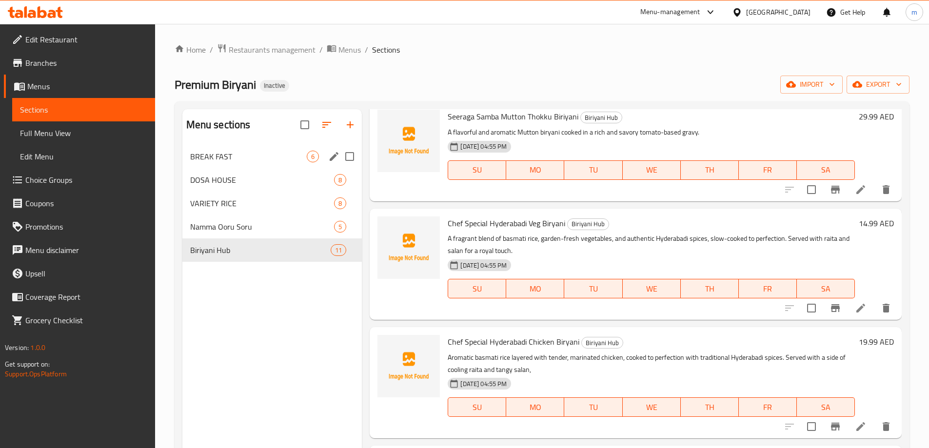
click at [272, 148] on div "BREAK FAST 6" at bounding box center [272, 156] width 180 height 23
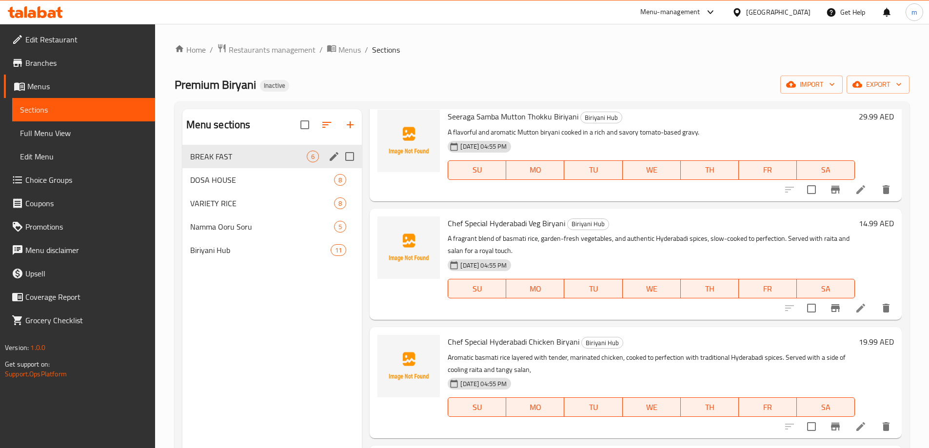
scroll to position [264, 0]
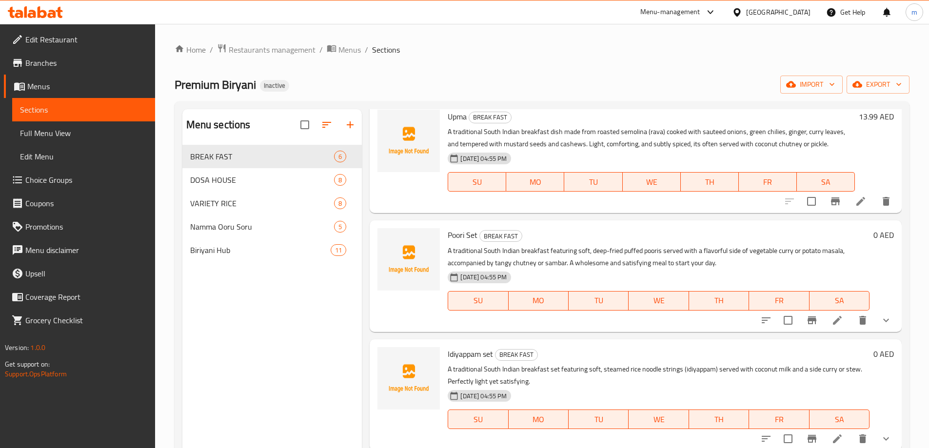
click at [607, 89] on div "Premium Biryani Inactive import export" at bounding box center [542, 85] width 735 height 18
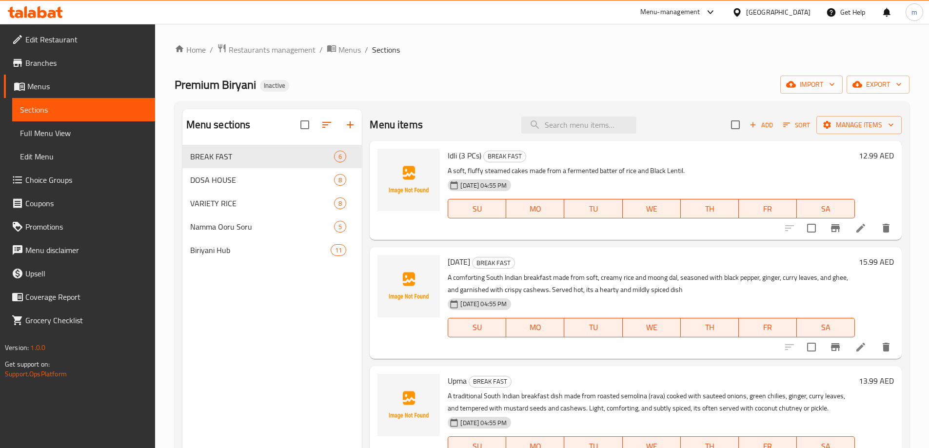
click at [858, 347] on icon at bounding box center [861, 347] width 12 height 12
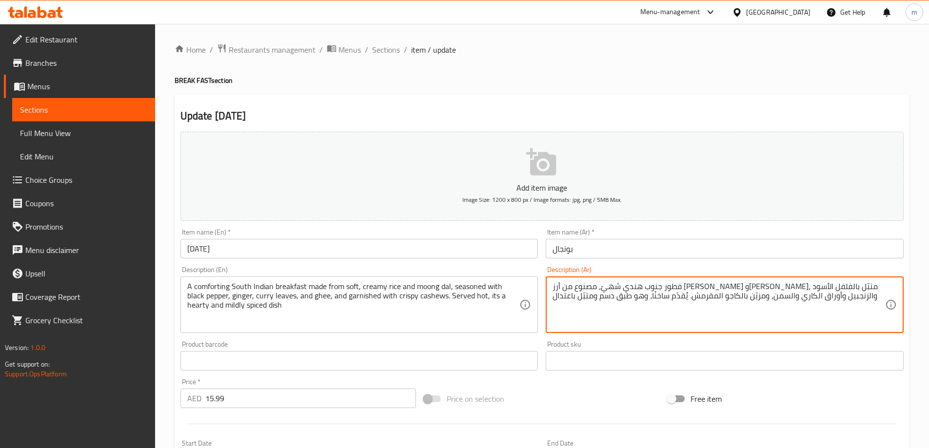
click at [811, 286] on textarea "فطور جنوب هندي شهيّ، مصنوع من أرز [PERSON_NAME] و[PERSON_NAME]، متبّل بالفلفل ا…" at bounding box center [718, 305] width 333 height 46
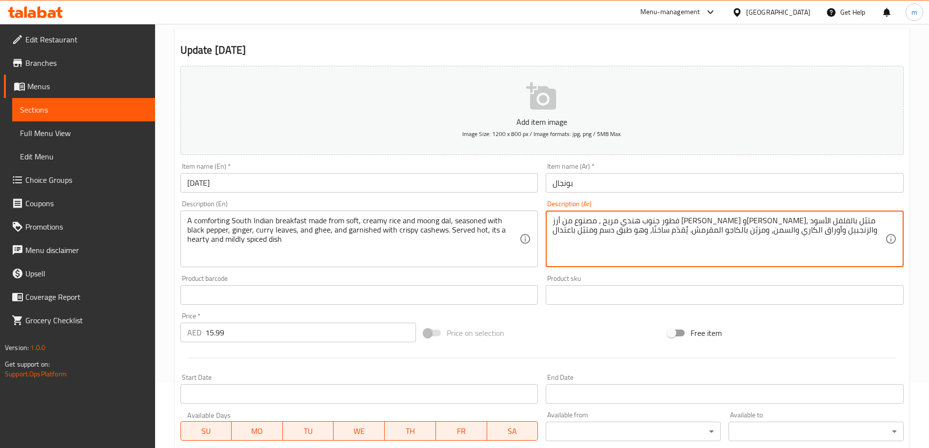
scroll to position [241, 0]
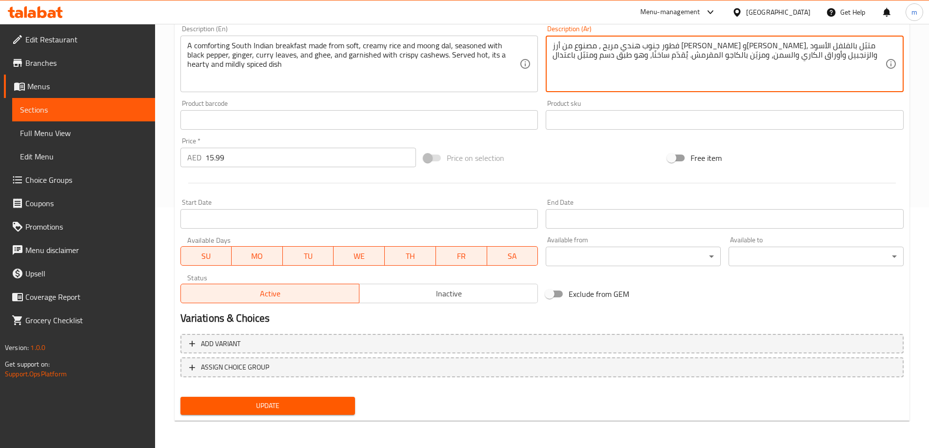
type textarea "فطور جنوب هندي مريح ، مصنوع من أرز طري كريمي ودال مونغ، متبّل بالفلفل الأسود وا…"
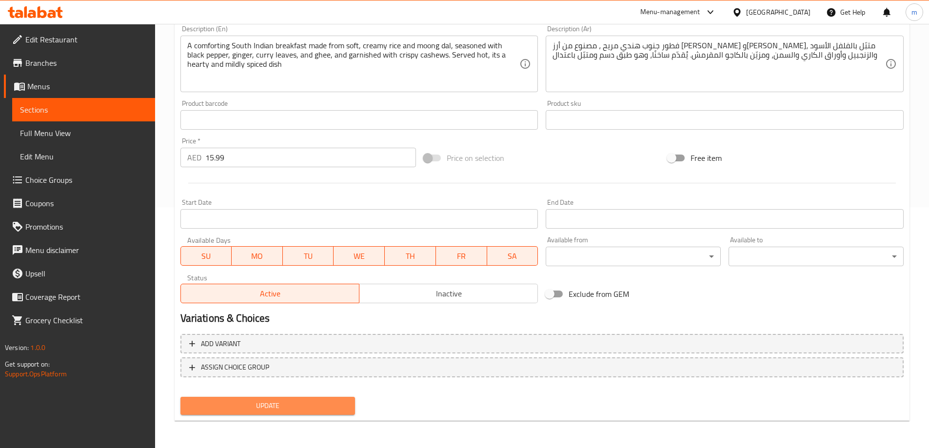
click at [318, 411] on span "Update" at bounding box center [267, 406] width 159 height 12
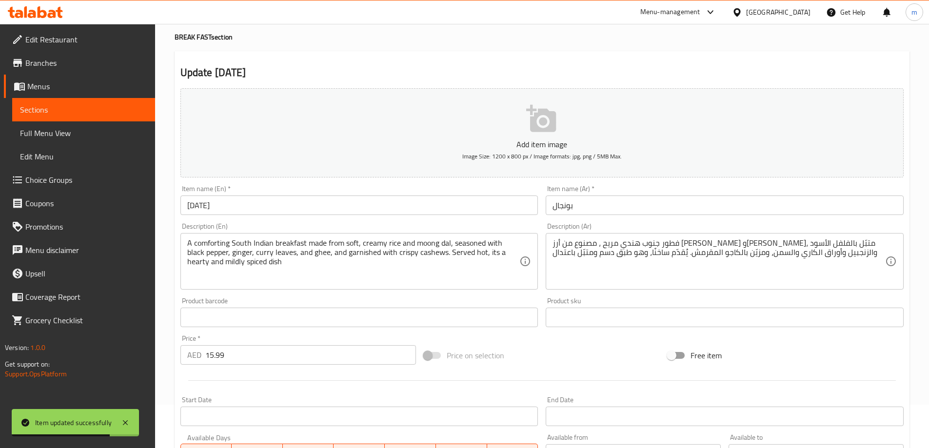
scroll to position [0, 0]
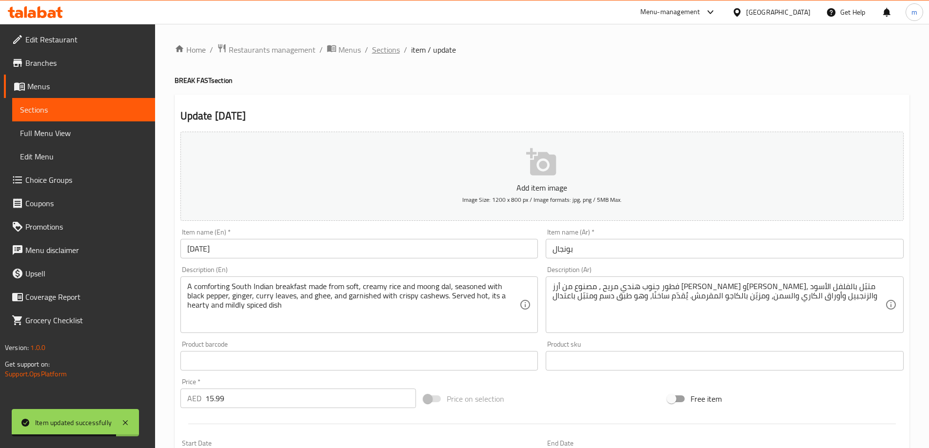
click at [388, 56] on span "Sections" at bounding box center [386, 50] width 28 height 12
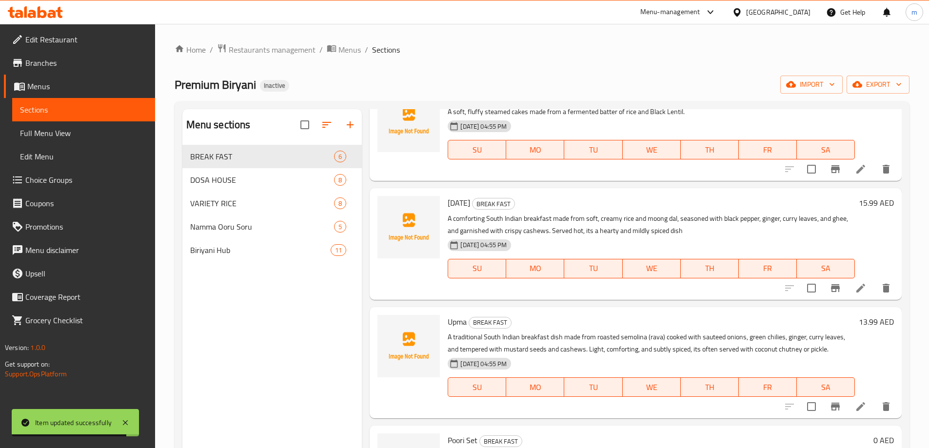
scroll to position [195, 0]
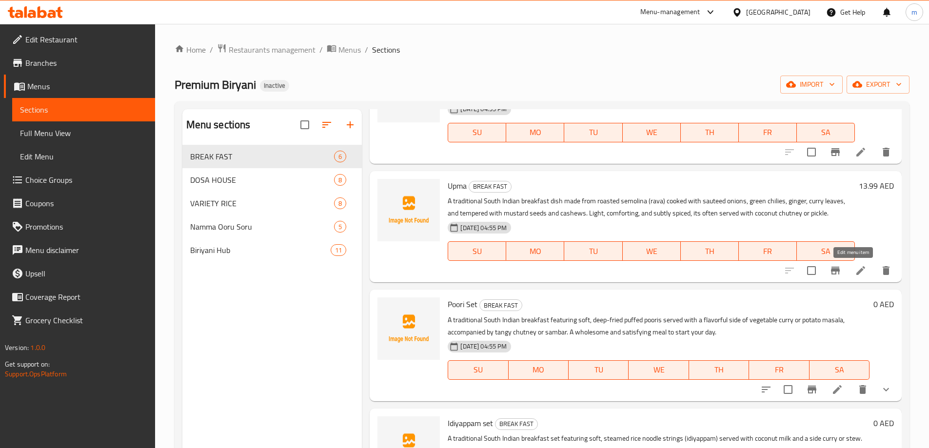
click at [855, 276] on icon at bounding box center [861, 271] width 12 height 12
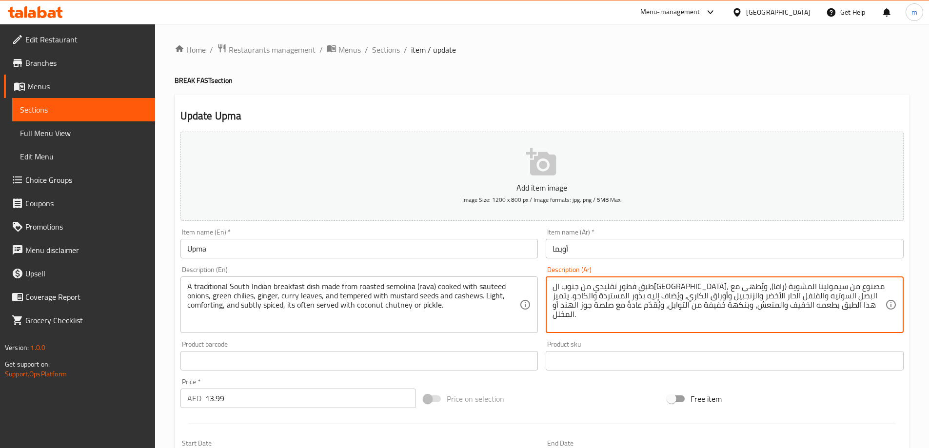
drag, startPoint x: 682, startPoint y: 295, endPoint x: 717, endPoint y: 299, distance: 34.8
paste textarea "and tempered with"
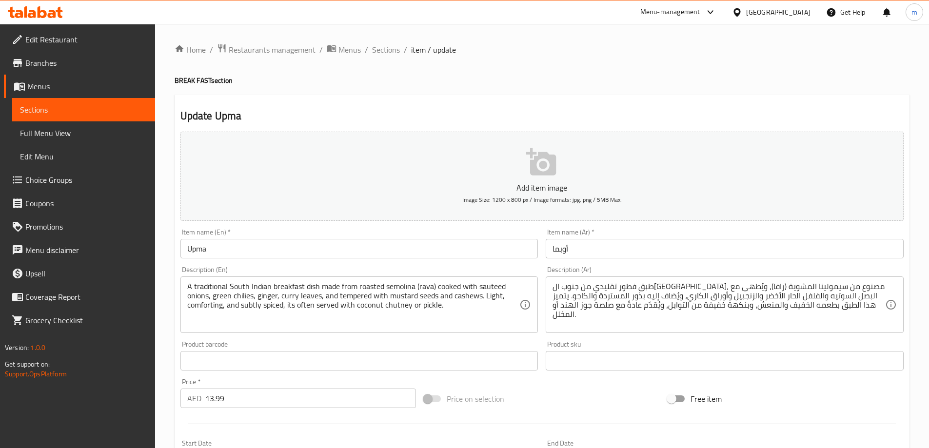
click at [684, 298] on textarea "طبق فطور تقليدي من جنوب ال[GEOGRAPHIC_DATA]، مصنوع من سيمولينا المشوية (رافا)، …" at bounding box center [718, 305] width 333 height 46
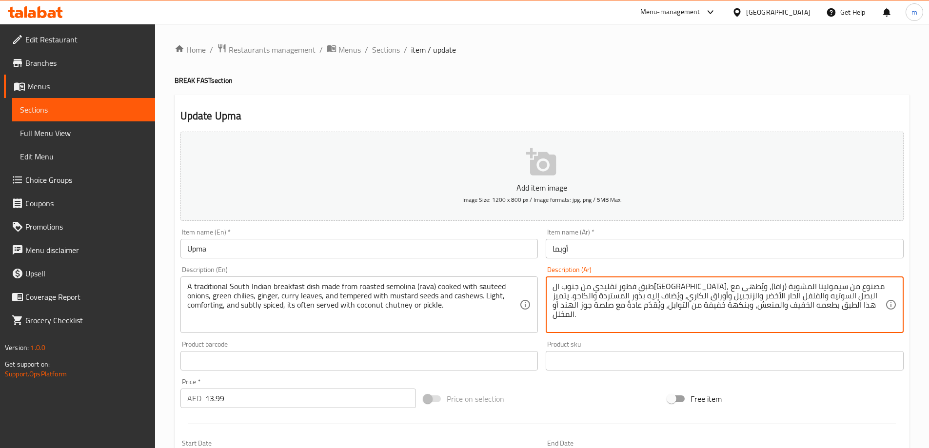
drag, startPoint x: 683, startPoint y: 298, endPoint x: 716, endPoint y: 298, distance: 33.6
click at [716, 298] on textarea "طبق فطور تقليدي من جنوب ال[GEOGRAPHIC_DATA]، مصنوع من سيمولينا المشوية (رافا)، …" at bounding box center [718, 305] width 333 height 46
paste textarea "معتدلة مع"
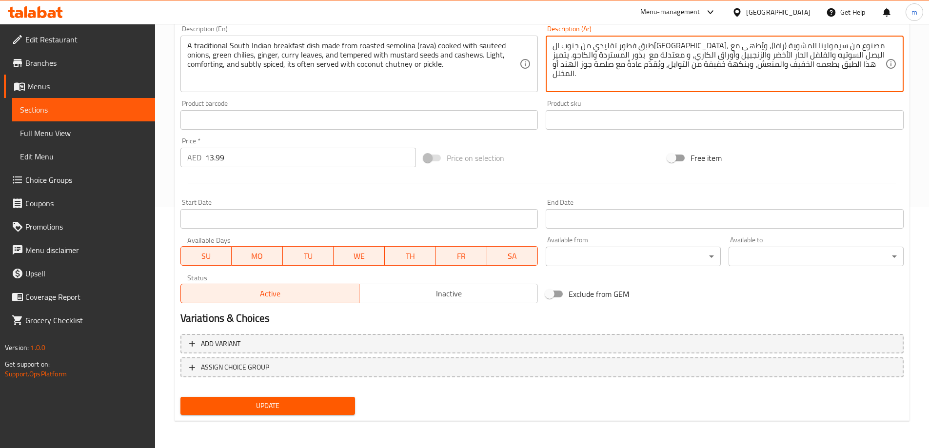
type textarea "طبق فطور تقليدي من جنوب الهند، مصنوع من سيمولينا المشوية (رافا)، ويُطهى مع البص…"
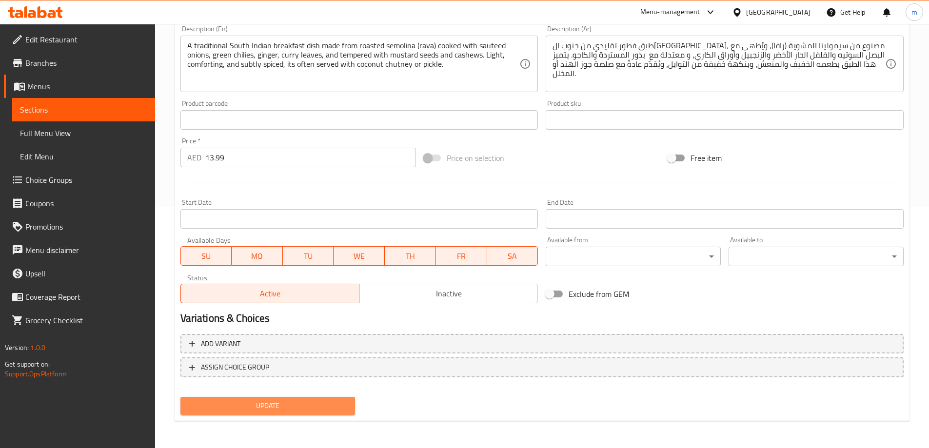
click at [330, 403] on span "Update" at bounding box center [267, 406] width 159 height 12
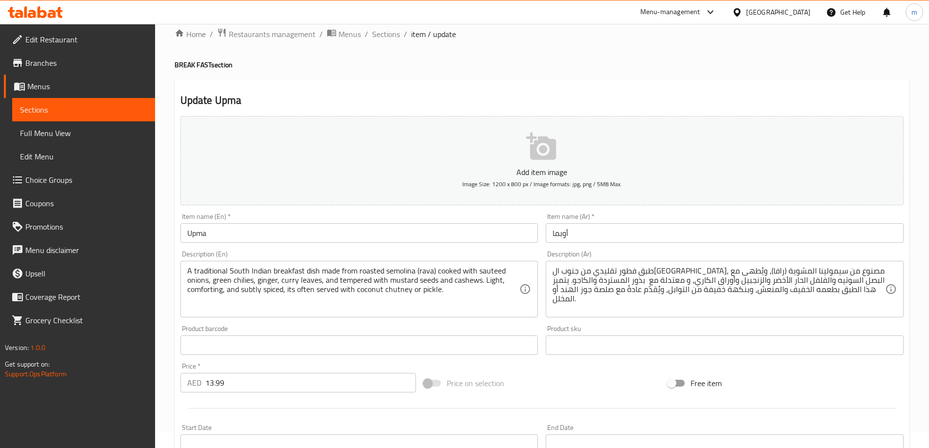
scroll to position [0, 0]
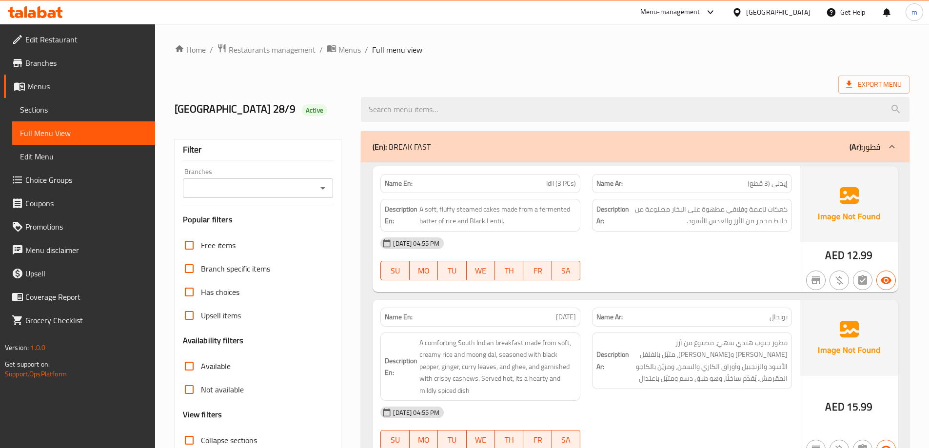
scroll to position [1609, 0]
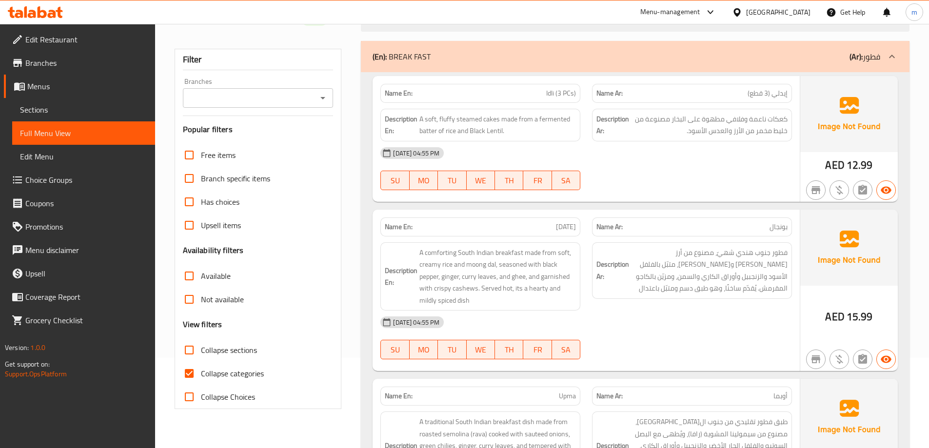
scroll to position [146, 0]
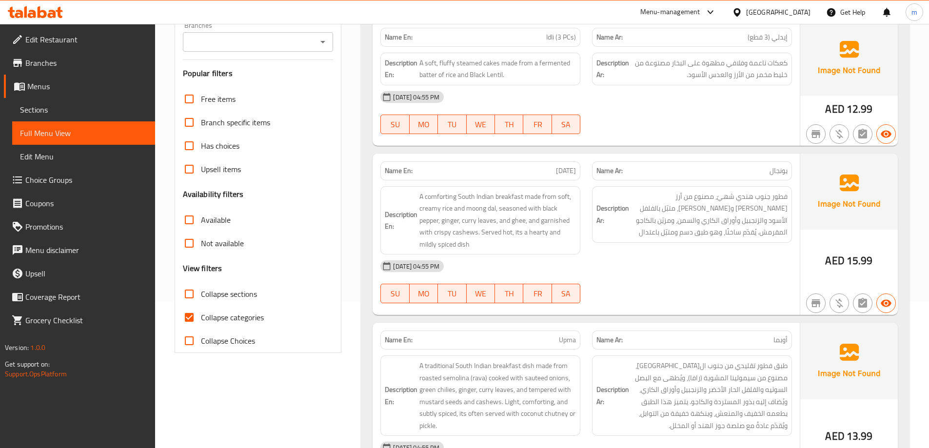
click at [575, 170] on span "[DATE]" at bounding box center [566, 171] width 20 height 10
copy span "[DATE]"
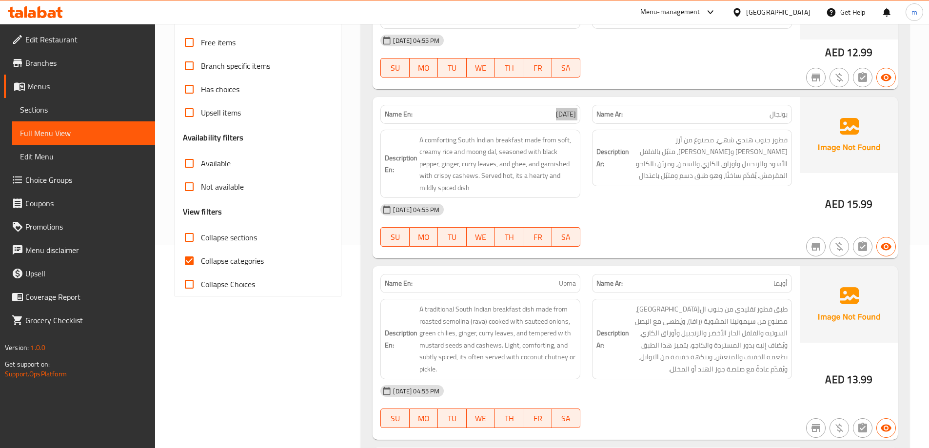
scroll to position [293, 0]
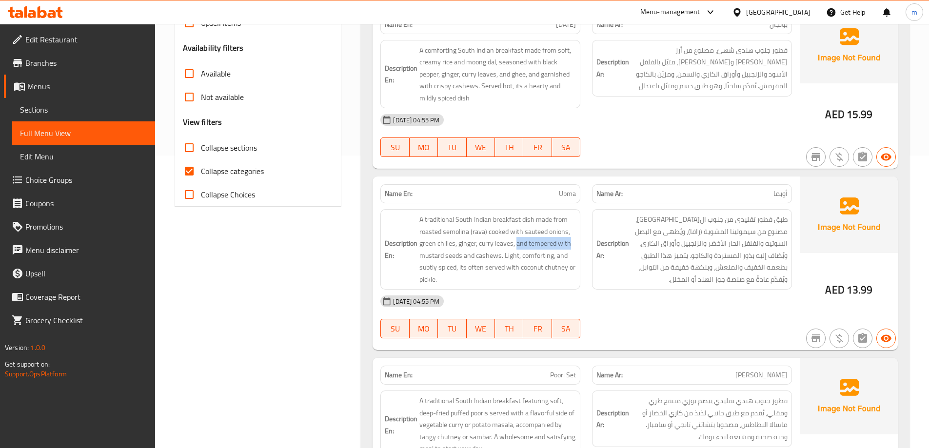
drag, startPoint x: 516, startPoint y: 239, endPoint x: 577, endPoint y: 244, distance: 61.6
click at [577, 244] on div "Description En: A traditional South Indian breakfast dish made from roasted sem…" at bounding box center [480, 249] width 200 height 80
copy span "and tempered with"
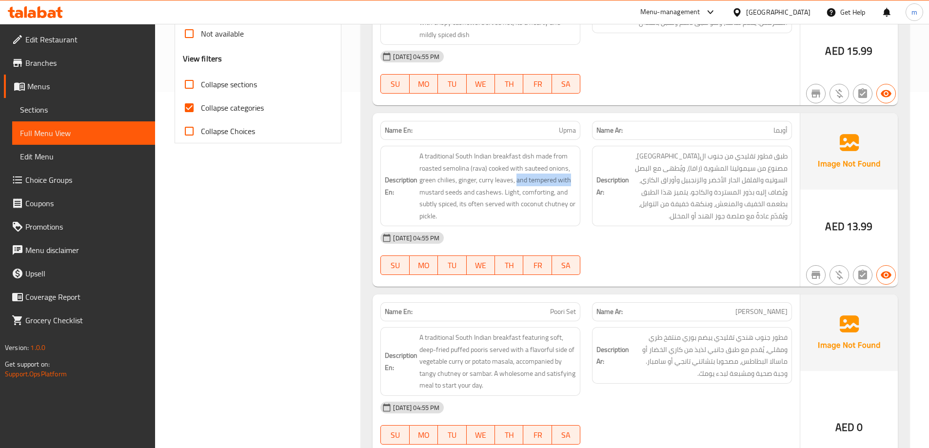
scroll to position [390, 0]
